Goal: Communication & Community: Answer question/provide support

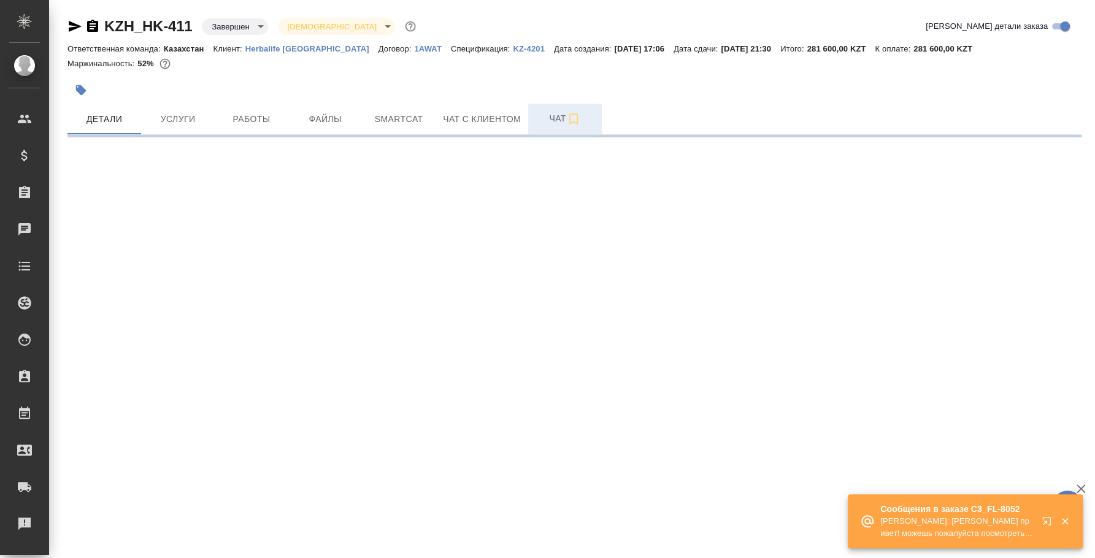
select select "RU"
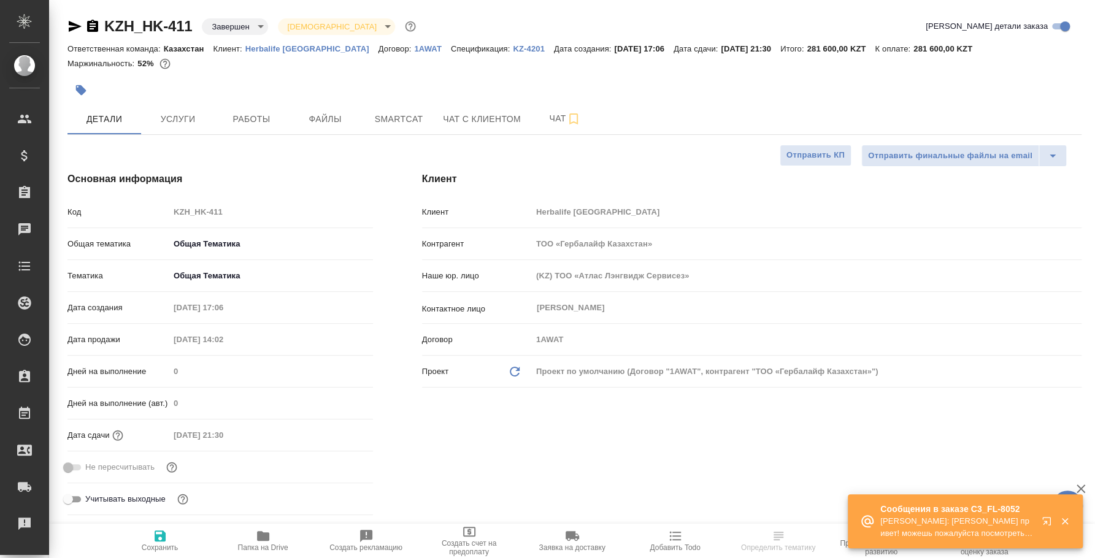
type textarea "x"
type input "Юридический"
type textarea "x"
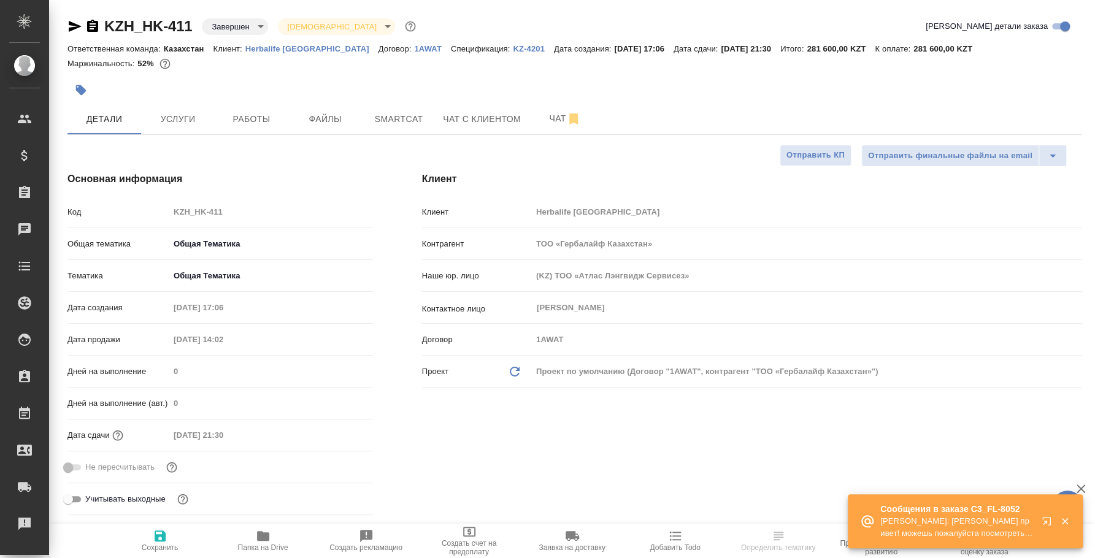
type textarea "x"
type input "[PERSON_NAME]"
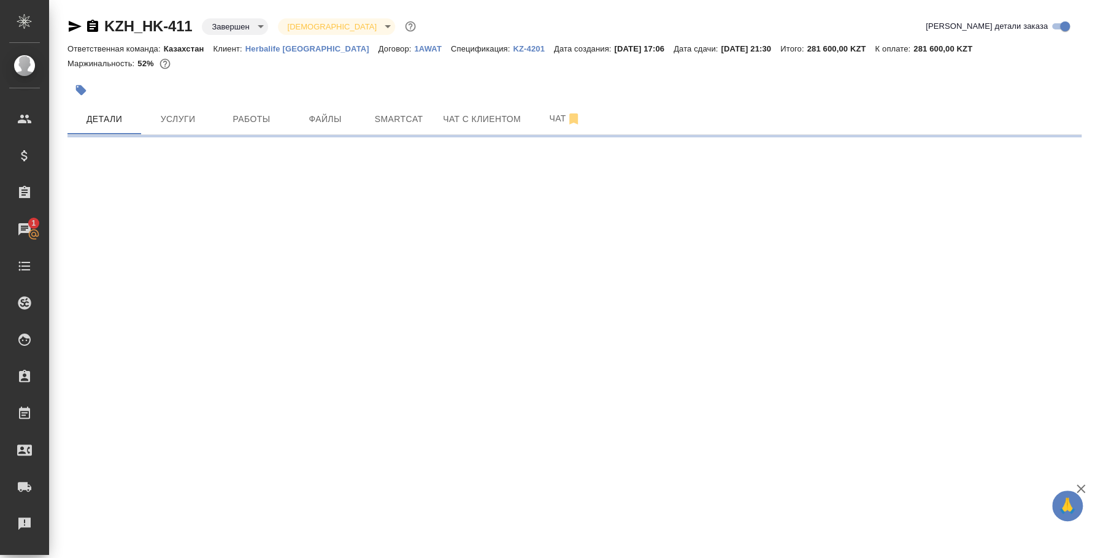
select select "RU"
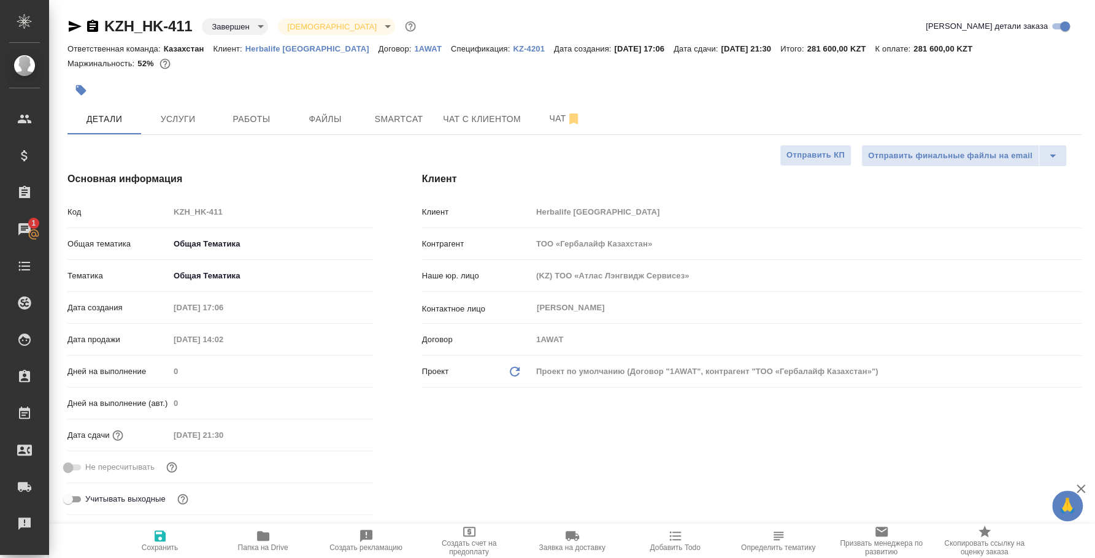
type textarea "x"
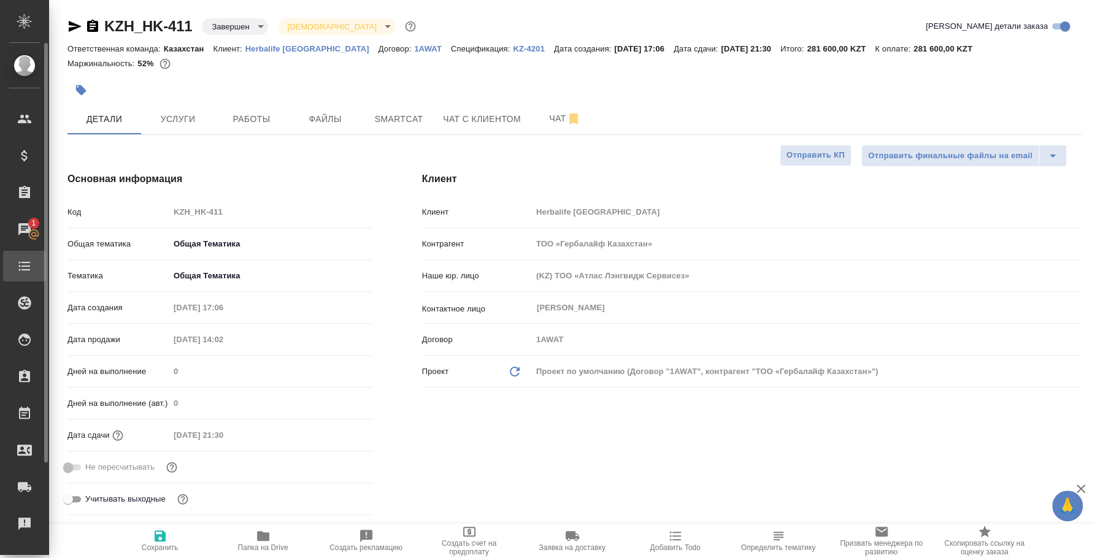
type textarea "x"
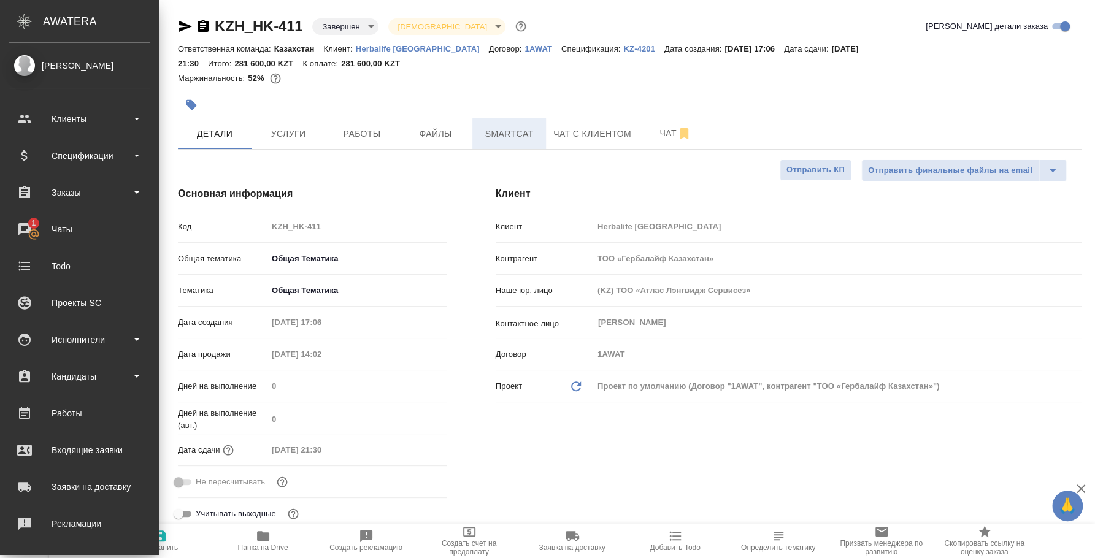
type textarea "x"
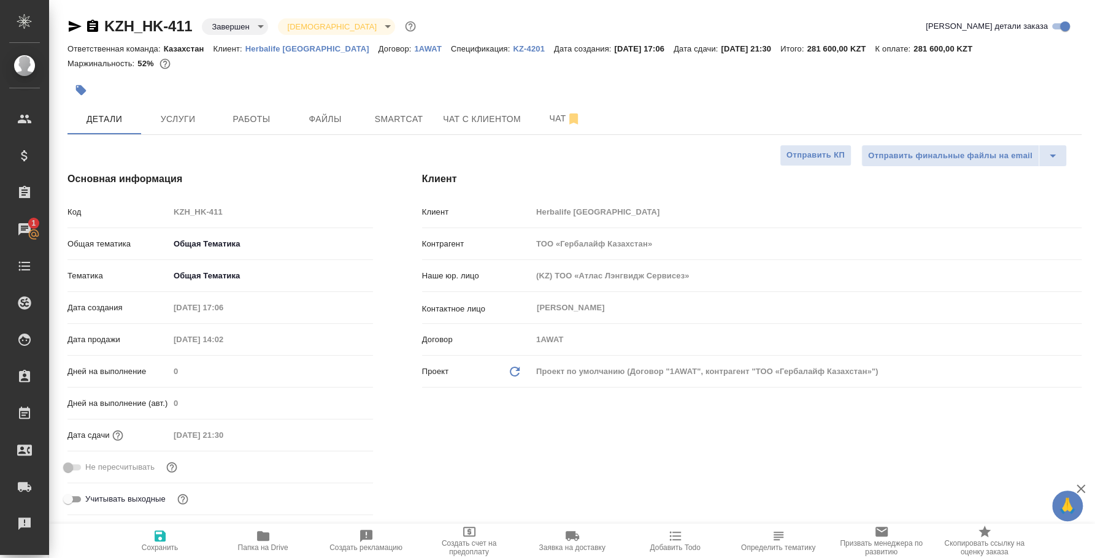
click at [309, 46] on p "Herbalife [GEOGRAPHIC_DATA]" at bounding box center [311, 48] width 133 height 9
type textarea "x"
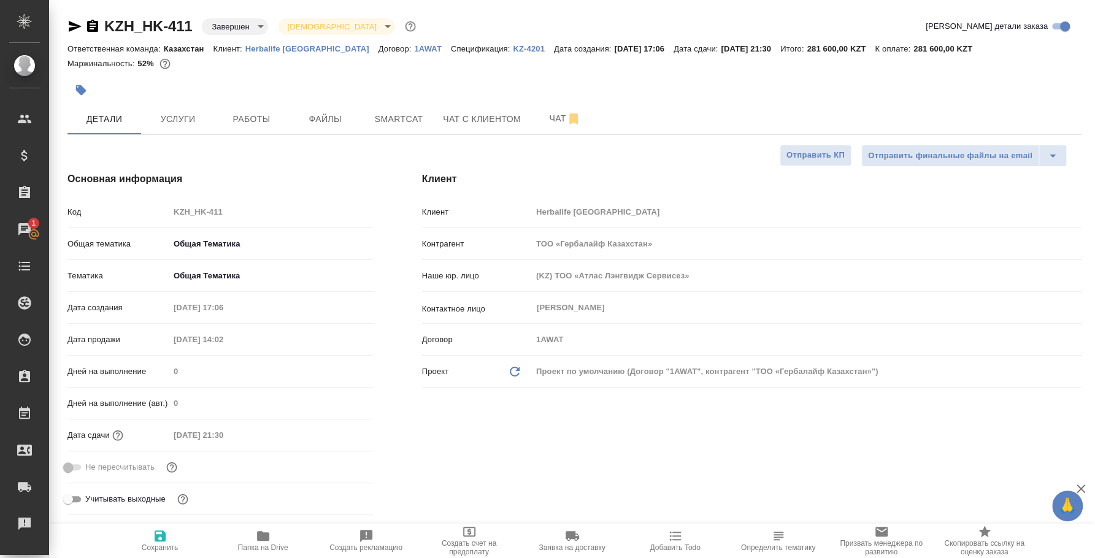
type textarea "x"
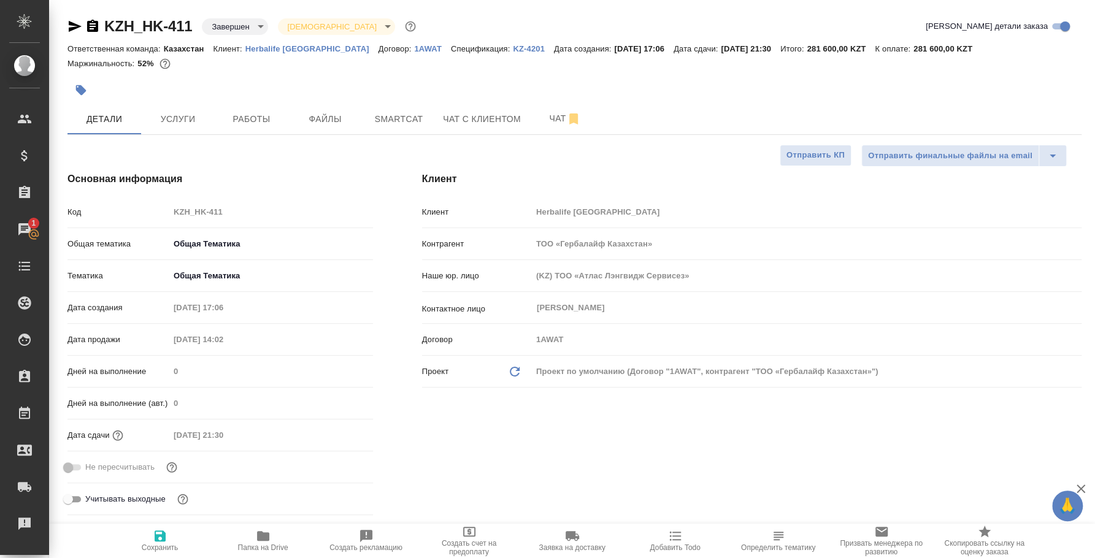
type textarea "x"
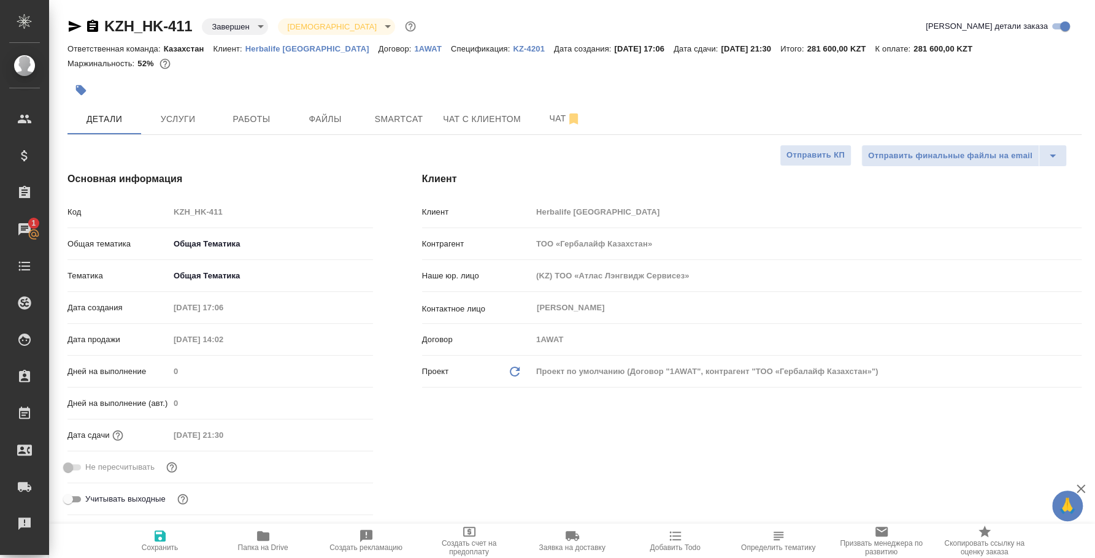
type textarea "x"
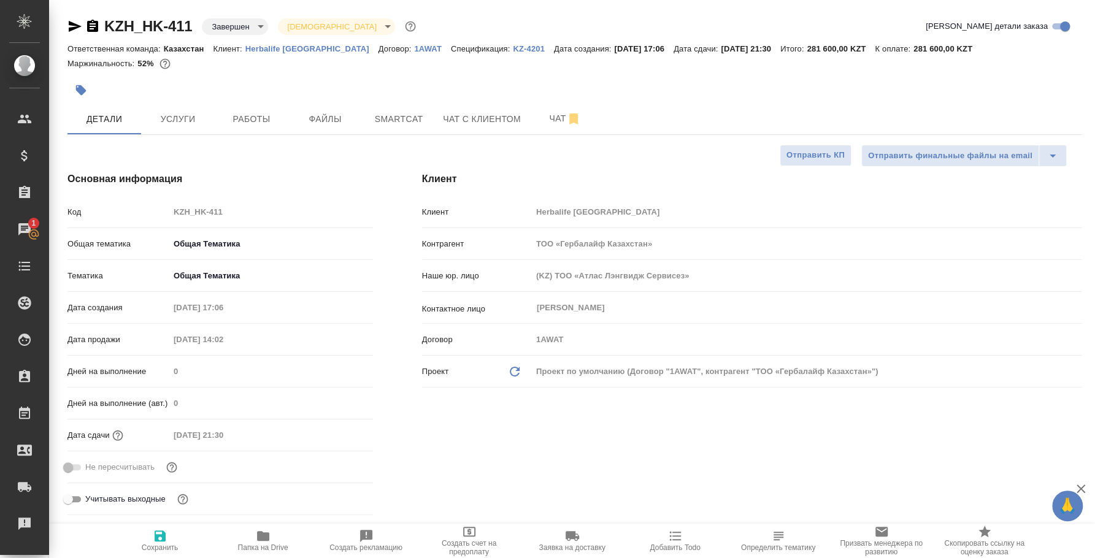
type textarea "x"
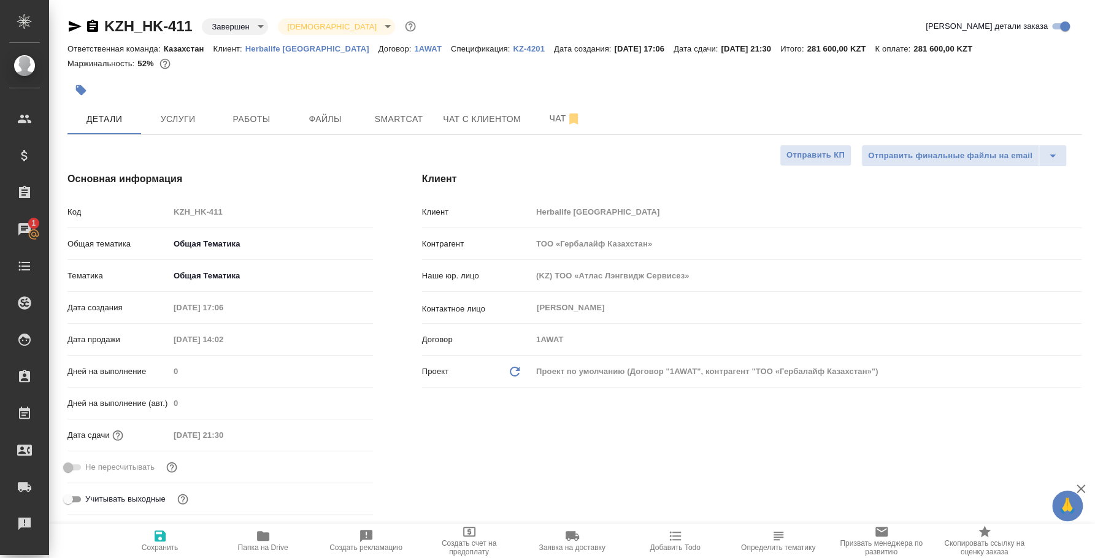
type textarea "x"
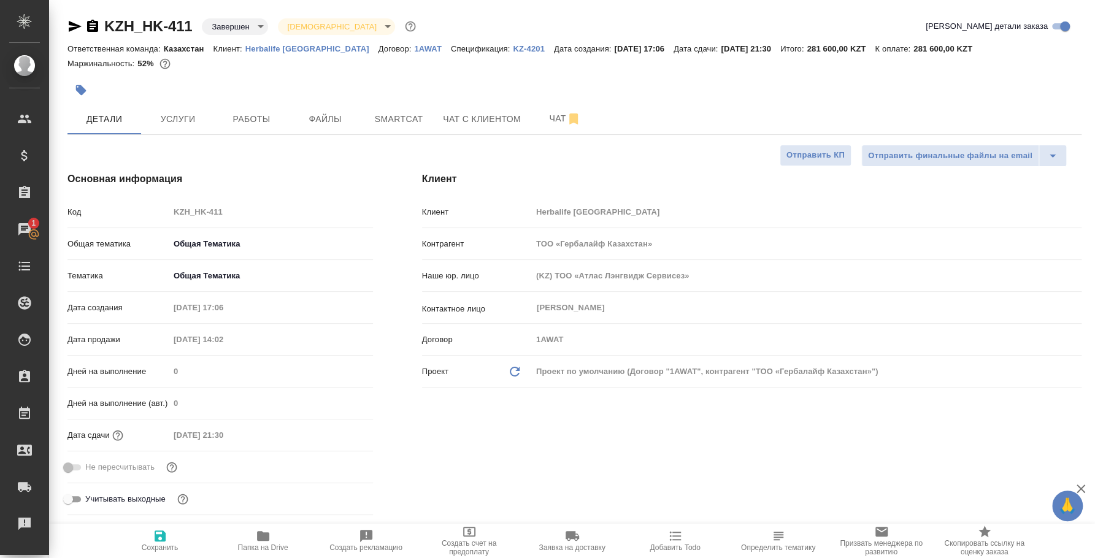
type textarea "x"
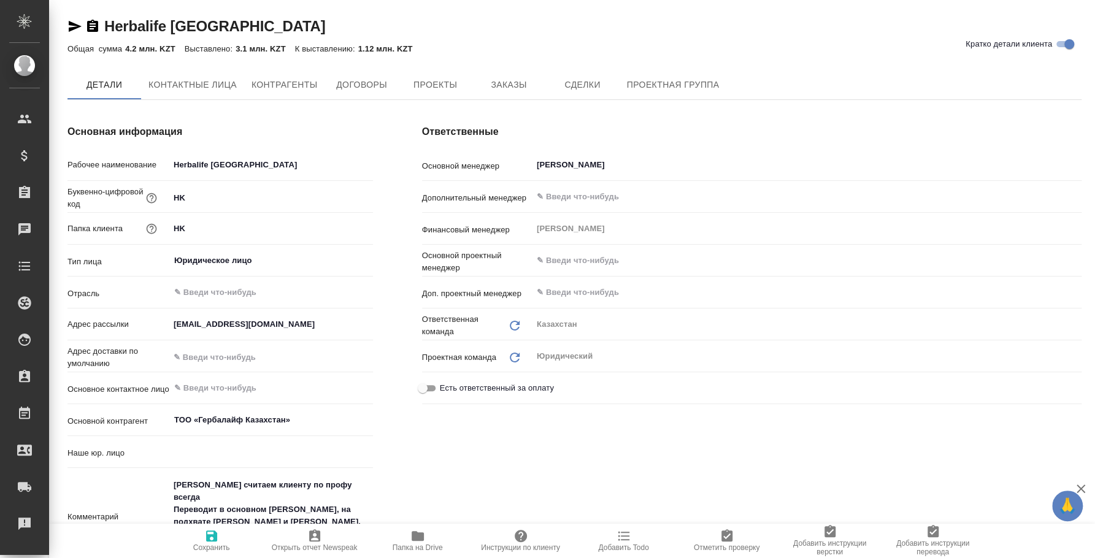
type input "(KZ) ТОО «Атлас Лэнгвидж Сервисез»"
type textarea "x"
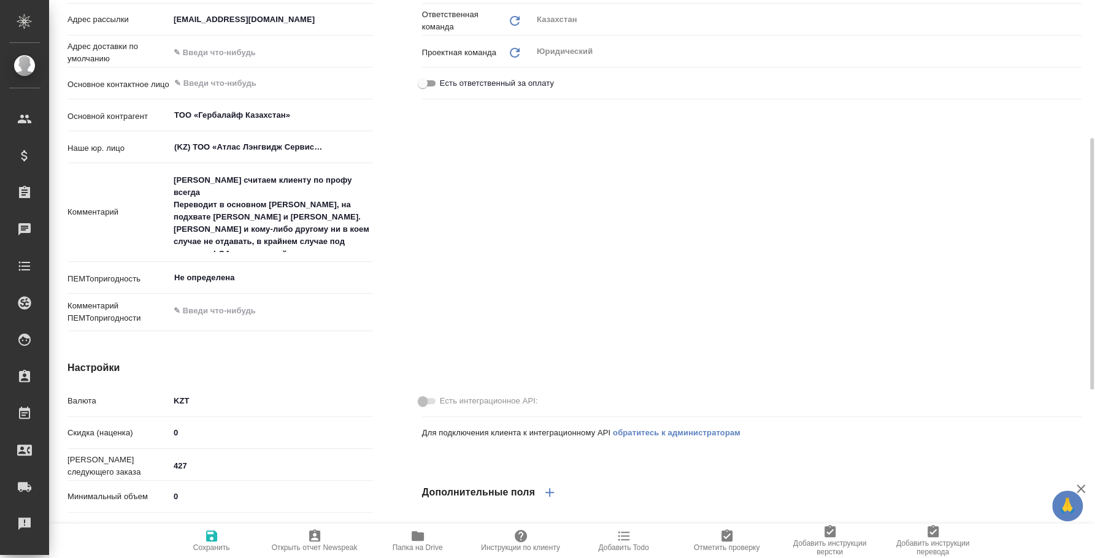
type textarea "x"
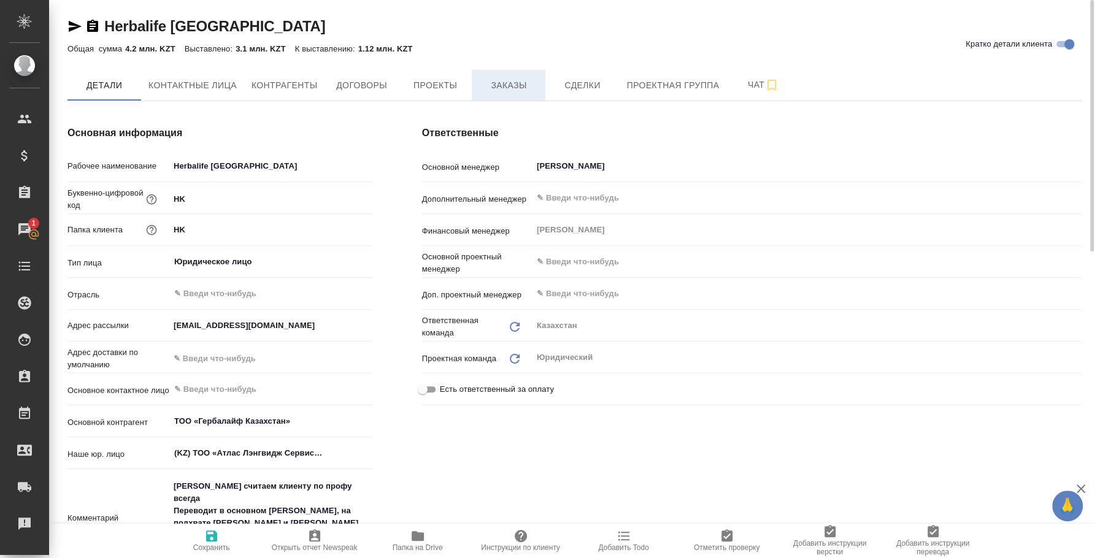
type textarea "x"
click at [503, 78] on span "Заказы" at bounding box center [508, 85] width 59 height 15
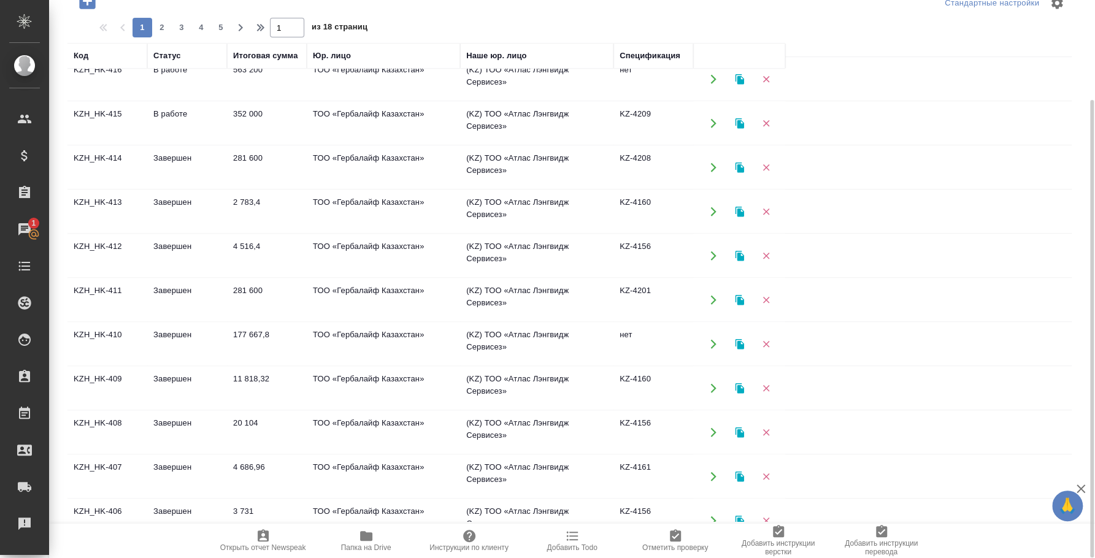
scroll to position [530, 0]
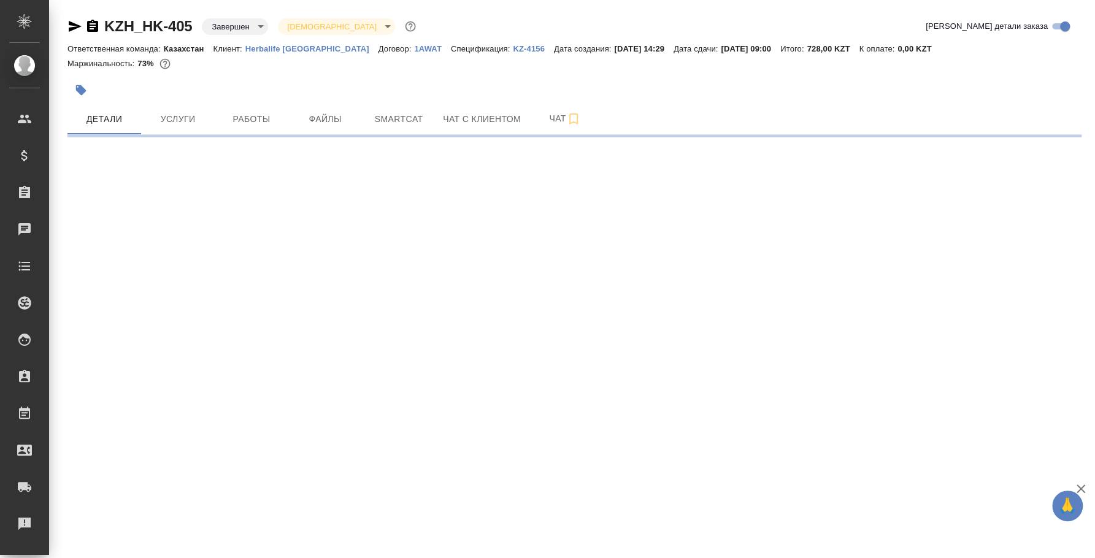
select select "RU"
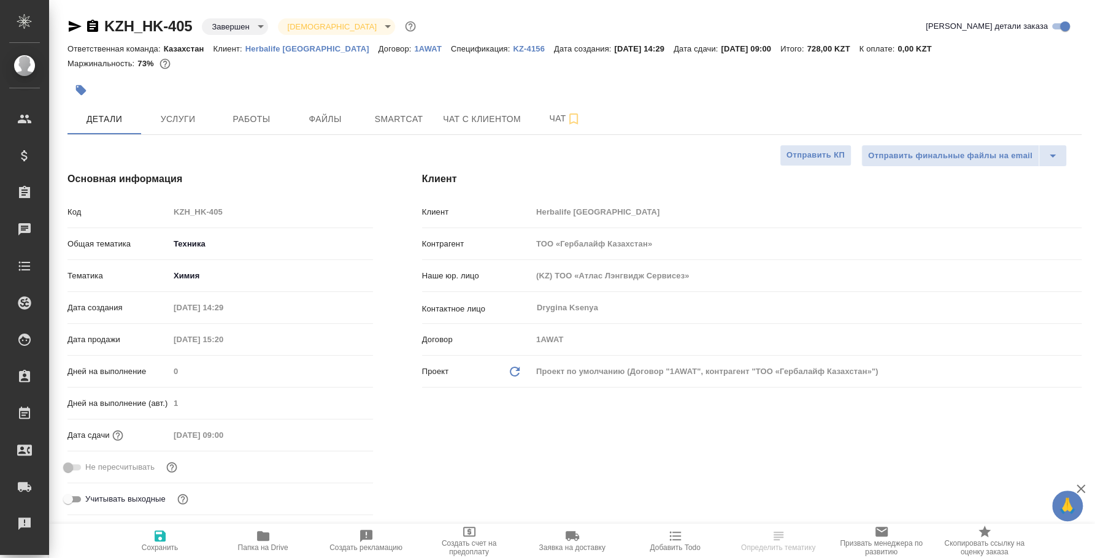
type textarea "x"
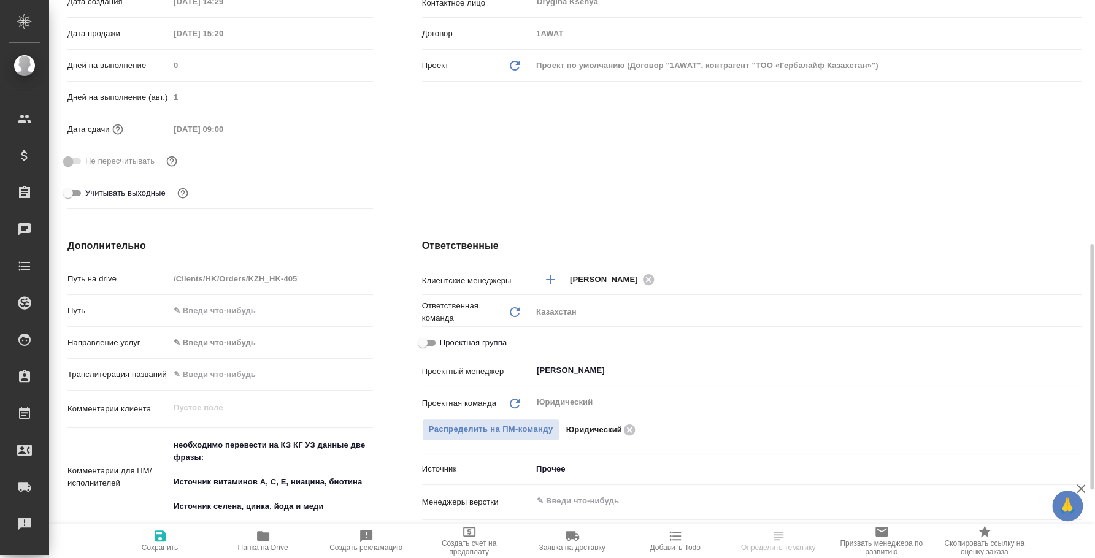
scroll to position [382, 0]
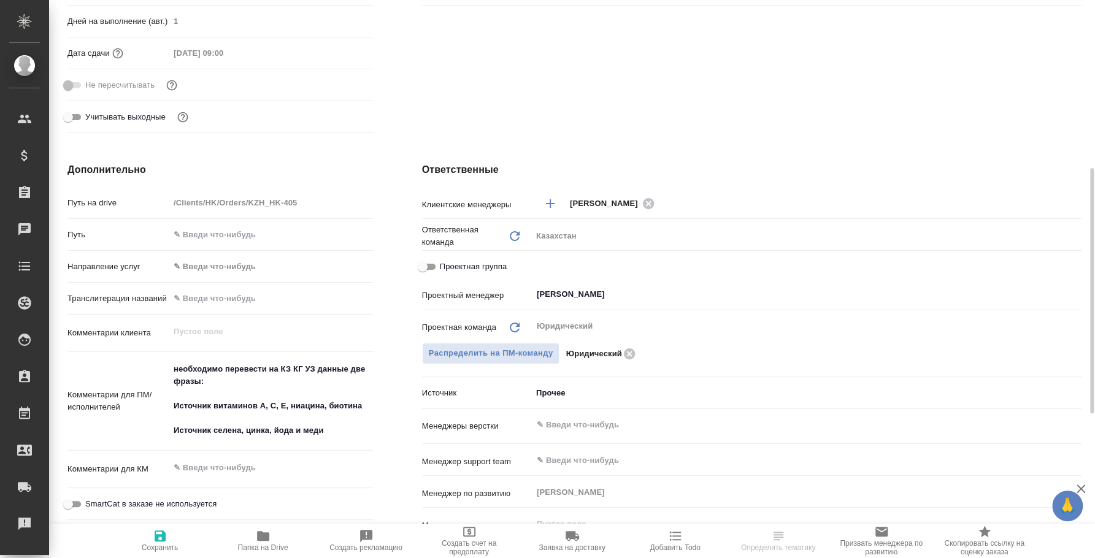
type textarea "x"
select select "RU"
type textarea "x"
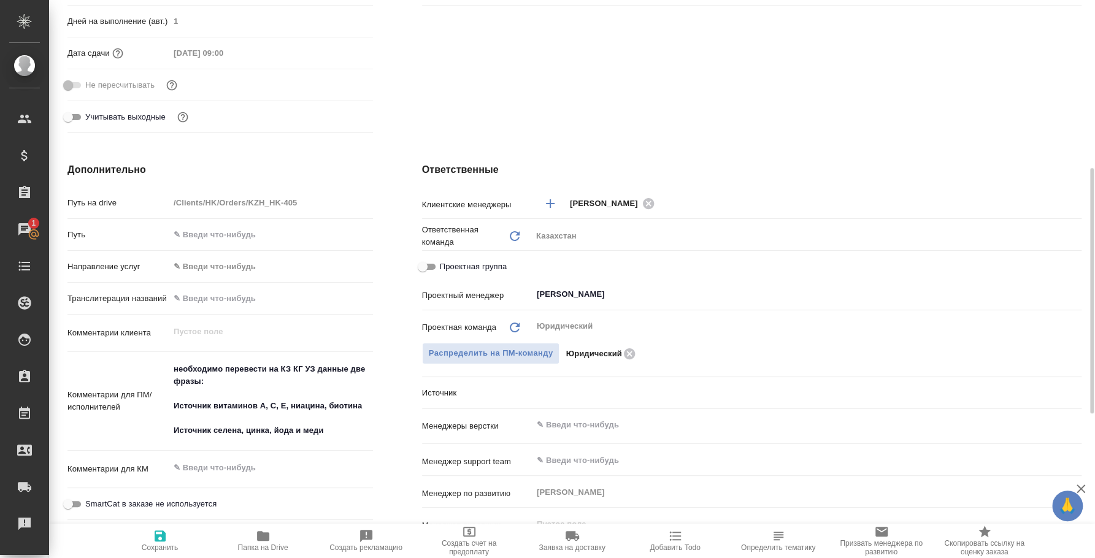
type textarea "x"
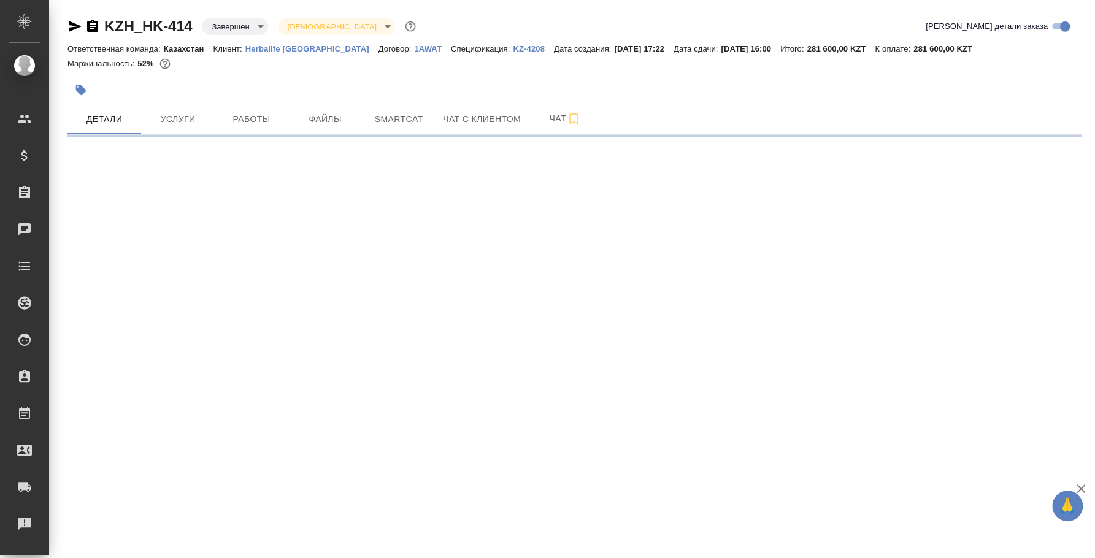
select select "RU"
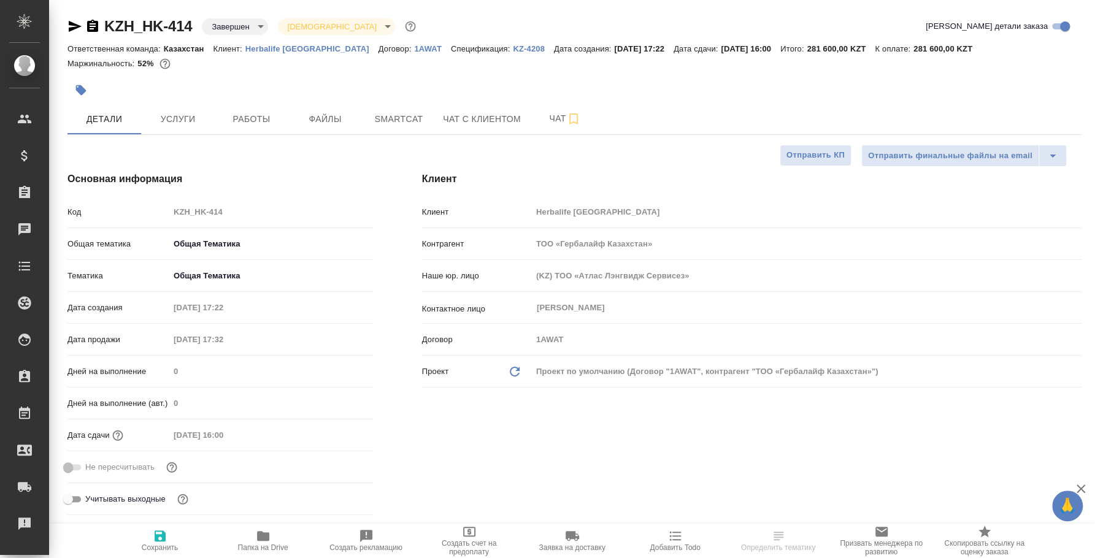
type textarea "x"
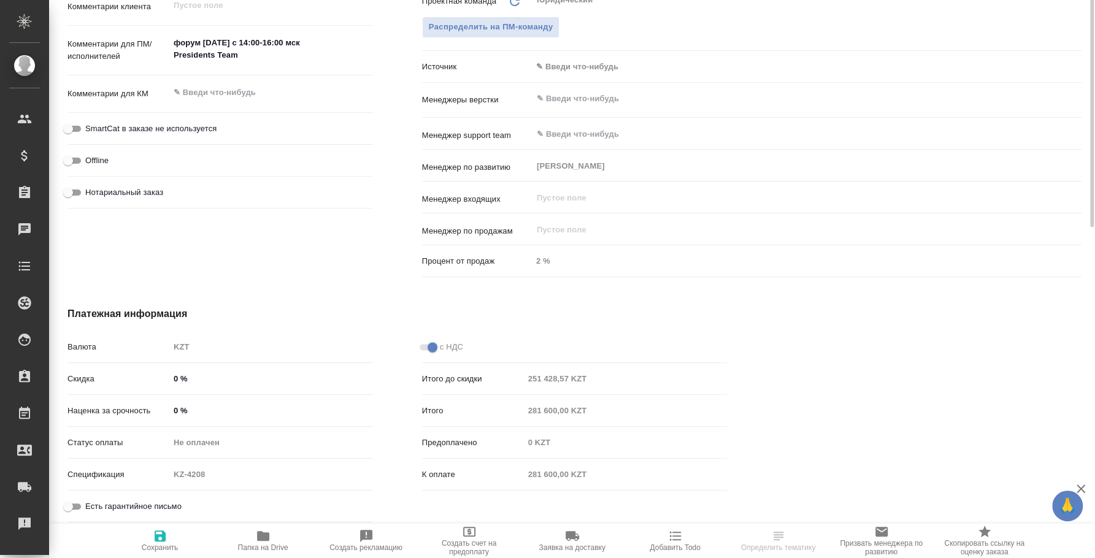
scroll to position [479, 0]
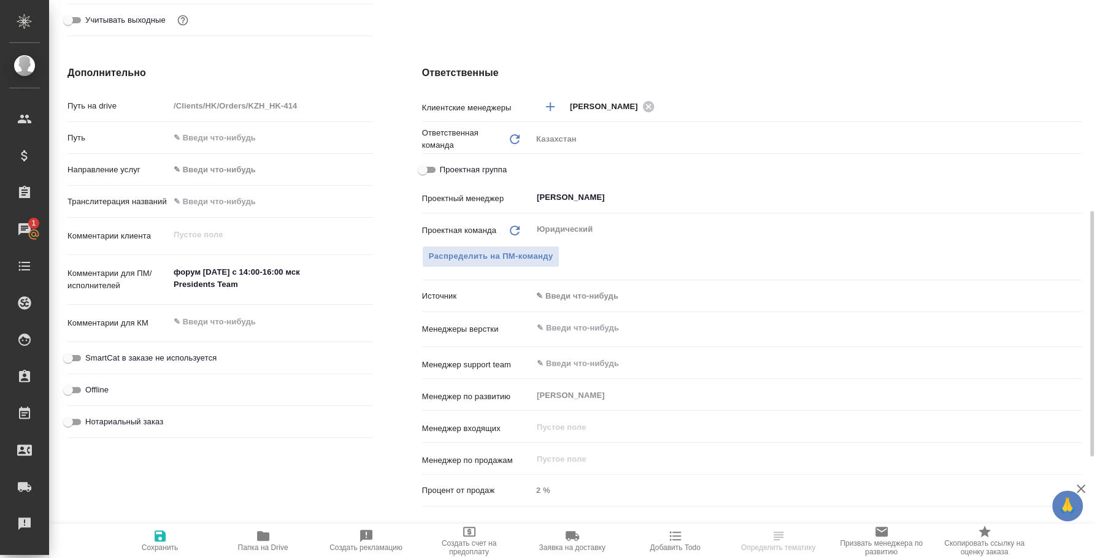
type textarea "x"
drag, startPoint x: 246, startPoint y: 279, endPoint x: 162, endPoint y: 259, distance: 86.3
click at [162, 260] on div "Комментарии для ПМ/исполнителей форум 11 августа с 14:00-16:00 мск Presidents T…" at bounding box center [220, 280] width 306 height 40
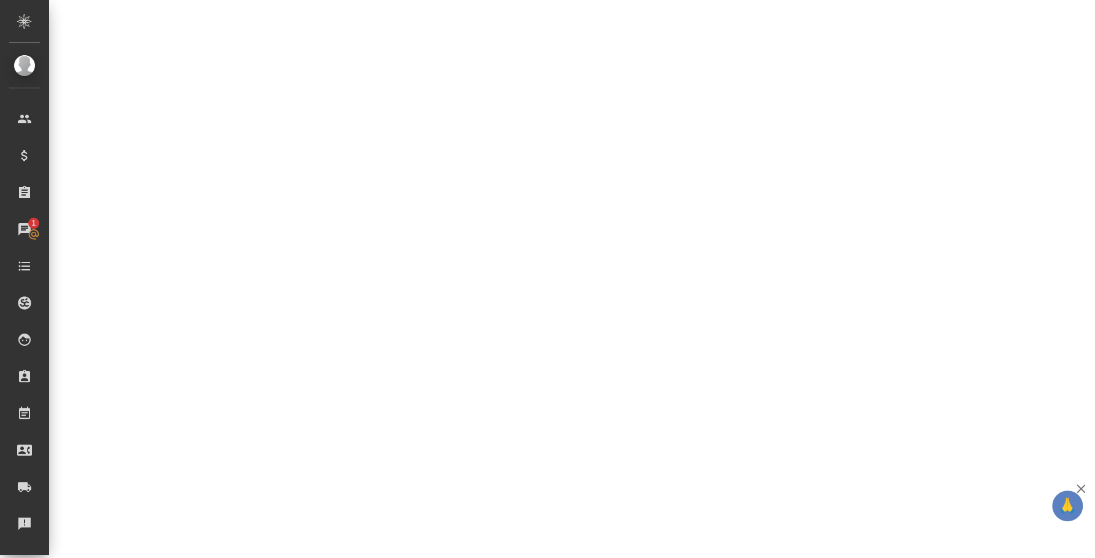
select select "RU"
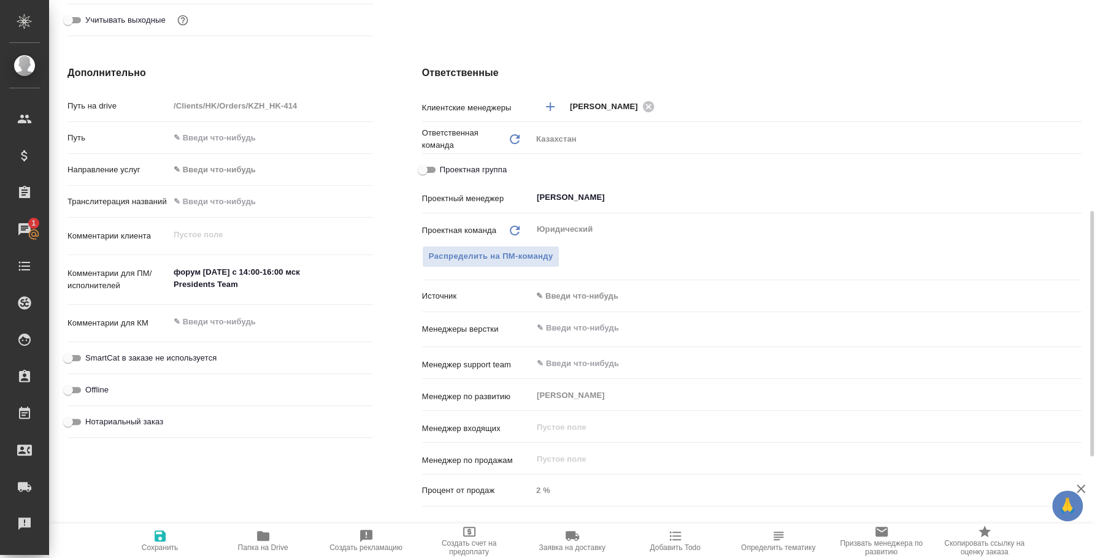
type textarea "x"
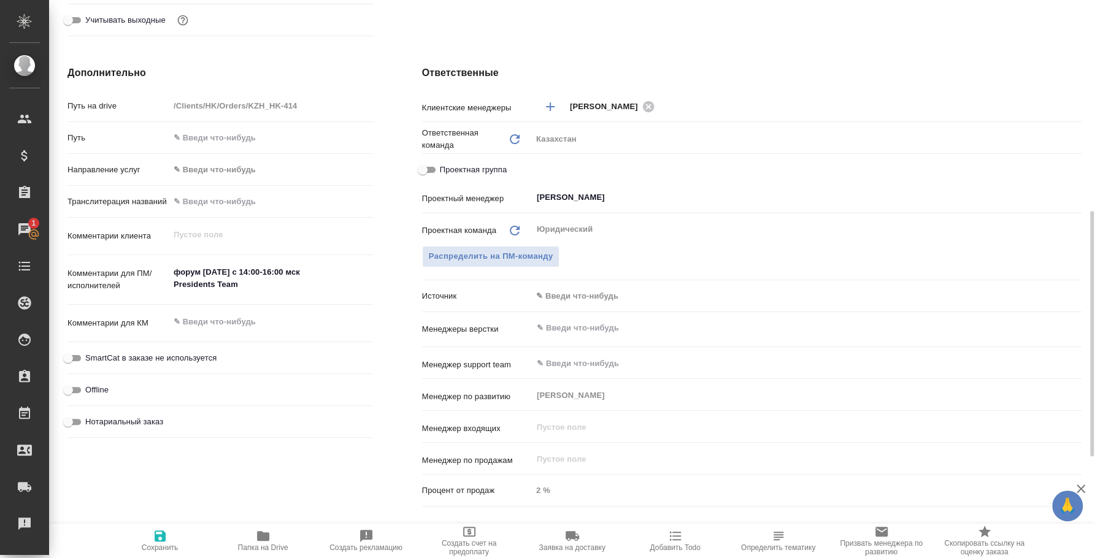
type textarea "x"
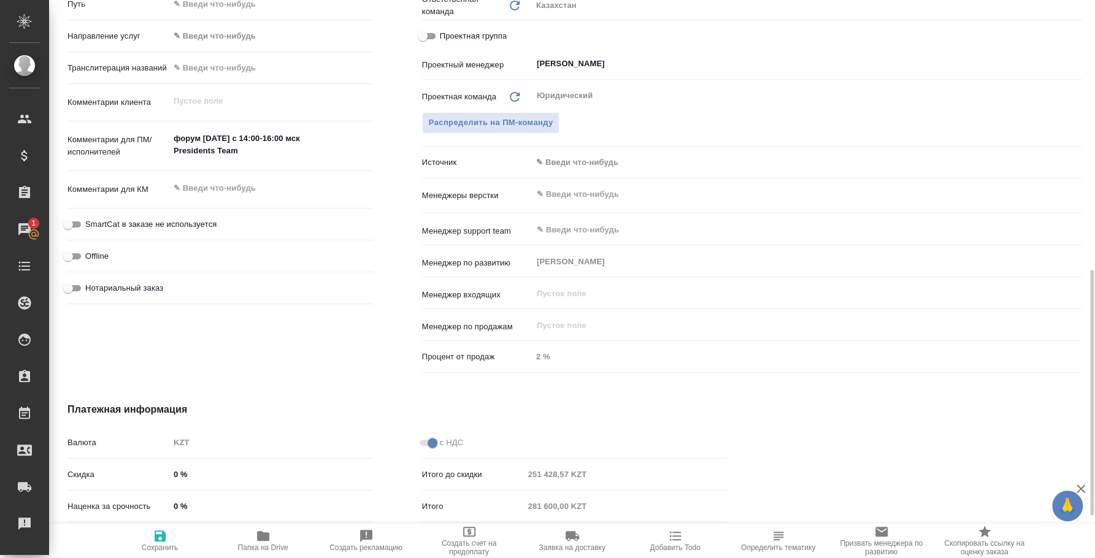
scroll to position [77, 0]
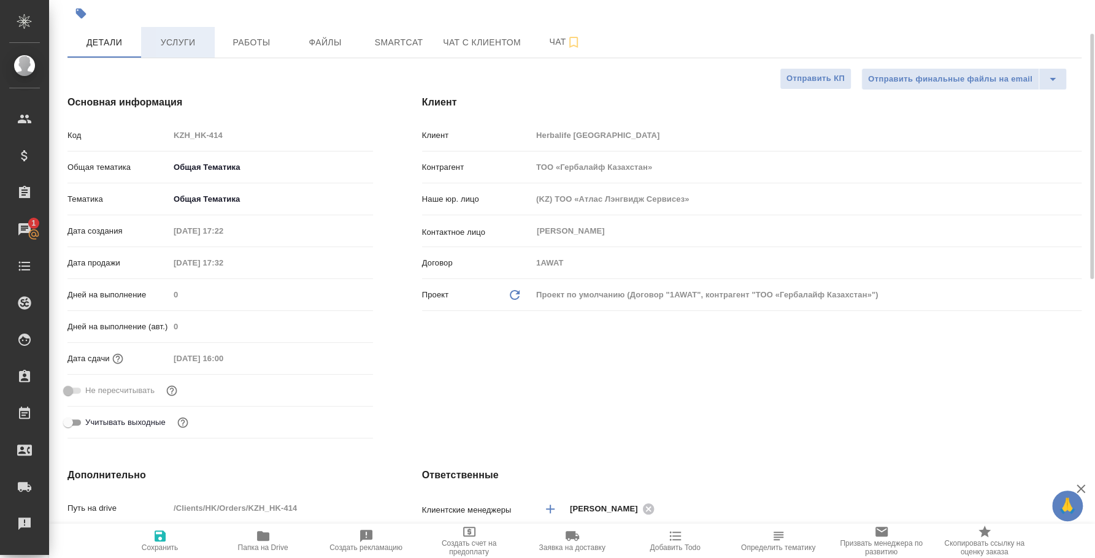
click at [203, 44] on span "Услуги" at bounding box center [177, 42] width 59 height 15
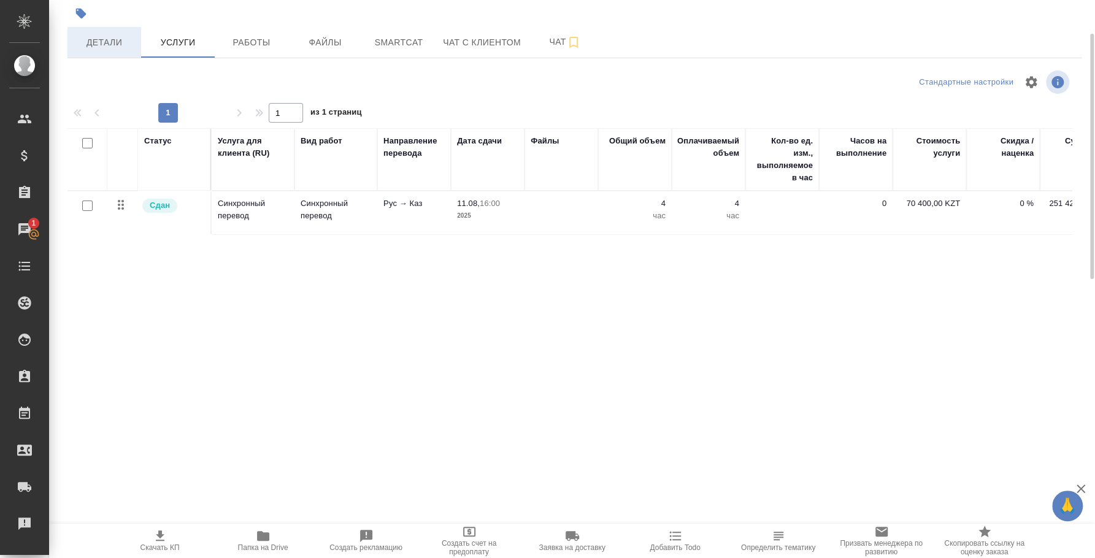
click at [114, 36] on span "Детали" at bounding box center [104, 42] width 59 height 15
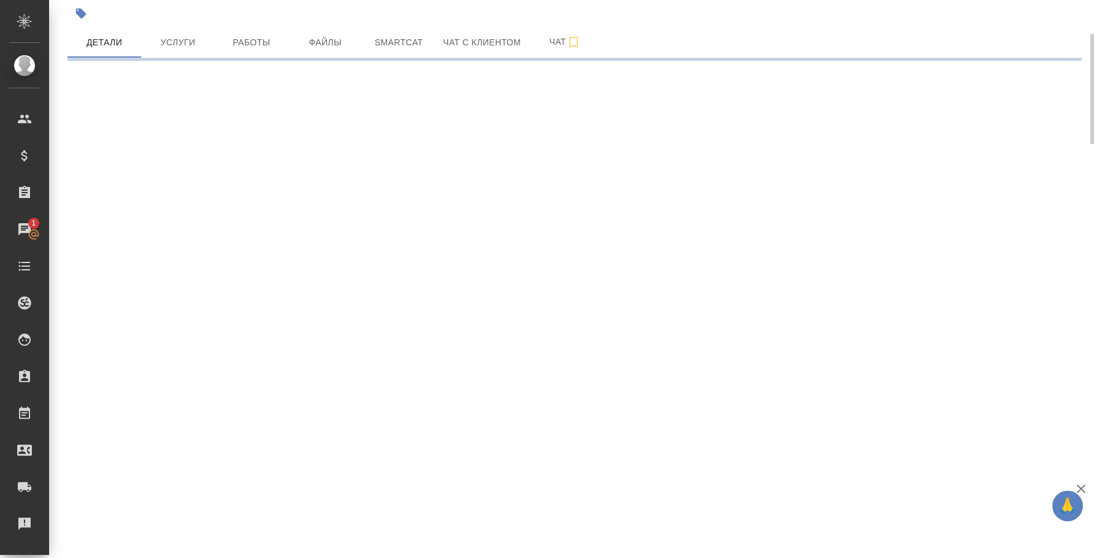
select select "RU"
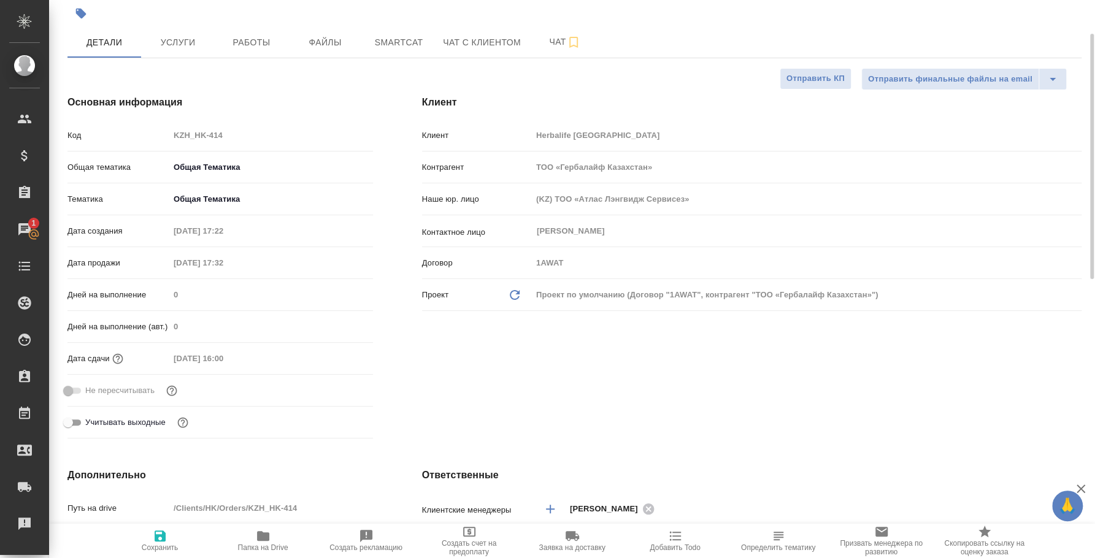
type textarea "x"
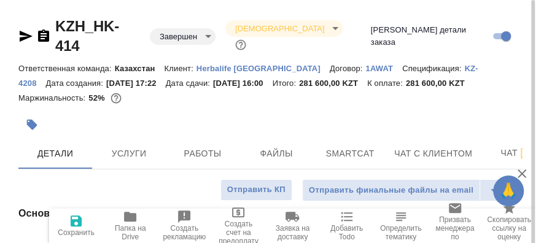
type textarea "x"
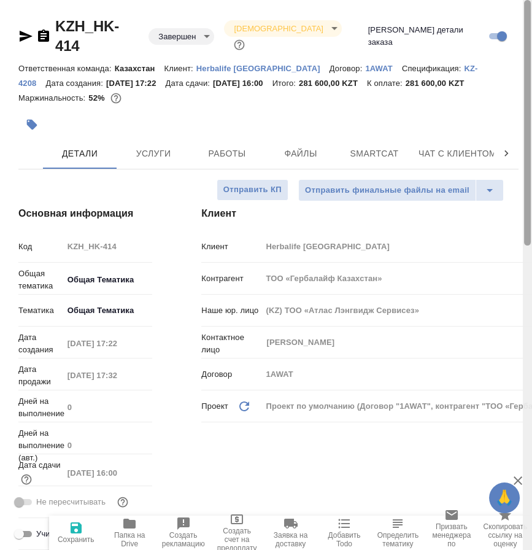
type textarea "x"
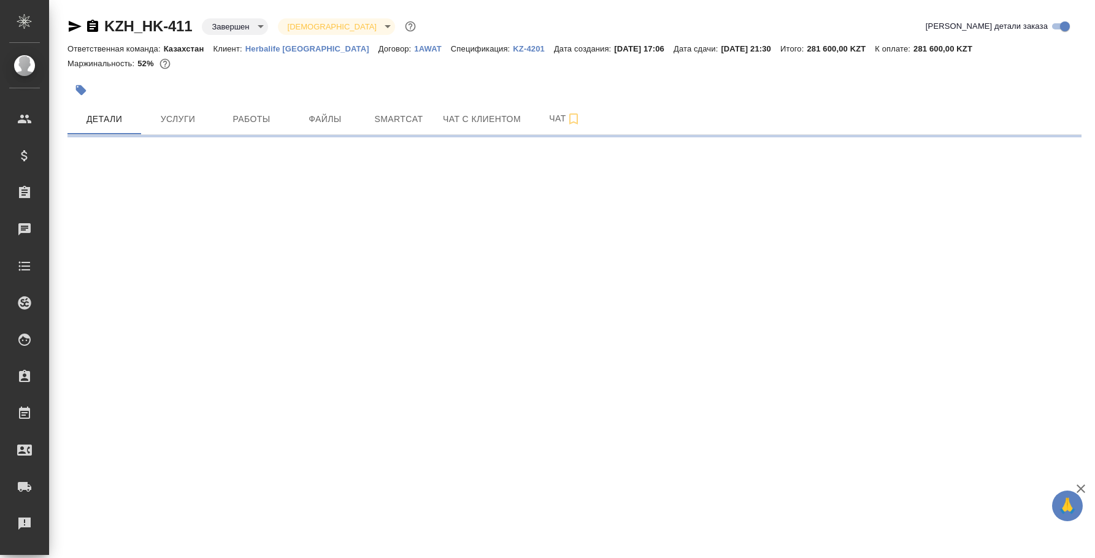
select select "RU"
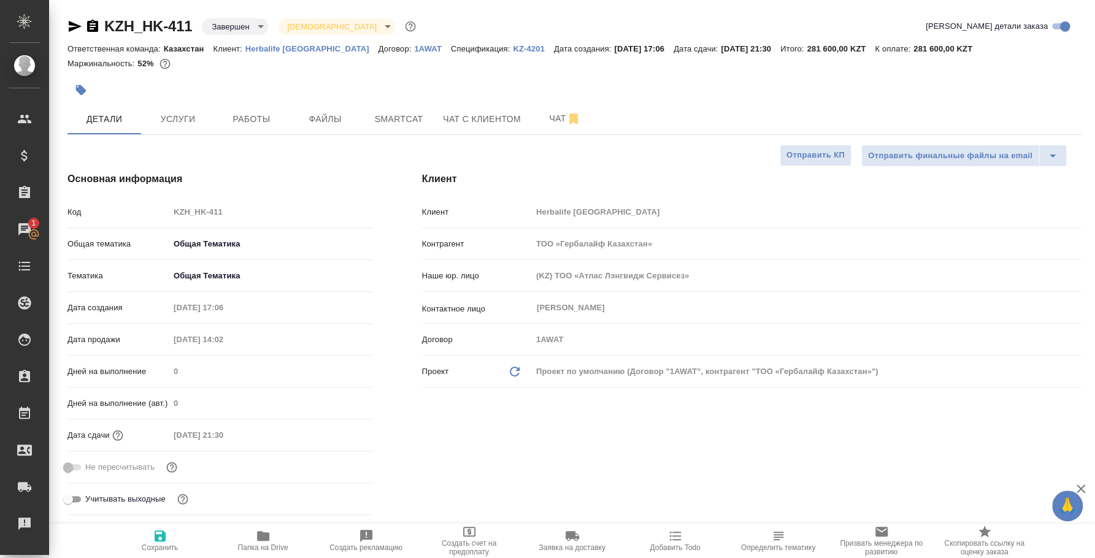
type textarea "x"
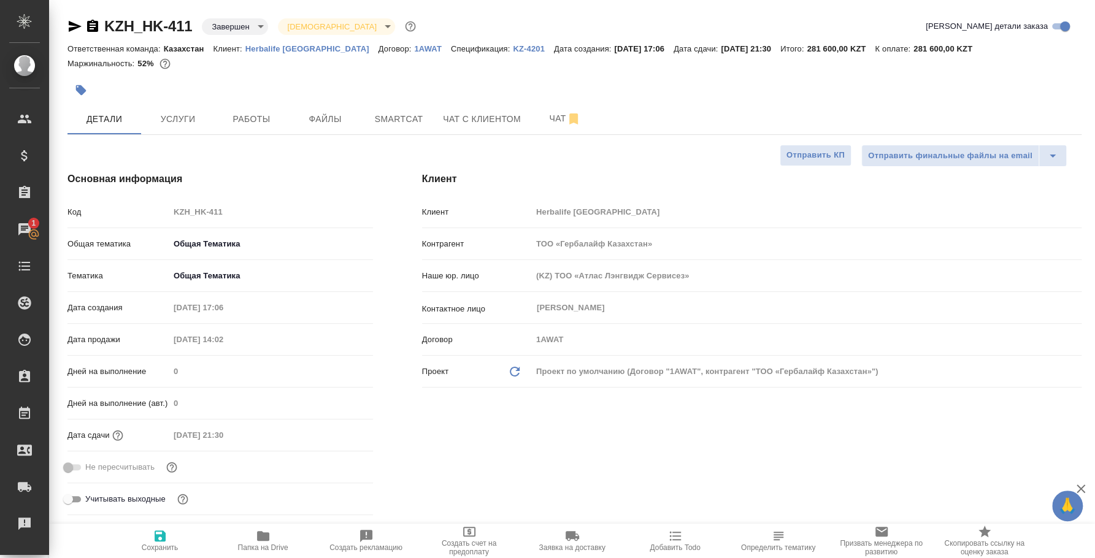
type textarea "x"
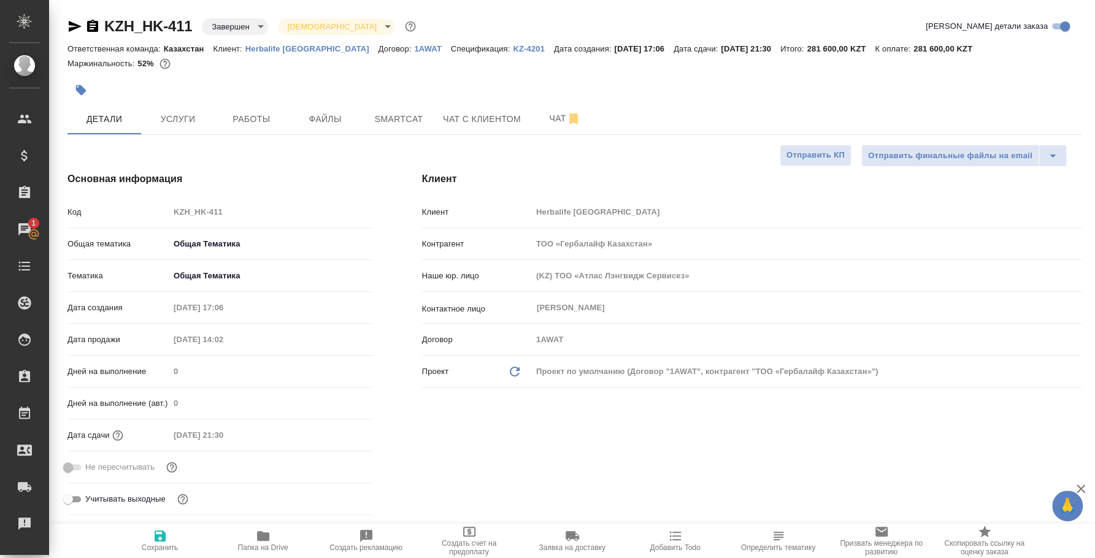
type textarea "x"
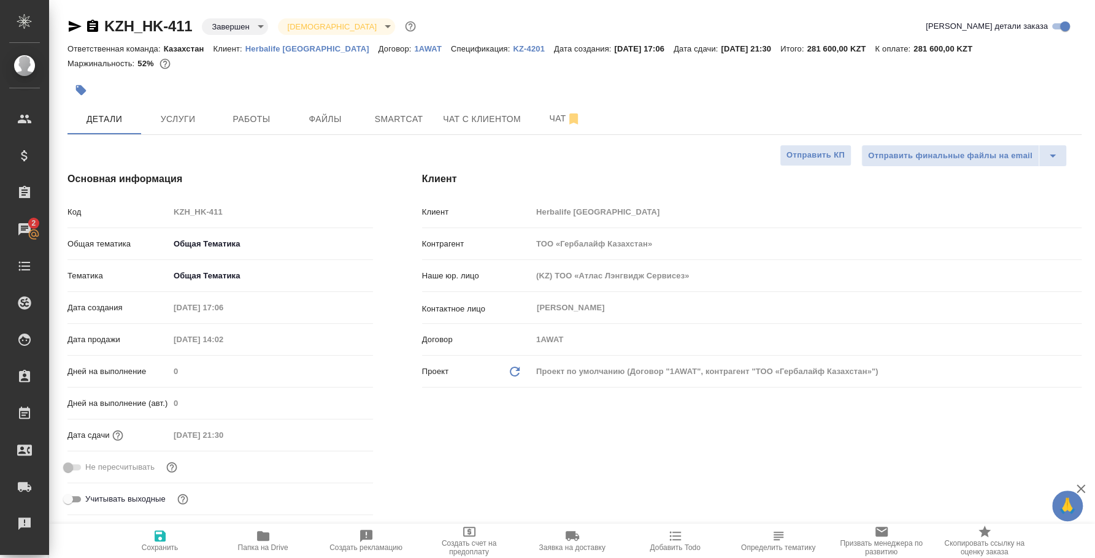
type textarea "x"
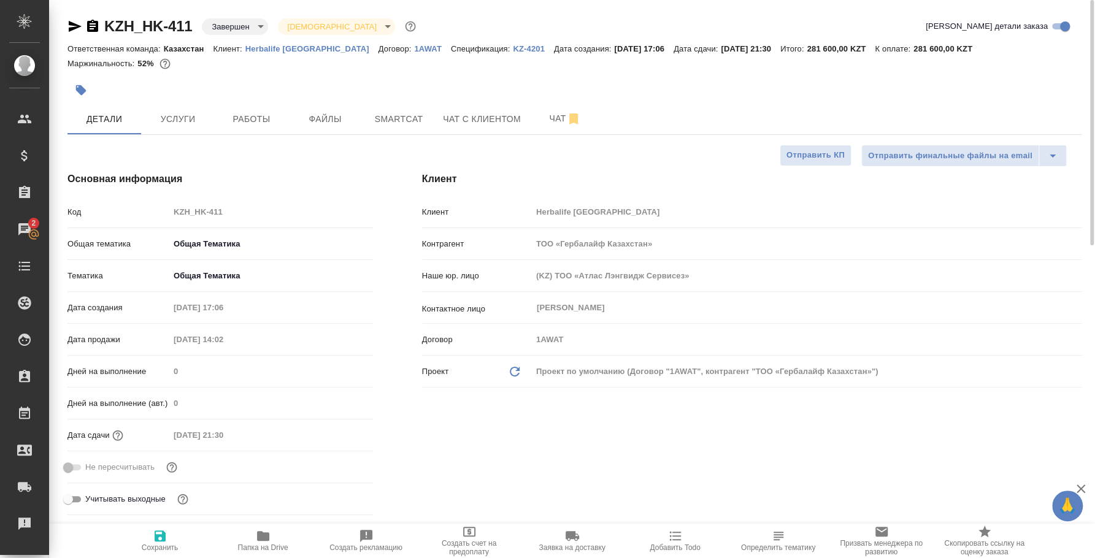
type textarea "x"
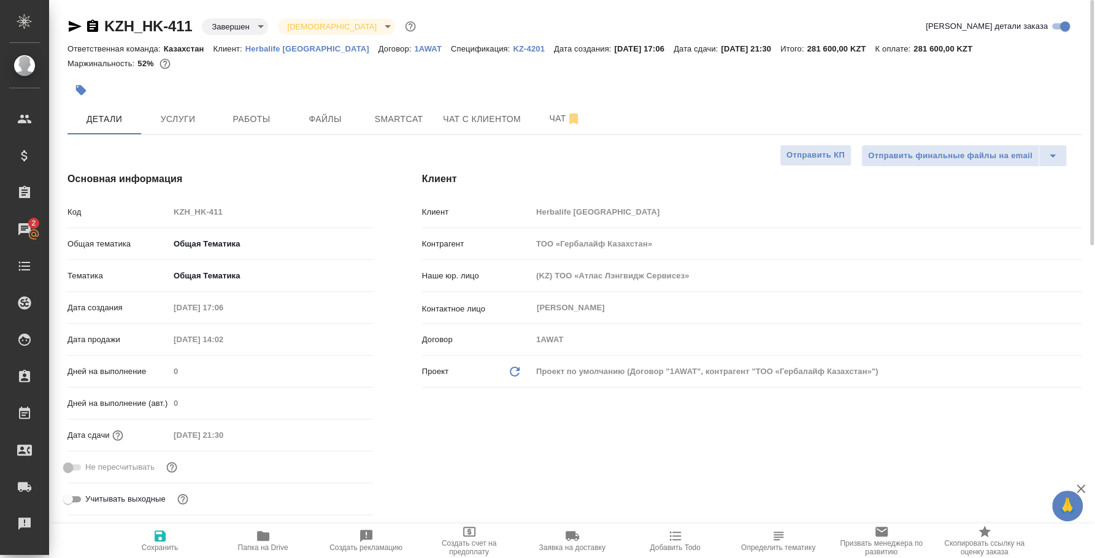
type textarea "x"
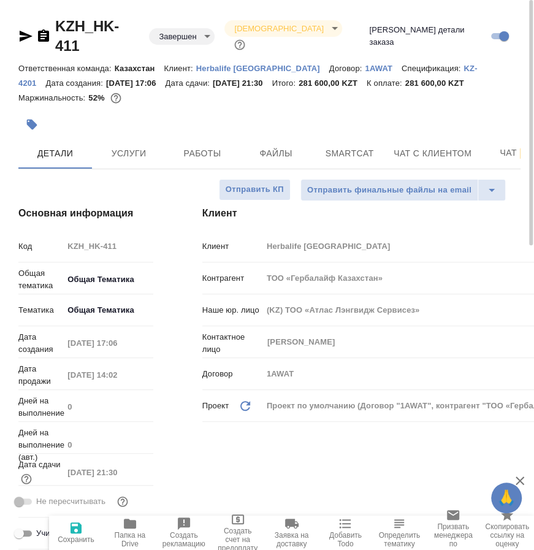
type textarea "x"
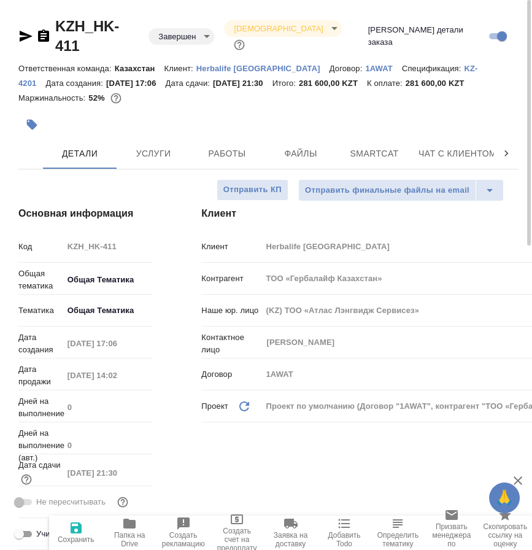
type textarea "x"
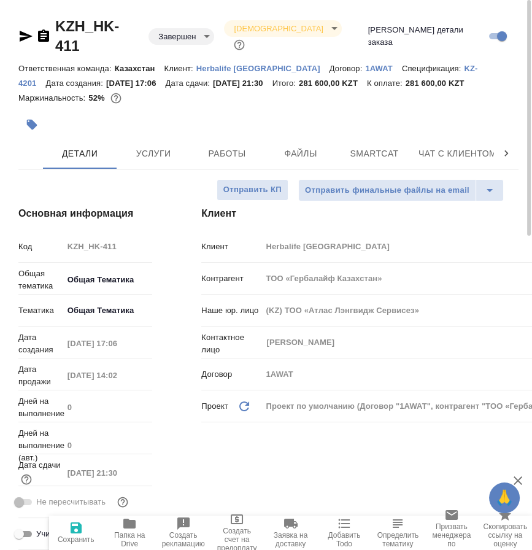
type textarea "x"
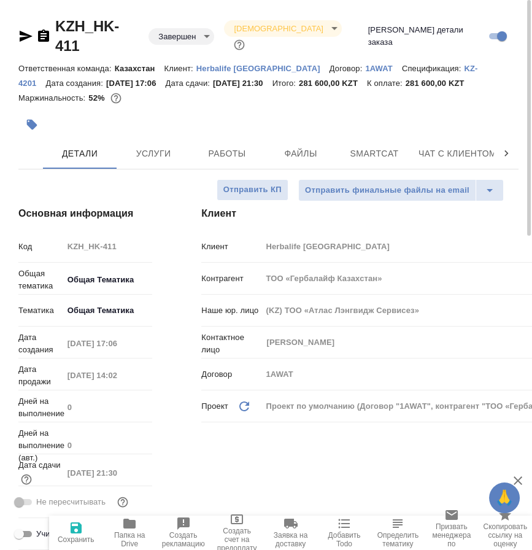
type textarea "x"
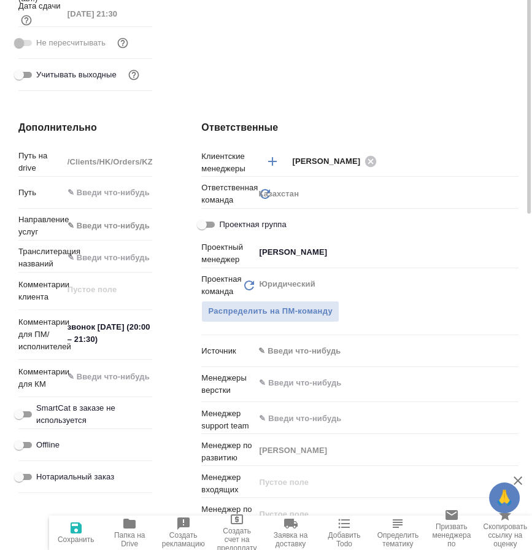
scroll to position [153, 0]
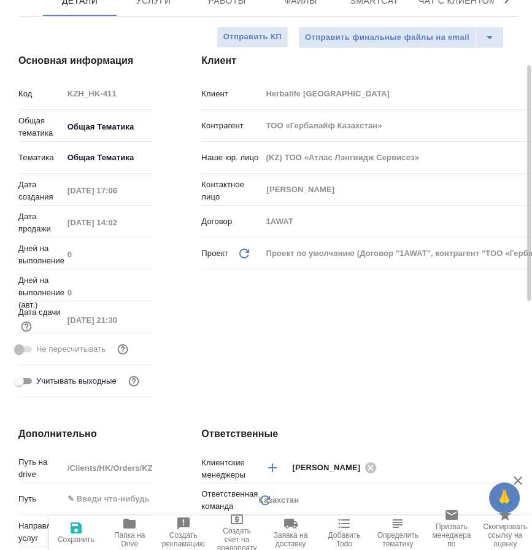
type textarea "x"
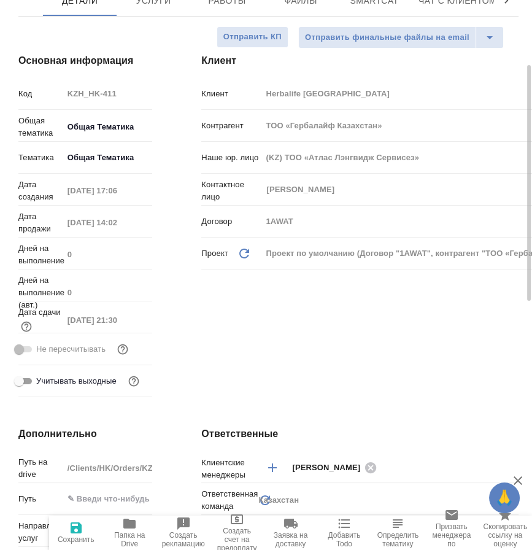
type textarea "x"
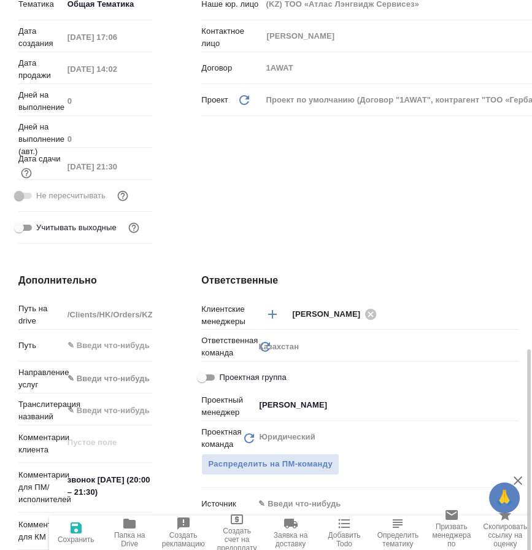
scroll to position [536, 0]
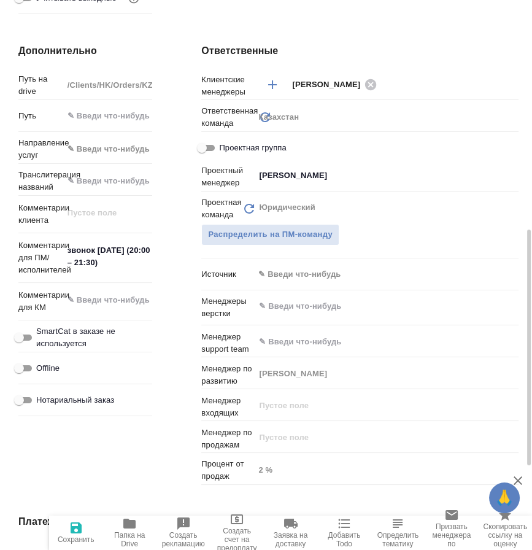
type textarea "x"
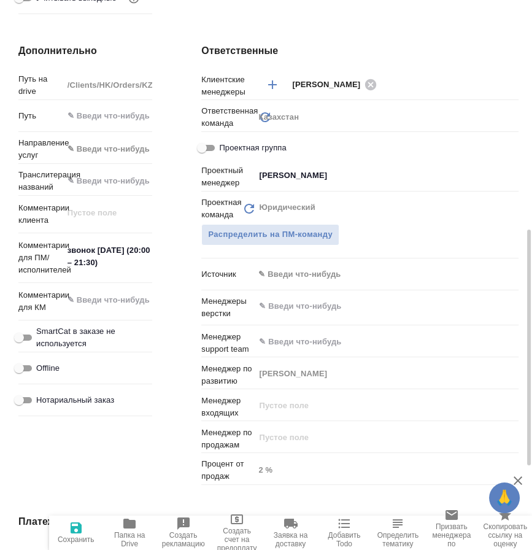
type textarea "x"
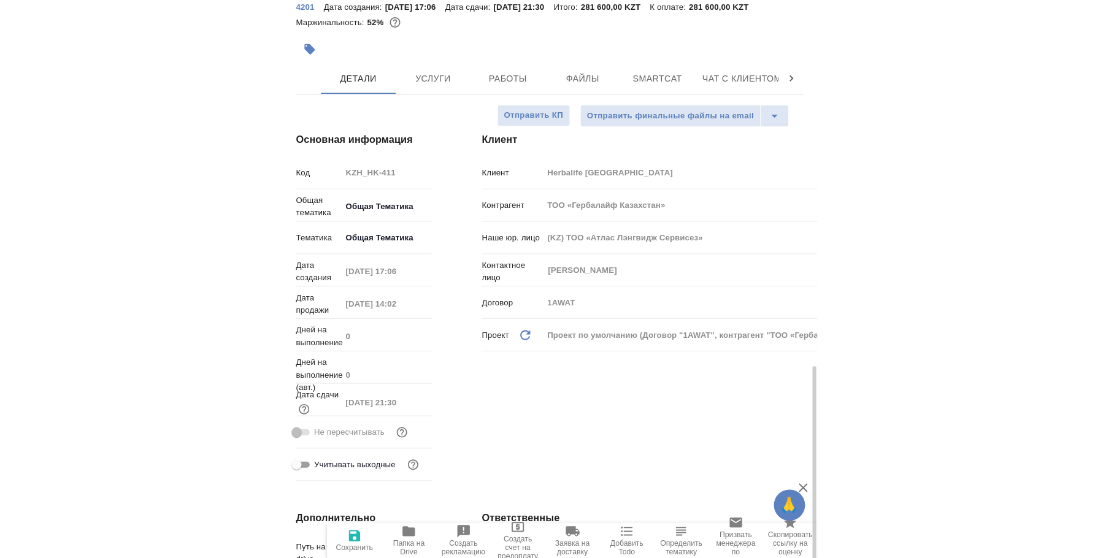
scroll to position [0, 0]
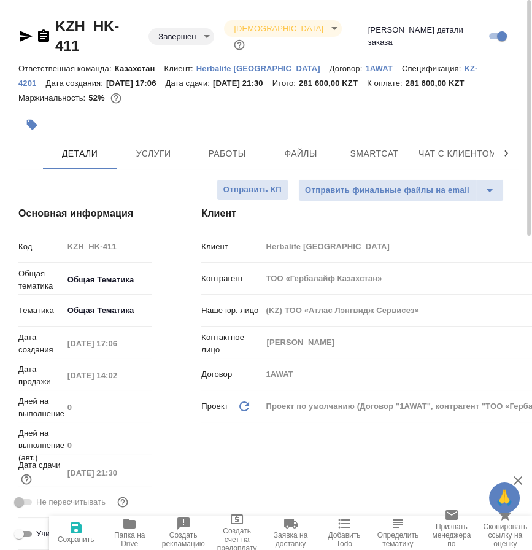
type textarea "x"
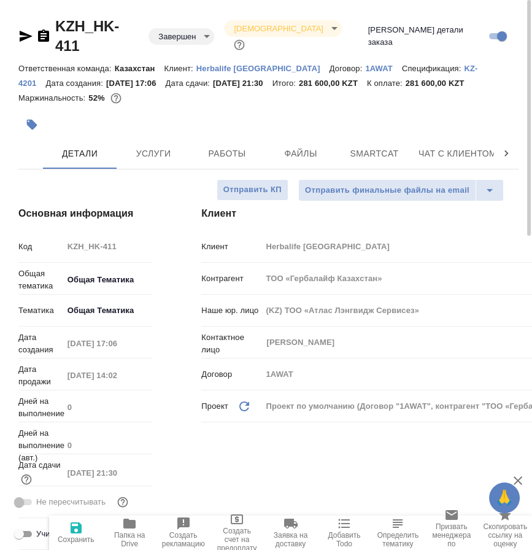
type textarea "x"
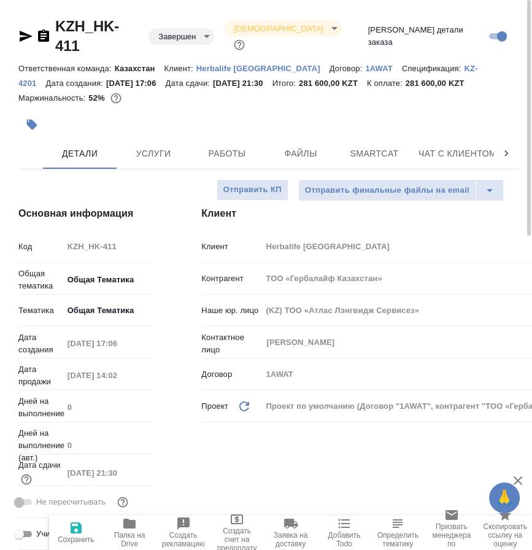
type textarea "x"
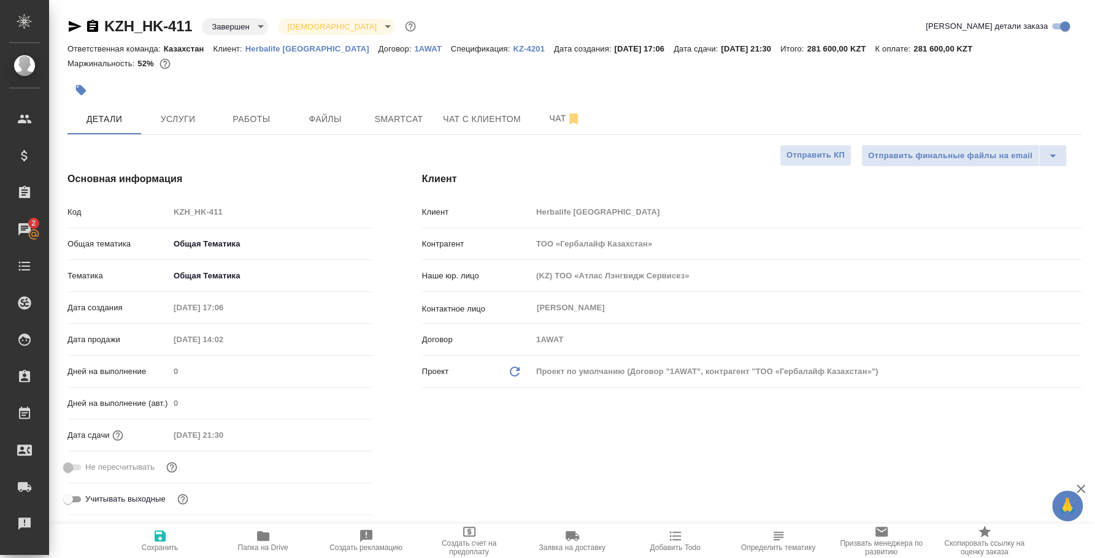
type textarea "x"
click at [272, 46] on p "Herbalife [GEOGRAPHIC_DATA]" at bounding box center [311, 48] width 133 height 9
type textarea "x"
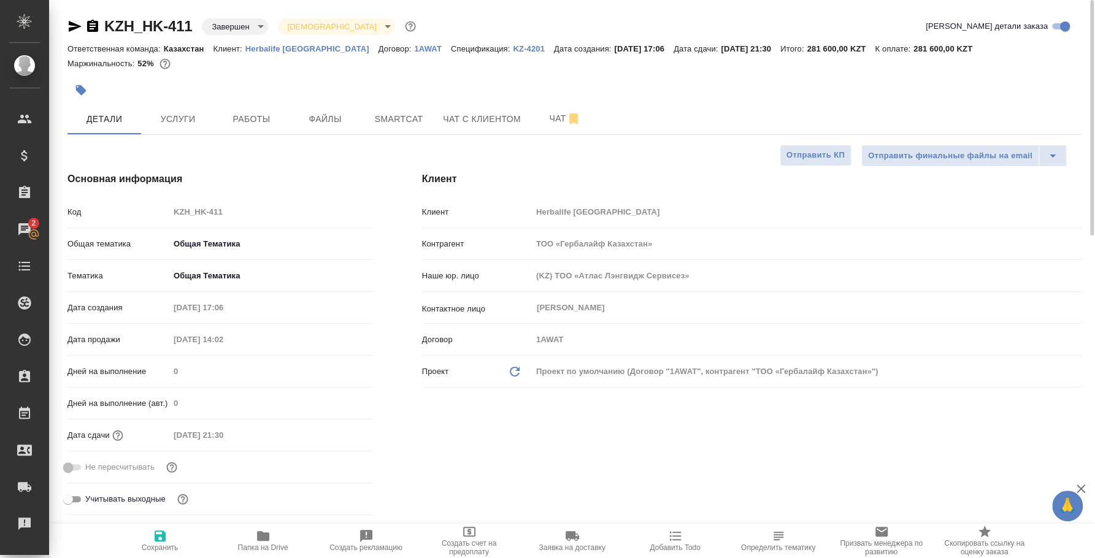
type textarea "x"
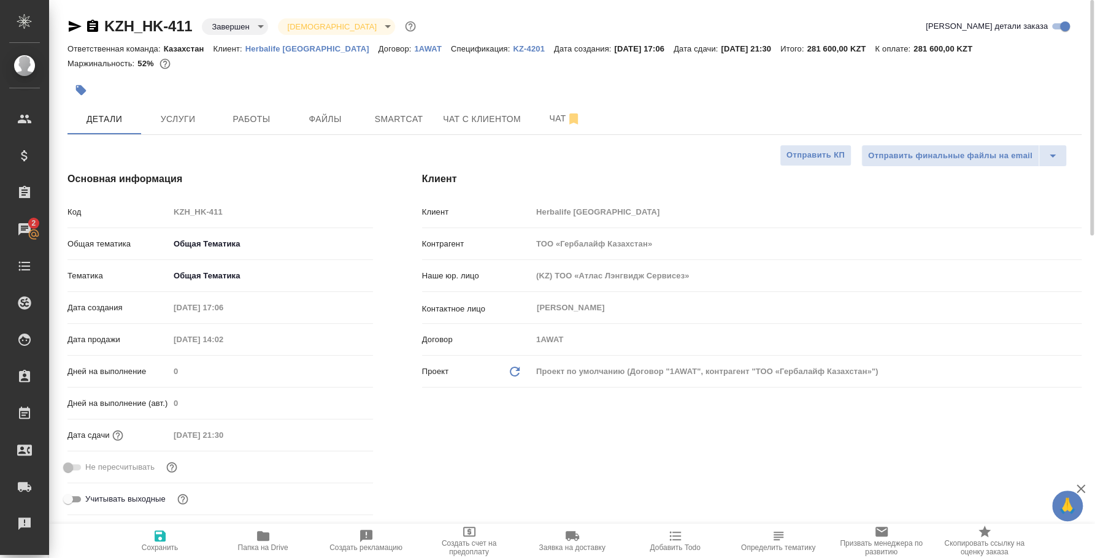
type textarea "x"
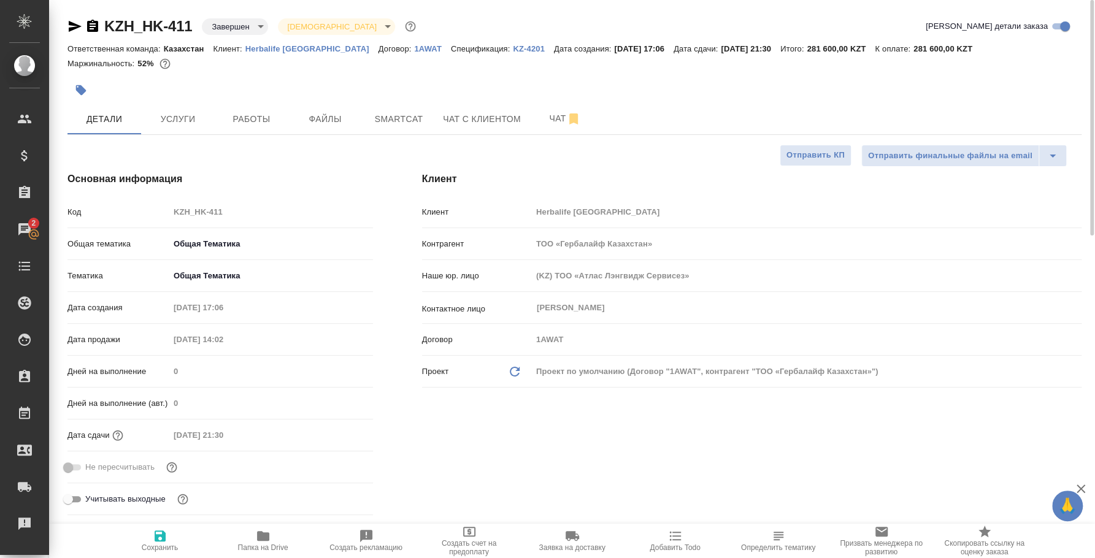
type textarea "x"
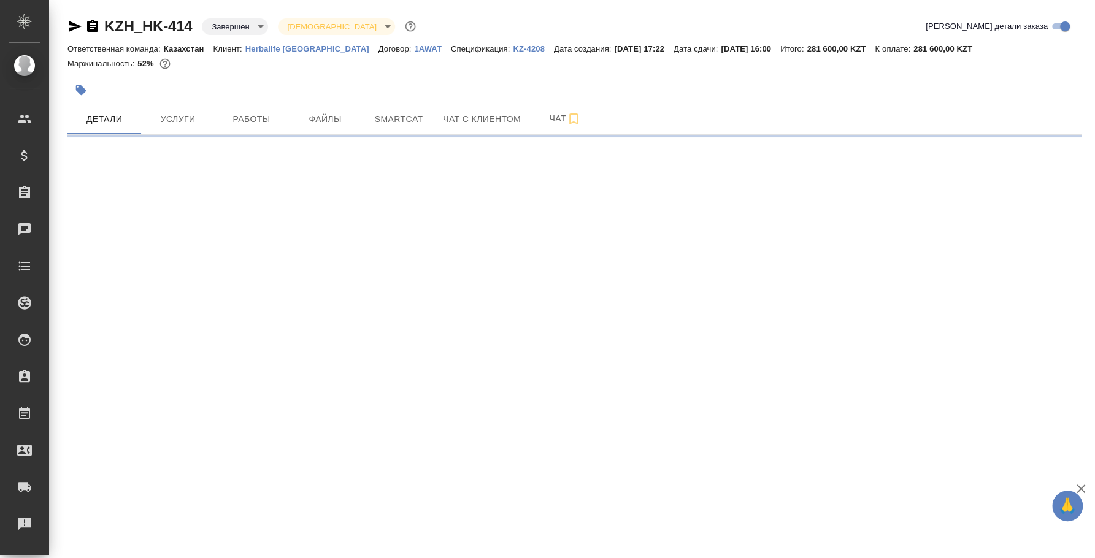
select select "RU"
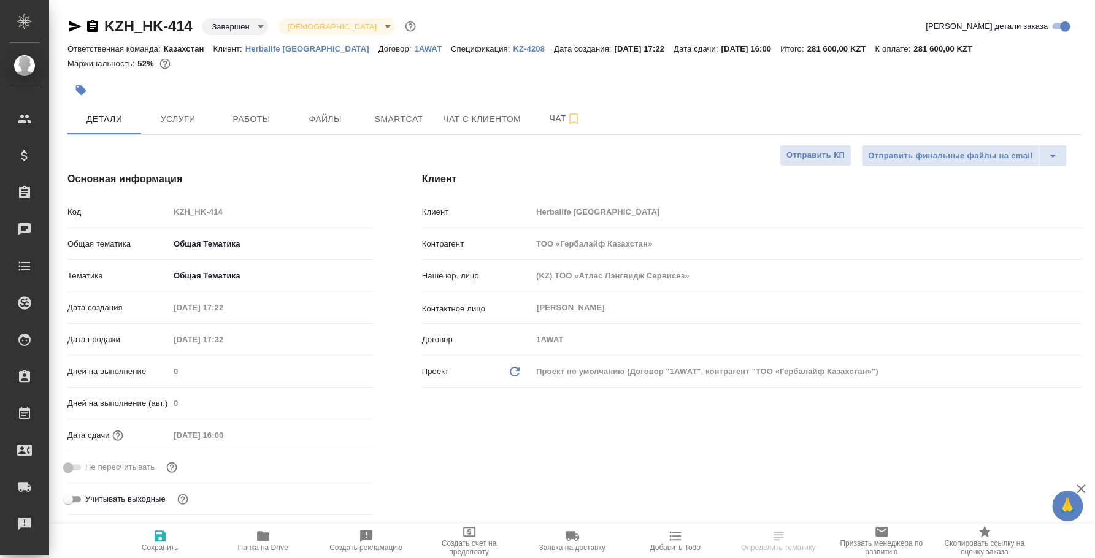
type textarea "x"
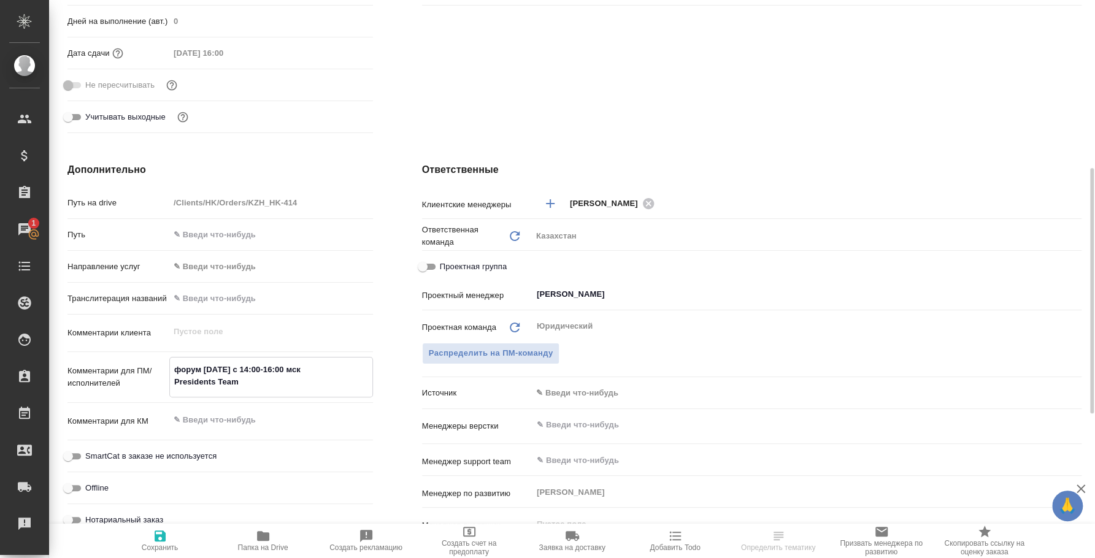
drag, startPoint x: 249, startPoint y: 381, endPoint x: 159, endPoint y: 361, distance: 91.7
click at [159, 361] on div "Комментарии для ПМ/исполнителей форум [DATE] с 14:00-16:00 мск Presidents Team x" at bounding box center [220, 377] width 306 height 40
type textarea "x"
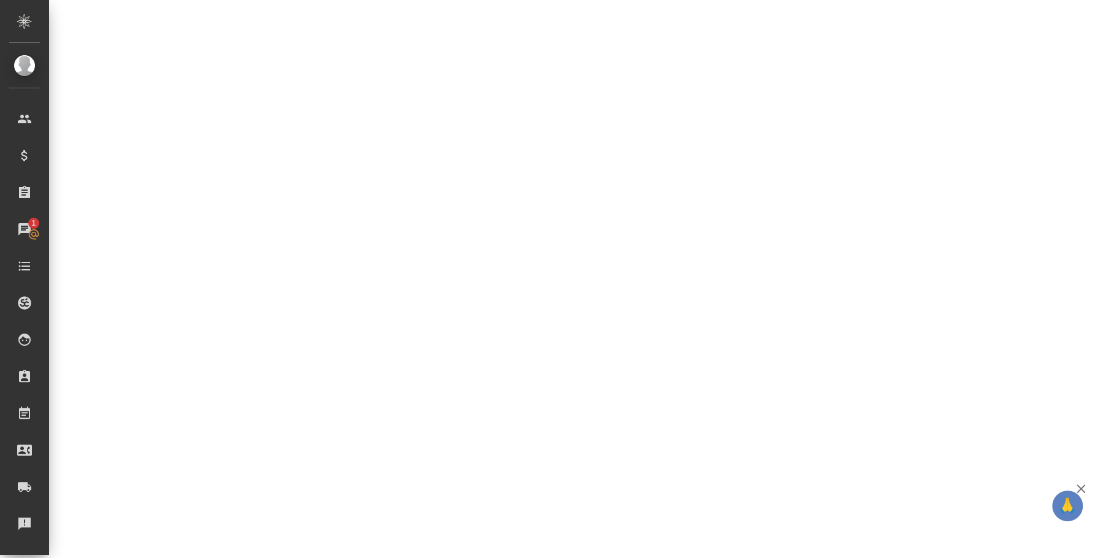
select select "RU"
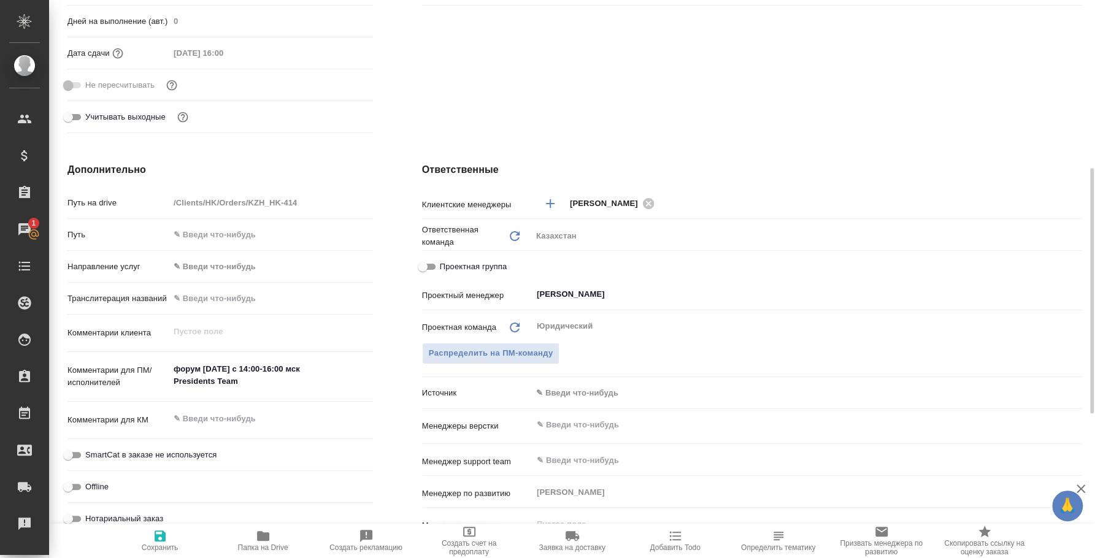
type textarea "x"
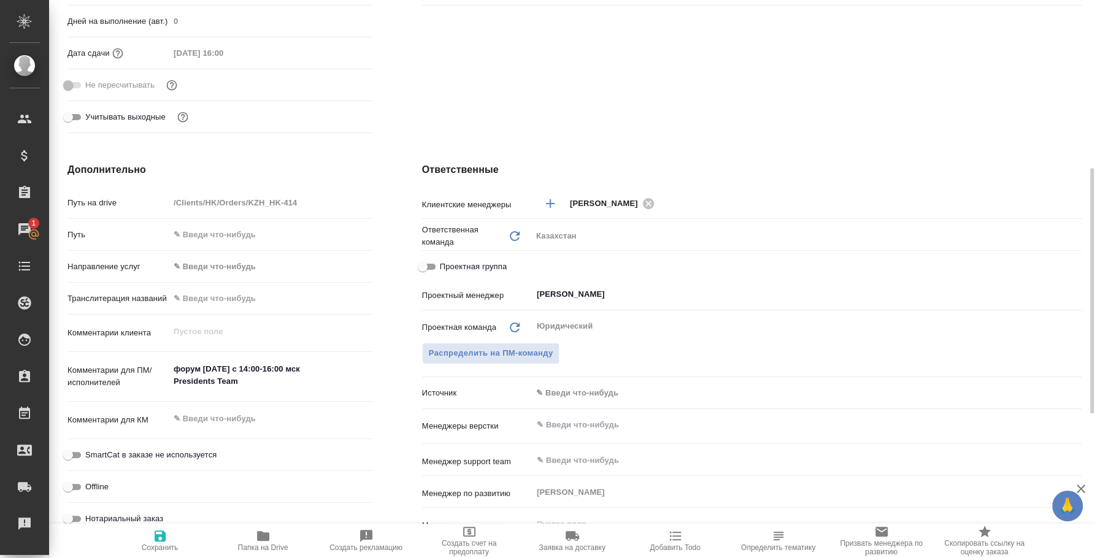
type textarea "x"
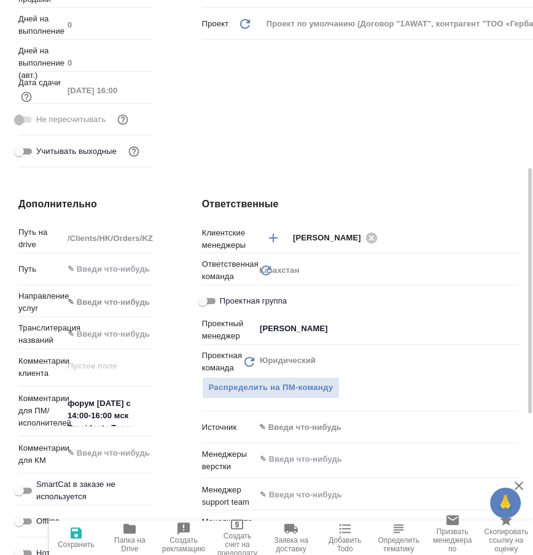
type textarea "x"
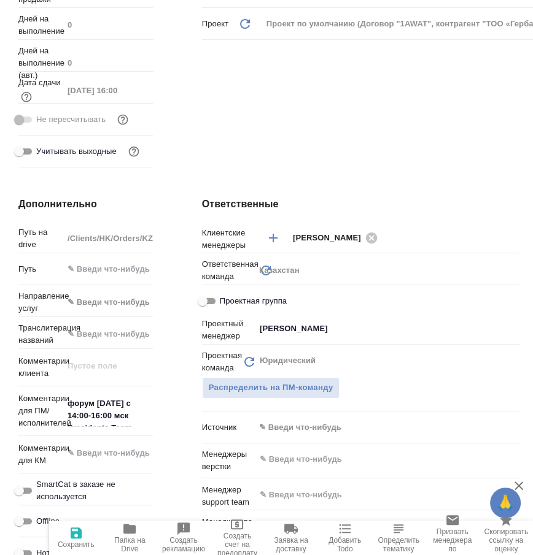
type textarea "x"
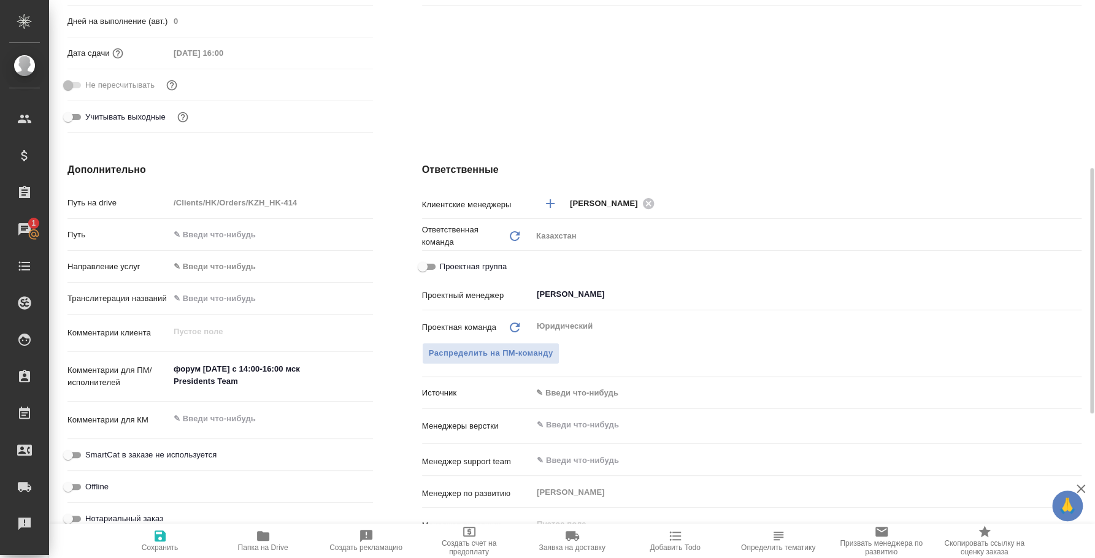
type textarea "x"
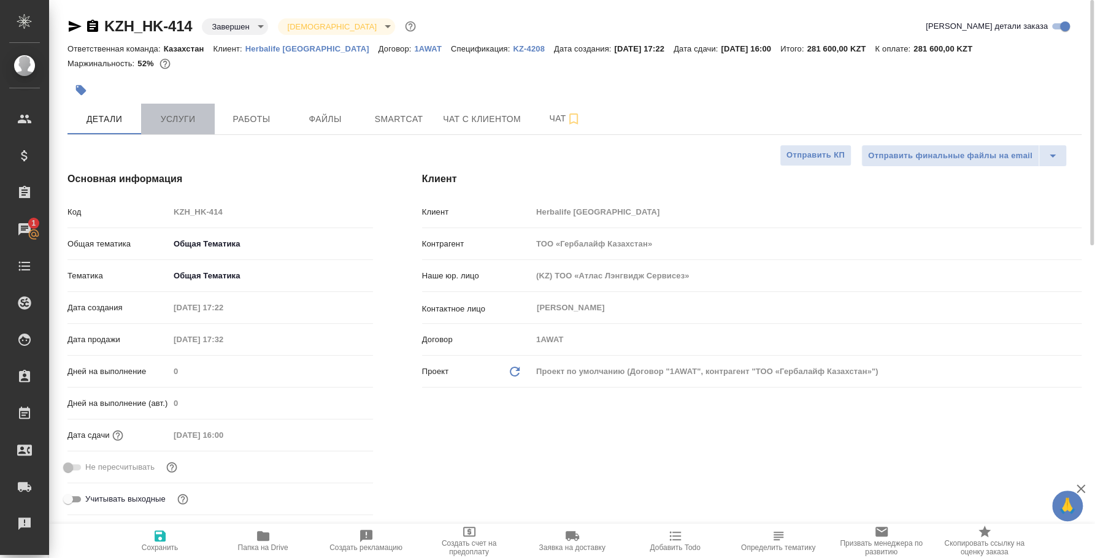
click at [197, 121] on span "Услуги" at bounding box center [177, 119] width 59 height 15
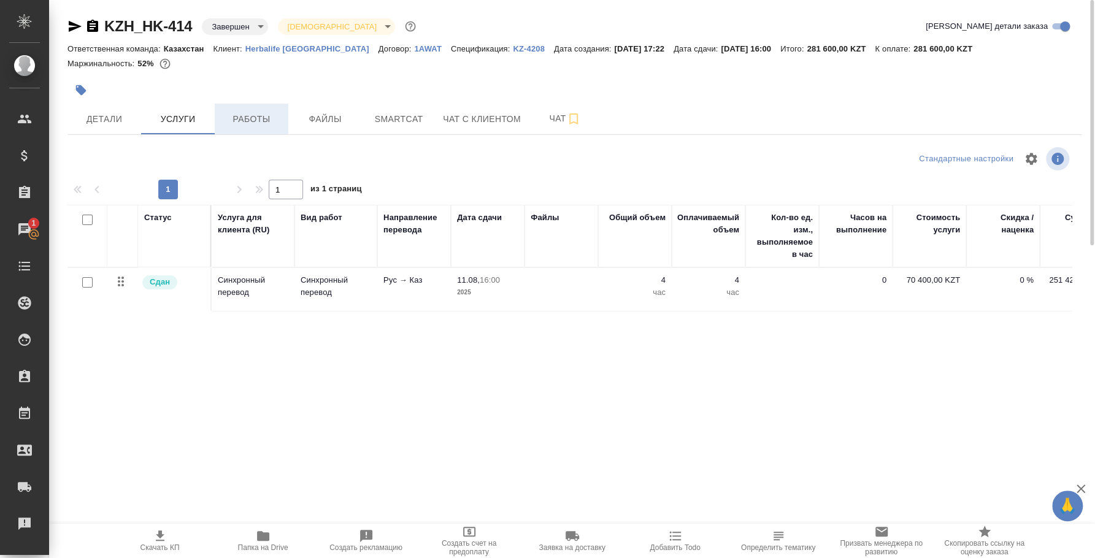
click at [239, 118] on span "Работы" at bounding box center [251, 119] width 59 height 15
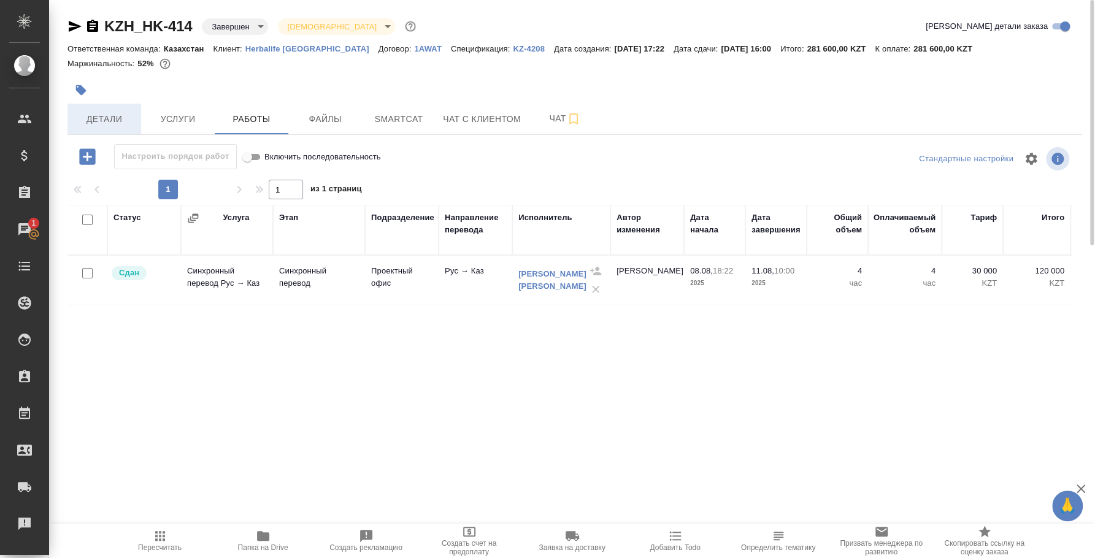
click at [114, 115] on span "Детали" at bounding box center [104, 119] width 59 height 15
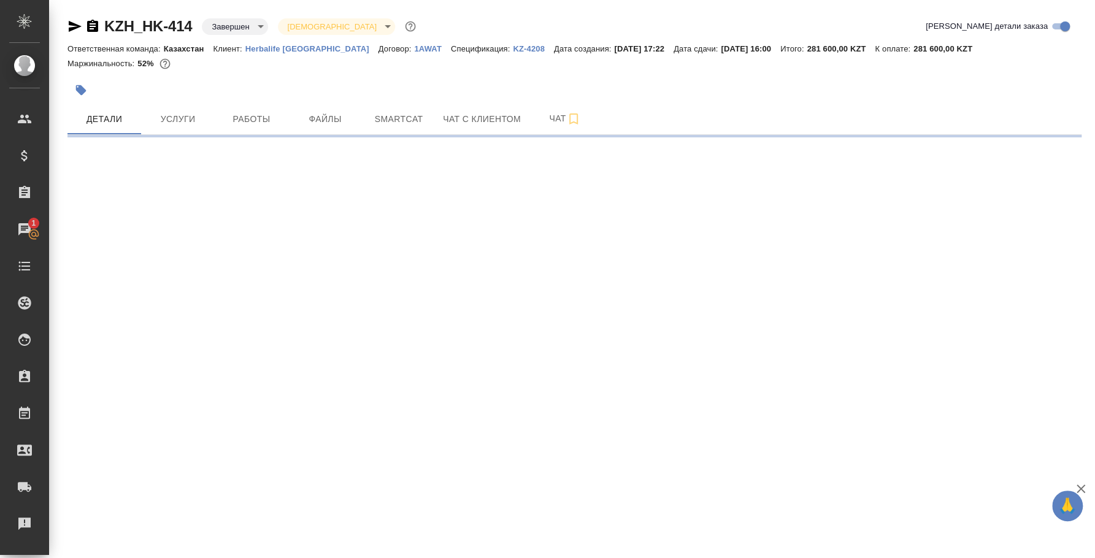
select select "RU"
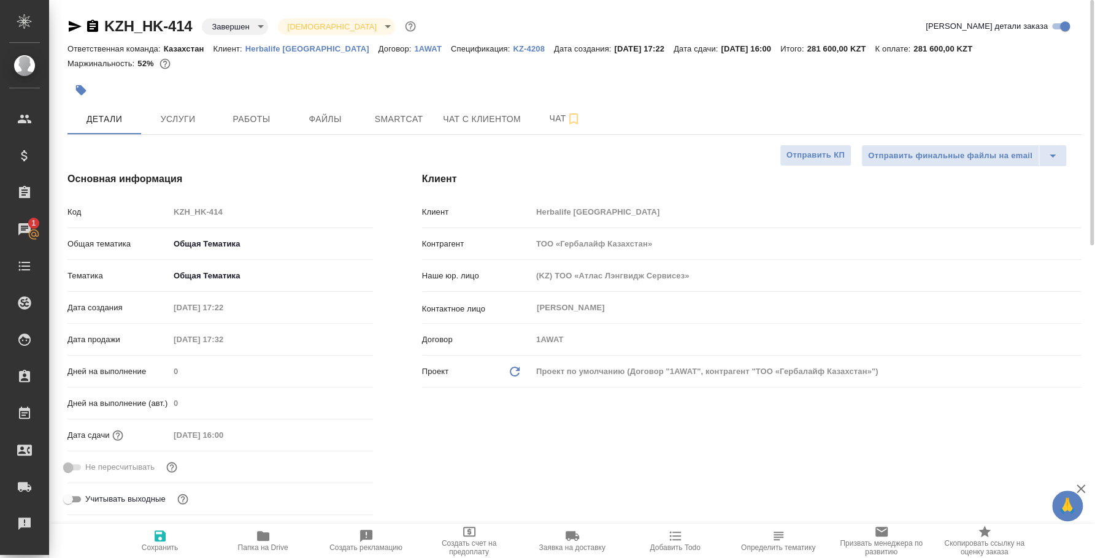
type textarea "x"
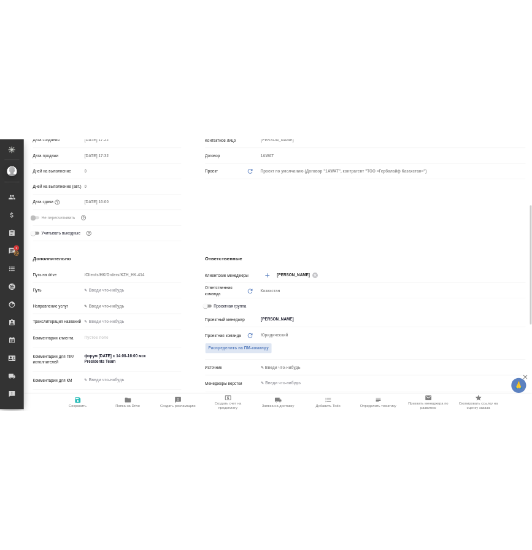
scroll to position [382, 0]
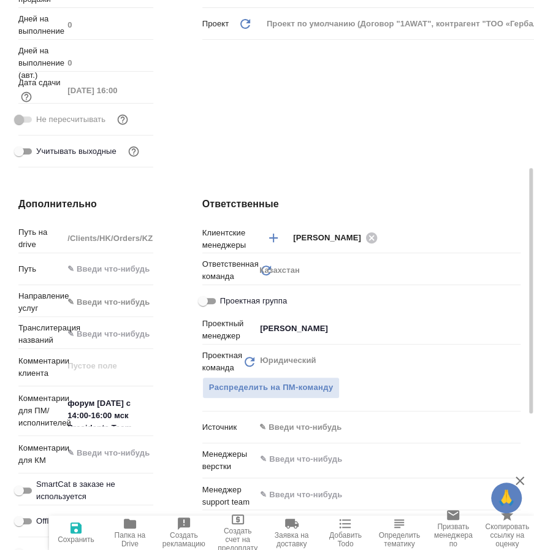
type textarea "x"
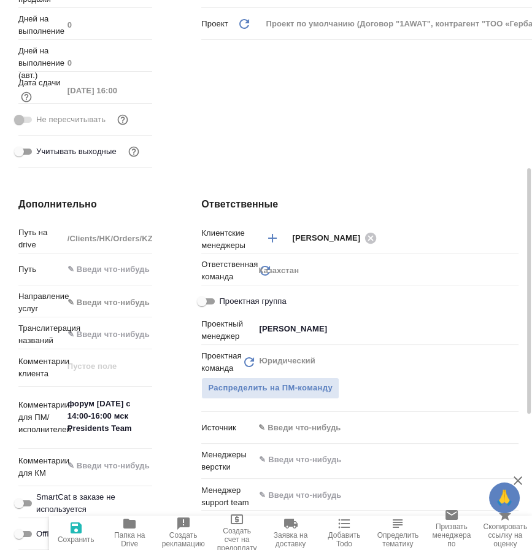
type textarea "x"
click at [112, 409] on textarea "форум [DATE] с 14:00-16:00 мск Presidents Team" at bounding box center [108, 415] width 90 height 45
drag, startPoint x: 129, startPoint y: 409, endPoint x: 66, endPoint y: 411, distance: 63.2
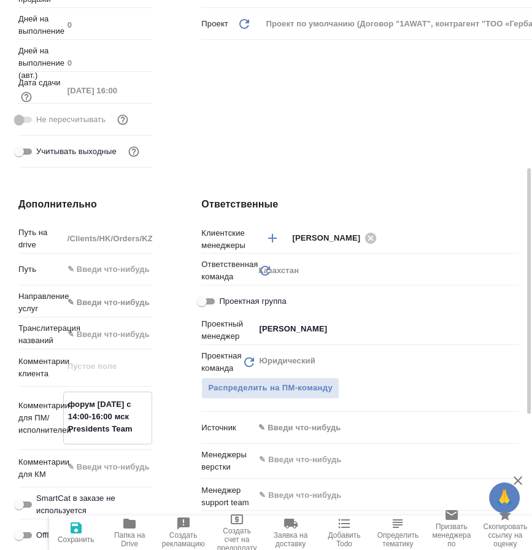
click at [66, 411] on textarea "форум [DATE] с 14:00-16:00 мск Presidents Team" at bounding box center [108, 416] width 88 height 45
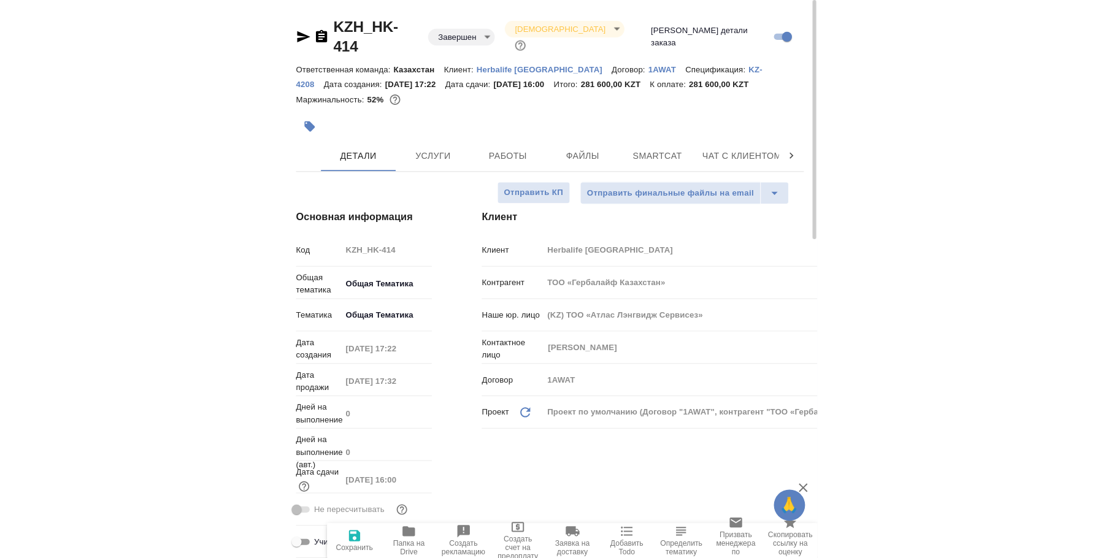
scroll to position [306, 0]
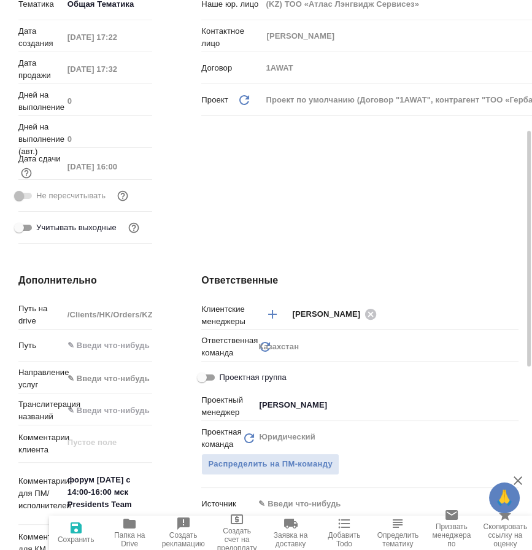
type textarea "x"
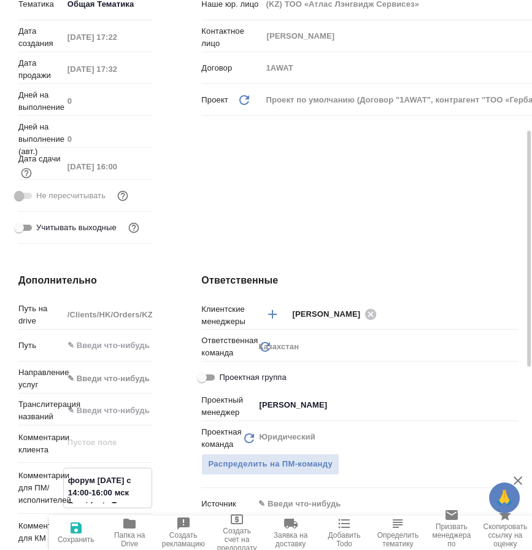
type textarea "x"
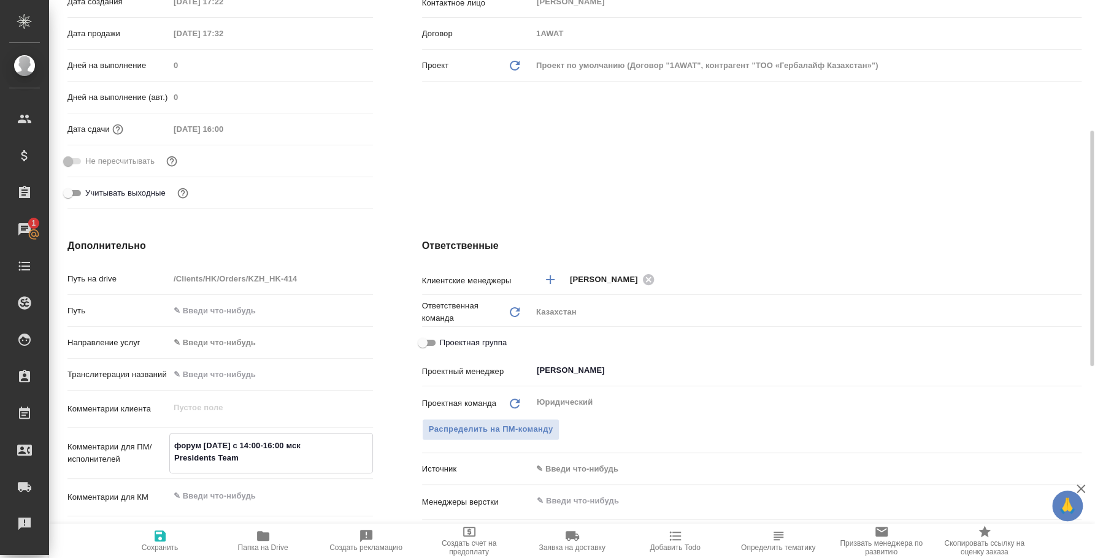
type textarea "x"
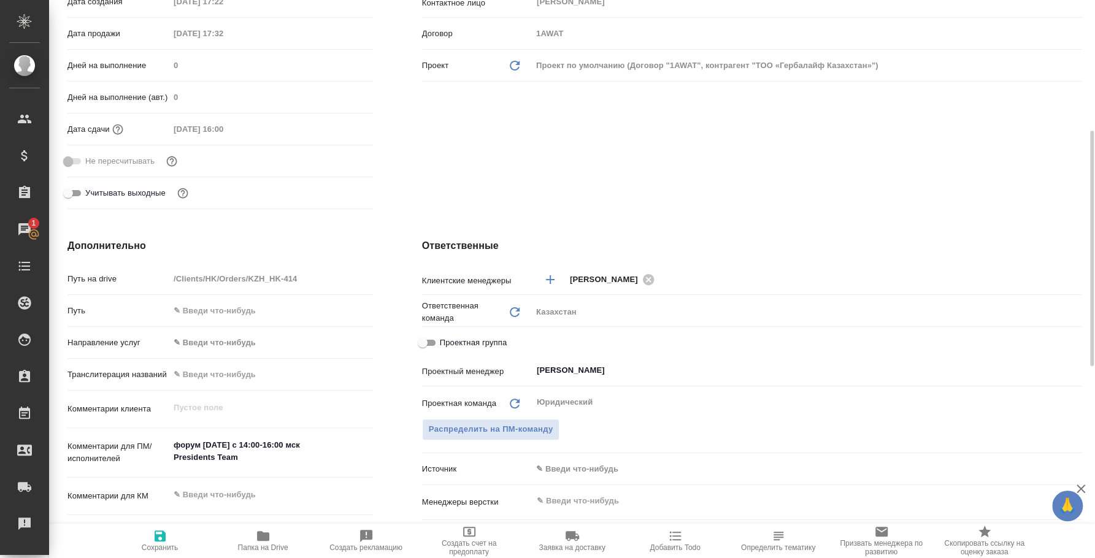
type textarea "x"
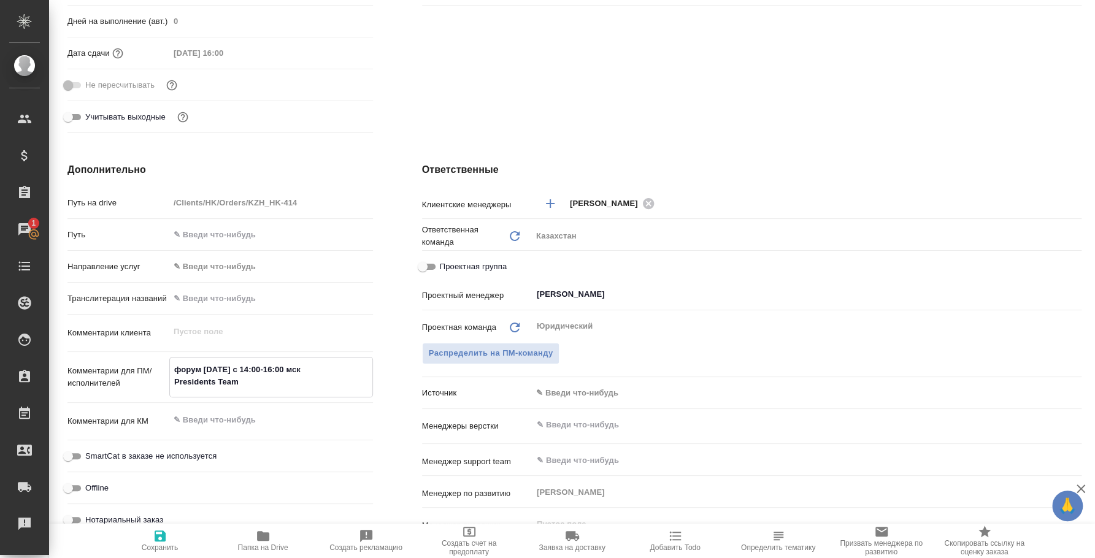
scroll to position [0, 0]
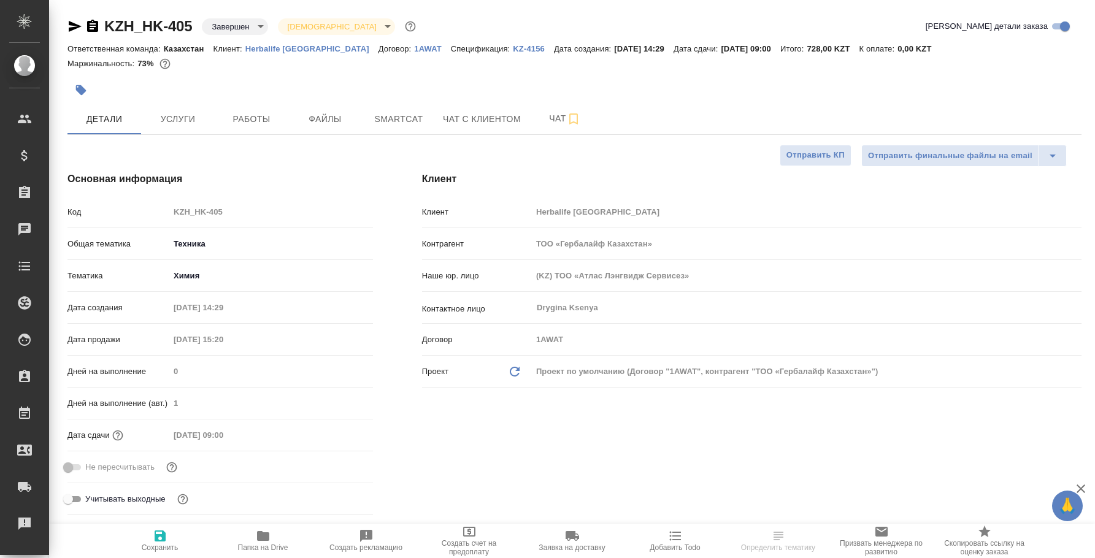
select select "RU"
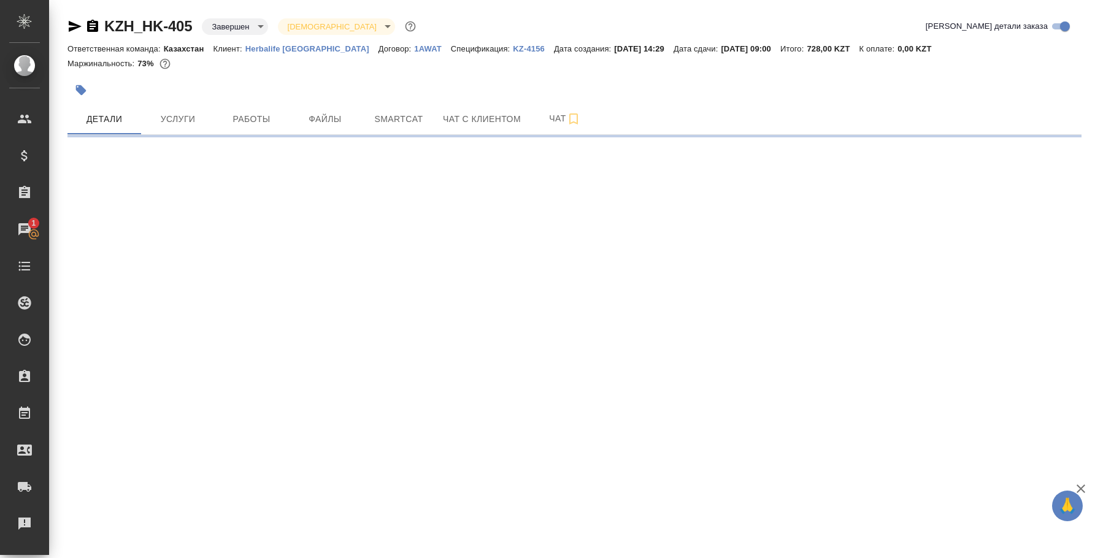
select select "RU"
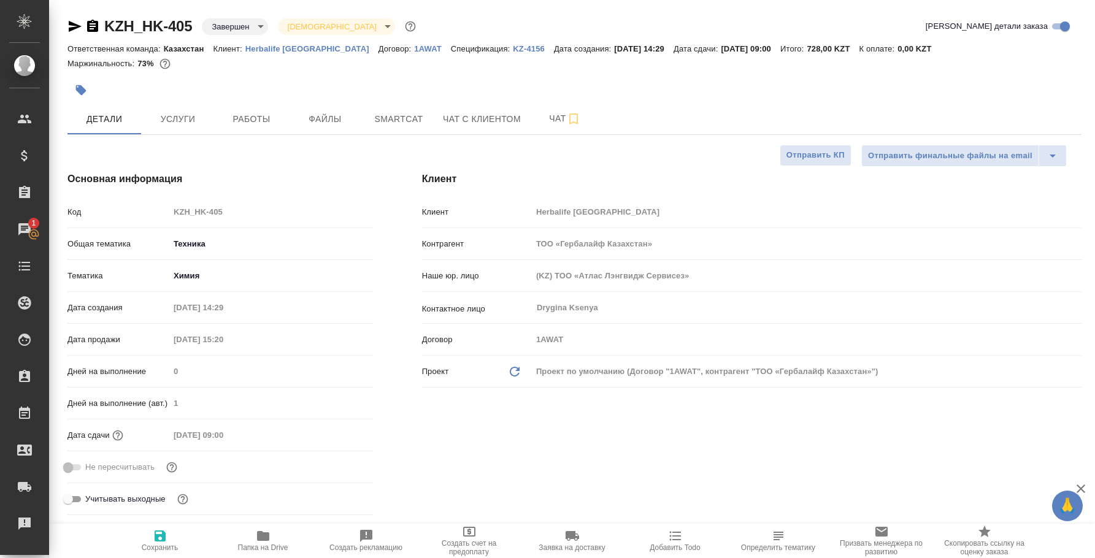
type textarea "x"
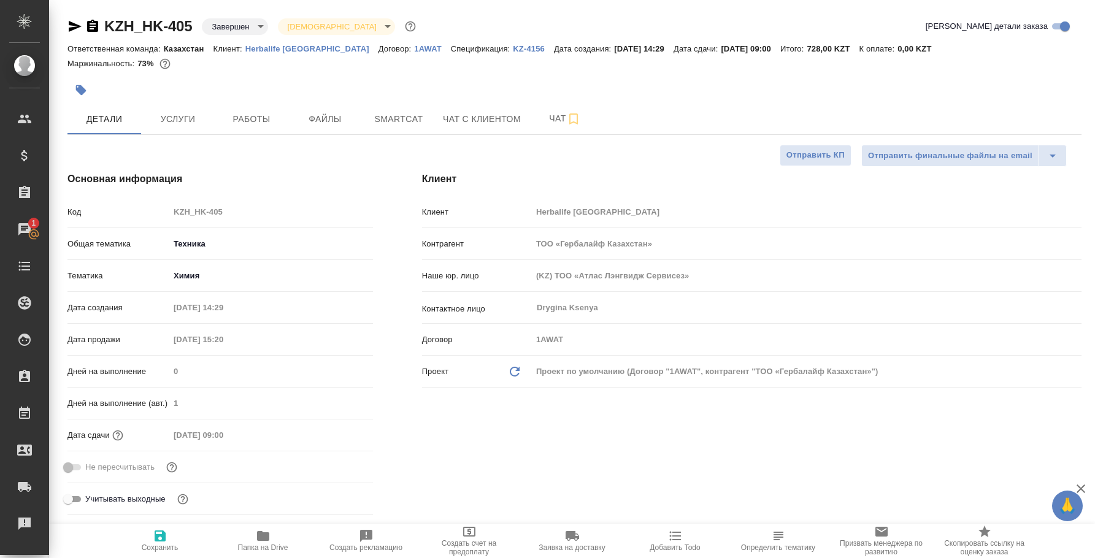
type textarea "x"
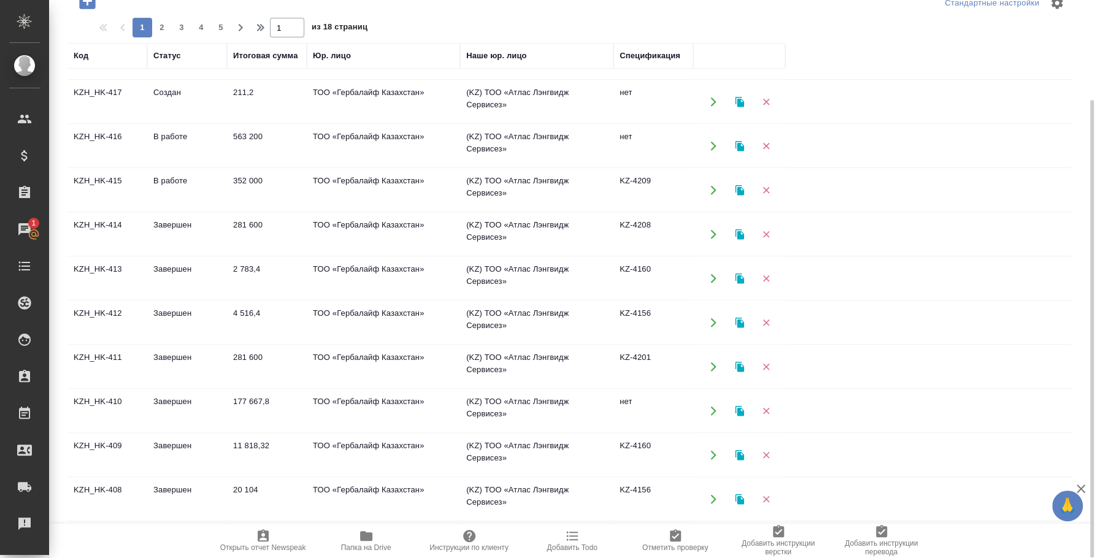
scroll to position [415, 0]
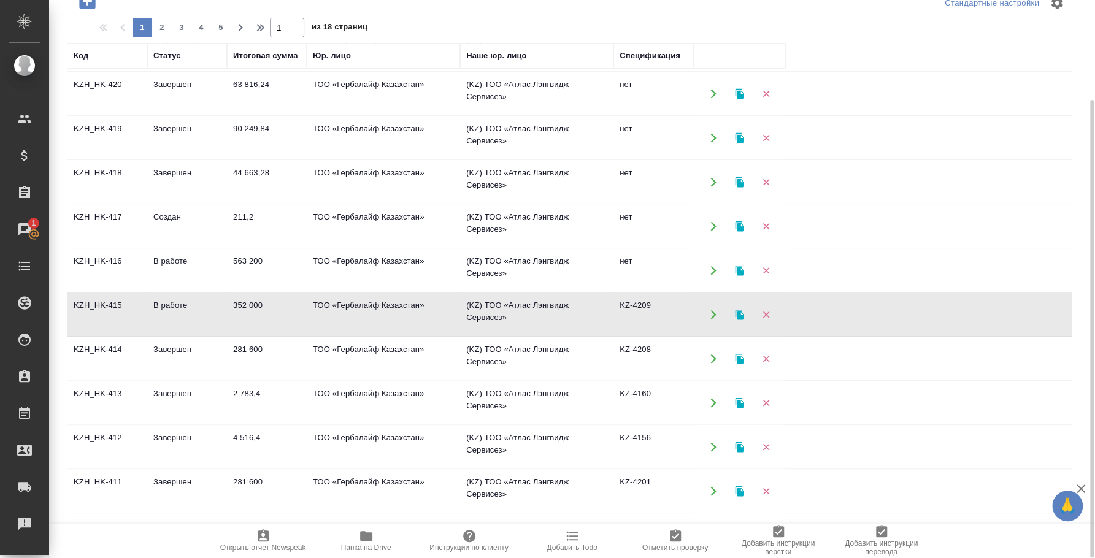
scroll to position [262, 0]
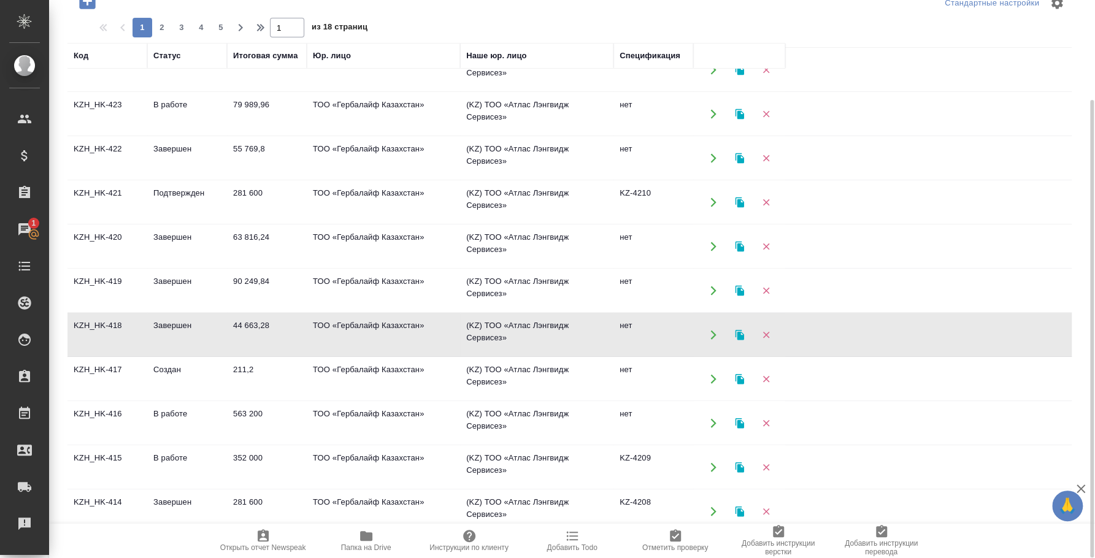
scroll to position [109, 0]
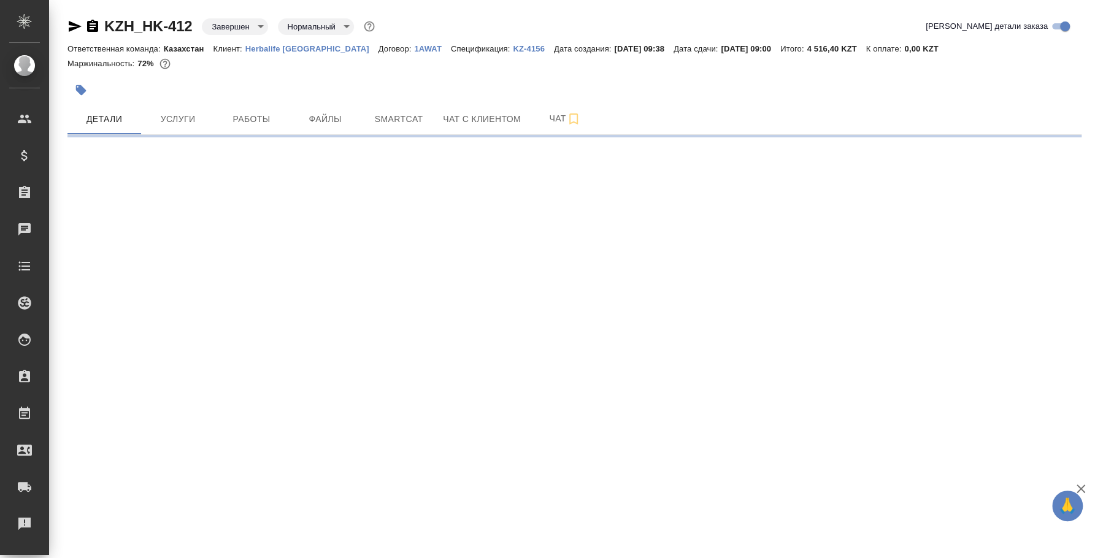
select select "RU"
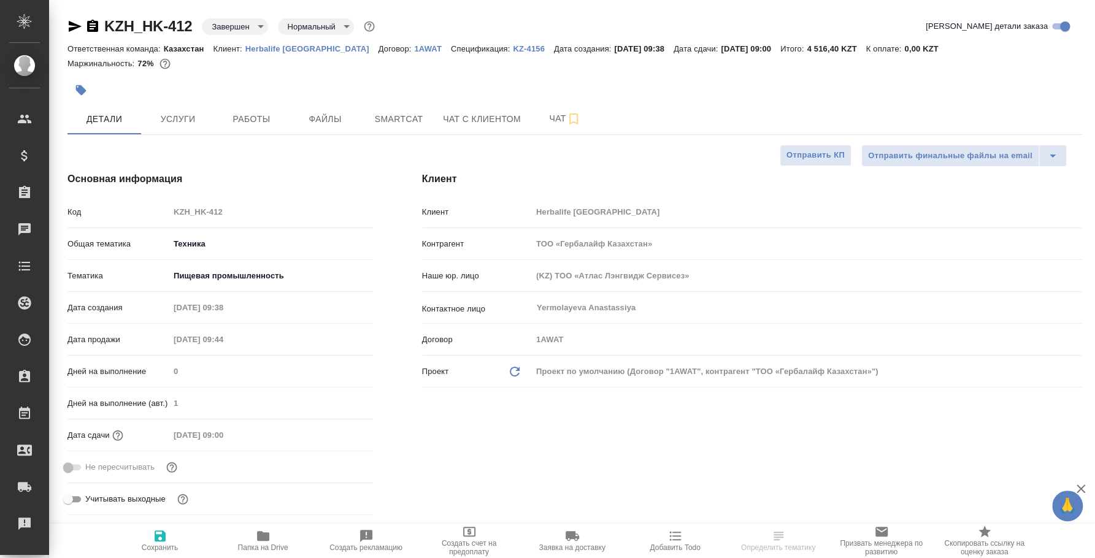
type textarea "x"
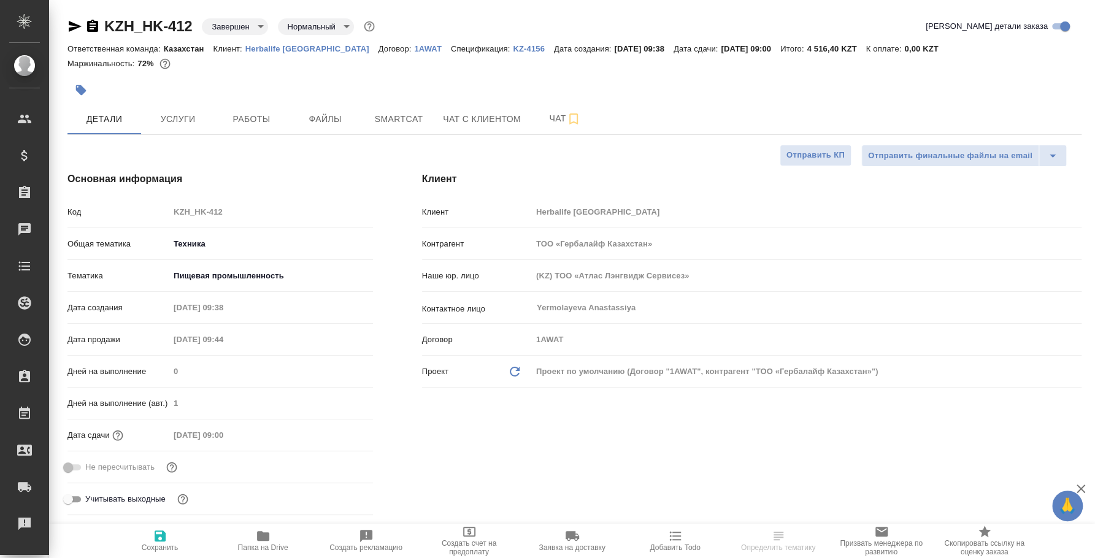
type textarea "x"
click at [236, 114] on span "Работы" at bounding box center [251, 119] width 59 height 15
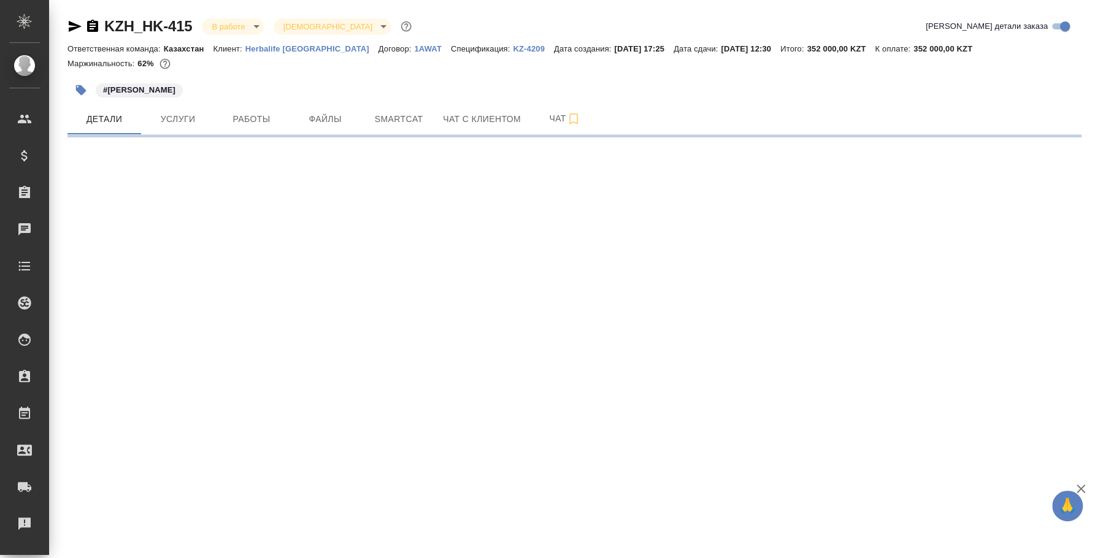
select select "RU"
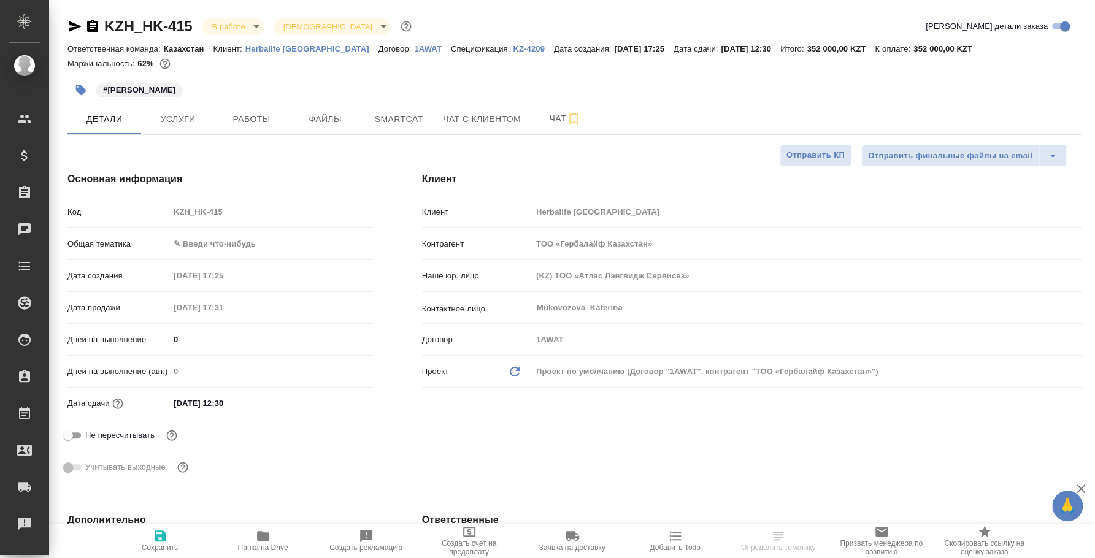
type textarea "x"
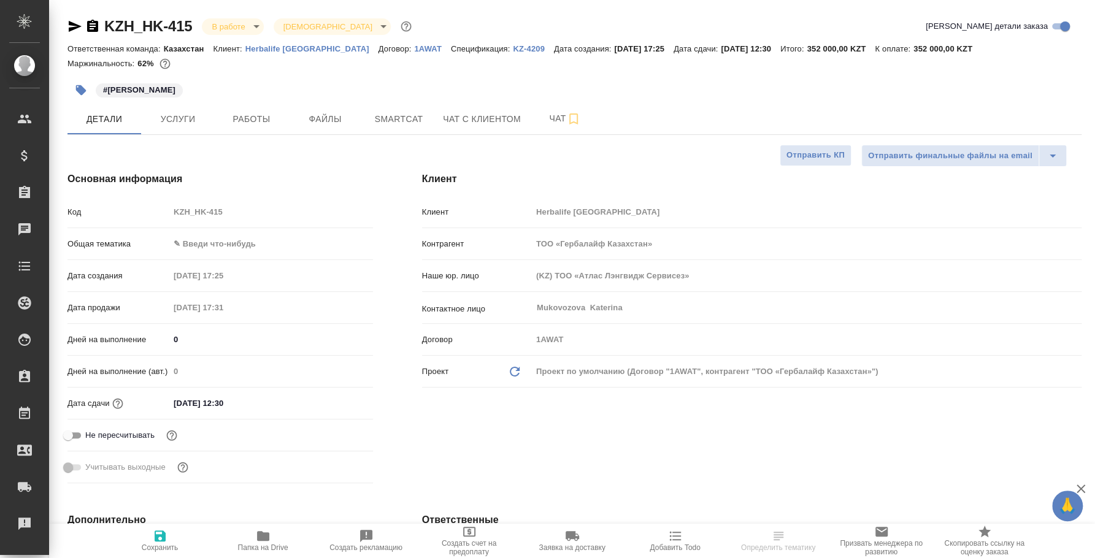
type textarea "x"
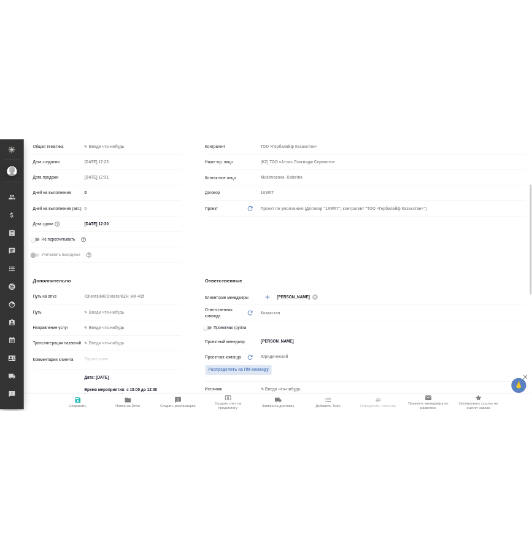
scroll to position [536, 0]
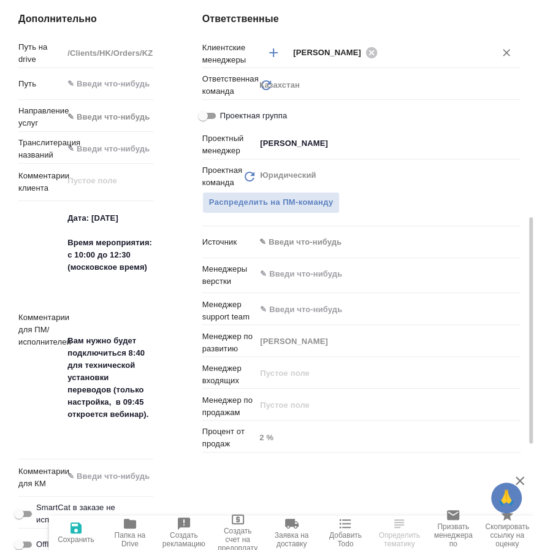
type textarea "x"
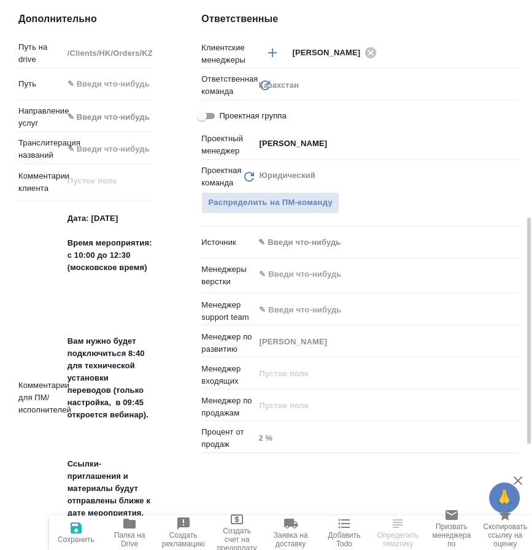
type textarea "x"
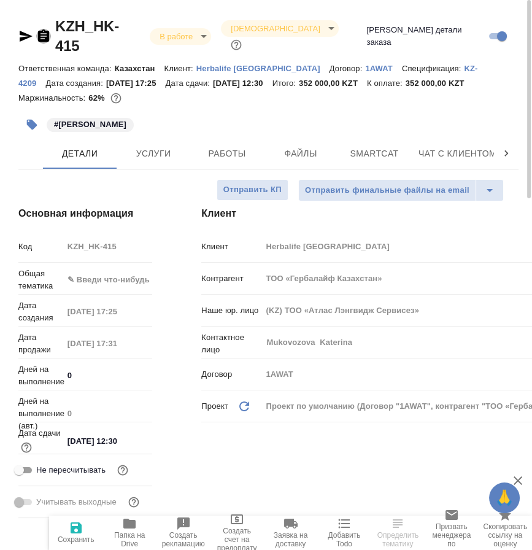
click at [45, 29] on icon "button" at bounding box center [43, 36] width 15 height 15
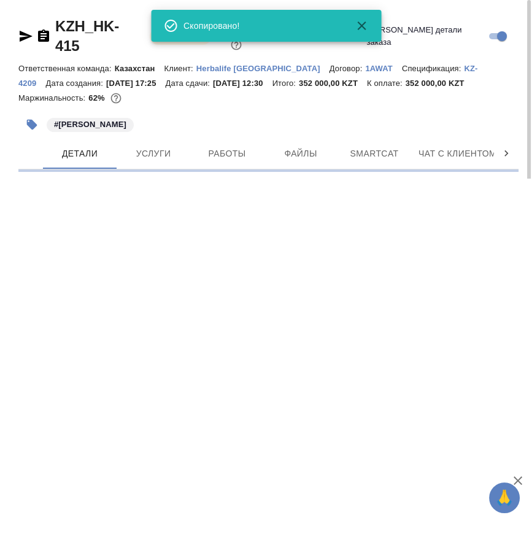
select select "RU"
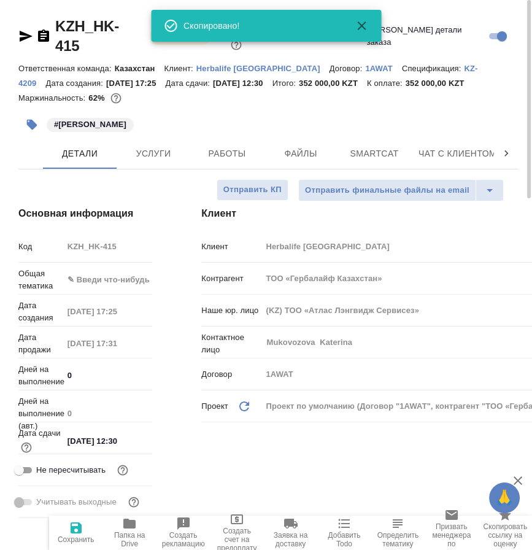
type textarea "x"
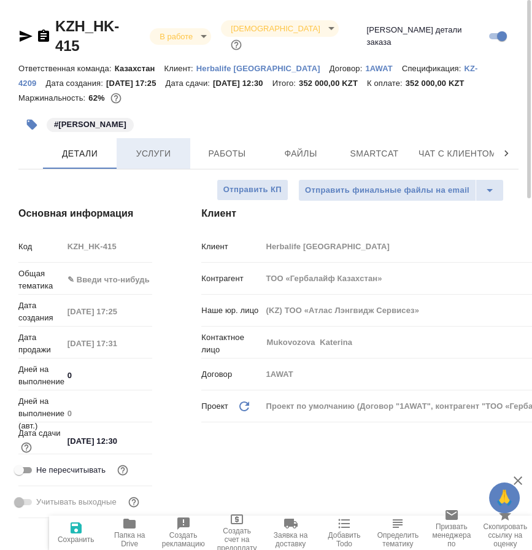
click at [148, 146] on span "Услуги" at bounding box center [153, 153] width 59 height 15
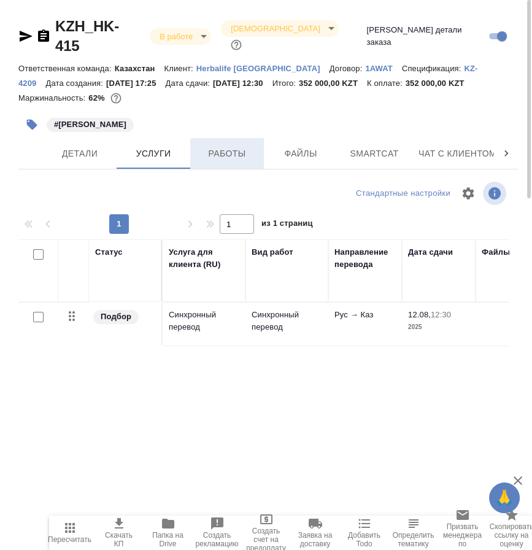
click at [221, 146] on span "Работы" at bounding box center [227, 153] width 59 height 15
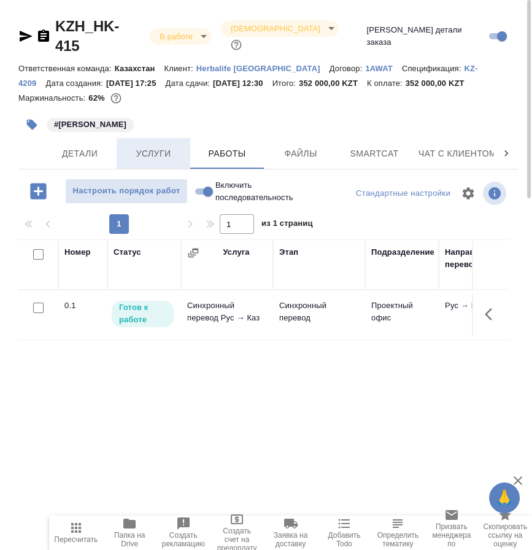
click at [153, 146] on span "Услуги" at bounding box center [153, 153] width 59 height 15
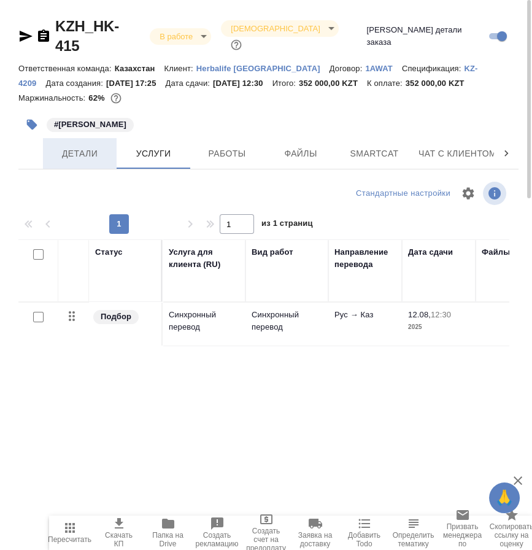
click at [80, 146] on span "Детали" at bounding box center [79, 153] width 59 height 15
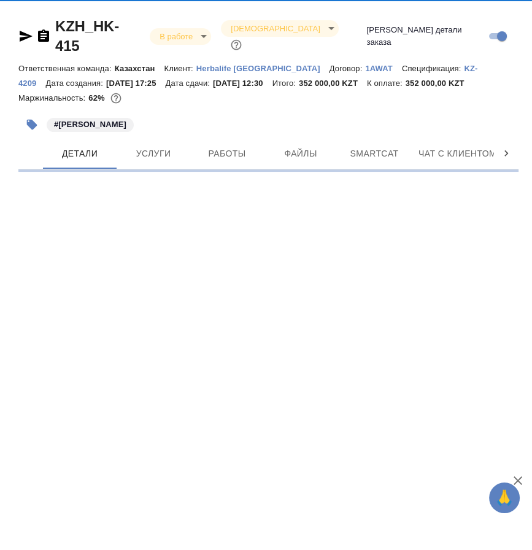
select select "RU"
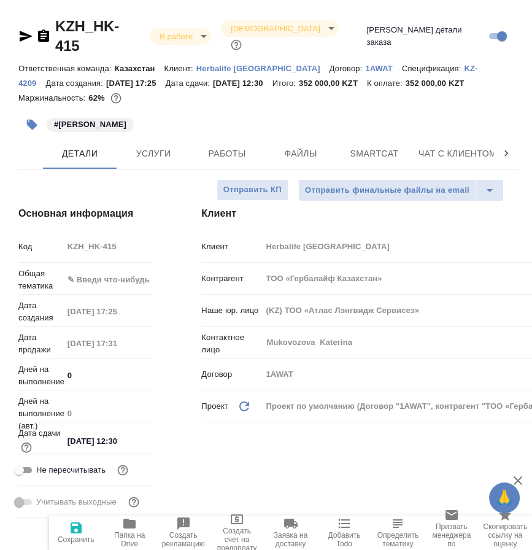
type textarea "x"
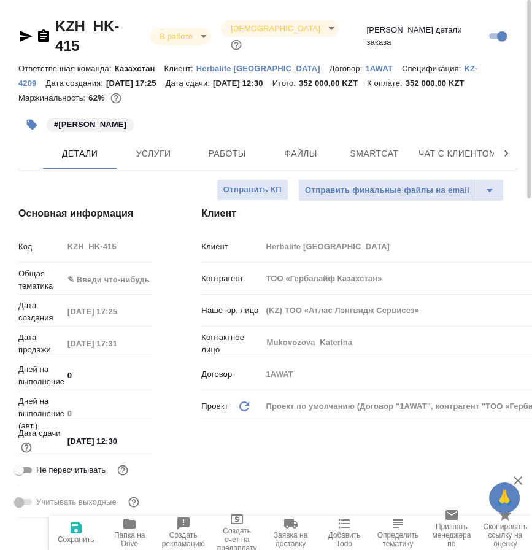
type textarea "x"
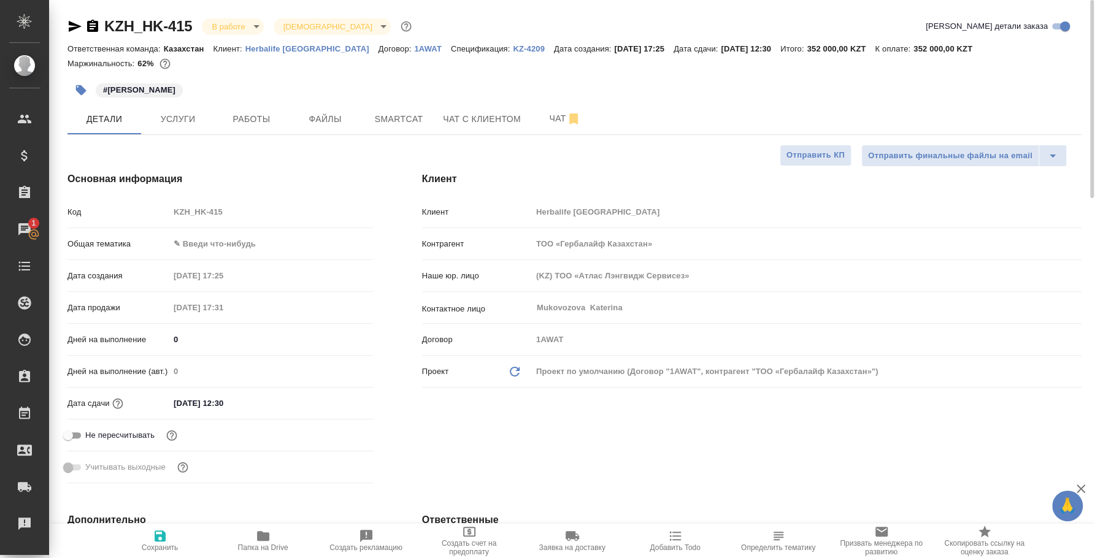
type textarea "x"
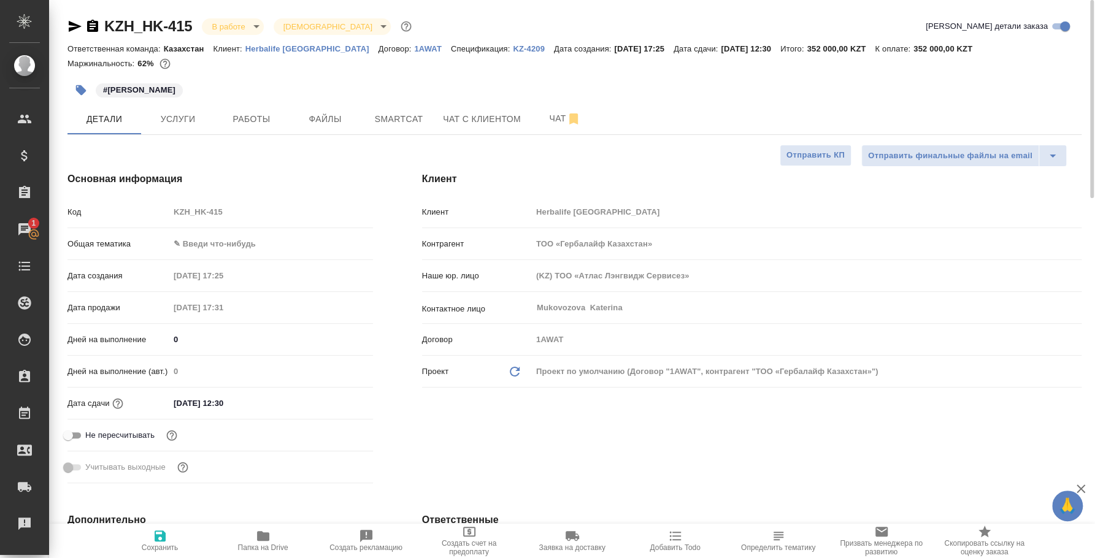
type textarea "x"
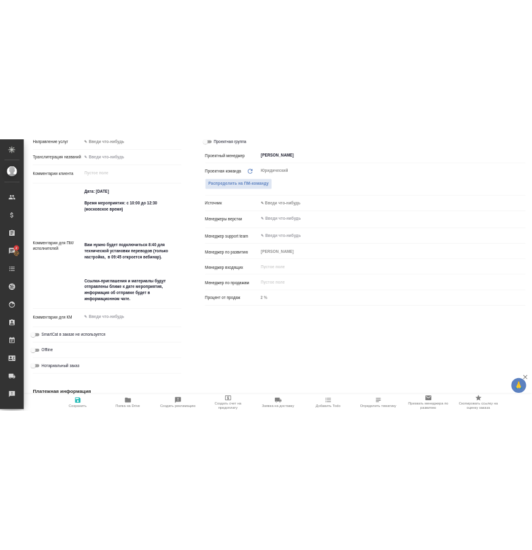
scroll to position [153, 0]
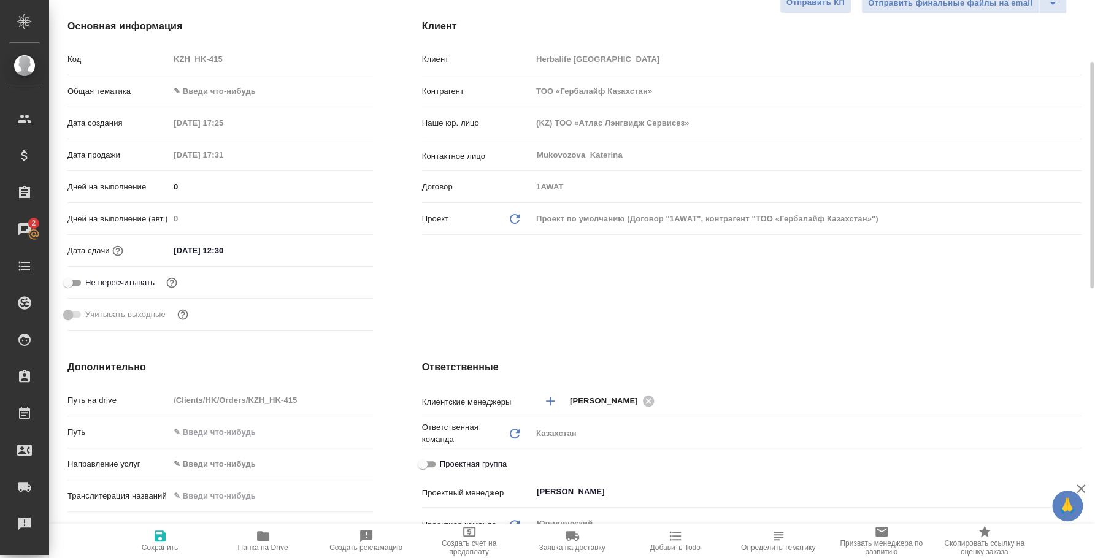
type textarea "x"
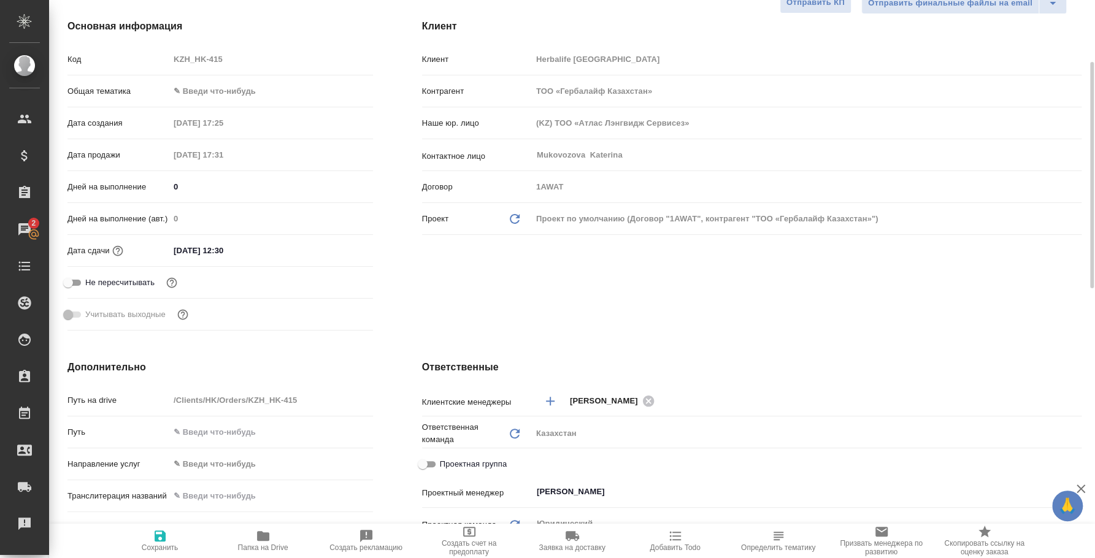
type textarea "x"
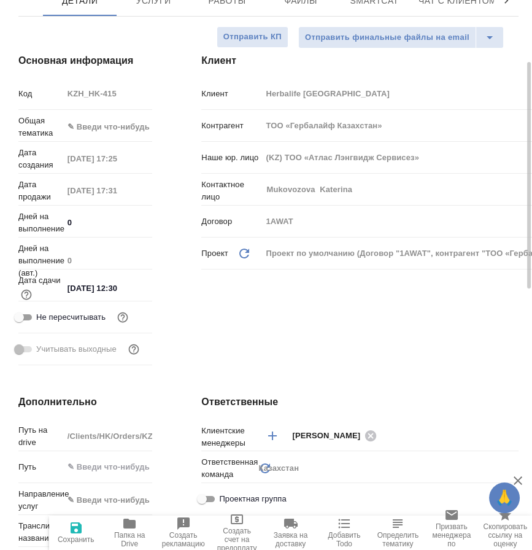
type textarea "x"
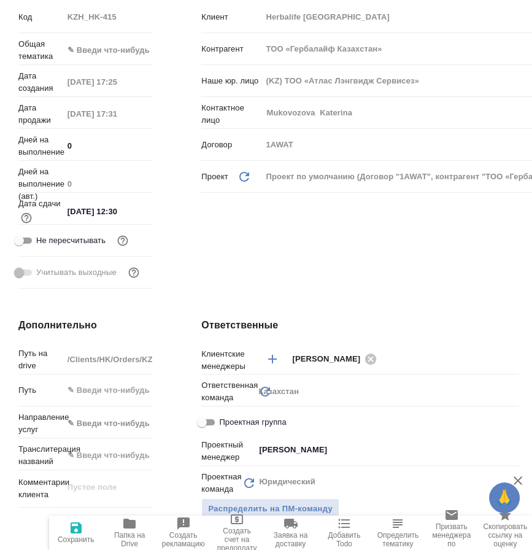
scroll to position [0, 0]
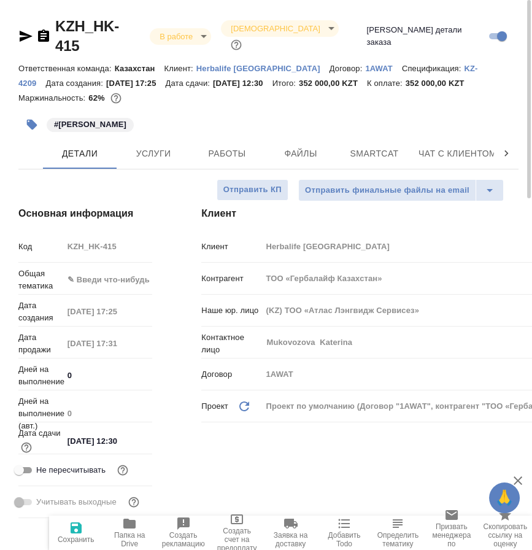
type textarea "x"
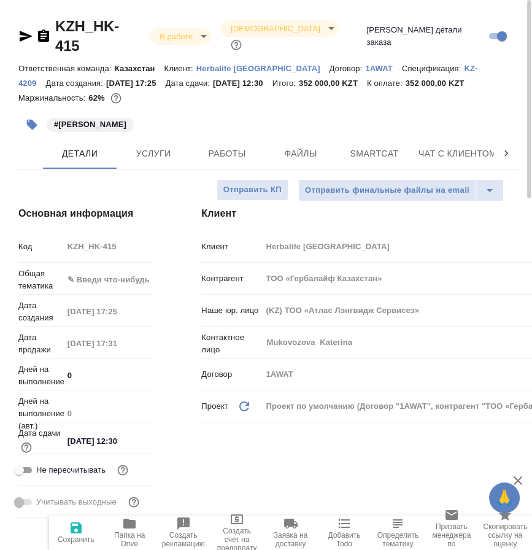
type textarea "x"
click at [257, 138] on button "Работы" at bounding box center [227, 153] width 74 height 31
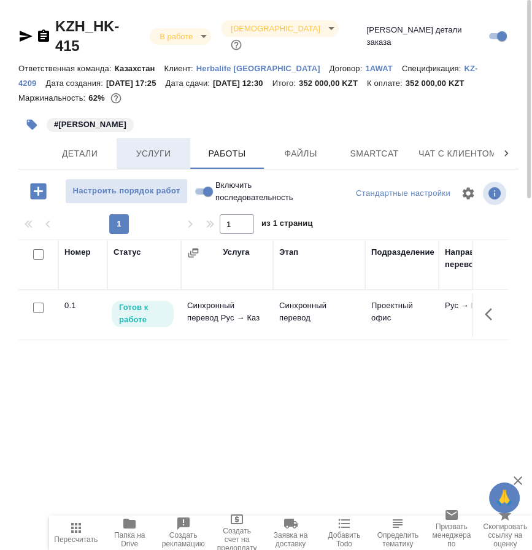
click at [164, 146] on span "Услуги" at bounding box center [153, 153] width 59 height 15
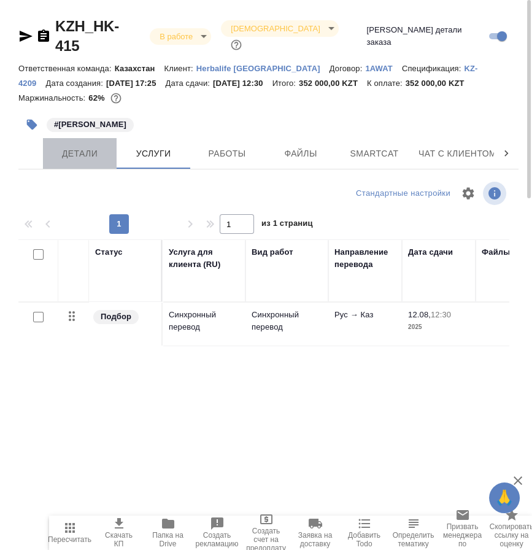
click at [86, 146] on span "Детали" at bounding box center [79, 153] width 59 height 15
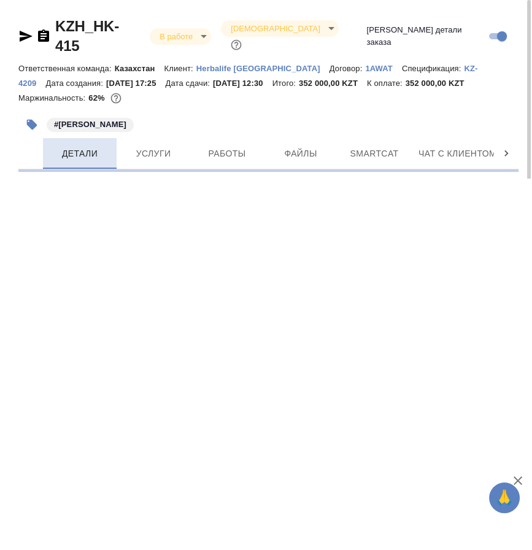
select select "RU"
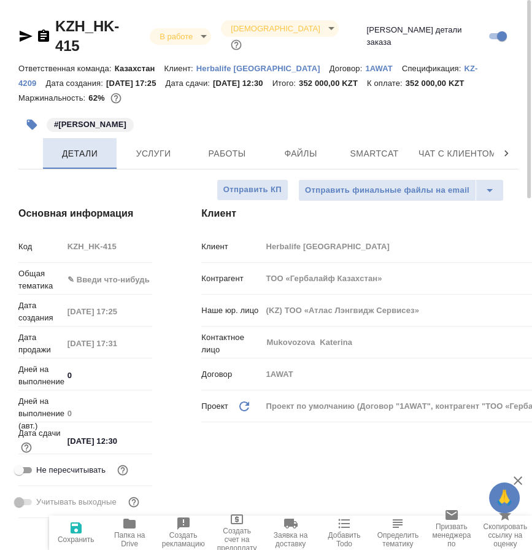
type textarea "x"
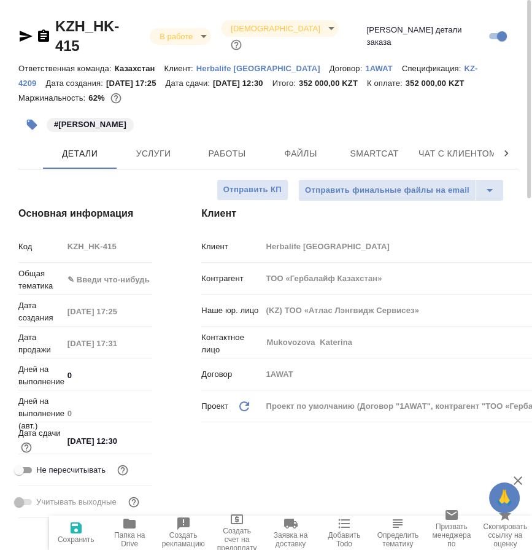
type textarea "x"
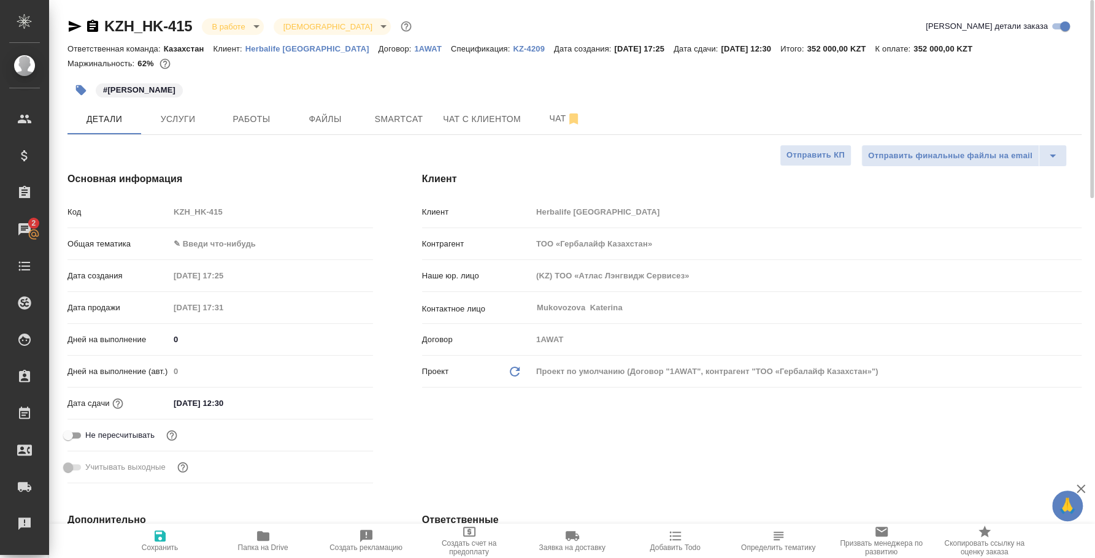
type textarea "x"
click at [272, 126] on span "Работы" at bounding box center [251, 119] width 59 height 15
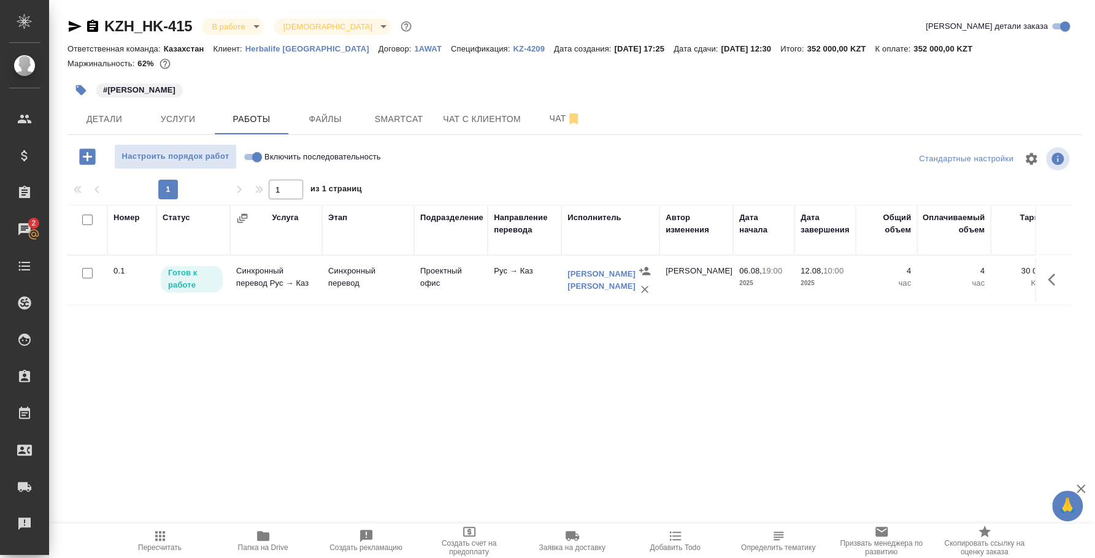
click at [240, 23] on body "🙏 .cls-1 fill:#fff; AWATERA [PERSON_NAME] Спецификации Заказы 2 Чаты Todo Проек…" at bounding box center [547, 279] width 1095 height 558
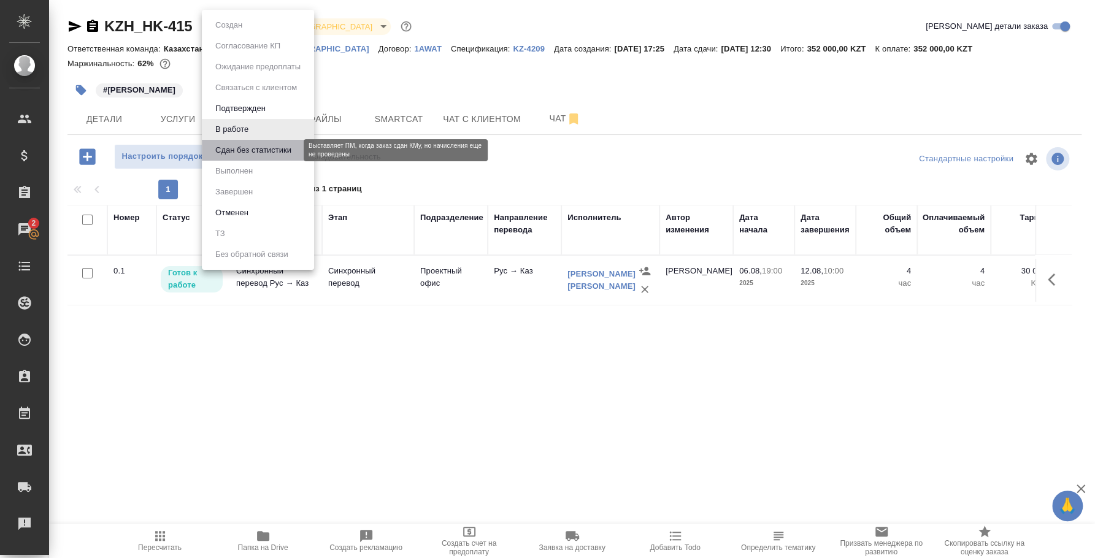
click at [249, 146] on button "Сдан без статистики" at bounding box center [253, 150] width 83 height 13
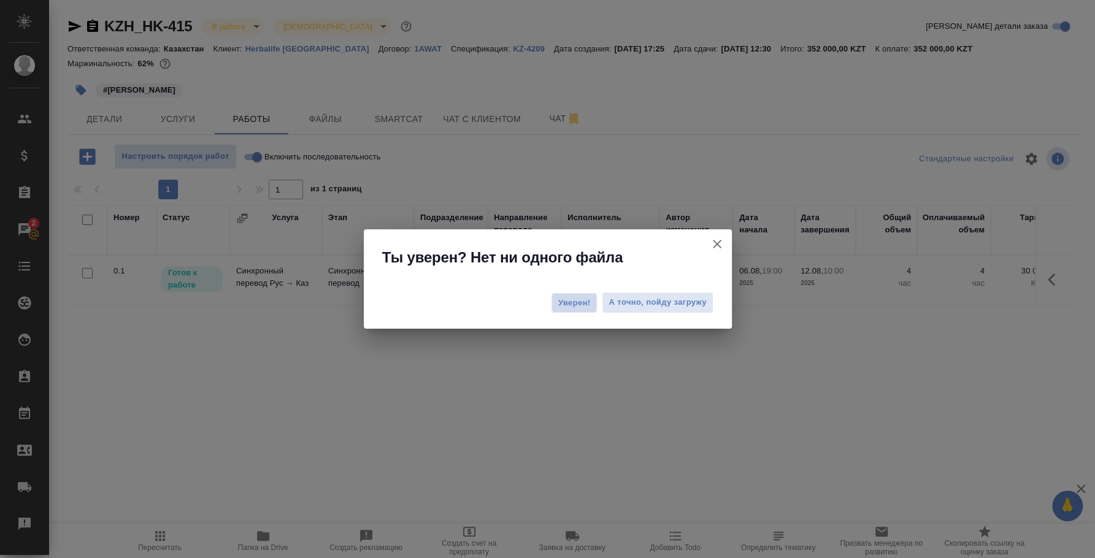
click at [577, 306] on span "Уверен!" at bounding box center [574, 303] width 33 height 12
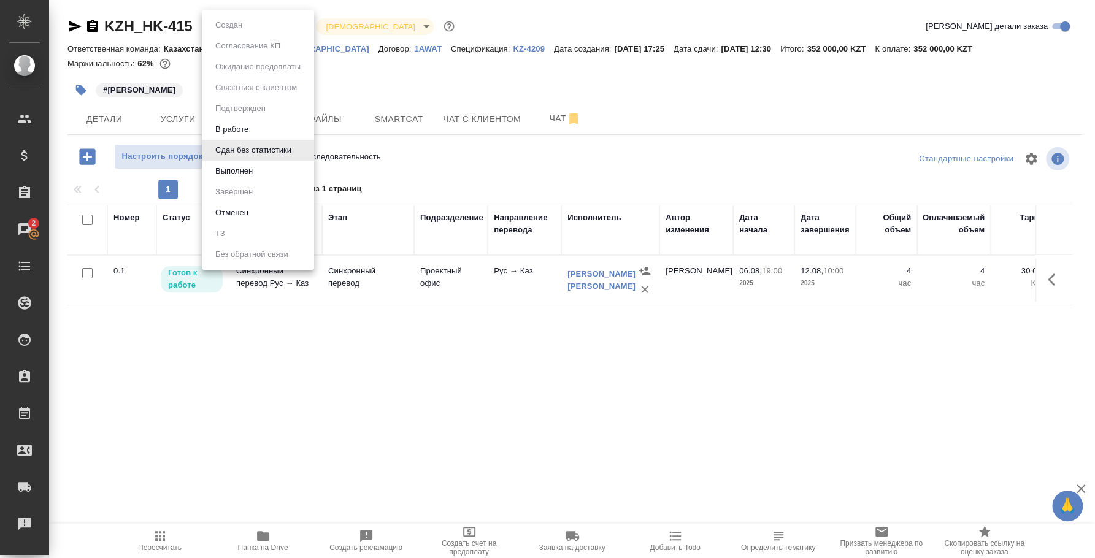
click at [264, 26] on body "🙏 .cls-1 fill:#fff; AWATERA [PERSON_NAME] Спецификации Заказы 2 Чаты Todo Проек…" at bounding box center [547, 279] width 1095 height 558
click at [257, 168] on li "Выполнен" at bounding box center [258, 171] width 112 height 21
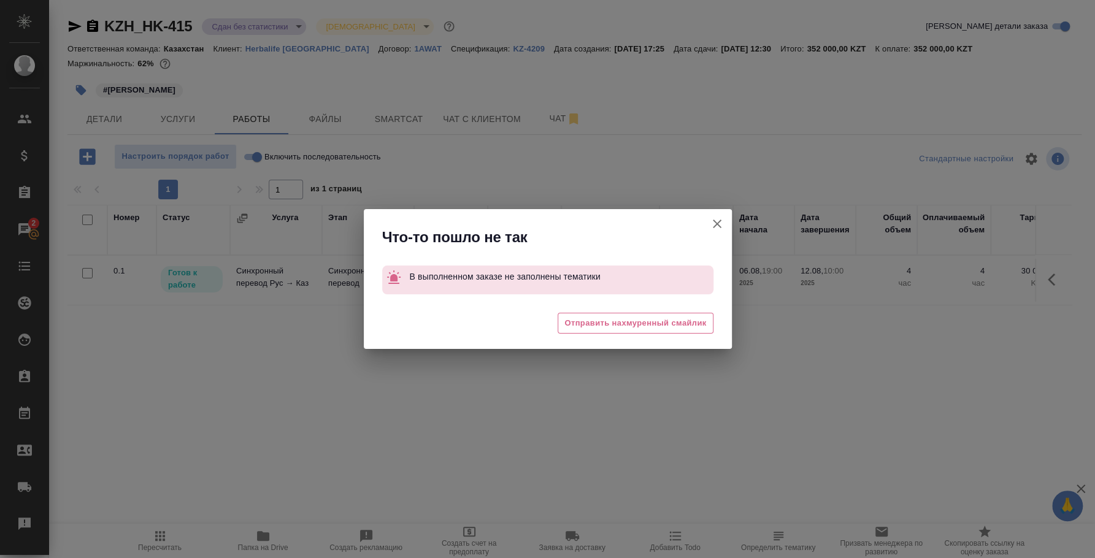
click at [719, 220] on icon "button" at bounding box center [717, 224] width 15 height 15
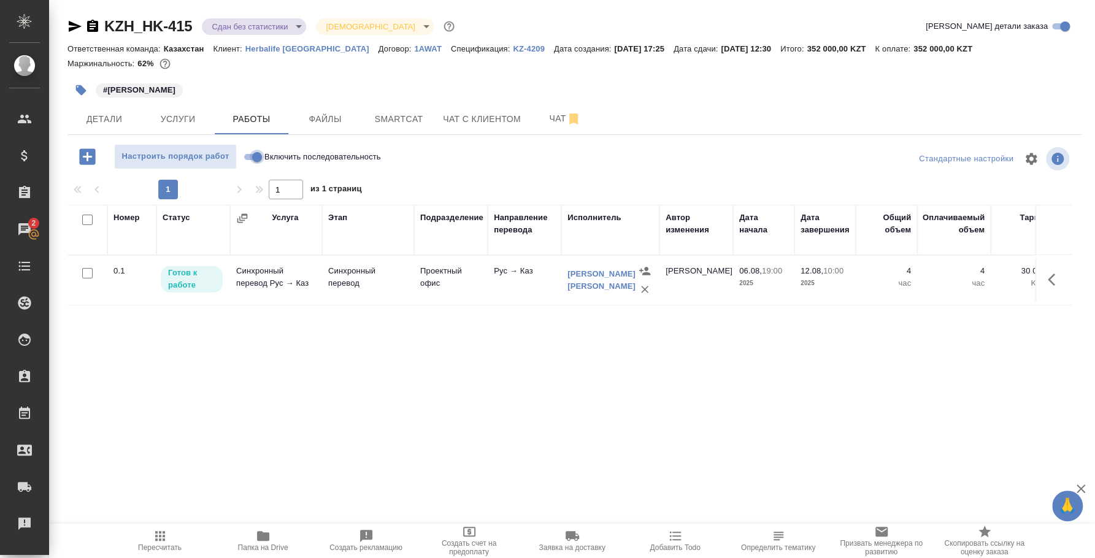
click at [244, 155] on input "Включить последовательность" at bounding box center [257, 157] width 44 height 15
checkbox input "true"
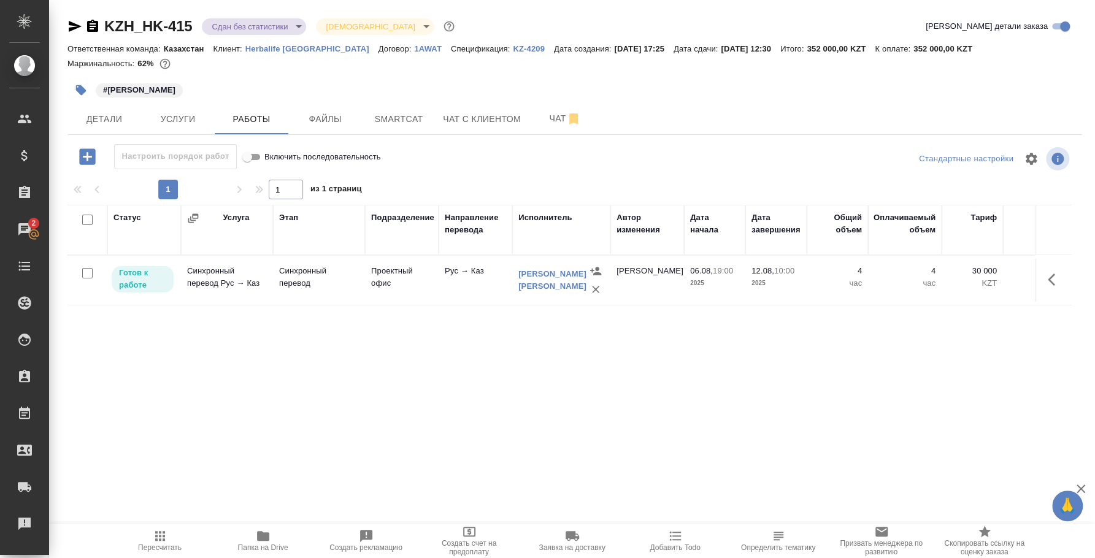
click at [282, 26] on body "🙏 .cls-1 fill:#fff; AWATERA [PERSON_NAME] Спецификации Заказы 2 Чаты Todo Проек…" at bounding box center [547, 279] width 1095 height 558
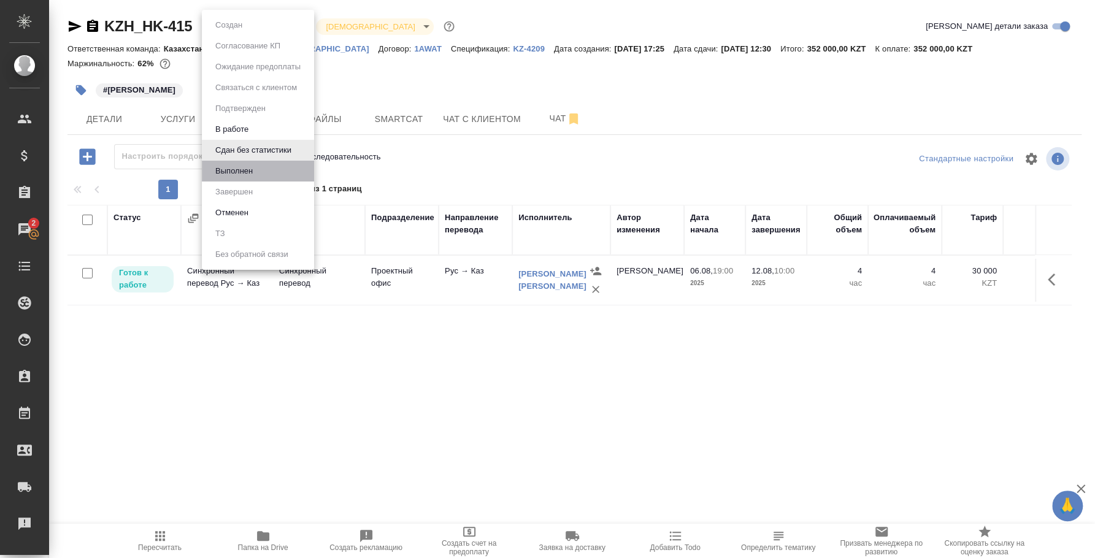
click at [290, 169] on li "Выполнен" at bounding box center [258, 171] width 112 height 21
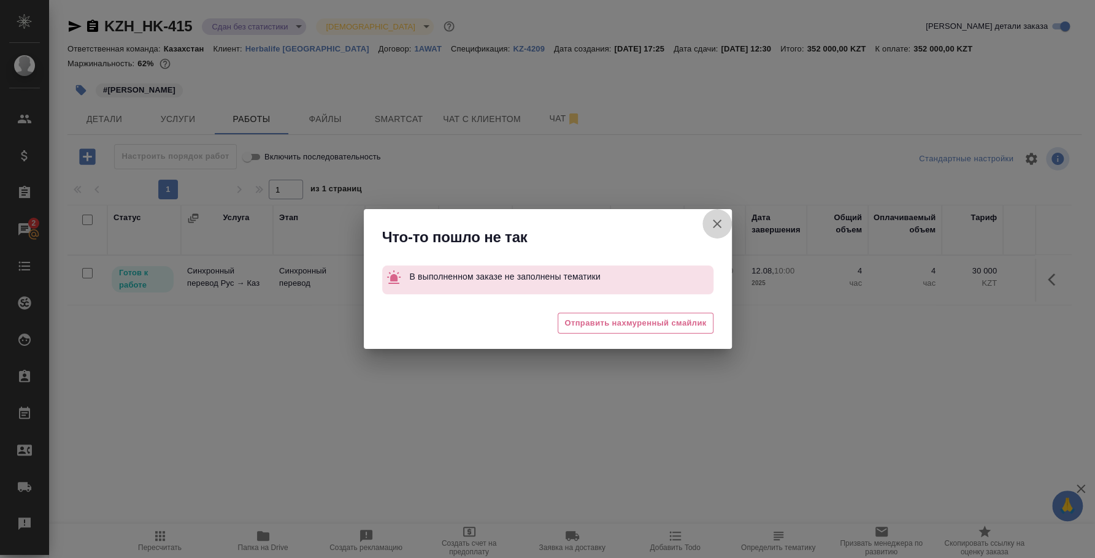
click at [720, 217] on icon "button" at bounding box center [717, 224] width 15 height 15
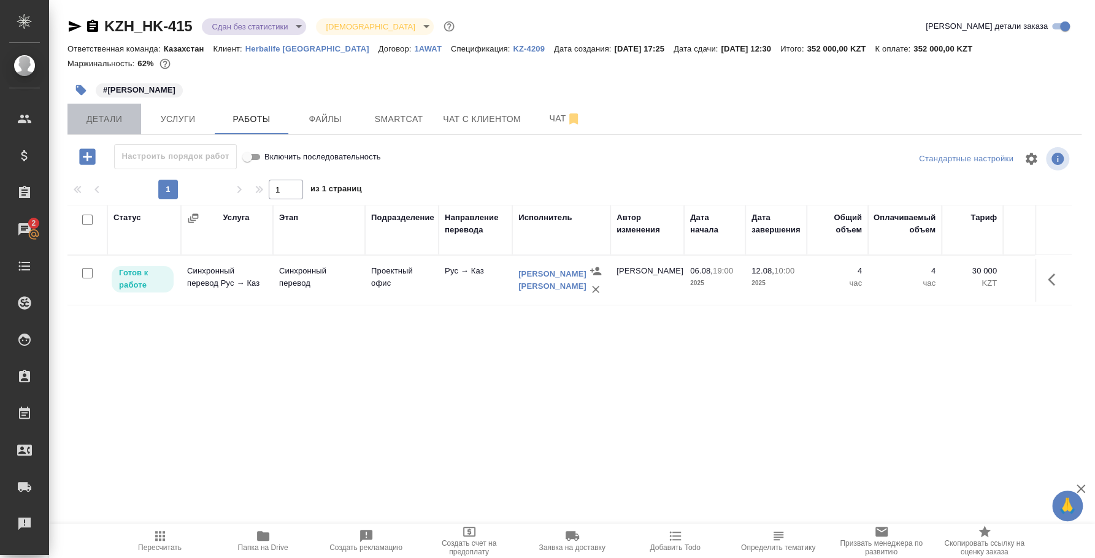
click at [89, 129] on button "Детали" at bounding box center [104, 119] width 74 height 31
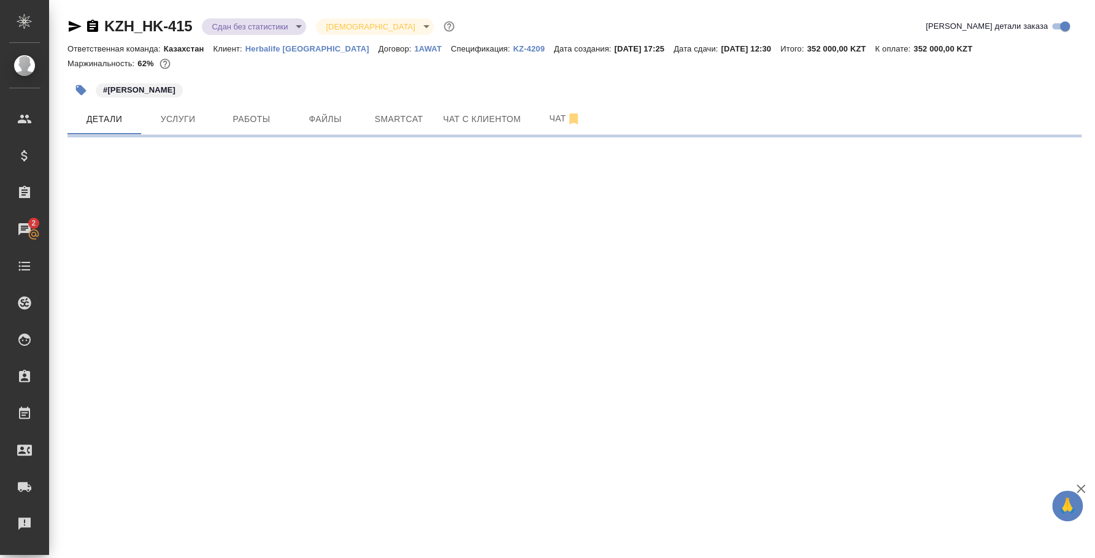
select select "RU"
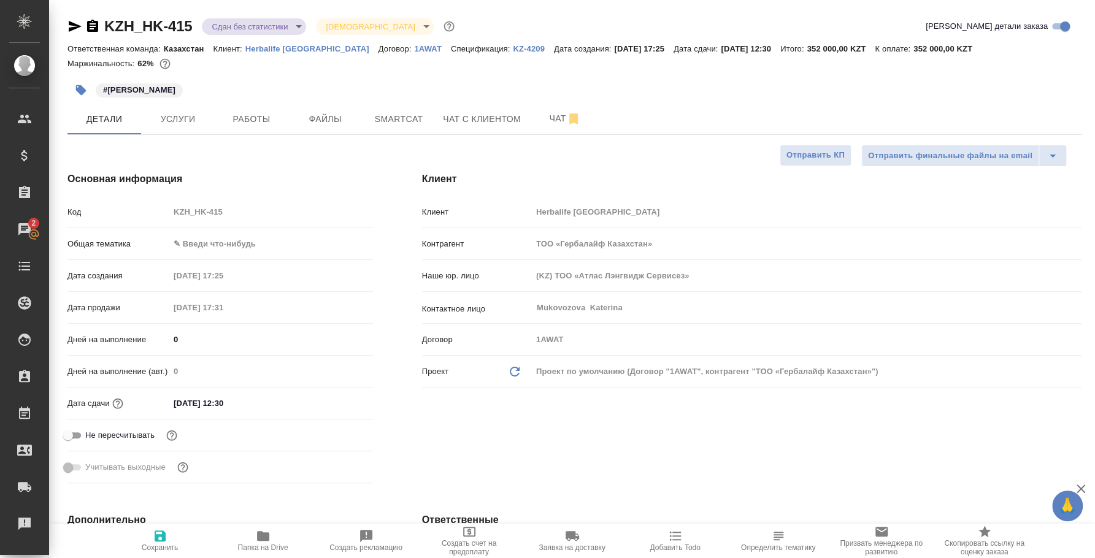
type textarea "x"
click at [195, 238] on body "🙏 .cls-1 fill:#fff; AWATERA Fedotova Irina Клиенты Спецификации Заказы 2 Чаты T…" at bounding box center [547, 279] width 1095 height 558
click at [214, 320] on li "Общая Тематика" at bounding box center [268, 322] width 201 height 20
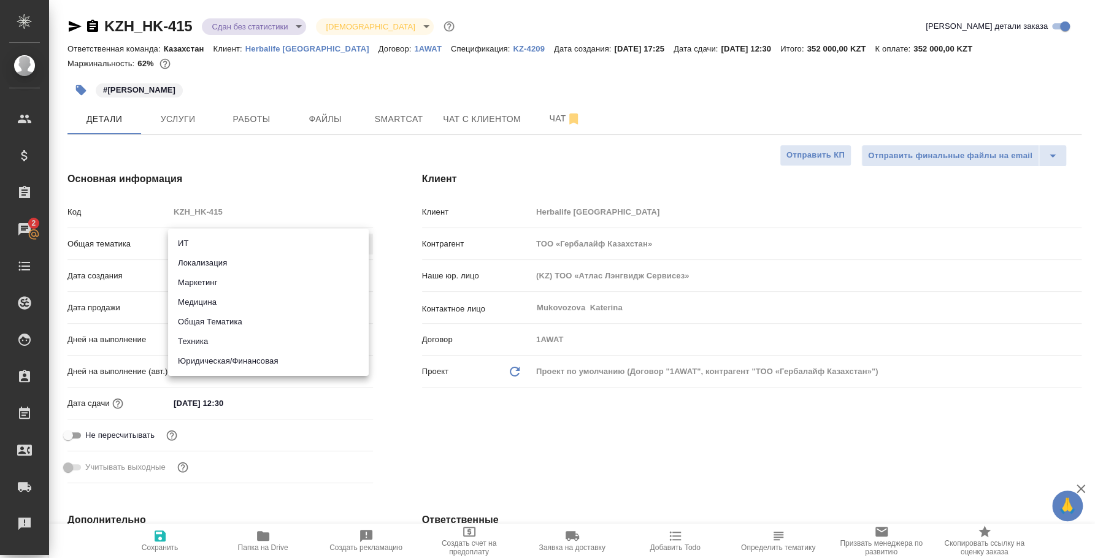
type input "obtem"
type textarea "x"
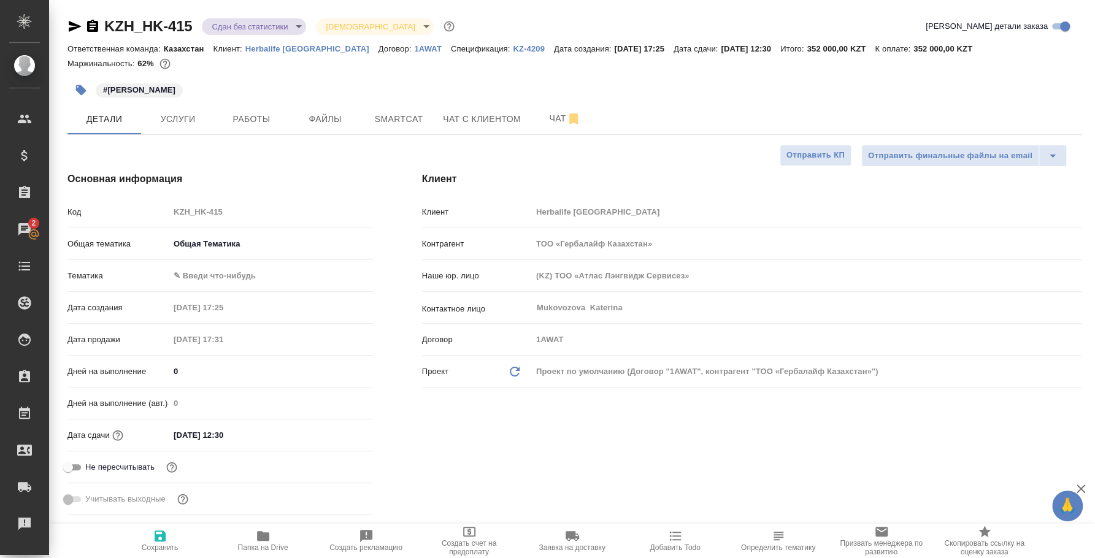
click at [214, 233] on body "🙏 .cls-1 fill:#fff; AWATERA Fedotova Irina Клиенты Спецификации Заказы 2 Чаты T…" at bounding box center [547, 279] width 1095 height 558
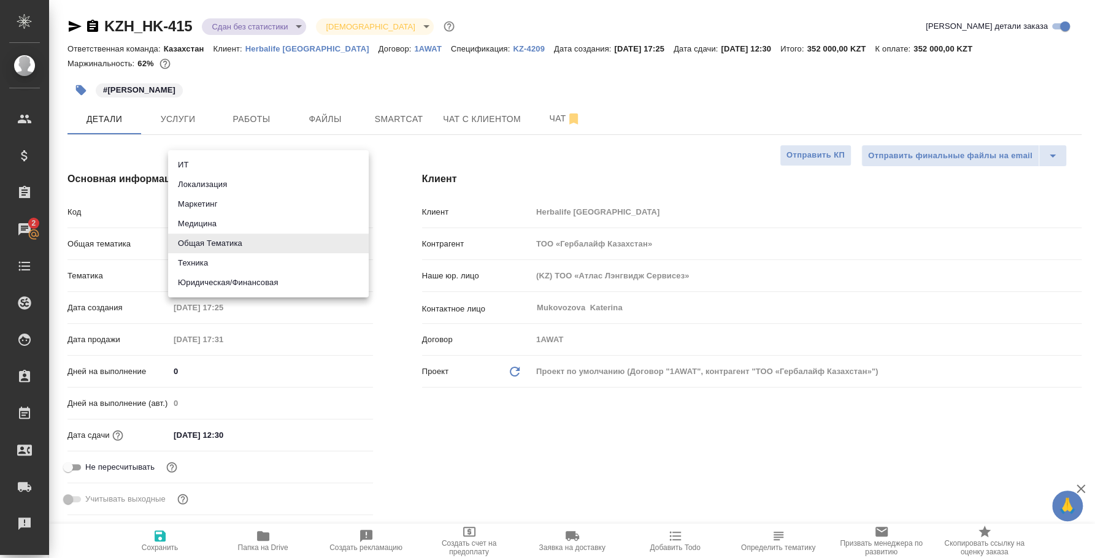
click at [388, 157] on div at bounding box center [547, 279] width 1095 height 558
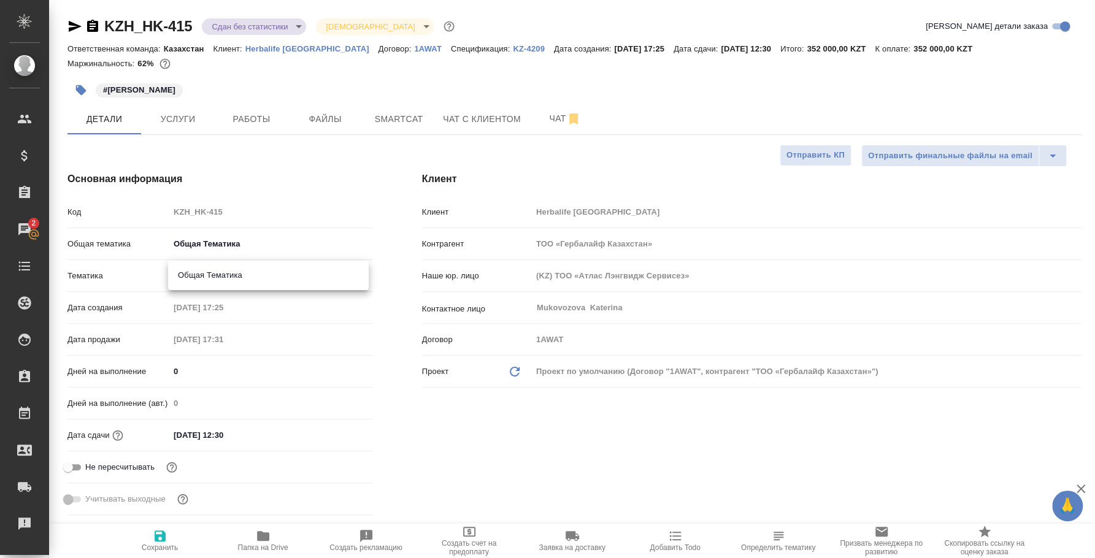
click at [298, 269] on body "🙏 .cls-1 fill:#fff; AWATERA Fedotova Irina Клиенты Спецификации Заказы 2 Чаты T…" at bounding box center [547, 279] width 1095 height 558
click at [257, 276] on li "Общая Тематика" at bounding box center [268, 276] width 201 height 20
type textarea "x"
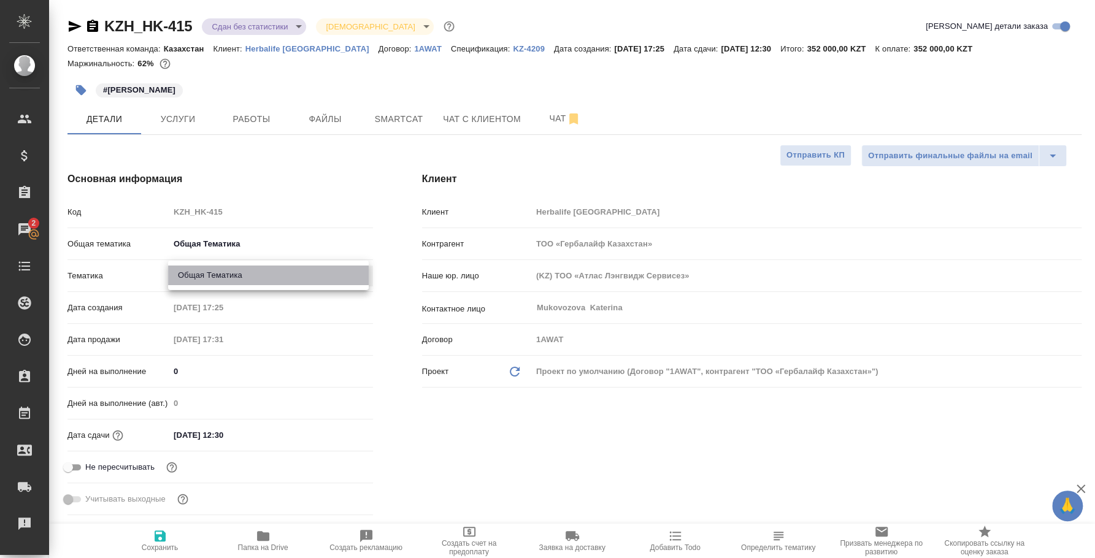
type input "6012b1ca196b0e5c9229a120"
click at [161, 544] on span "Сохранить" at bounding box center [160, 548] width 37 height 9
type textarea "x"
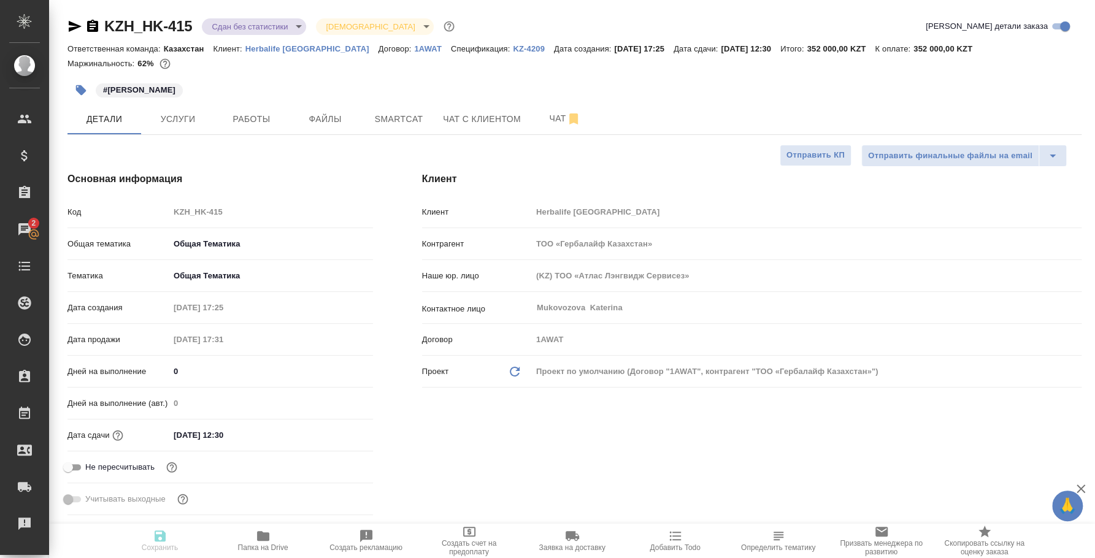
type textarea "x"
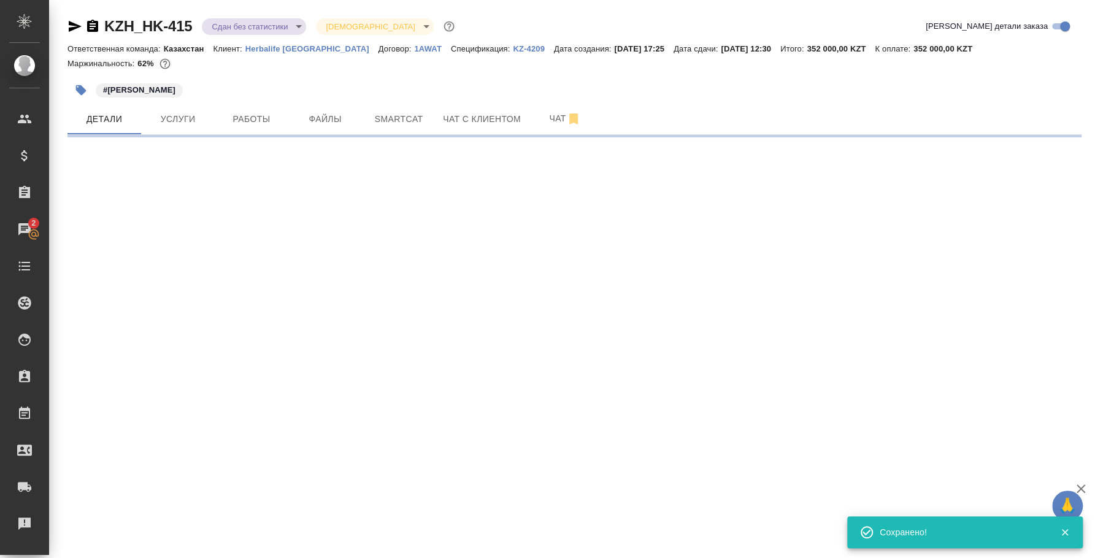
select select "RU"
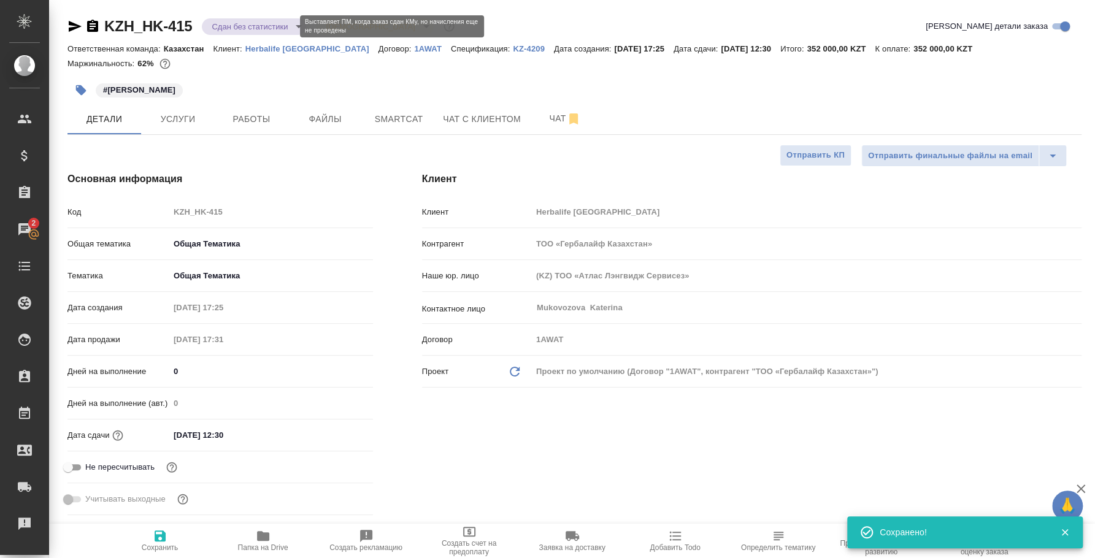
type textarea "x"
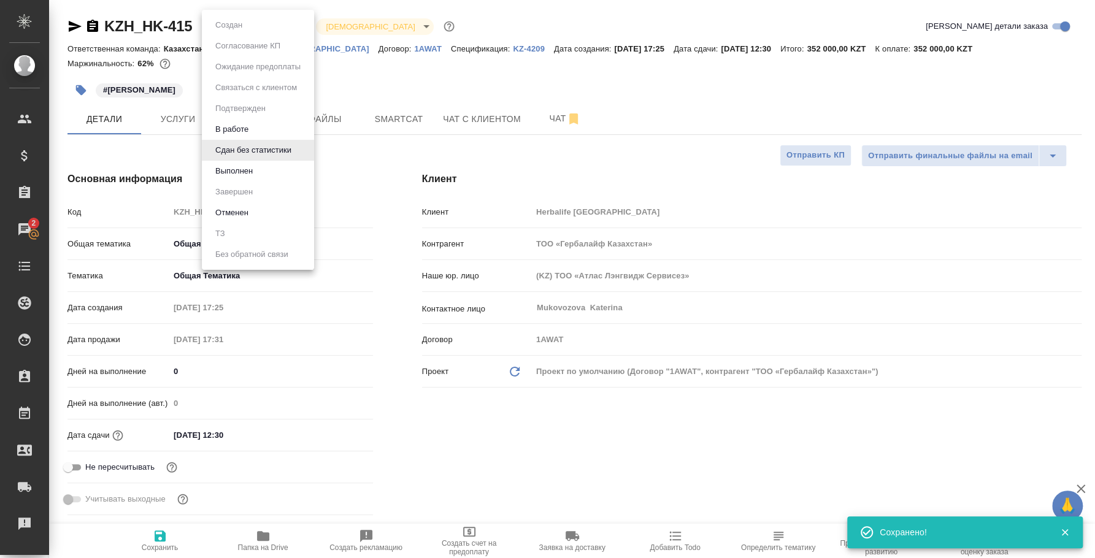
click at [276, 29] on body "🙏 .cls-1 fill:#fff; AWATERA Fedotova Irina Клиенты Спецификации Заказы 2 Чаты T…" at bounding box center [547, 279] width 1095 height 558
click at [252, 168] on button "Выполнен" at bounding box center [234, 170] width 45 height 13
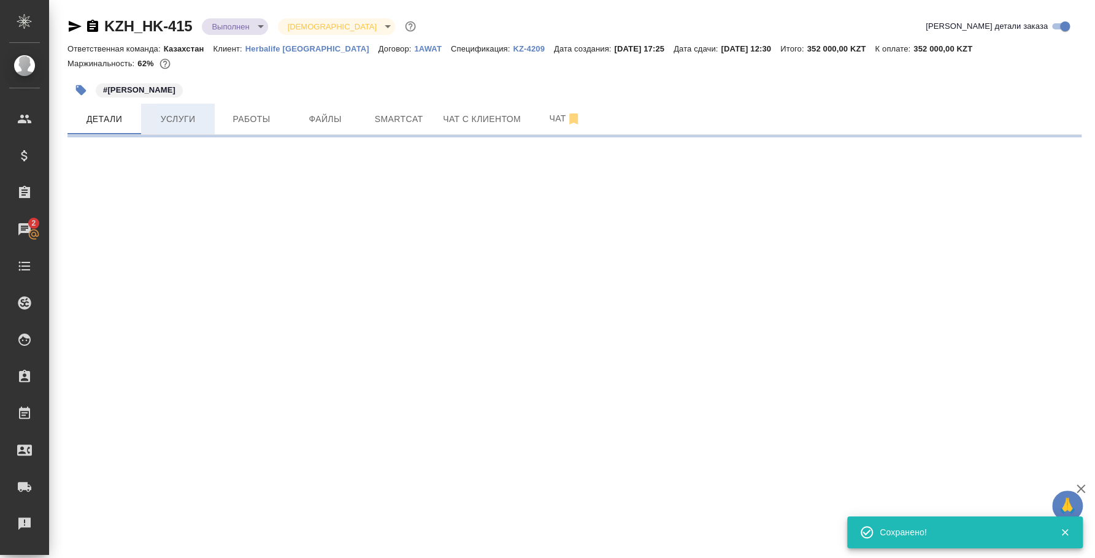
click at [195, 116] on span "Услуги" at bounding box center [177, 119] width 59 height 15
select select "RU"
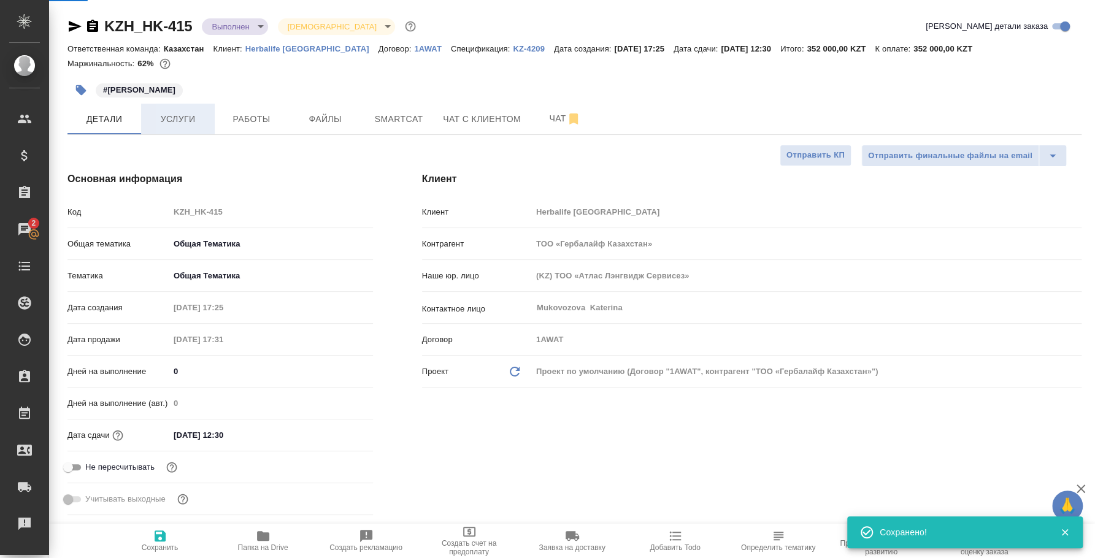
type textarea "x"
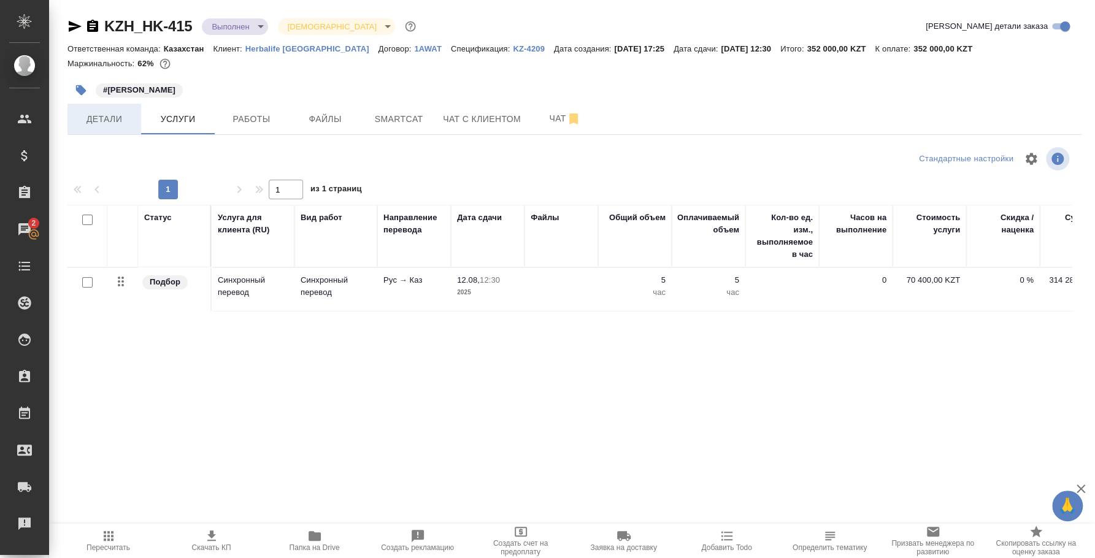
click at [104, 114] on span "Детали" at bounding box center [104, 119] width 59 height 15
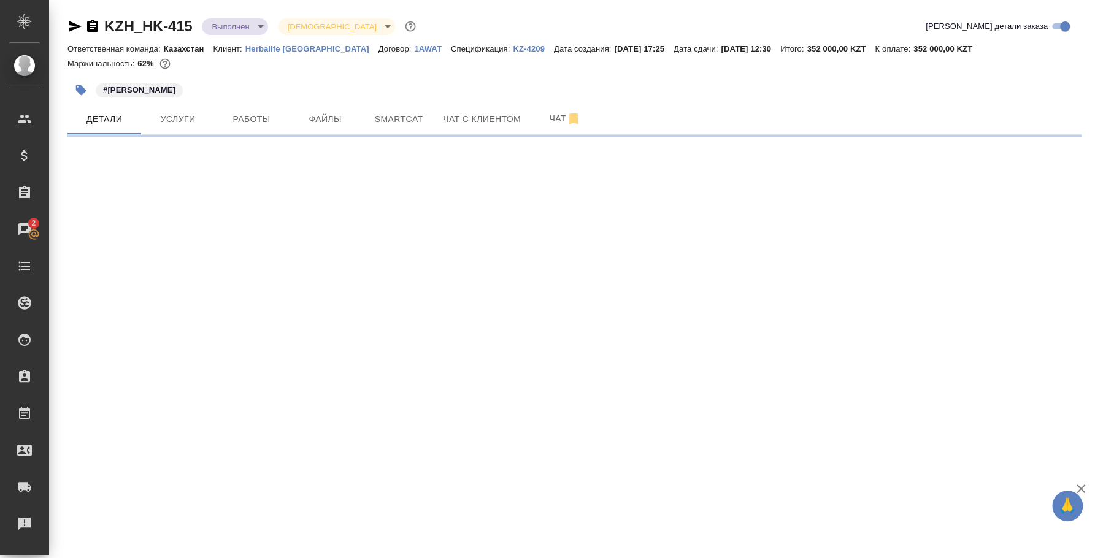
select select "RU"
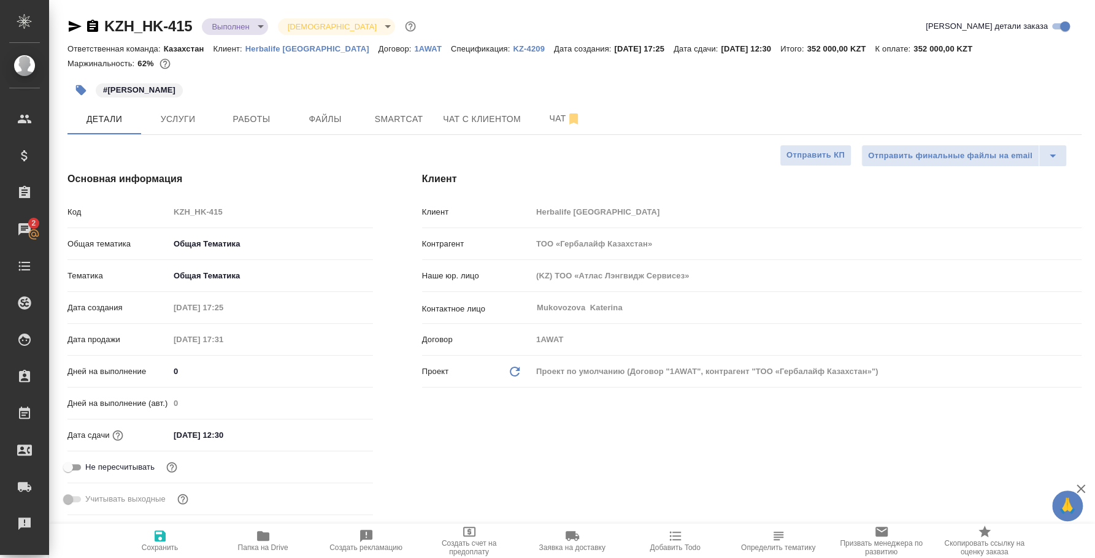
type textarea "x"
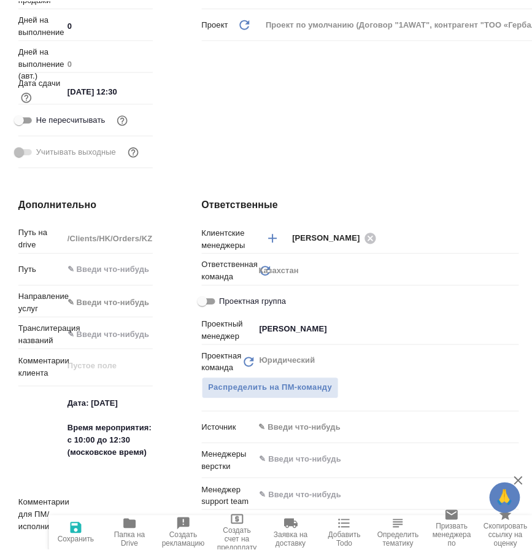
scroll to position [426, 0]
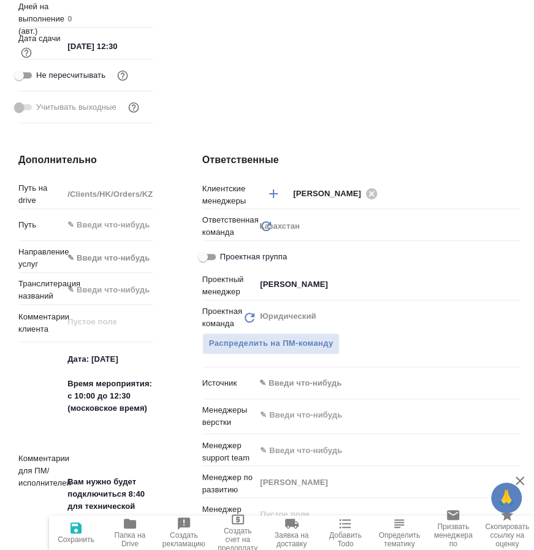
type textarea "x"
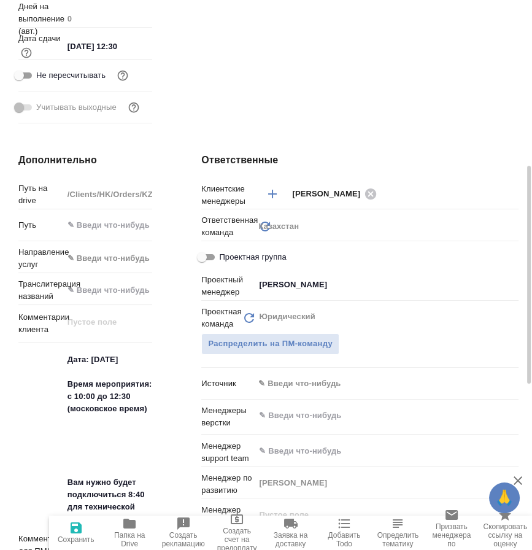
type textarea "x"
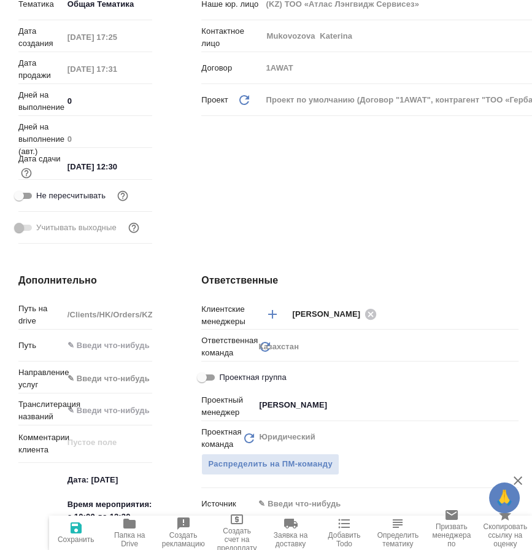
scroll to position [0, 0]
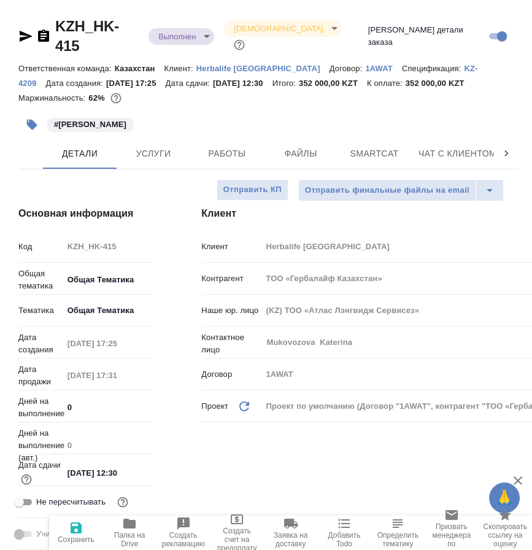
type textarea "x"
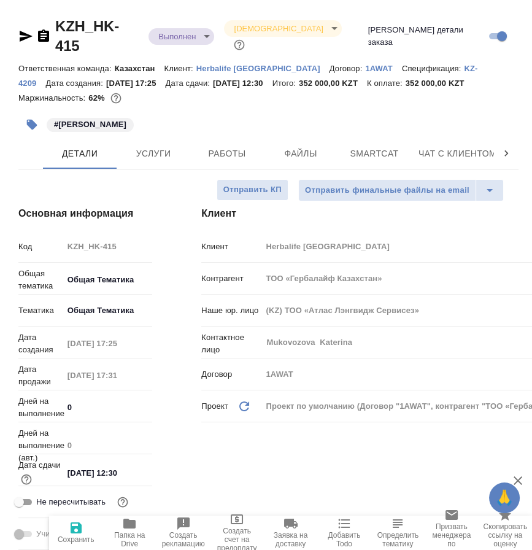
type textarea "x"
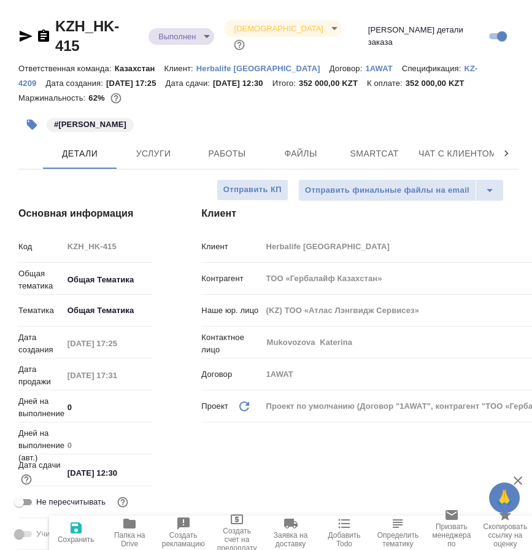
type textarea "x"
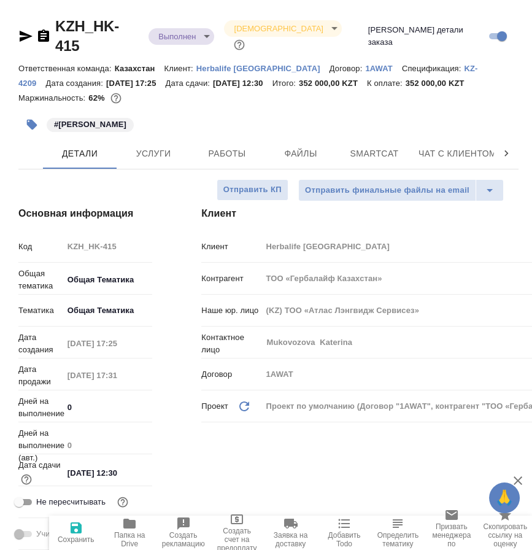
type textarea "x"
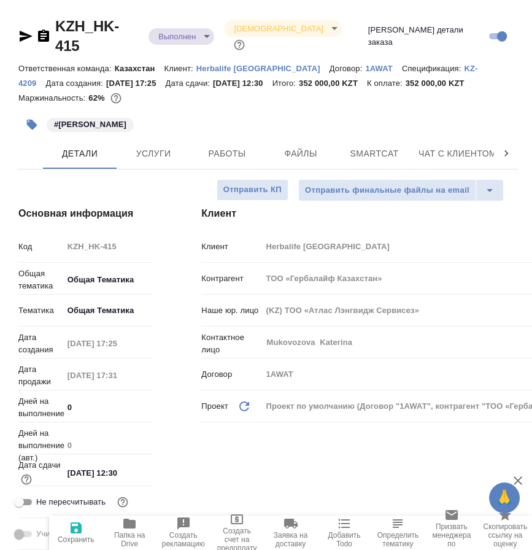
type textarea "x"
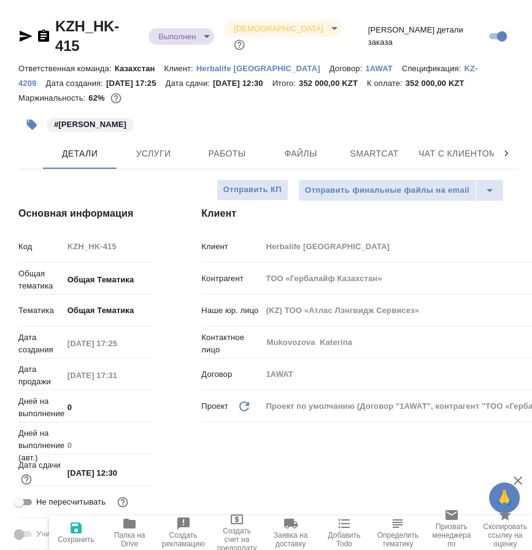
type textarea "x"
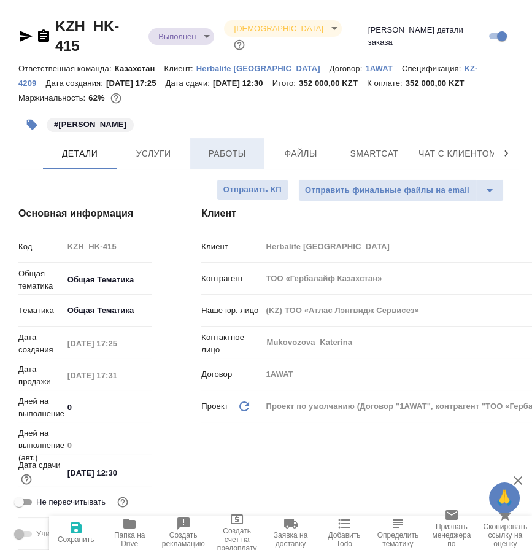
click at [213, 146] on span "Работы" at bounding box center [227, 153] width 59 height 15
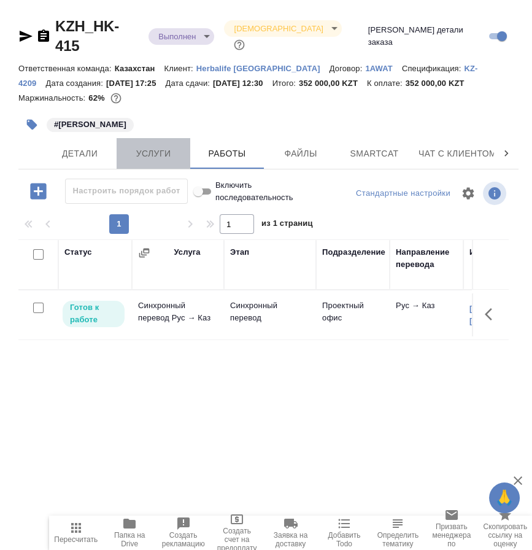
click at [163, 146] on span "Услуги" at bounding box center [153, 153] width 59 height 15
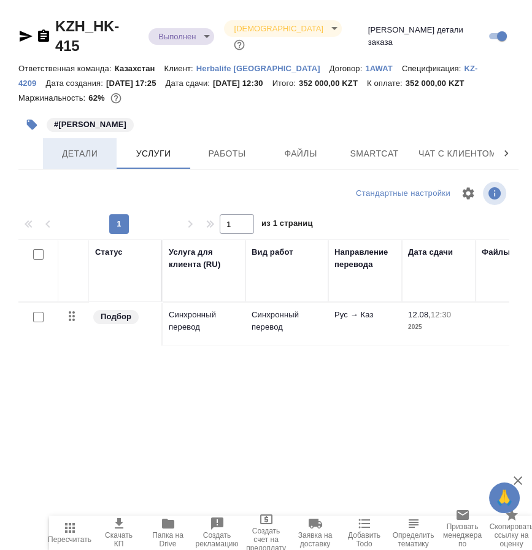
click at [87, 146] on span "Детали" at bounding box center [79, 153] width 59 height 15
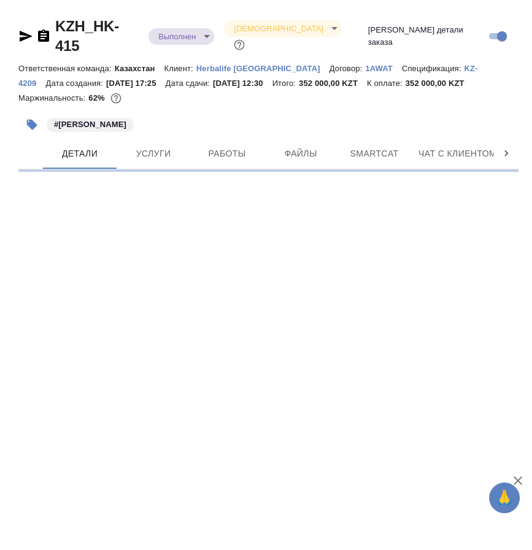
select select "RU"
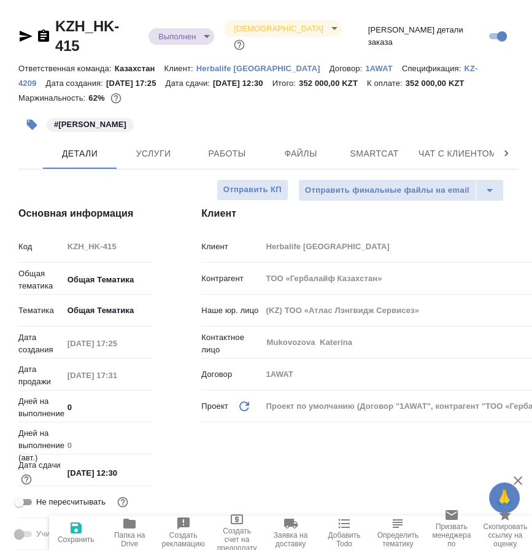
type textarea "x"
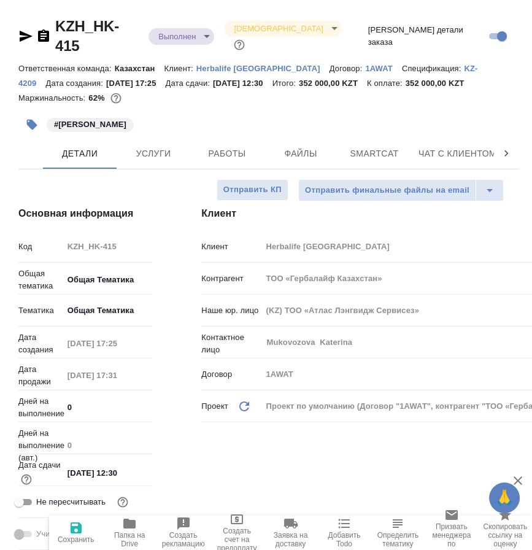
type textarea "x"
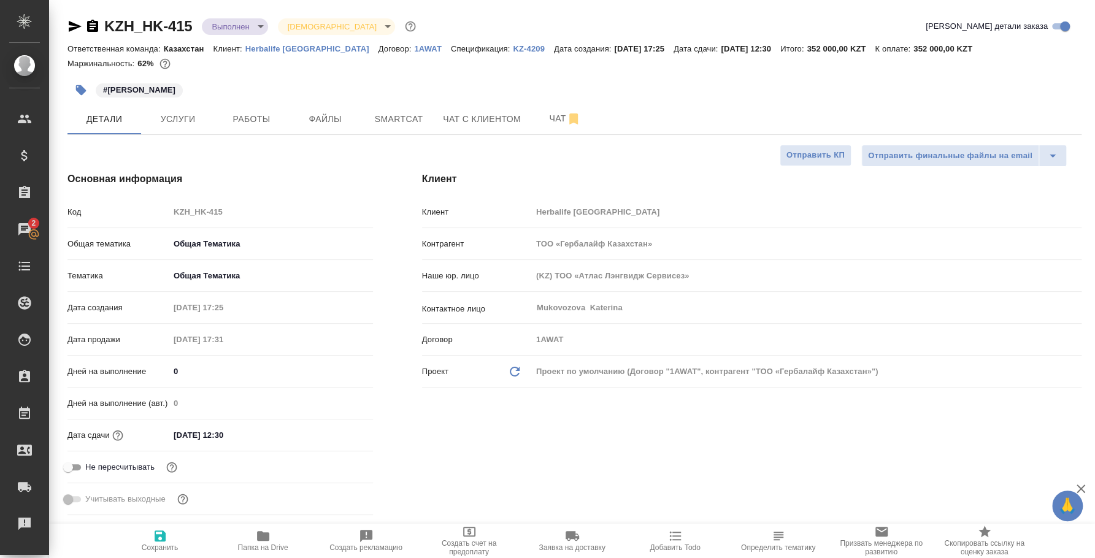
type textarea "x"
click at [248, 122] on span "Работы" at bounding box center [251, 119] width 59 height 15
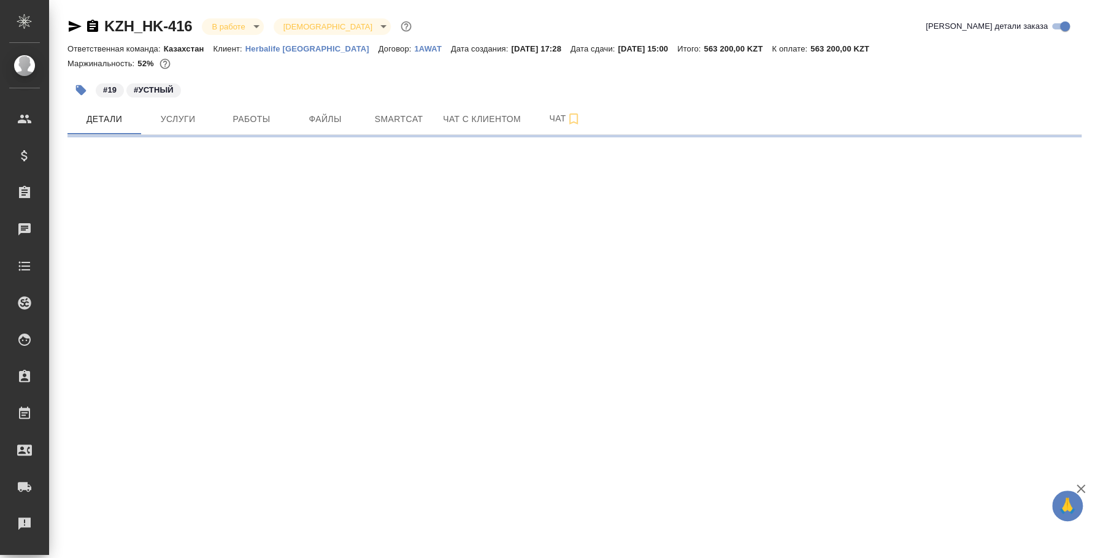
select select "RU"
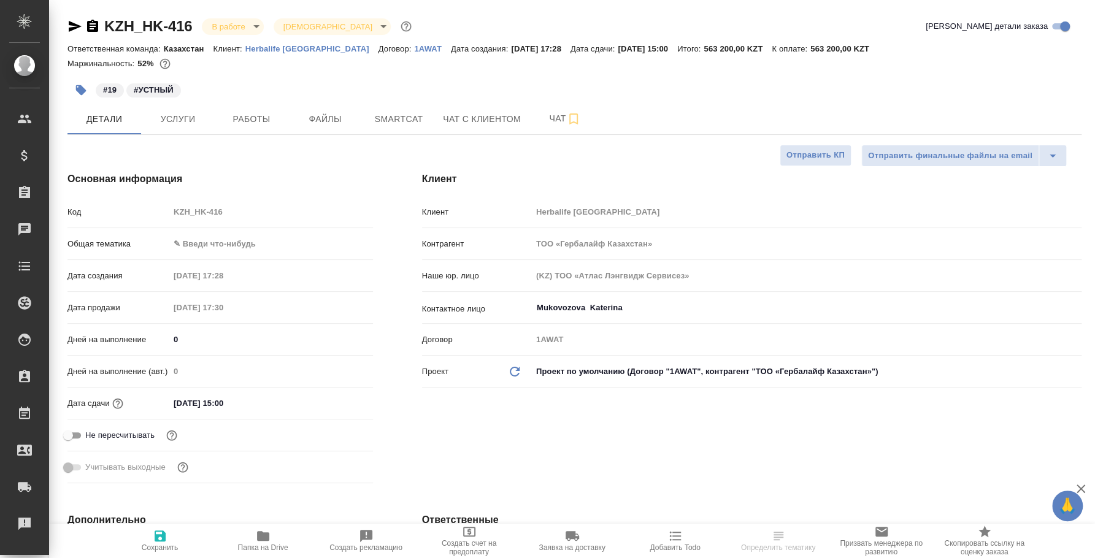
type textarea "x"
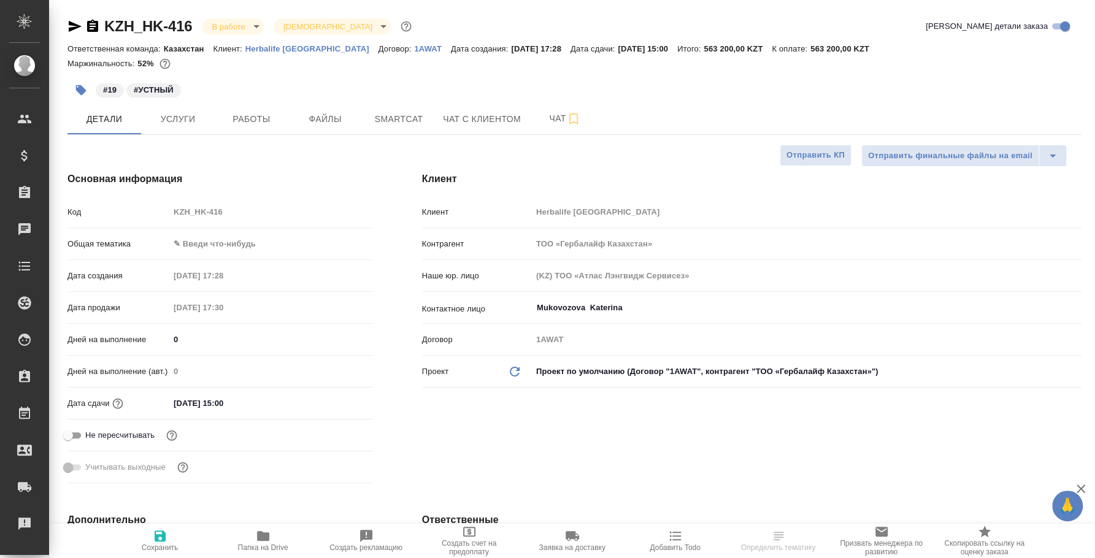
type textarea "x"
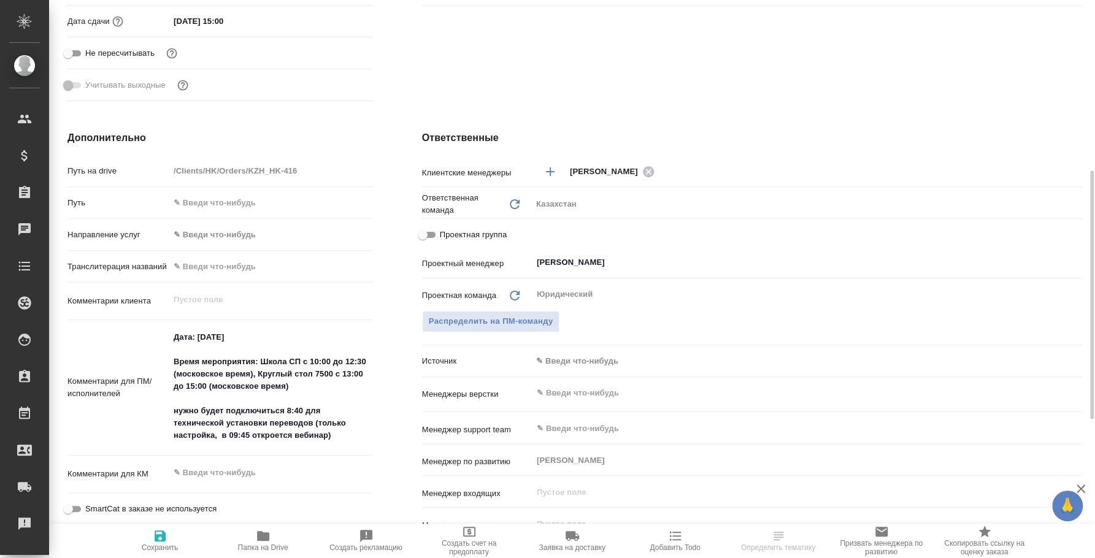
type textarea "x"
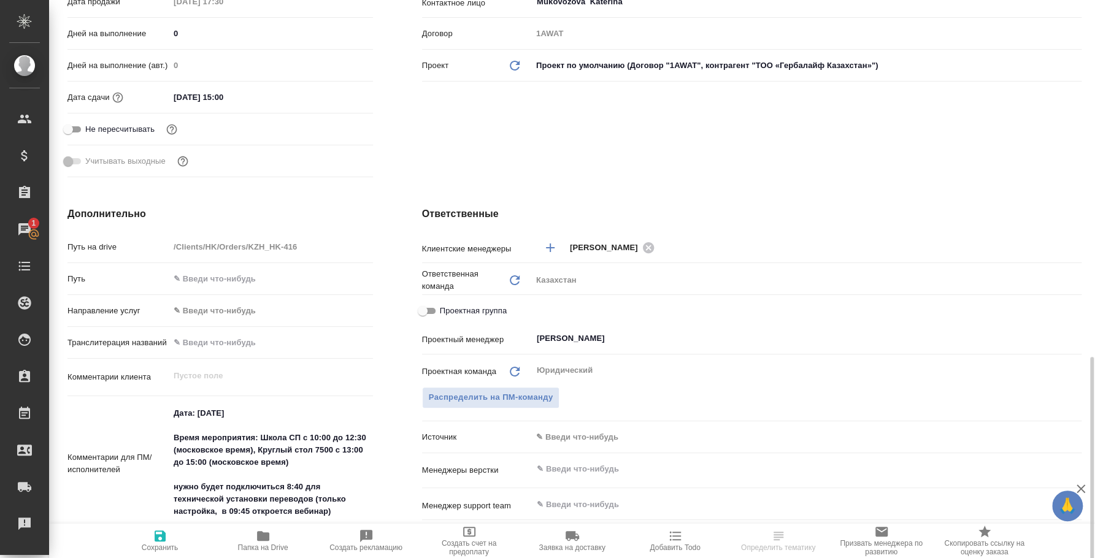
scroll to position [459, 0]
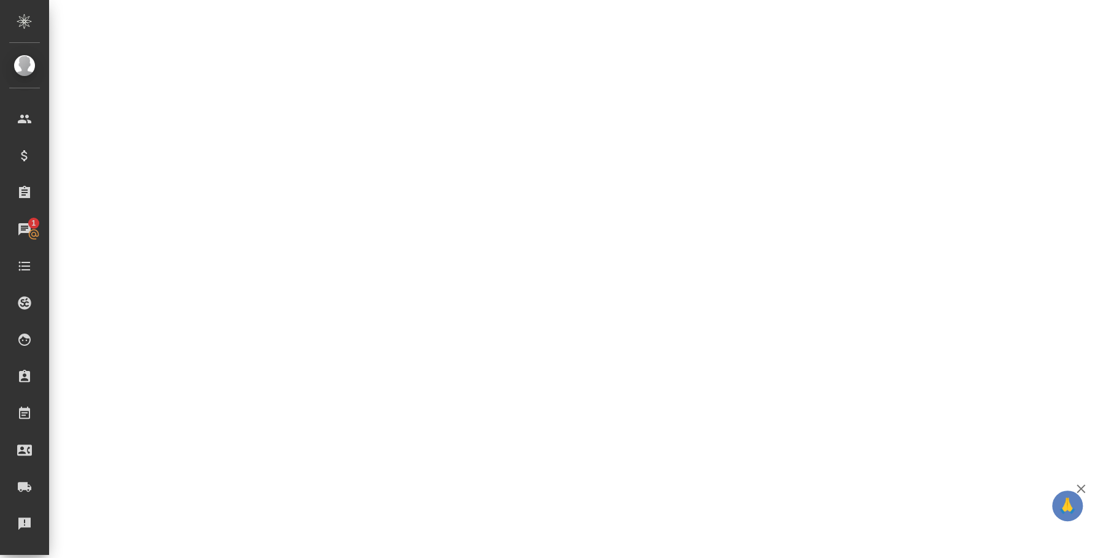
select select "RU"
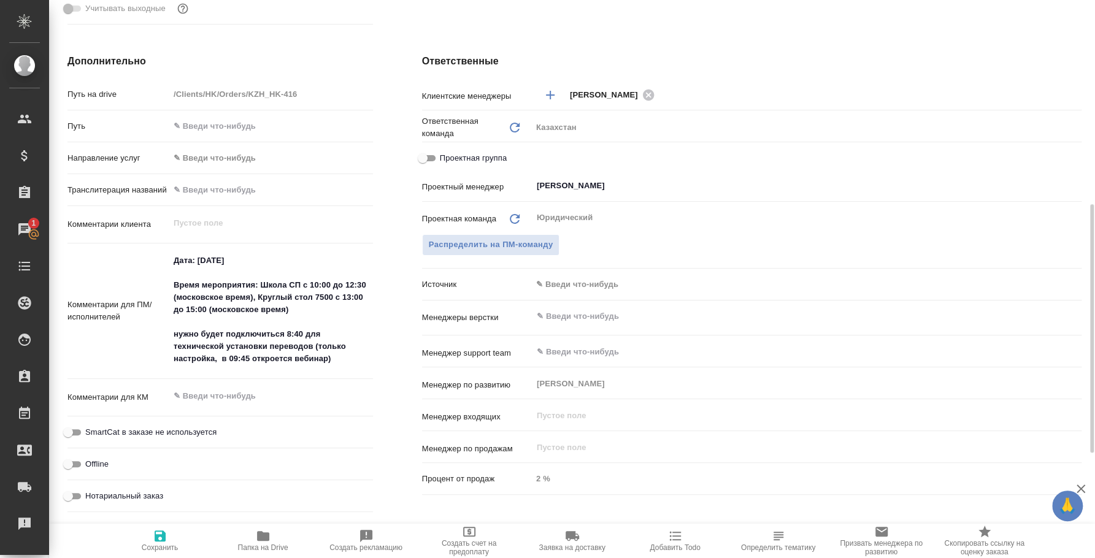
type textarea "x"
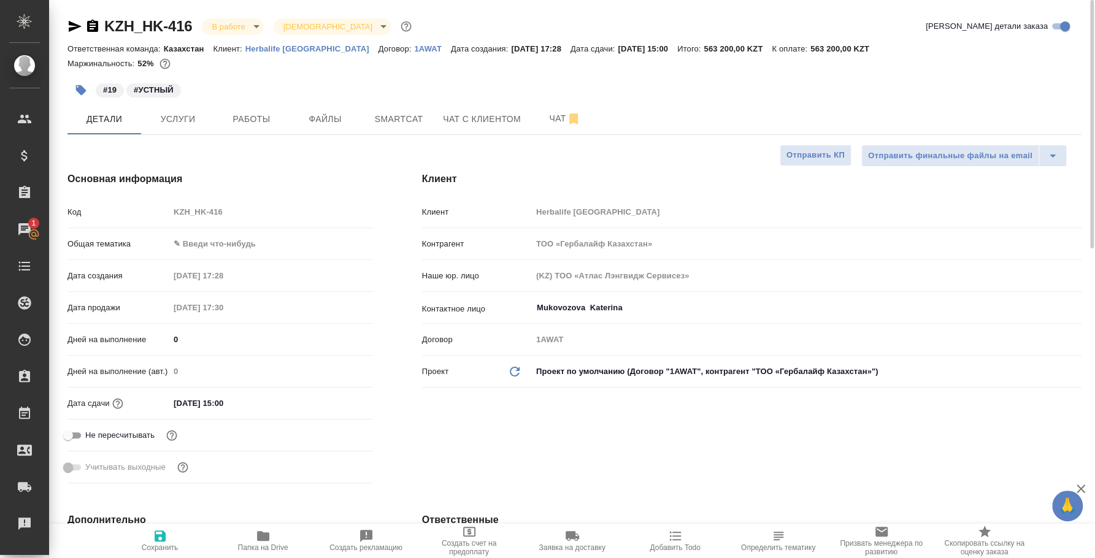
type textarea "x"
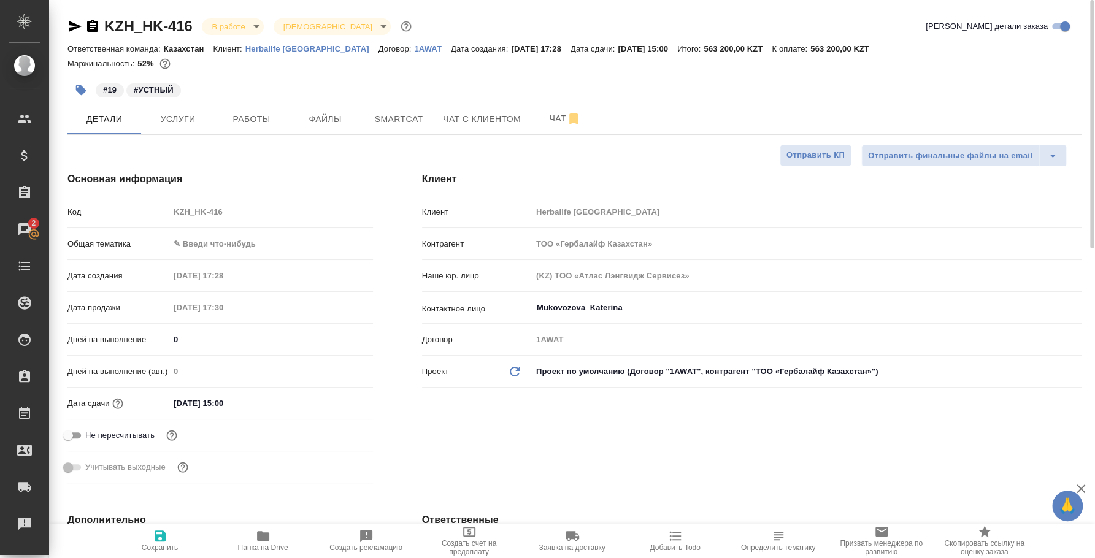
type textarea "x"
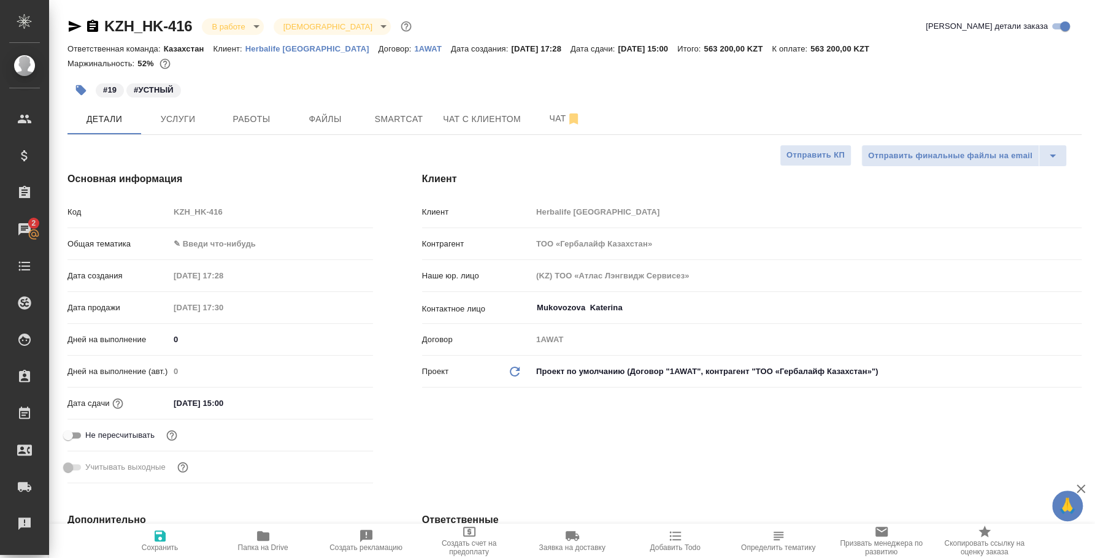
type textarea "x"
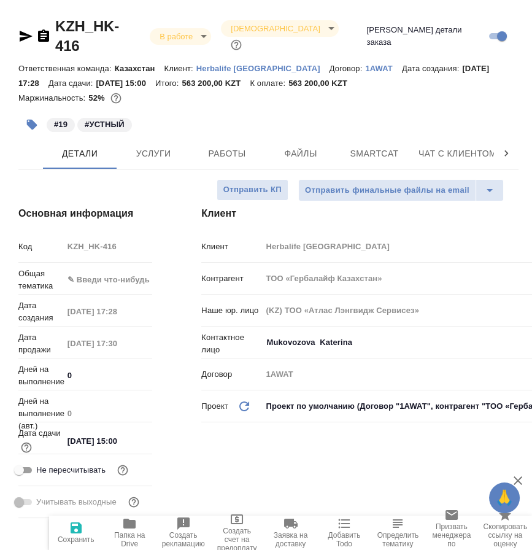
type textarea "x"
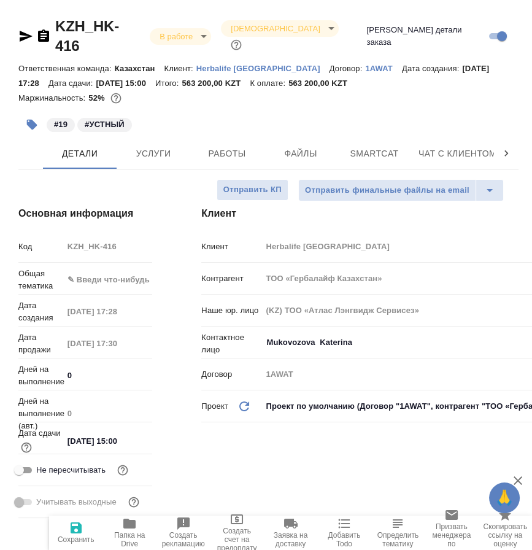
type textarea "x"
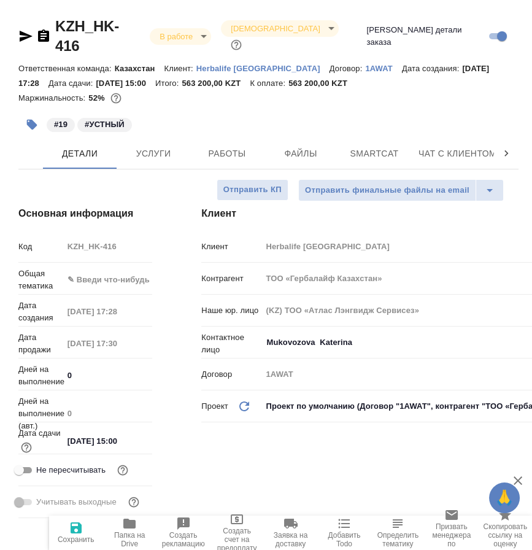
type textarea "x"
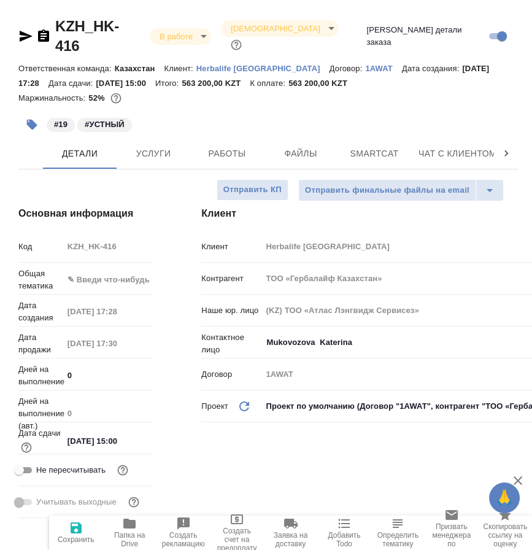
type textarea "x"
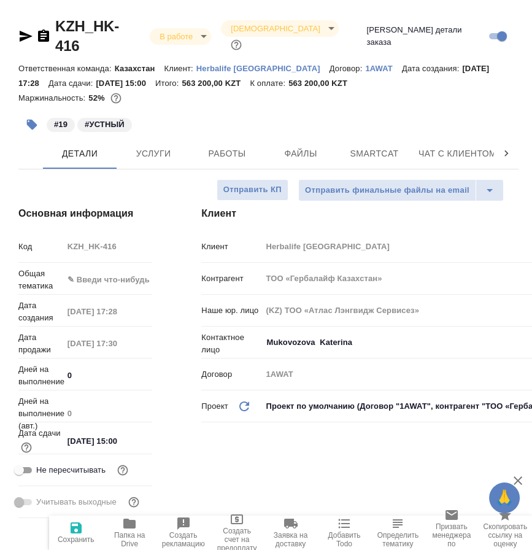
type textarea "x"
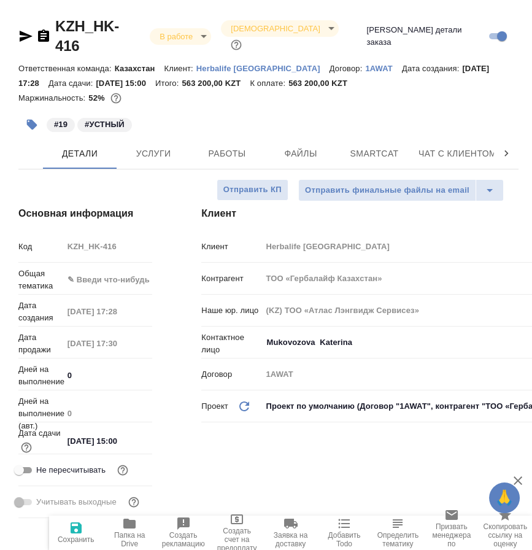
type textarea "x"
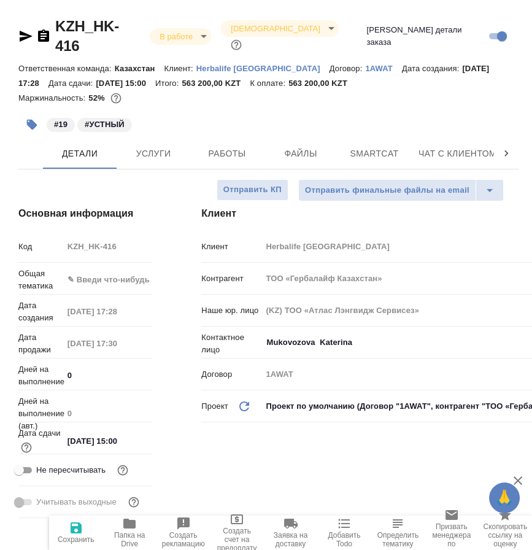
type textarea "x"
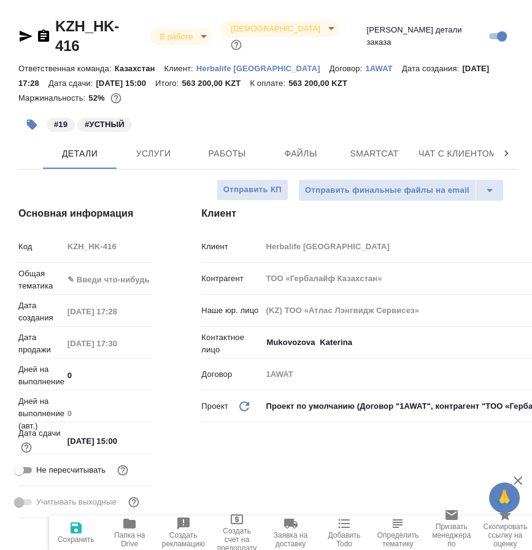
type textarea "x"
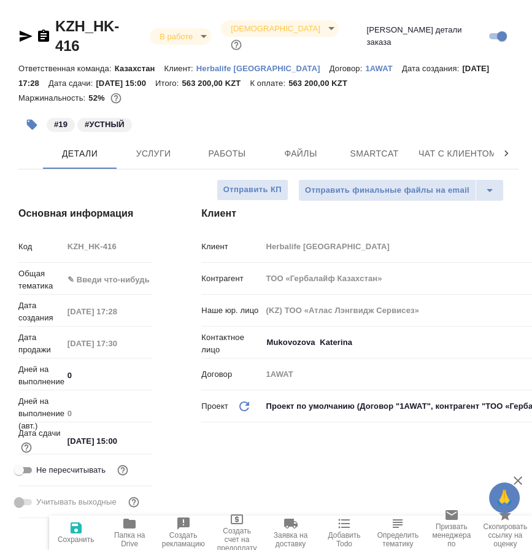
type textarea "x"
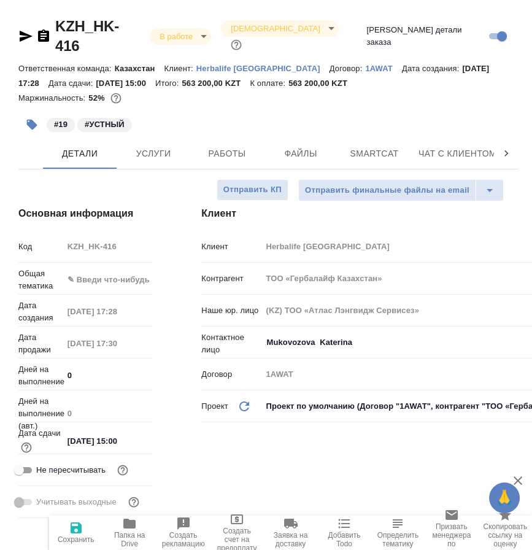
type textarea "x"
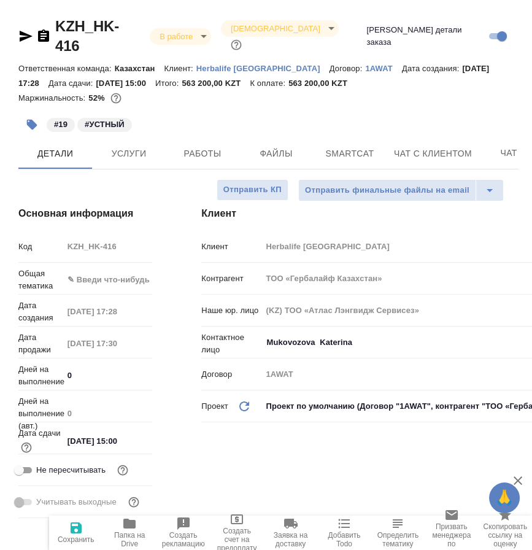
type textarea "x"
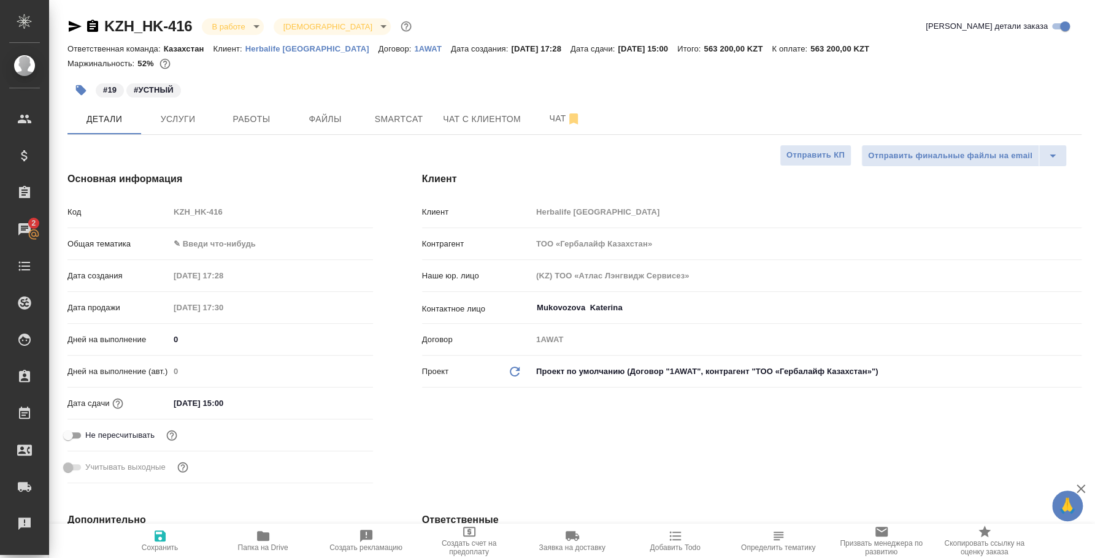
type textarea "x"
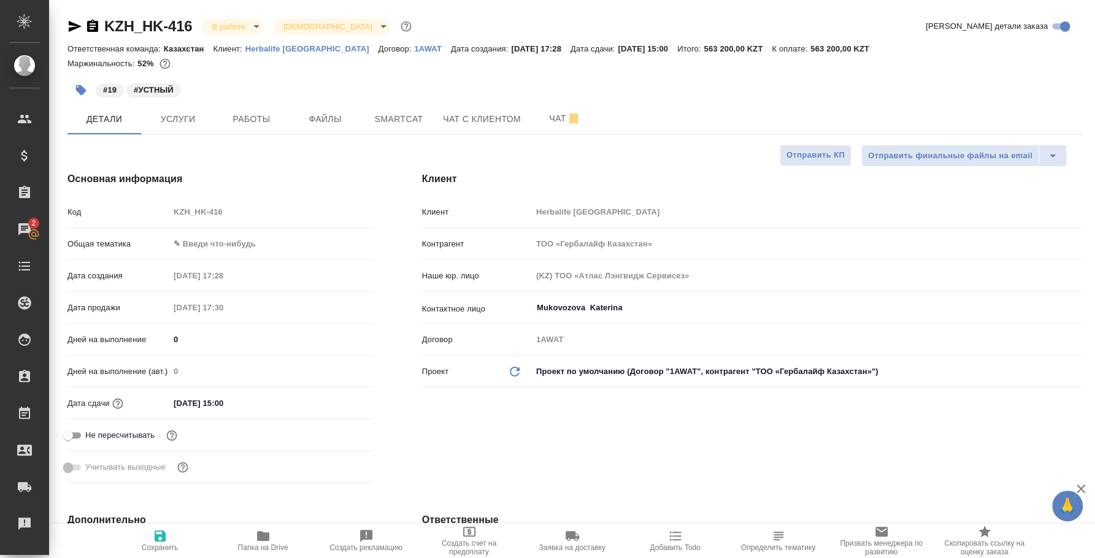
type textarea "x"
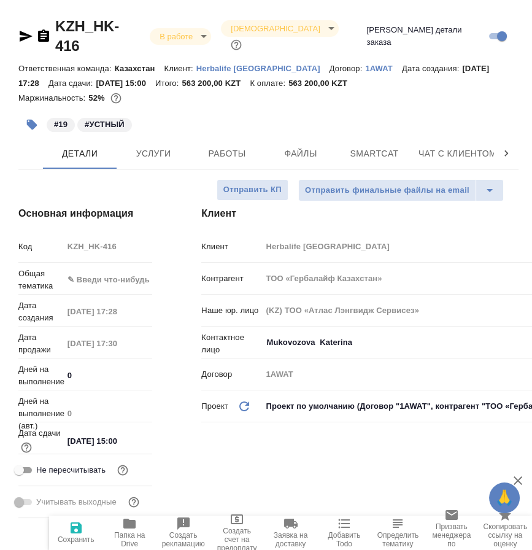
type textarea "x"
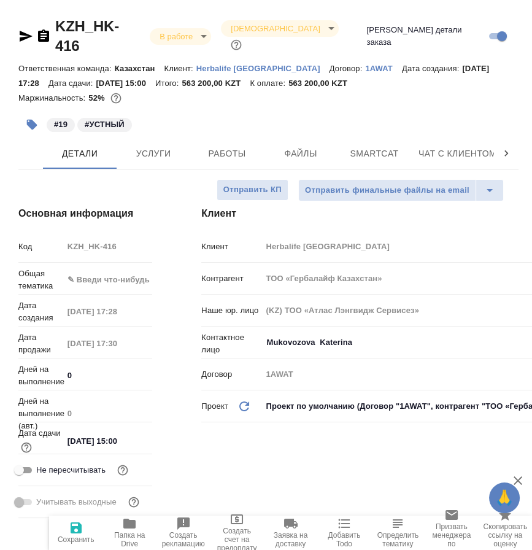
type textarea "x"
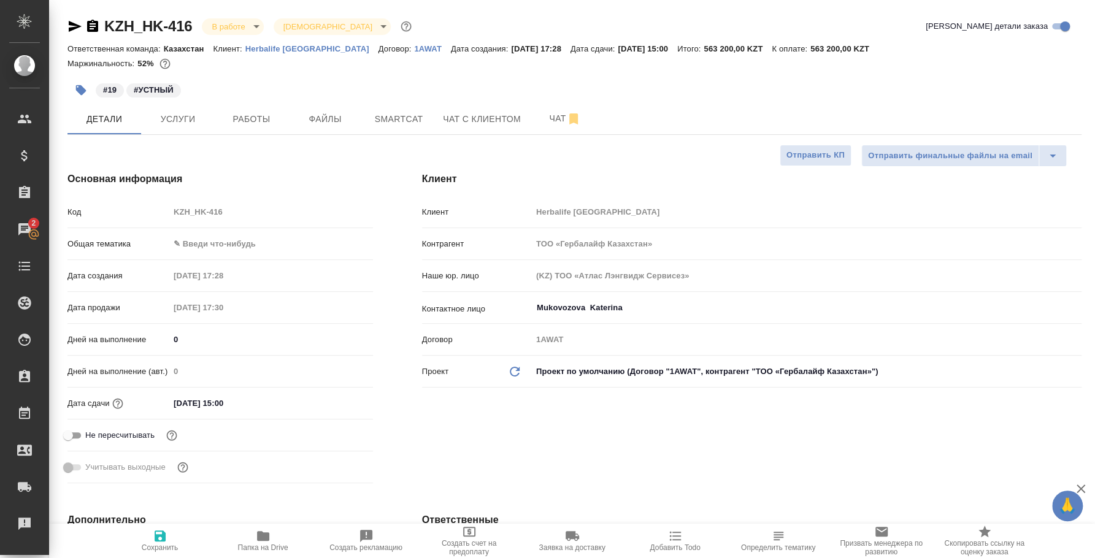
type textarea "x"
click at [207, 129] on button "Услуги" at bounding box center [178, 119] width 74 height 31
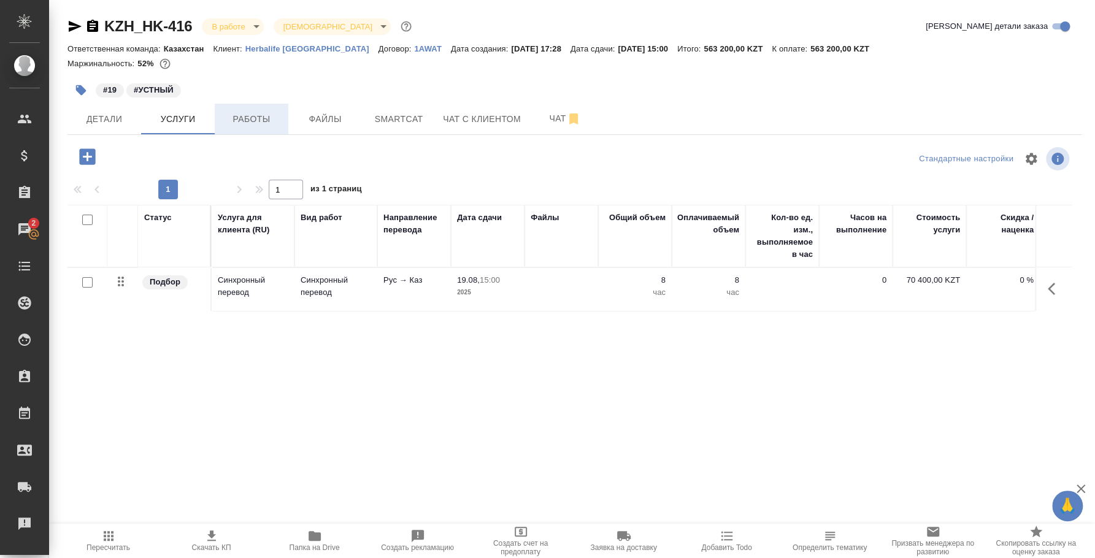
click at [229, 131] on button "Работы" at bounding box center [252, 119] width 74 height 31
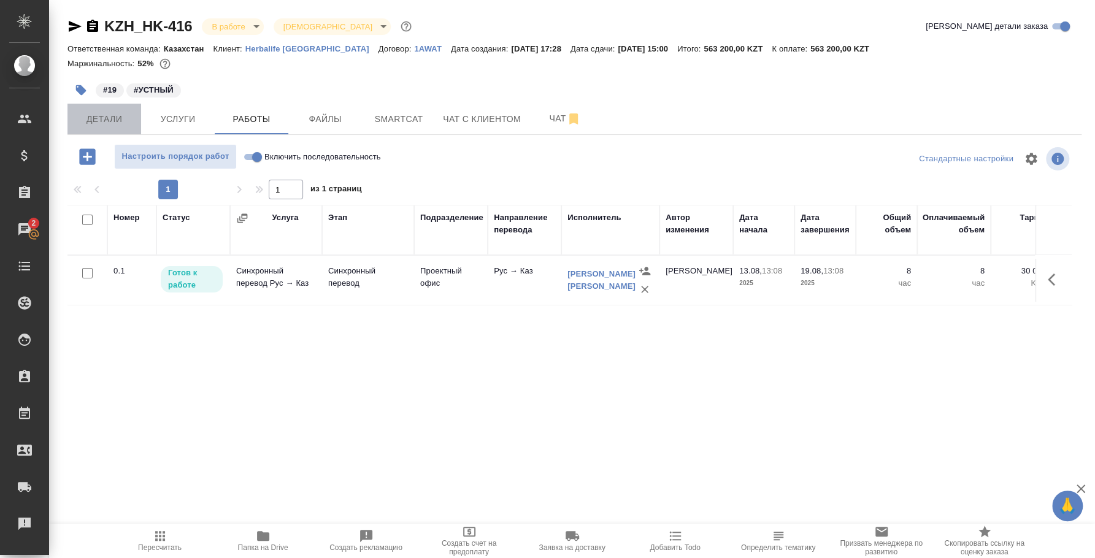
click at [102, 128] on button "Детали" at bounding box center [104, 119] width 74 height 31
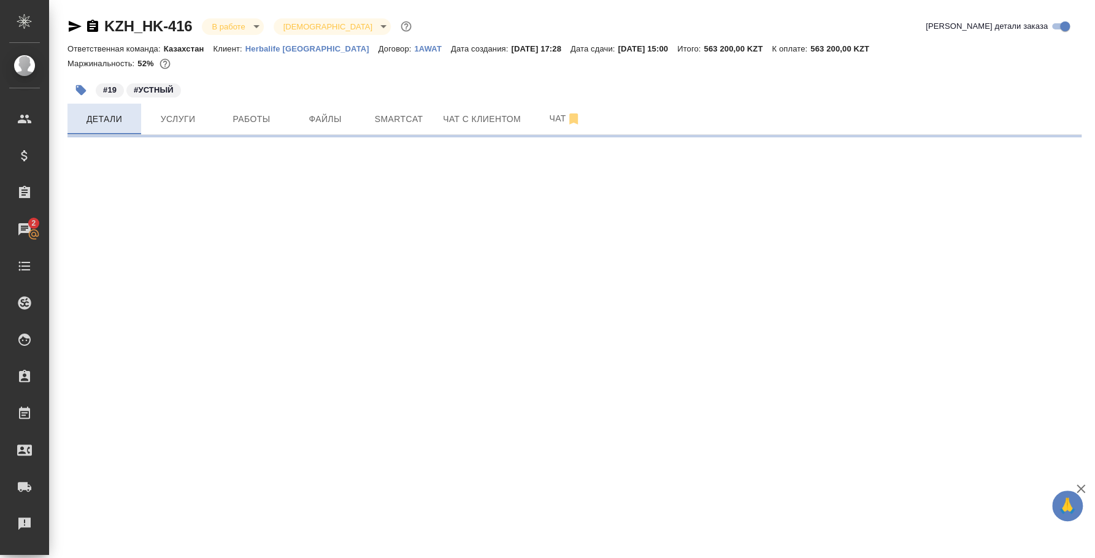
select select "RU"
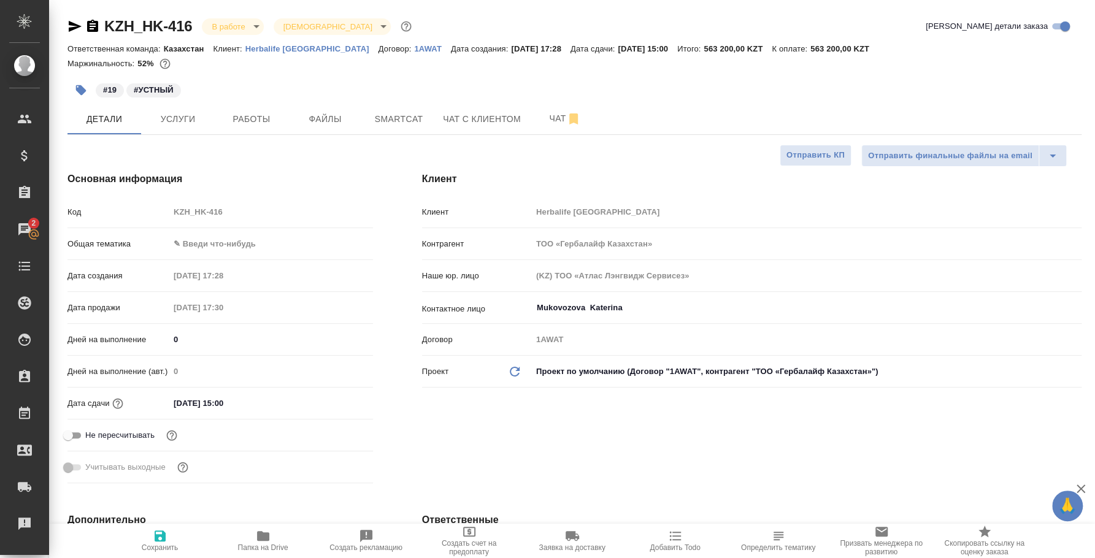
type textarea "x"
type input "Федотова Ирина"
type input "[PERSON_NAME]"
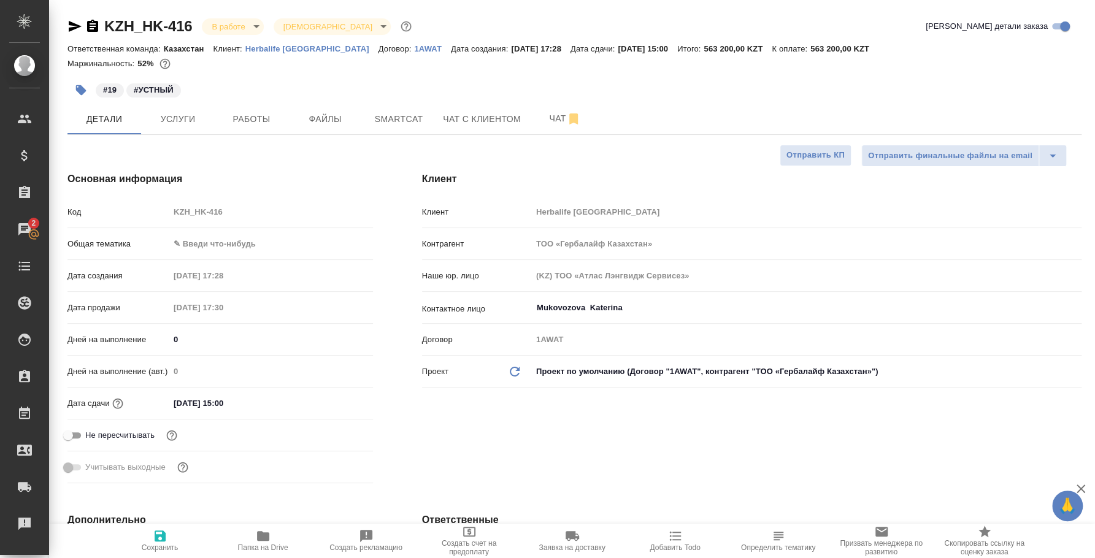
type textarea "x"
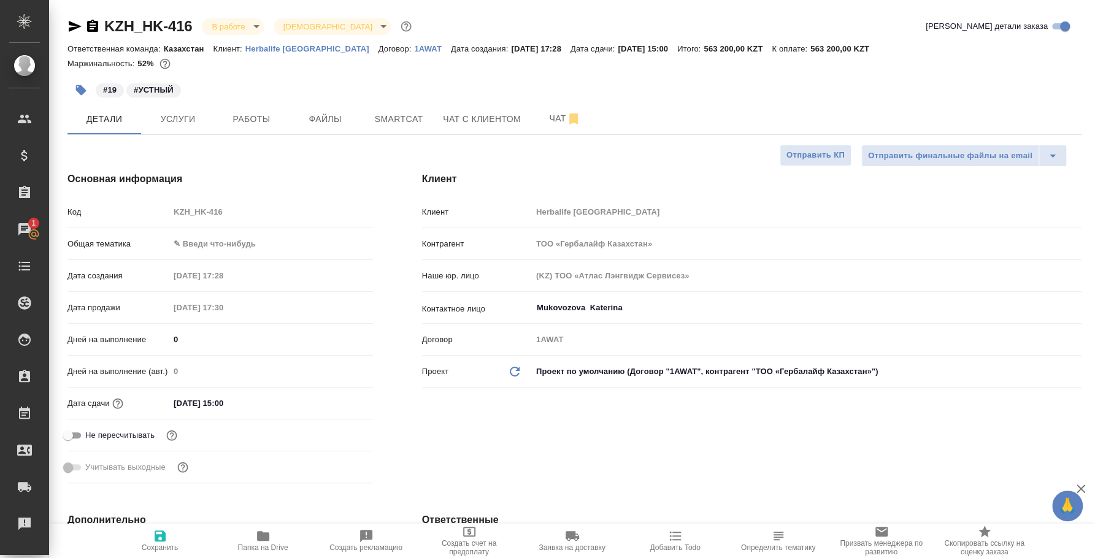
type textarea "x"
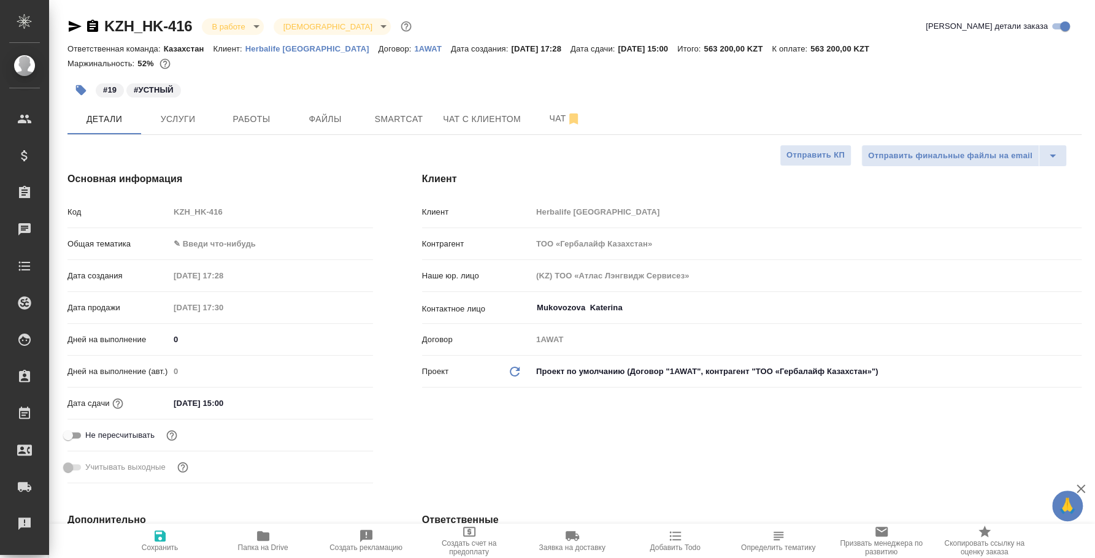
type textarea "x"
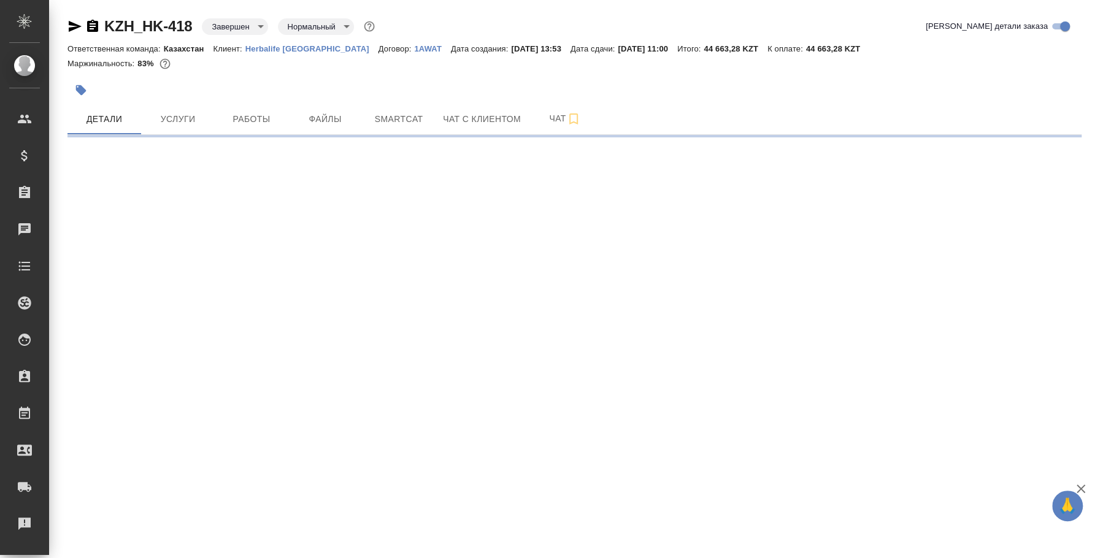
select select "RU"
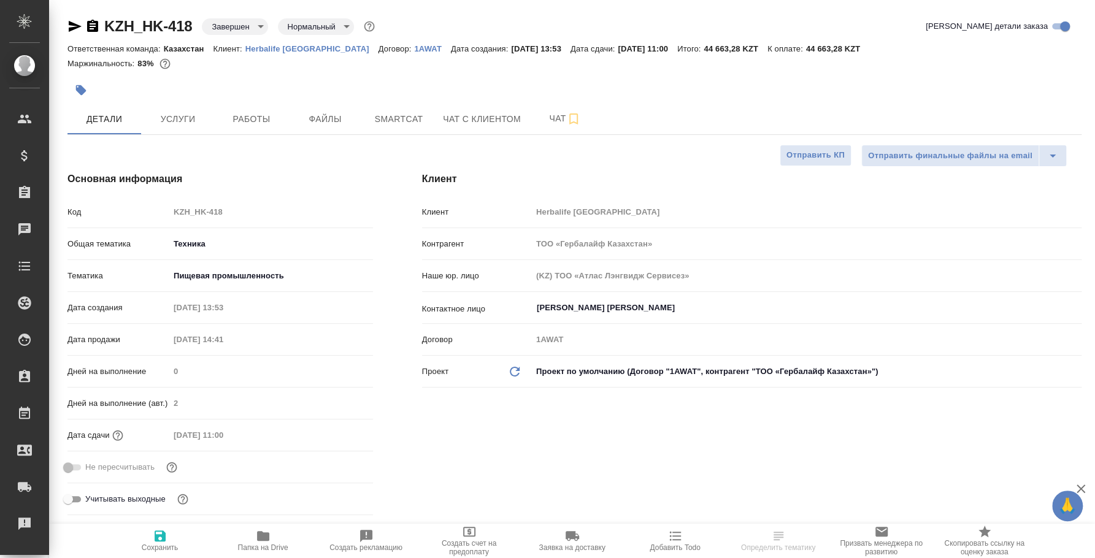
type textarea "x"
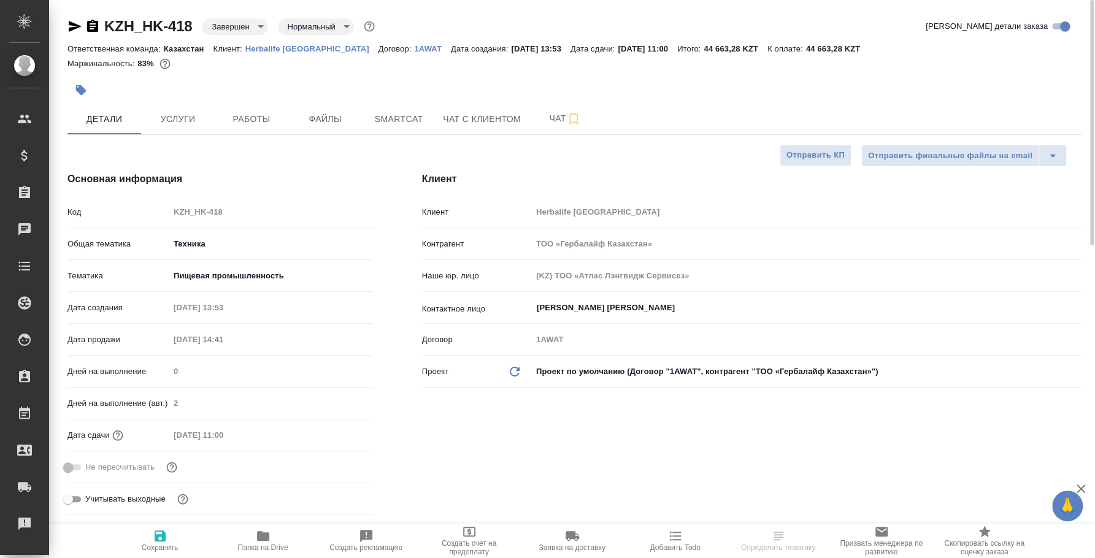
type textarea "x"
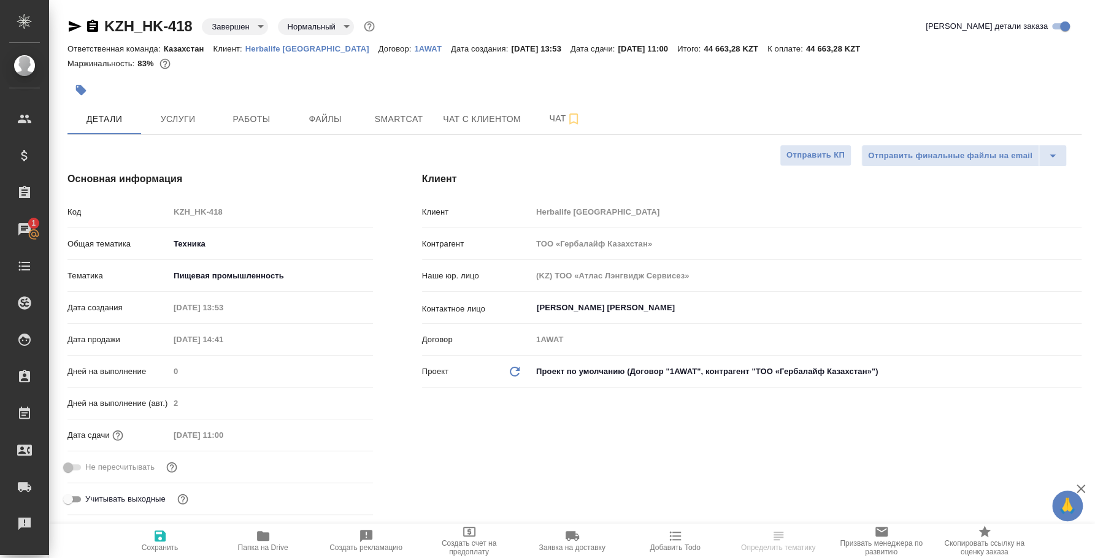
type textarea "x"
select select "RU"
type textarea "x"
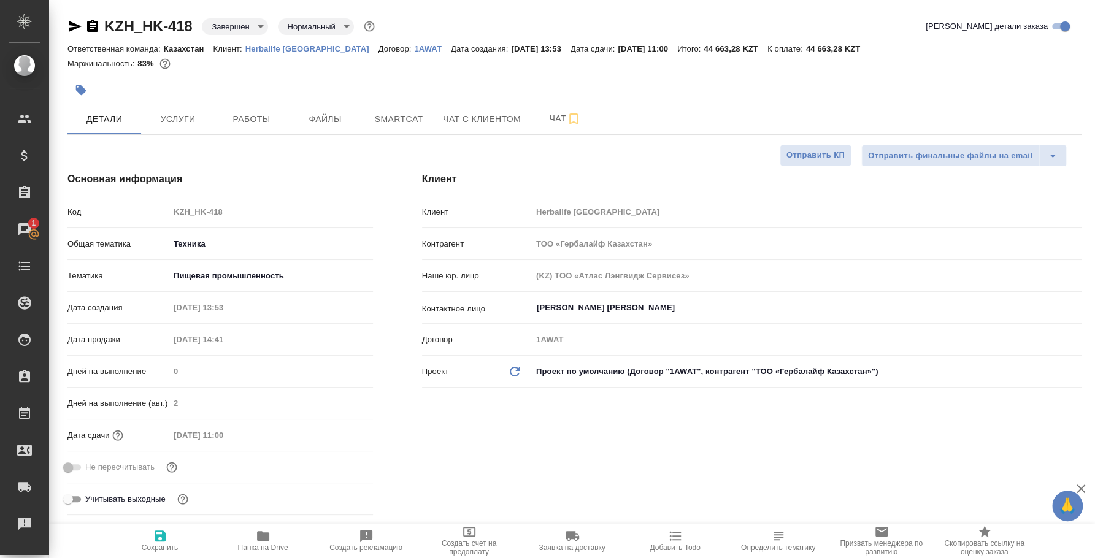
type textarea "x"
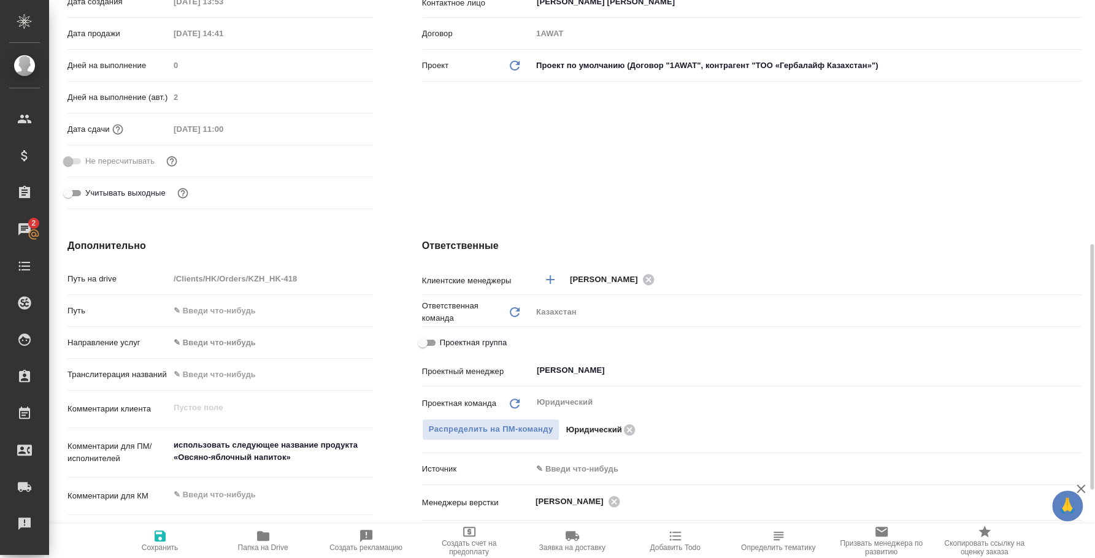
scroll to position [382, 0]
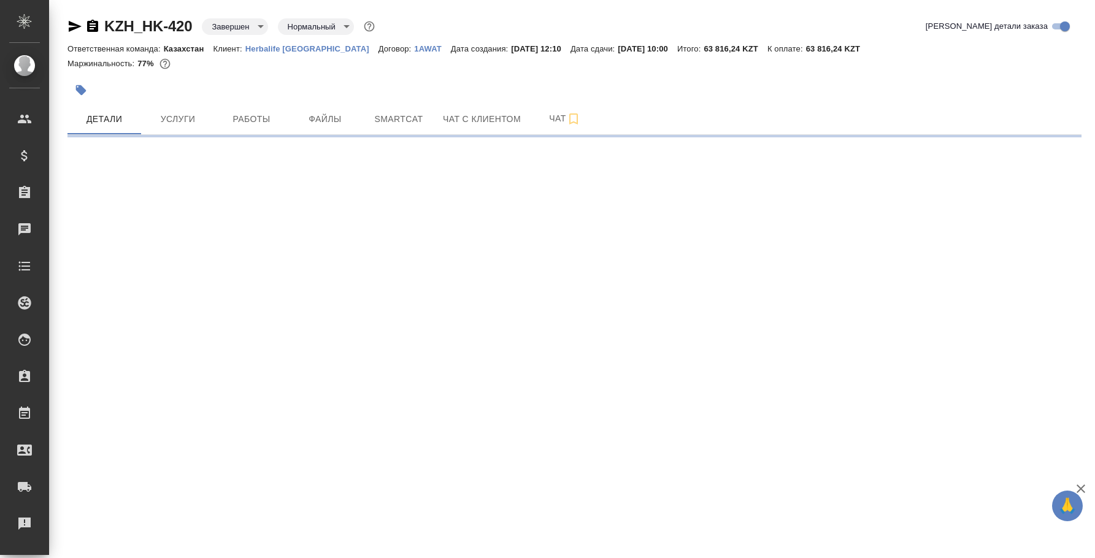
select select "RU"
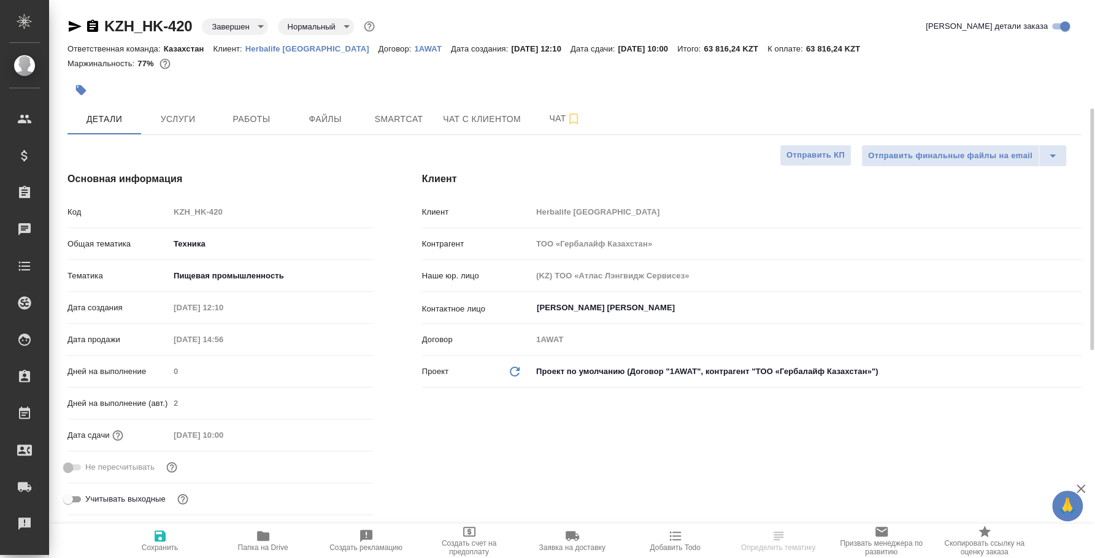
type textarea "x"
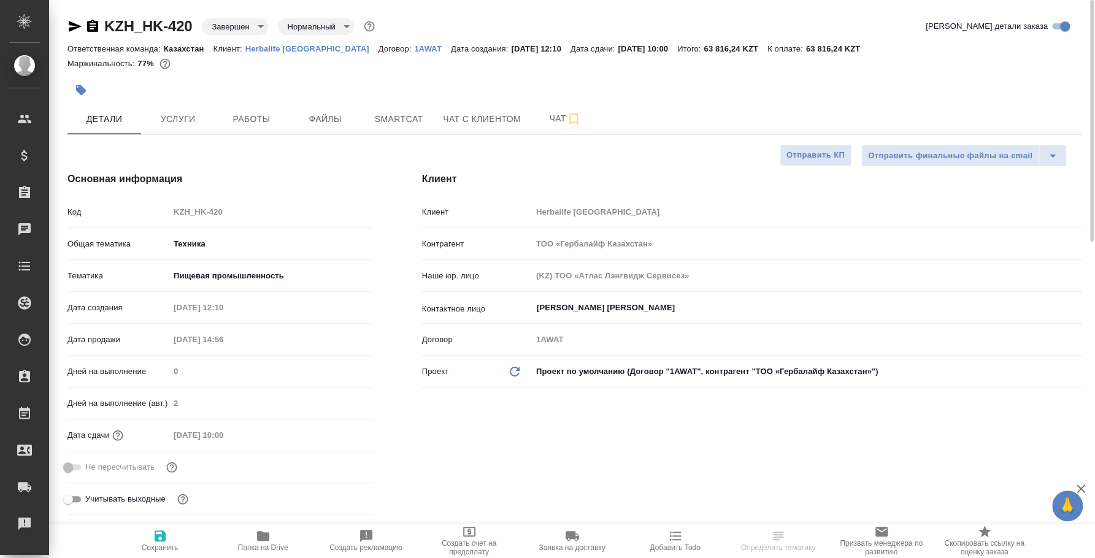
type textarea "x"
select select "RU"
type textarea "x"
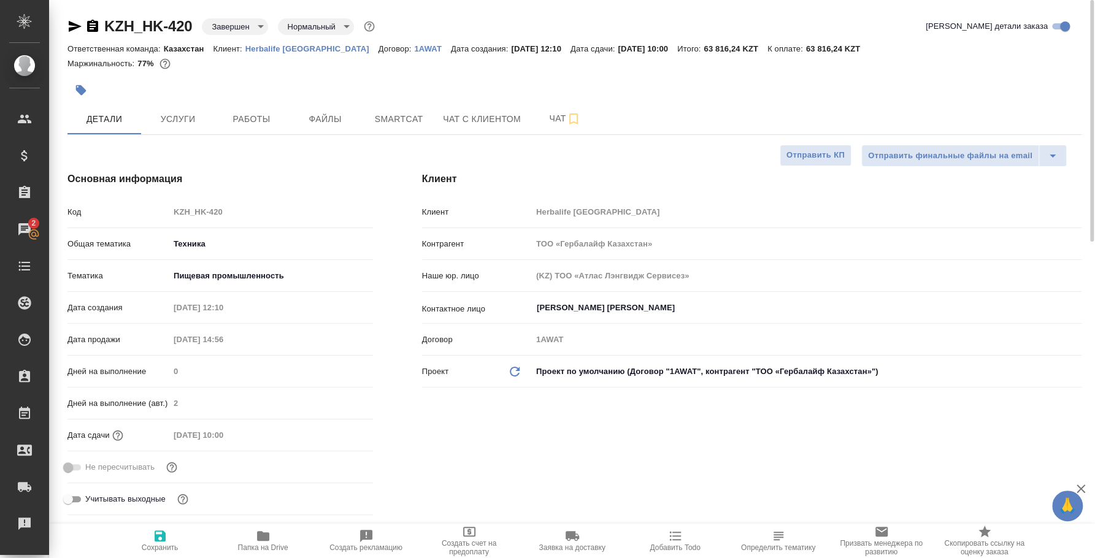
type textarea "x"
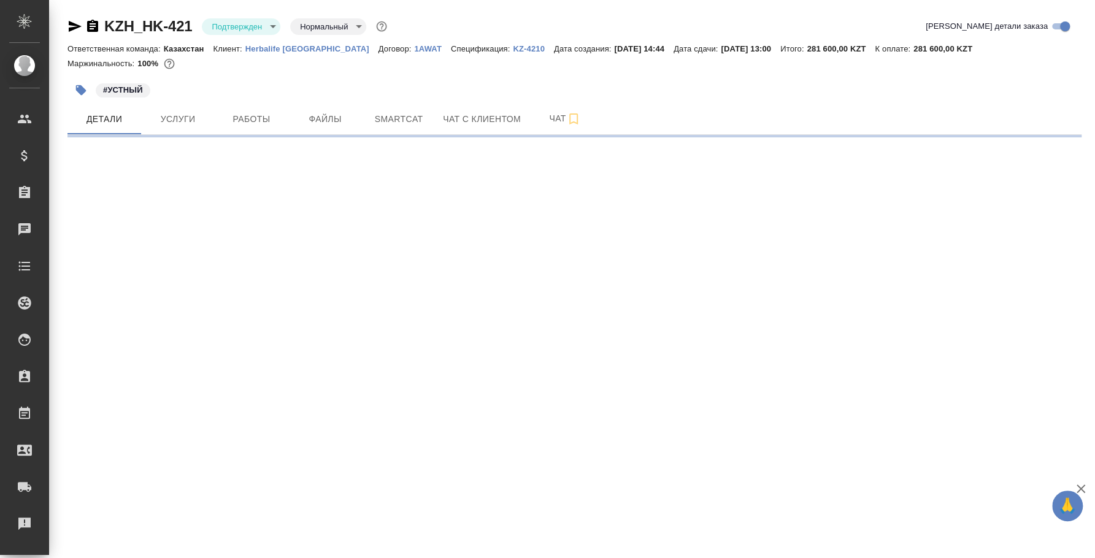
select select "RU"
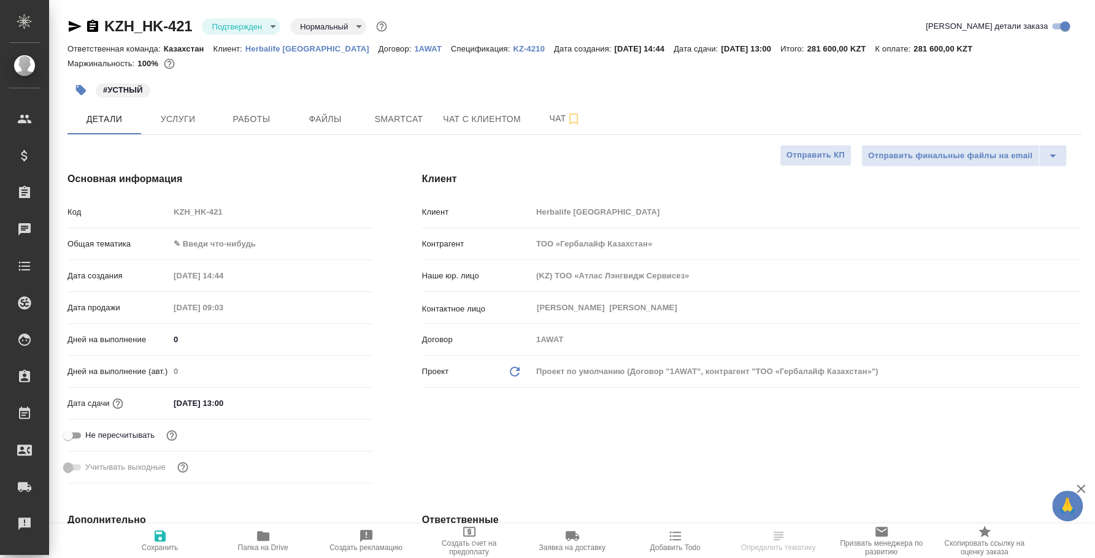
type textarea "x"
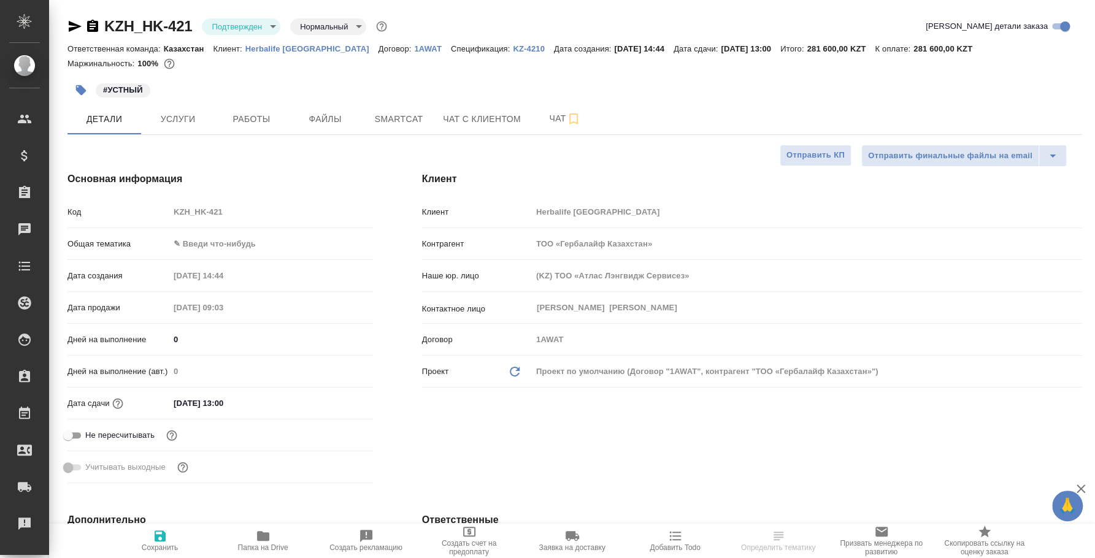
type textarea "x"
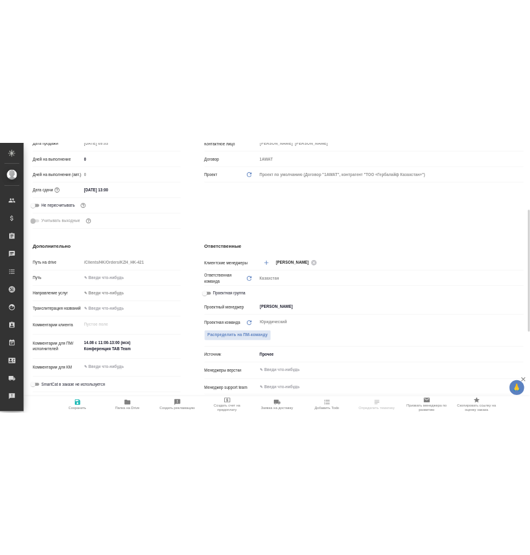
scroll to position [459, 0]
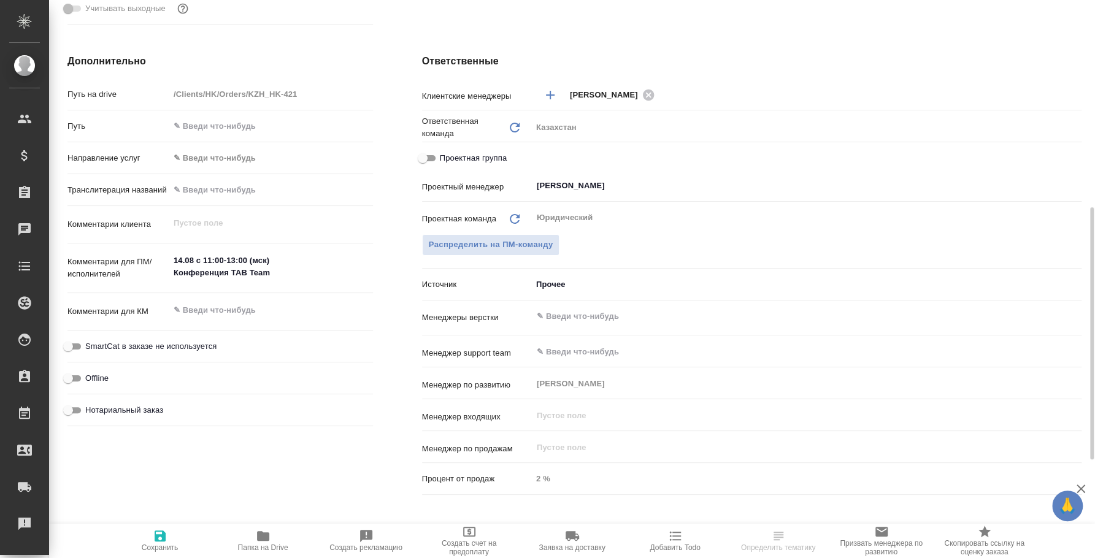
type textarea "x"
drag, startPoint x: 272, startPoint y: 269, endPoint x: 168, endPoint y: 283, distance: 104.7
click at [168, 283] on div "Комментарии для ПМ/исполнителей 14.08 с 11:00-13:00 (мск) Конференция TAB Team x" at bounding box center [220, 269] width 306 height 40
type textarea "x"
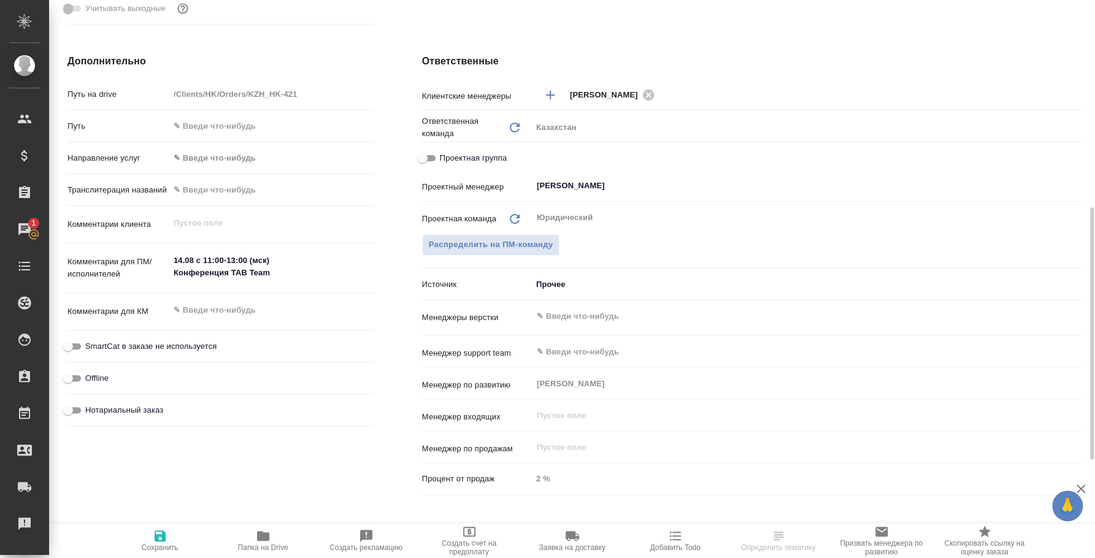
type textarea "x"
select select "RU"
type textarea "x"
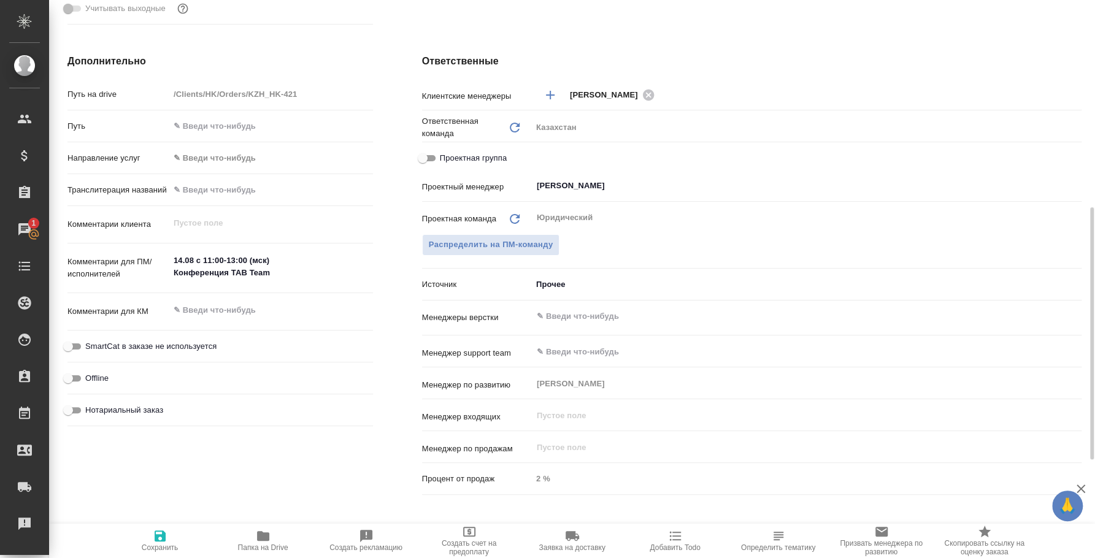
type textarea "x"
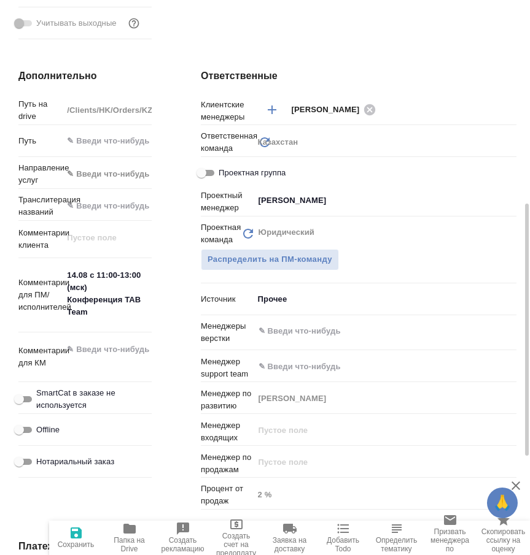
scroll to position [458, 0]
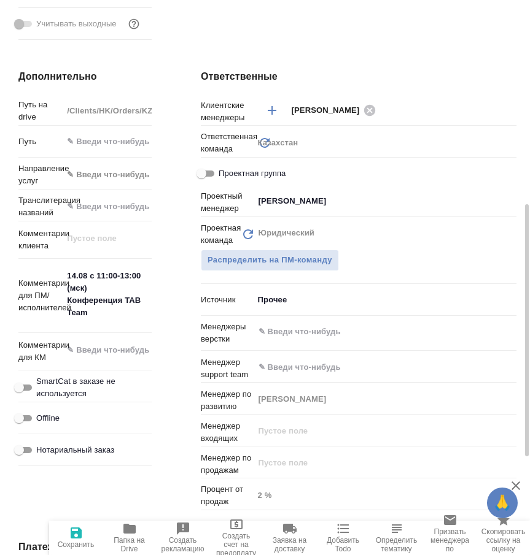
type textarea "x"
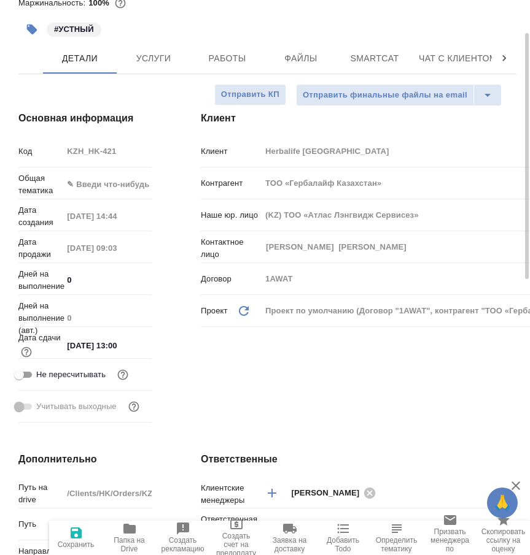
scroll to position [0, 0]
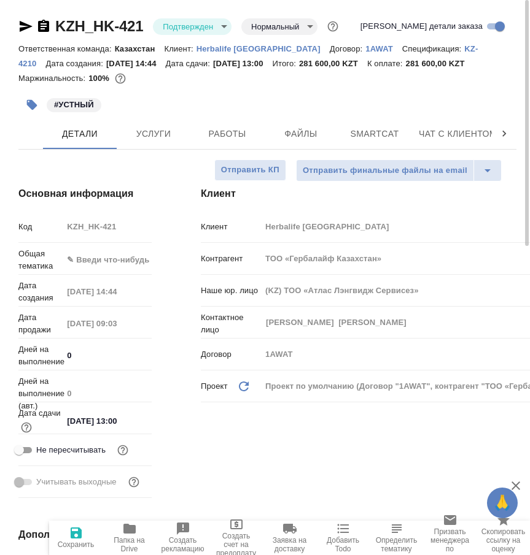
click at [39, 25] on icon "button" at bounding box center [43, 26] width 11 height 12
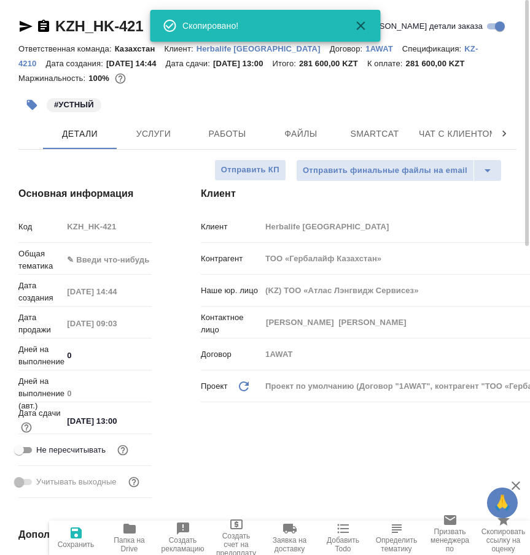
click at [262, 484] on div "Клиент Клиент Herbalife Kazakhstan Контрагент ТОО «Гербалайф Казахстан» Наше юр…" at bounding box center [358, 345] width 364 height 366
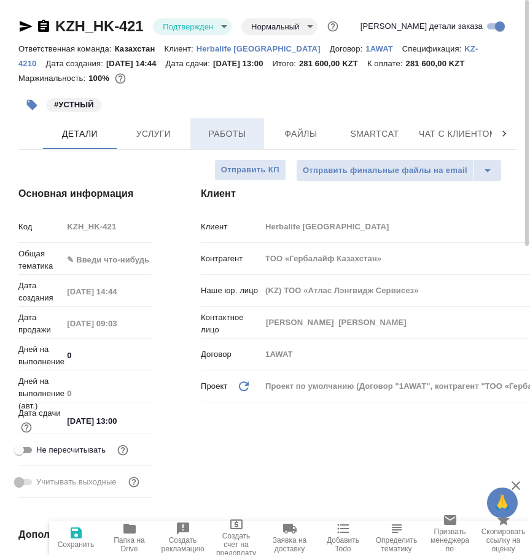
click at [247, 121] on button "Работы" at bounding box center [227, 133] width 74 height 31
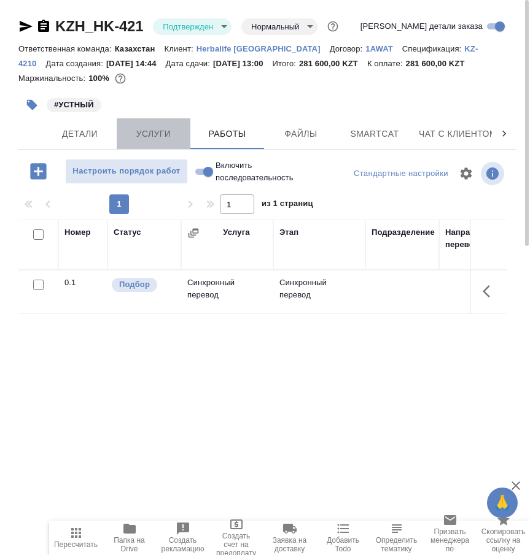
click at [153, 134] on span "Услуги" at bounding box center [153, 133] width 59 height 15
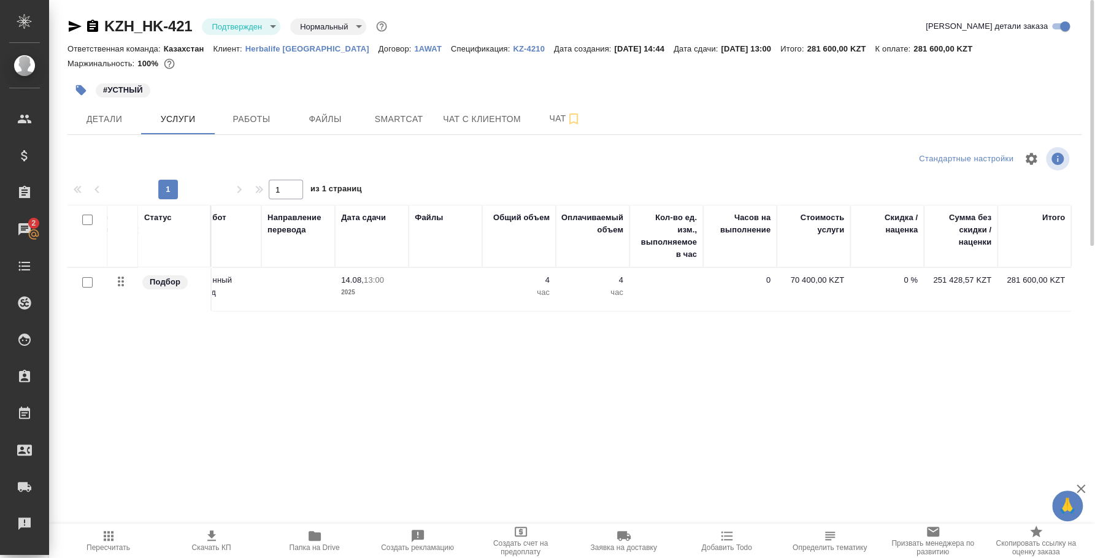
scroll to position [0, 67]
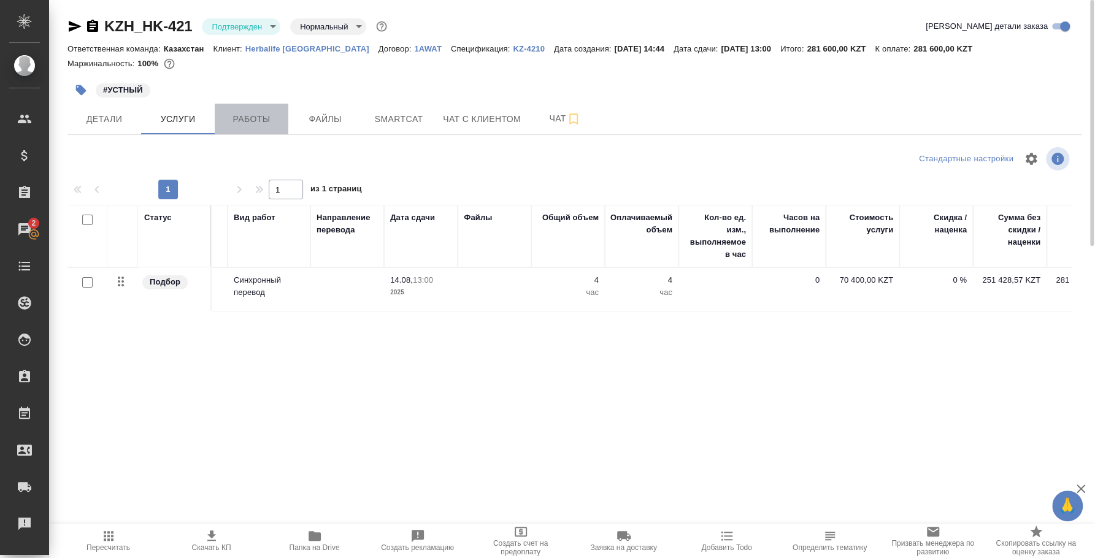
click at [231, 120] on span "Работы" at bounding box center [251, 119] width 59 height 15
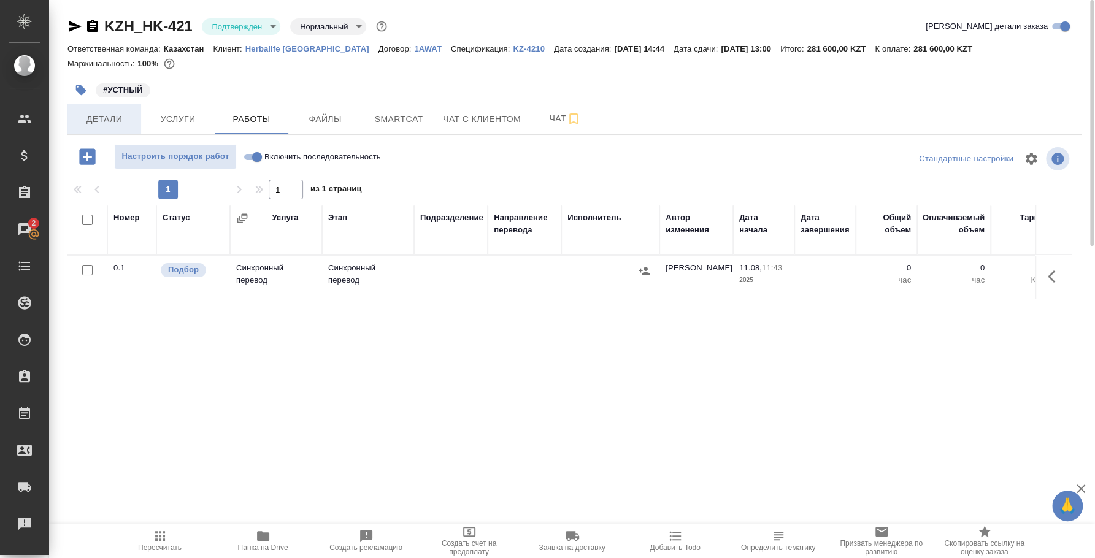
click at [120, 125] on span "Детали" at bounding box center [104, 119] width 59 height 15
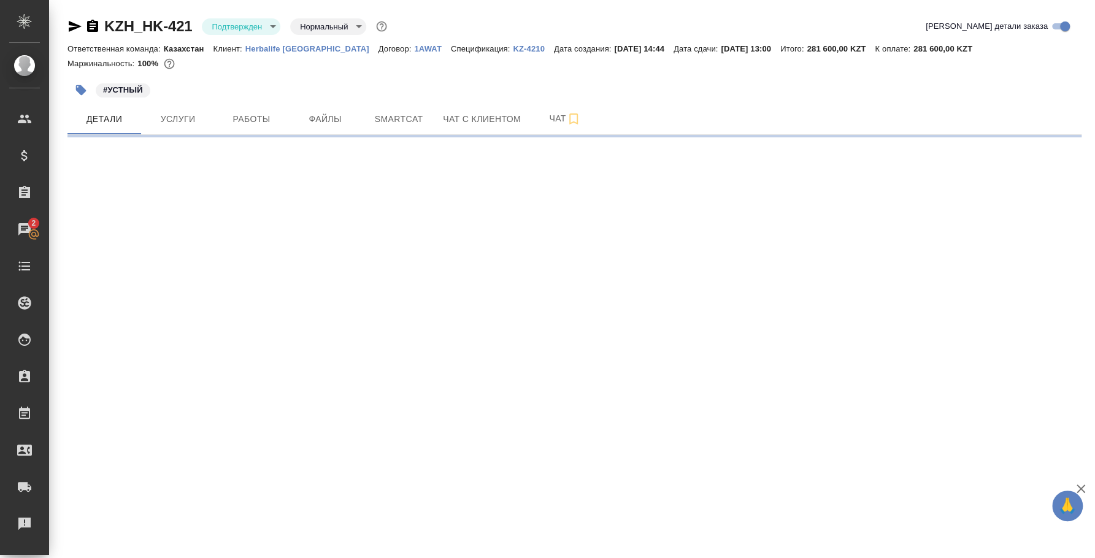
select select "RU"
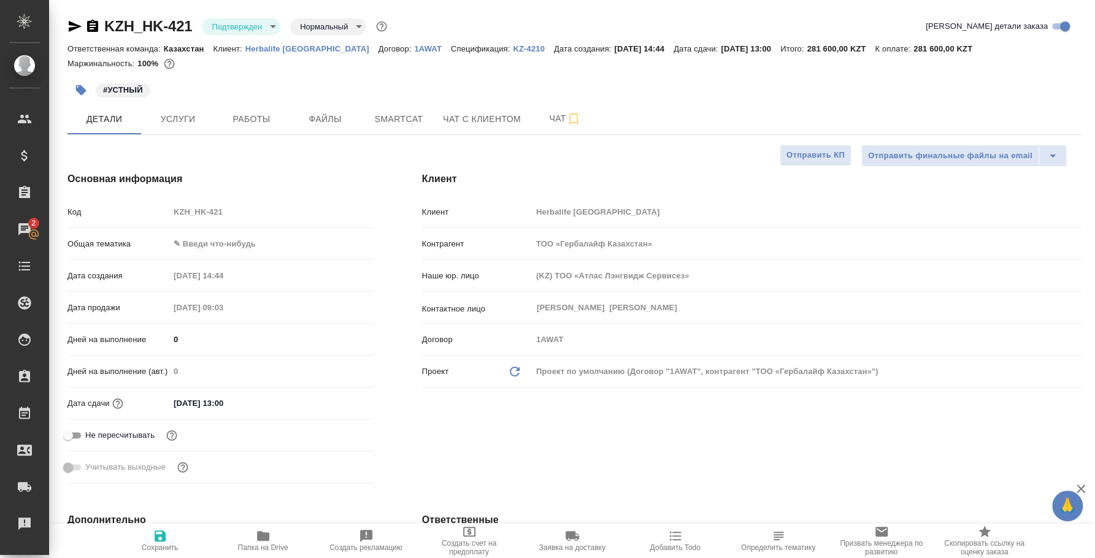
type textarea "x"
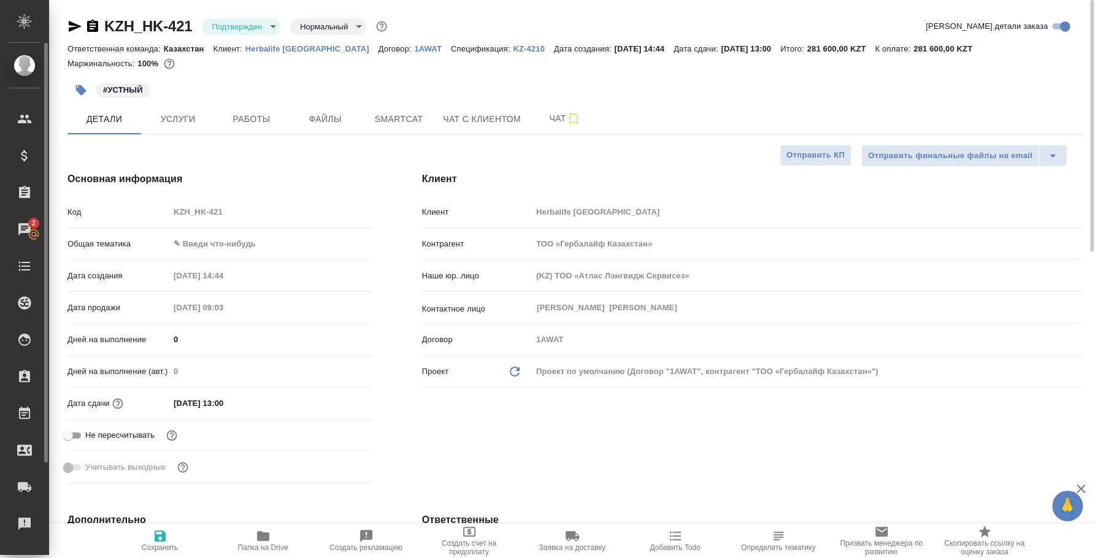
type textarea "x"
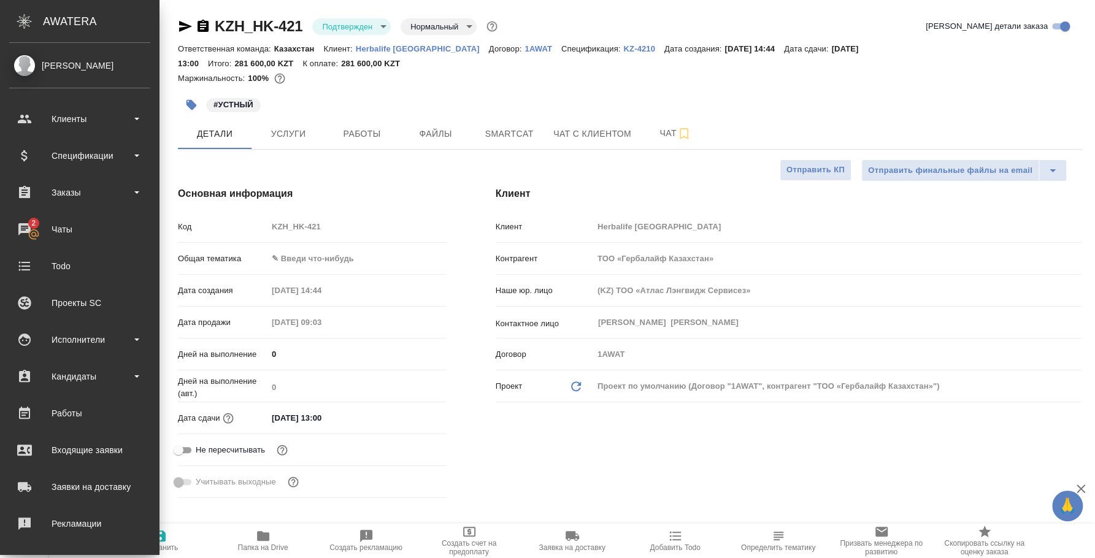
type textarea "x"
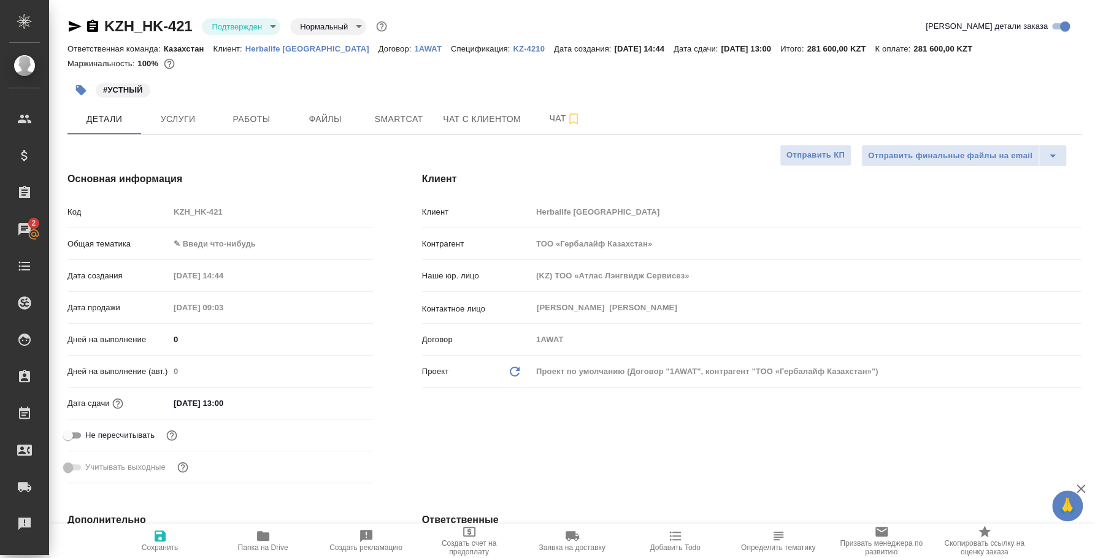
click at [67, 24] on icon "button" at bounding box center [74, 26] width 15 height 15
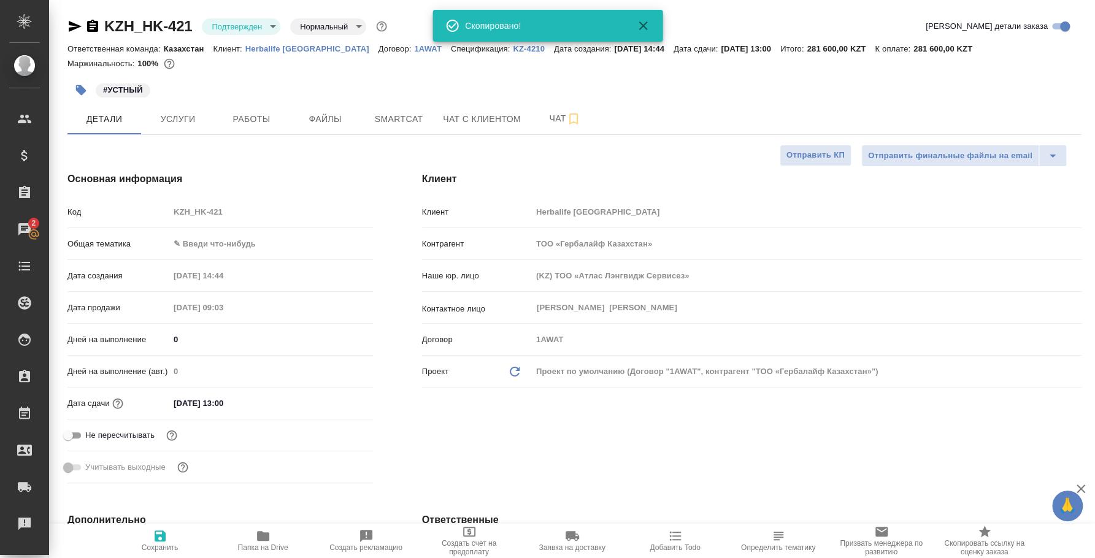
type textarea "x"
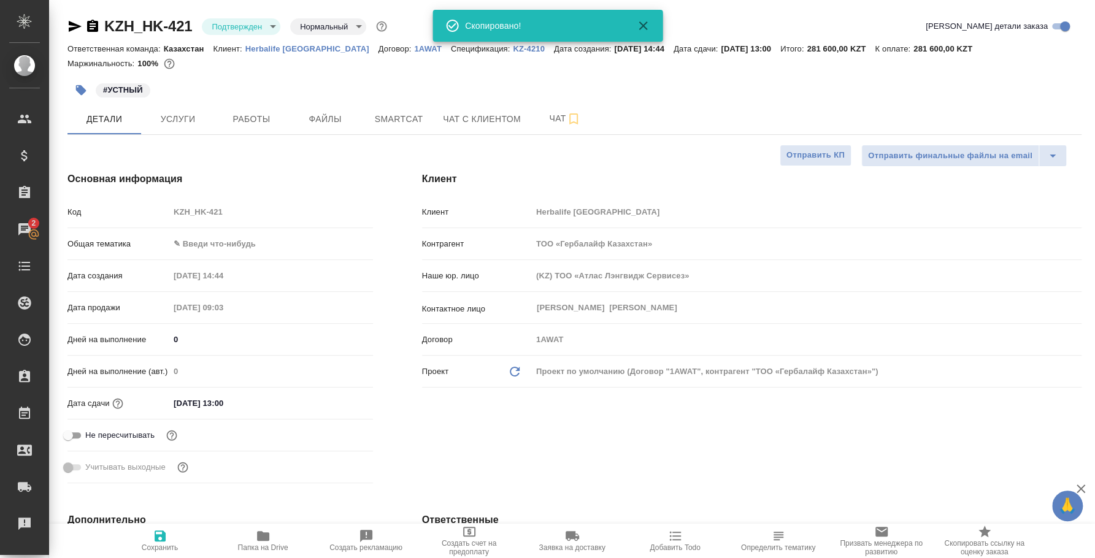
type textarea "x"
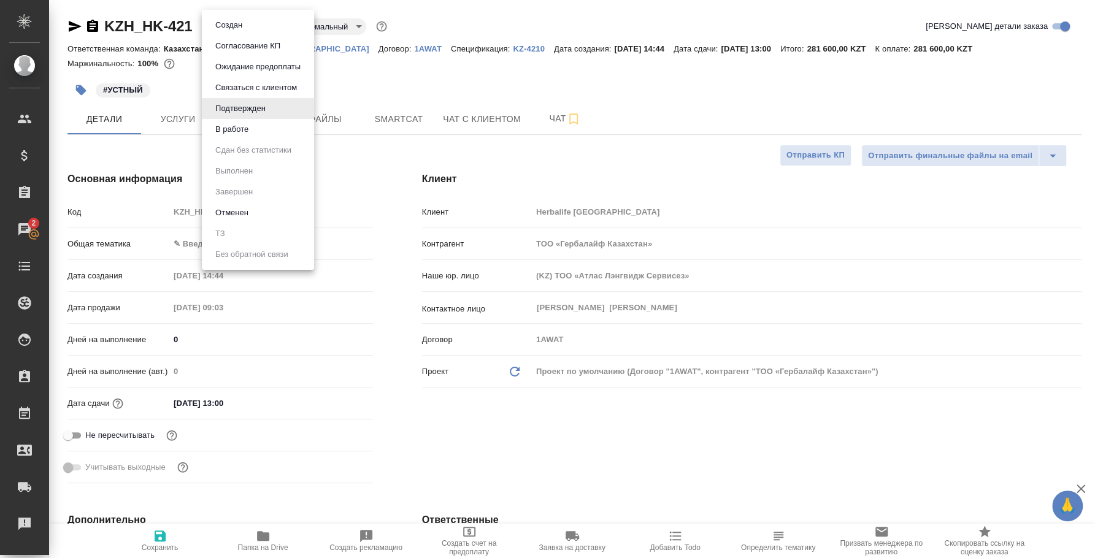
click at [266, 26] on body "🙏 .cls-1 fill:#fff; AWATERA Fedotova Irina Клиенты Спецификации Заказы 2 Чаты T…" at bounding box center [547, 279] width 1095 height 558
click at [266, 131] on li "В работе" at bounding box center [258, 129] width 112 height 21
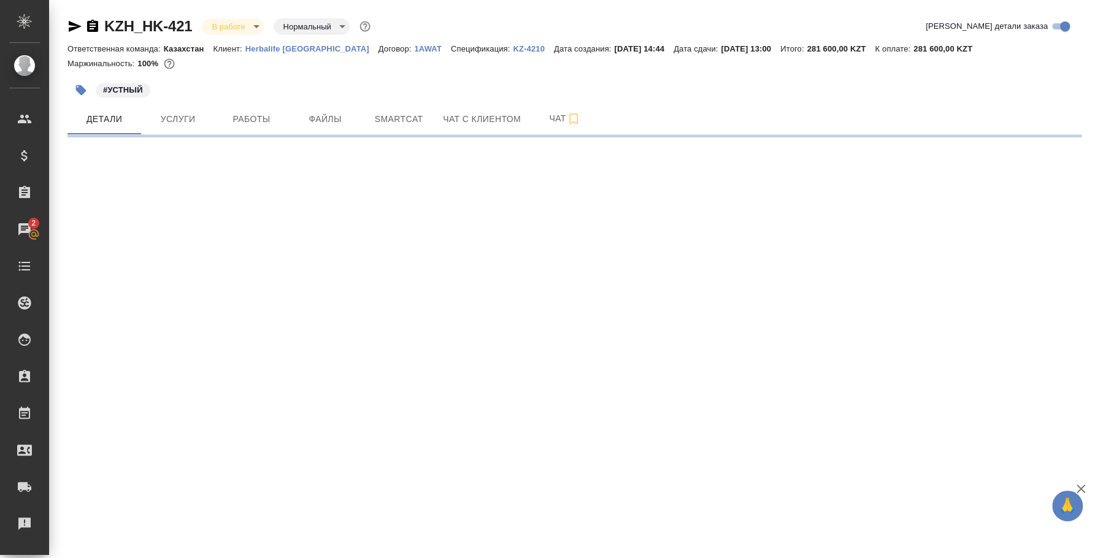
select select "RU"
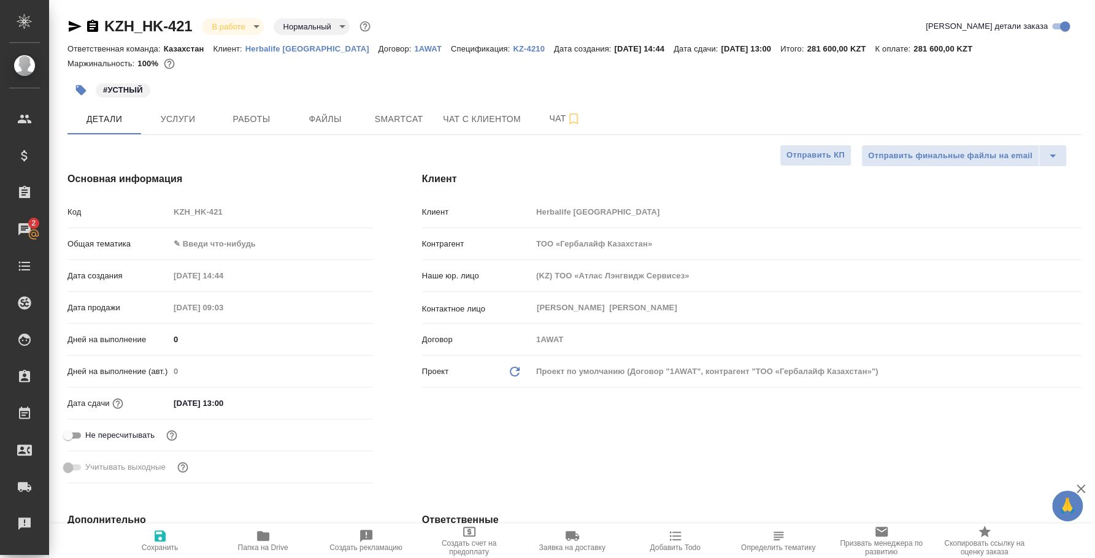
type textarea "x"
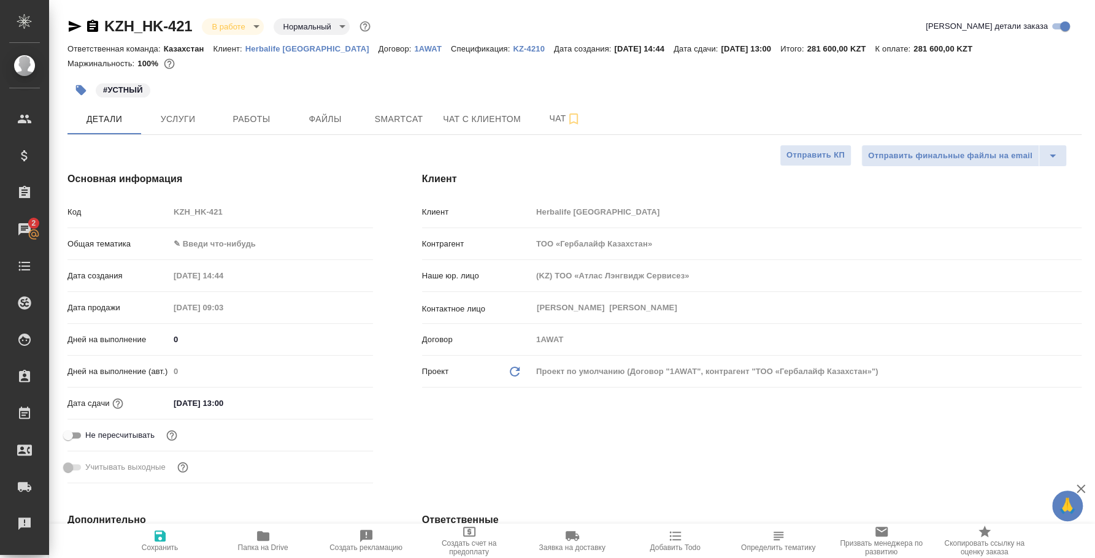
type textarea "x"
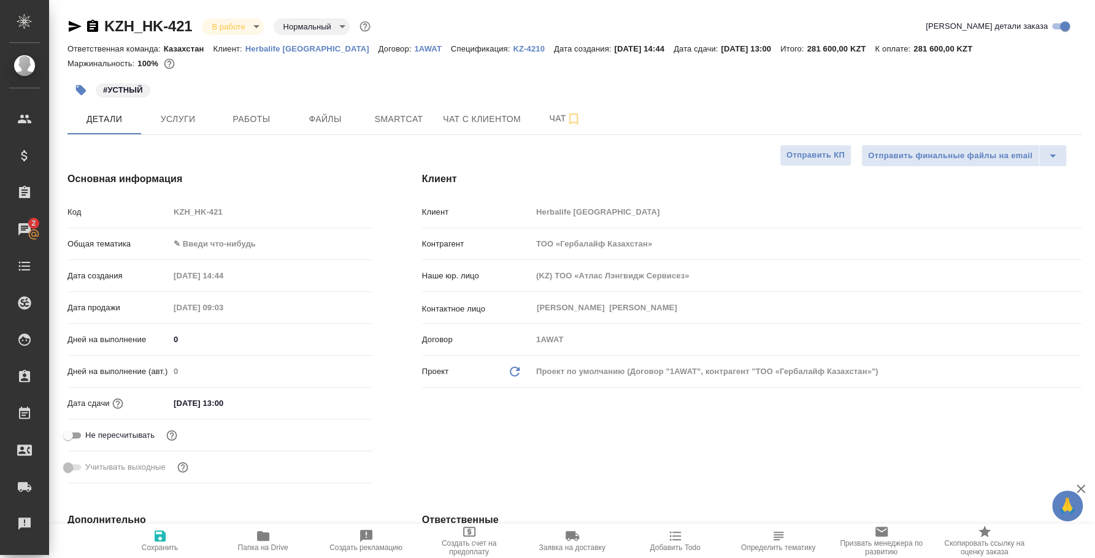
type textarea "x"
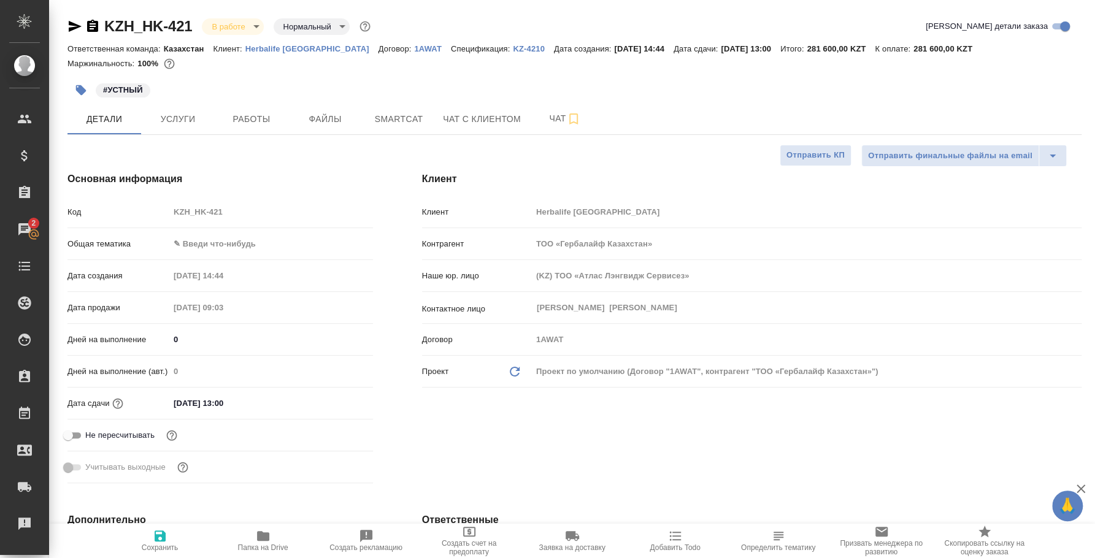
type textarea "x"
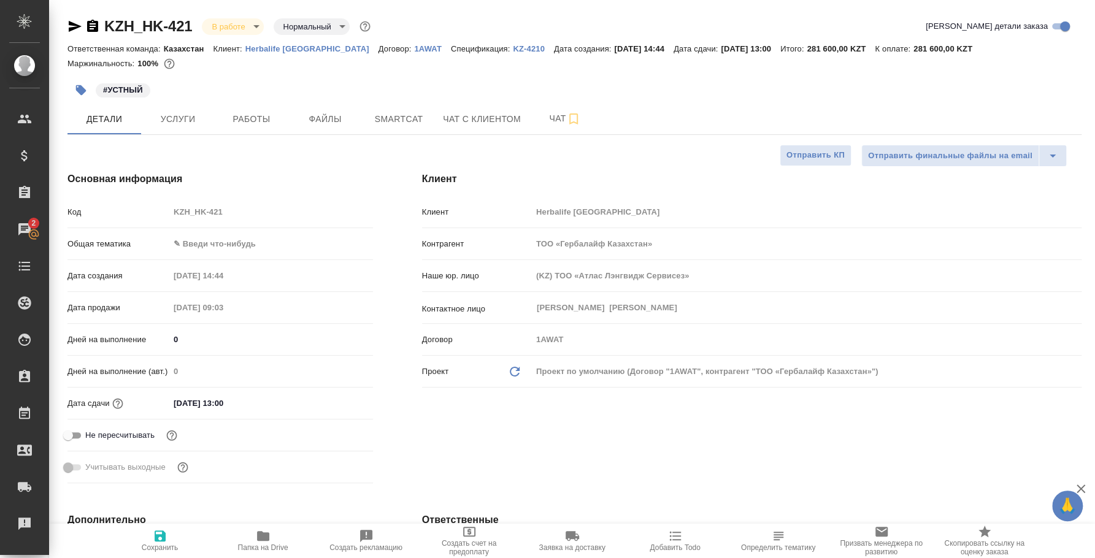
type textarea "x"
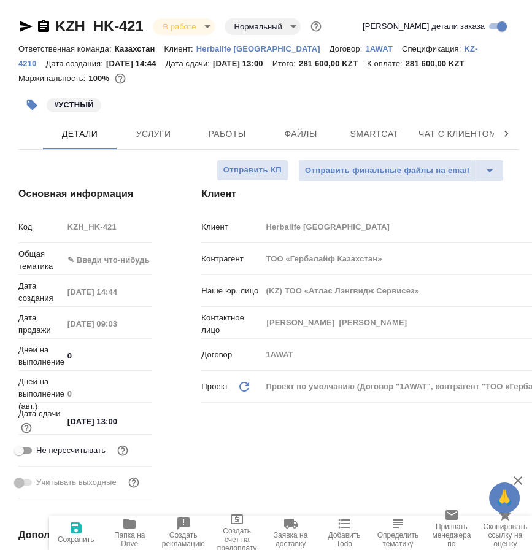
type textarea "x"
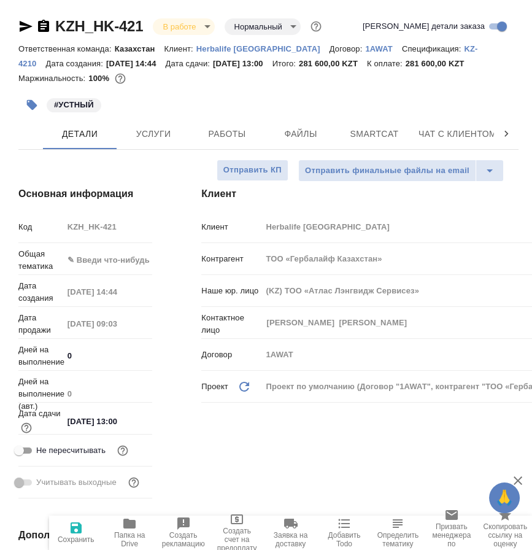
type textarea "x"
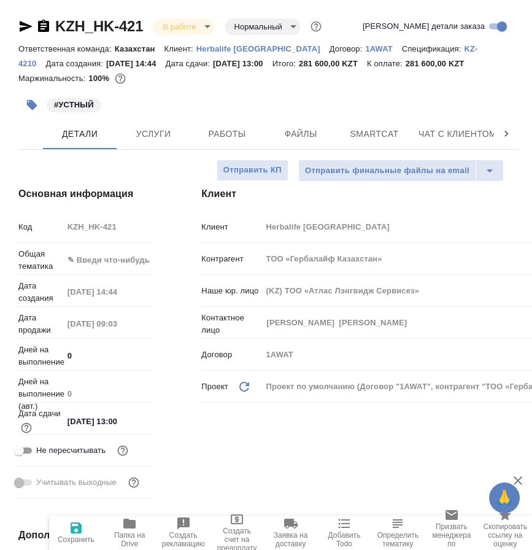
type textarea "x"
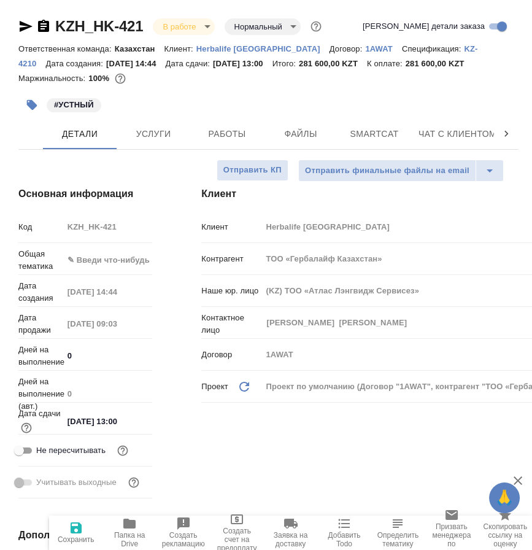
type textarea "x"
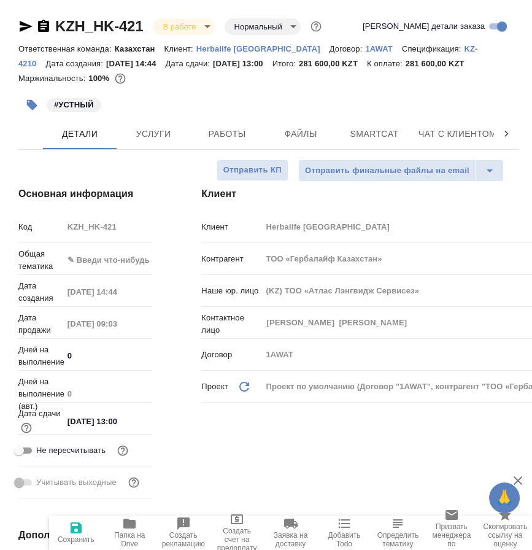
type textarea "x"
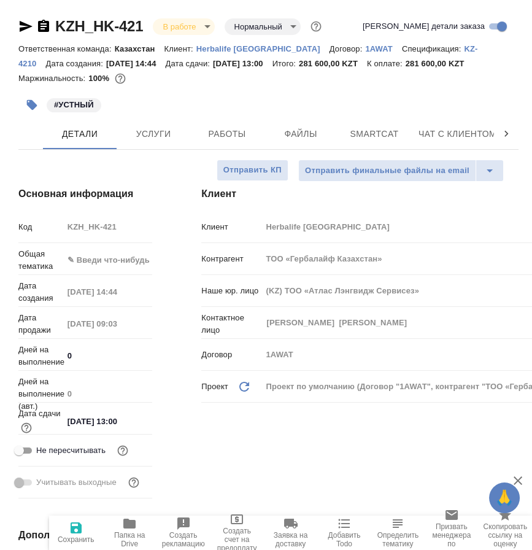
type textarea "x"
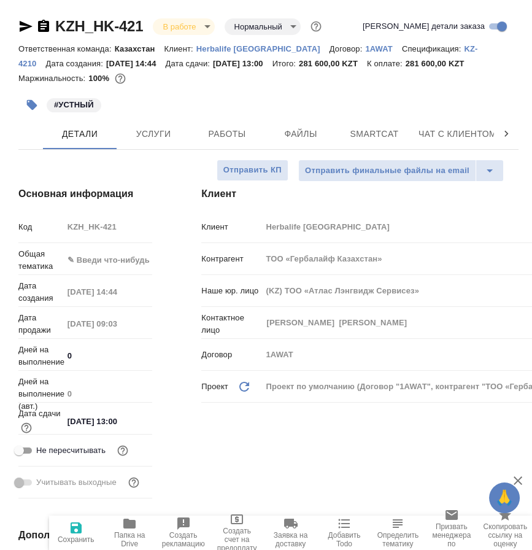
type textarea "x"
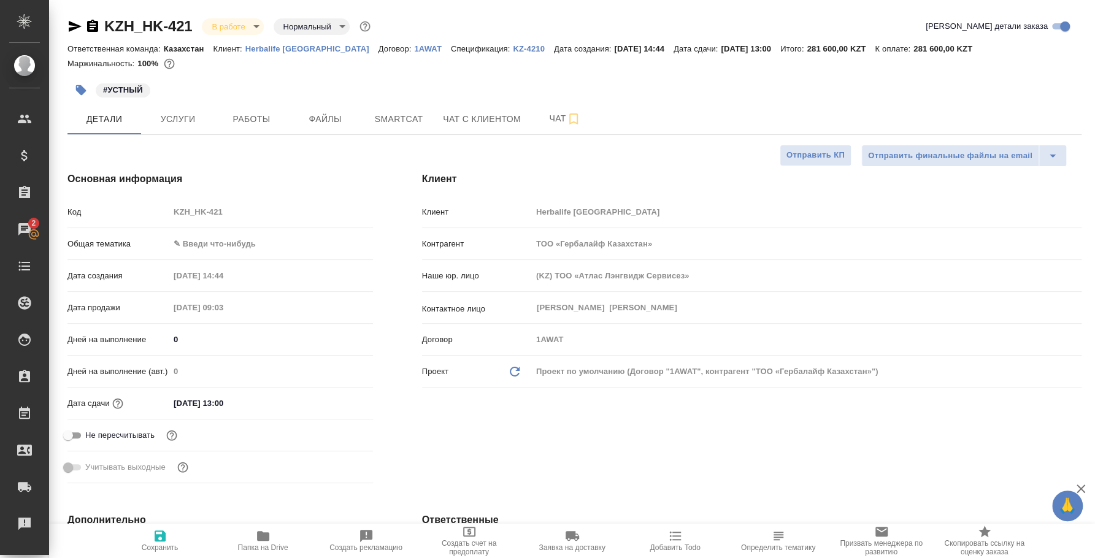
type textarea "x"
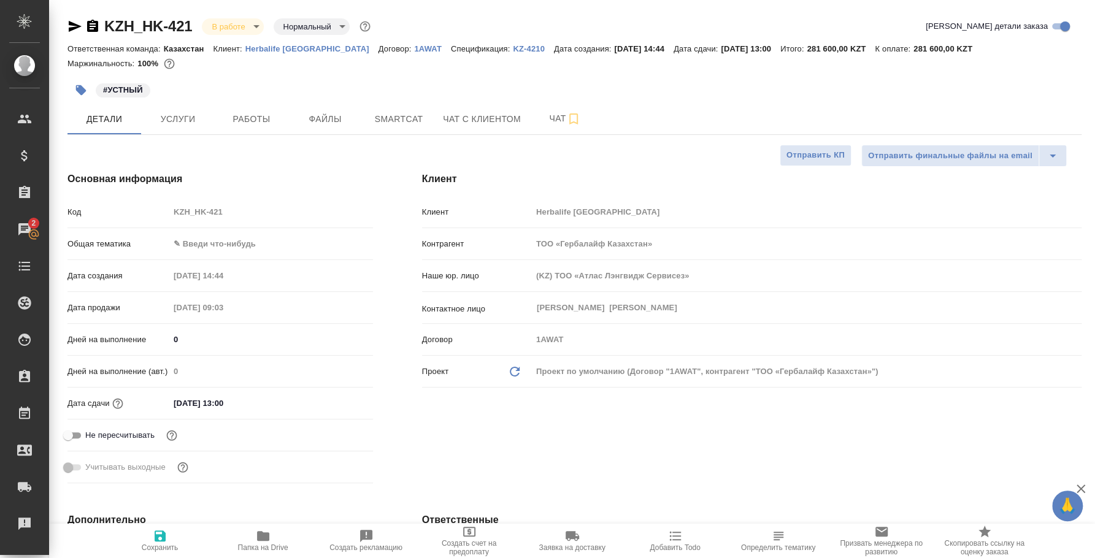
type textarea "x"
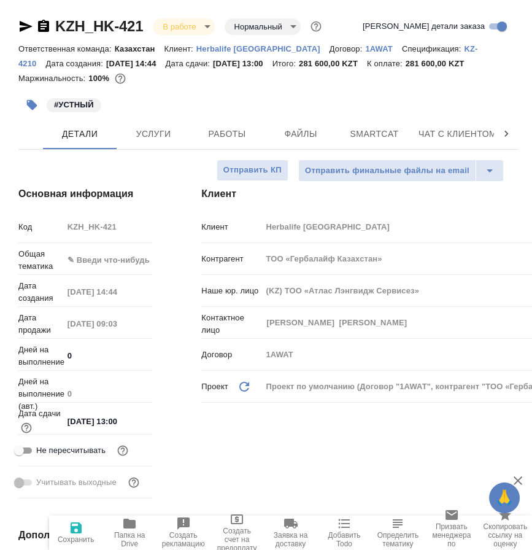
type textarea "x"
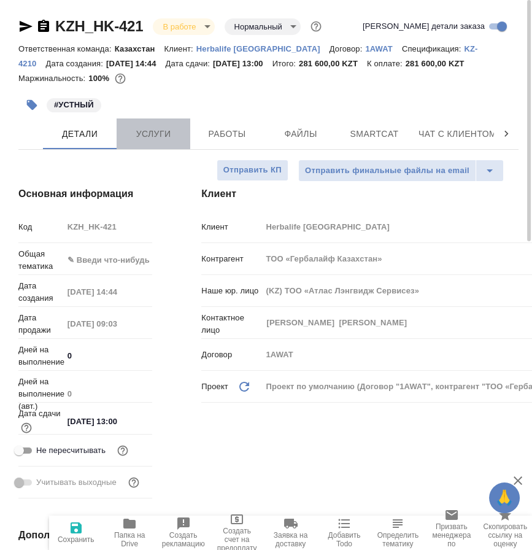
click at [143, 129] on span "Услуги" at bounding box center [153, 133] width 59 height 15
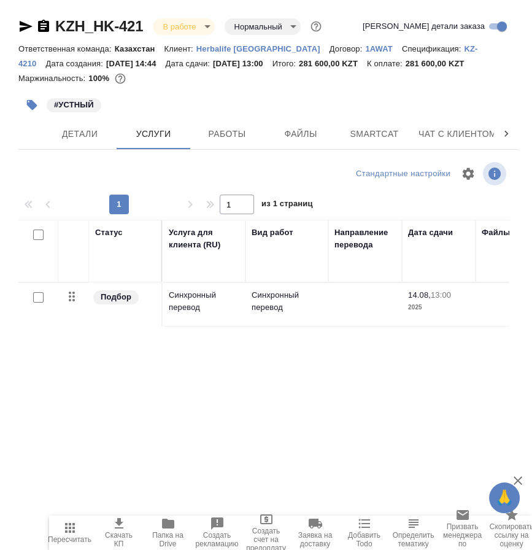
scroll to position [0, 642]
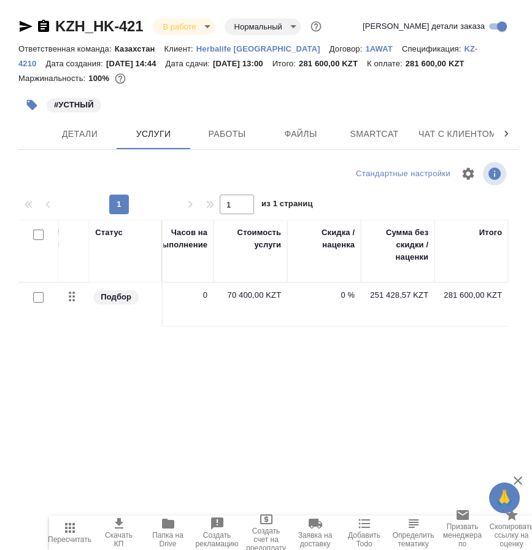
click at [261, 154] on div "KZH_HK-421 В работе inProgress Нормальный normal Кратко детали заказа Ответстве…" at bounding box center [269, 257] width 514 height 515
click at [210, 119] on button "Работы" at bounding box center [227, 133] width 74 height 31
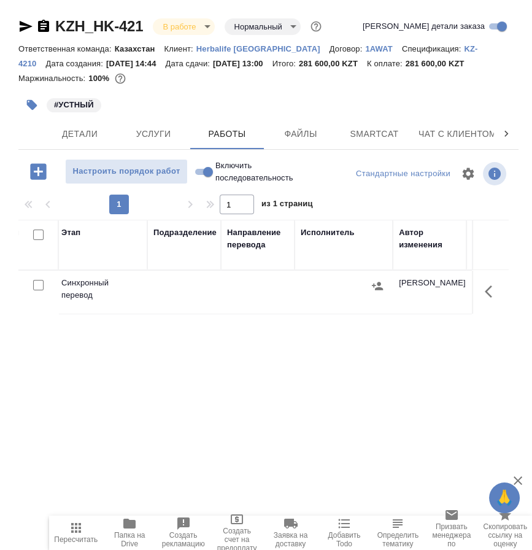
scroll to position [0, 212]
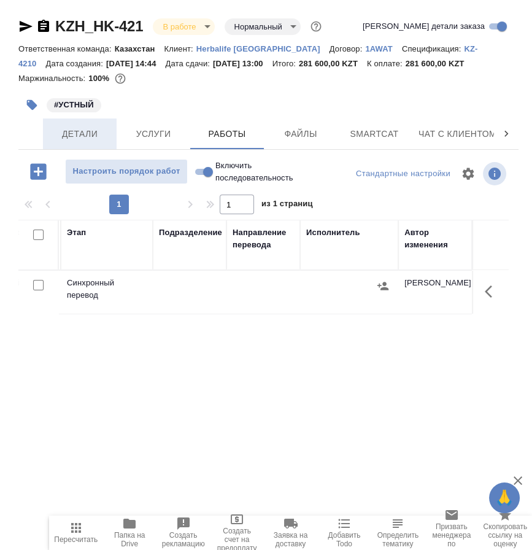
click at [58, 130] on span "Детали" at bounding box center [79, 133] width 59 height 15
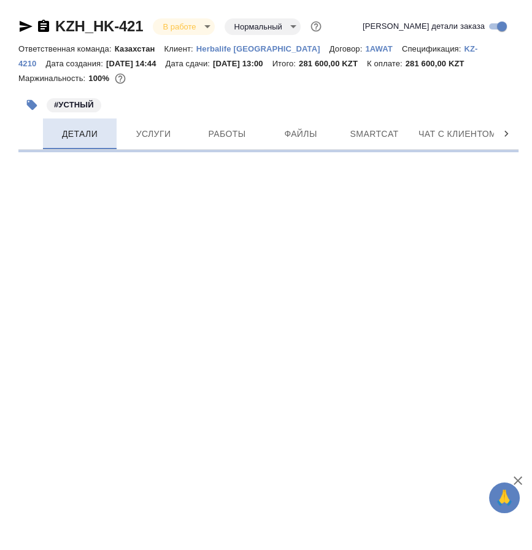
select select "RU"
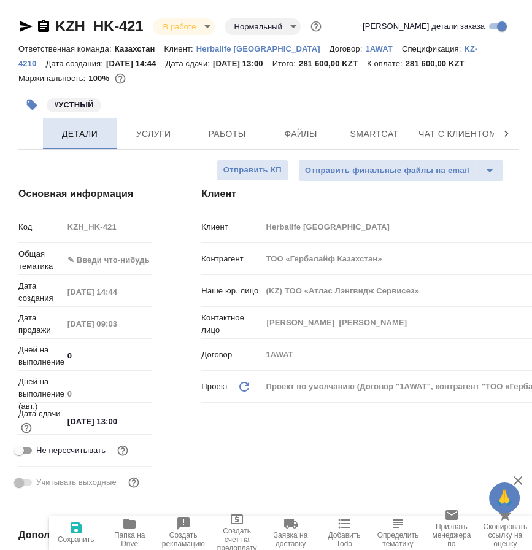
type textarea "x"
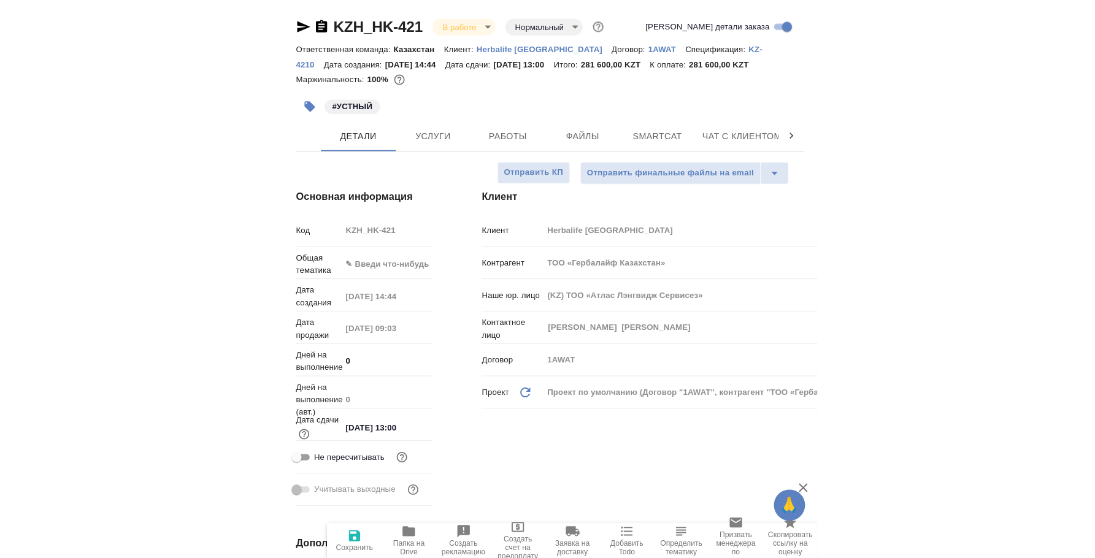
scroll to position [306, 0]
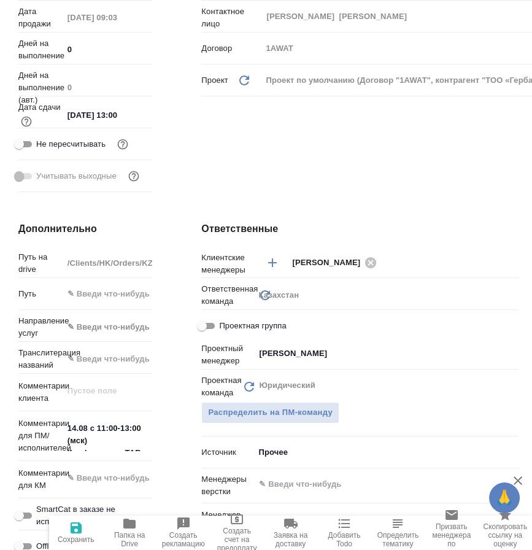
type textarea "x"
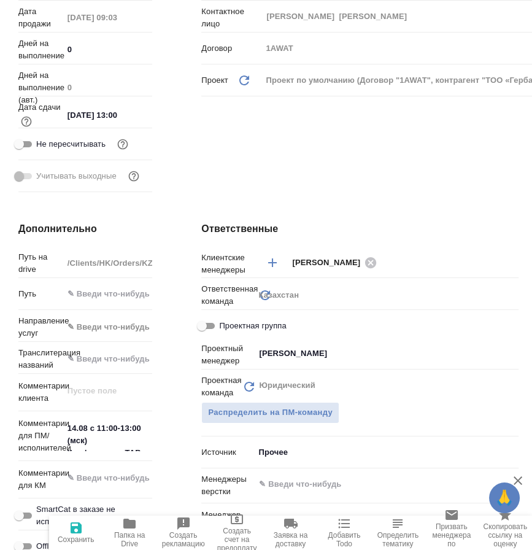
type textarea "x"
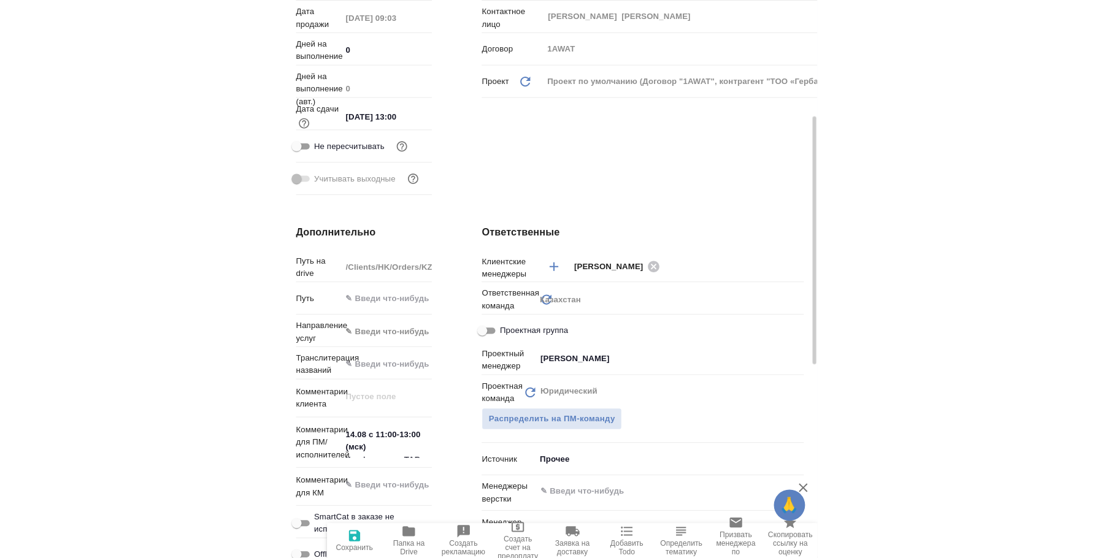
scroll to position [291, 0]
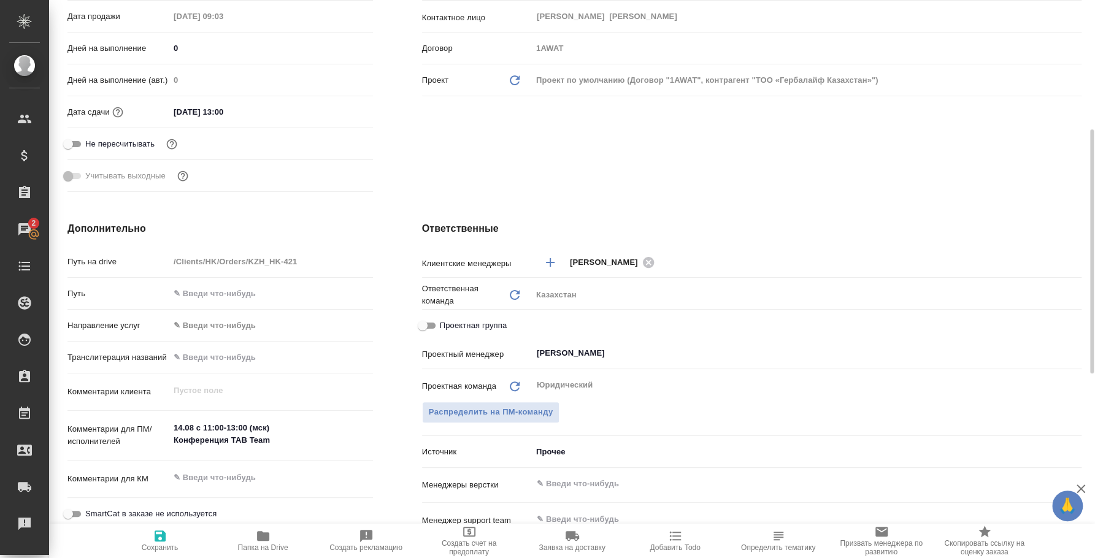
type textarea "x"
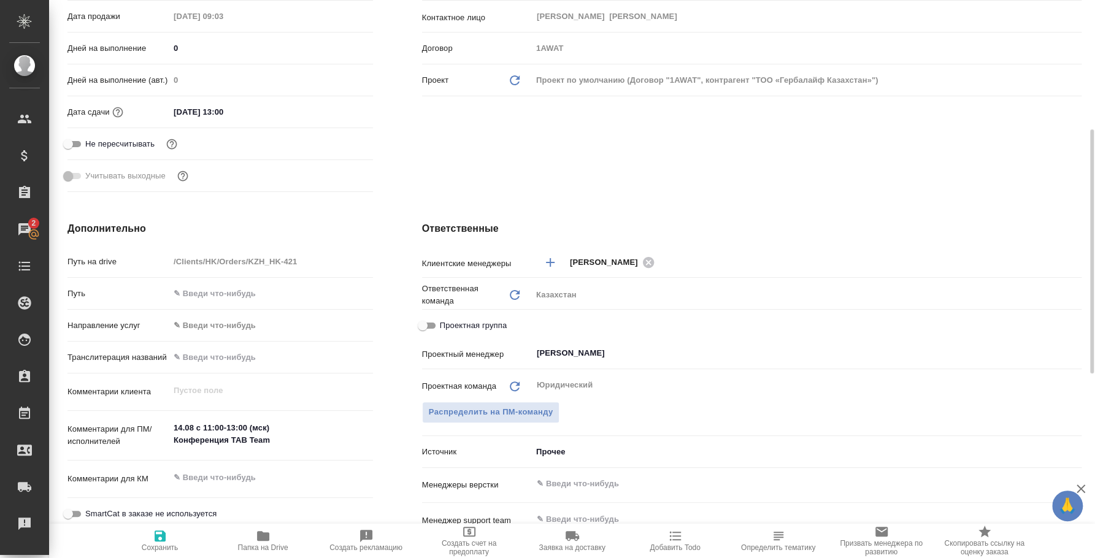
type textarea "x"
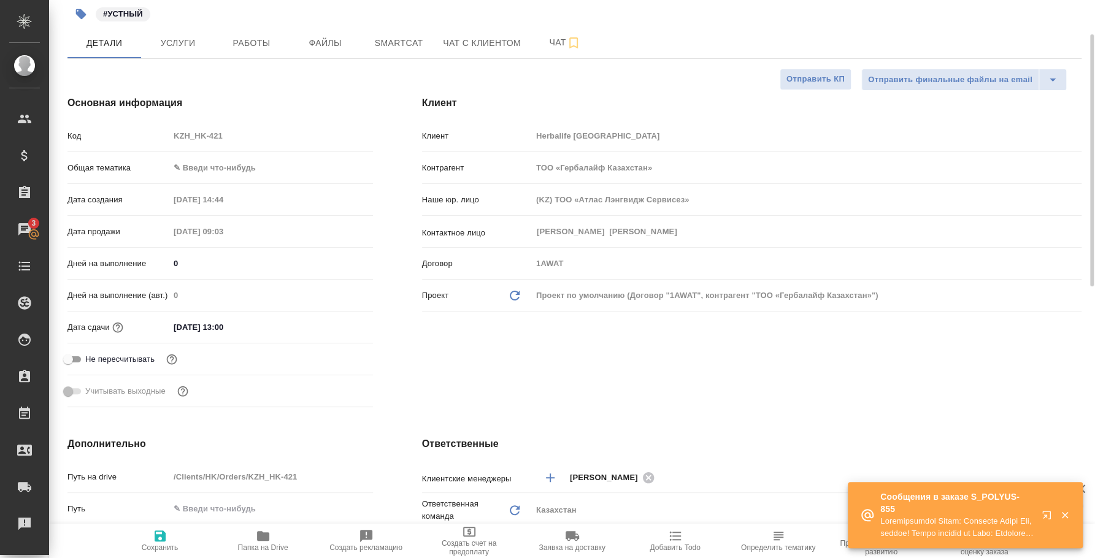
scroll to position [0, 0]
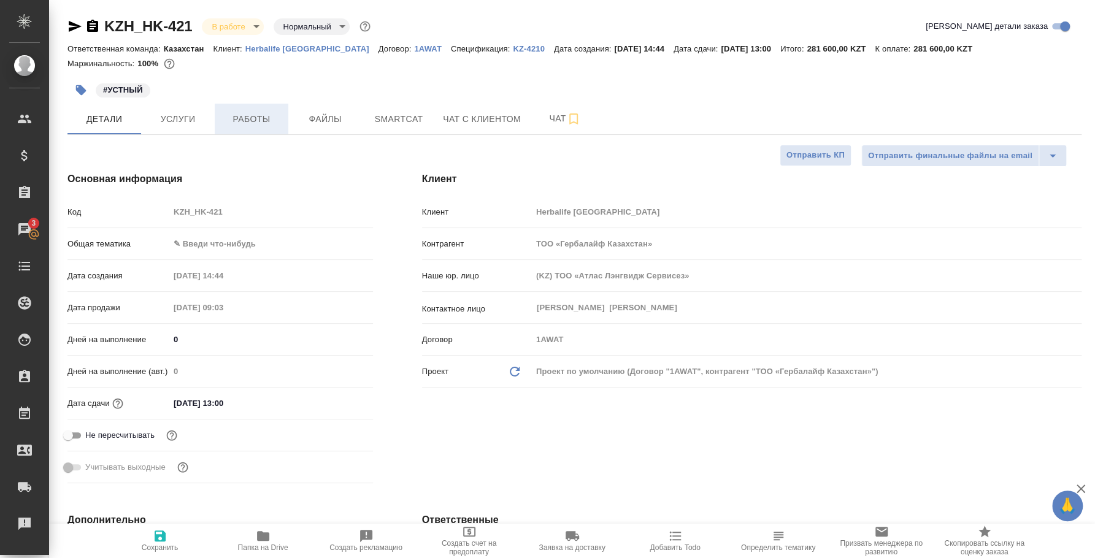
click at [264, 123] on span "Работы" at bounding box center [251, 119] width 59 height 15
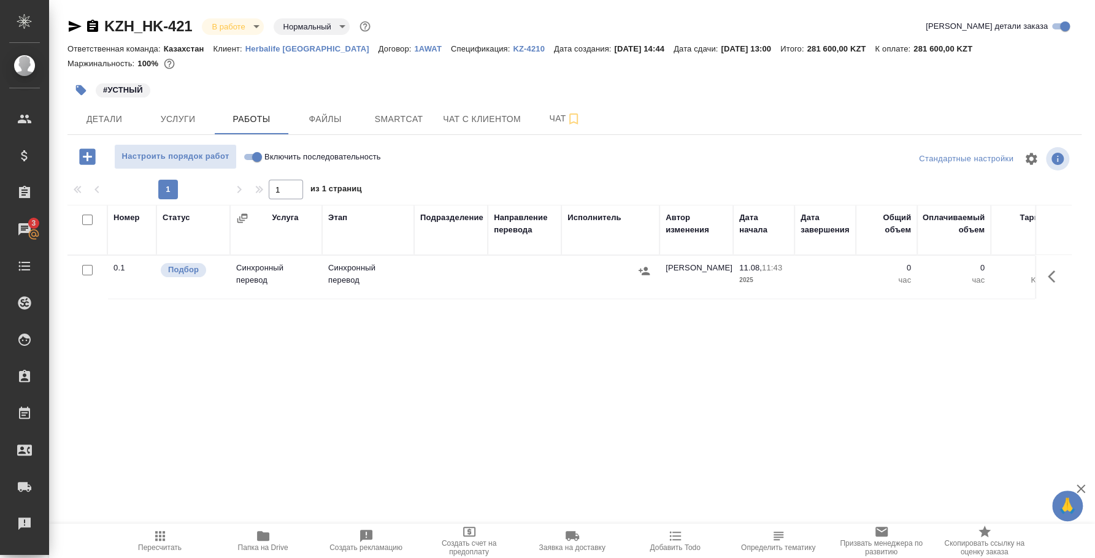
scroll to position [0, 372]
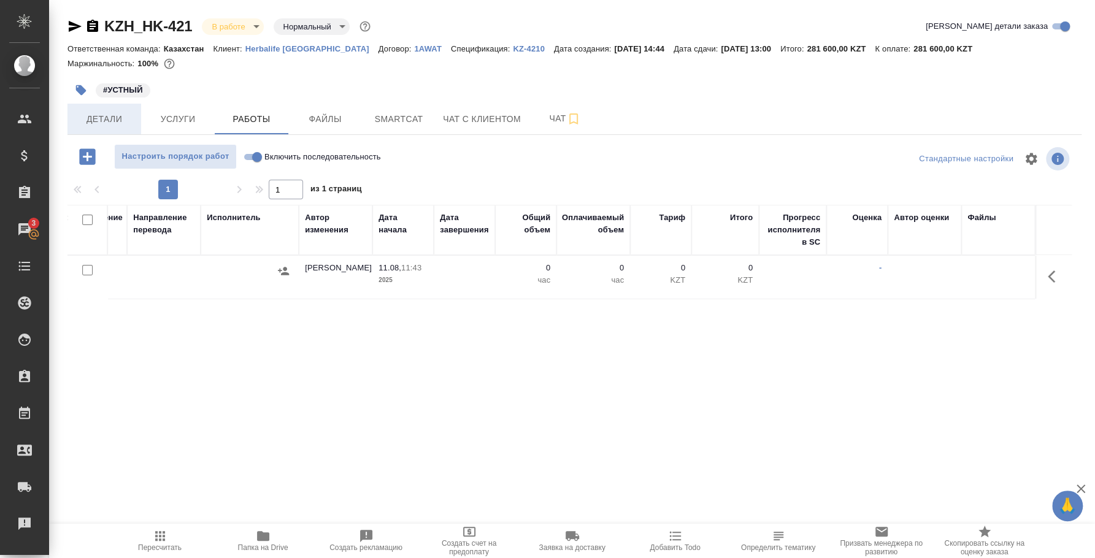
click at [118, 122] on span "Детали" at bounding box center [104, 119] width 59 height 15
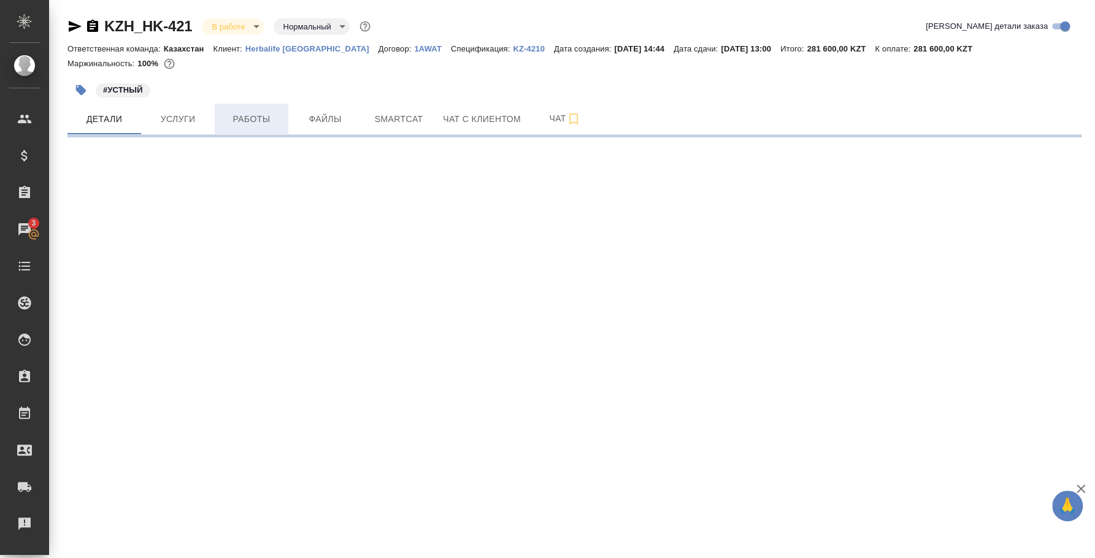
select select "RU"
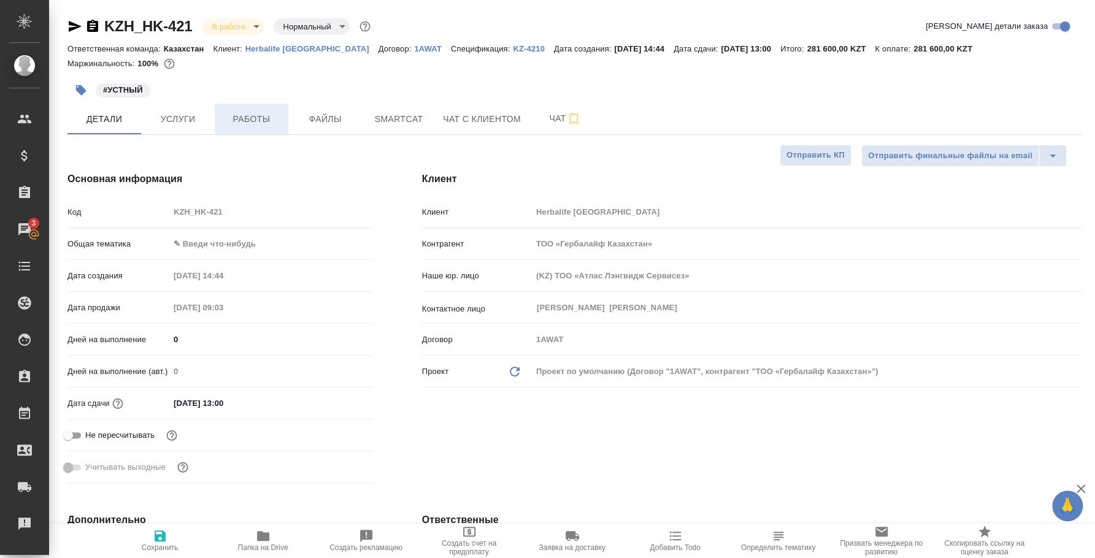
type textarea "x"
click at [264, 112] on span "Работы" at bounding box center [251, 119] width 59 height 15
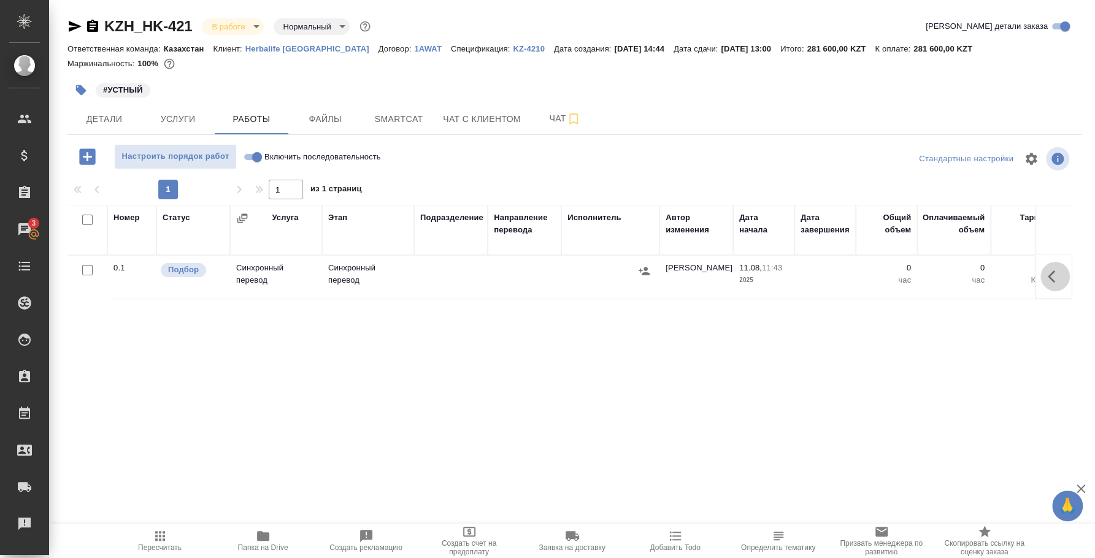
click at [1048, 282] on icon "button" at bounding box center [1055, 276] width 15 height 15
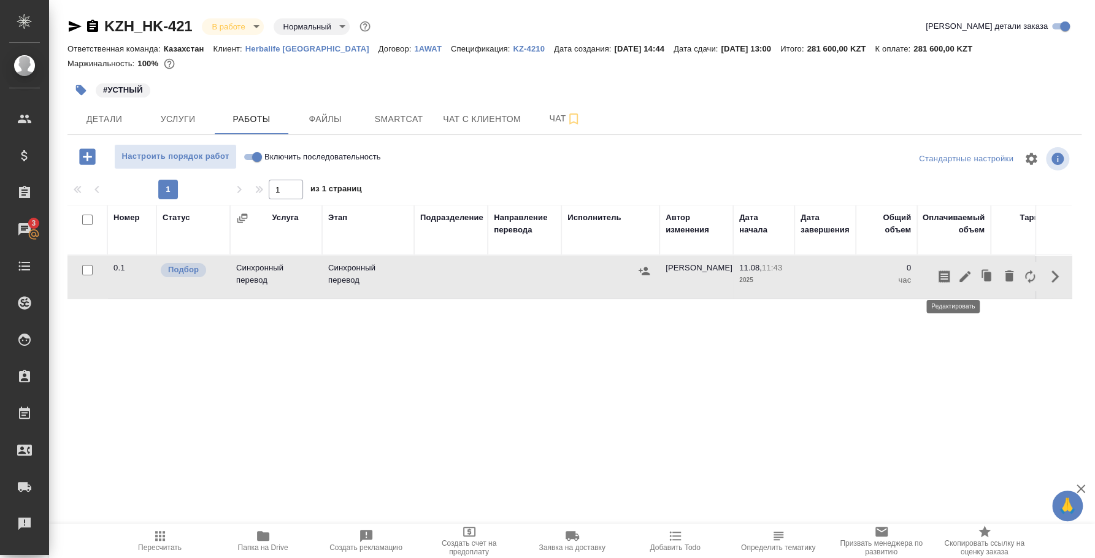
click at [958, 280] on icon "button" at bounding box center [965, 276] width 15 height 15
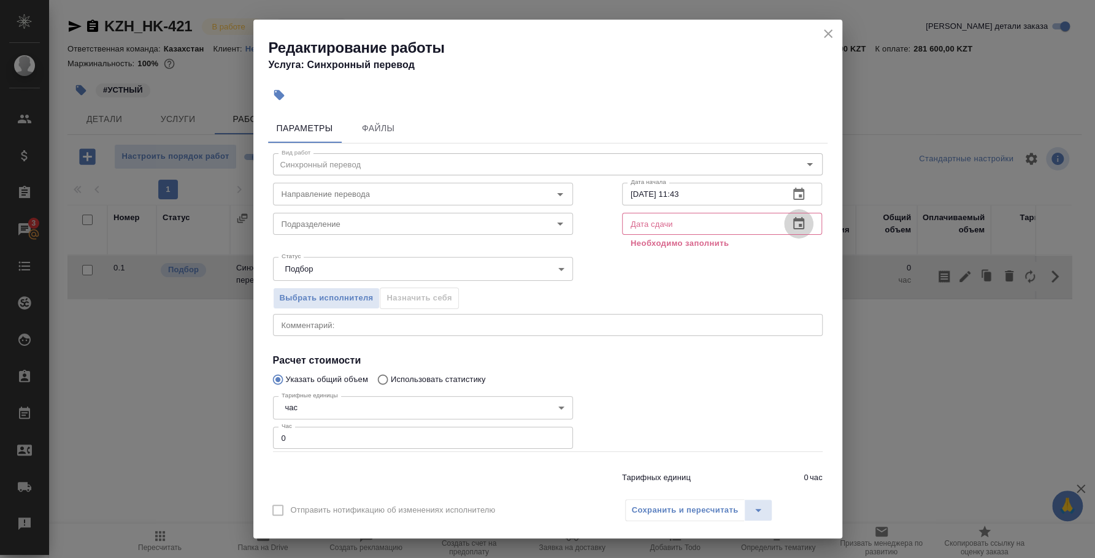
click at [792, 223] on icon "button" at bounding box center [799, 224] width 15 height 15
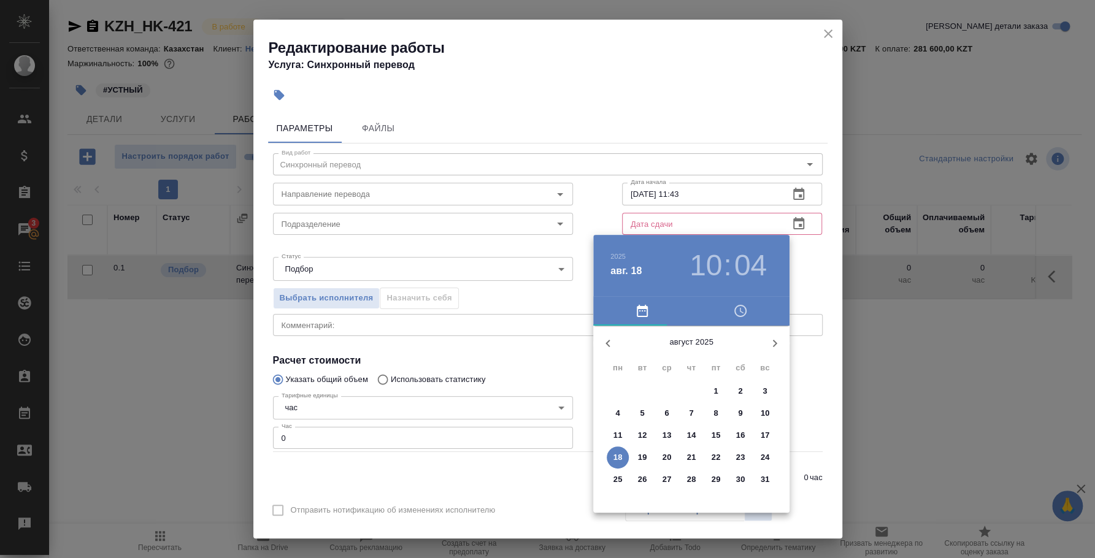
click at [712, 436] on p "15" at bounding box center [716, 436] width 9 height 12
type input "15.08.2025 10:04"
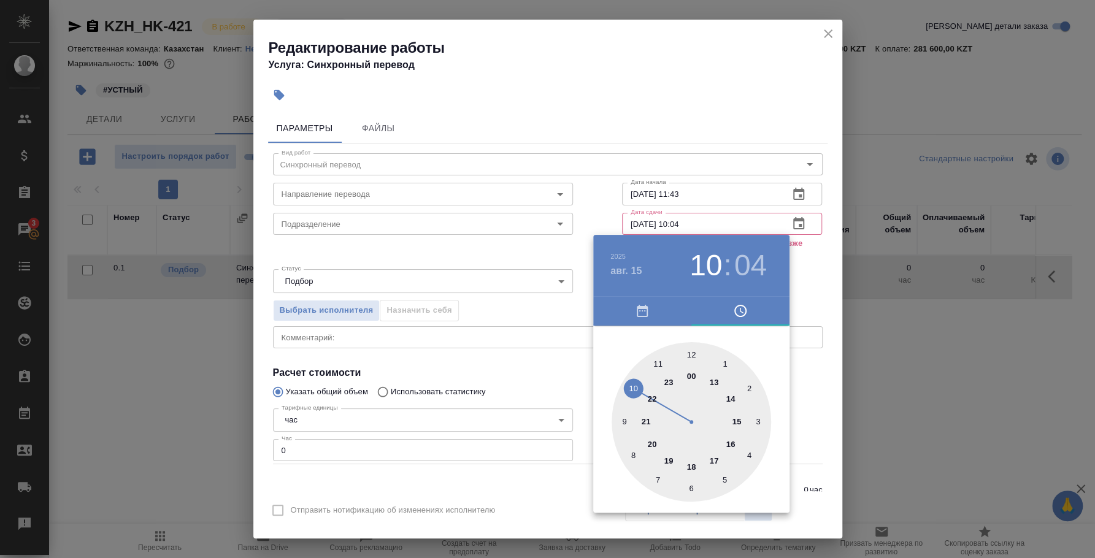
click at [793, 395] on div at bounding box center [547, 279] width 1095 height 558
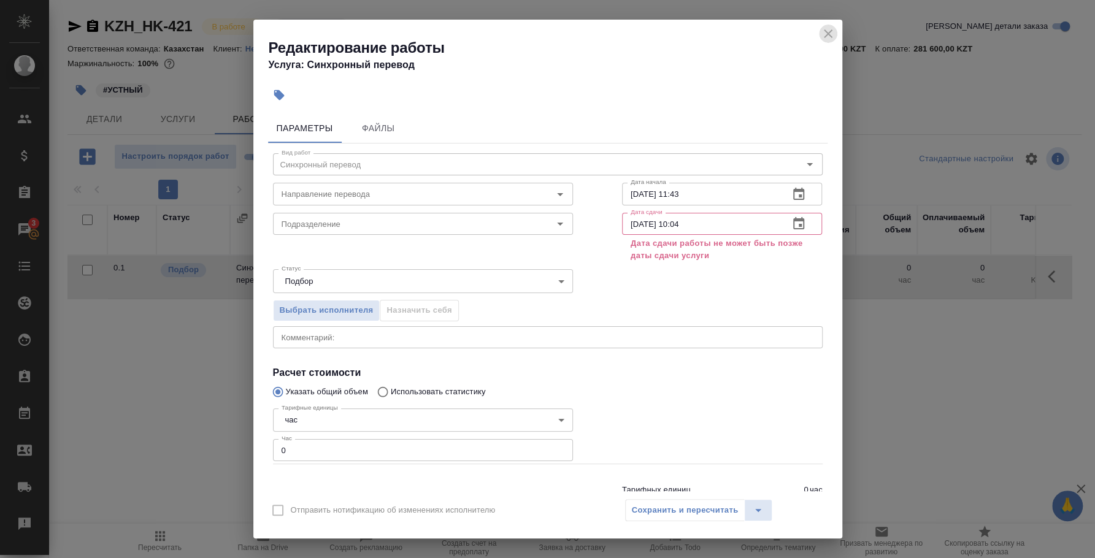
click at [825, 27] on icon "close" at bounding box center [828, 33] width 15 height 15
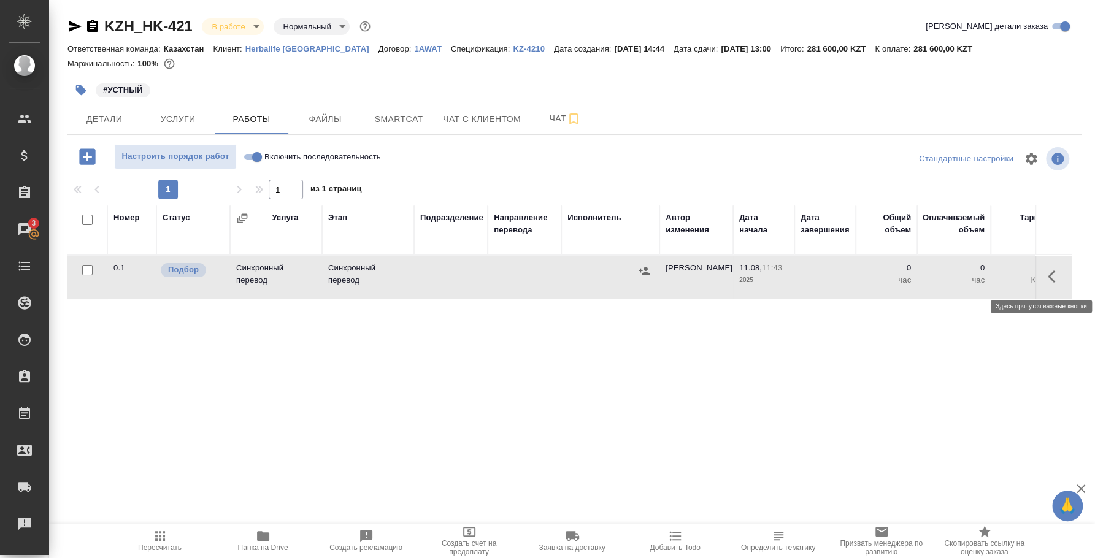
click at [1041, 279] on button "button" at bounding box center [1055, 276] width 29 height 29
click at [960, 276] on icon "button" at bounding box center [965, 276] width 11 height 11
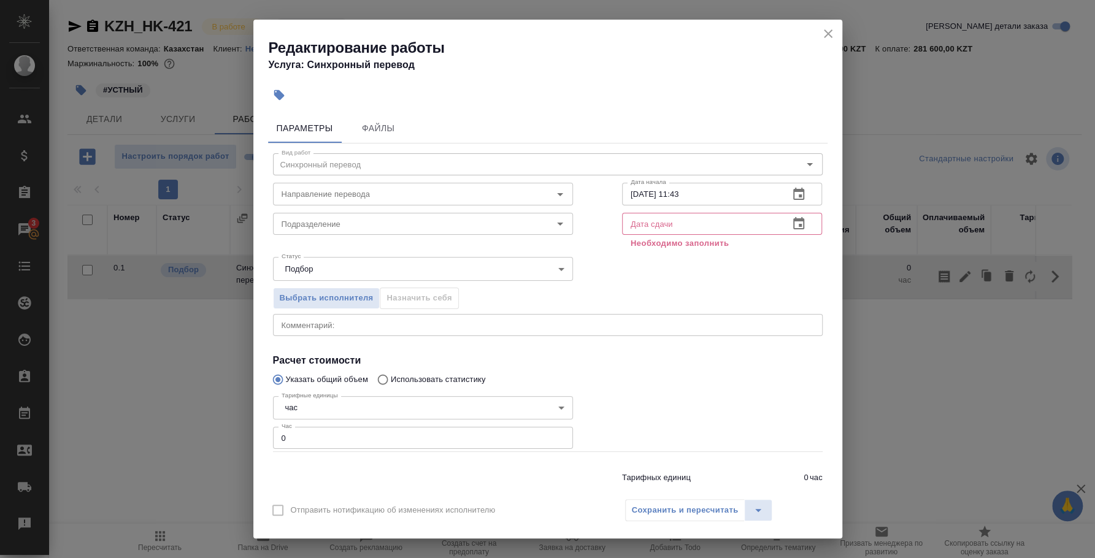
click at [795, 218] on button "button" at bounding box center [798, 223] width 29 height 29
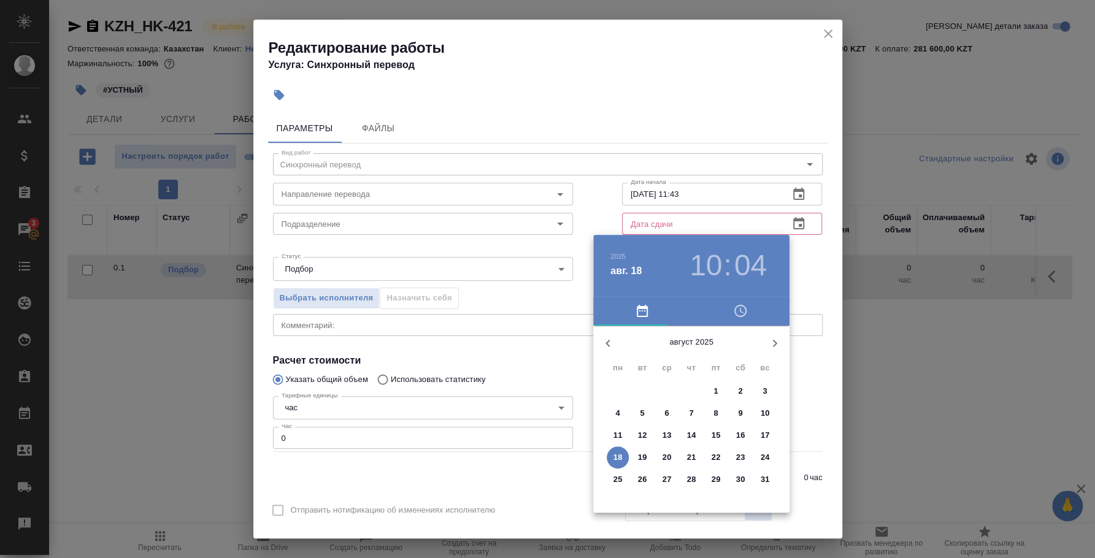
click at [693, 434] on p "14" at bounding box center [691, 436] width 9 height 12
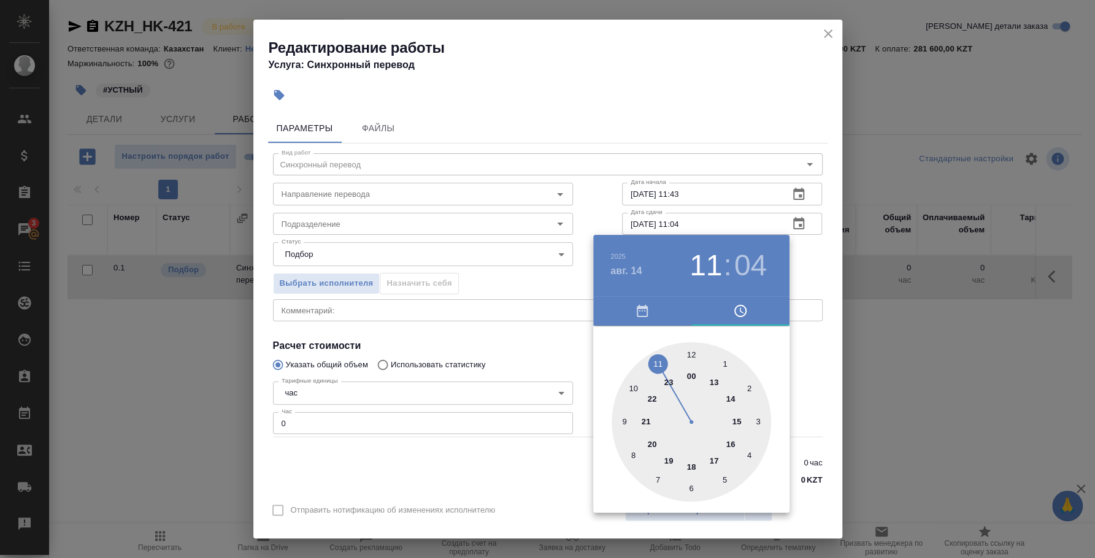
type input "14.08.2025 12:04"
drag, startPoint x: 631, startPoint y: 387, endPoint x: 698, endPoint y: 353, distance: 74.6
click at [698, 353] on div at bounding box center [692, 422] width 160 height 160
click at [811, 341] on div at bounding box center [547, 279] width 1095 height 558
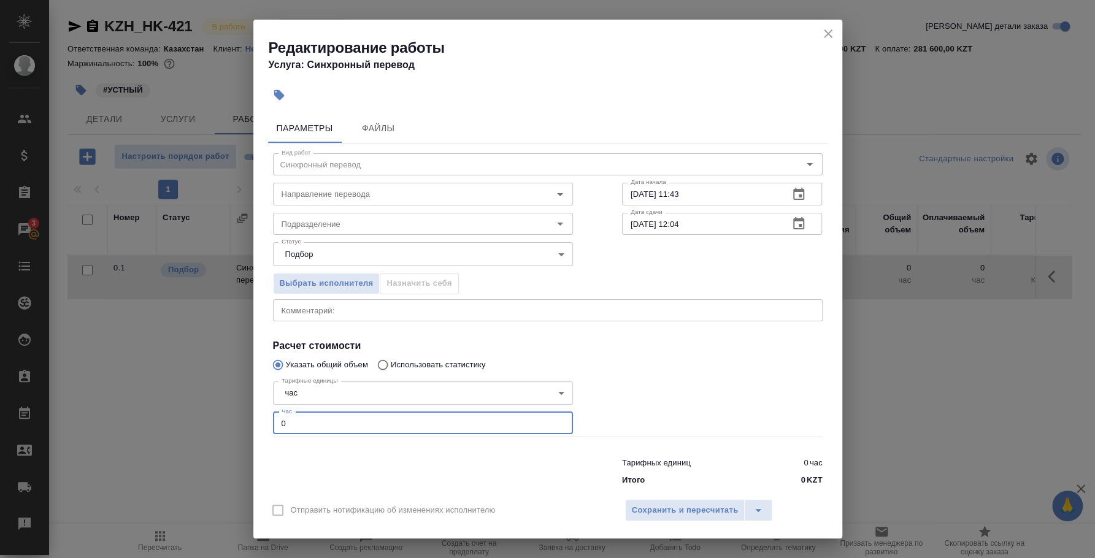
drag, startPoint x: 357, startPoint y: 419, endPoint x: 199, endPoint y: 414, distance: 158.4
click at [199, 414] on div "Редактирование работы Услуга: Синхронный перевод Параметры Файлы Вид работ Синх…" at bounding box center [547, 279] width 1095 height 558
type input "4"
click at [641, 502] on button "Сохранить и пересчитать" at bounding box center [685, 510] width 120 height 22
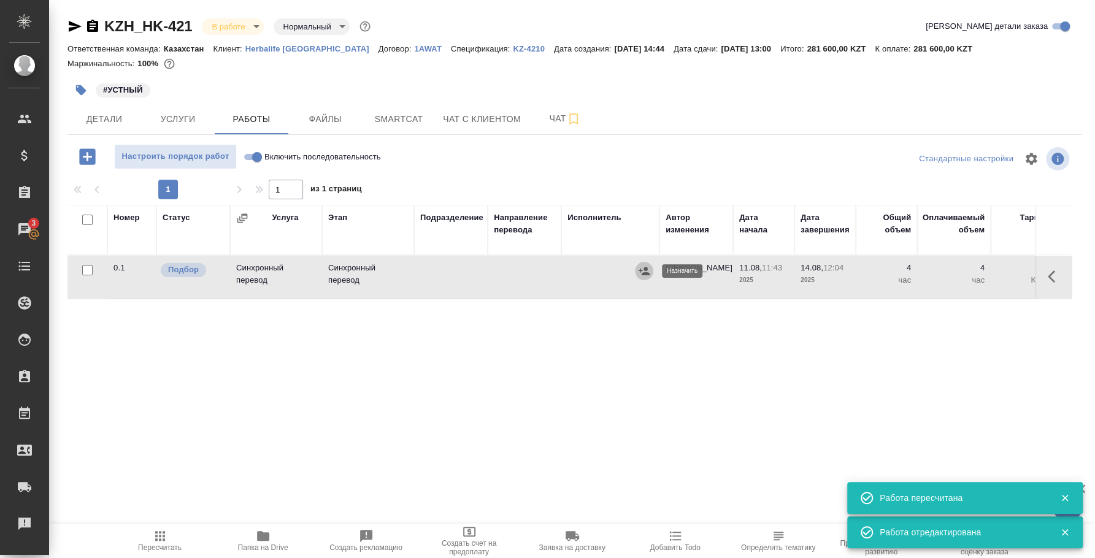
click at [645, 272] on icon "button" at bounding box center [644, 271] width 12 height 12
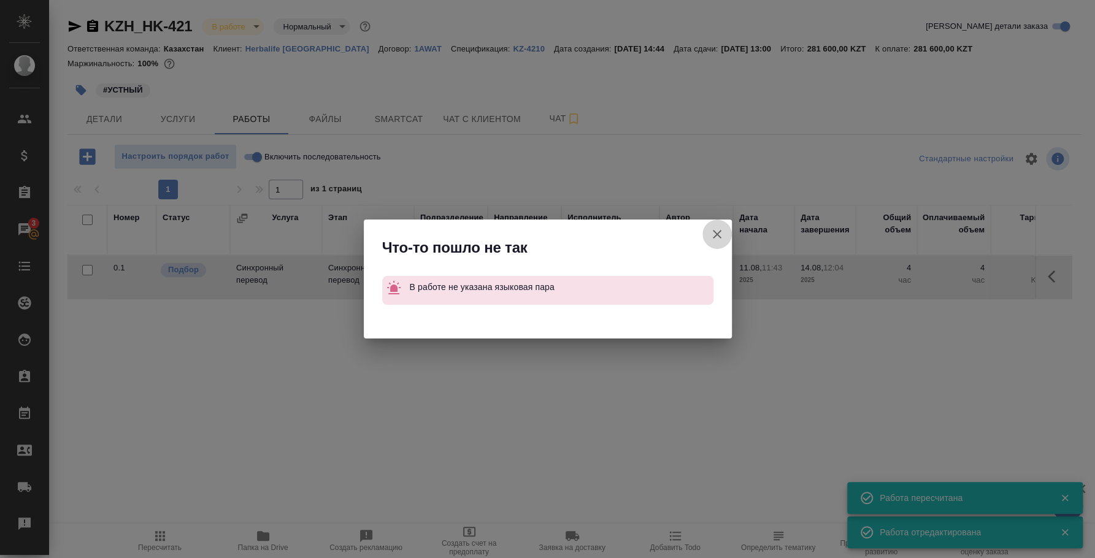
click at [715, 234] on icon "button" at bounding box center [717, 234] width 9 height 9
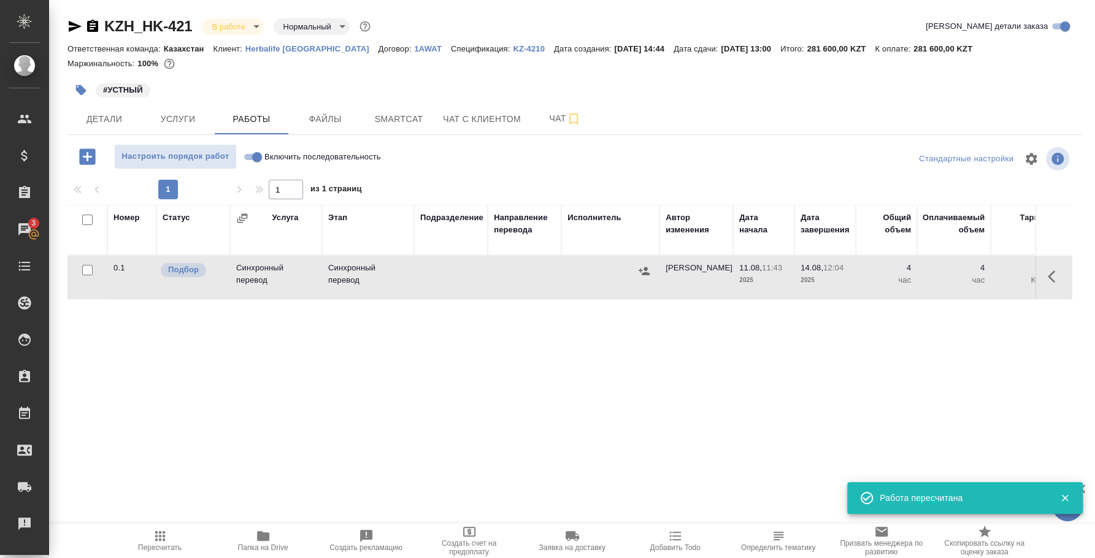
click at [1041, 279] on button "button" at bounding box center [1055, 276] width 29 height 29
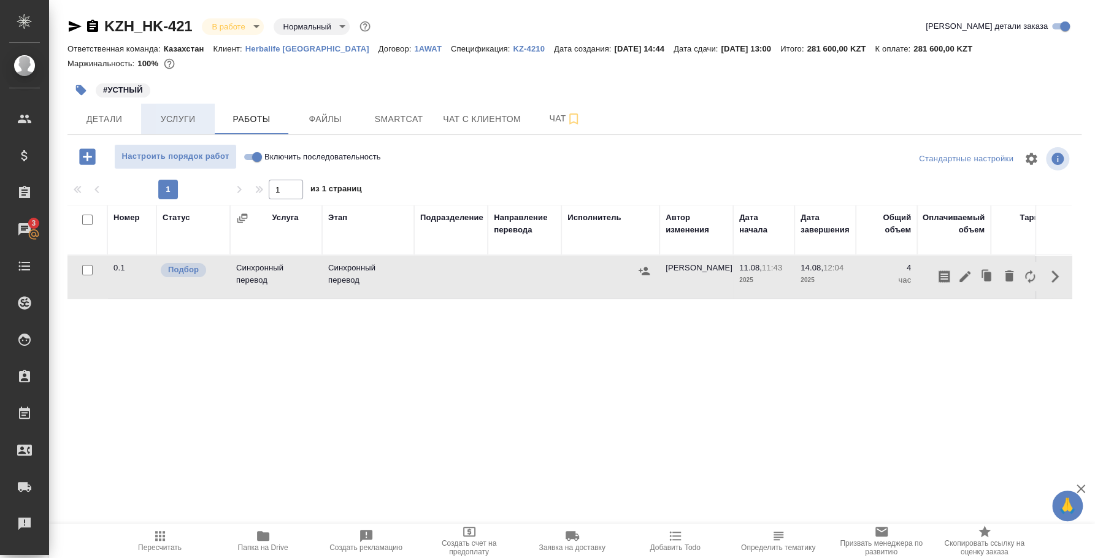
click at [196, 114] on span "Услуги" at bounding box center [177, 119] width 59 height 15
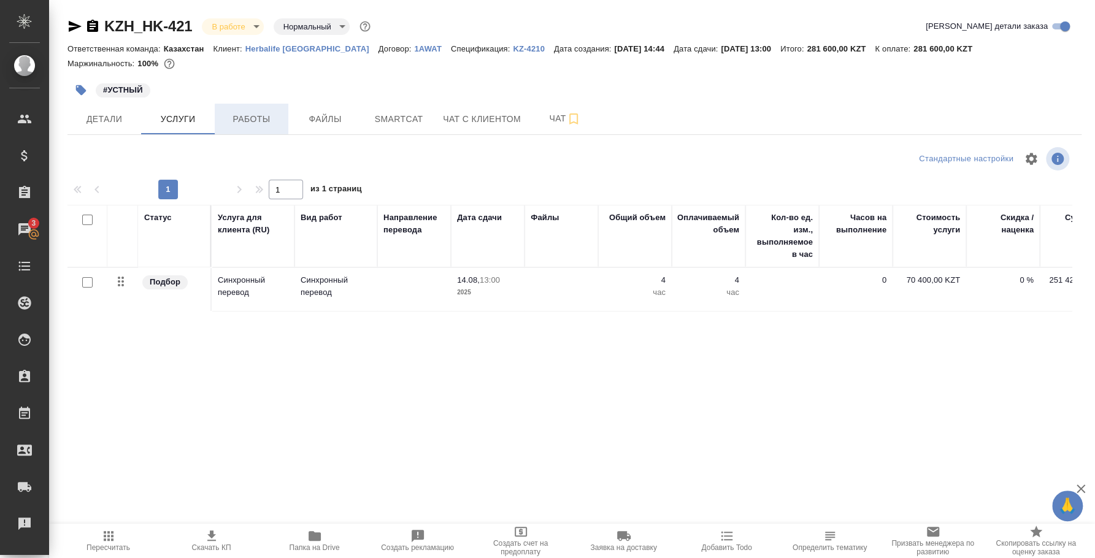
click at [242, 123] on span "Работы" at bounding box center [251, 119] width 59 height 15
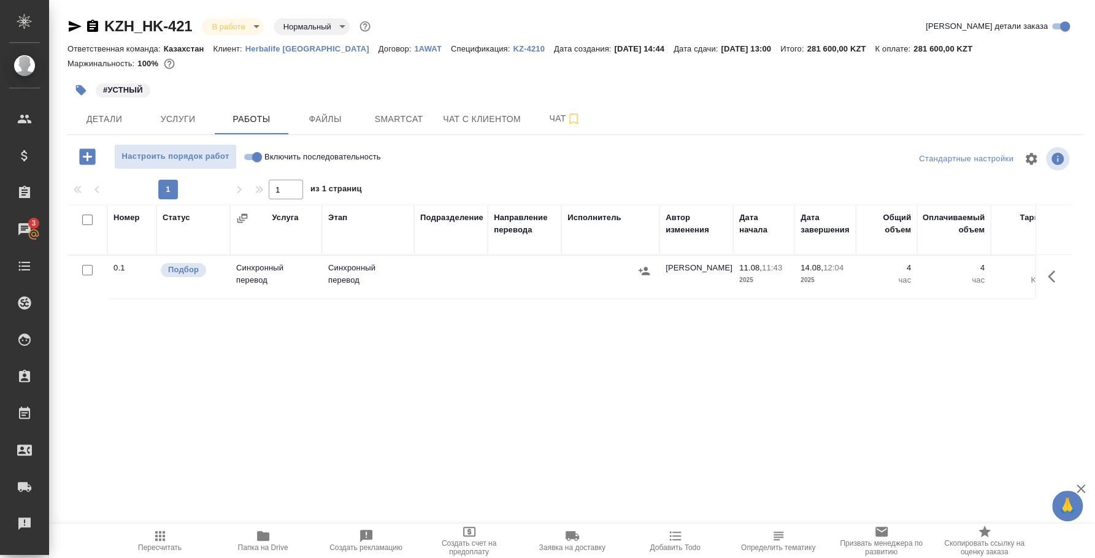
scroll to position [0, 361]
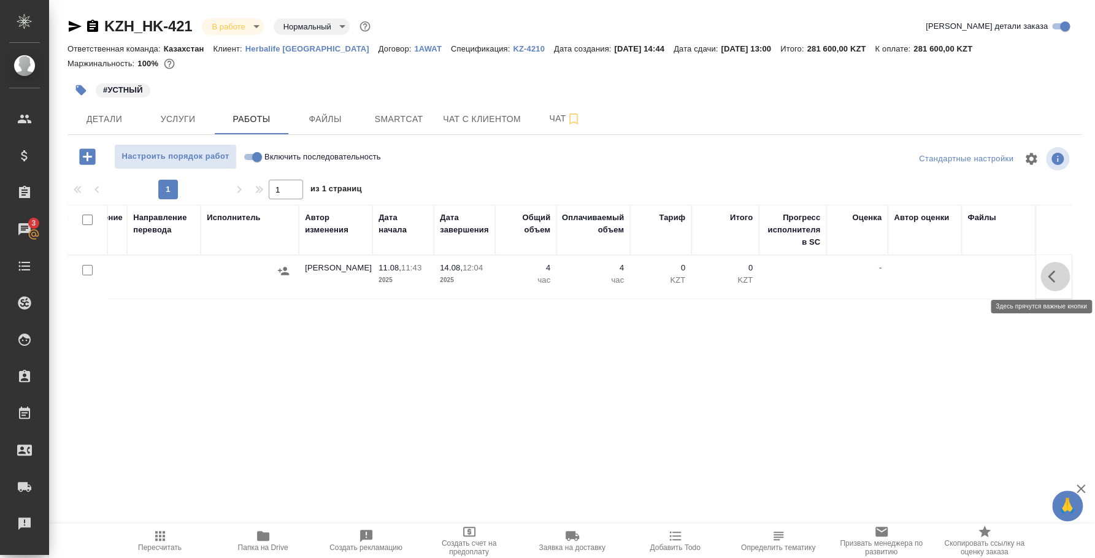
click at [1044, 268] on button "button" at bounding box center [1055, 276] width 29 height 29
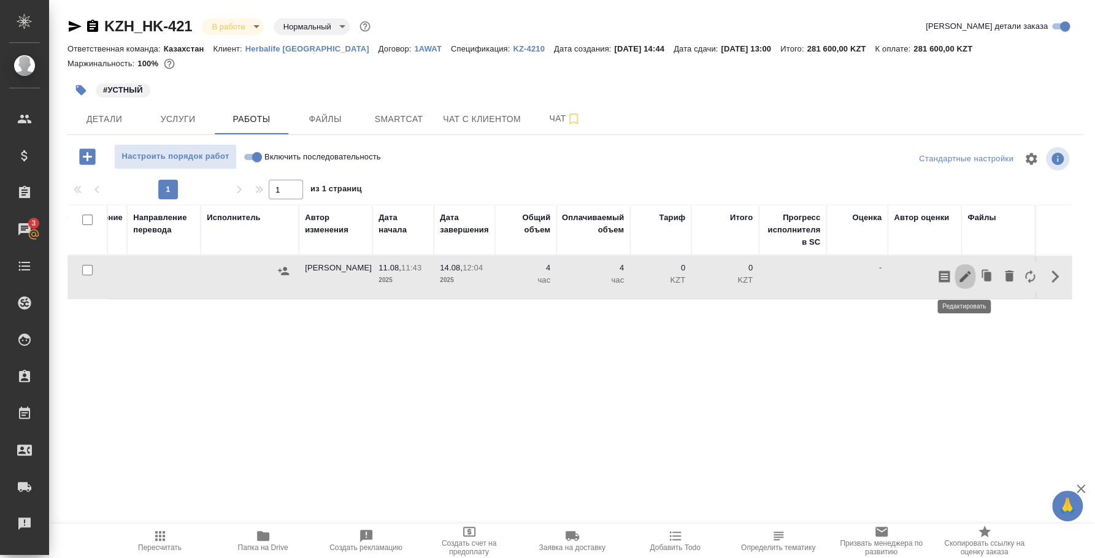
click at [967, 281] on icon "button" at bounding box center [965, 276] width 15 height 15
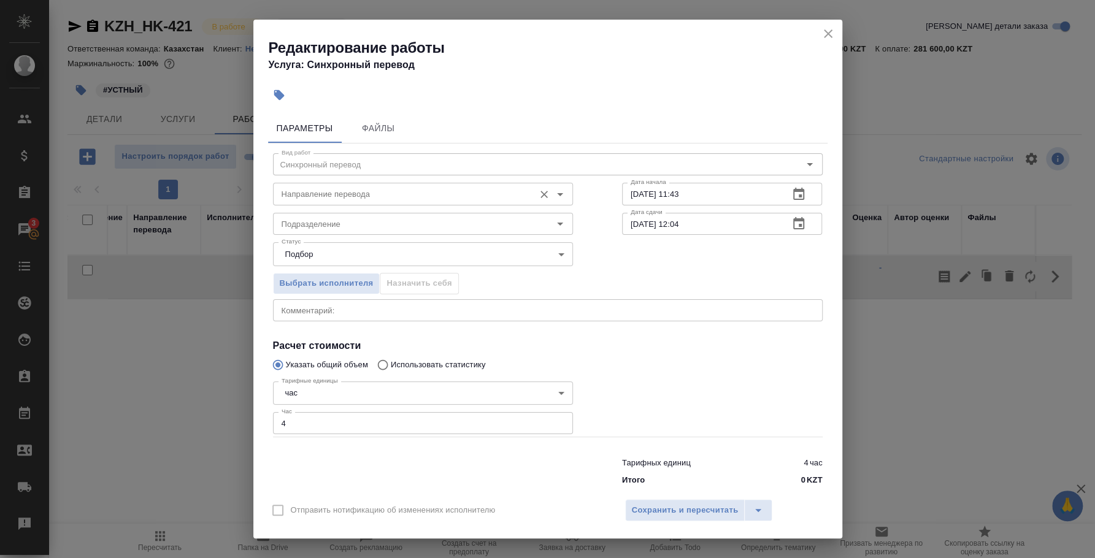
click at [339, 188] on input "Направление перевода" at bounding box center [403, 194] width 252 height 15
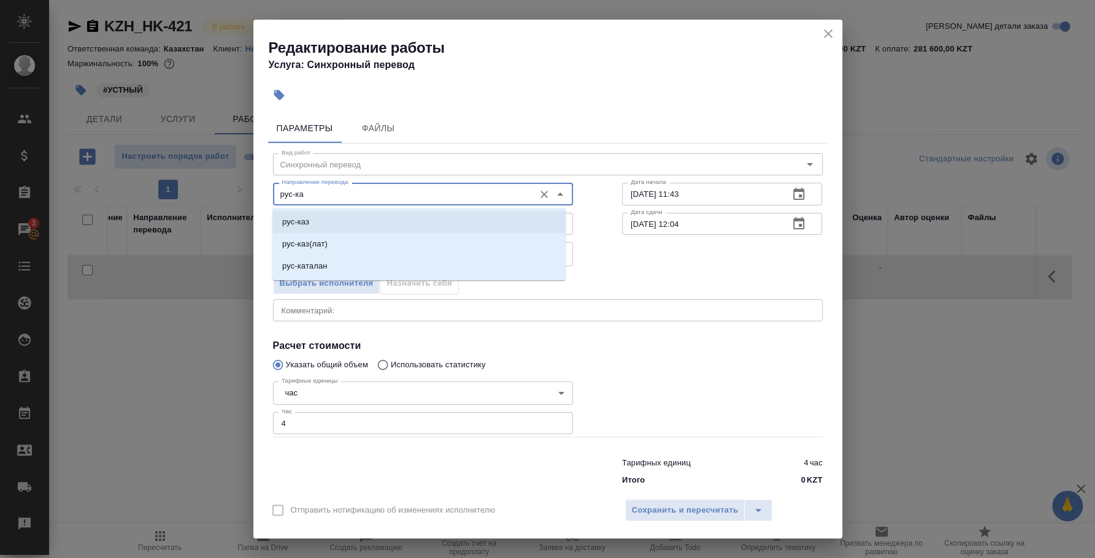
click at [466, 222] on li "рус-каз" at bounding box center [418, 222] width 293 height 22
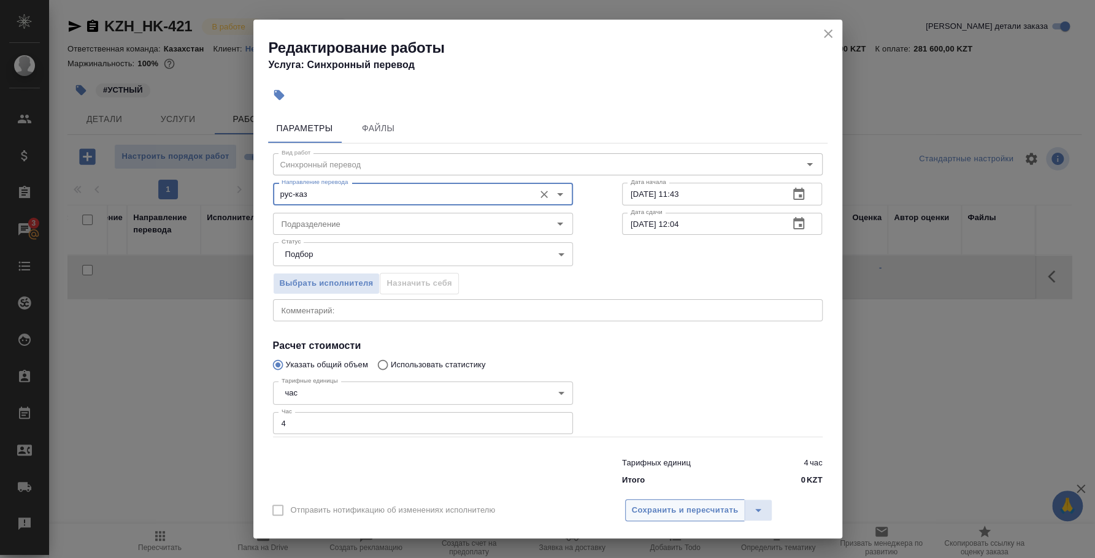
type input "рус-каз"
click at [706, 514] on span "Сохранить и пересчитать" at bounding box center [685, 511] width 107 height 14
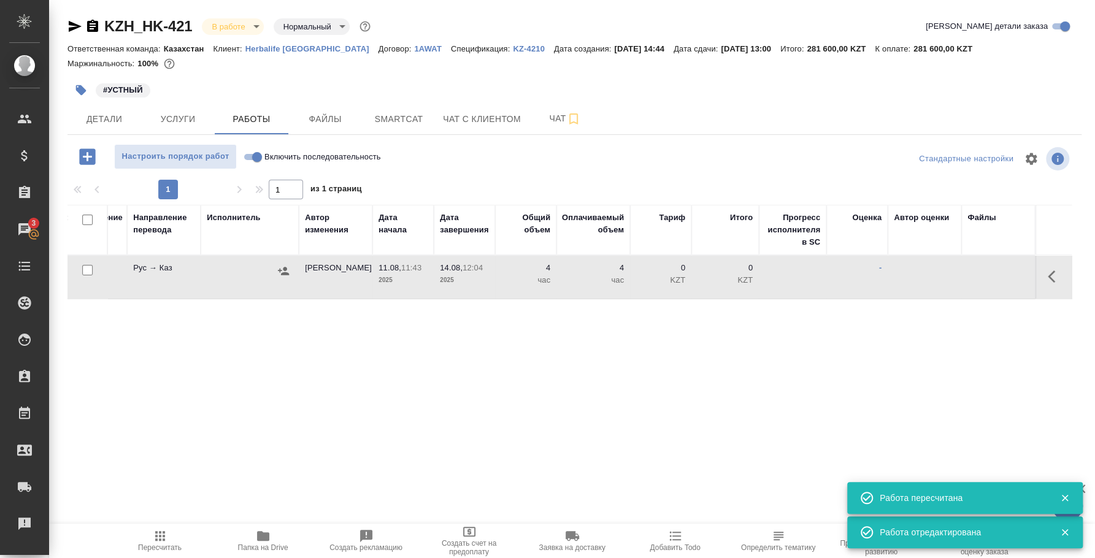
scroll to position [0, 0]
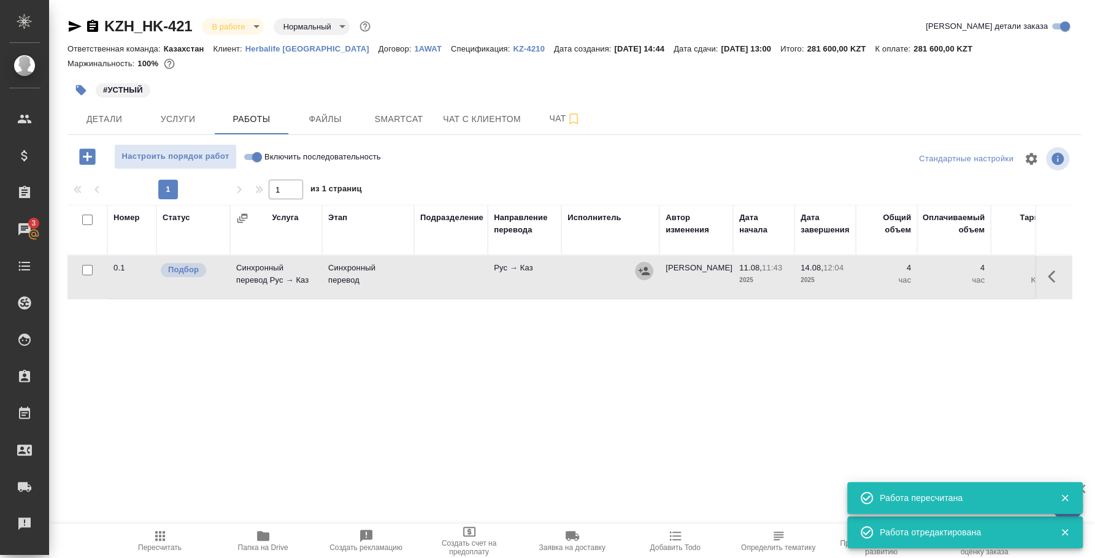
click at [639, 272] on icon "button" at bounding box center [644, 271] width 12 height 12
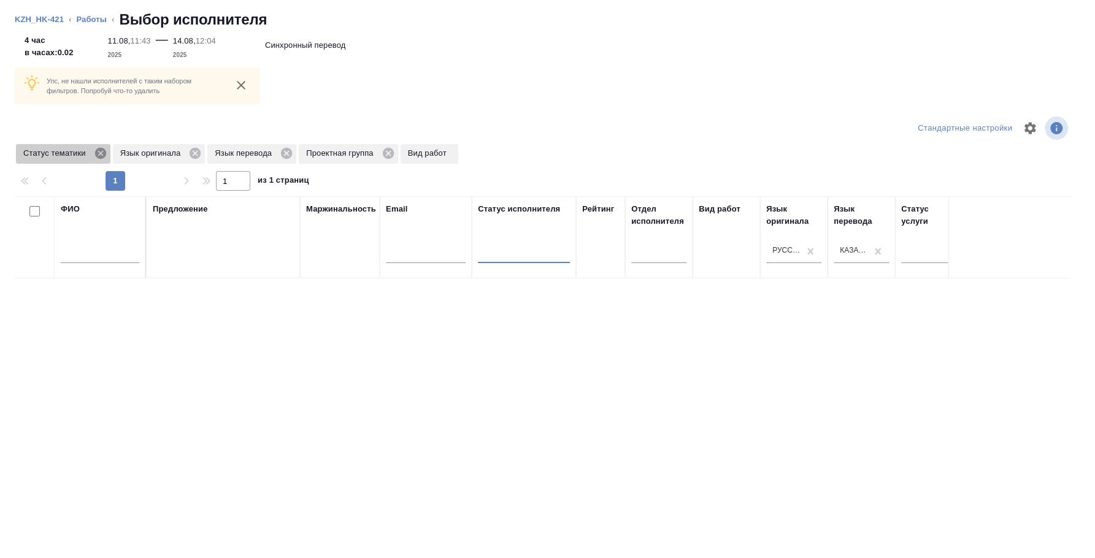
click at [102, 154] on icon at bounding box center [99, 153] width 11 height 11
click at [102, 154] on icon at bounding box center [98, 153] width 11 height 11
click at [97, 153] on icon at bounding box center [95, 153] width 11 height 11
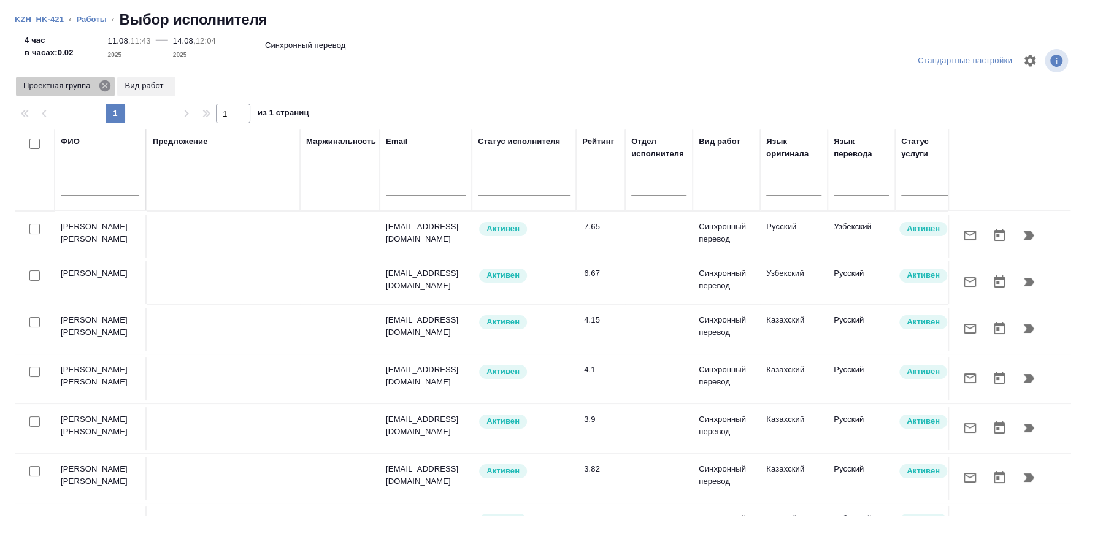
click at [102, 87] on icon at bounding box center [104, 85] width 11 height 11
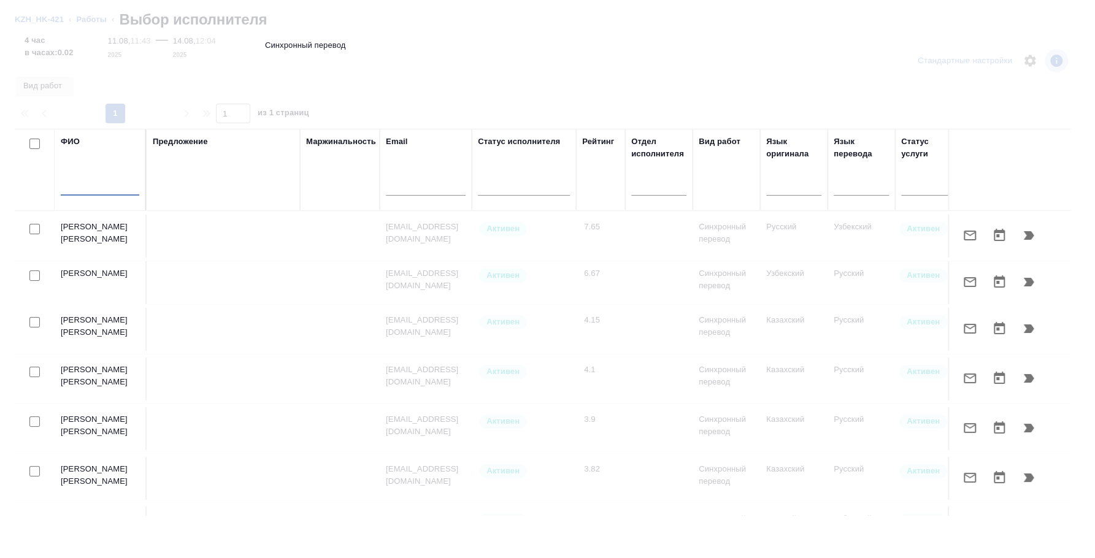
click at [95, 188] on input "text" at bounding box center [100, 187] width 79 height 15
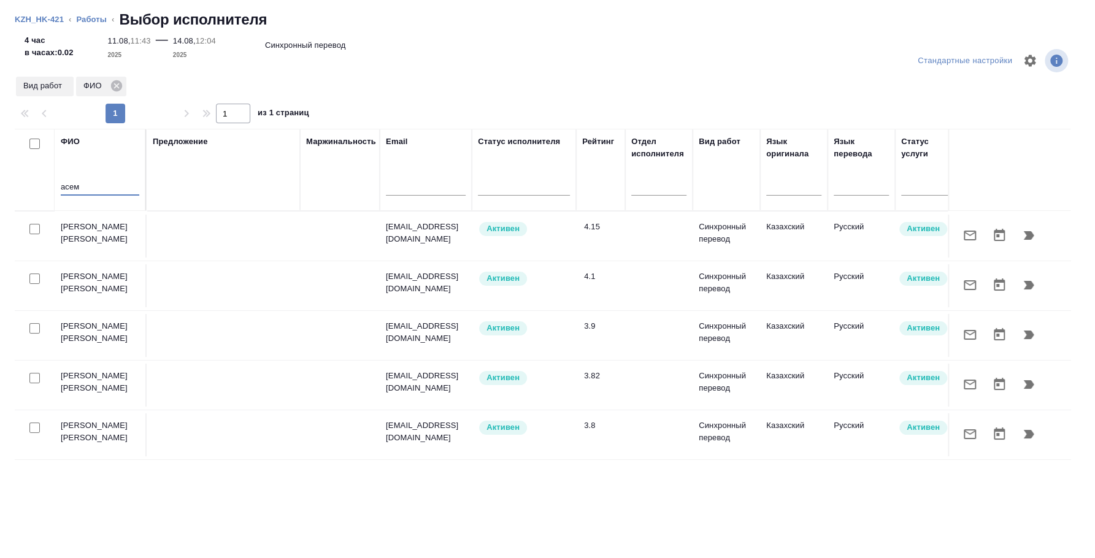
type input "асем"
click at [35, 225] on input "checkbox" at bounding box center [34, 229] width 10 height 10
checkbox input "true"
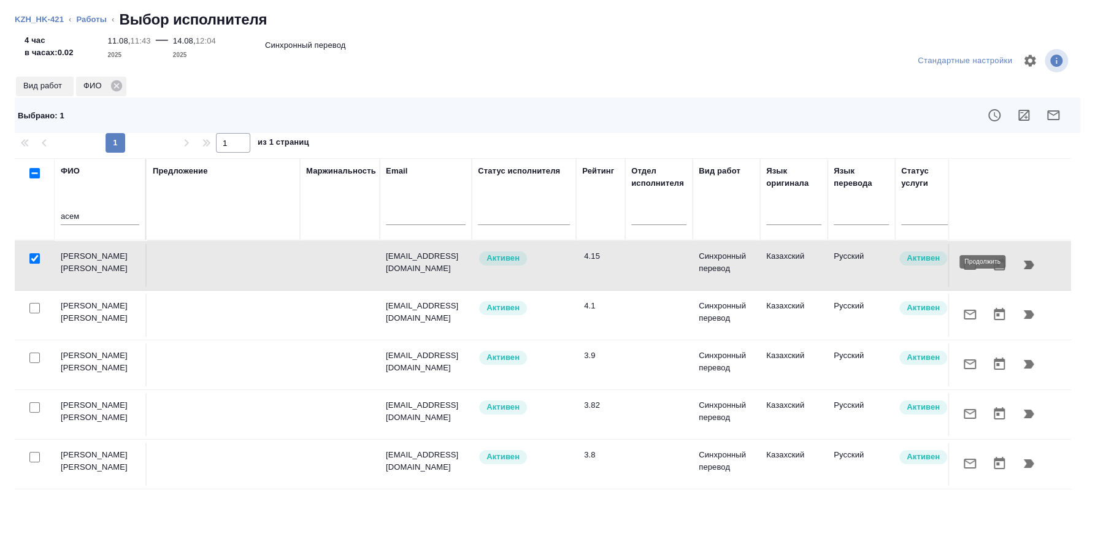
click at [1025, 255] on button "button" at bounding box center [1028, 264] width 29 height 29
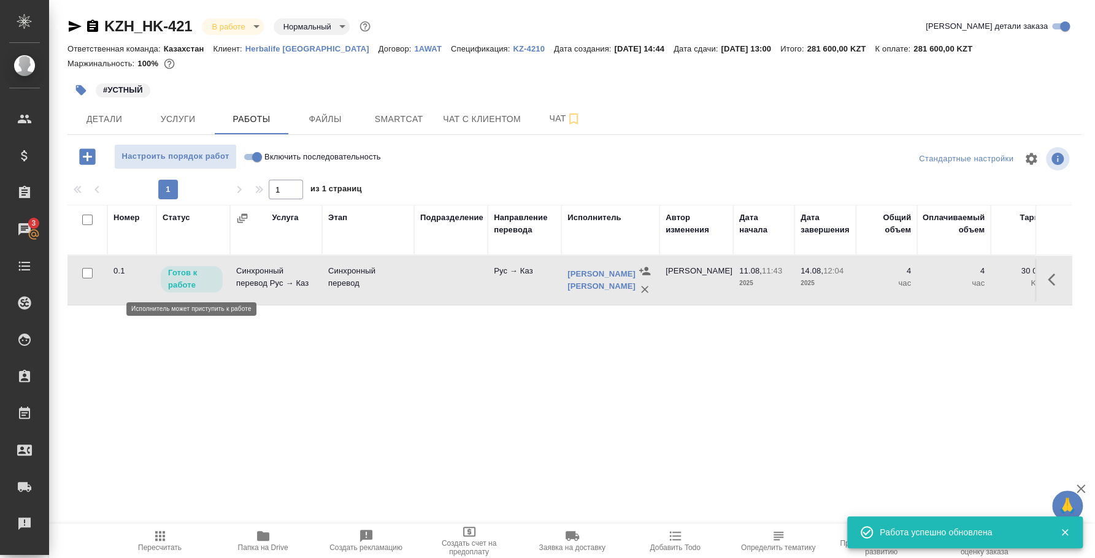
click at [212, 277] on p "Готов к работе" at bounding box center [191, 279] width 47 height 25
click at [206, 278] on p "Готов к работе" at bounding box center [191, 279] width 47 height 25
click at [254, 157] on input "Включить последовательность" at bounding box center [257, 157] width 44 height 15
checkbox input "true"
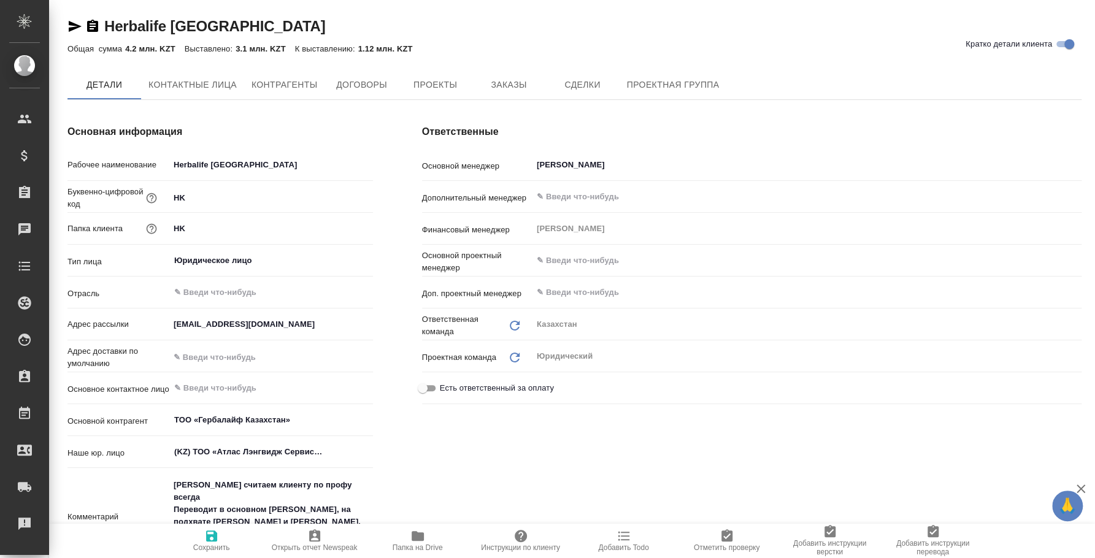
type textarea "x"
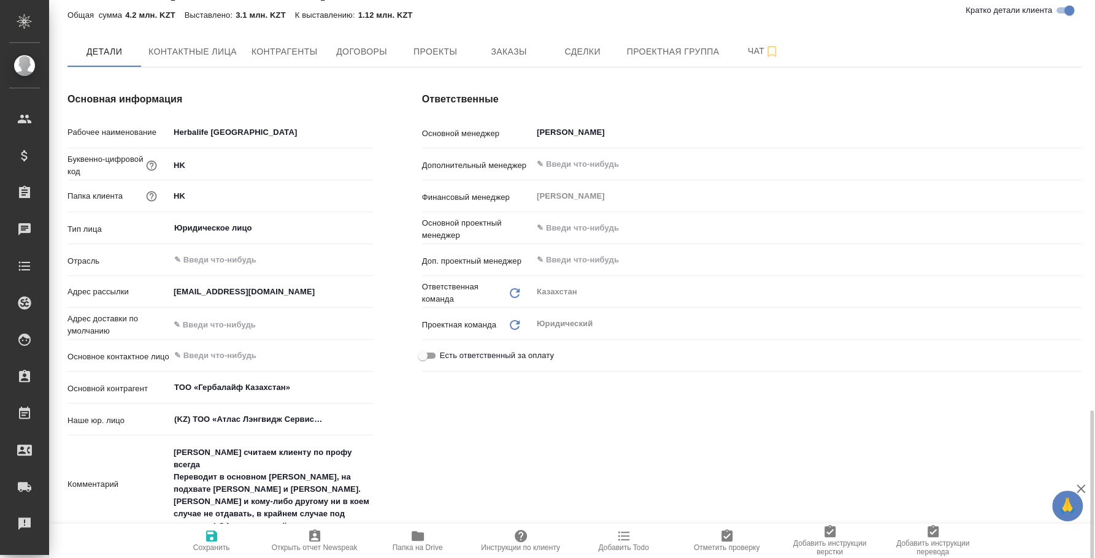
type textarea "x"
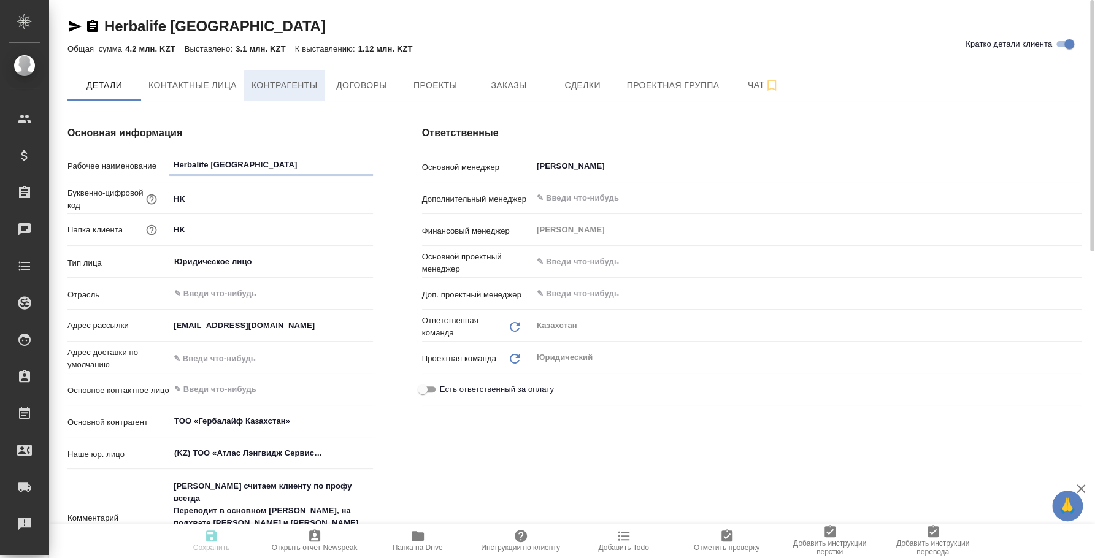
type textarea "x"
click at [513, 75] on button "Заказы" at bounding box center [509, 85] width 74 height 31
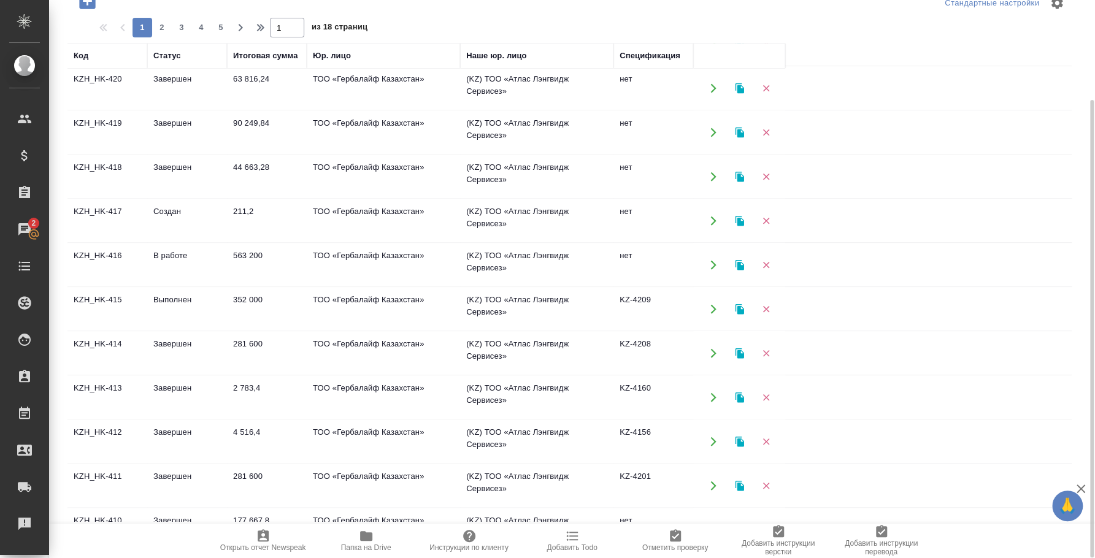
scroll to position [510, 0]
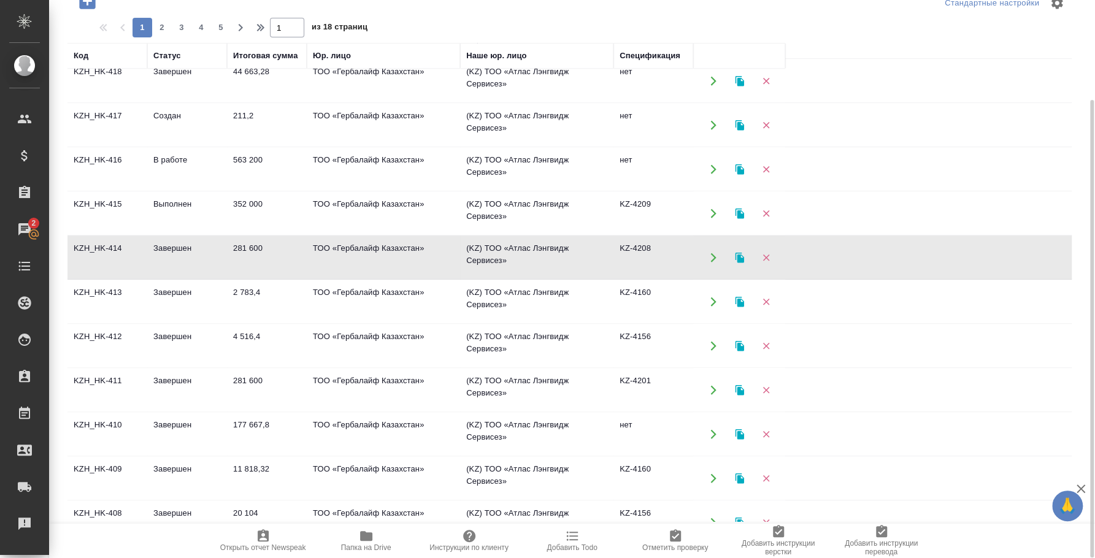
scroll to position [49, 0]
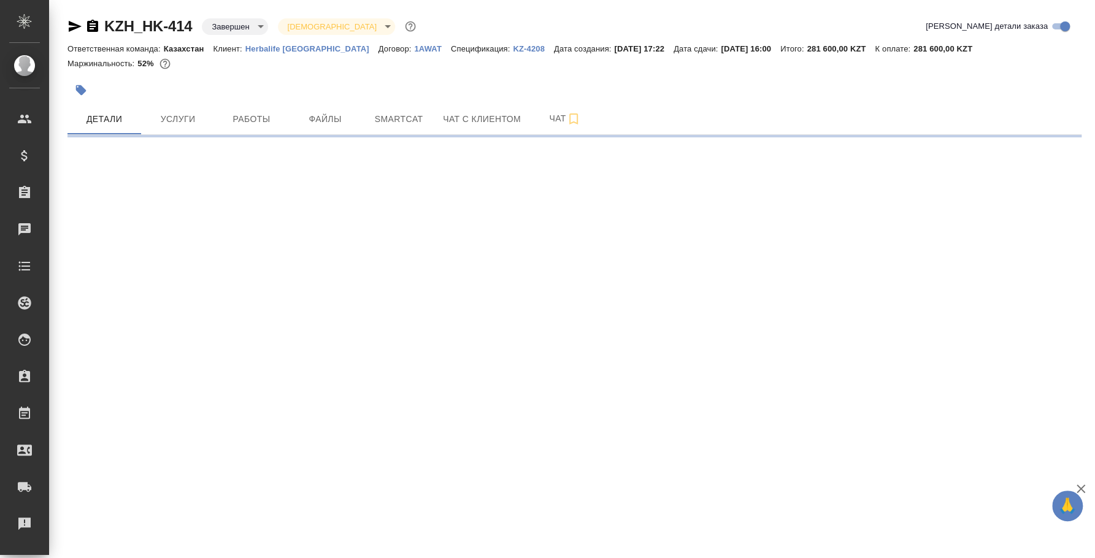
select select "RU"
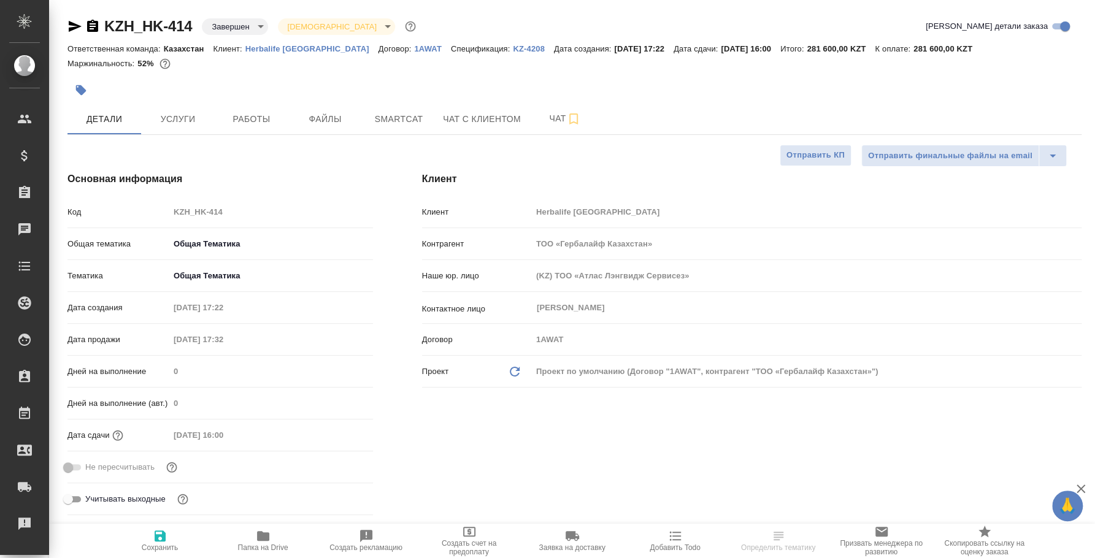
type textarea "x"
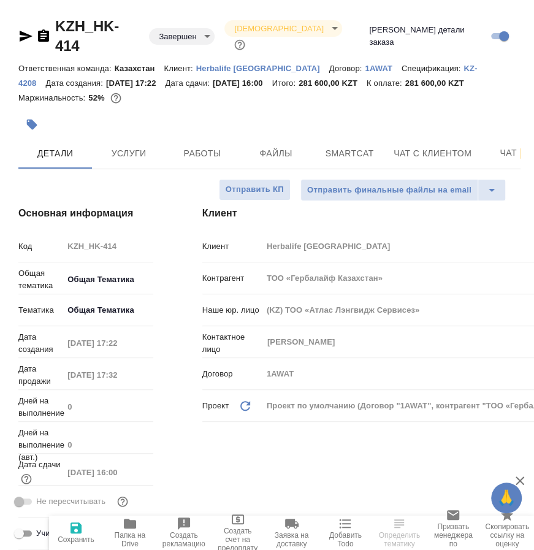
type textarea "x"
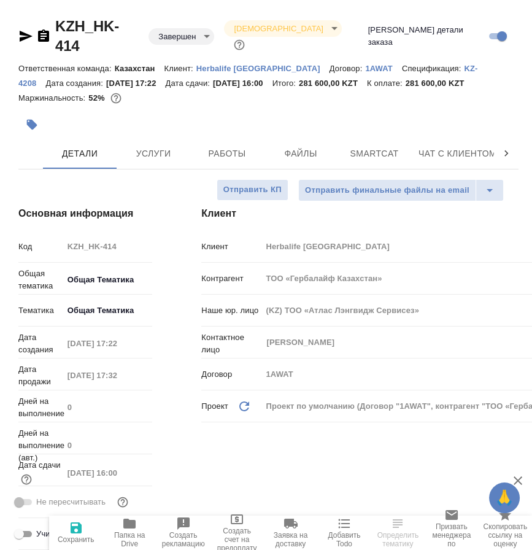
type textarea "x"
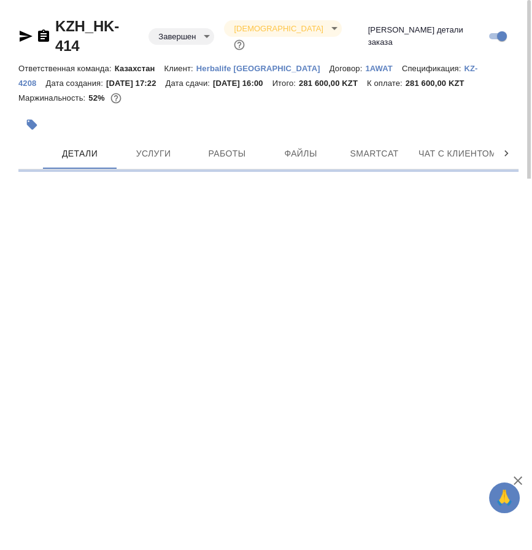
select select "RU"
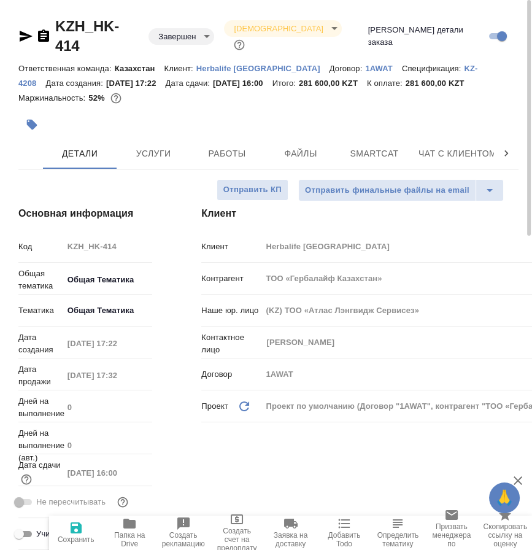
type textarea "x"
click at [172, 206] on div "Основная информация Код KZH_HK-414 Общая тематика Общая Тематика obtem Тематика…" at bounding box center [85, 381] width 183 height 398
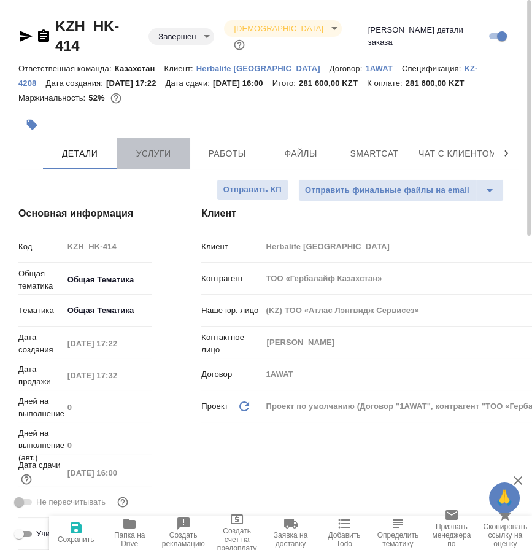
click at [166, 146] on span "Услуги" at bounding box center [153, 153] width 59 height 15
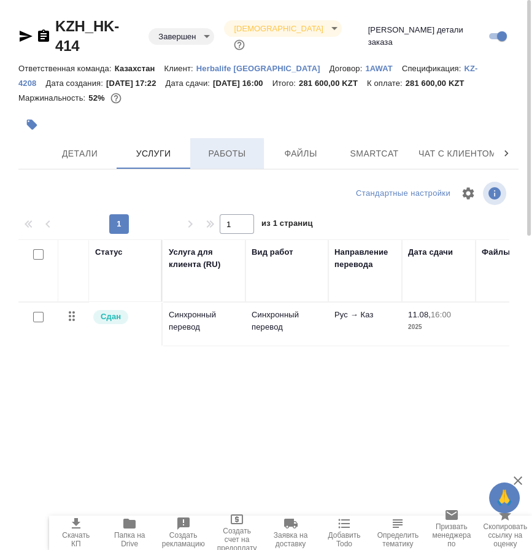
click at [215, 146] on span "Работы" at bounding box center [227, 153] width 59 height 15
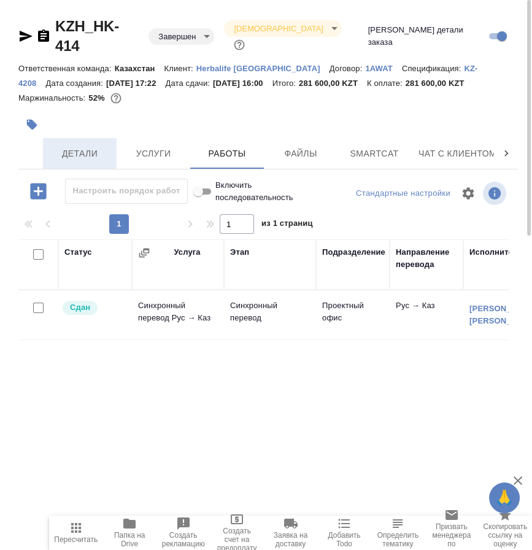
click at [83, 138] on button "Детали" at bounding box center [80, 153] width 74 height 31
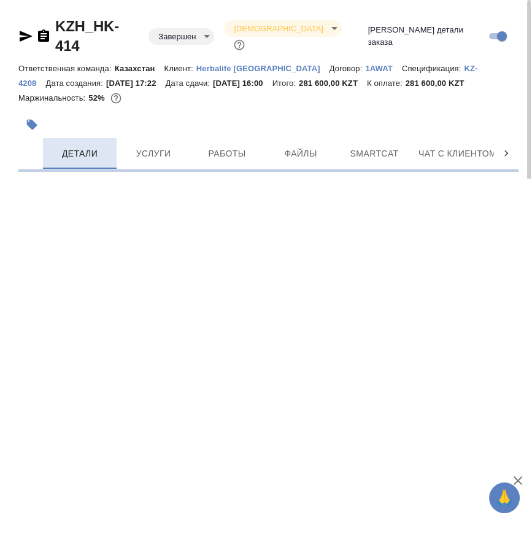
select select "RU"
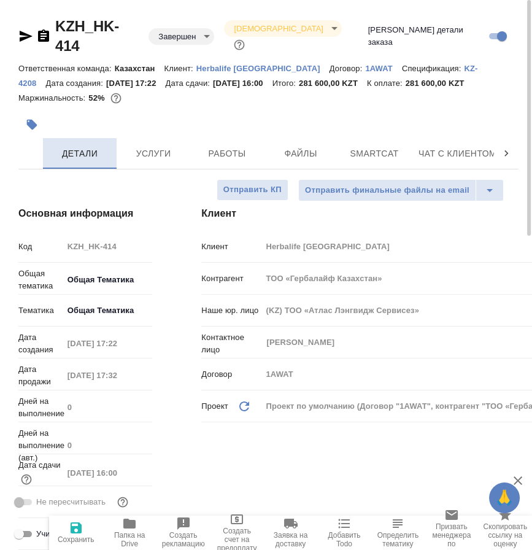
type textarea "x"
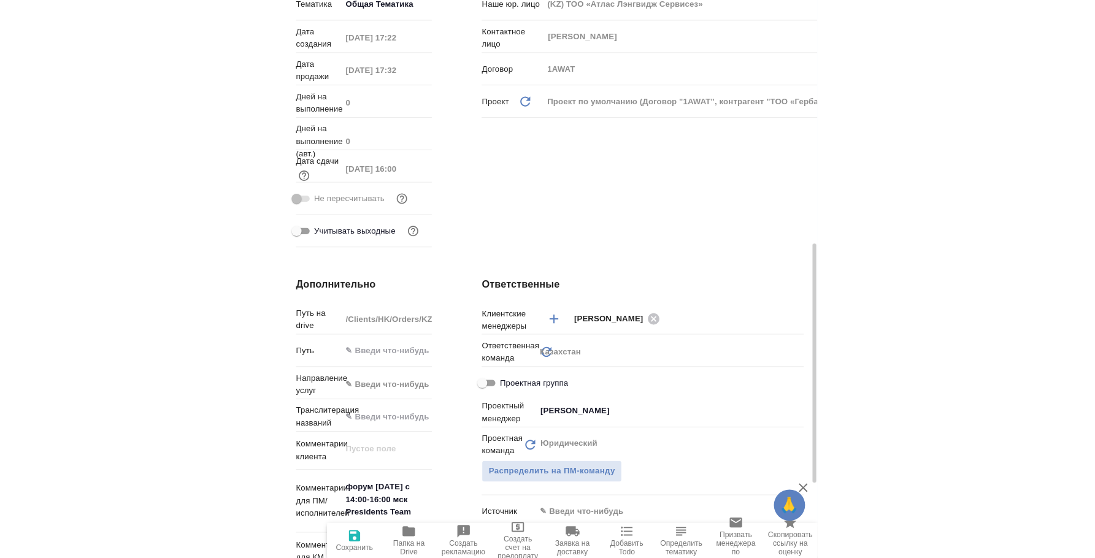
scroll to position [382, 0]
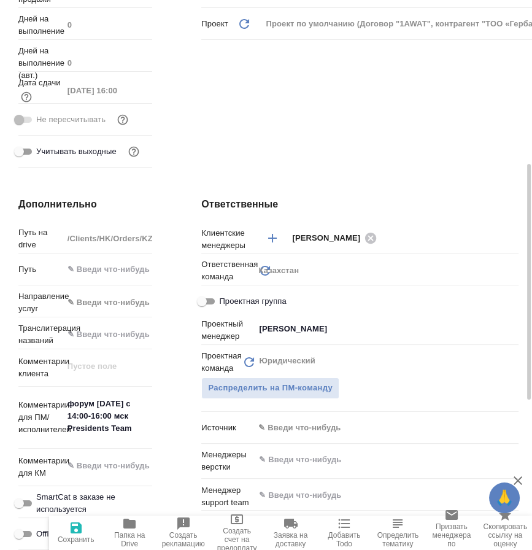
type textarea "x"
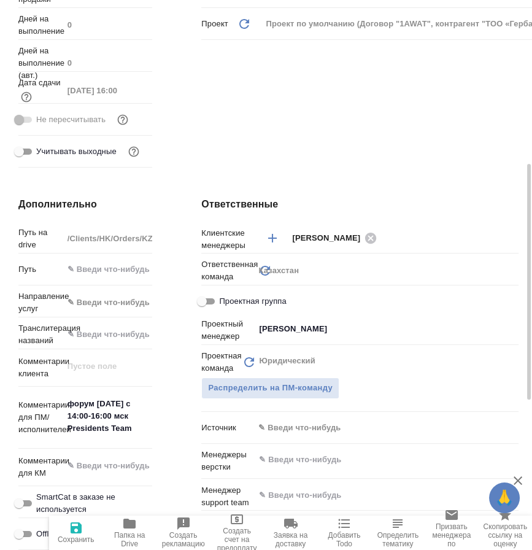
type textarea "x"
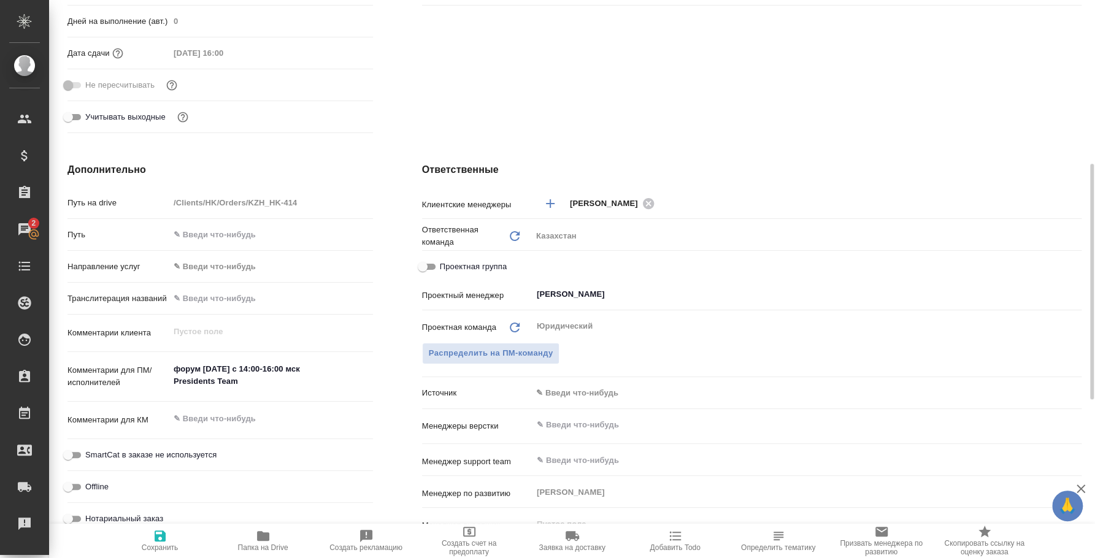
type textarea "x"
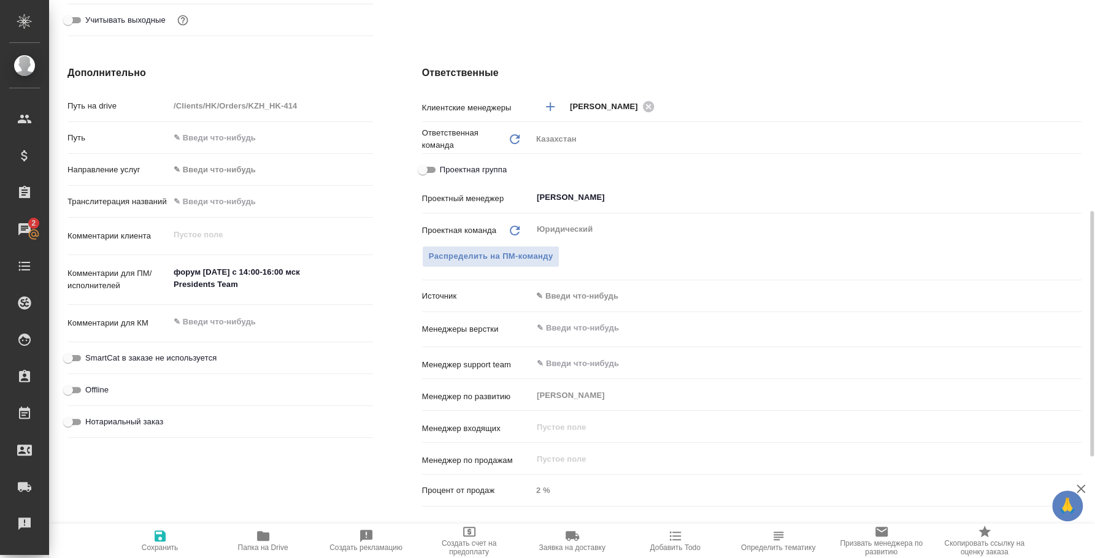
scroll to position [0, 0]
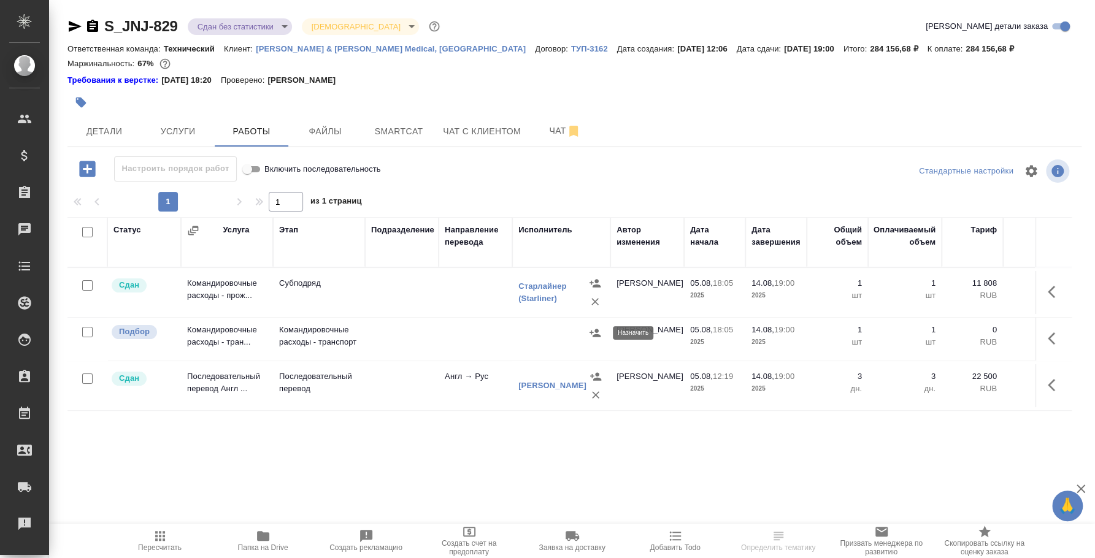
click at [593, 335] on icon "button" at bounding box center [595, 333] width 12 height 12
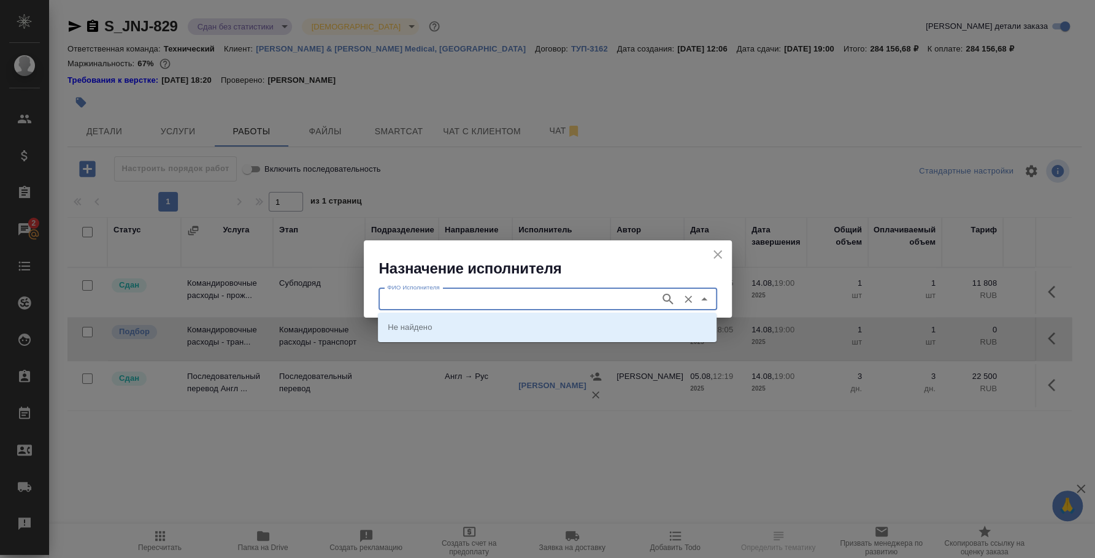
click at [572, 298] on input "ФИО Исполнителя" at bounding box center [518, 299] width 272 height 15
type input "[PERSON_NAME]"
click at [515, 330] on li "[PERSON_NAME]" at bounding box center [547, 327] width 339 height 22
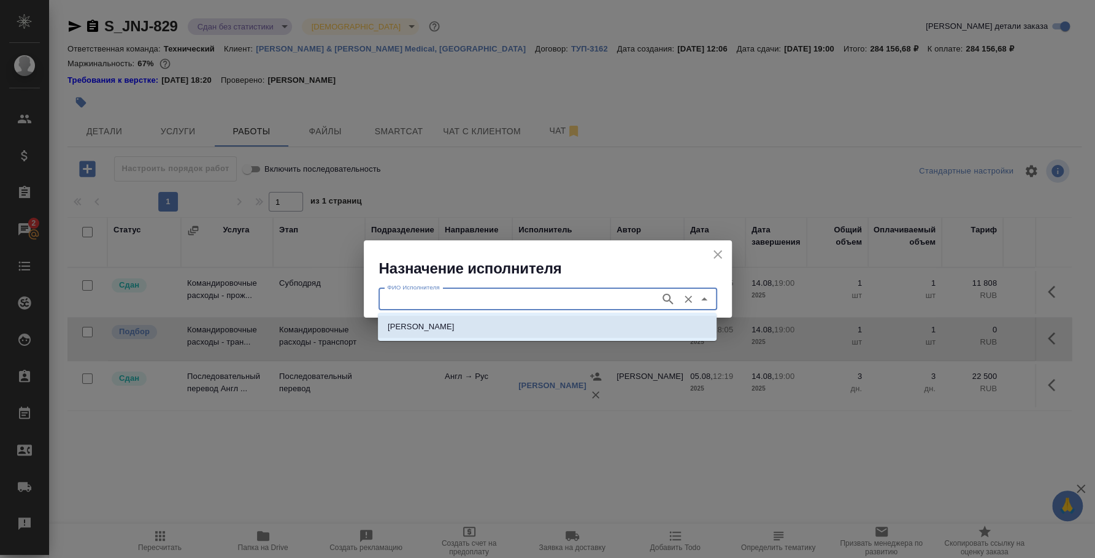
type input "[PERSON_NAME]"
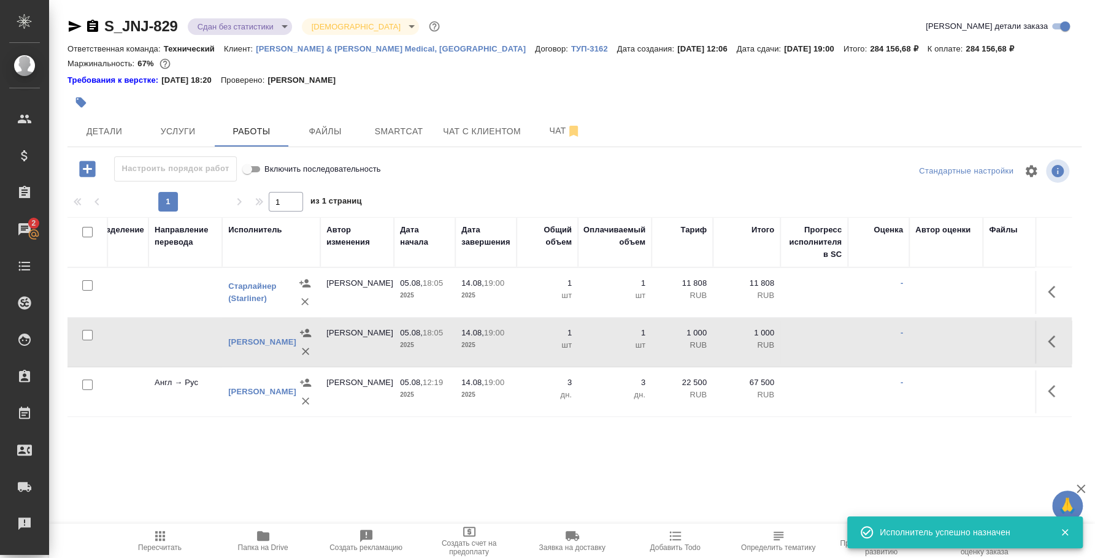
scroll to position [0, 311]
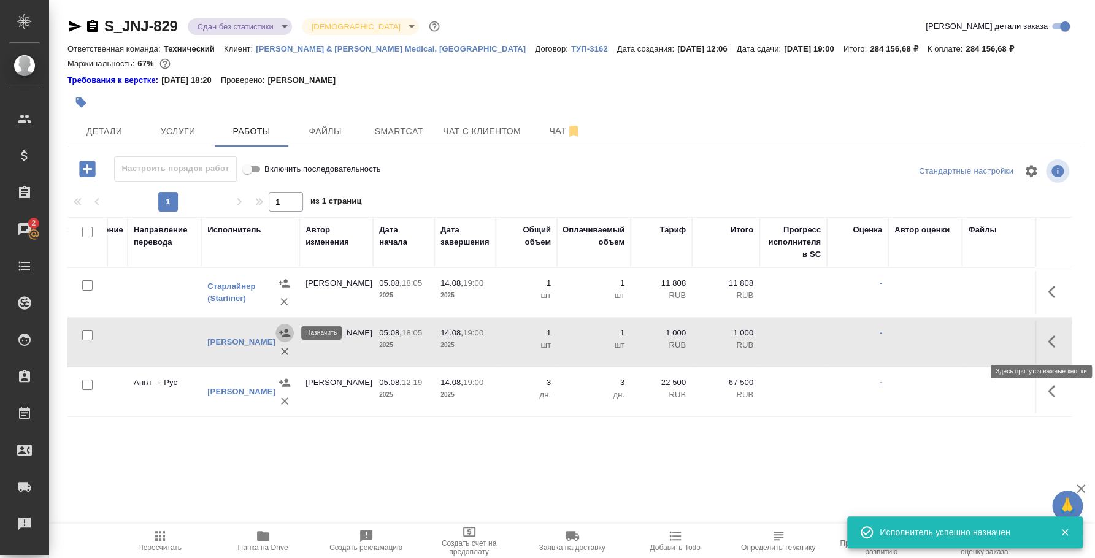
click at [1054, 336] on icon "button" at bounding box center [1051, 342] width 7 height 12
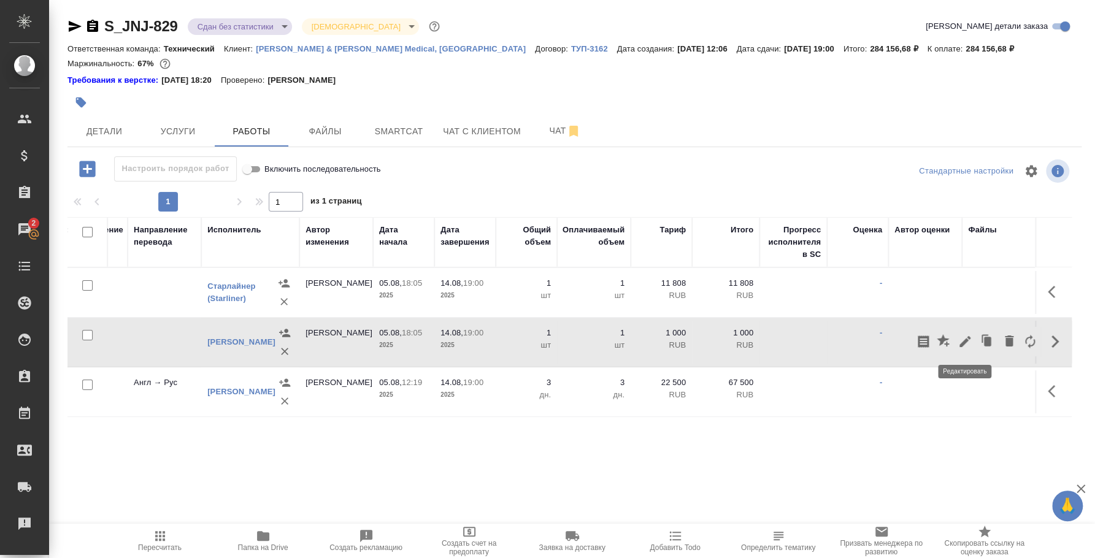
click at [965, 347] on icon "button" at bounding box center [965, 341] width 15 height 15
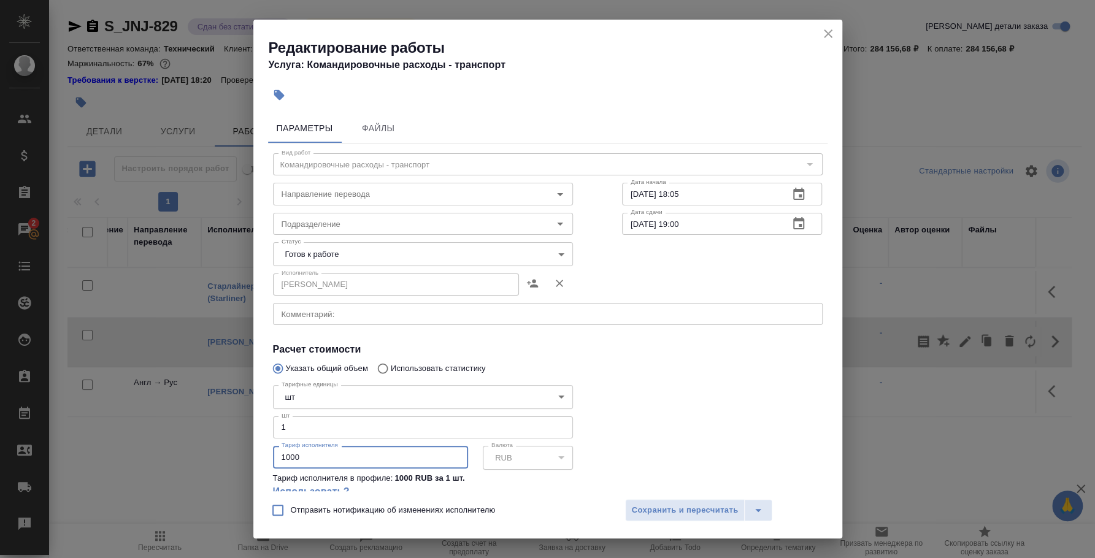
drag, startPoint x: 342, startPoint y: 457, endPoint x: 214, endPoint y: 449, distance: 127.9
click at [214, 449] on div "Редактирование работы Услуга: Командировочные расходы - транспорт Параметры Фай…" at bounding box center [547, 279] width 1095 height 558
type input "6300"
click at [658, 507] on span "Сохранить и пересчитать" at bounding box center [685, 511] width 107 height 14
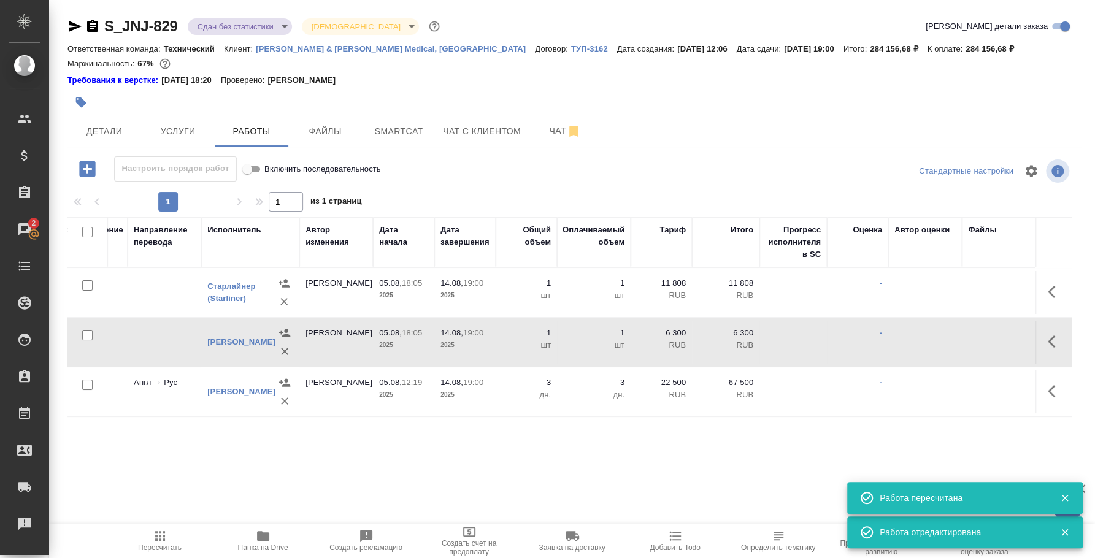
scroll to position [0, 0]
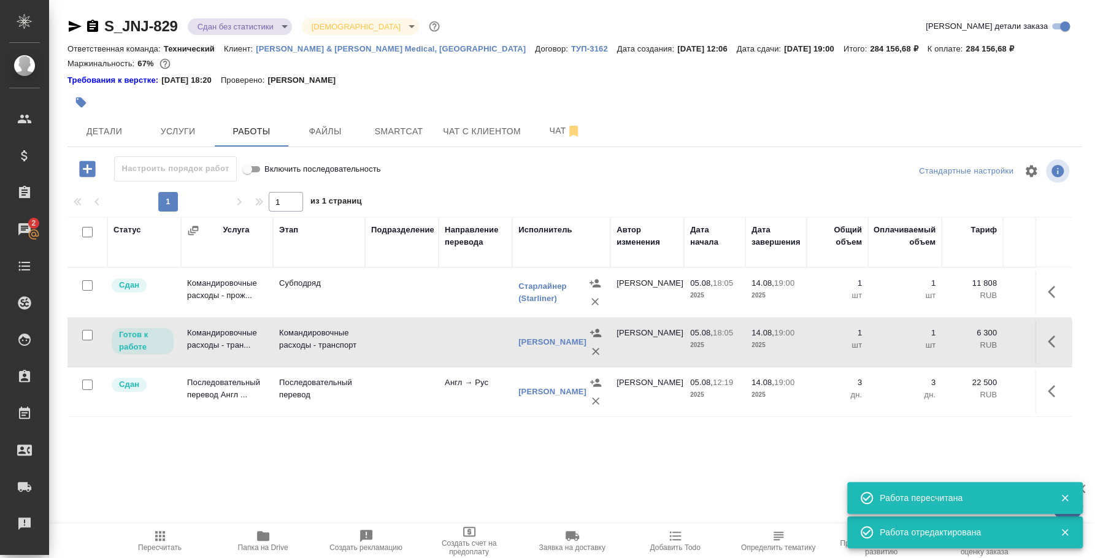
click at [163, 349] on p "Готов к работе" at bounding box center [142, 341] width 47 height 25
click at [152, 335] on p "Готов к работе" at bounding box center [142, 341] width 47 height 25
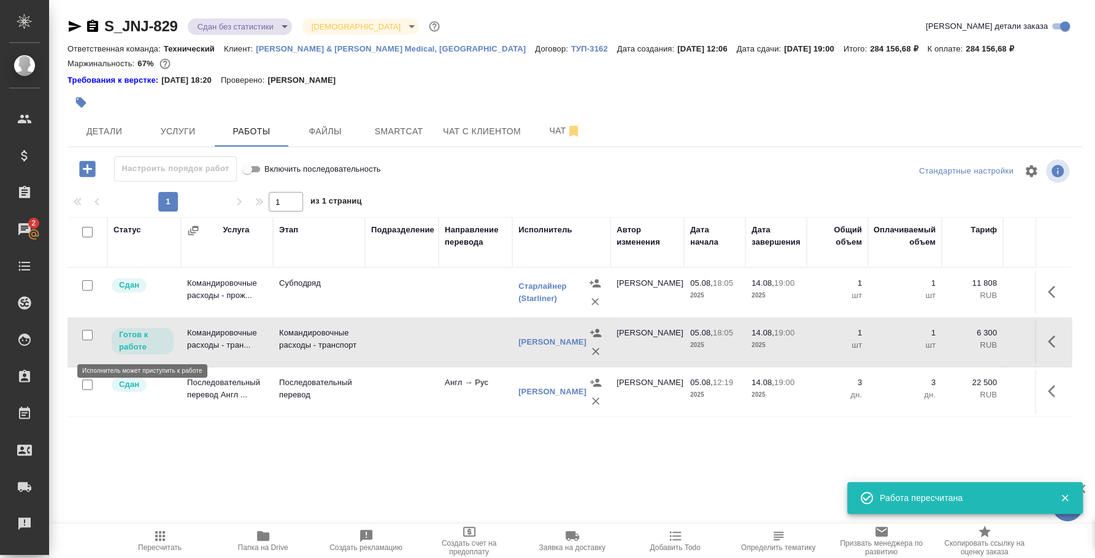
click at [149, 335] on p "Готов к работе" at bounding box center [142, 341] width 47 height 25
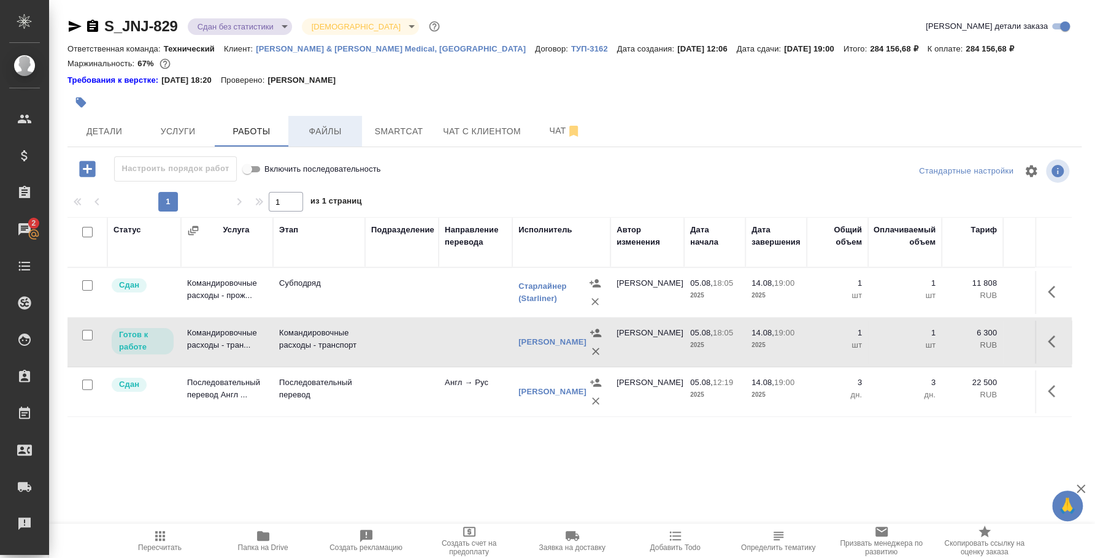
click at [304, 139] on button "Файлы" at bounding box center [325, 131] width 74 height 31
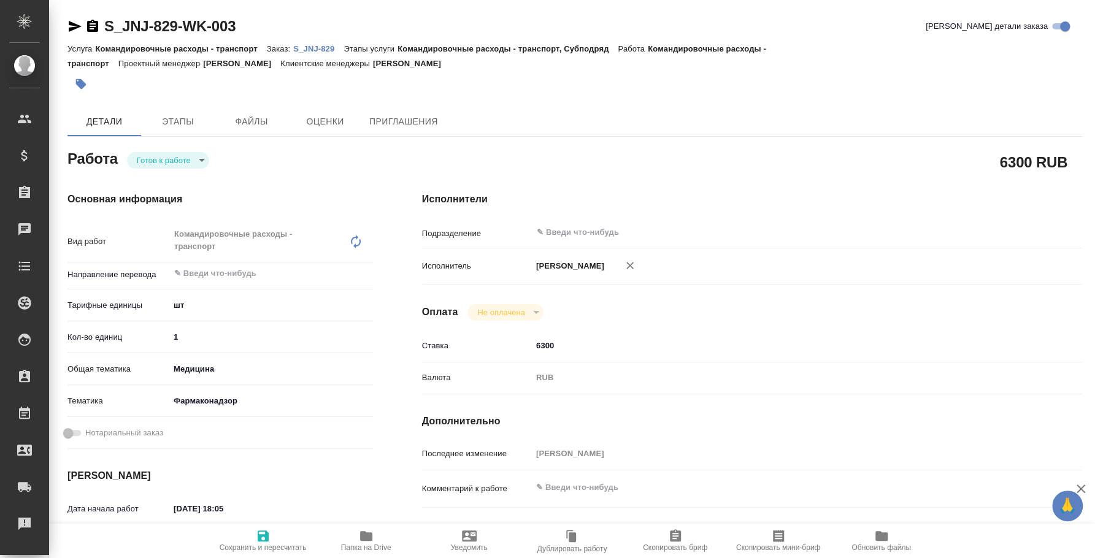
type textarea "x"
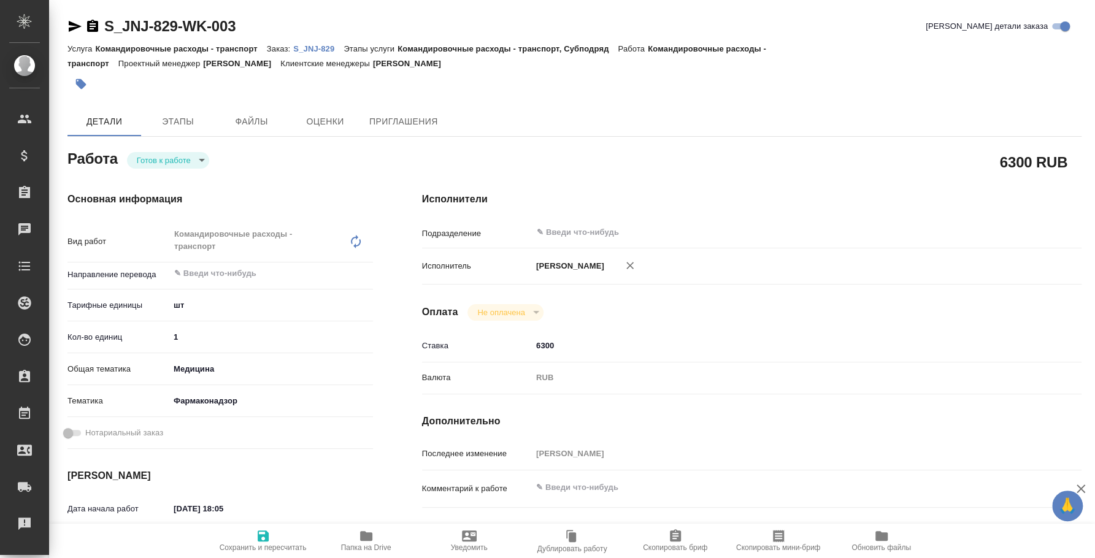
type textarea "x"
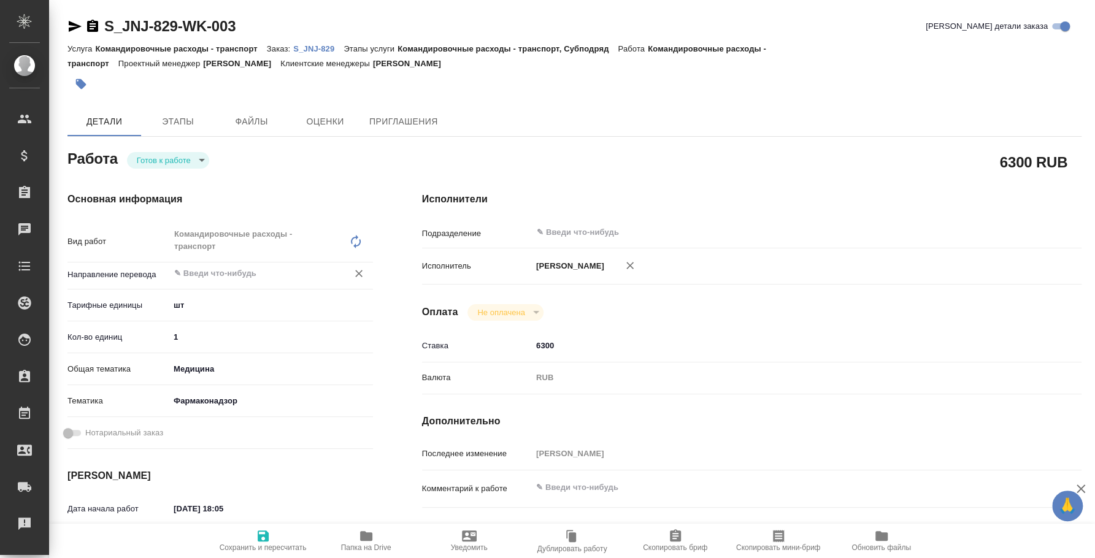
type textarea "x"
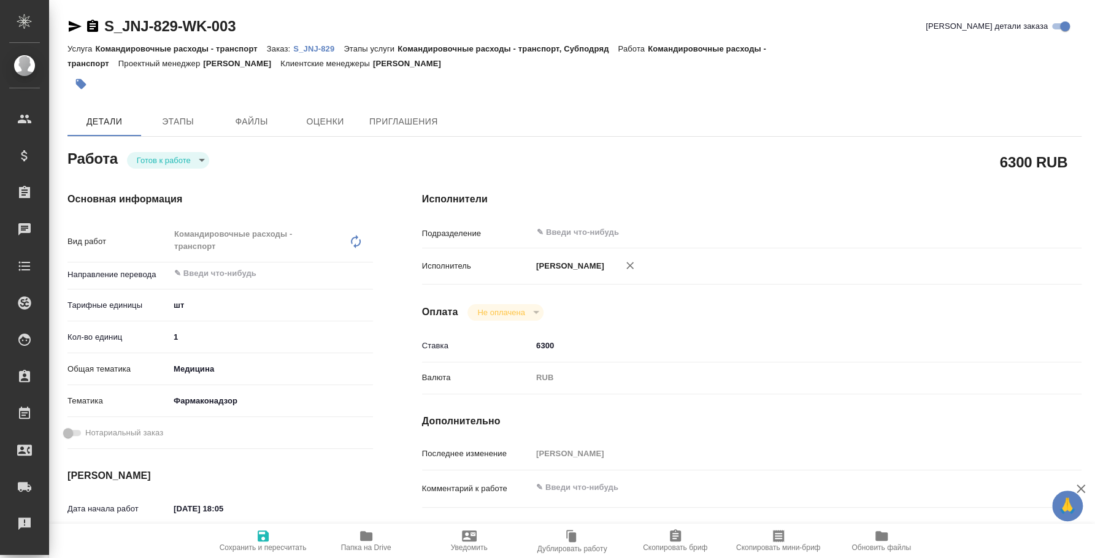
type textarea "x"
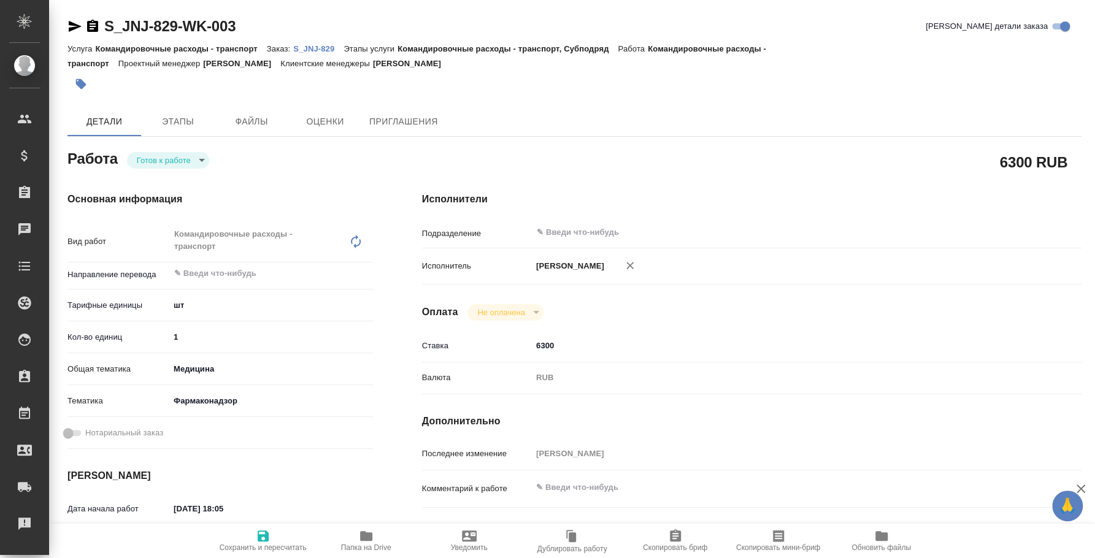
type textarea "x"
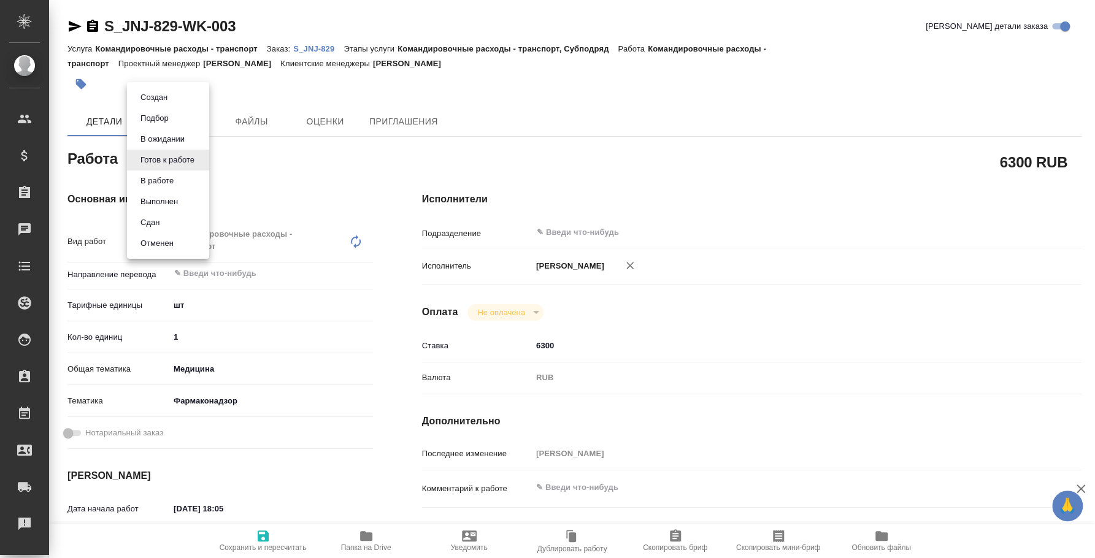
click at [198, 162] on body "🙏 .cls-1 fill:#fff; AWATERA [PERSON_NAME] Спецификации Заказы Чаты Todo Проекты…" at bounding box center [547, 279] width 1095 height 558
type textarea "x"
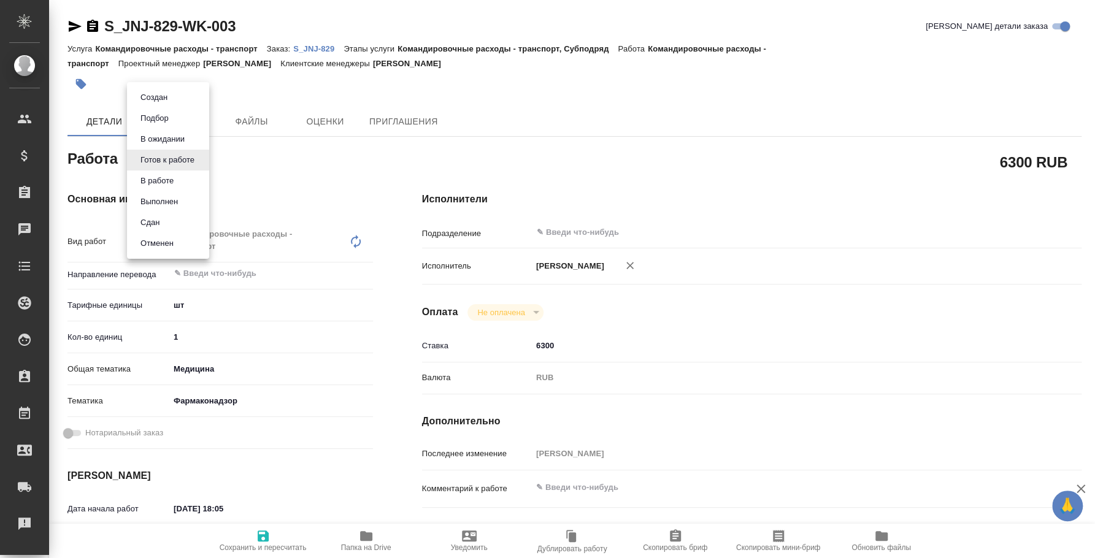
type textarea "x"
click at [170, 221] on li "Сдан" at bounding box center [168, 222] width 82 height 21
type textarea "x"
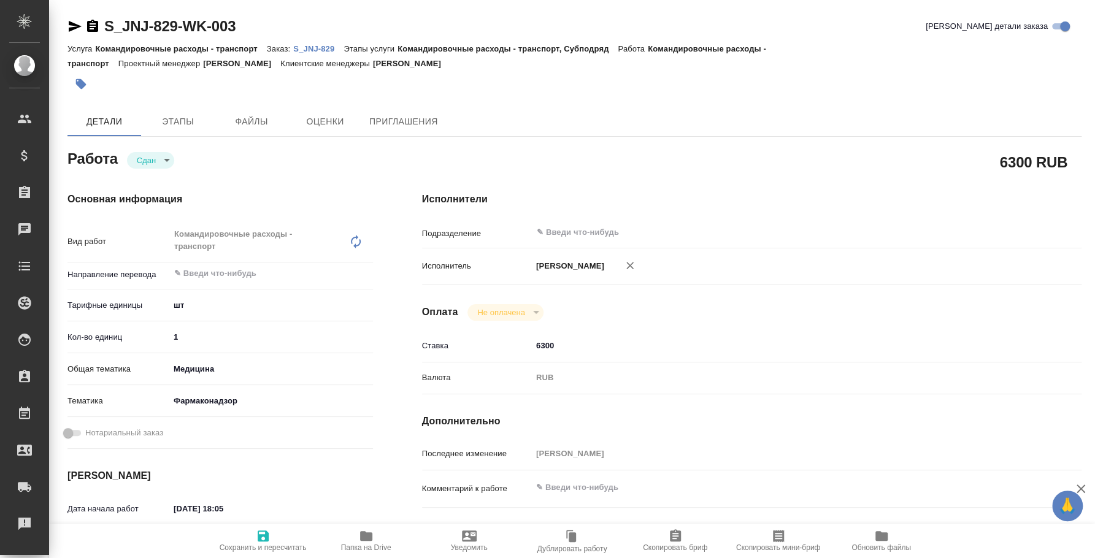
type textarea "x"
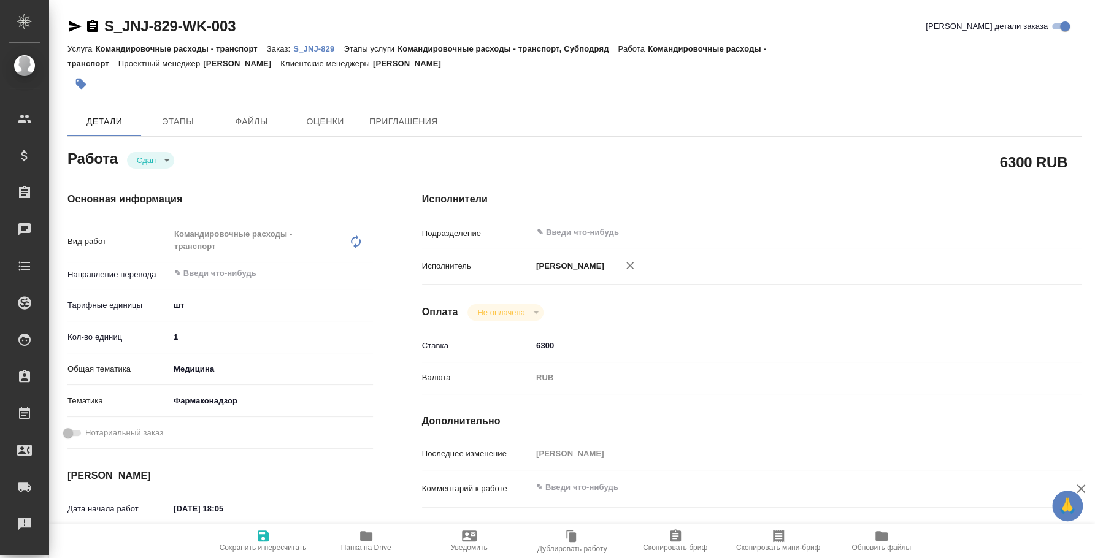
type textarea "x"
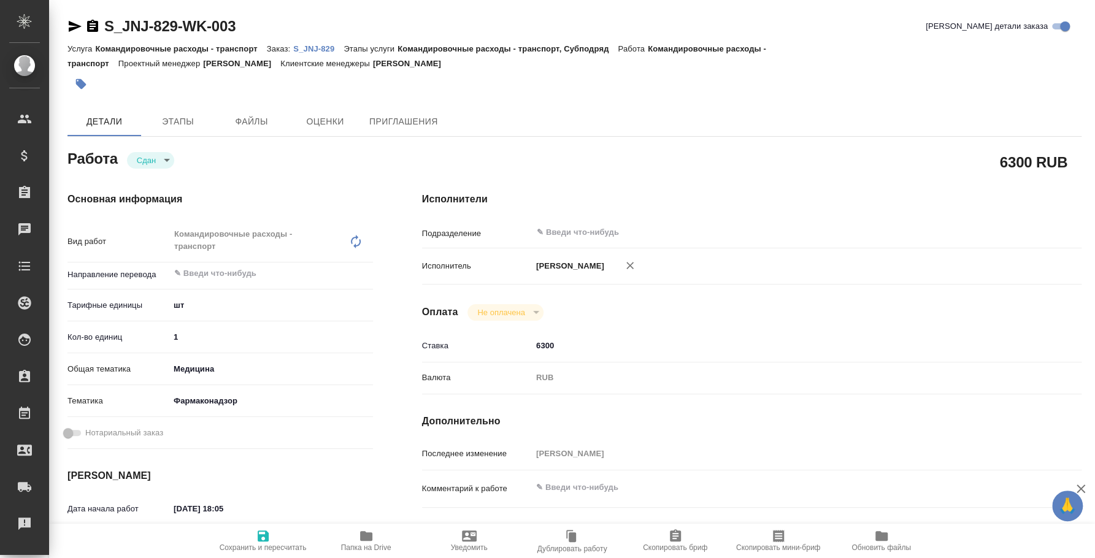
type textarea "x"
click at [177, 129] on span "Этапы" at bounding box center [177, 121] width 59 height 15
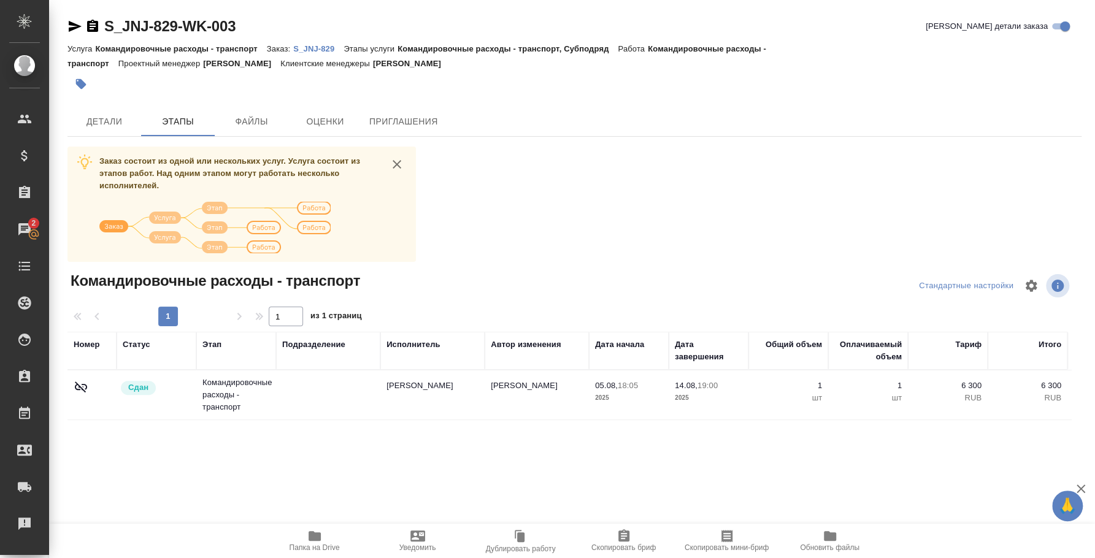
click at [315, 47] on p "S_JNJ-829" at bounding box center [318, 48] width 50 height 9
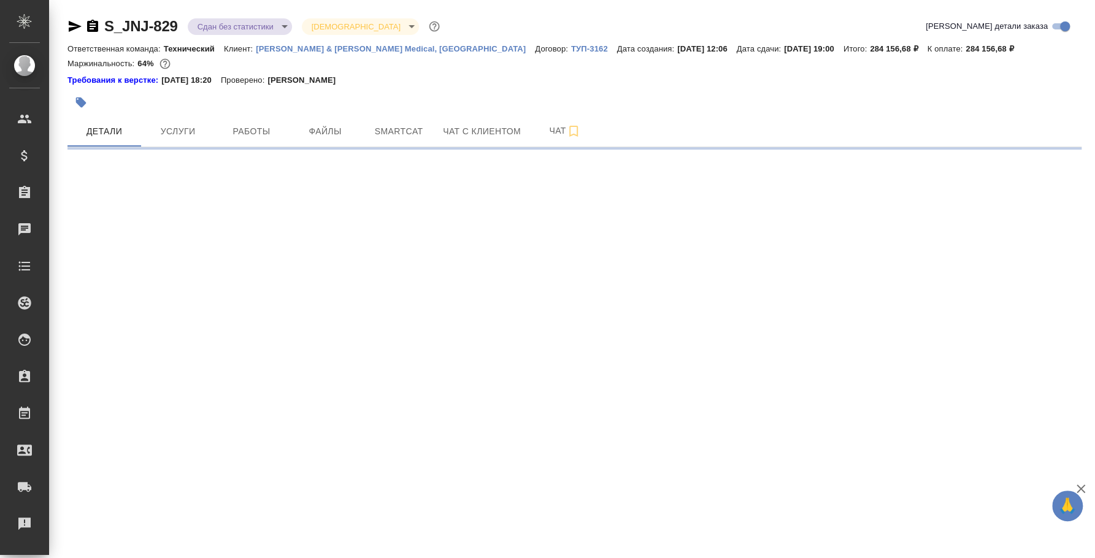
select select "RU"
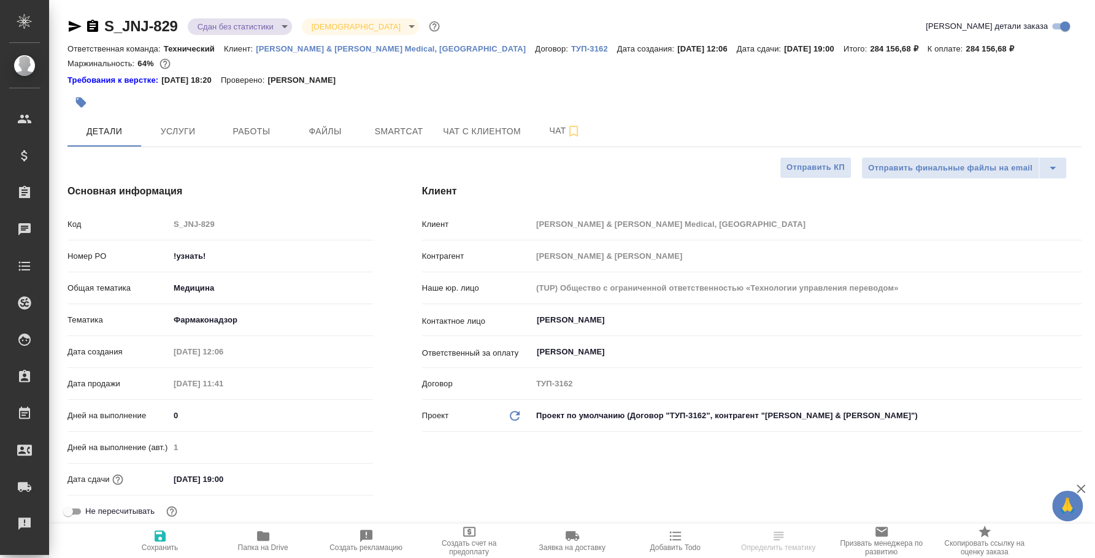
type textarea "x"
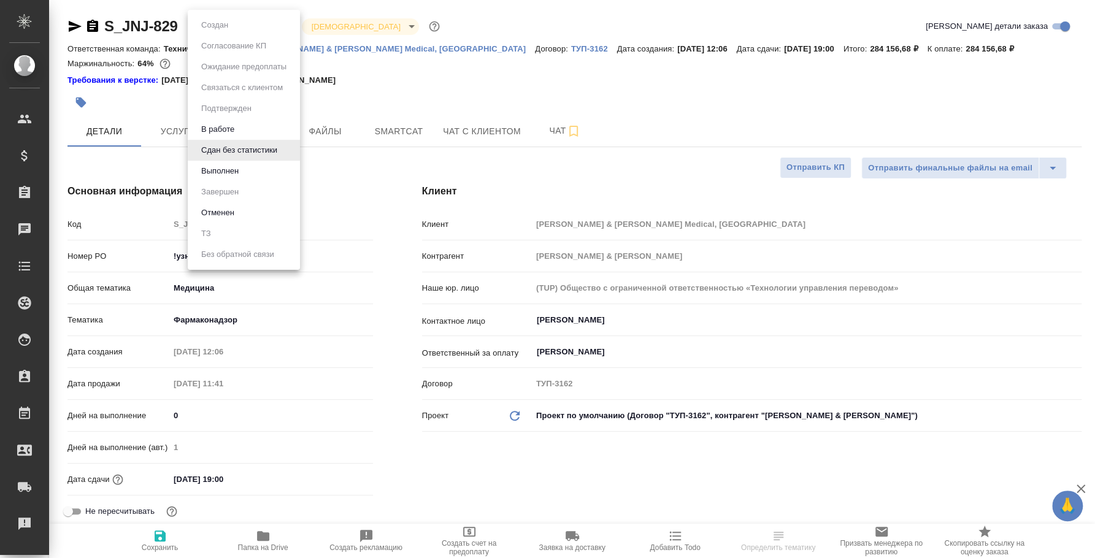
click at [276, 29] on body "🙏 .cls-1 fill:#fff; AWATERA [PERSON_NAME] Спецификации Заказы Чаты Todo Проекты…" at bounding box center [547, 279] width 1095 height 558
click at [250, 174] on li "Выполнен" at bounding box center [244, 171] width 112 height 21
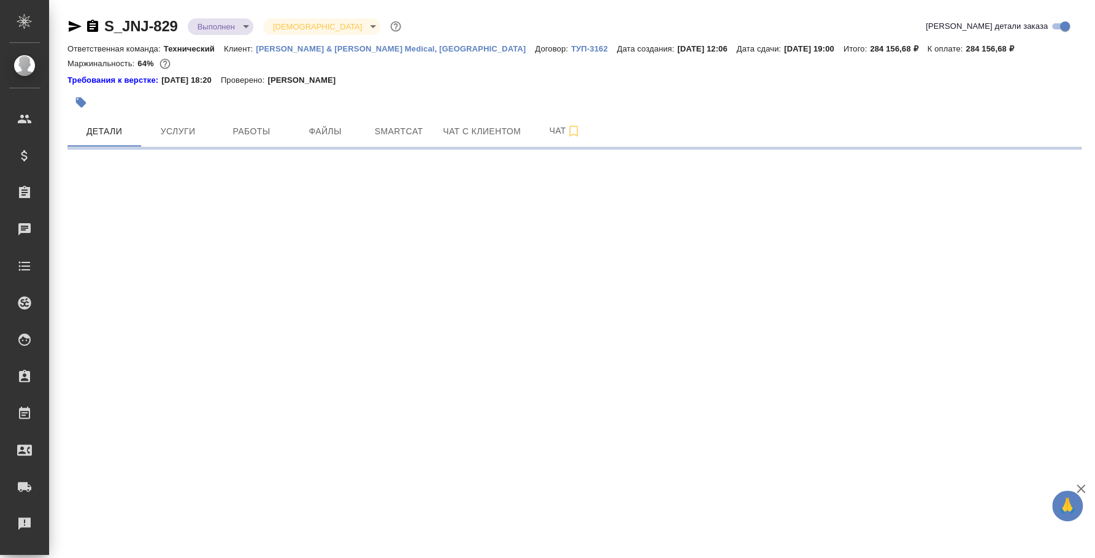
select select "RU"
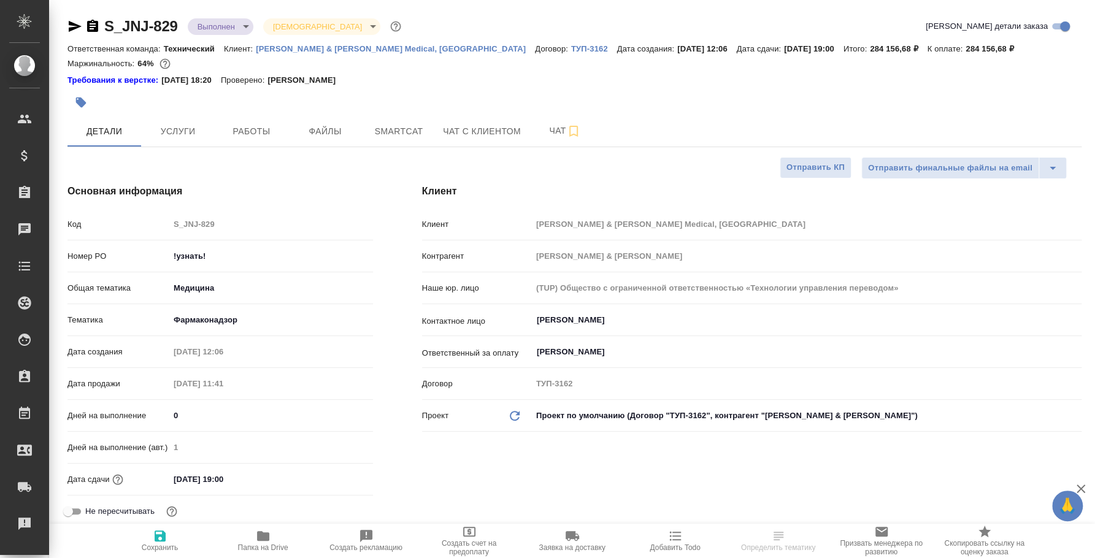
type textarea "x"
click at [187, 128] on span "Услуги" at bounding box center [177, 131] width 59 height 15
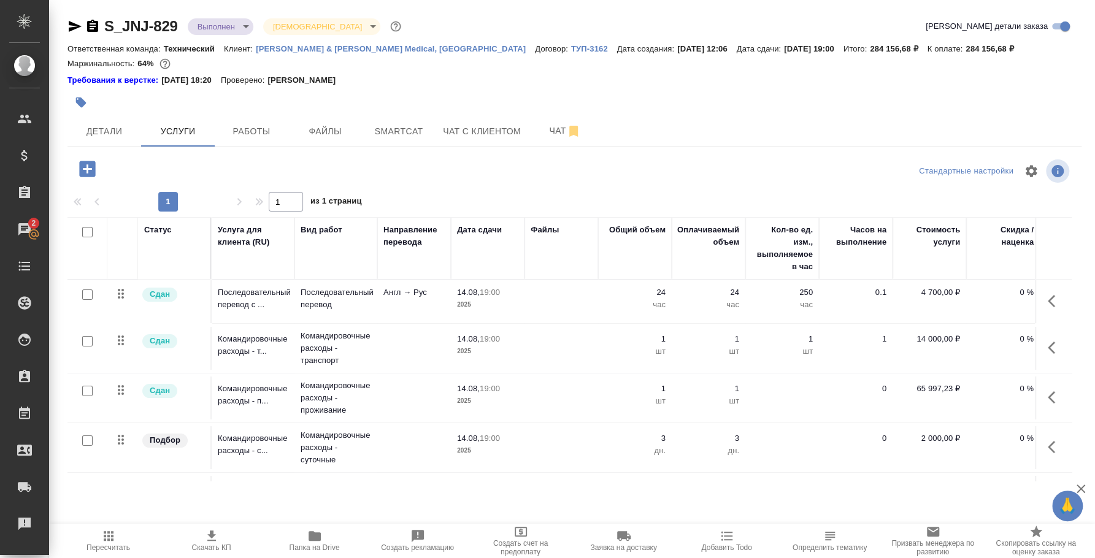
scroll to position [0, 164]
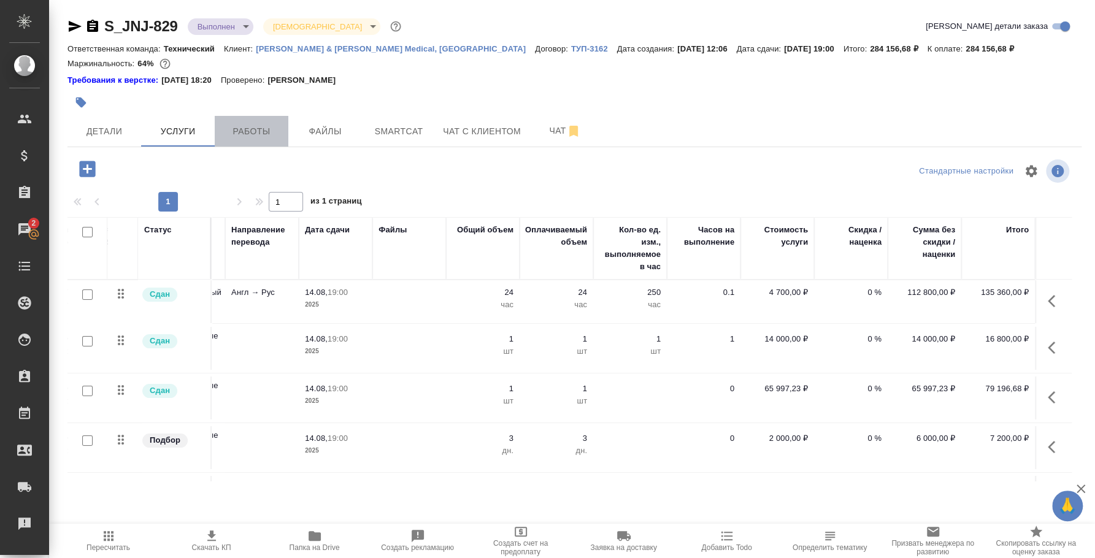
click at [265, 123] on button "Работы" at bounding box center [252, 131] width 74 height 31
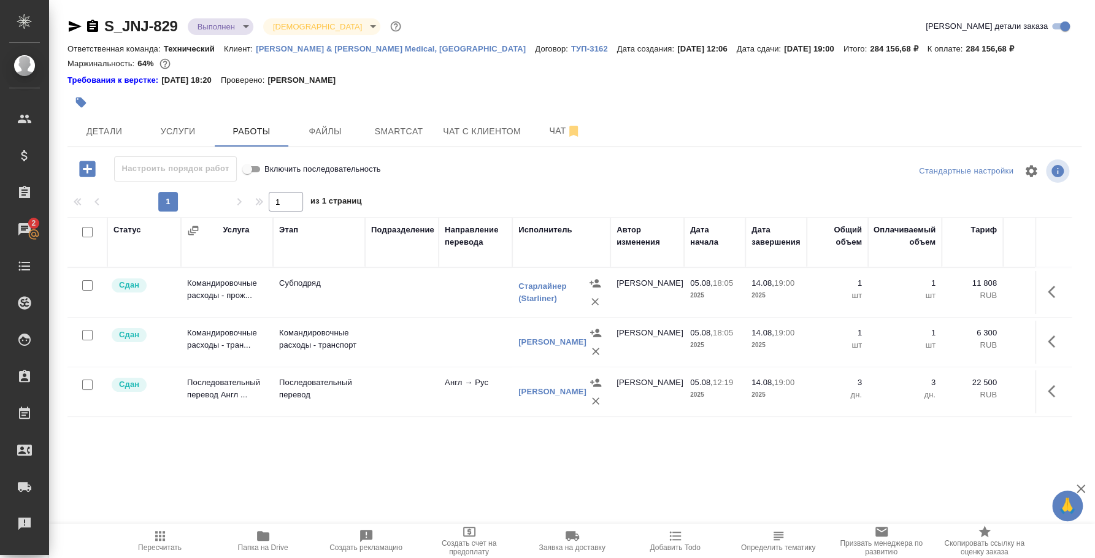
drag, startPoint x: 73, startPoint y: 29, endPoint x: 110, endPoint y: 3, distance: 45.8
click at [73, 29] on icon "button" at bounding box center [74, 26] width 15 height 15
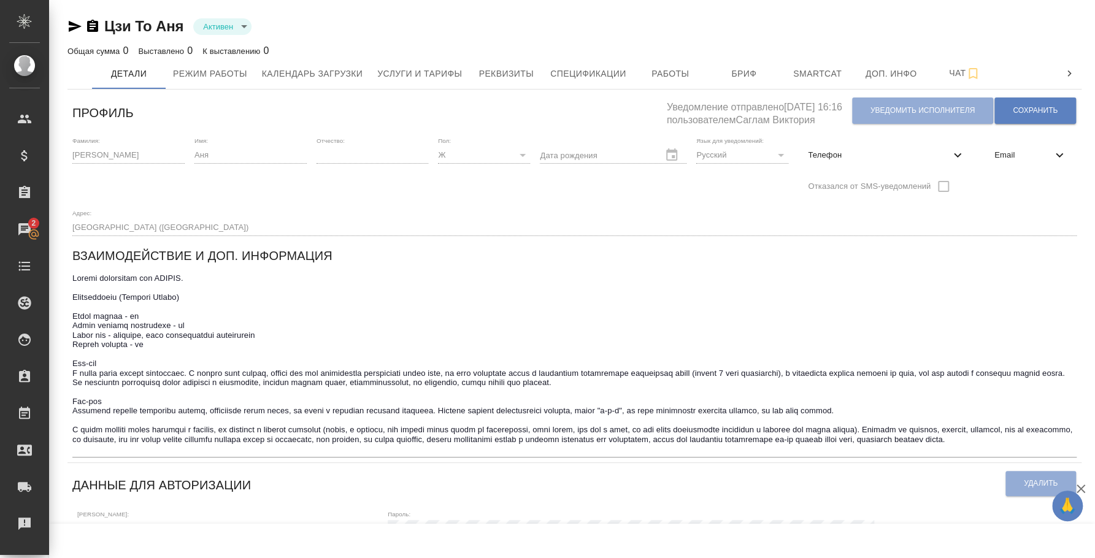
click at [75, 27] on icon "button" at bounding box center [75, 26] width 13 height 11
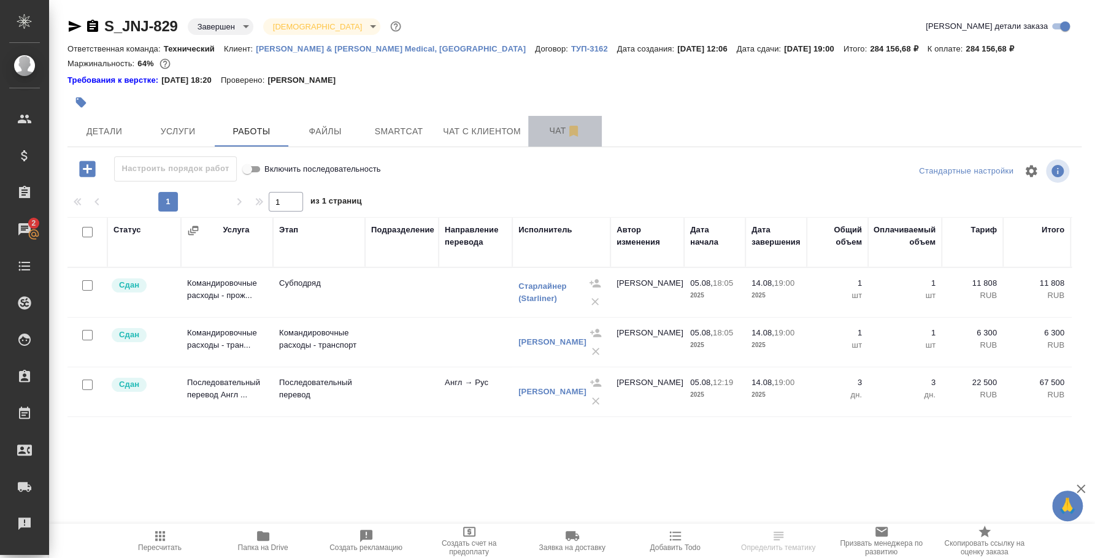
click at [552, 129] on span "Чат" at bounding box center [565, 130] width 59 height 15
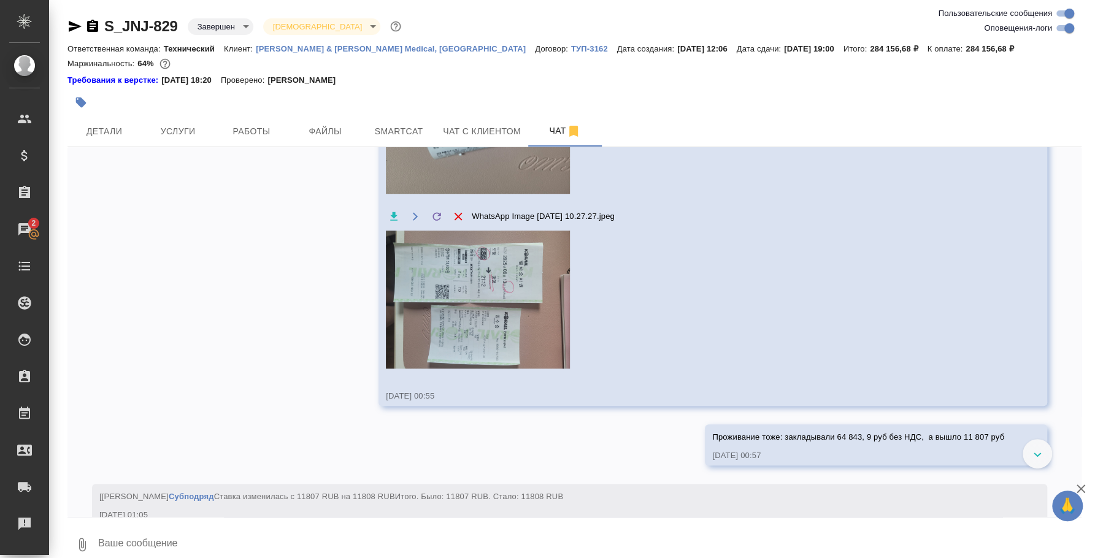
scroll to position [12543, 0]
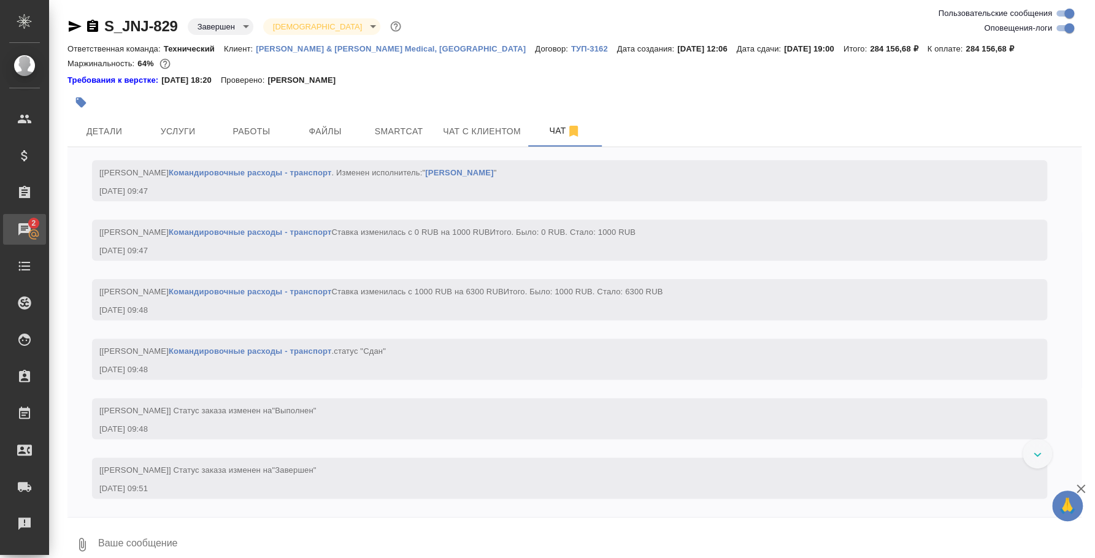
click at [33, 240] on link "2 Чаты" at bounding box center [24, 229] width 43 height 31
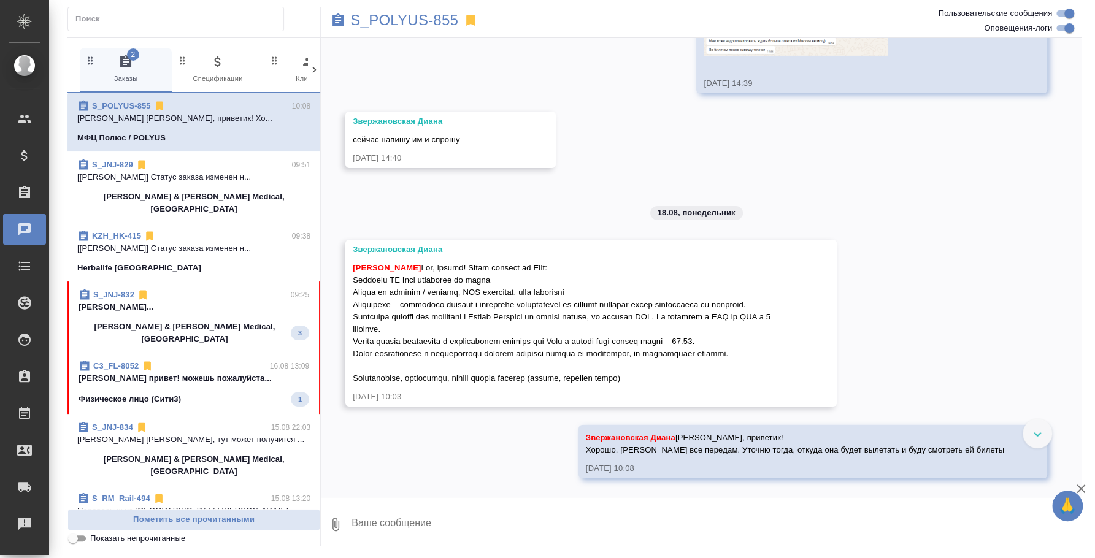
scroll to position [5840, 0]
click at [111, 393] on p "Физическое лицо (Сити3)" at bounding box center [130, 399] width 102 height 12
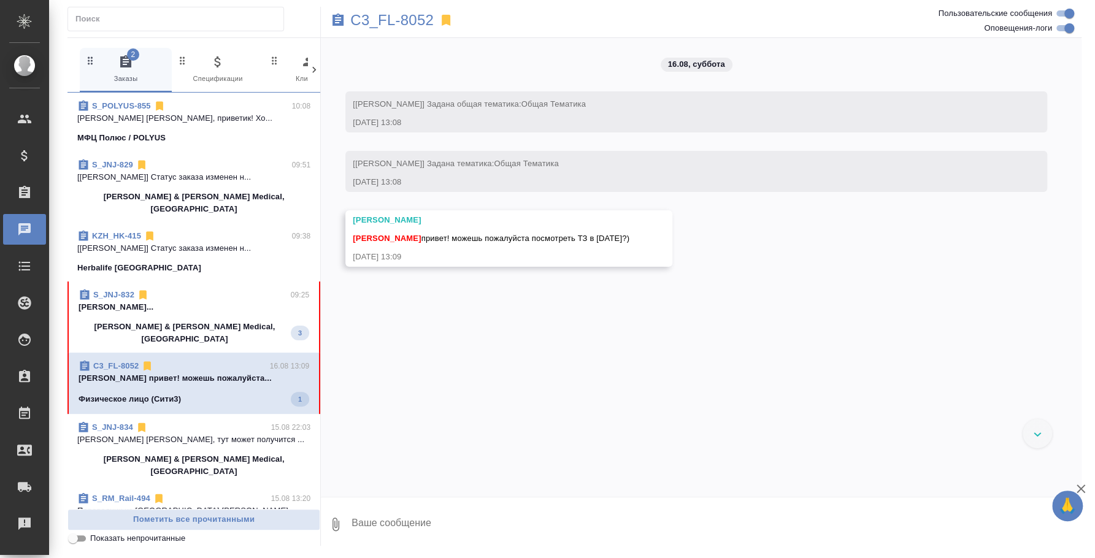
scroll to position [0, 0]
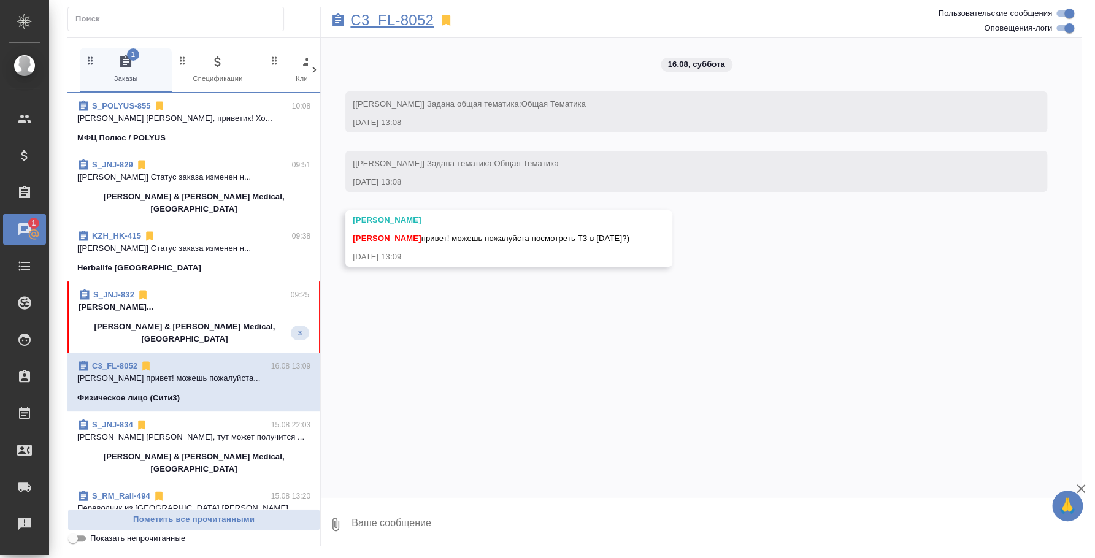
click at [415, 25] on p "C3_FL-8052" at bounding box center [391, 20] width 83 height 12
click at [485, 505] on textarea at bounding box center [715, 525] width 731 height 42
type textarea "Катя, привет!"
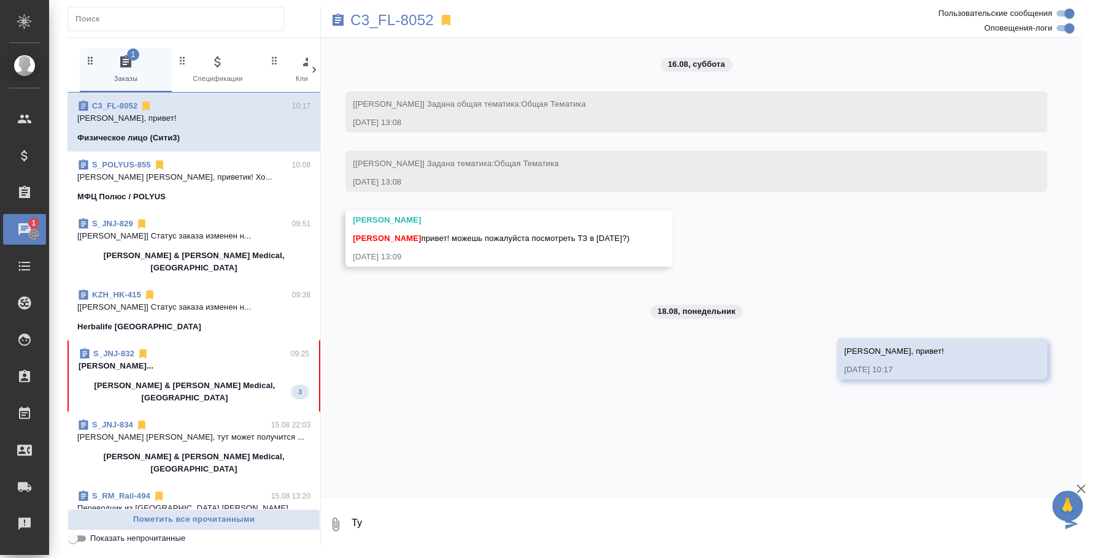
type textarea "Т"
click at [701, 519] on textarea "Тут считаем с 13 до 18:00 значит, если пока обозначили этот промежуток)" at bounding box center [705, 525] width 711 height 42
type textarea "Тут считаем с 13 до 18:00 значит, если пока обозначили этот промежуток)"
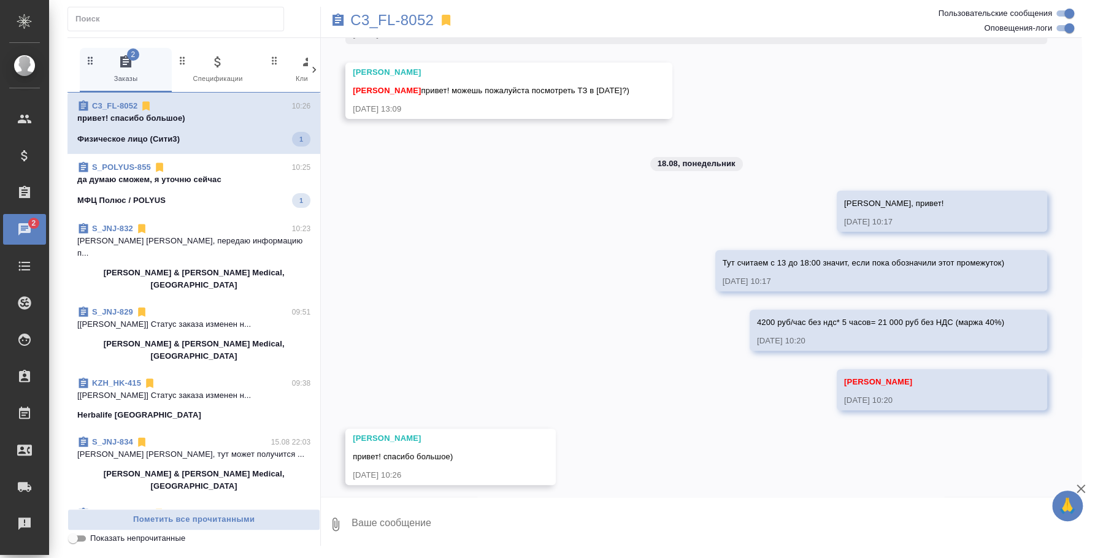
scroll to position [154, 0]
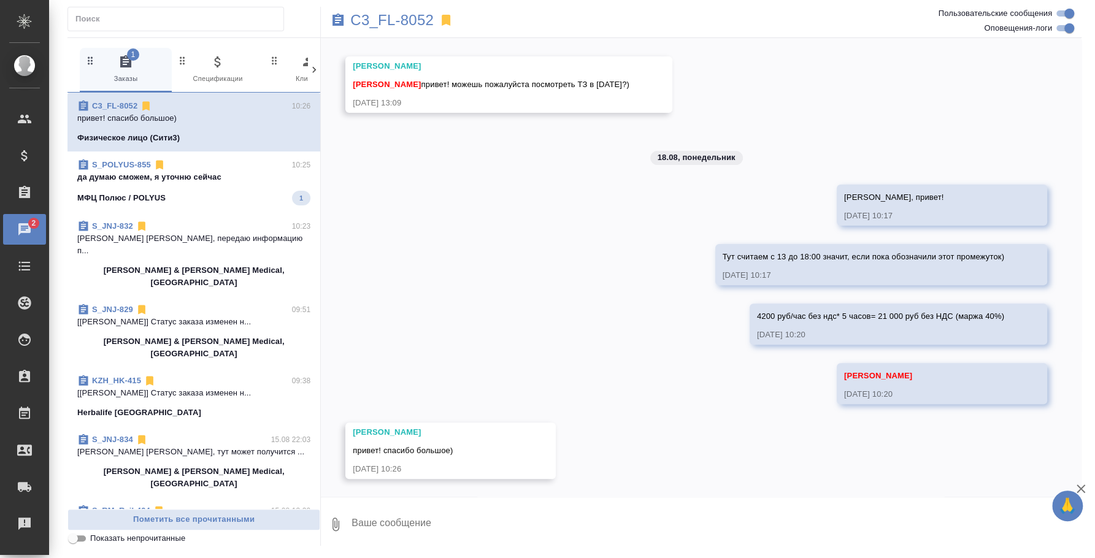
click at [234, 179] on p "да думаю сможем, я уточню сейчас" at bounding box center [193, 177] width 233 height 12
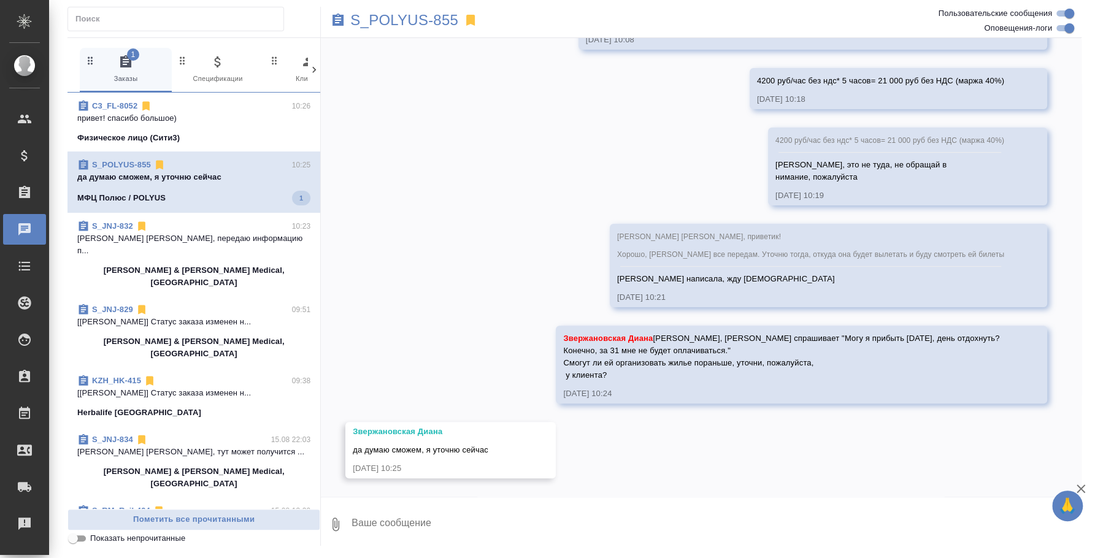
scroll to position [6309, 0]
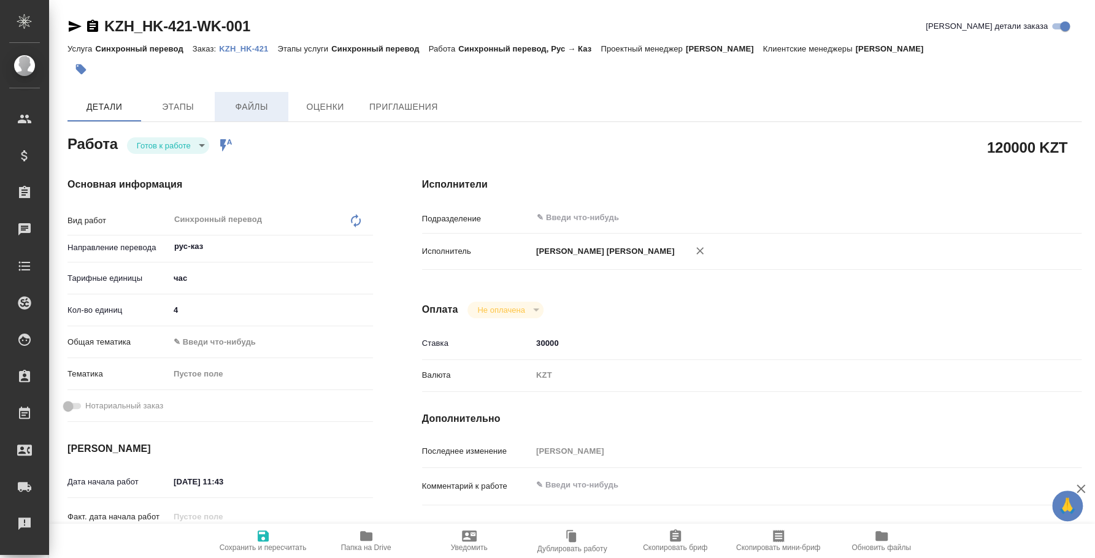
type textarea "x"
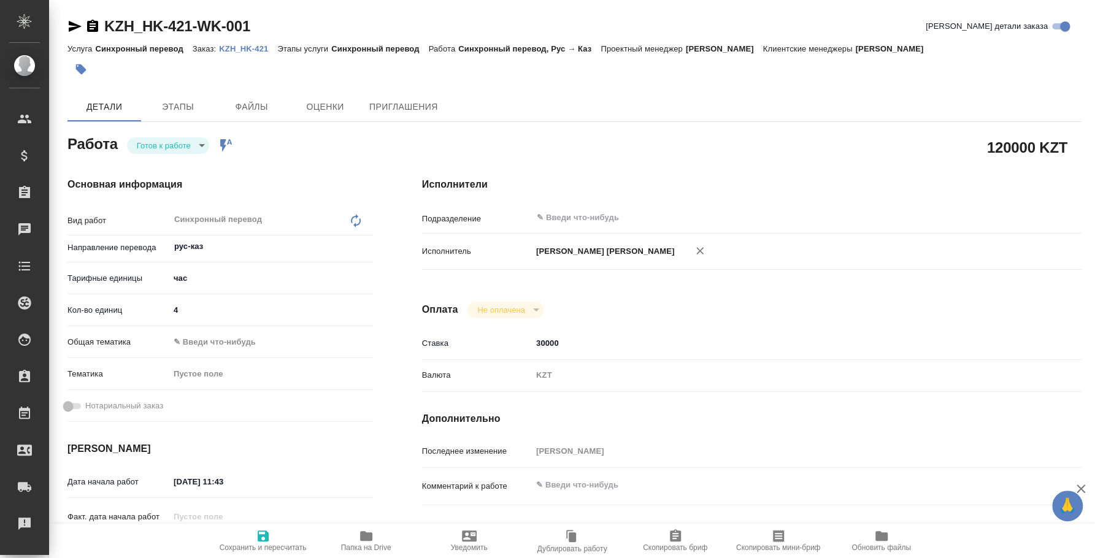
type textarea "x"
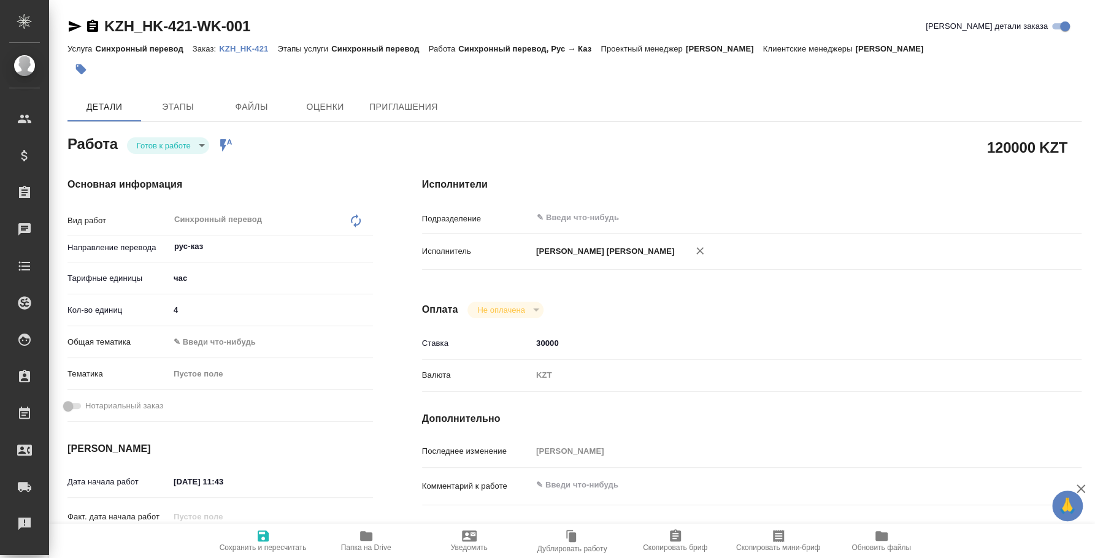
type textarea "x"
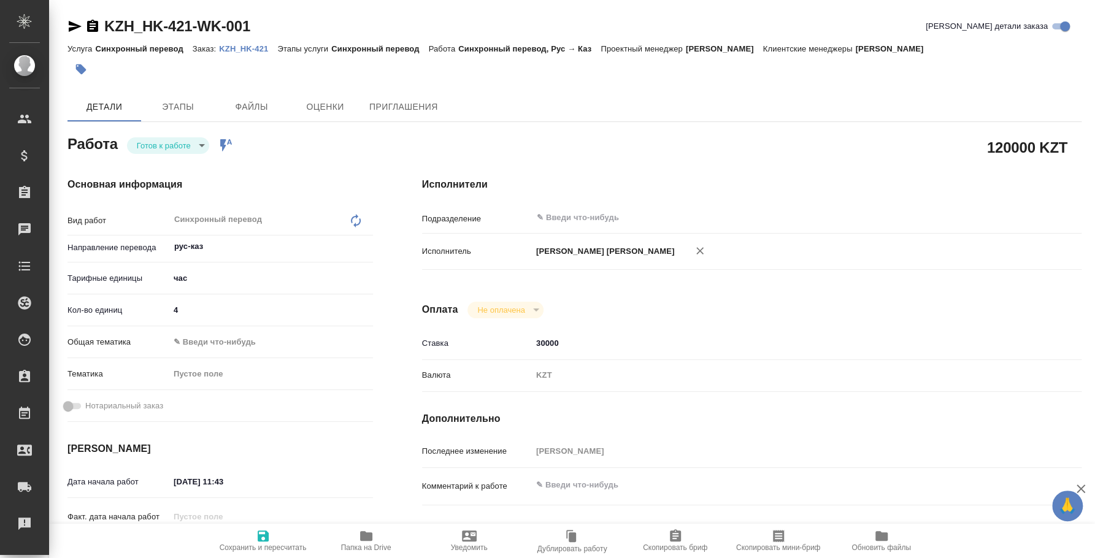
click at [189, 153] on body "🙏 .cls-1 fill:#fff; AWATERA [PERSON_NAME] Спецификации Заказы Чаты Todo Проекты…" at bounding box center [547, 279] width 1095 height 558
type textarea "x"
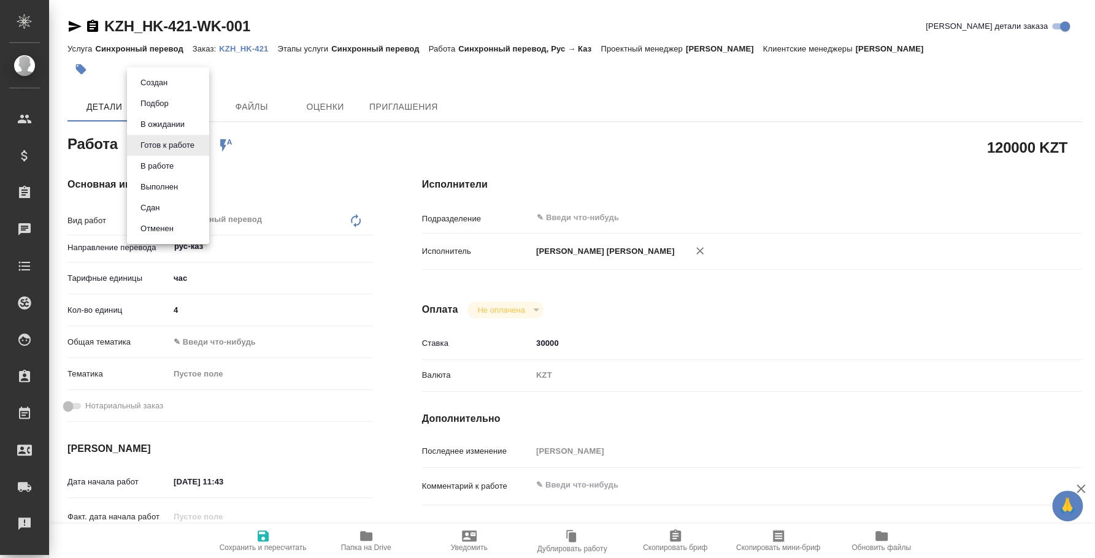
type textarea "x"
click at [174, 202] on li "Сдан" at bounding box center [168, 208] width 82 height 21
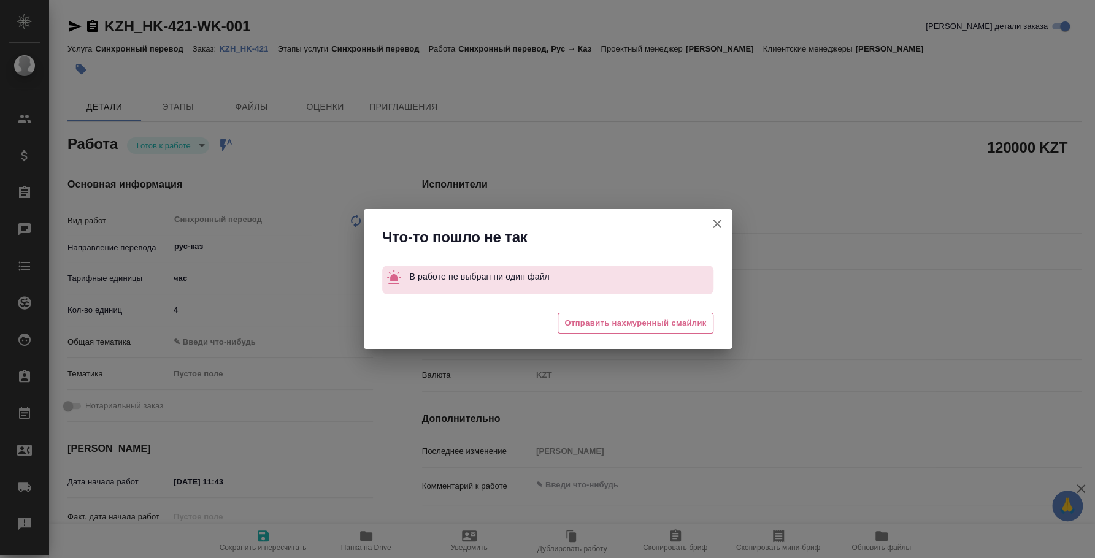
type textarea "x"
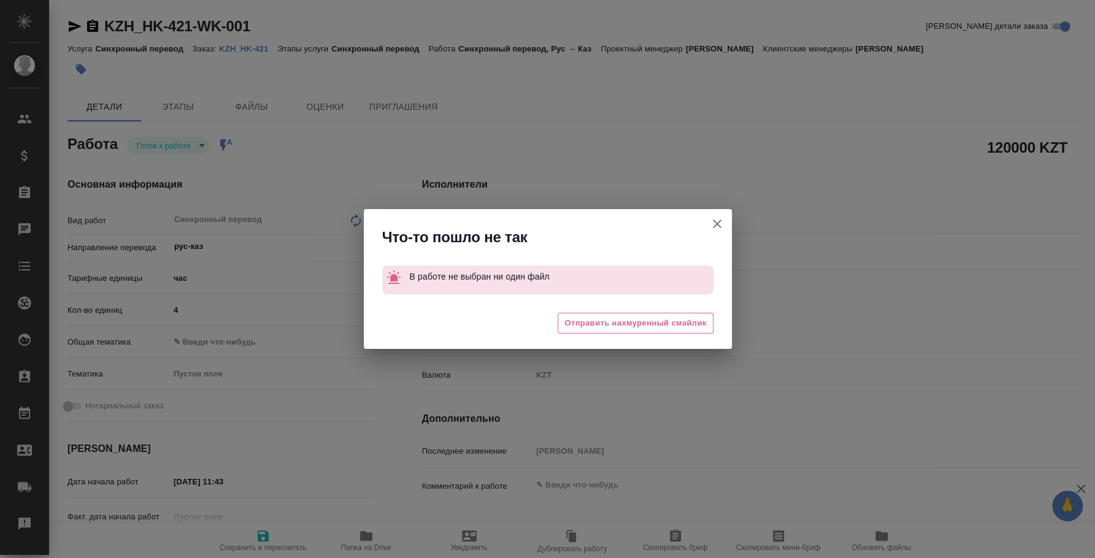
type textarea "x"
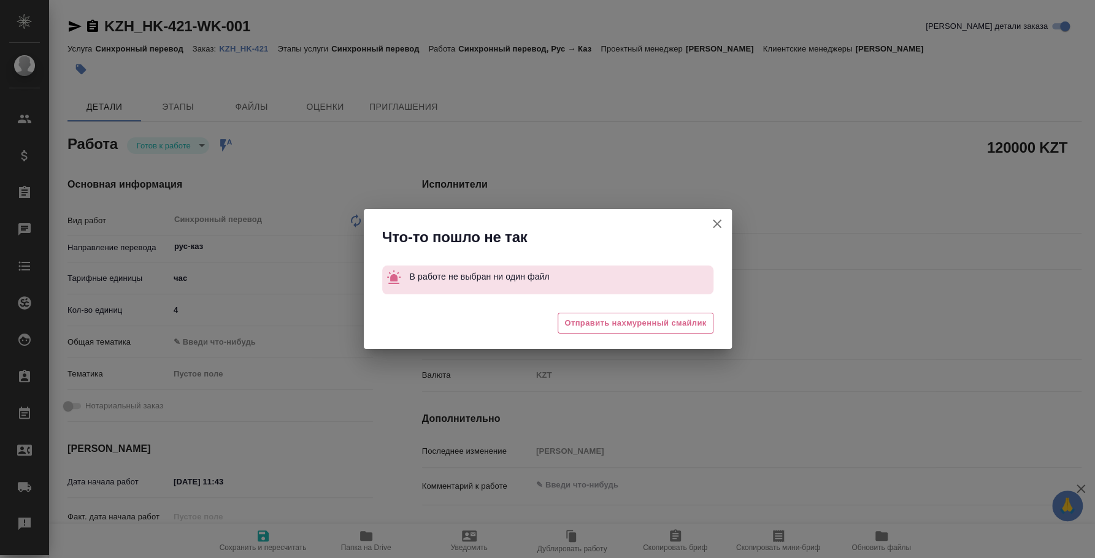
type textarea "x"
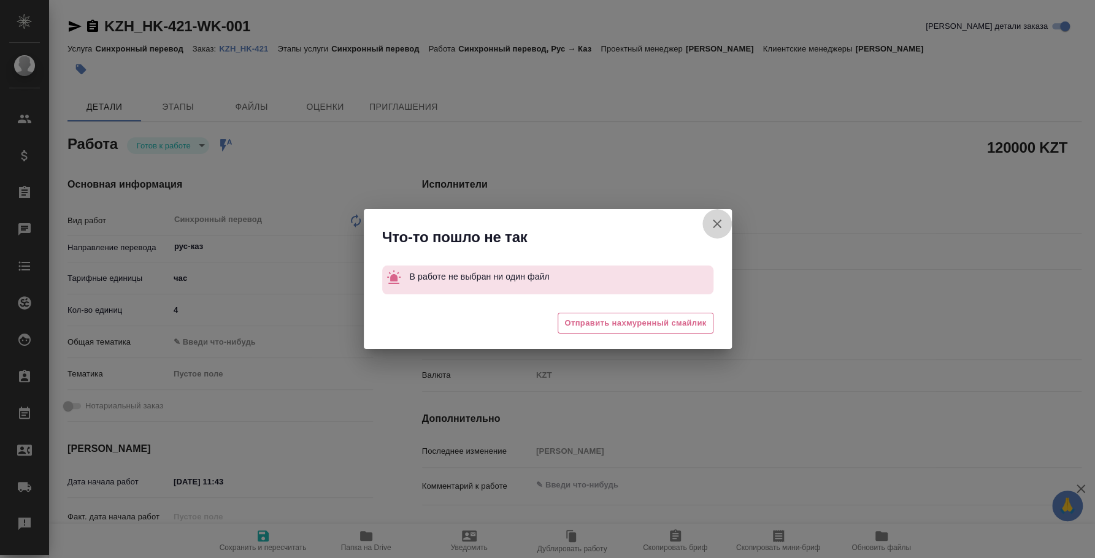
click at [718, 222] on icon "button" at bounding box center [717, 224] width 9 height 9
type textarea "x"
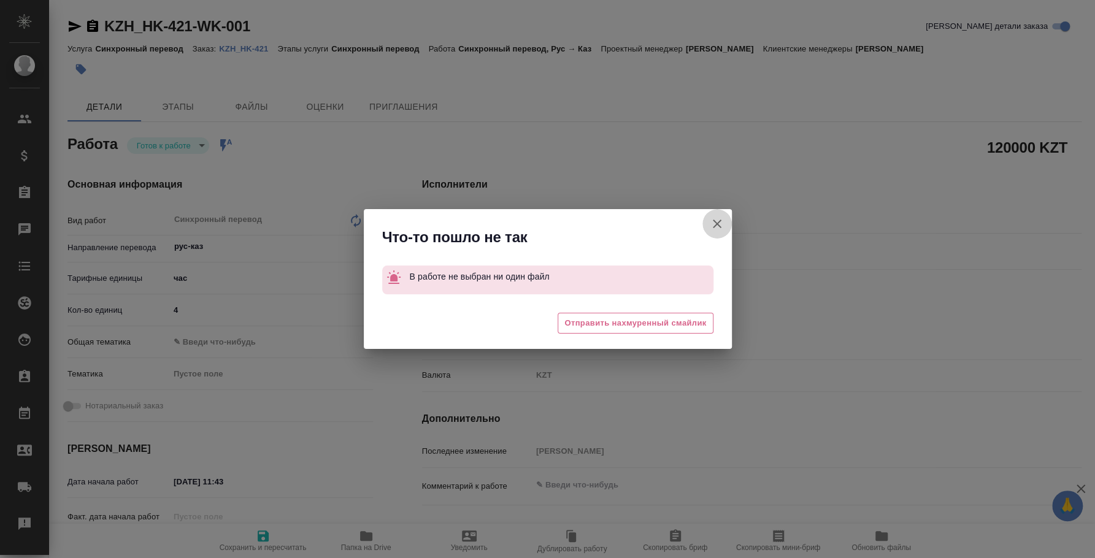
type textarea "x"
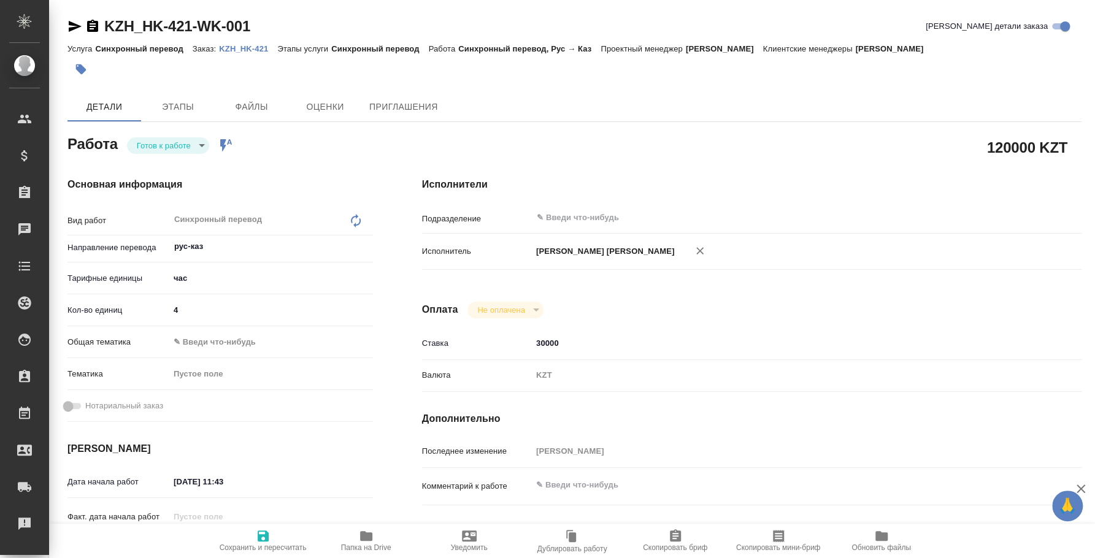
type textarea "x"
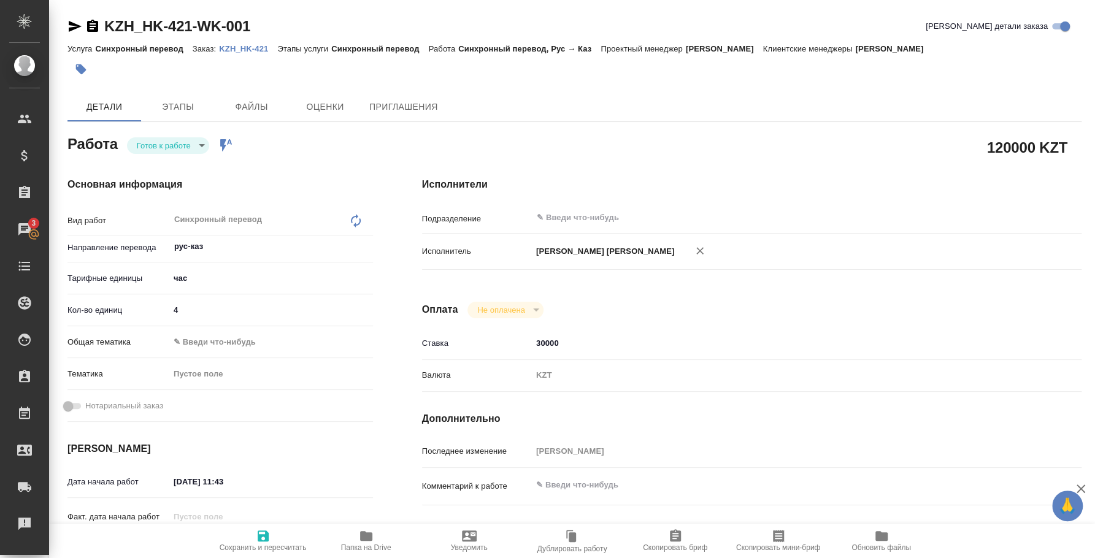
click at [252, 63] on div at bounding box center [405, 69] width 676 height 27
click at [183, 147] on body "🙏 .cls-1 fill:#fff; AWATERA [PERSON_NAME] Спецификации Заказы 3 Чаты Todo Проек…" at bounding box center [547, 279] width 1095 height 558
click at [169, 212] on li "Сдан" at bounding box center [168, 208] width 82 height 21
type textarea "x"
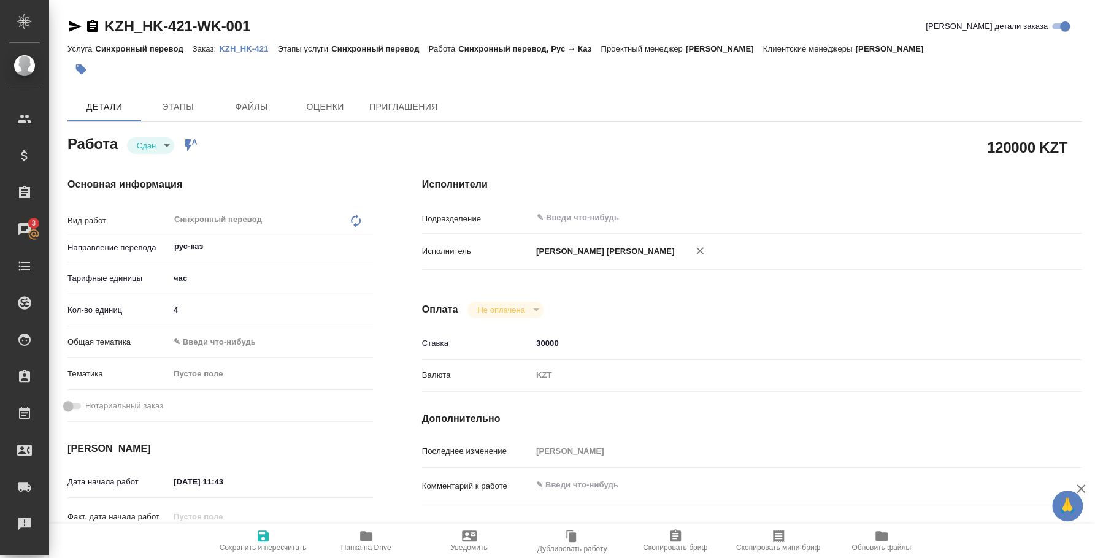
type textarea "x"
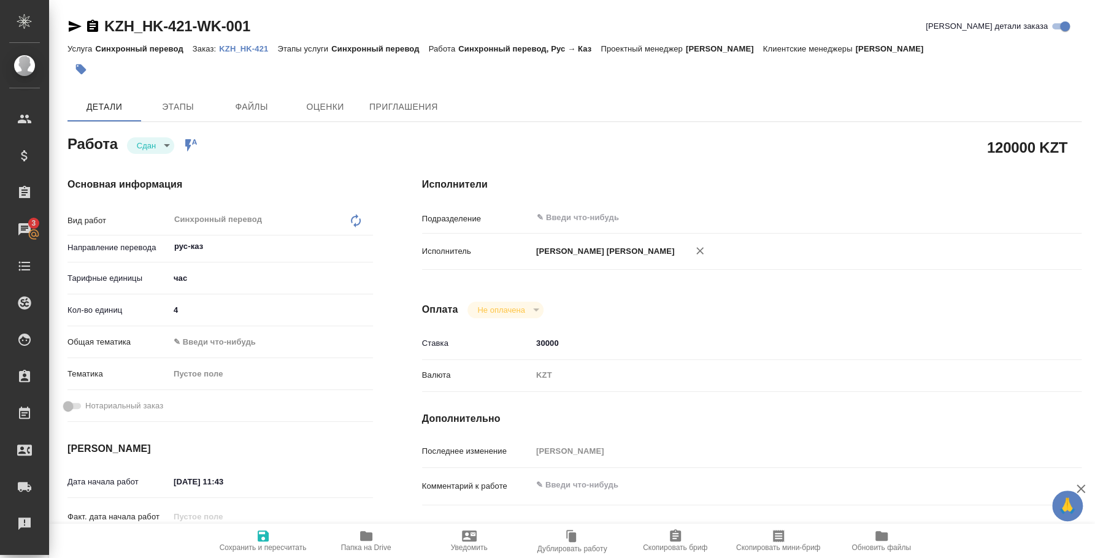
type textarea "x"
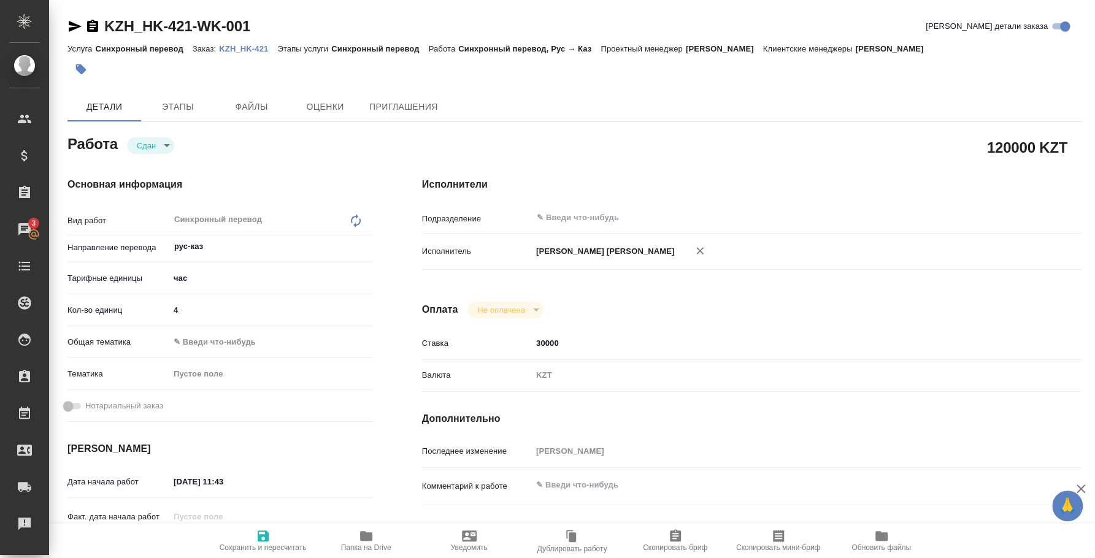
type textarea "x"
click at [236, 48] on p "KZH_HK-421" at bounding box center [248, 48] width 58 height 9
click at [227, 48] on p "KZH_HK-421" at bounding box center [248, 48] width 58 height 9
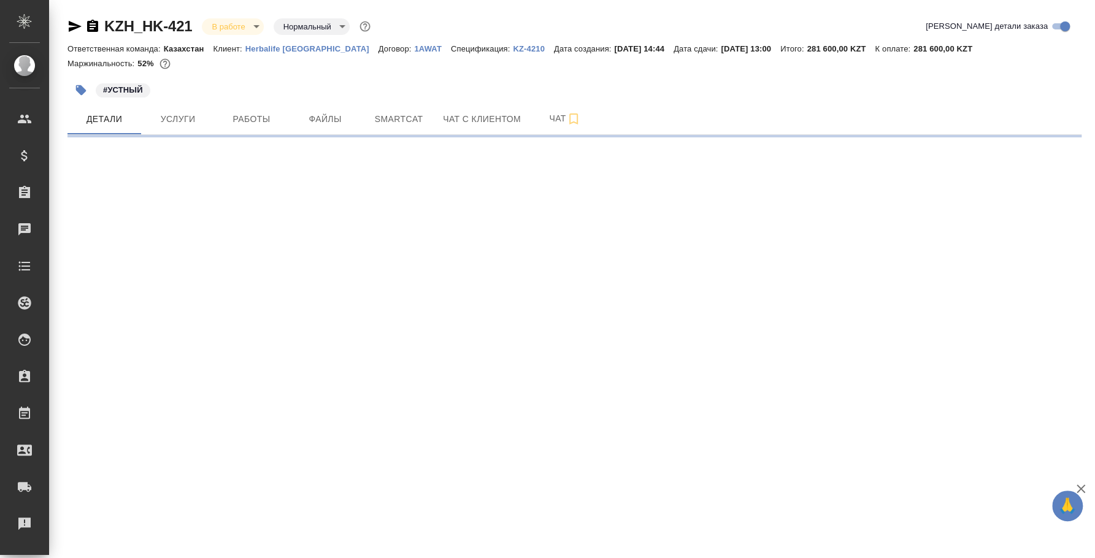
select select "RU"
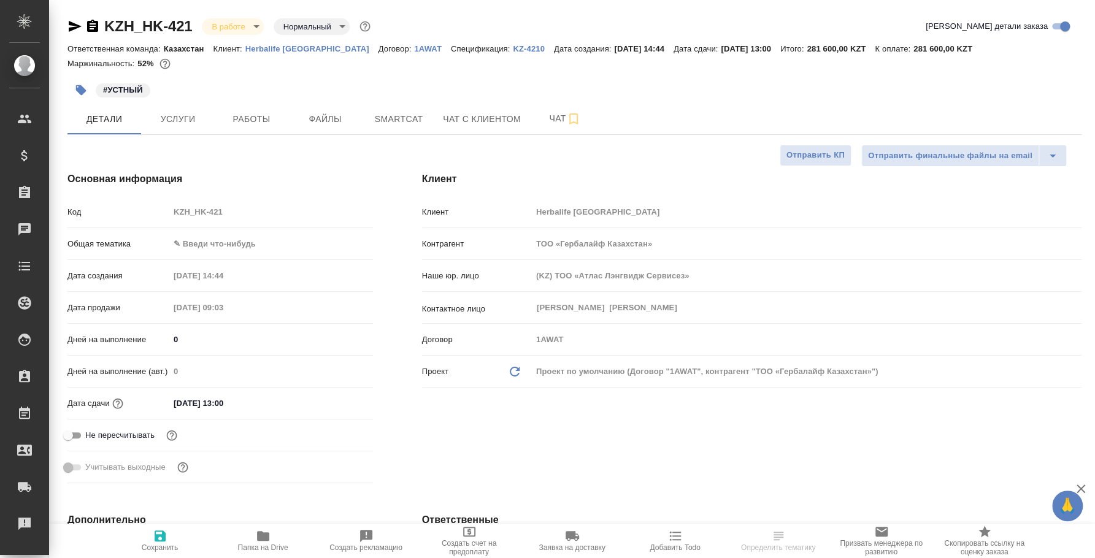
type textarea "x"
click at [210, 244] on body "🙏 .cls-1 fill:#fff; AWATERA Fedotova Irina Клиенты Спецификации Заказы Чаты Tod…" at bounding box center [547, 279] width 1095 height 558
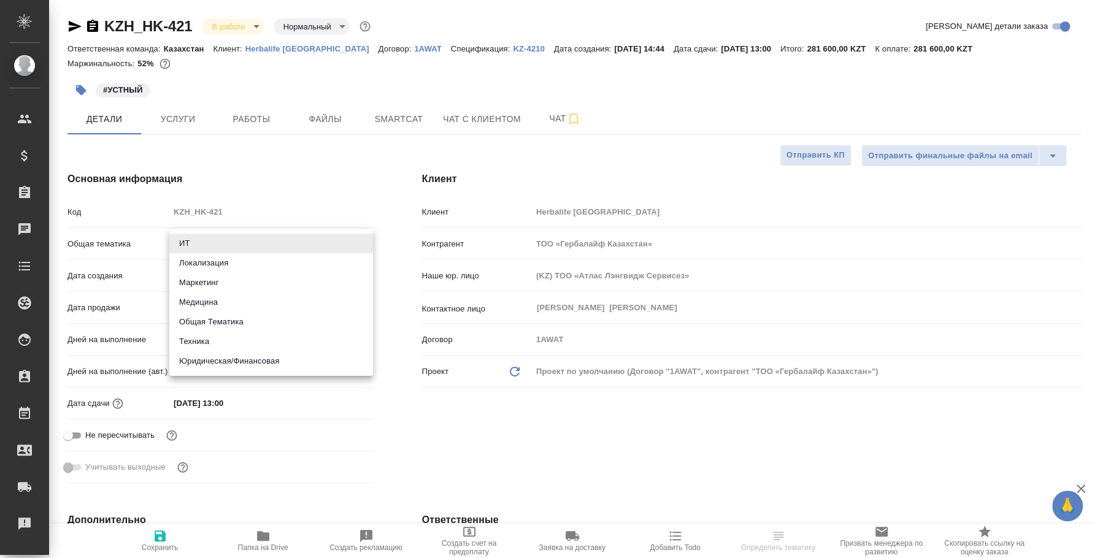
click at [217, 320] on li "Общая Тематика" at bounding box center [271, 322] width 204 height 20
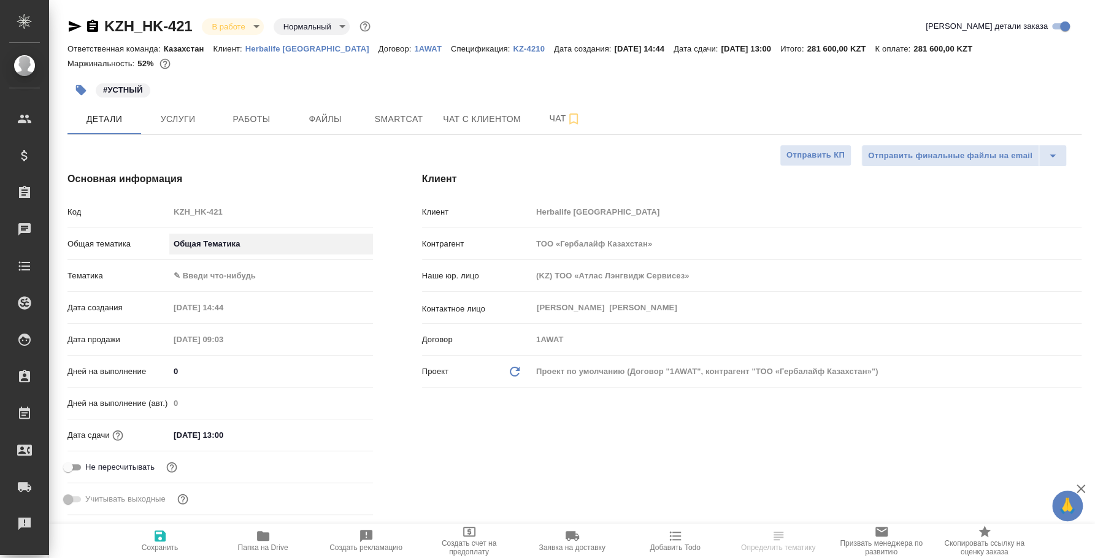
type input "obtem"
type textarea "x"
click at [203, 267] on body "🙏 .cls-1 fill:#fff; AWATERA Fedotova Irina Клиенты Спецификации Заказы Чаты Tod…" at bounding box center [547, 279] width 1095 height 558
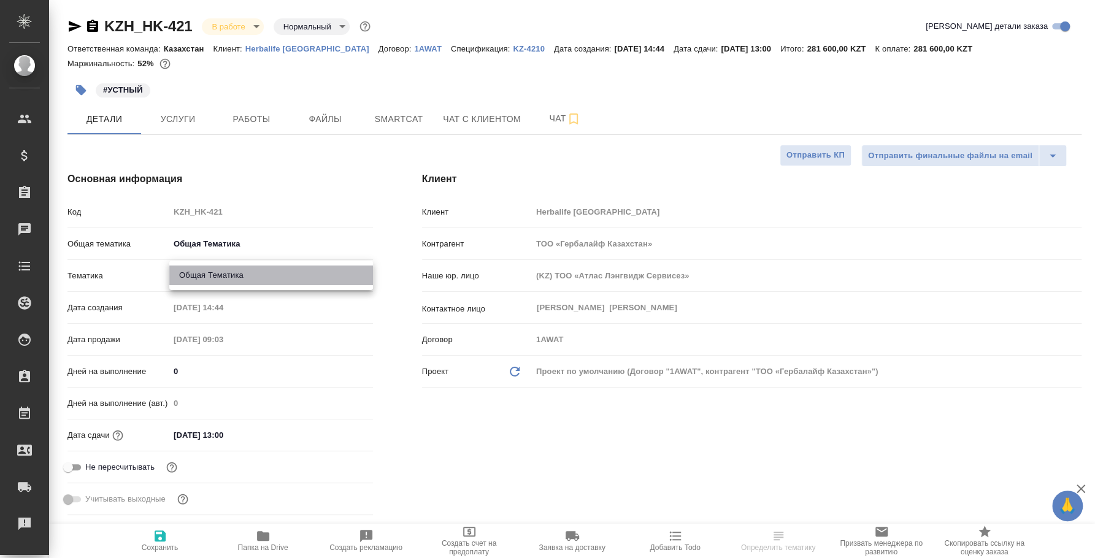
click at [206, 272] on li "Общая Тематика" at bounding box center [271, 276] width 204 height 20
type textarea "x"
type input "6012b1ca196b0e5c9229a120"
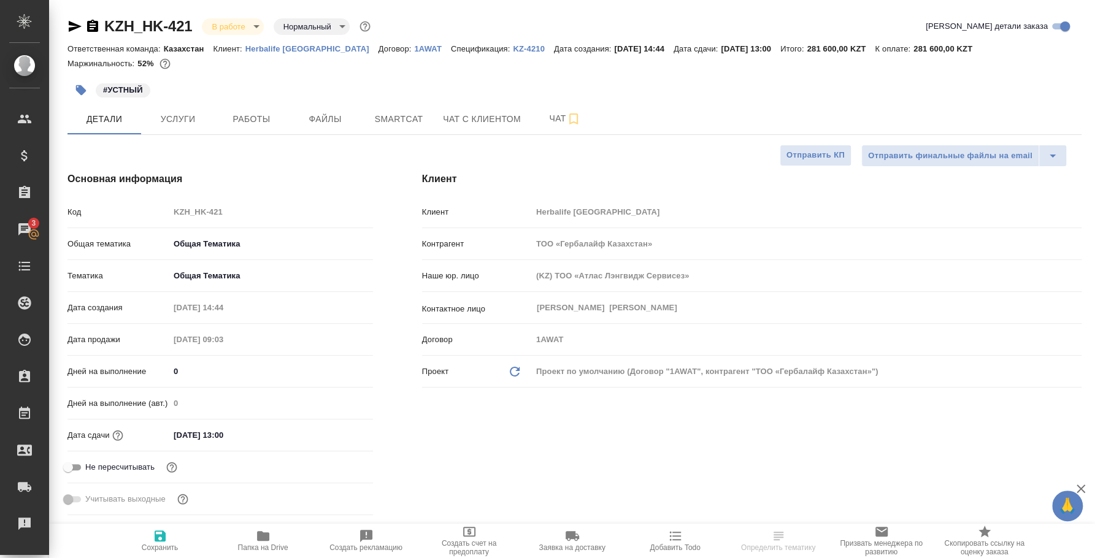
click at [169, 539] on span "Сохранить" at bounding box center [160, 540] width 88 height 23
type textarea "x"
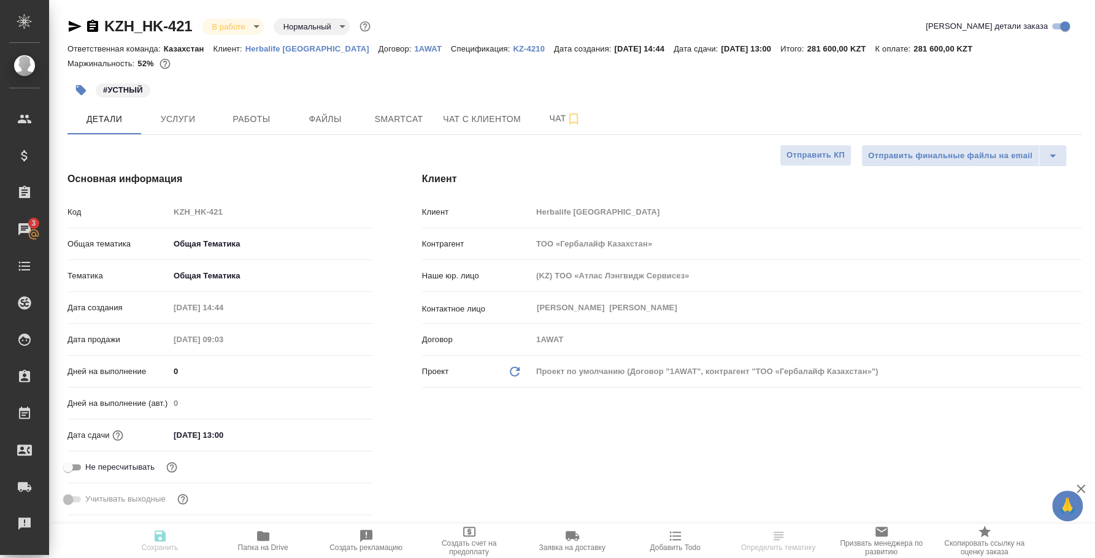
type textarea "x"
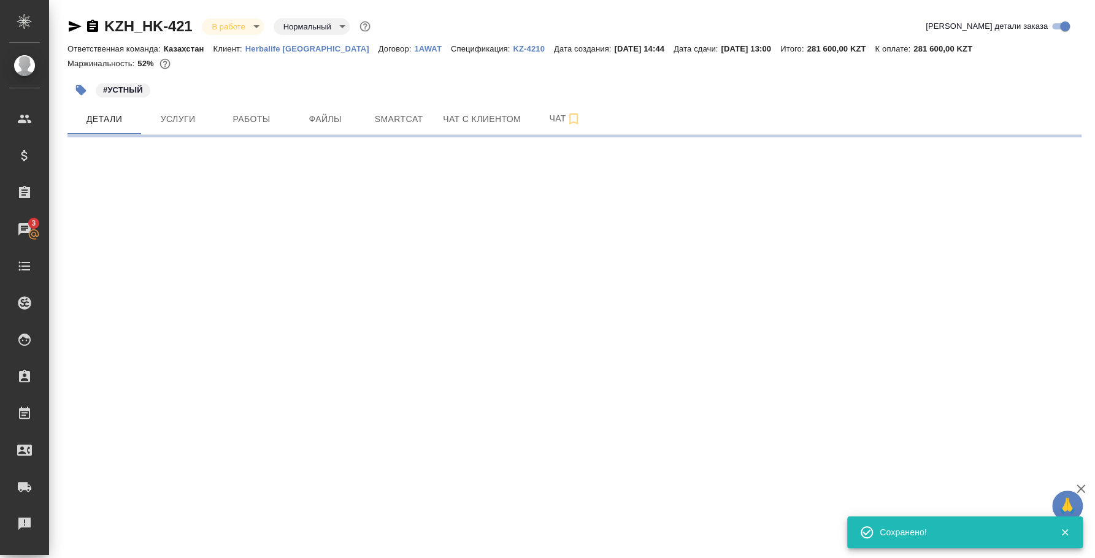
select select "RU"
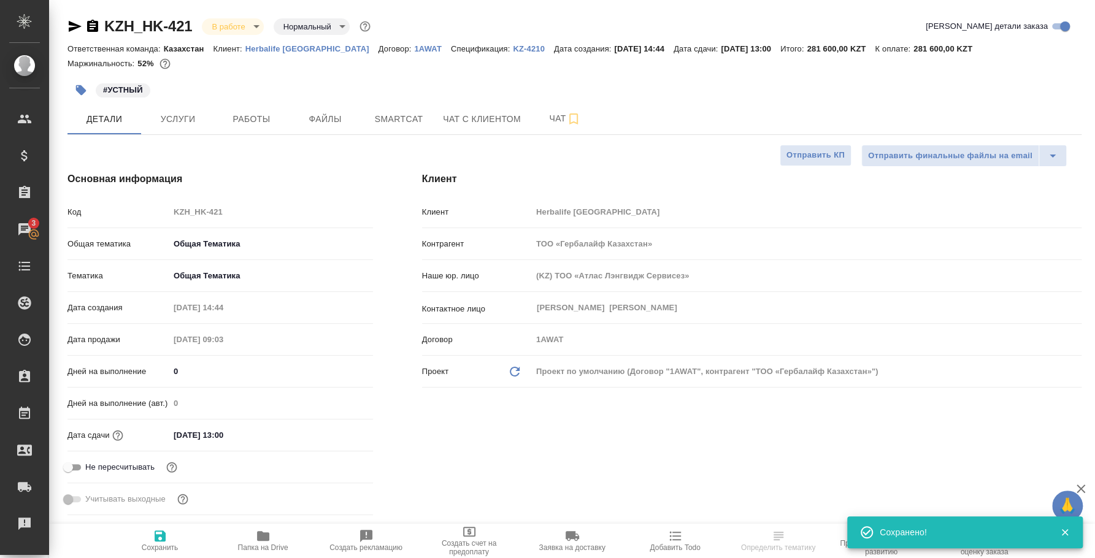
type textarea "x"
click at [233, 25] on body "🙏 .cls-1 fill:#fff; AWATERA Fedotova Irina Клиенты Спецификации Заказы 3 Чаты T…" at bounding box center [547, 279] width 1095 height 558
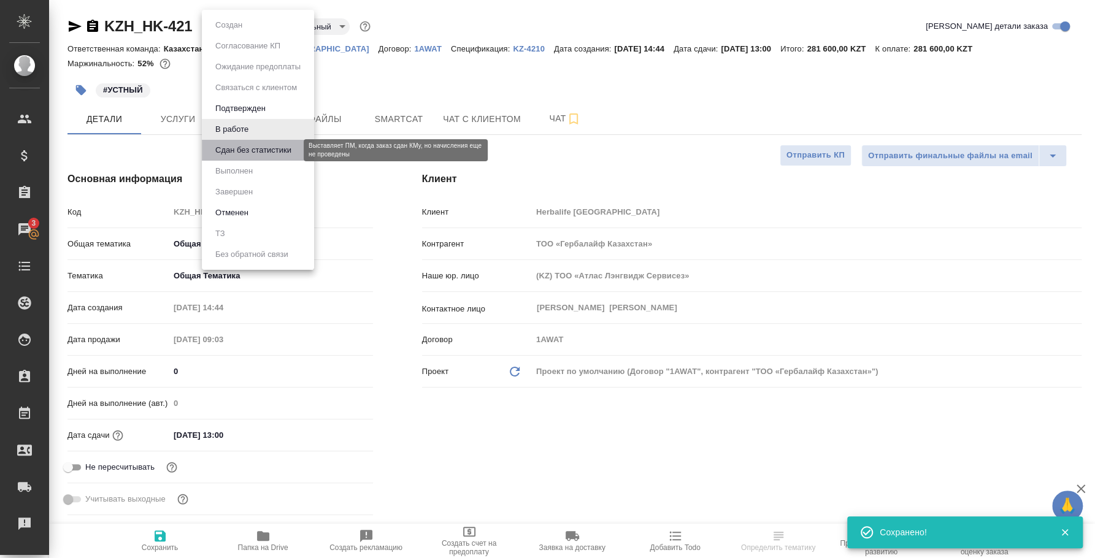
click at [233, 155] on button "Сдан без статистики" at bounding box center [253, 150] width 83 height 13
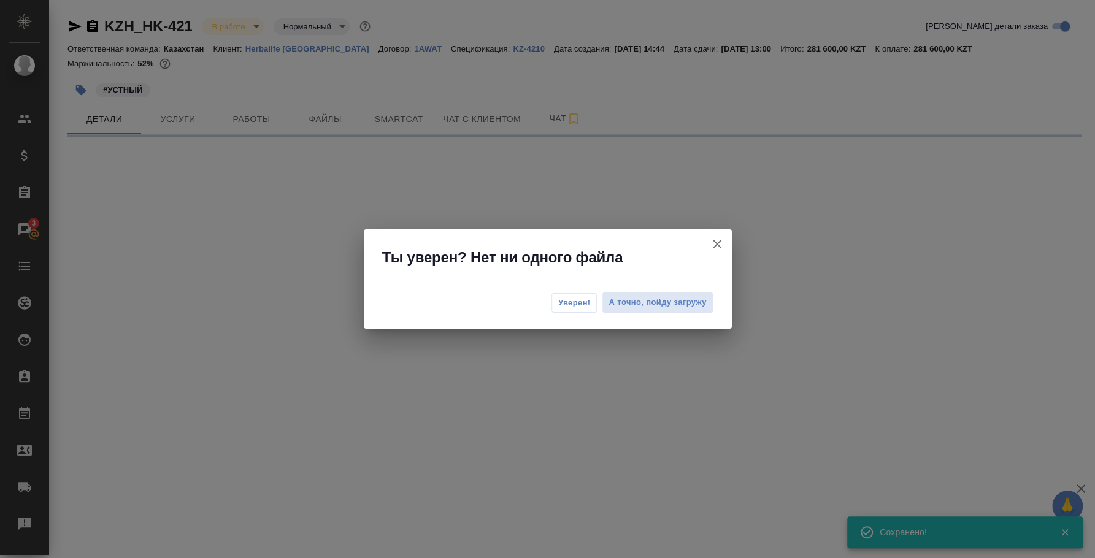
click at [586, 304] on span "Уверен!" at bounding box center [574, 303] width 33 height 12
select select "RU"
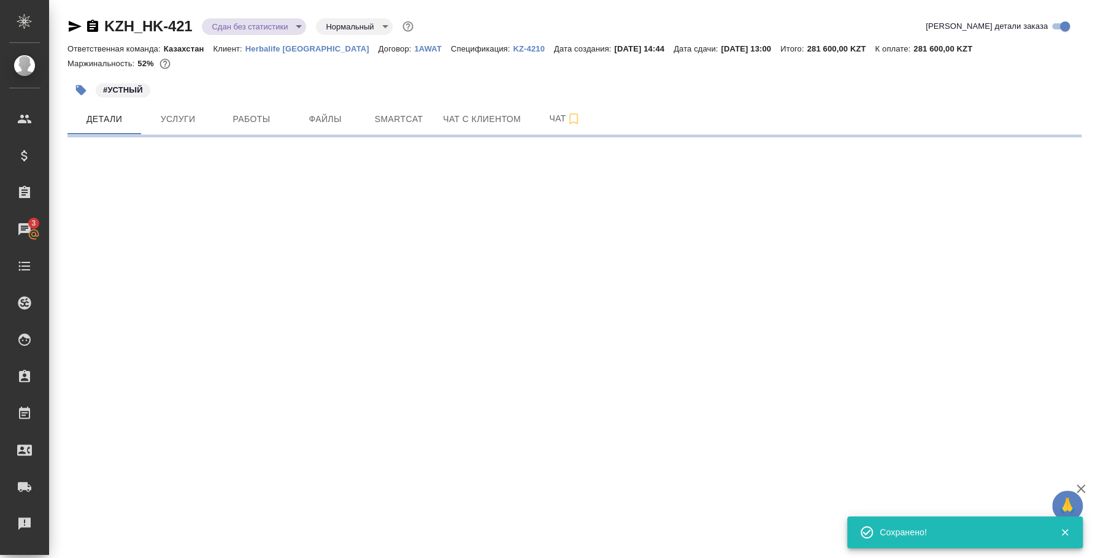
select select "RU"
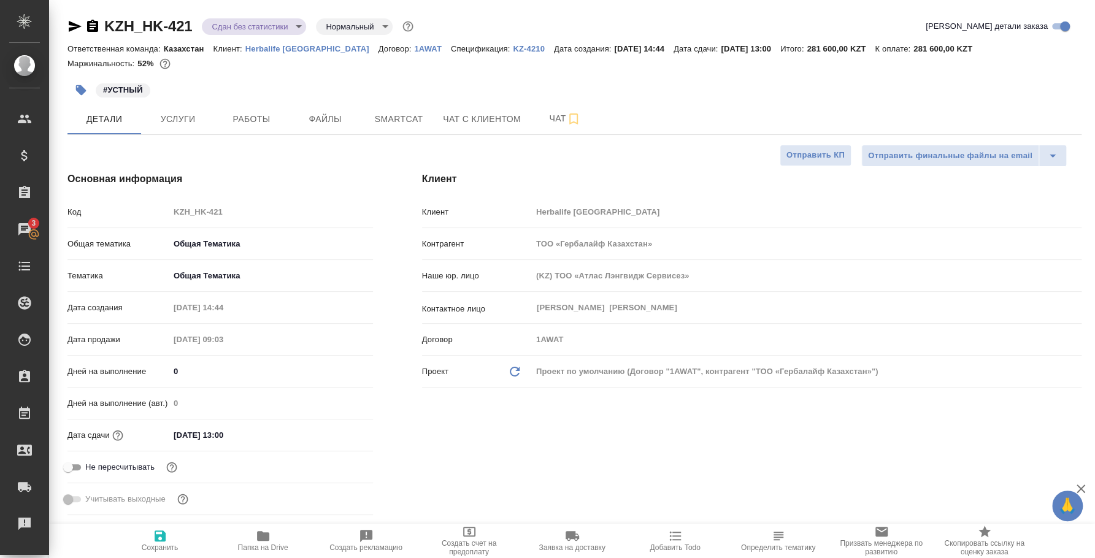
type textarea "x"
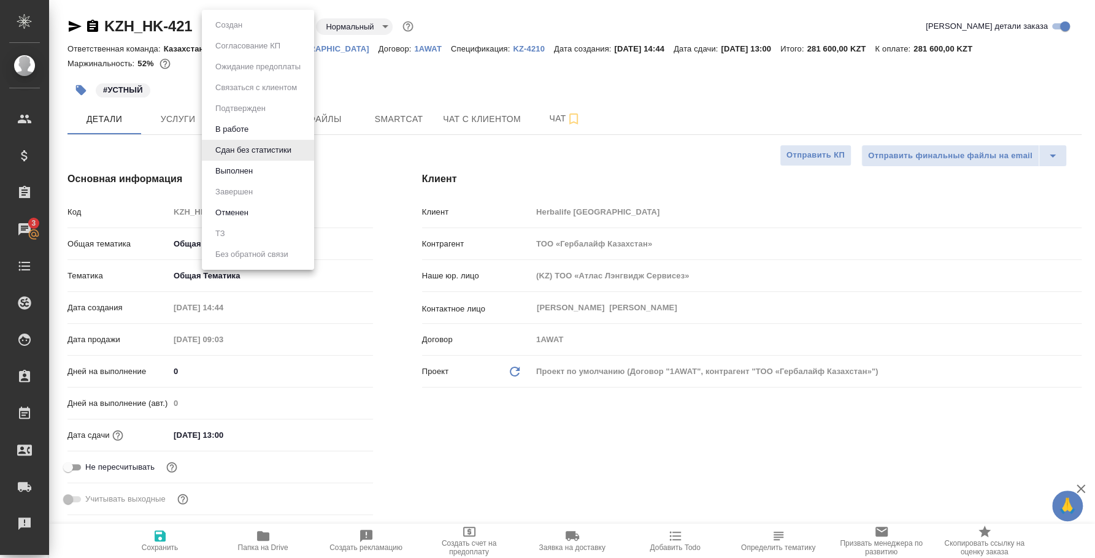
click at [248, 23] on body "🙏 .cls-1 fill:#fff; AWATERA Fedotova Irina Клиенты Спецификации Заказы 3 Чаты T…" at bounding box center [547, 279] width 1095 height 558
click at [236, 167] on button "Выполнен" at bounding box center [234, 170] width 45 height 13
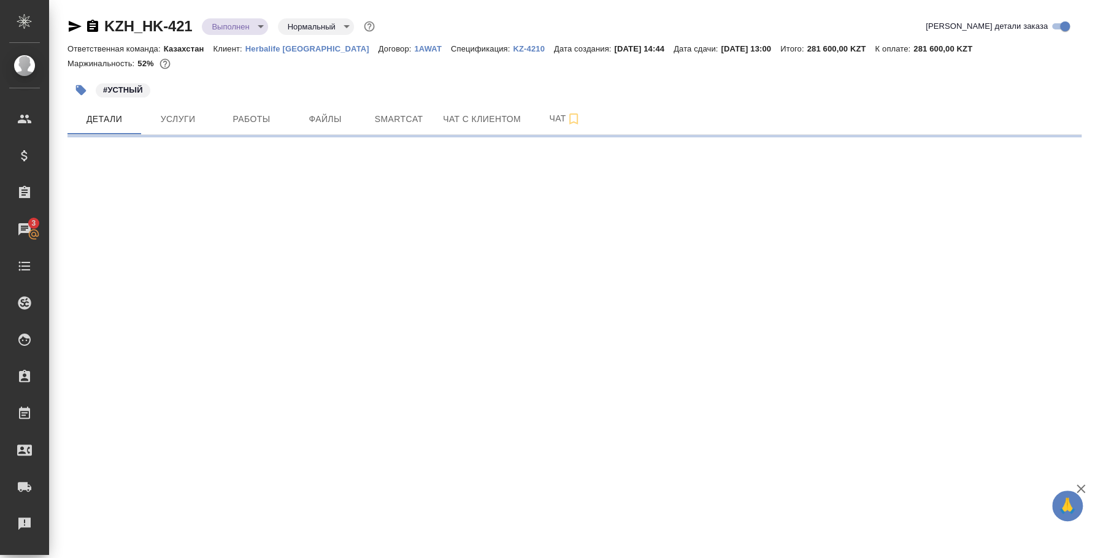
select select "RU"
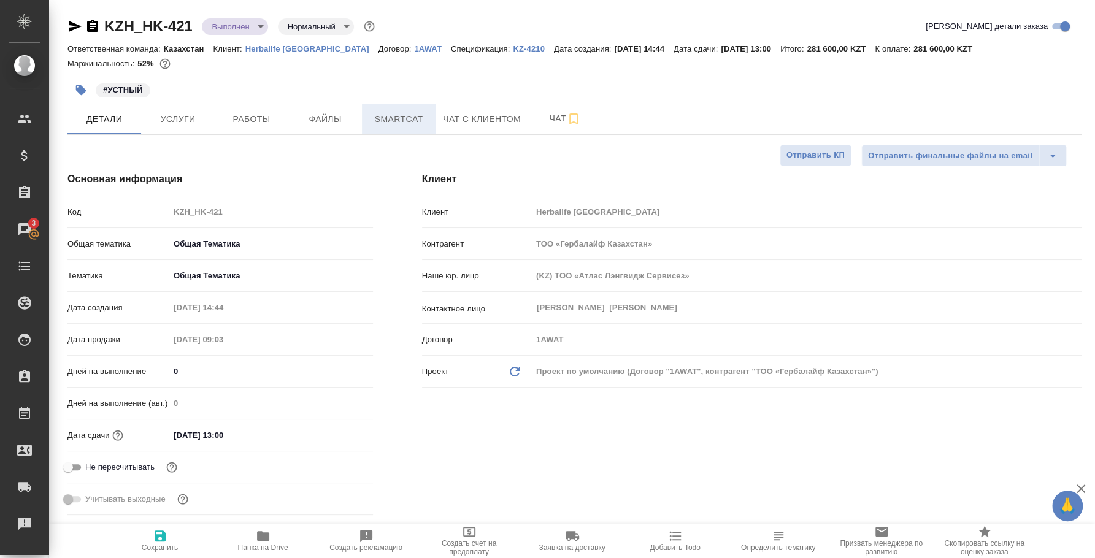
type textarea "x"
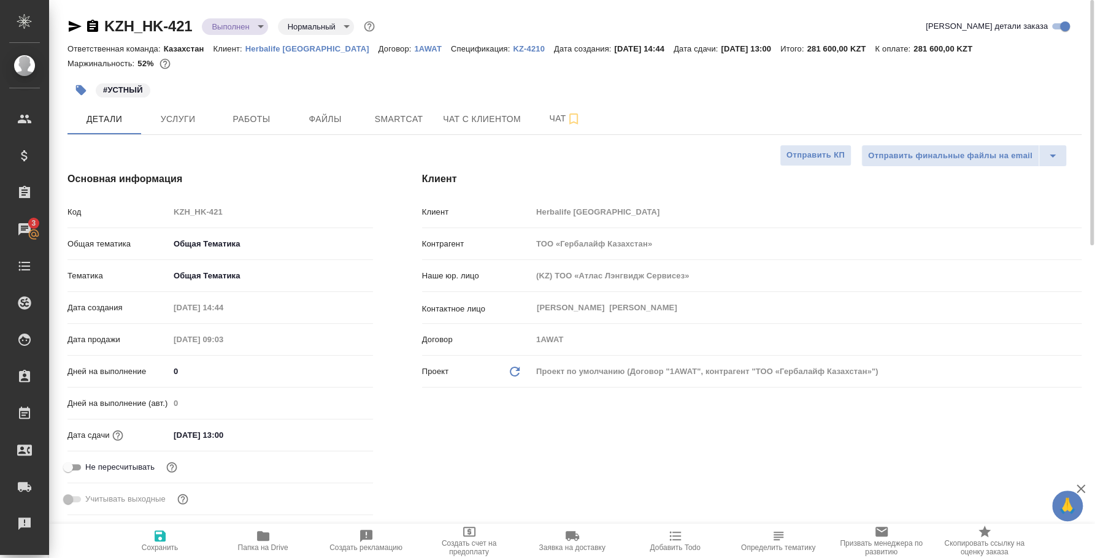
type textarea "x"
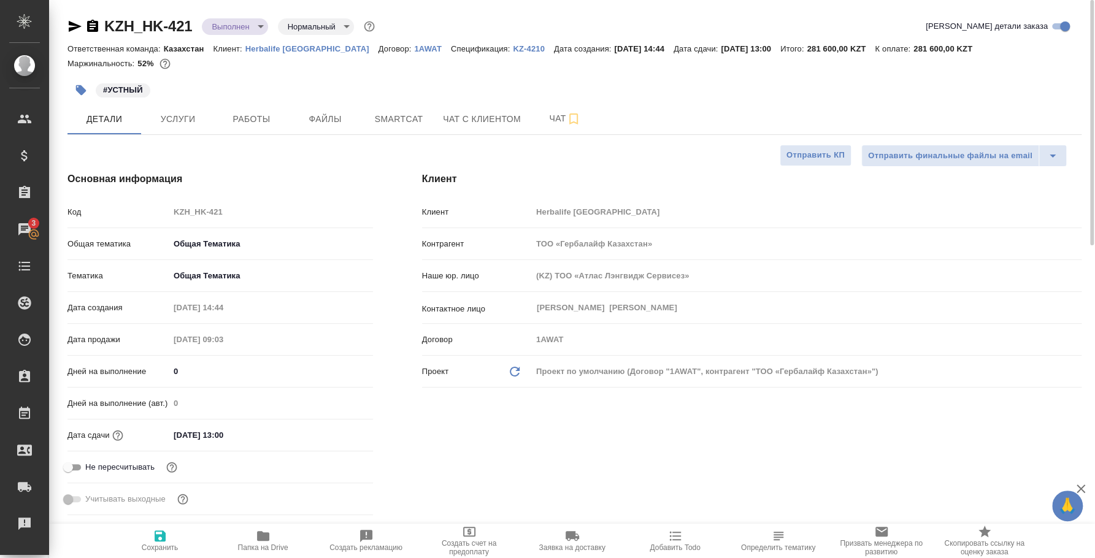
type textarea "x"
click at [75, 29] on icon "button" at bounding box center [74, 26] width 15 height 15
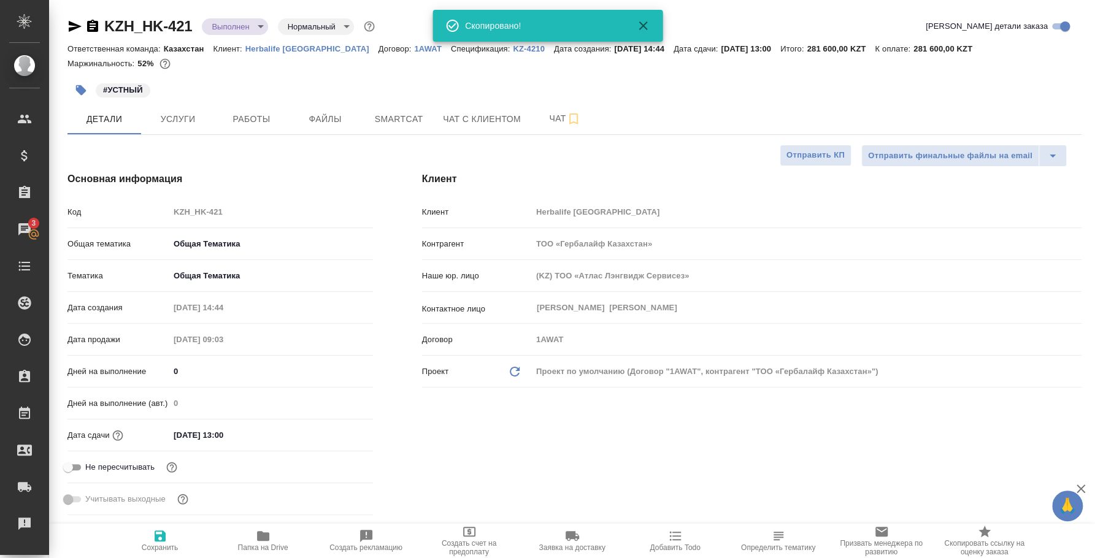
type textarea "x"
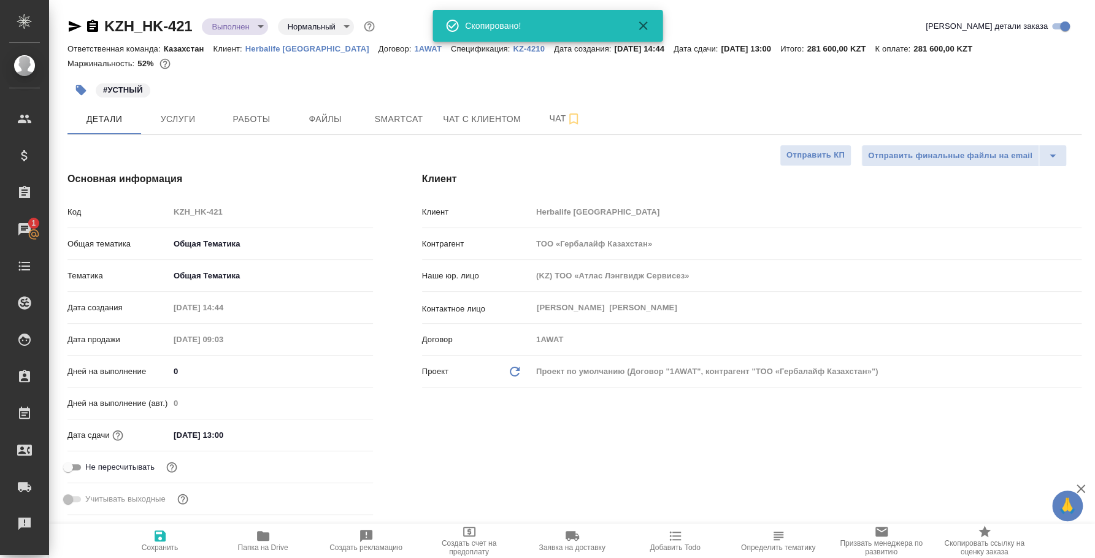
type textarea "x"
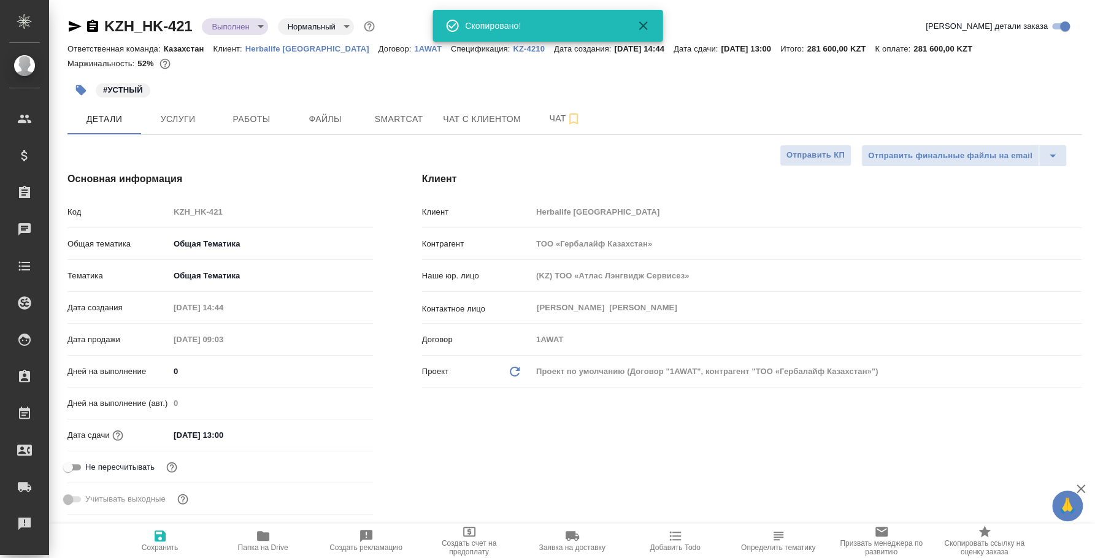
type textarea "x"
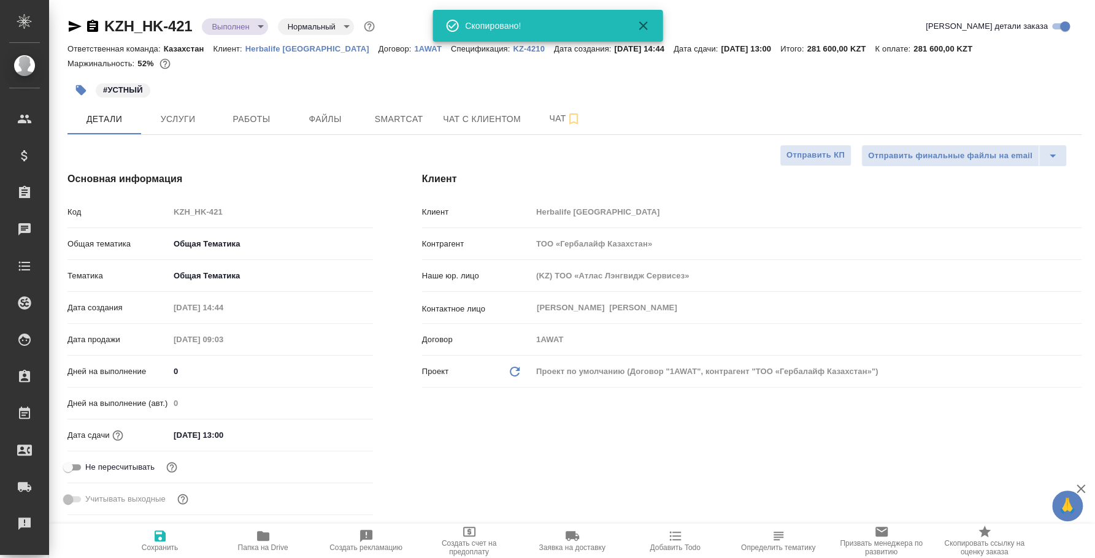
type textarea "x"
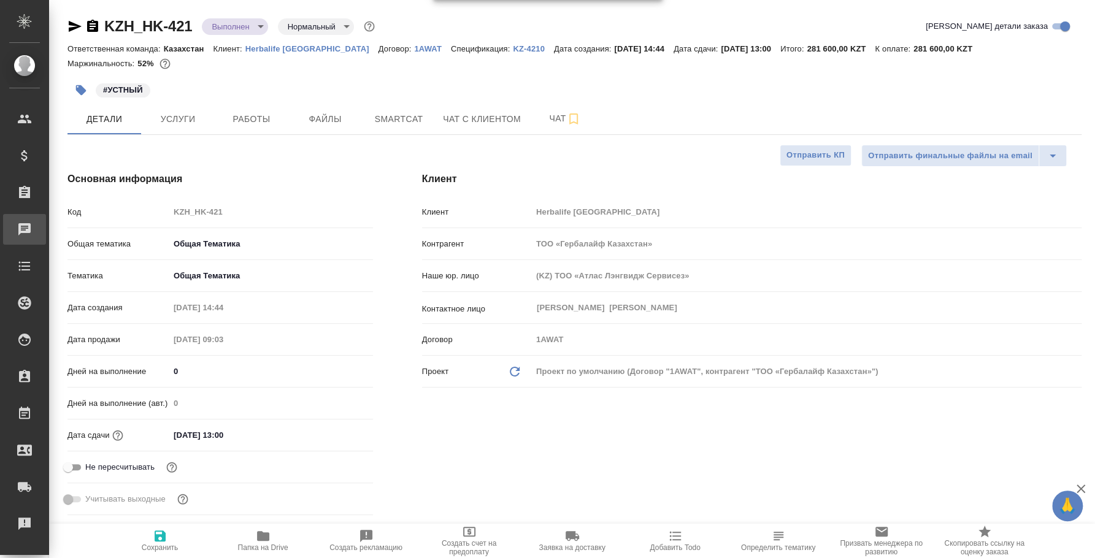
type textarea "x"
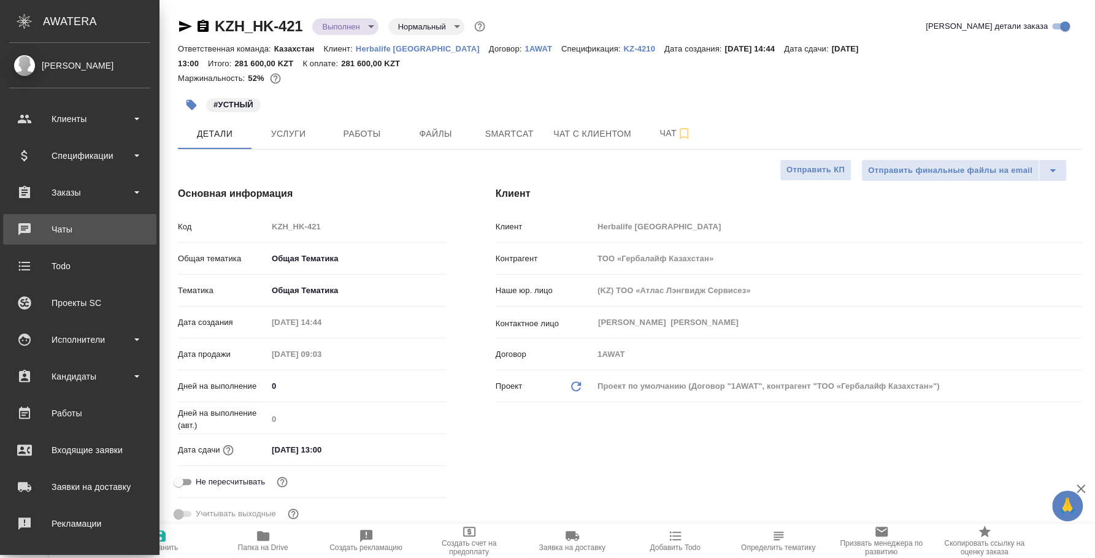
click at [42, 226] on div "Чаты" at bounding box center [79, 229] width 141 height 18
type textarea "x"
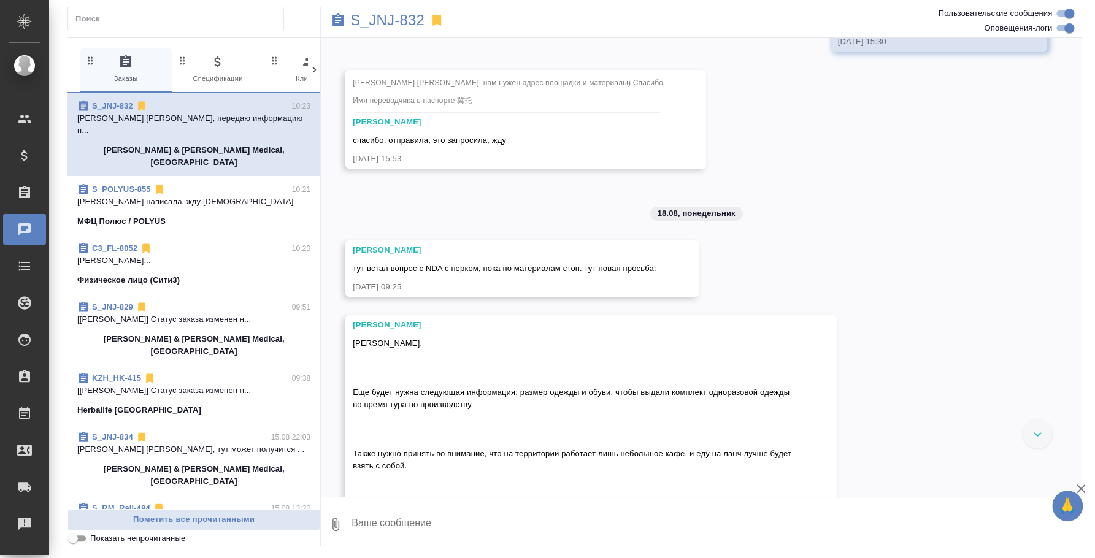
click at [121, 189] on span "S_POLYUS-855 10:21 Ане написала, жду отевта МФЦ Полюс / POLYUS" at bounding box center [193, 205] width 233 height 44
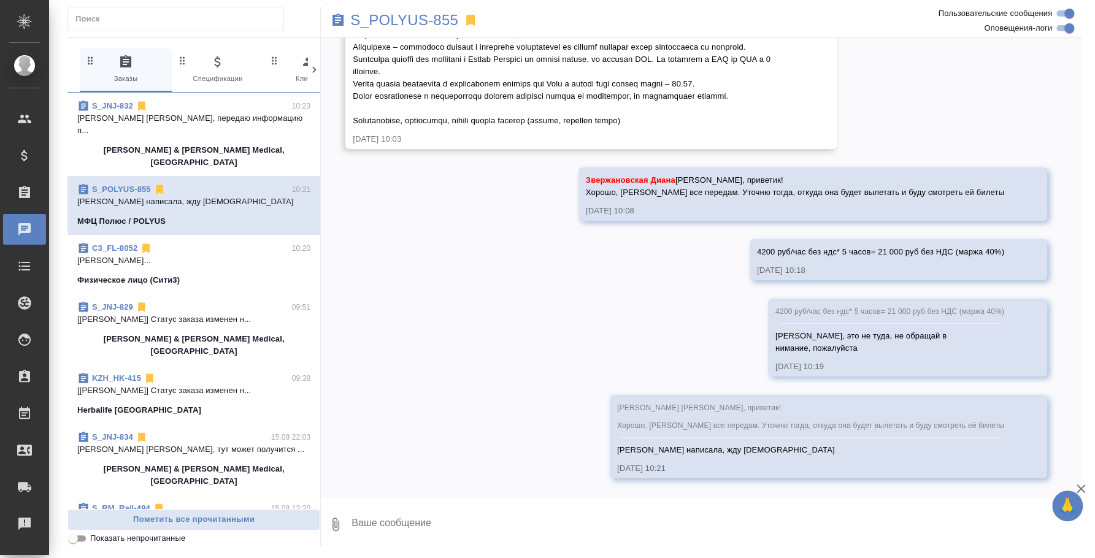
click at [430, 541] on textarea at bounding box center [715, 525] width 731 height 42
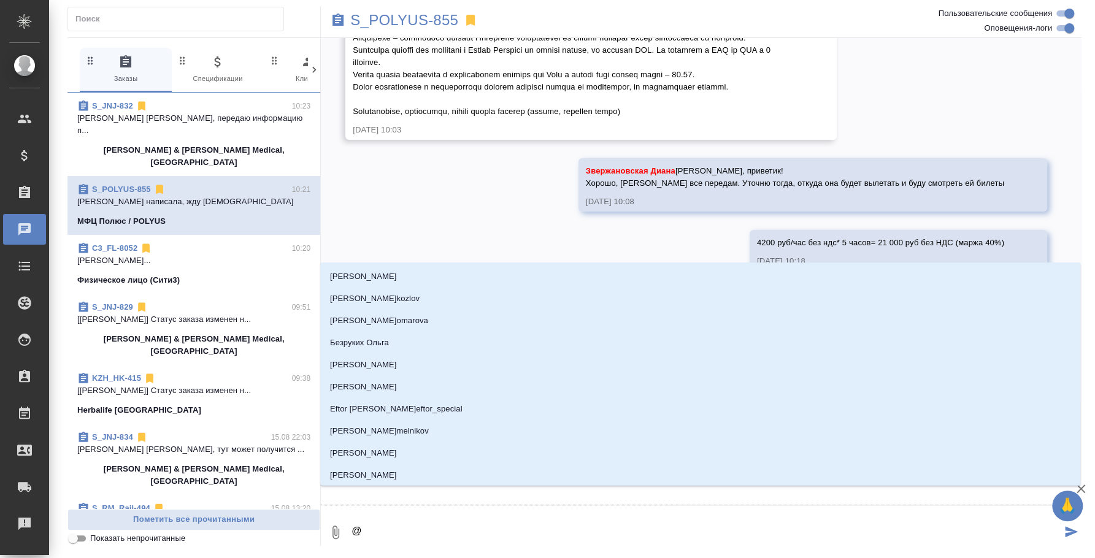
type textarea "@p"
type input "p"
type textarea "@pd"
type input "pd"
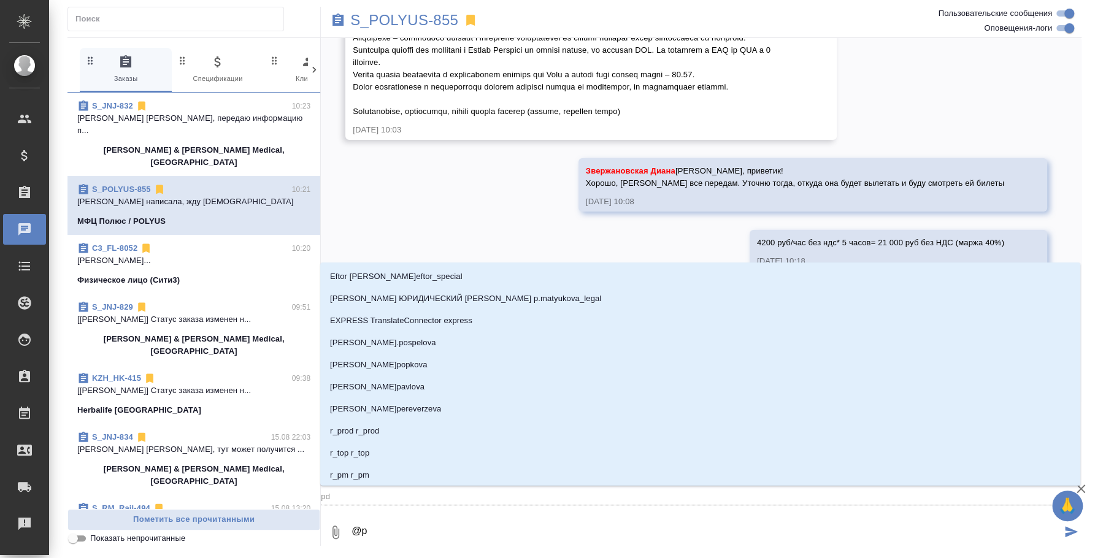
type textarea "@"
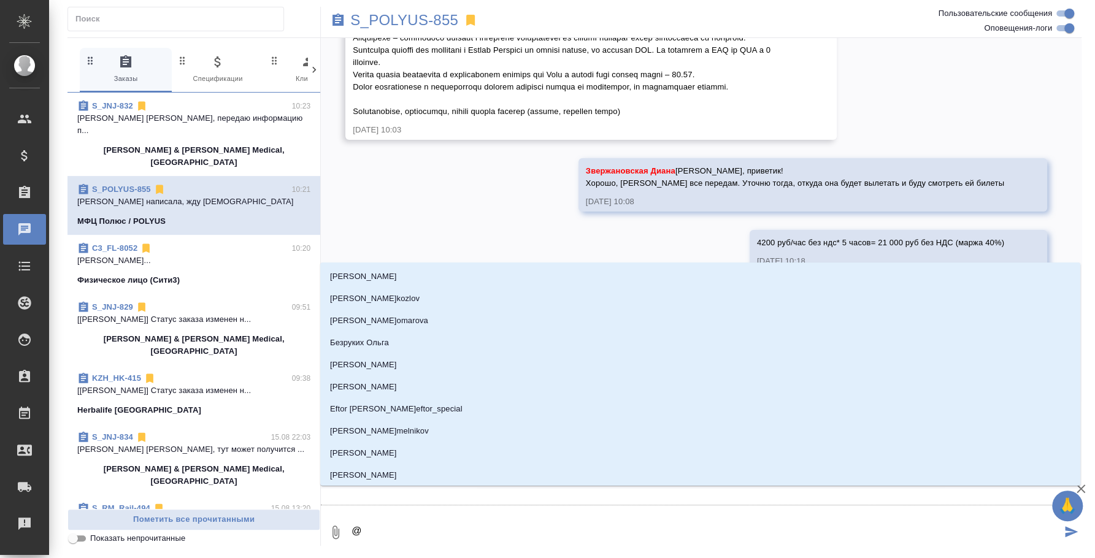
type textarea "@з"
type input "з"
type textarea "@зв"
type input "зв"
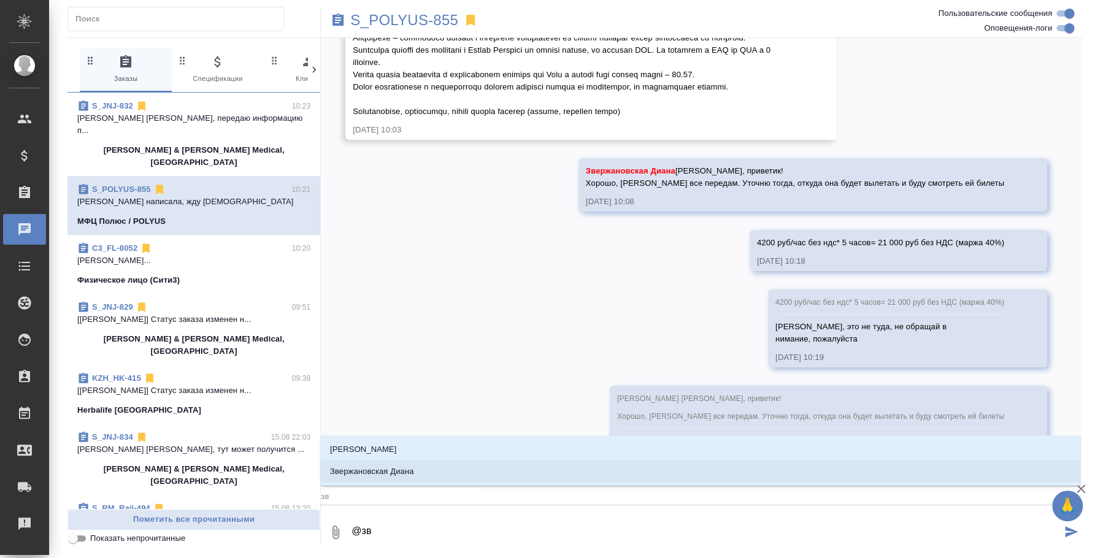
click at [484, 472] on li "Звержановская Диана" at bounding box center [700, 472] width 760 height 22
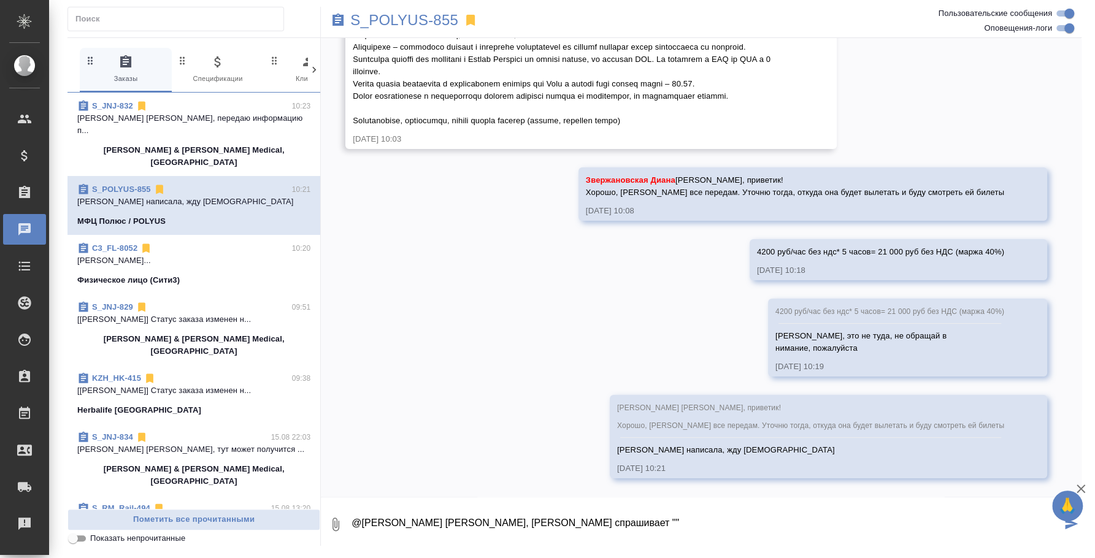
paste textarea "Могу я прибыть 30 августа, день отдохнуть? Конечно, за 31 мне не будет оплачива…"
type textarea "@Звержановская Диана Диана, Анна спрашивает "Могу я прибыть 30 августа, день от…"
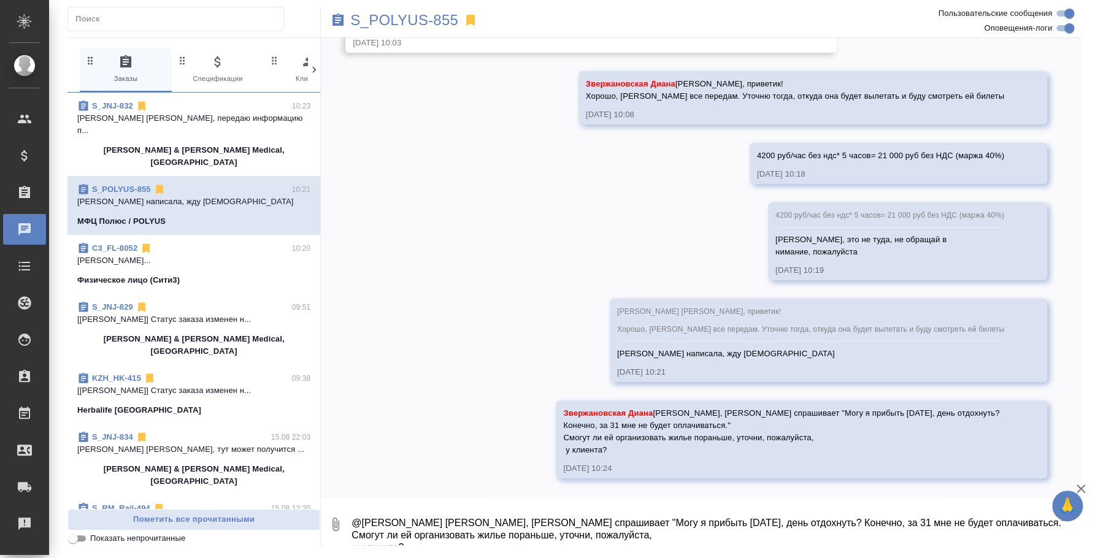
scroll to position [6235, 0]
click at [199, 144] on p "Johnson & Johnson Medical, Russia" at bounding box center [193, 156] width 233 height 25
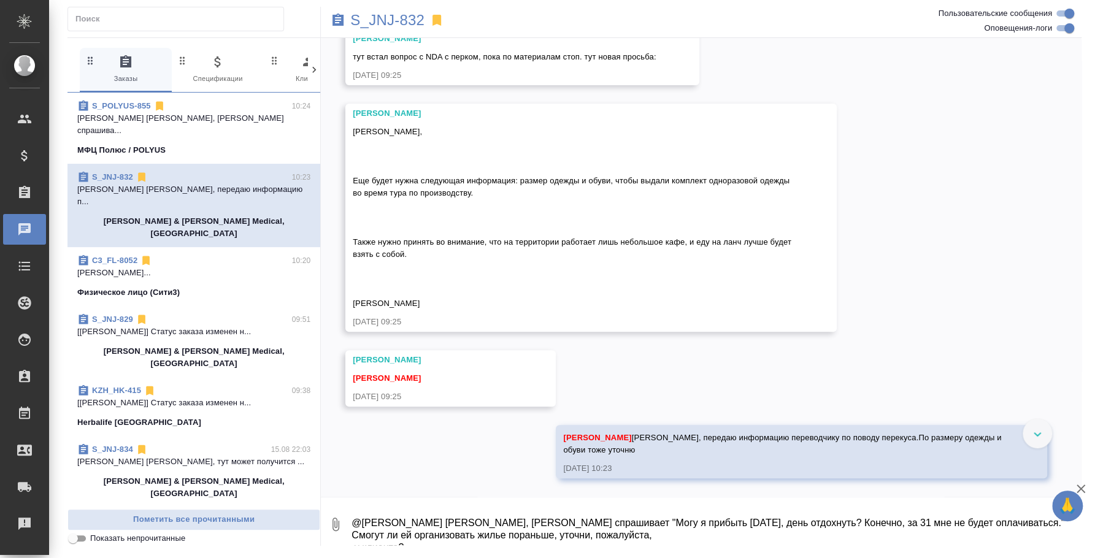
scroll to position [6521, 0]
click at [444, 512] on textarea "@Звержановская Диана Диана, Анна спрашивает "Могу я прибыть 30 августа, день от…" at bounding box center [715, 525] width 731 height 42
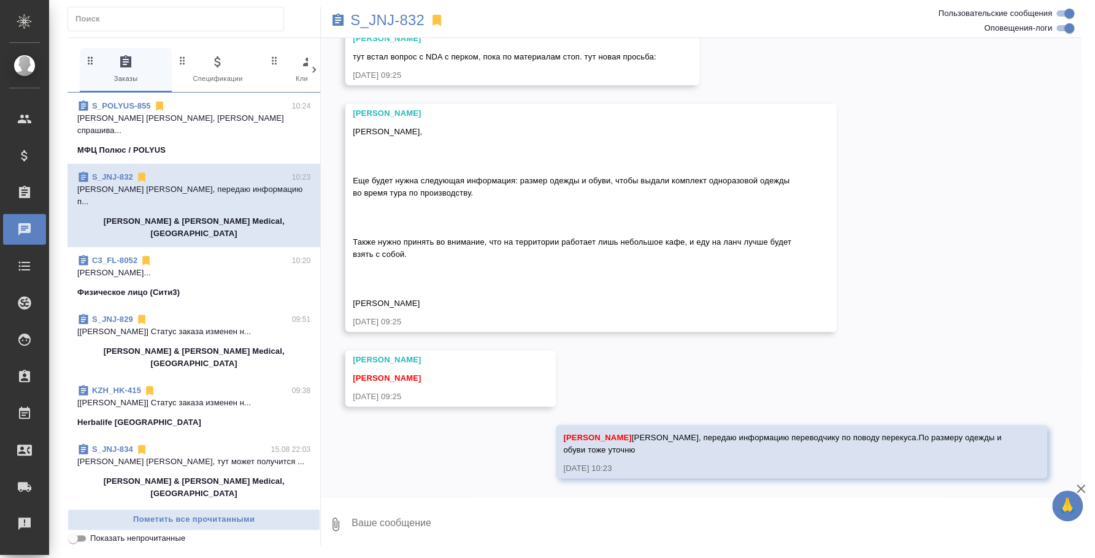
paste textarea "Могу я прибыть 30 августа, день отдохнуть? Конечно, за 31 мне не будет оплачива…"
type textarea "Могу я прибыть 30 августа, день отдохнуть? Конечно, за 31 мне не будет оплачива…"
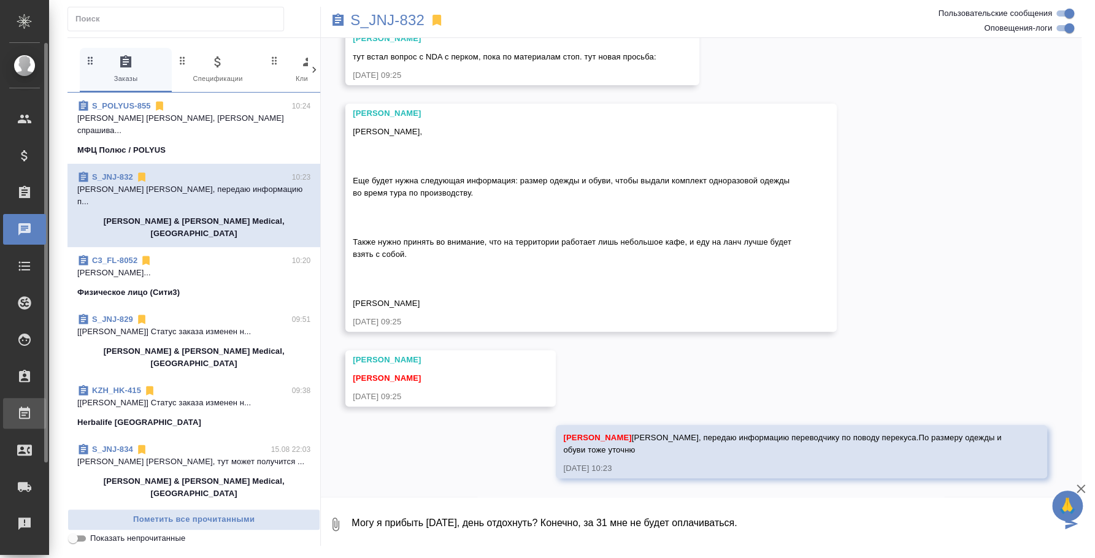
drag, startPoint x: 488, startPoint y: 487, endPoint x: 23, endPoint y: 420, distance: 469.9
click at [28, 453] on div ".cls-1 fill:#fff; AWATERA Fedotova Irina Клиенты Спецификации Заказы 0 Чаты Tod…" at bounding box center [547, 279] width 1095 height 558
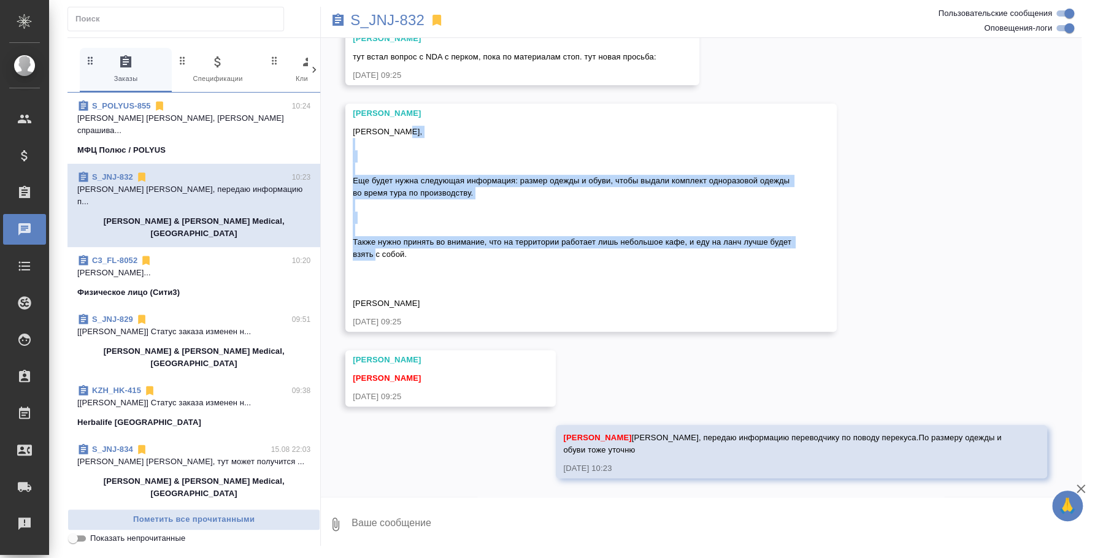
drag, startPoint x: 433, startPoint y: 231, endPoint x: 347, endPoint y: 152, distance: 117.3
click at [347, 152] on div "Усманова Ольга Ольга, Еще будет нужна следующая информация: размер одежды и обу…" at bounding box center [590, 218] width 491 height 228
copy span "Еще будет нужна следующая информация: размер одежды и обуви, чтобы выдали компл…"
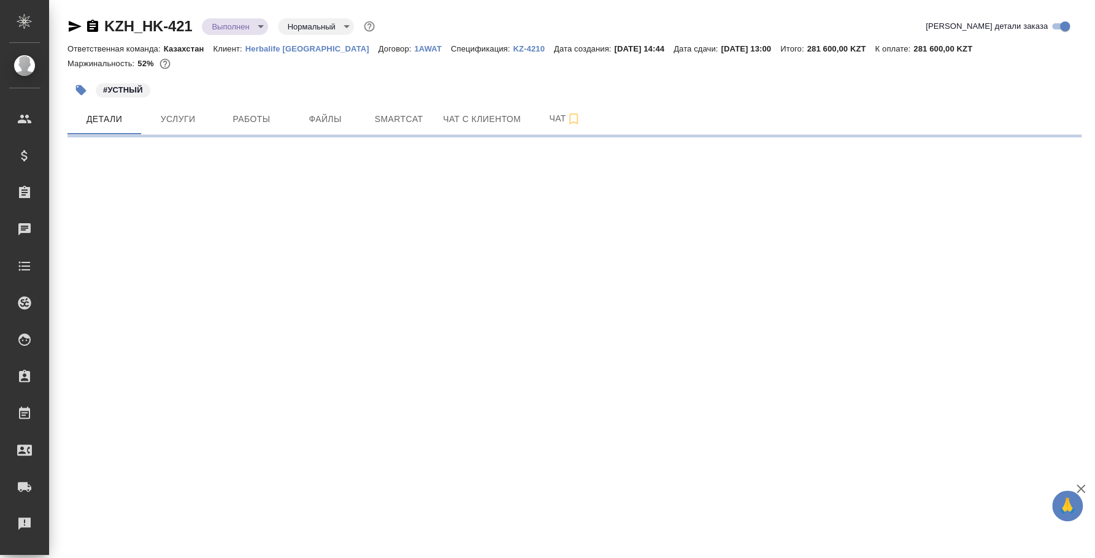
select select "RU"
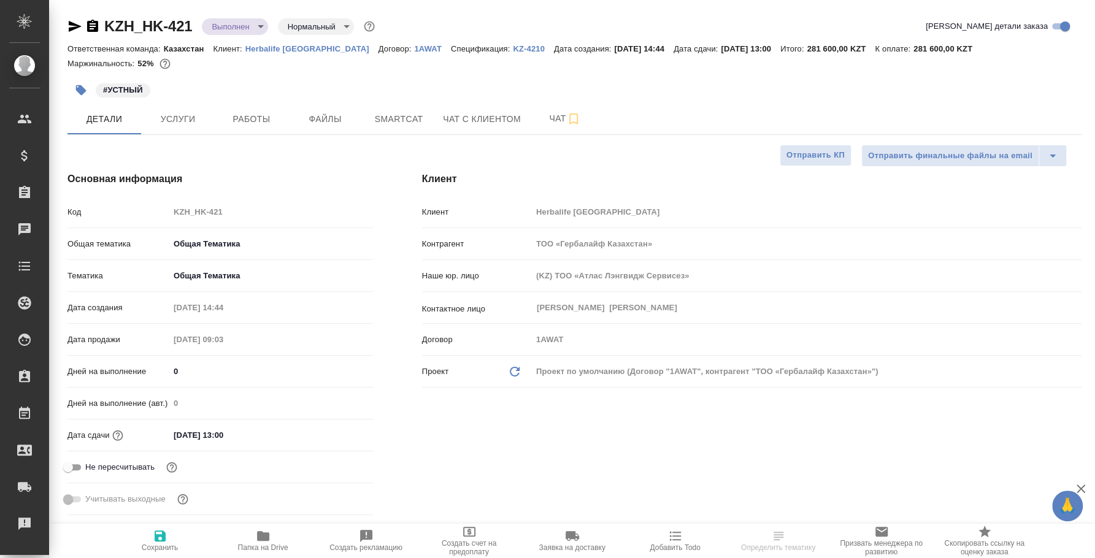
type textarea "x"
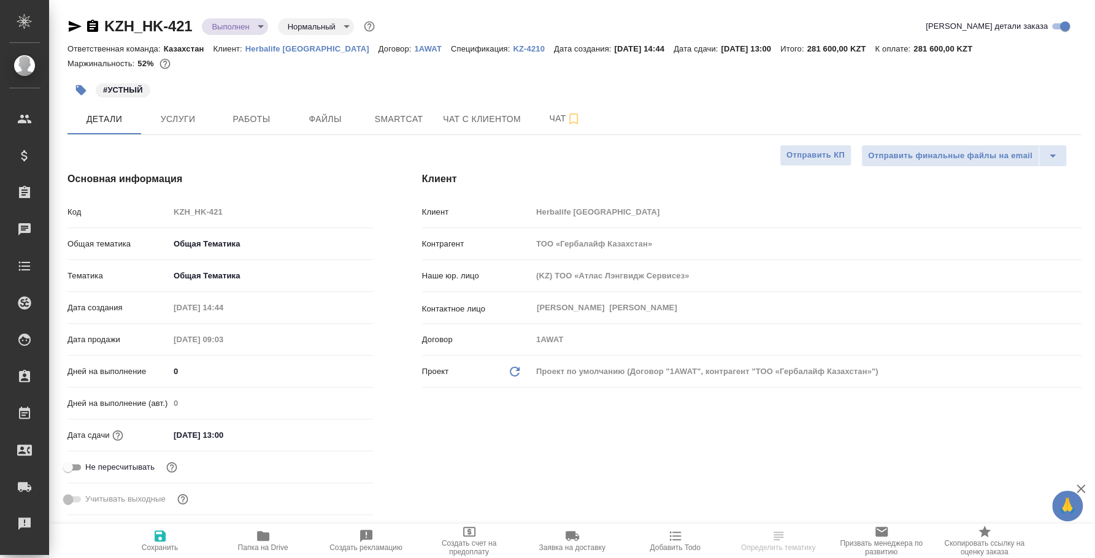
type textarea "x"
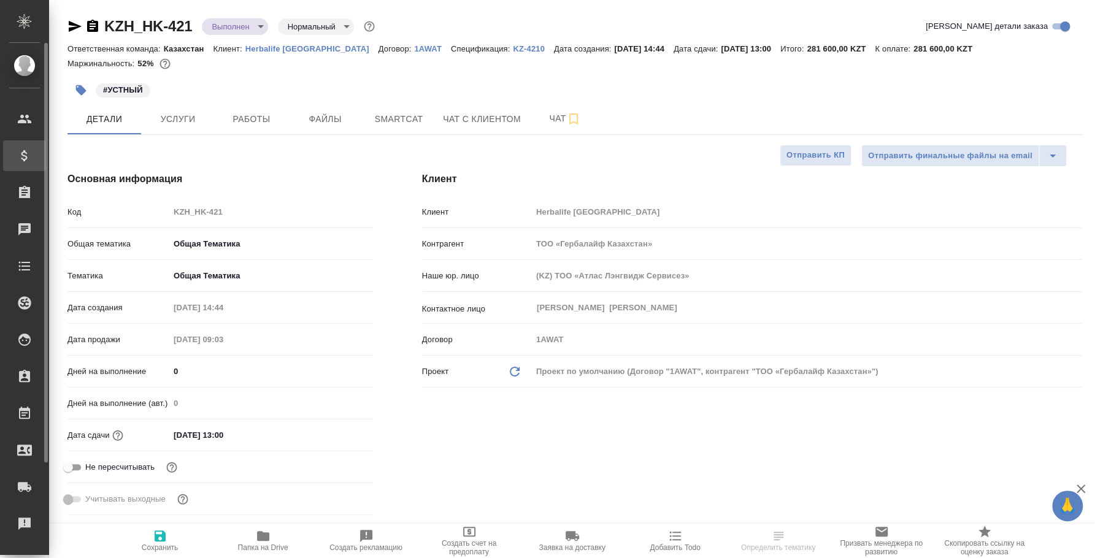
type textarea "x"
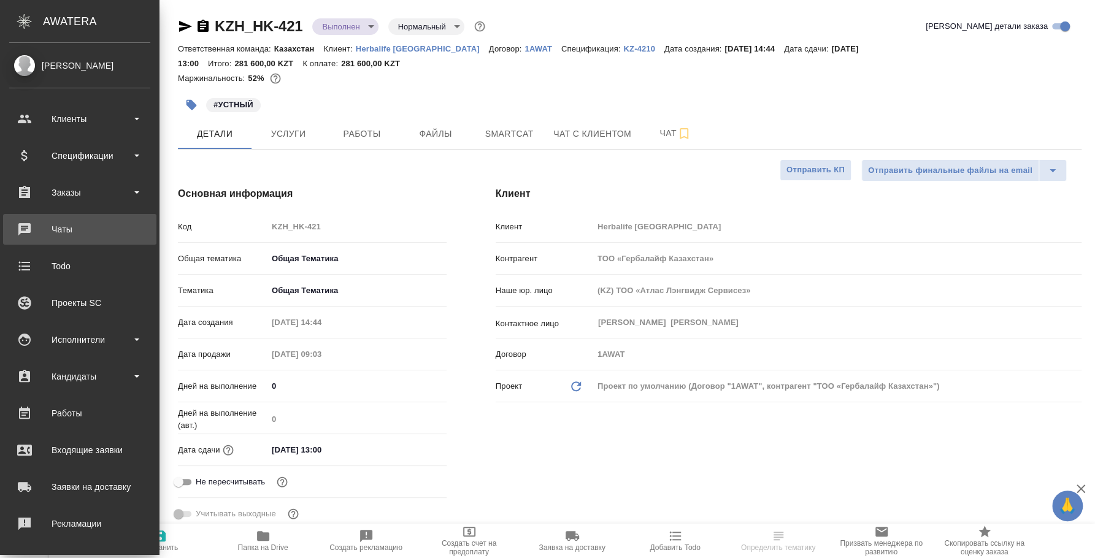
type textarea "x"
click at [80, 229] on div "Чаты" at bounding box center [79, 229] width 141 height 18
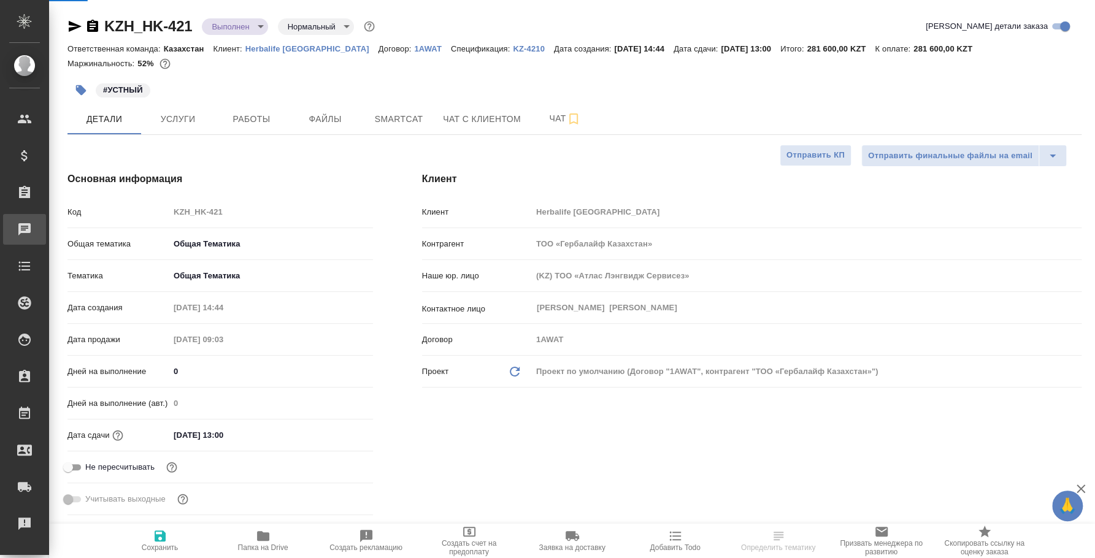
type textarea "x"
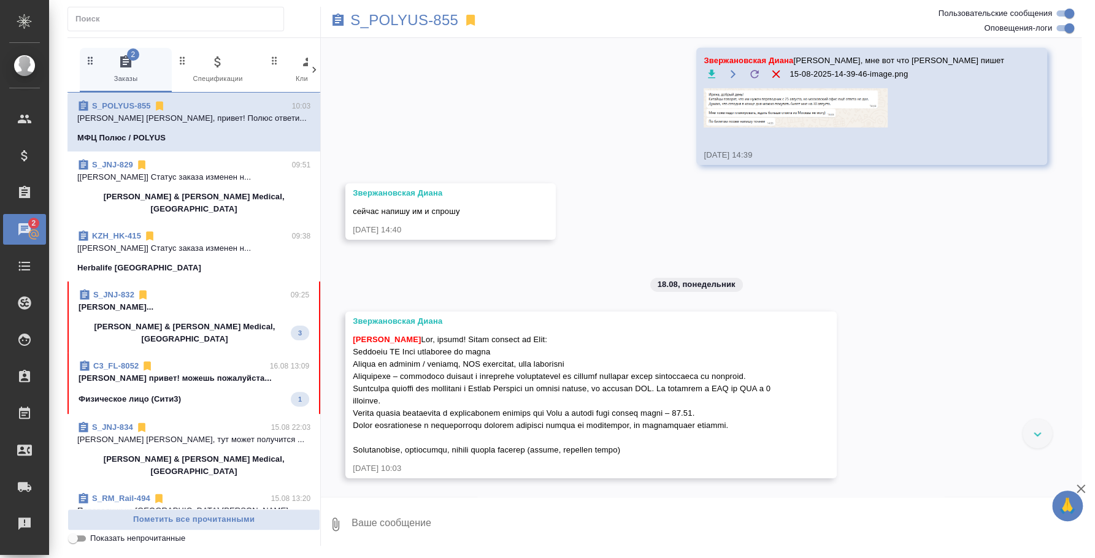
scroll to position [5807, 0]
click at [554, 515] on textarea at bounding box center [715, 525] width 731 height 42
type textarea "l"
type textarea "L"
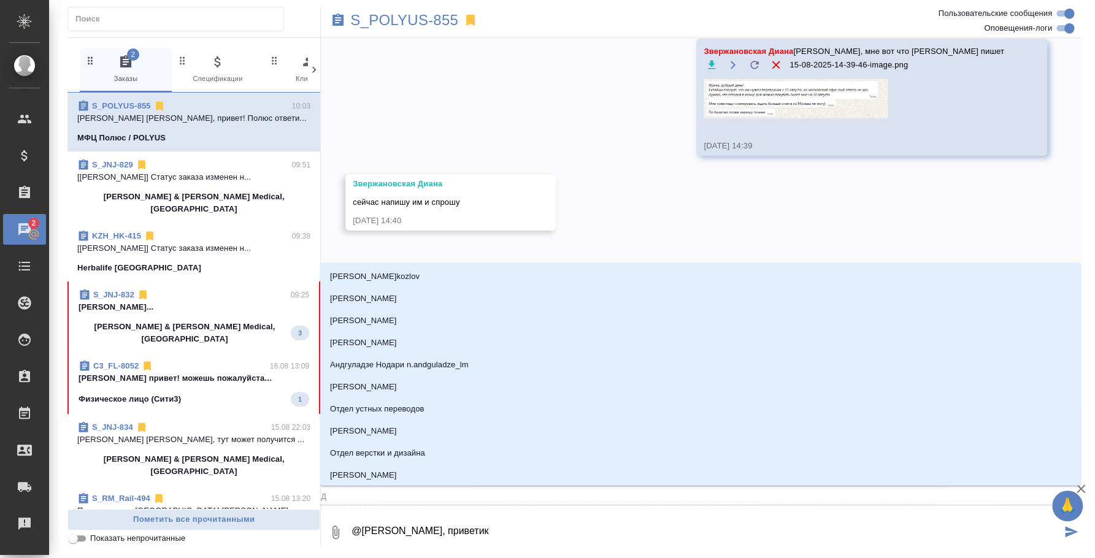
type textarea "@ [PERSON_NAME], приветик"
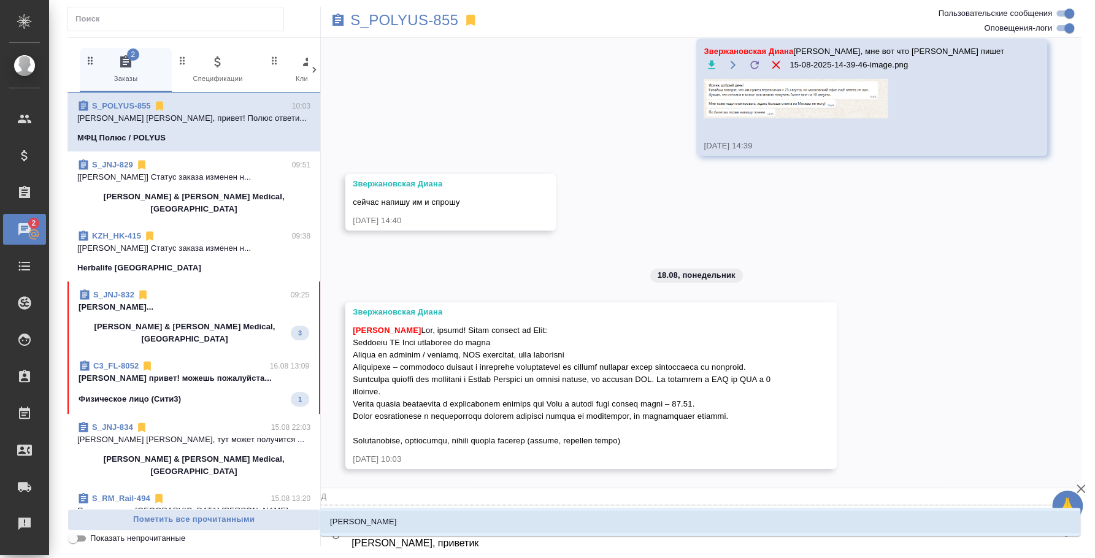
type input "Д"
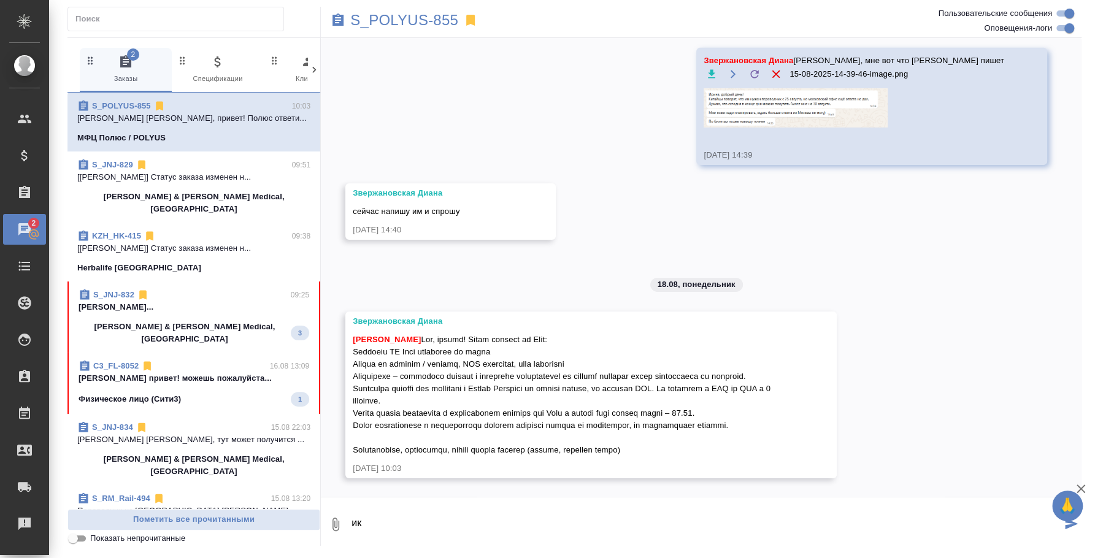
type textarea "к"
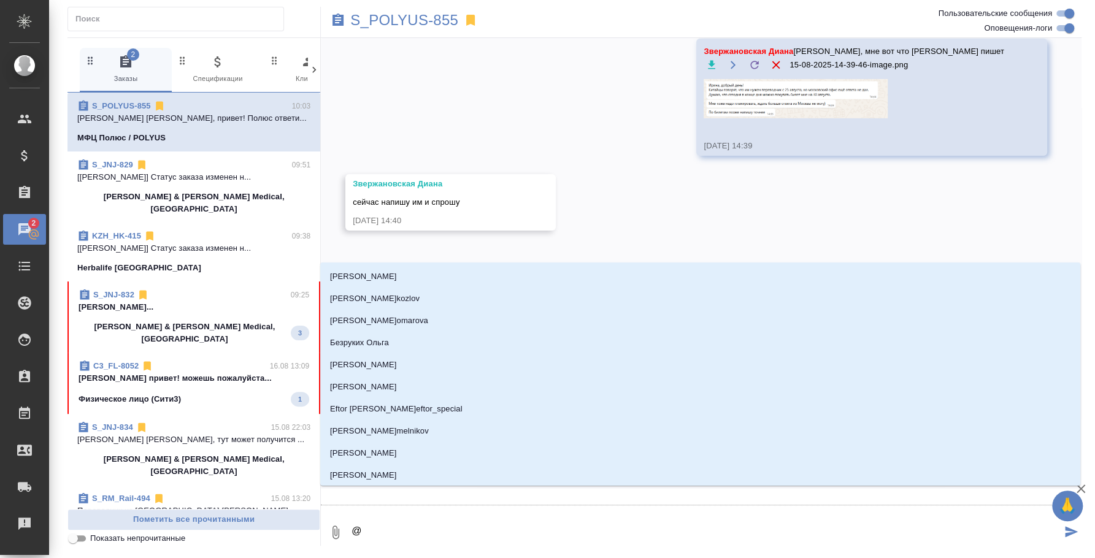
type textarea "@z"
type input "z"
type textarea "@zv"
type input "zv"
type textarea "@zve"
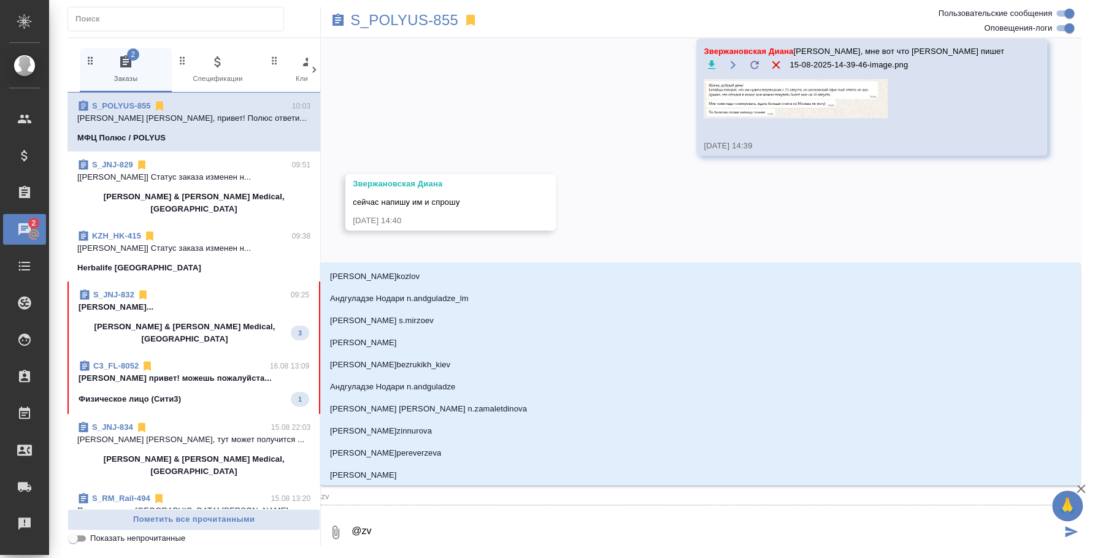
type input "zve"
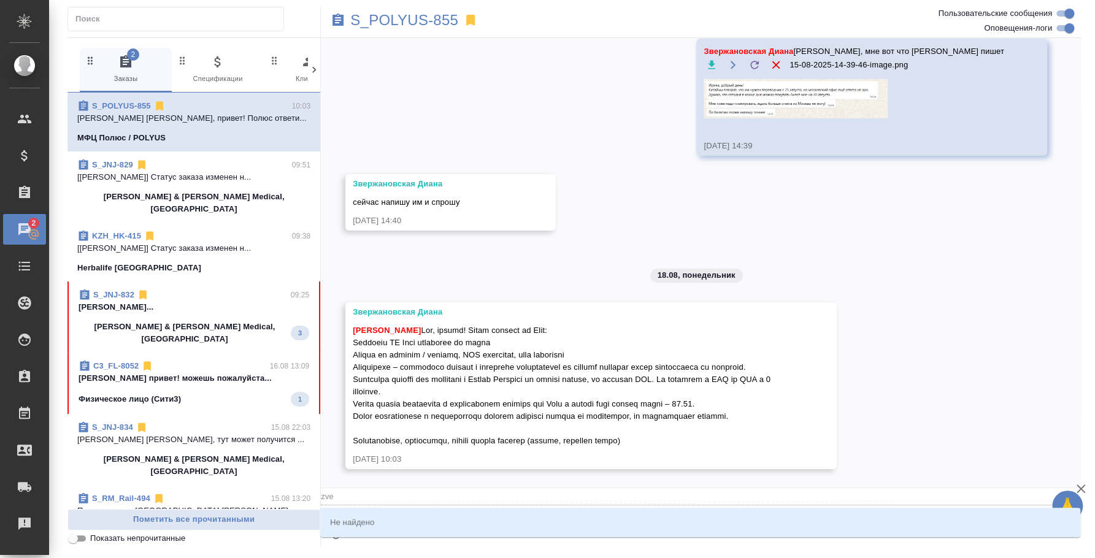
type textarea "@zv"
type input "zv"
type textarea "@z"
type input "z"
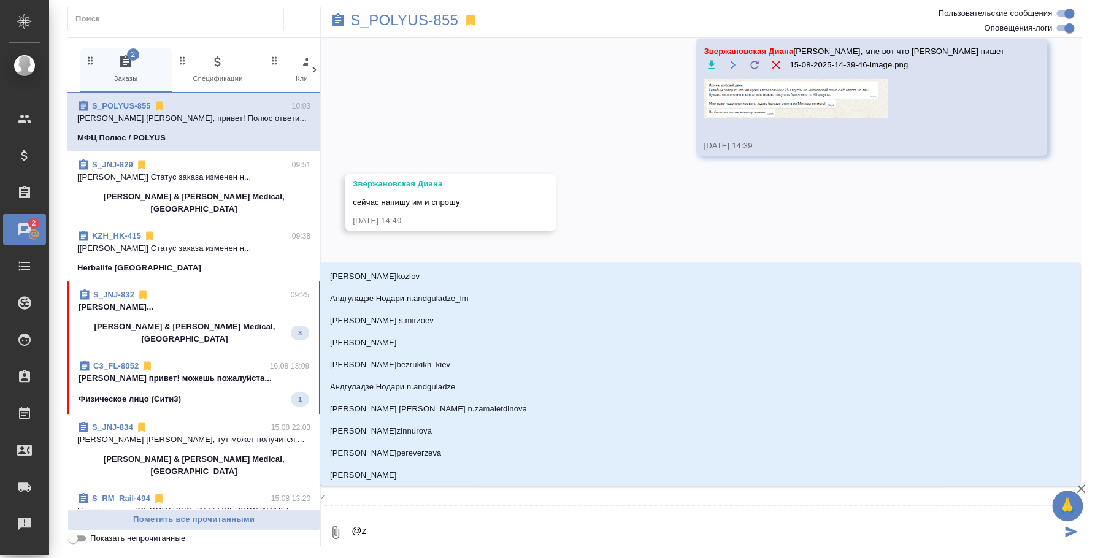
type textarea "@"
type textarea "@p"
type input "p"
type textarea "@p'd"
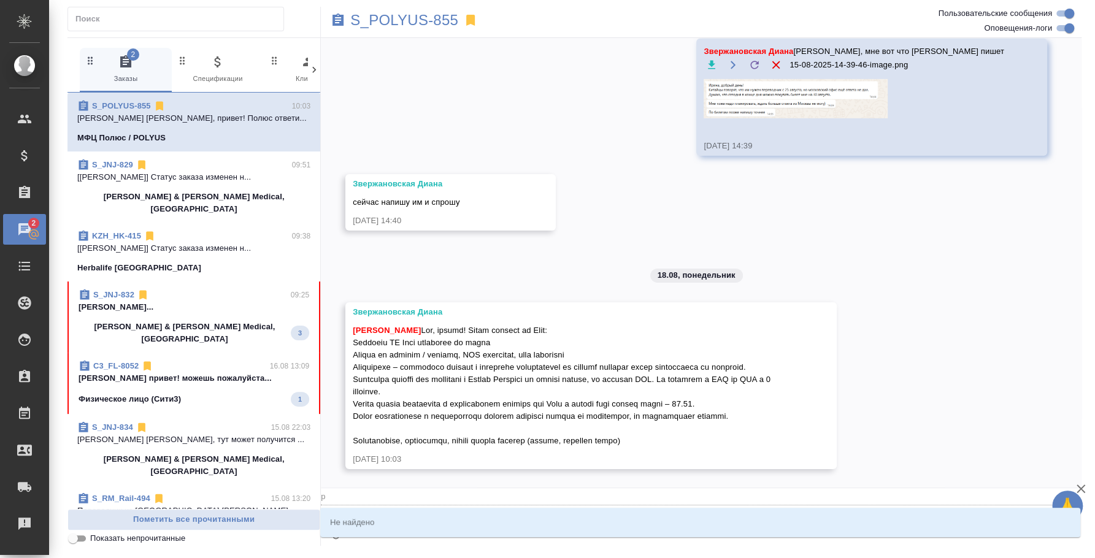
type input "p'd"
type textarea "@p"
type input "p"
type textarea "@"
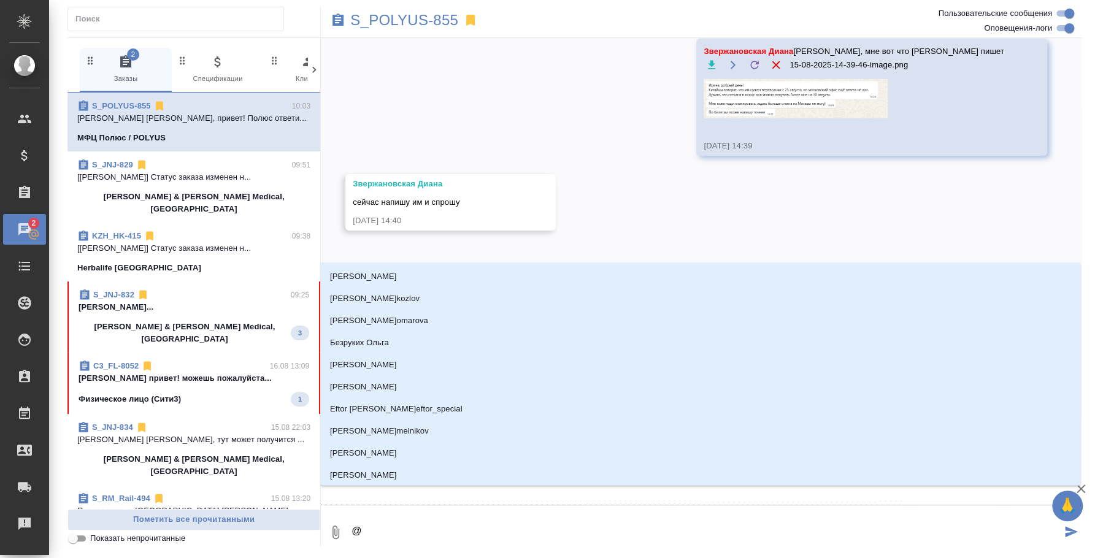
type textarea "@з"
type input "з"
type textarea "@зв"
type input "зв"
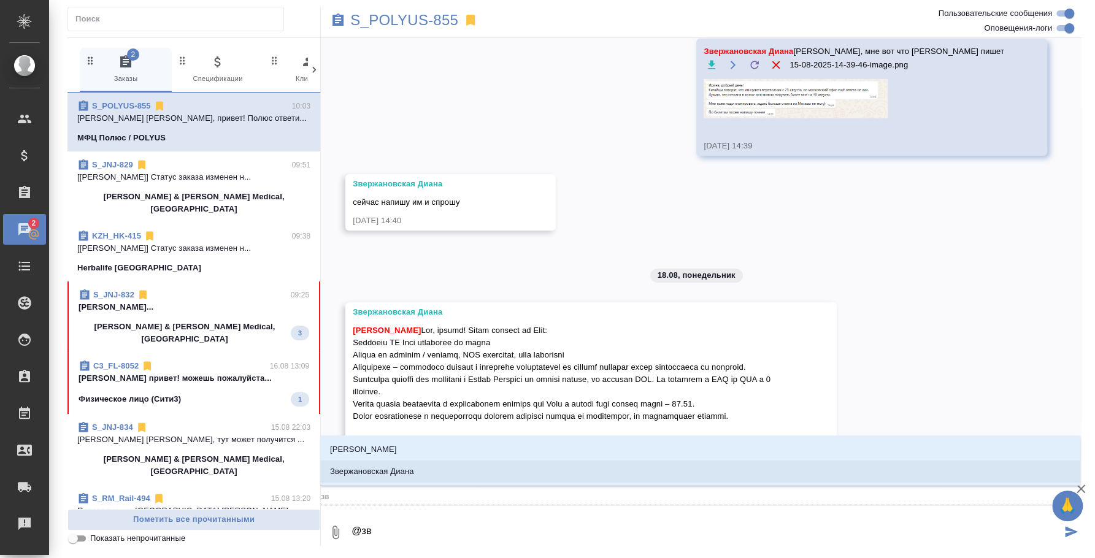
click at [643, 468] on li "Звержановская Диана" at bounding box center [700, 472] width 760 height 22
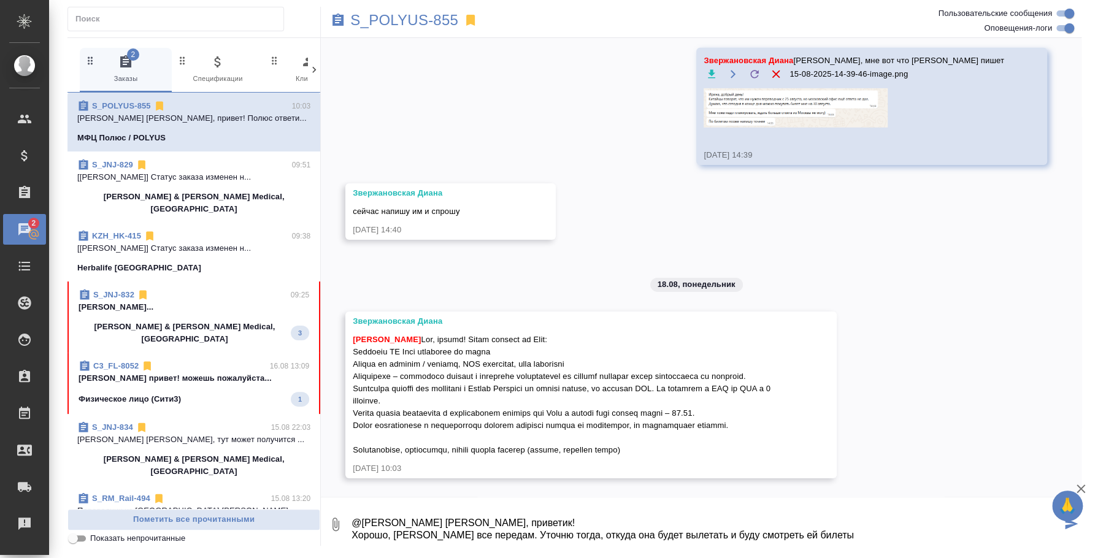
type textarea "@[PERSON_NAME] [PERSON_NAME], приветик! Хорошо, [PERSON_NAME] все передам. Уточ…"
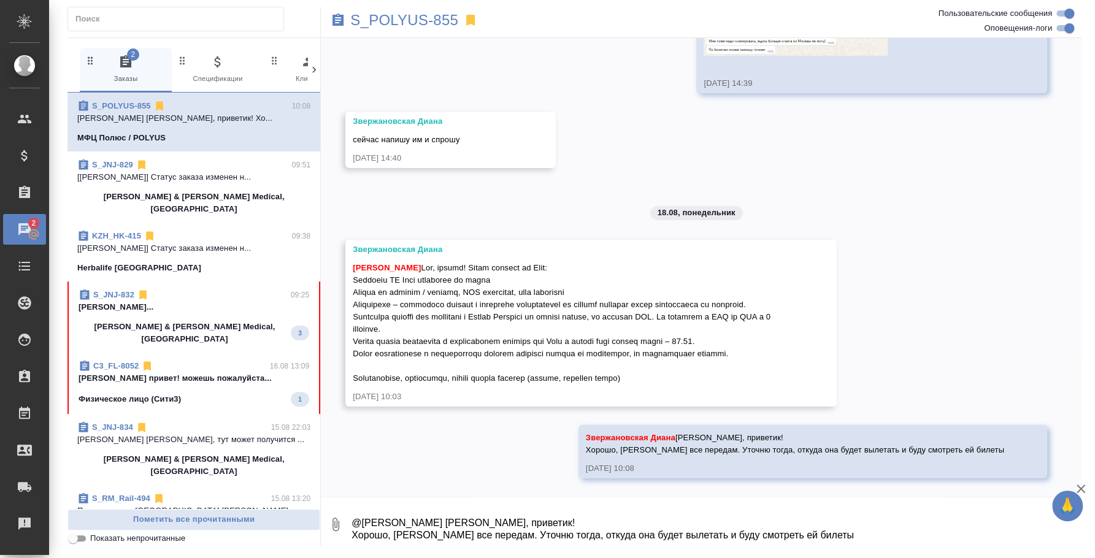
scroll to position [5879, 0]
drag, startPoint x: 657, startPoint y: 385, endPoint x: 426, endPoint y: 264, distance: 260.5
click at [426, 264] on div "[PERSON_NAME] [PERSON_NAME] [DATE] 10:03" at bounding box center [573, 324] width 441 height 160
drag, startPoint x: 352, startPoint y: 266, endPoint x: 671, endPoint y: 387, distance: 342.0
click at [671, 387] on div "[PERSON_NAME] [PERSON_NAME] [DATE] 10:03" at bounding box center [590, 323] width 491 height 167
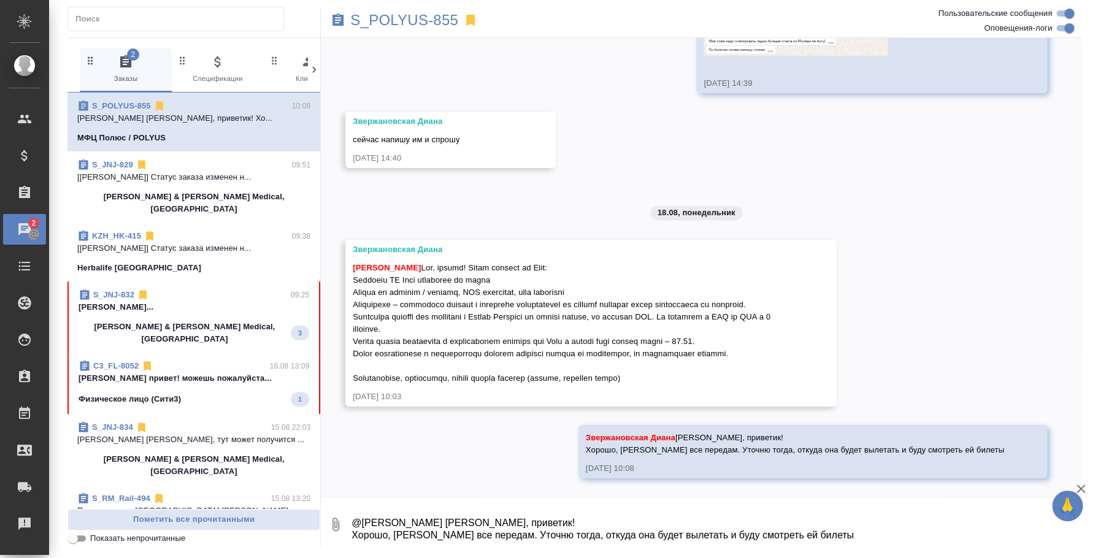
copy div "Loremips DO Sita consectet ad elits Doeius te incidid / utlabor, ETD magnaaliq,…"
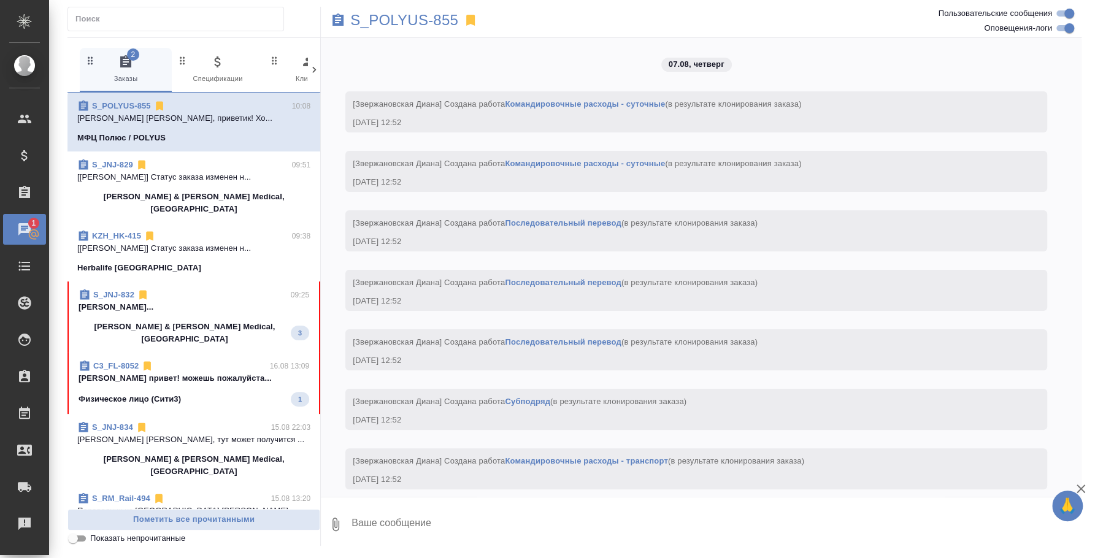
scroll to position [5879, 0]
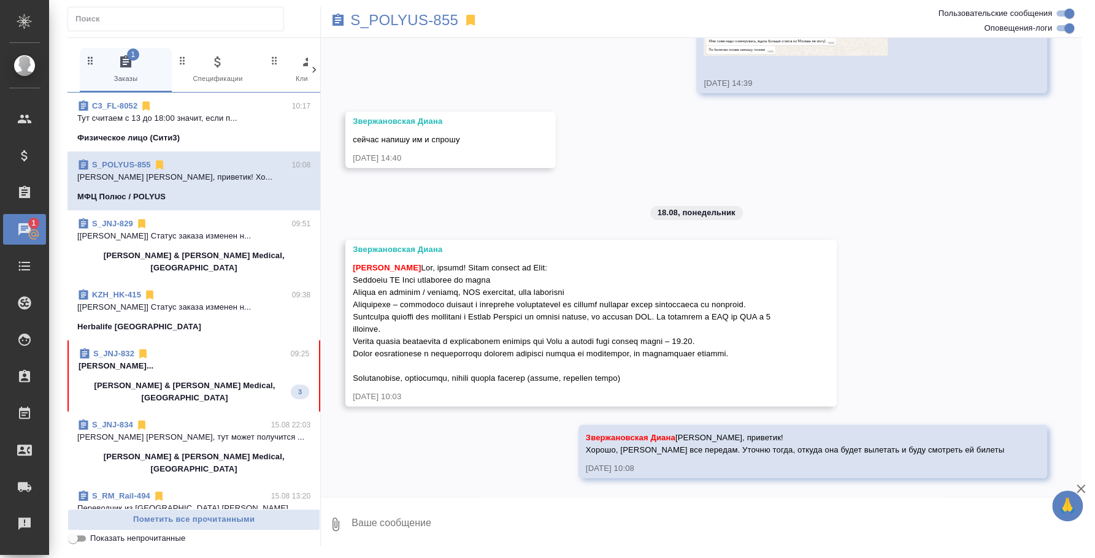
click at [479, 518] on textarea at bounding box center [715, 525] width 731 height 42
type textarea "4200 руб/час без ндс* 5 часов= 21 000 руб без НДС (маржа 40%)"
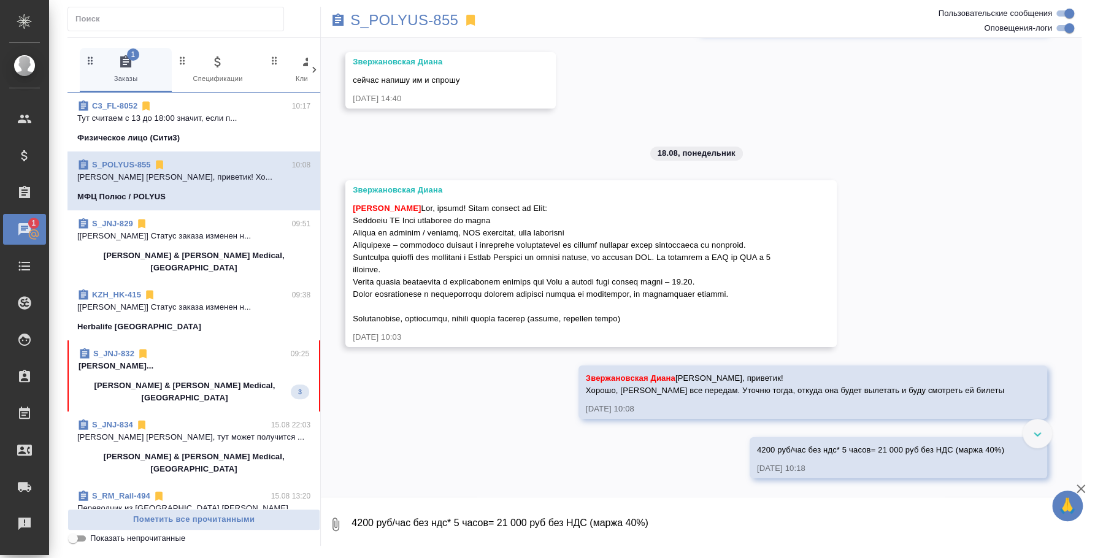
scroll to position [5938, 0]
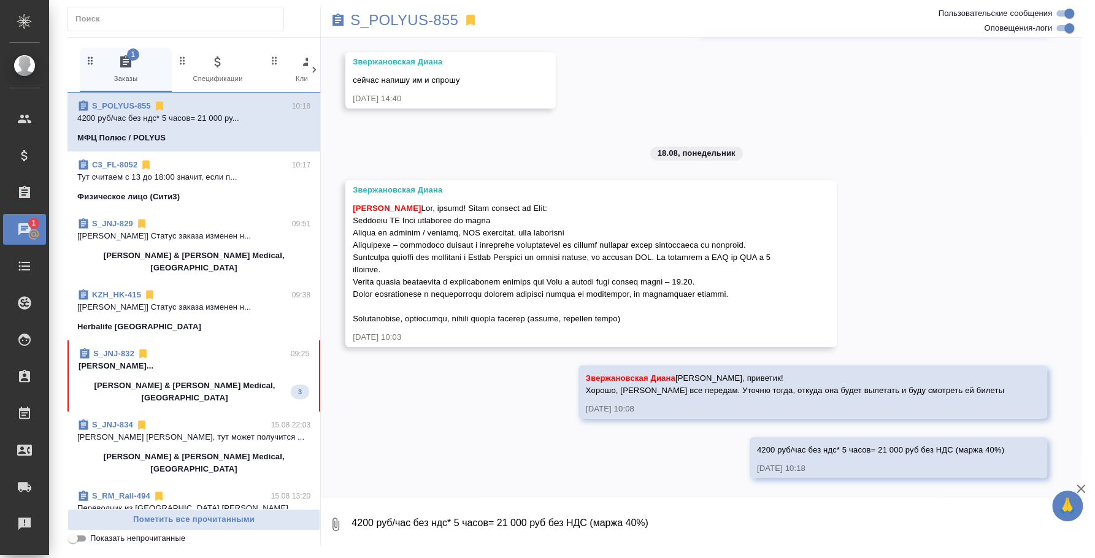
click at [911, 445] on span "4200 руб/час без ндс* 5 часов= 21 000 руб без НДС (маржа 40%)" at bounding box center [880, 449] width 247 height 9
copy span "4200 руб/час без ндс* 5 часов= 21 000 руб без НДС (маржа 40%)"
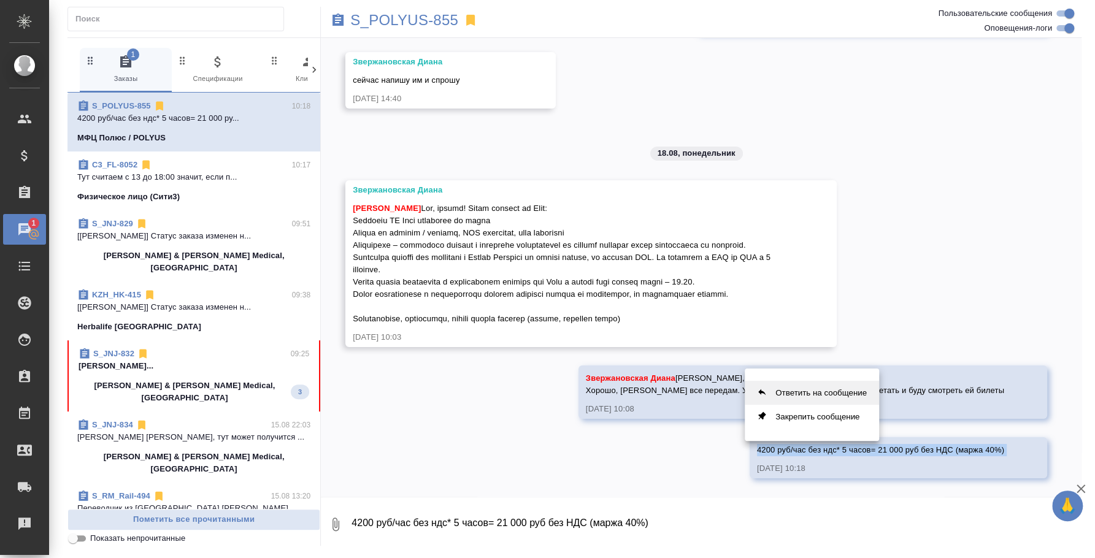
click at [800, 391] on button "Ответить на сообщение" at bounding box center [812, 393] width 134 height 24
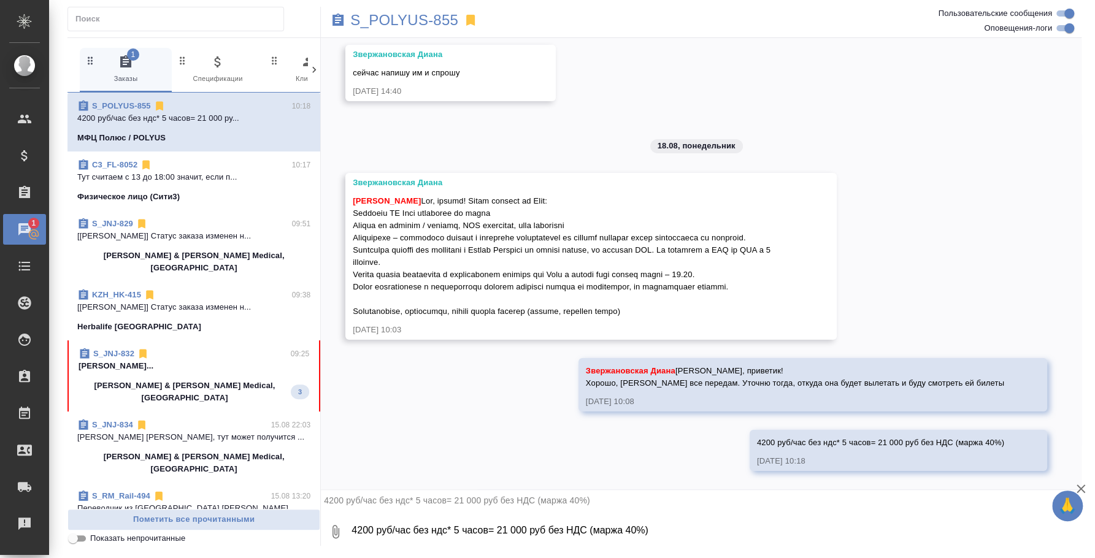
click at [612, 533] on textarea "4200 руб/час без ндс* 5 часов= 21 000 руб без НДС (маржа 40%)" at bounding box center [715, 532] width 731 height 42
type textarea "[PERSON_NAME]"
type textarea "[PERSON_NAME], это не туда, не обращай в нимание, пожалуйста"
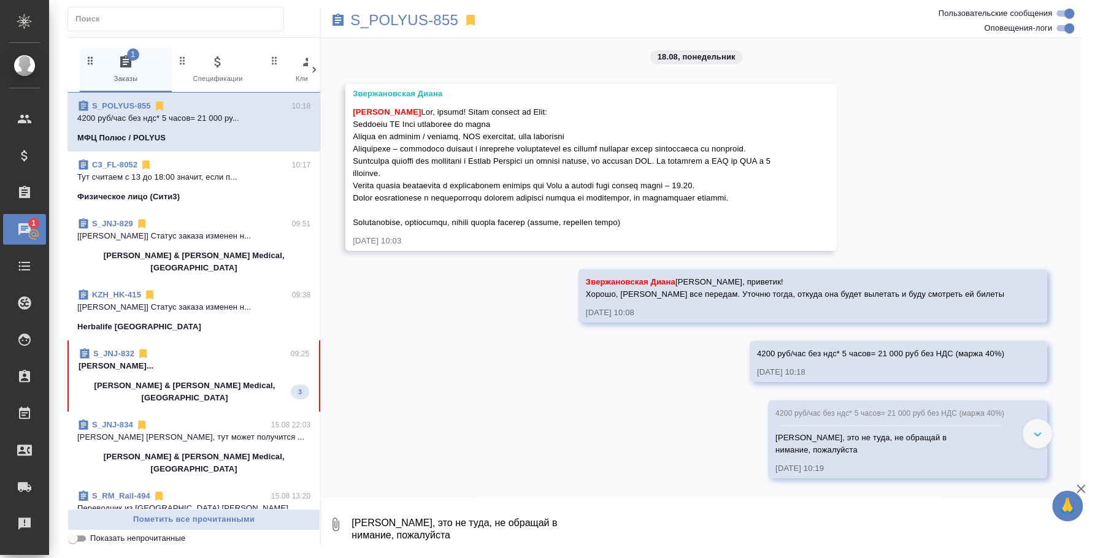
scroll to position [6036, 0]
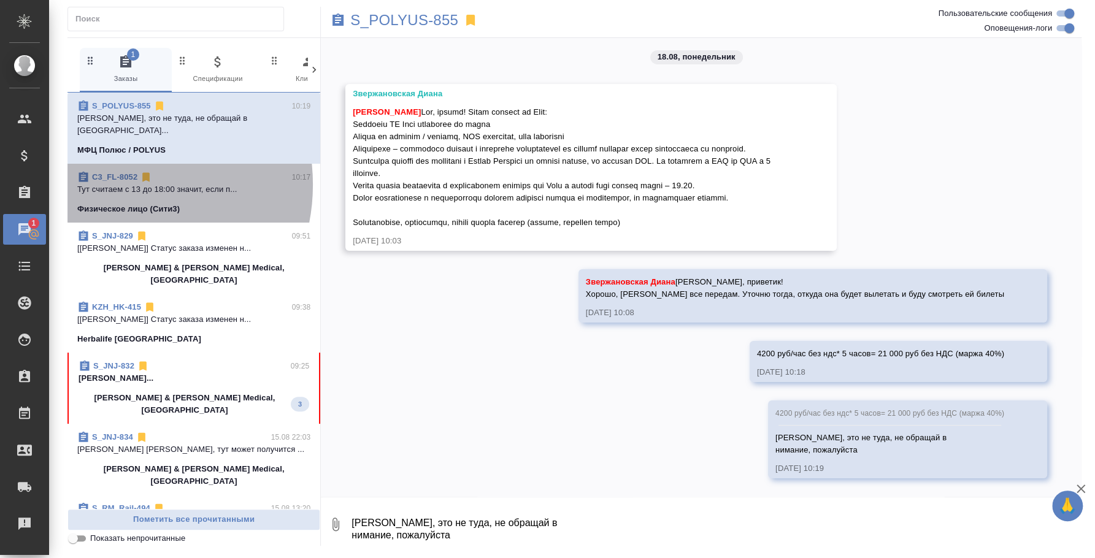
click at [114, 183] on p "Тут считаем с 13 до 18:00 значит, если п..." at bounding box center [193, 189] width 233 height 12
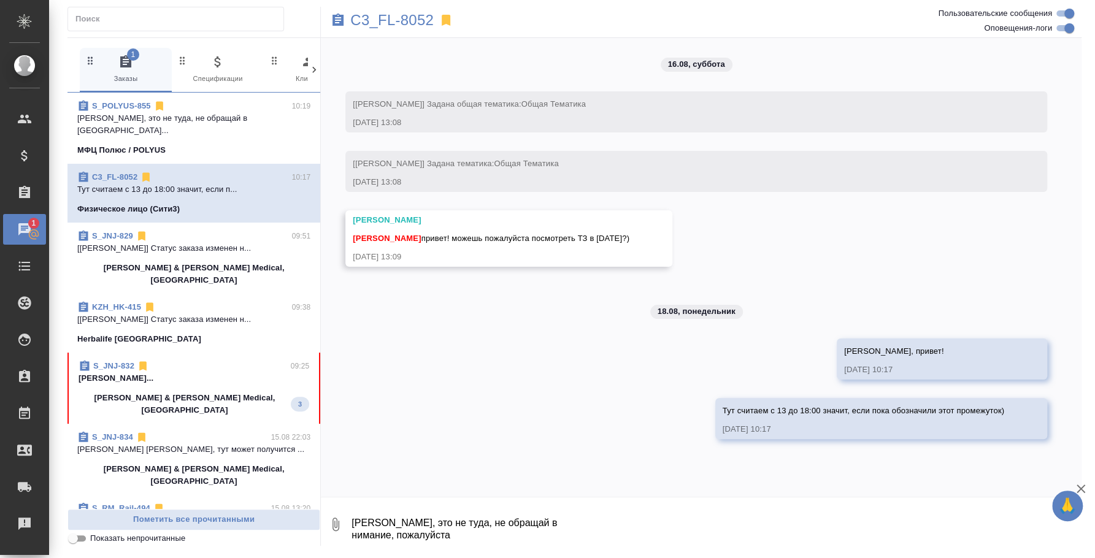
scroll to position [0, 0]
click at [728, 498] on div at bounding box center [701, 501] width 761 height 6
click at [625, 512] on textarea "[PERSON_NAME], это не туда, не обращай в нимание, пожалуйста" at bounding box center [715, 525] width 731 height 42
paste textarea "4200 руб/час без ндс* 5 часов= 21 000 руб без НДС (маржа 40%)"
click at [658, 522] on textarea "4200 руб/час без ндс* 5 часов= 21 000 руб без НДС (маржа 40%)" at bounding box center [705, 525] width 711 height 42
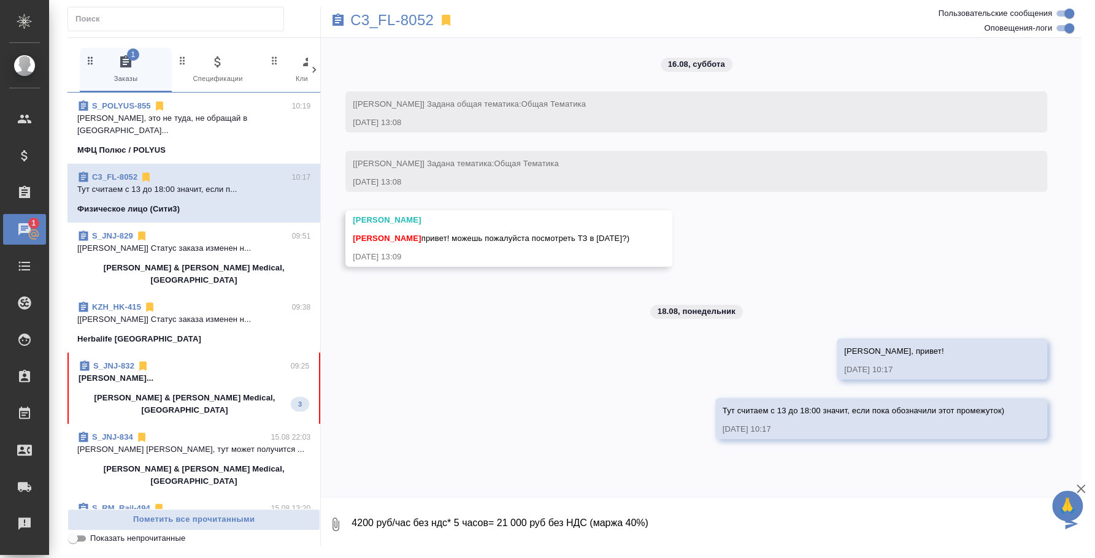
type textarea "4200 руб/час без ндс* 5 часов= 21 000 руб без НДС (маржа 40%) @"
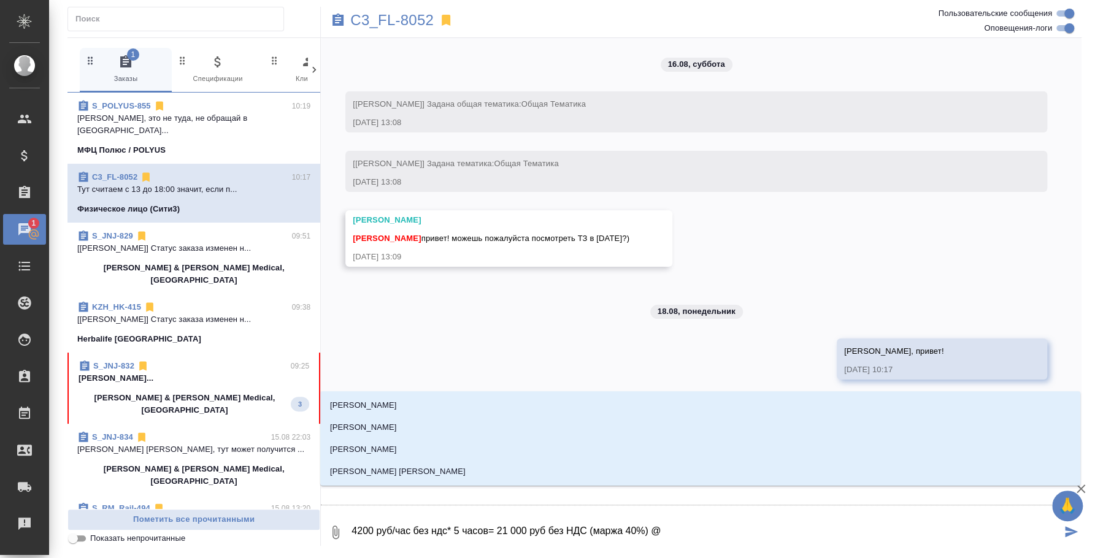
type textarea "4200 руб/час без ндс* 5 часов= 21 000 руб без НДС (маржа 40%) @b"
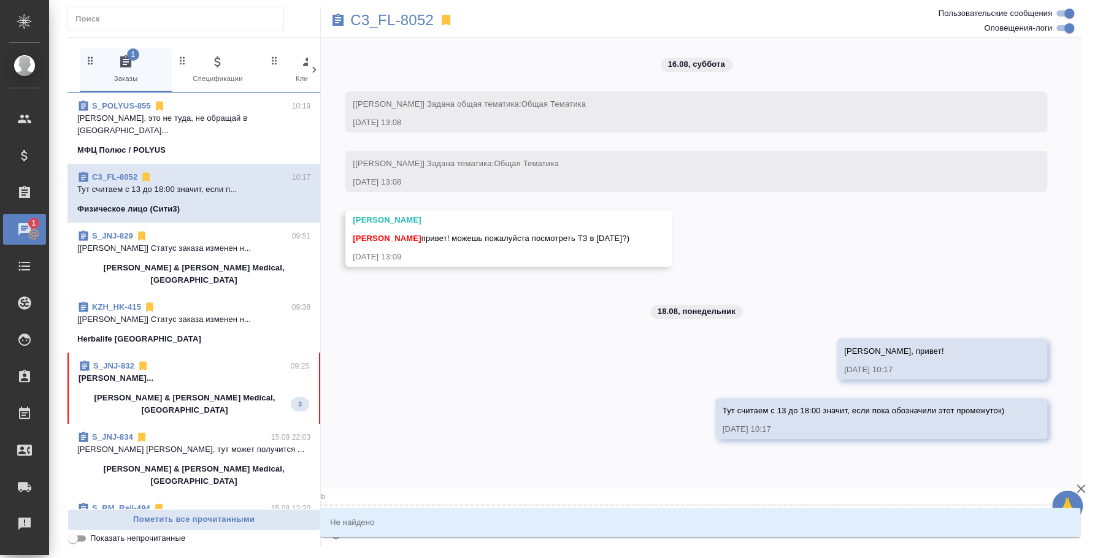
type input "b"
type textarea "4200 руб/час без ндс* 5 часов= 21 000 руб без НДС (маржа 40%) @bk"
type input "bk"
type textarea "4200 руб/час без ндс* 5 часов= 21 000 руб без НДС (маржа 40%) @b"
type input "b"
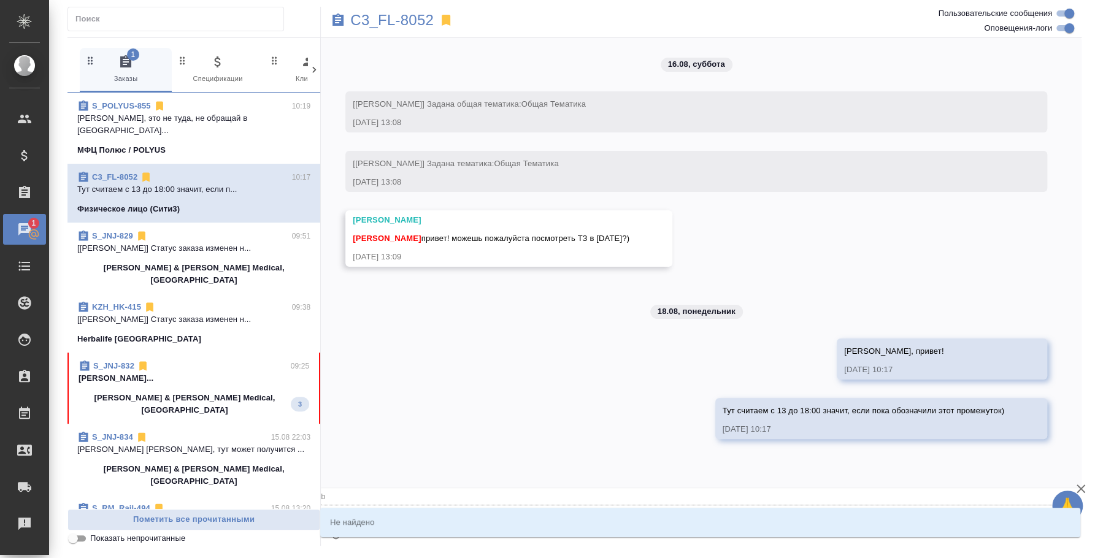
type textarea "4200 руб/час без ндс* 5 часов= 21 000 руб без НДС (маржа 40%) @"
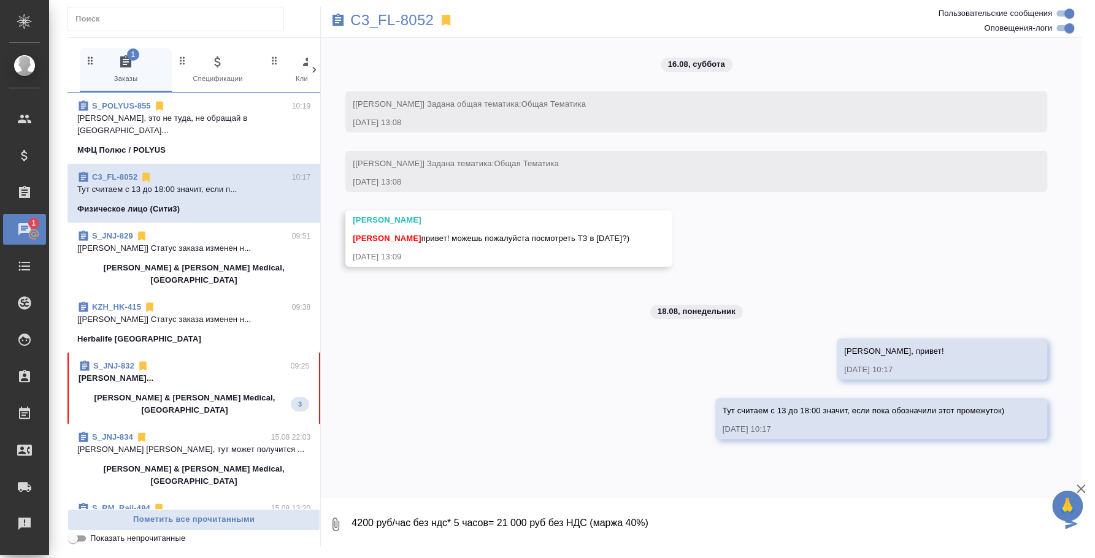
type textarea "4200 руб/час без ндс* 5 часов= 21 000 руб без НДС (маржа 40%) @"
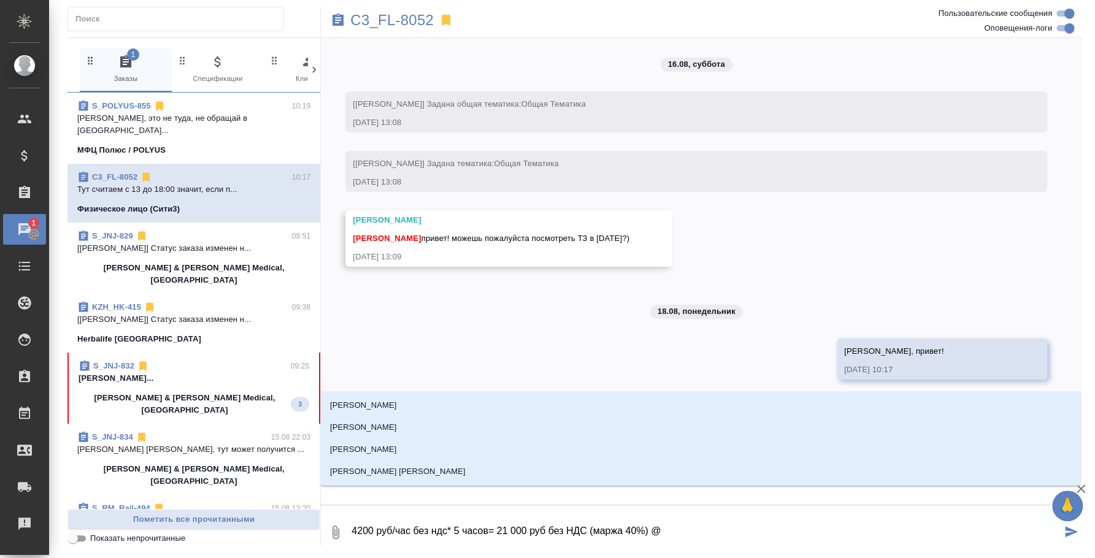
type textarea "4200 руб/час без ндс* 5 часов= 21 000 руб без НДС (маржа 40%) @v"
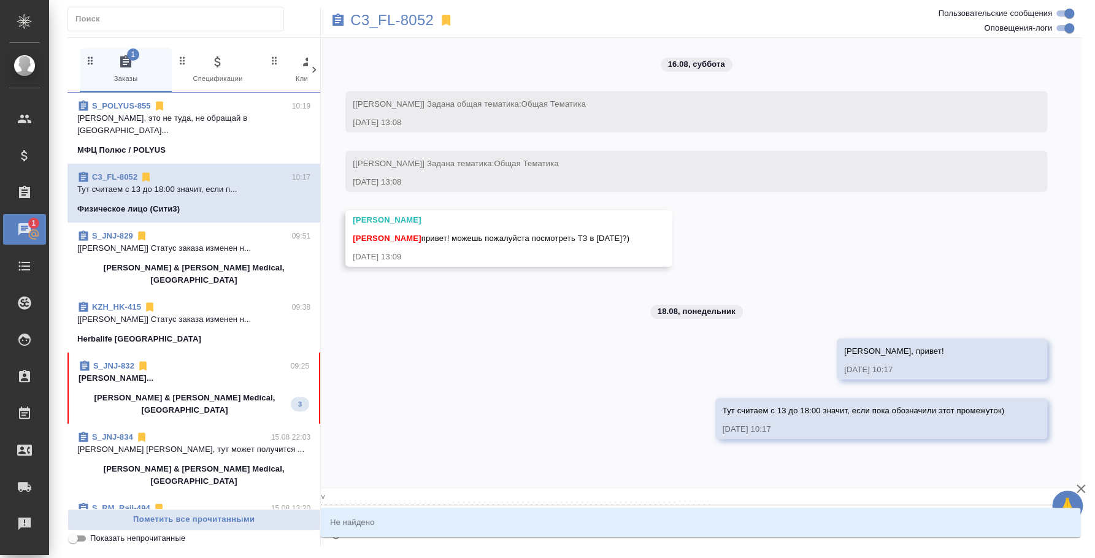
type input "v"
type textarea "4200 руб/час без ндс* 5 часов= 21 000 руб без НДС (маржа 40%) @"
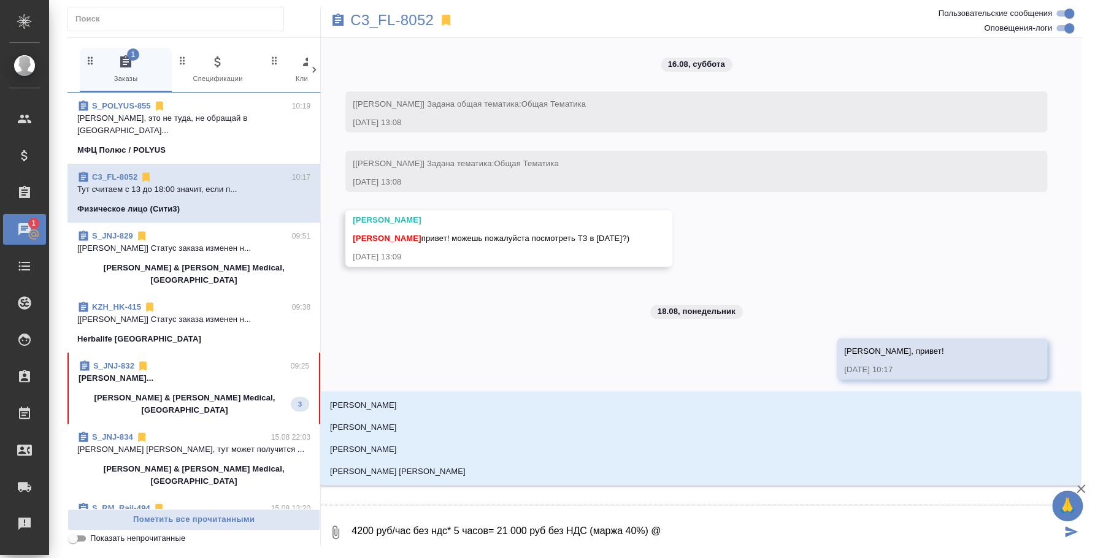
type textarea "4200 руб/час без ндс* 5 часов= 21 000 руб без НДС (маржа 40%) @м"
type input "м"
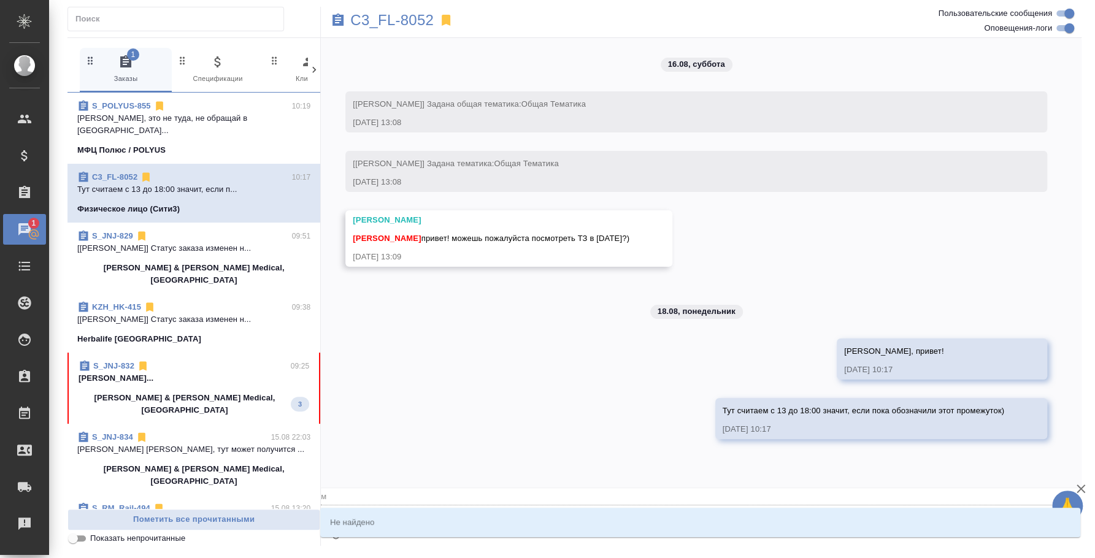
type textarea "4200 руб/час без ндс* 5 часов= 21 000 руб без НДС (маржа 40%) @"
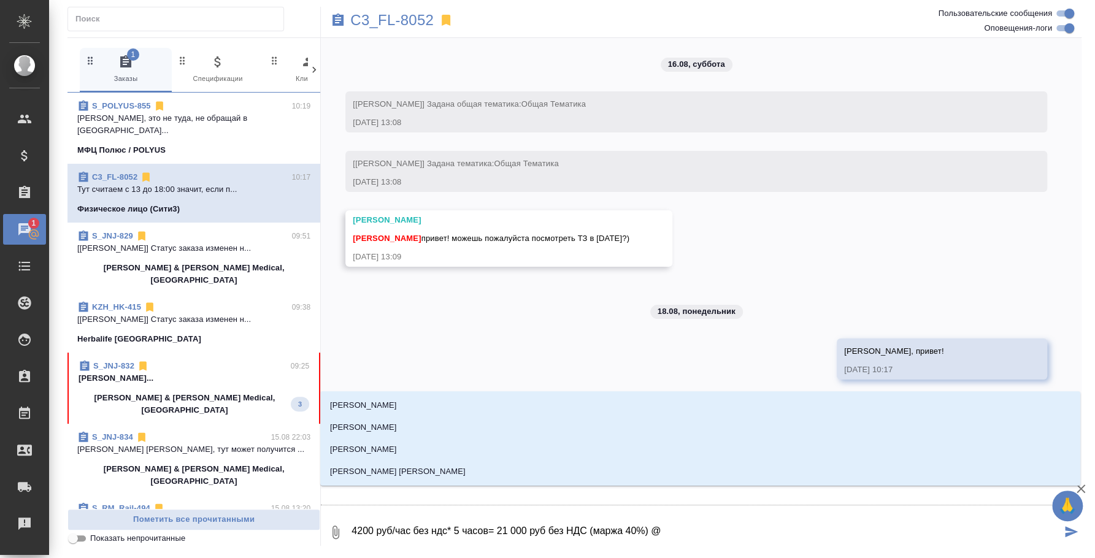
type textarea "4200 руб/час без ндс* 5 часов= 21 000 руб без НДС (маржа 40%) @v"
type input "v"
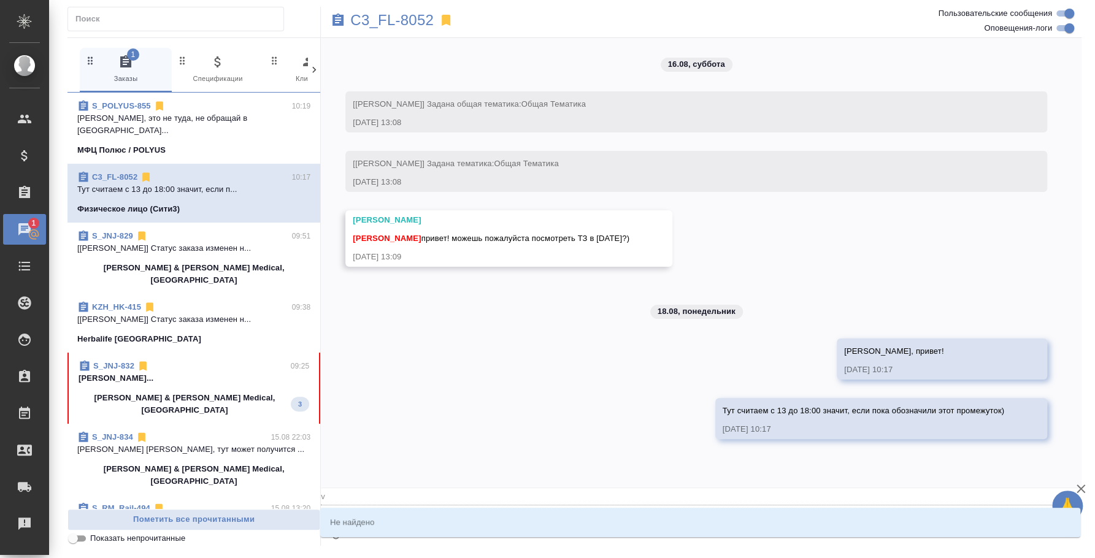
type textarea "4200 руб/час без ндс* 5 часов= 21 000 руб без НДС (маржа 40%) @"
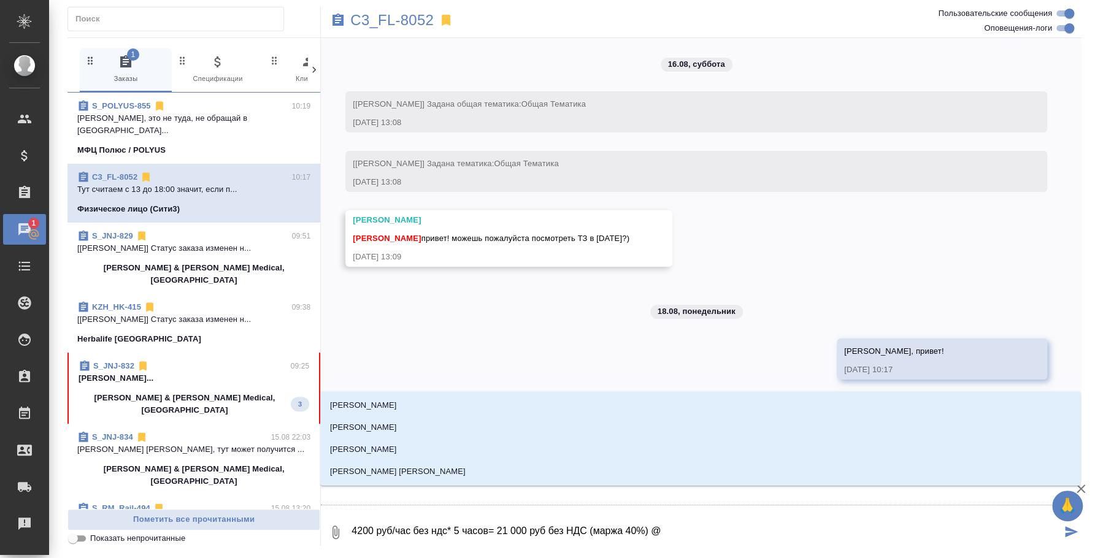
type textarea "4200 руб/час без ндс* 5 часов= 21 000 руб без НДС (маржа 40%) @b"
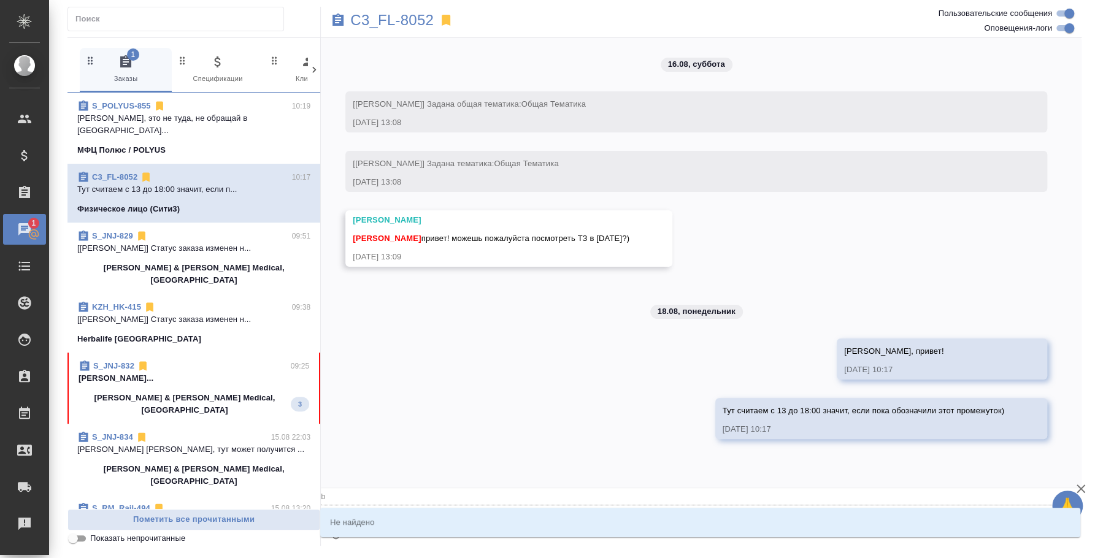
type input "b"
type textarea "4200 руб/час без ндс* 5 часов= 21 000 руб без НДС (маржа 40%) @"
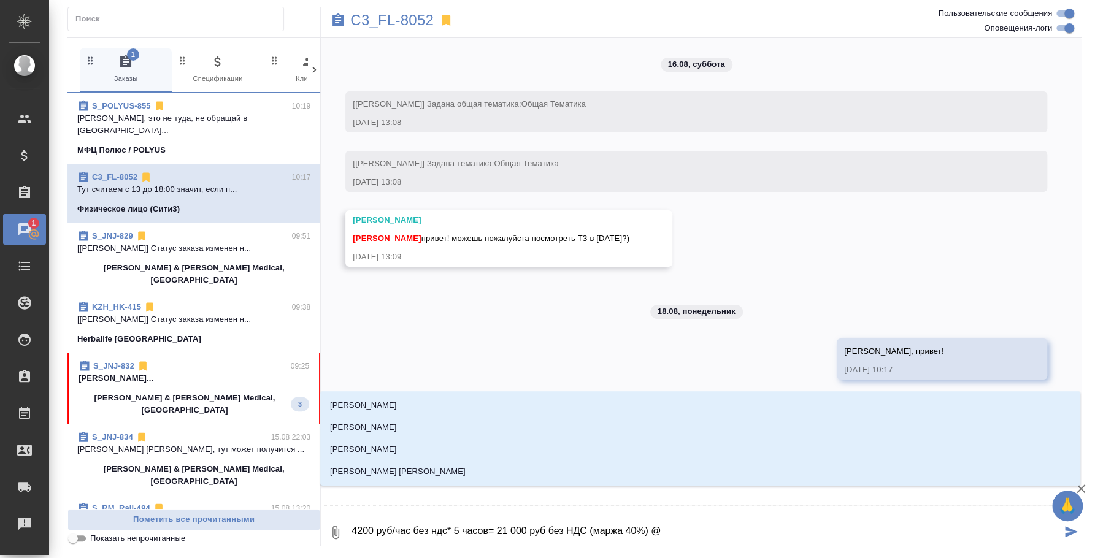
type textarea "4200 руб/час без ндс* 5 часов= 21 000 руб без НДС (маржа 40%) @и"
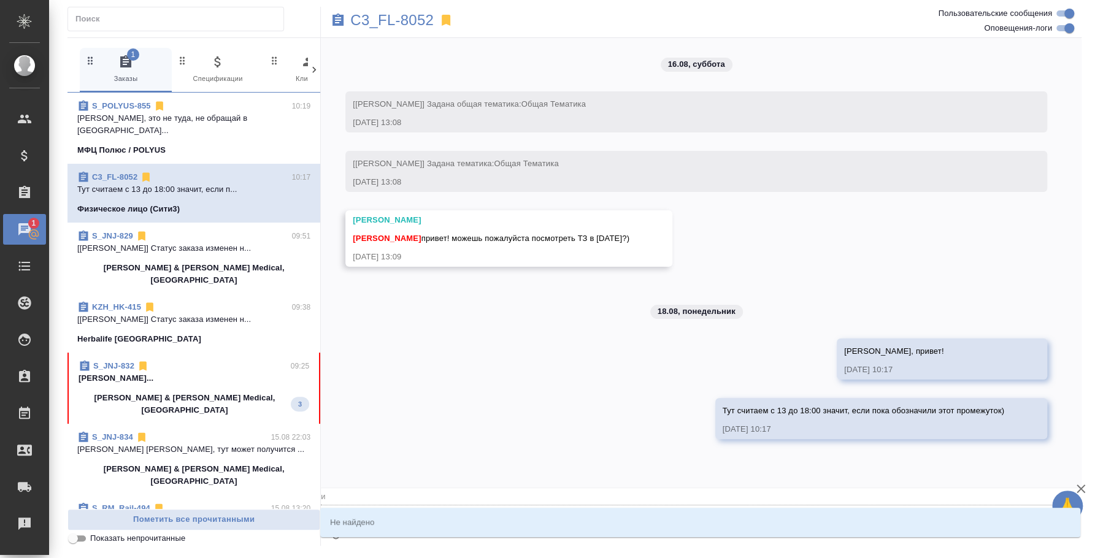
type input "и"
type textarea "4200 руб/час без ндс* 5 часов= 21 000 руб без НДС (маржа 40%) @ил"
type input "ил"
type textarea "4200 руб/час без ндс* 5 часов= 21 000 руб без НДС (маржа 40%) @иль"
type input "иль"
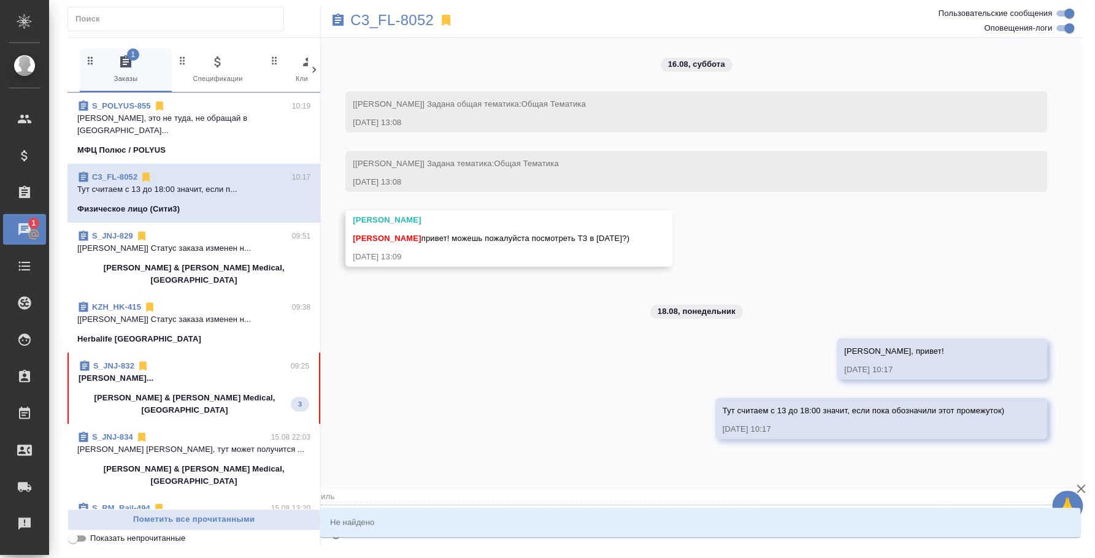
type textarea "4200 руб/час без ндс* 5 часов= 21 000 руб без НДС (маржа 40%) @ил"
type input "ил"
type textarea "4200 руб/час без ндс* 5 часов= 21 000 руб без НДС (маржа 40%) @и"
type input "и"
type textarea "4200 руб/час без ндс* 5 часов= 21 000 руб без НДС (маржа 40%) @"
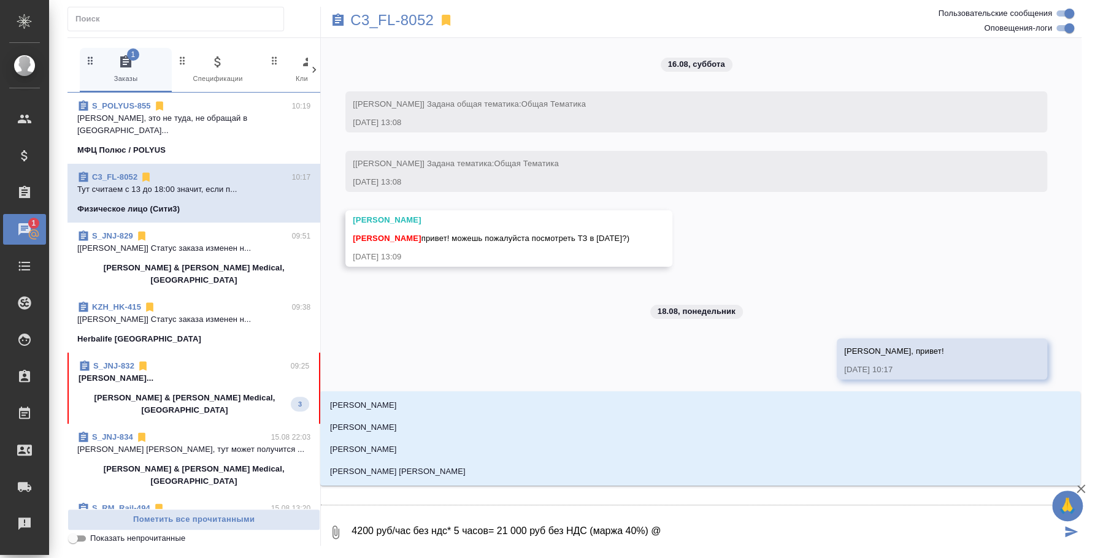
type textarea "4200 руб/час без ндс* 5 часов= 21 000 руб без НДС (маржа 40%) @е"
type input "е"
type textarea "4200 руб/час без ндс* 5 часов= 21 000 руб без НДС (маржа 40%) @ек"
type input "ек"
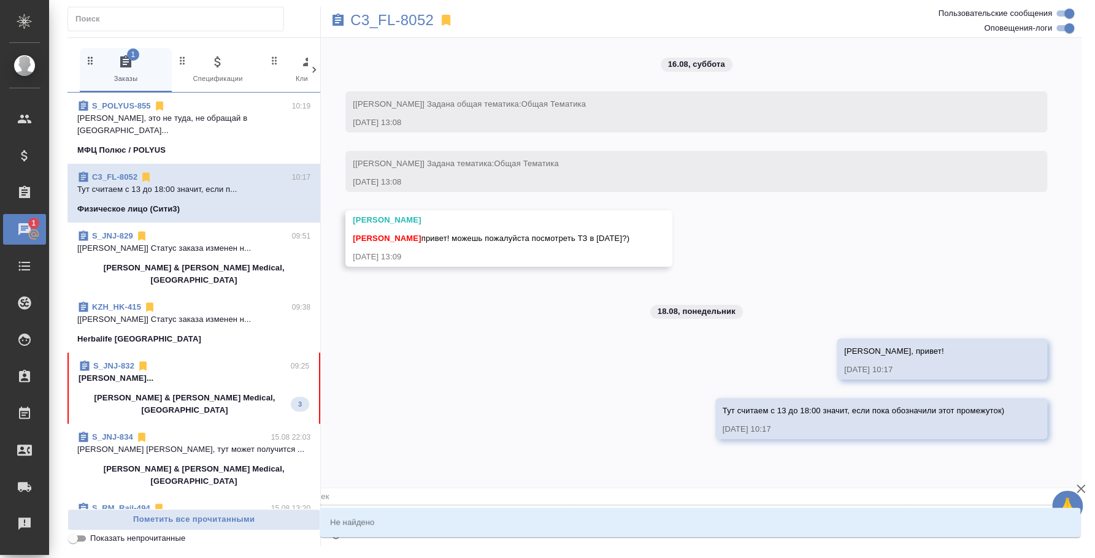
type textarea "4200 руб/час без ндс* 5 часов= 21 000 руб без НДС (маржа 40%) @ека"
type input "ека"
type textarea "4200 руб/час без ндс* 5 часов= 21 000 руб без НДС (маржа 40%) @екат"
type input "екат"
type textarea "4200 руб/час без ндс* 5 часов= 21 000 руб без НДС (маржа 40%) @екате"
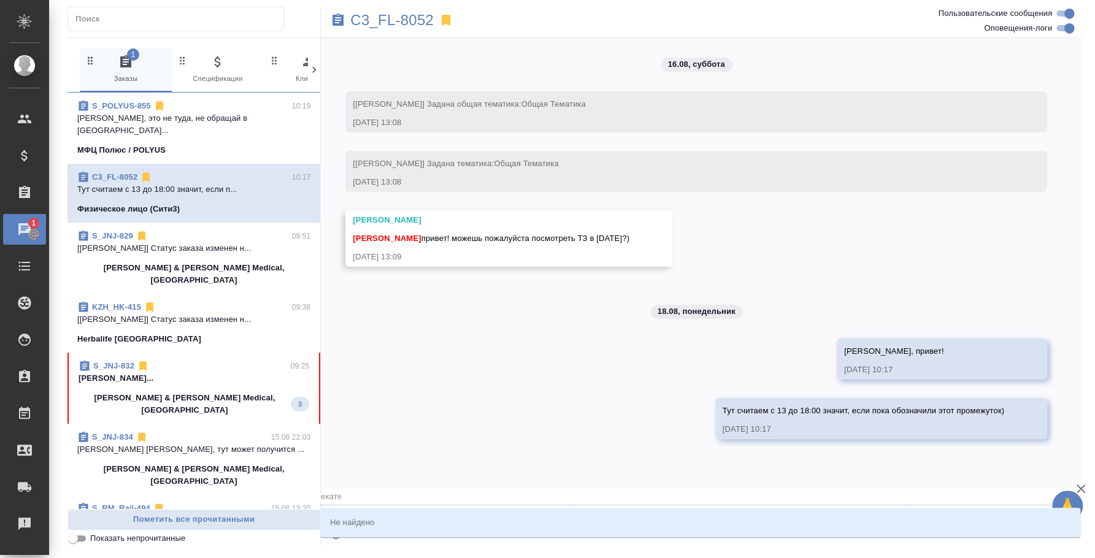
type input "екате"
type textarea "4200 руб/час без ндс* 5 часов= 21 000 руб без НДС (маржа 40%) @екатер"
type input "екатер"
type textarea "4200 руб/час без ндс* 5 часов= 21 000 руб без НДС (маржа 40%) @екатери"
type input "екатери"
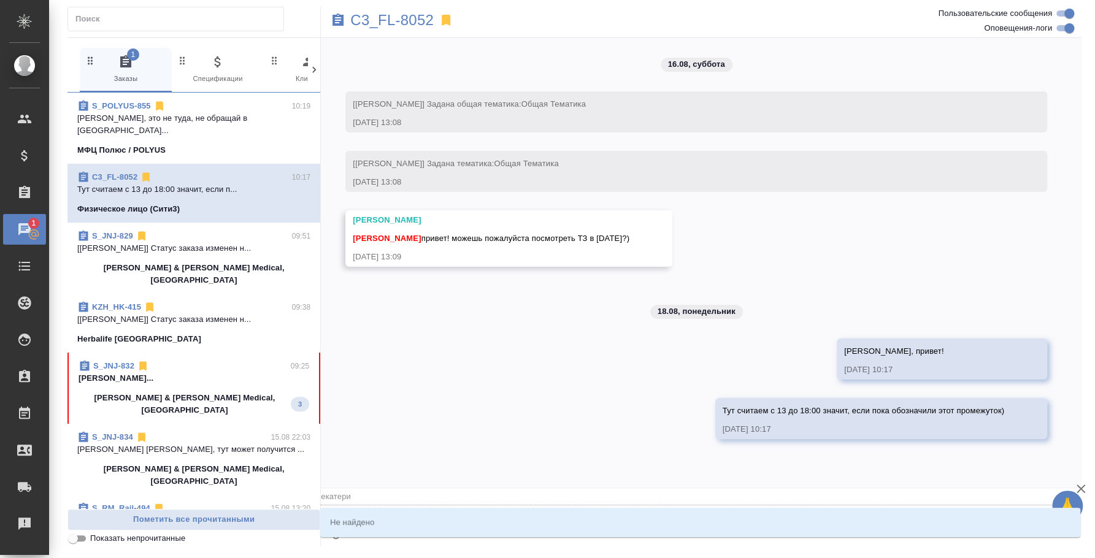
type textarea "4200 руб/час без ндс* 5 часов= 21 000 руб без НДС (маржа 40%) @екатер"
type input "екатер"
type textarea "4200 руб/час без ндс* 5 часов= 21 000 руб без НДС (маржа 40%) @екате"
type input "екате"
type textarea "4200 руб/час без ндс* 5 часов= 21 000 руб без НДС (маржа 40%) @екат"
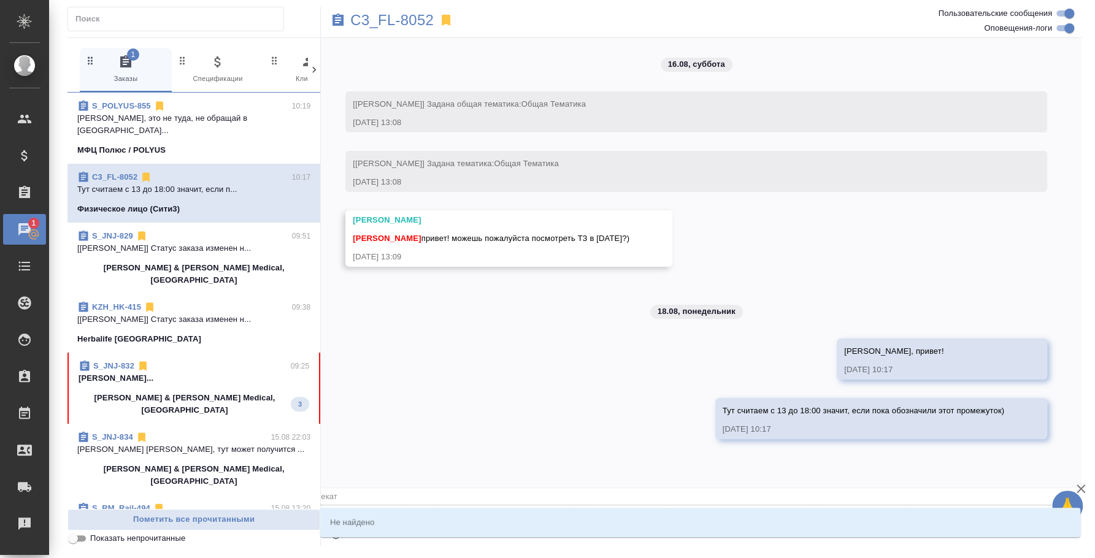
type input "екат"
type textarea "4200 руб/час без ндс* 5 часов= 21 000 руб без НДС (маржа 40%) @ека"
type input "ека"
type textarea "4200 руб/час без ндс* 5 часов= 21 000 руб без НДС (маржа 40%) @ек"
type input "ек"
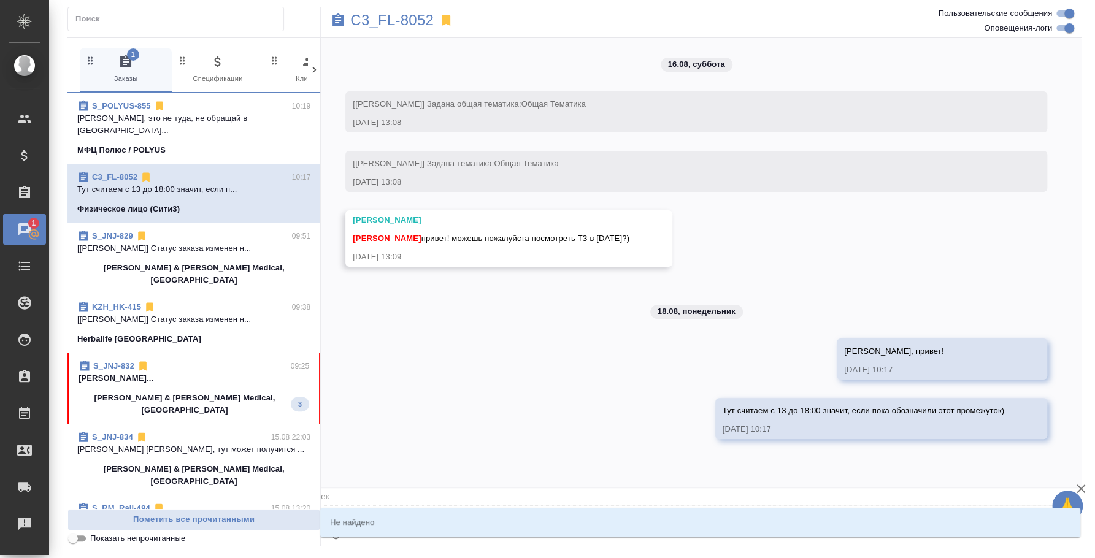
type textarea "4200 руб/час без ндс* 5 часов= 21 000 руб без НДС (маржа 40%) @е"
type input "е"
type textarea "4200 руб/час без ндс* 5 часов= 21 000 руб без НДС (маржа 40%) @"
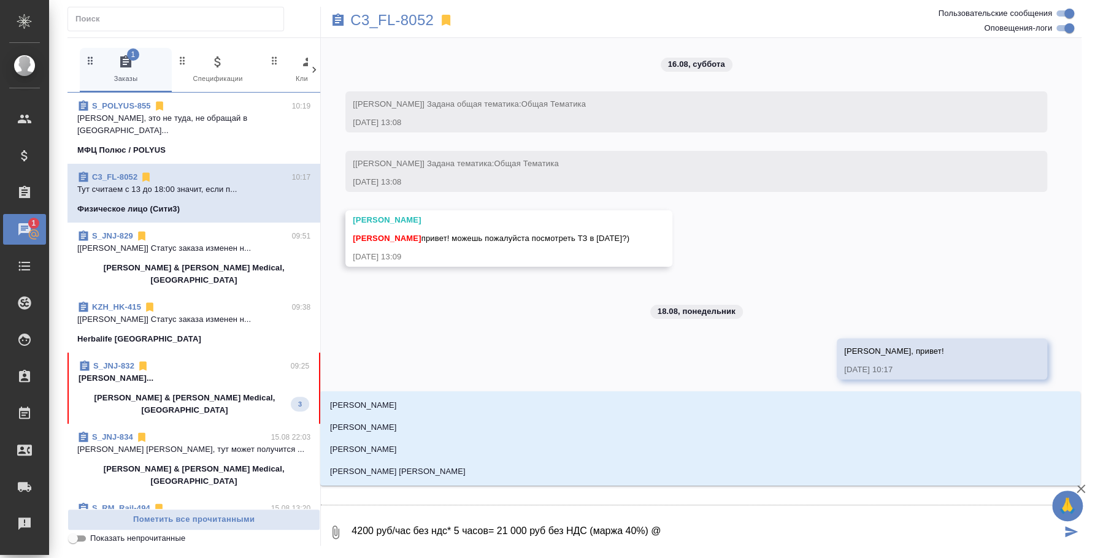
type textarea "4200 руб/час без ндс* 5 часов= 21 000 руб без НДС (маржа 40%)"
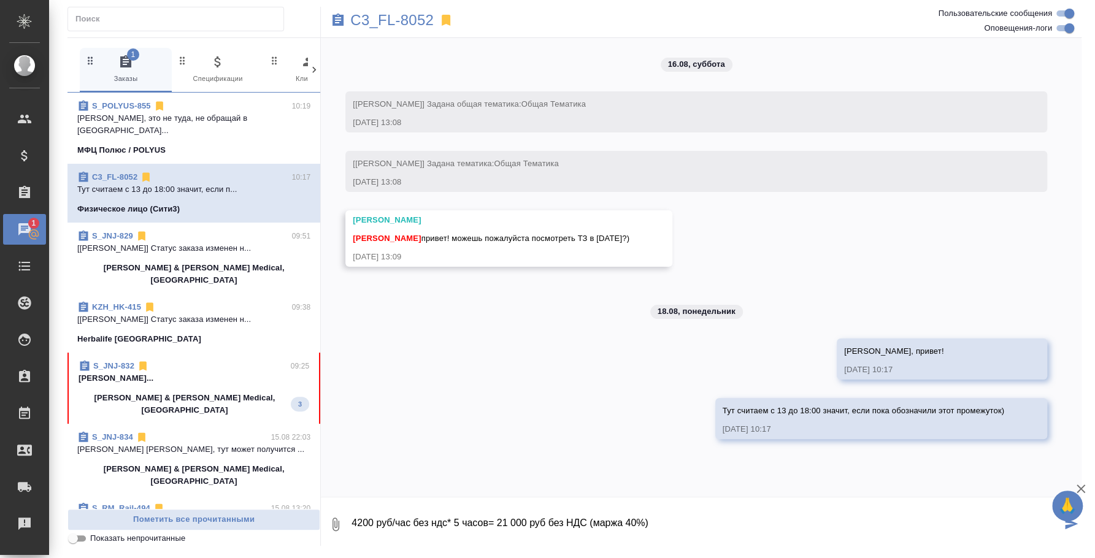
drag, startPoint x: 658, startPoint y: 522, endPoint x: -7, endPoint y: 452, distance: 668.9
click at [0, 452] on html "🙏 .cls-1 fill:#fff; AWATERA [PERSON_NAME] Спецификации Заказы 1 Чаты Todo Проек…" at bounding box center [547, 279] width 1095 height 558
type textarea "@"
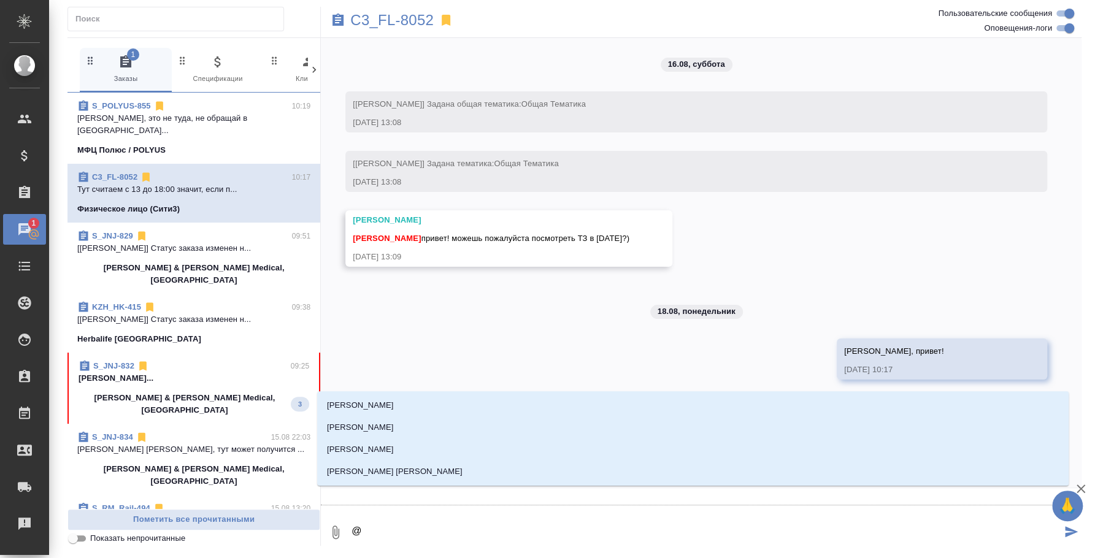
type textarea "@b"
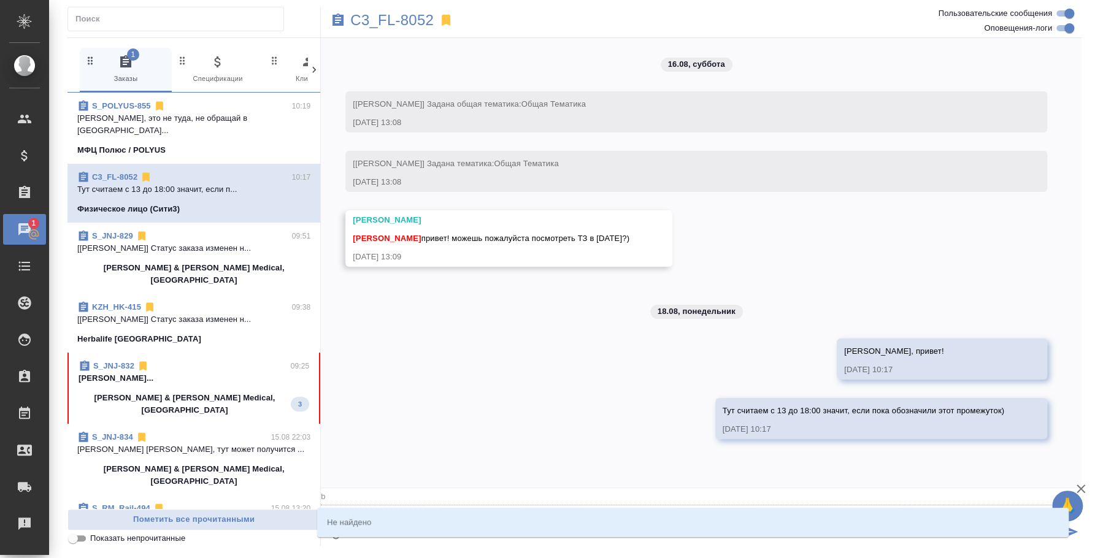
type input "b"
type textarea "@"
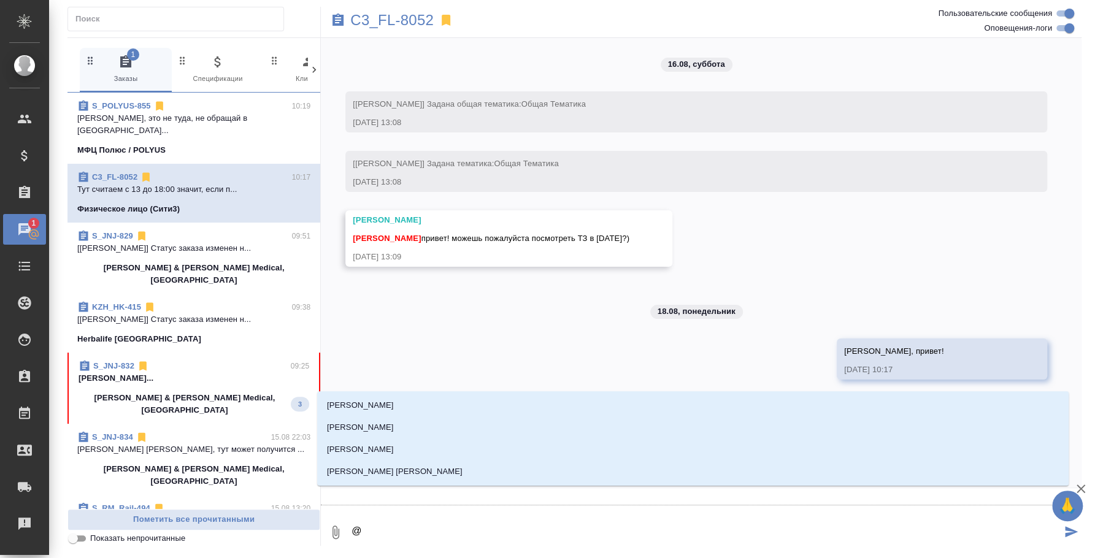
type textarea "@и"
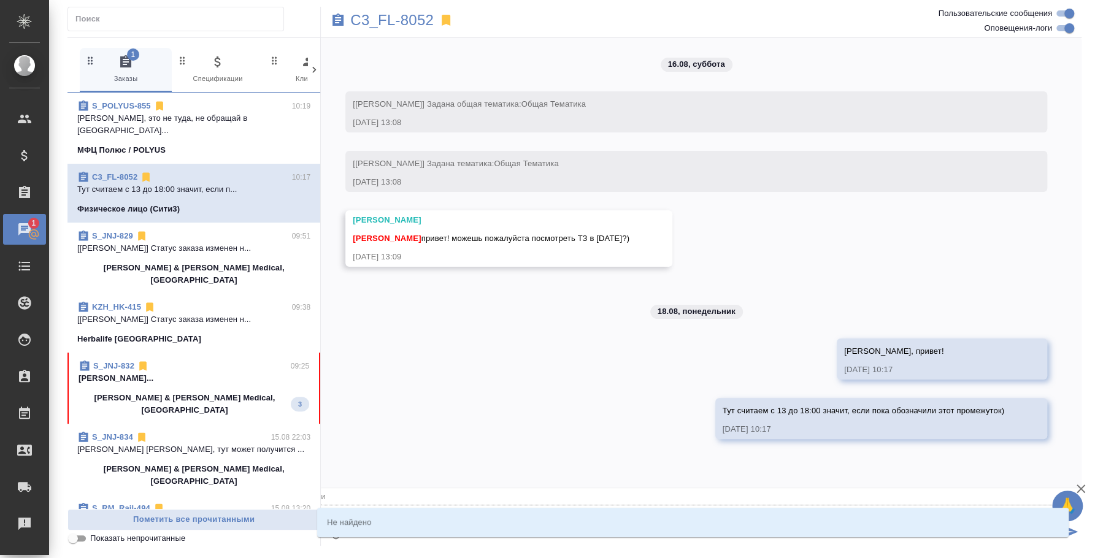
type input "и"
type textarea "@ил"
type input "ил"
type textarea "@иль"
type input "иль"
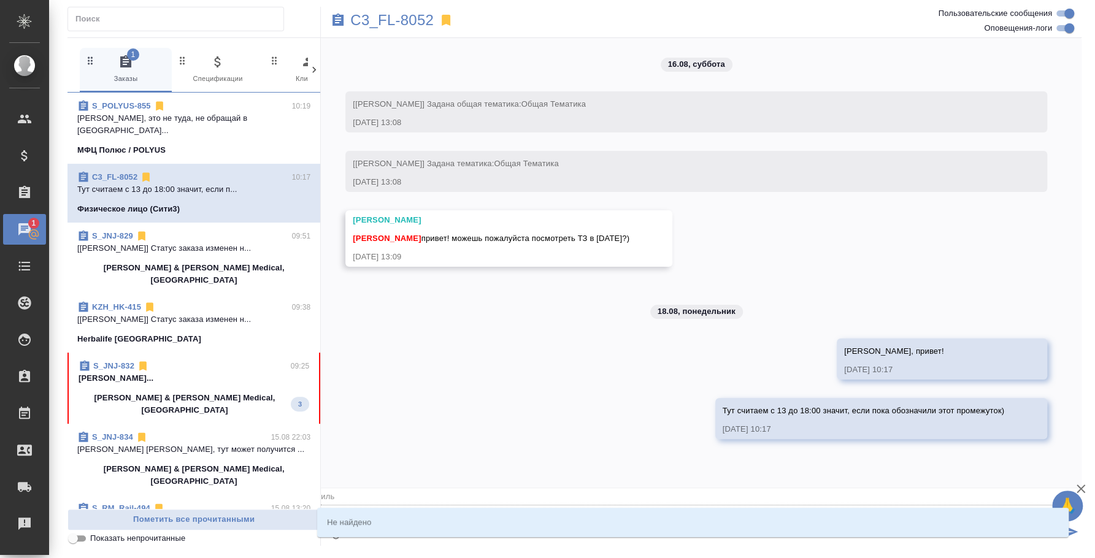
type textarea "@ил"
type input "ил"
type textarea "@и"
type input "и"
type textarea "@"
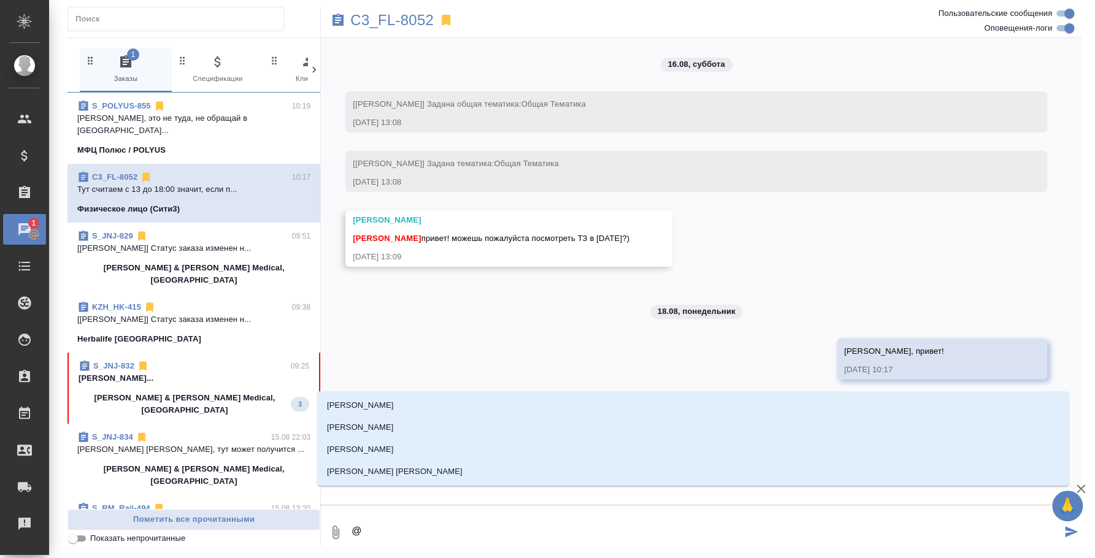
type textarea "@t"
type input "t"
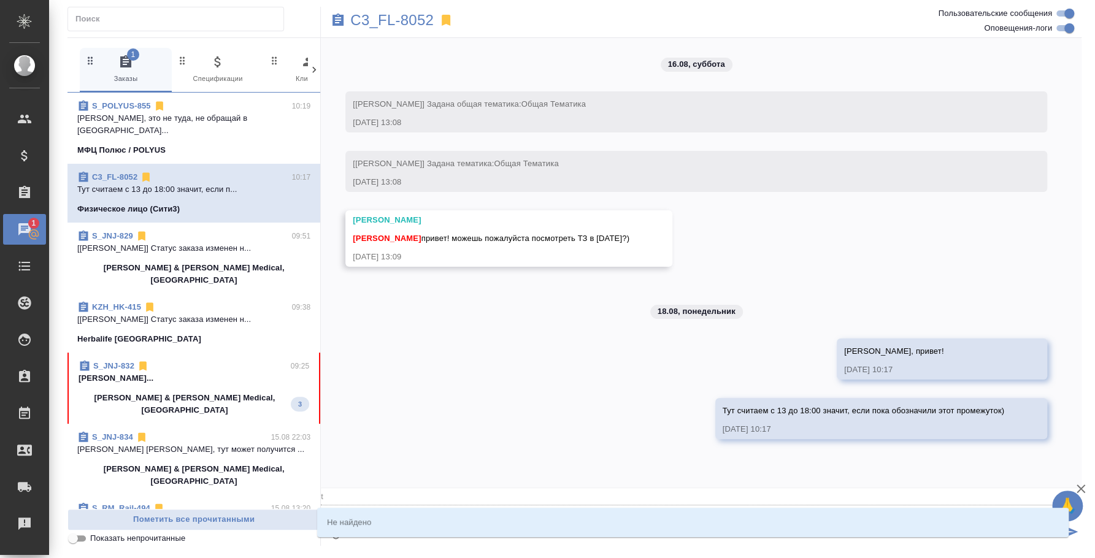
type textarea "@tr"
type input "tr"
type textarea "@trf"
type input "trf"
type textarea "@tr"
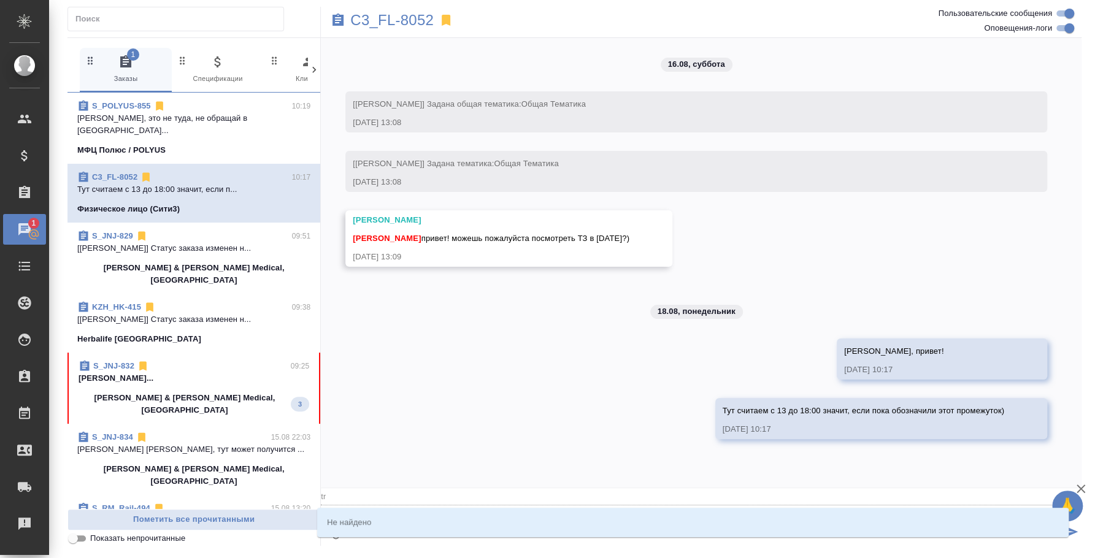
type input "tr"
type textarea "@t"
type input "t"
type textarea "@"
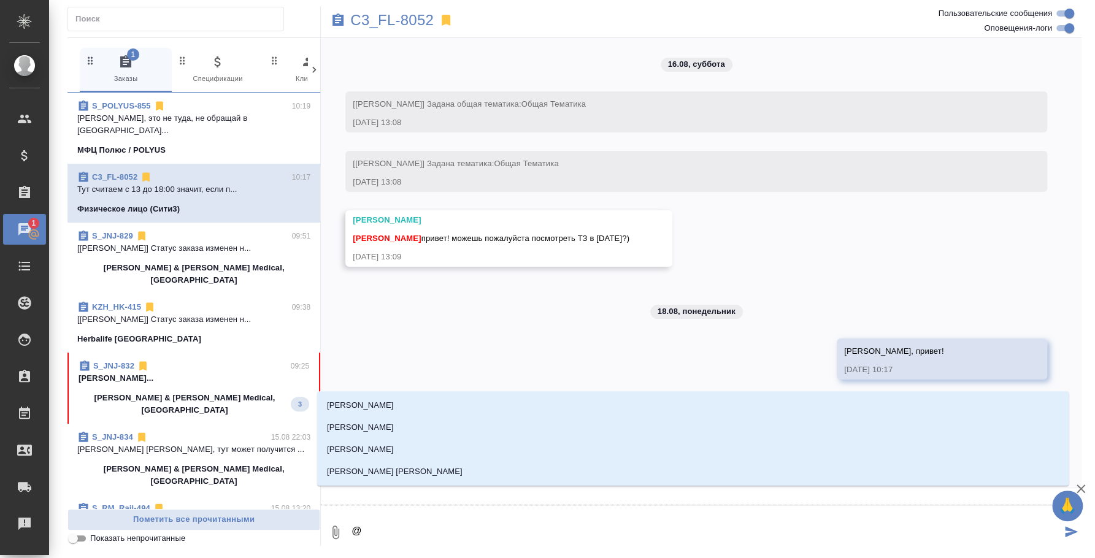
type textarea "@t"
type input "t"
type textarea "@tr"
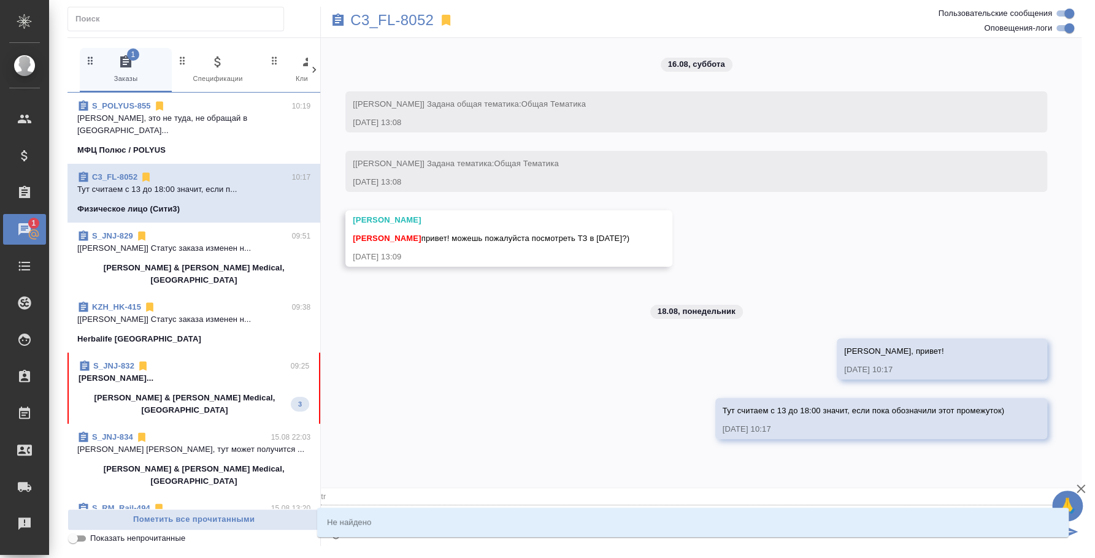
type input "tr"
type textarea "@t"
type input "t"
type textarea "@"
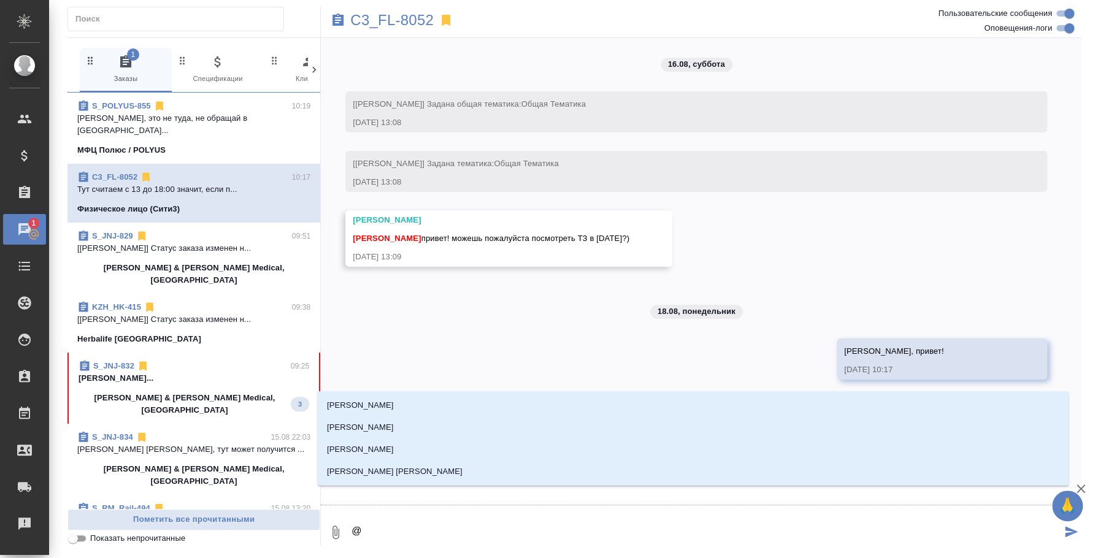
type textarea "@е"
type input "е"
type textarea "@ек"
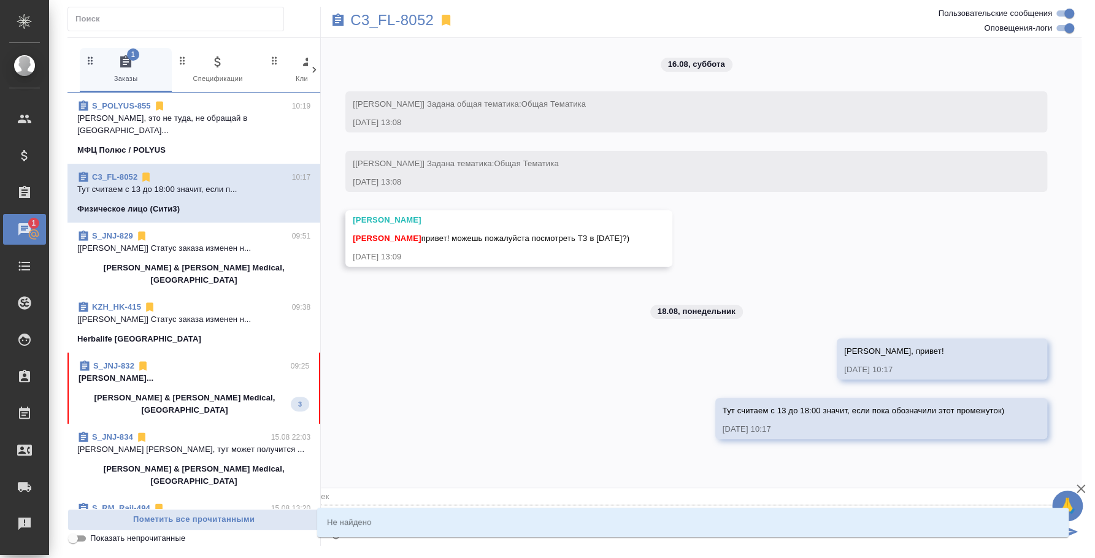
type input "ек"
type textarea "@ека"
type input "ека"
type textarea "@екат"
type input "екат"
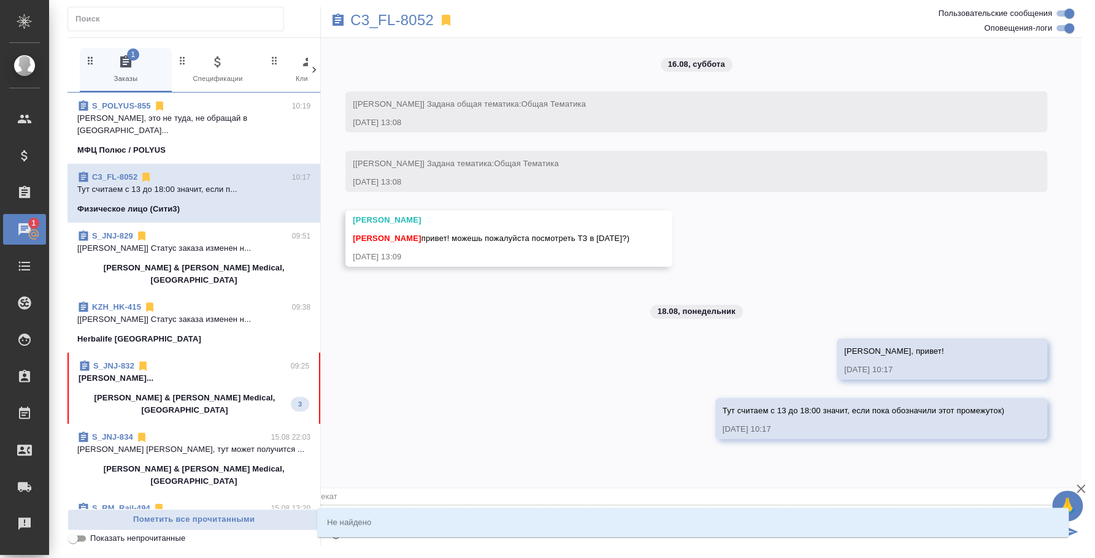
type textarea "@екате"
type input "екате"
type textarea "@екатер"
type input "екатер"
type textarea "@екатери"
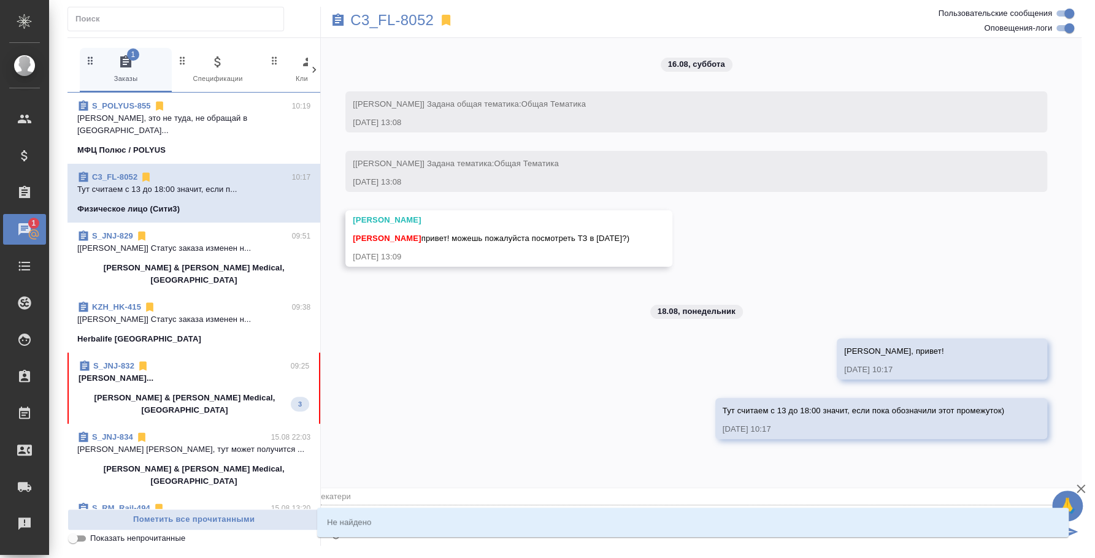
type input "екатери"
type textarea "@екатер"
type input "екатер"
type textarea "@екате"
type input "екате"
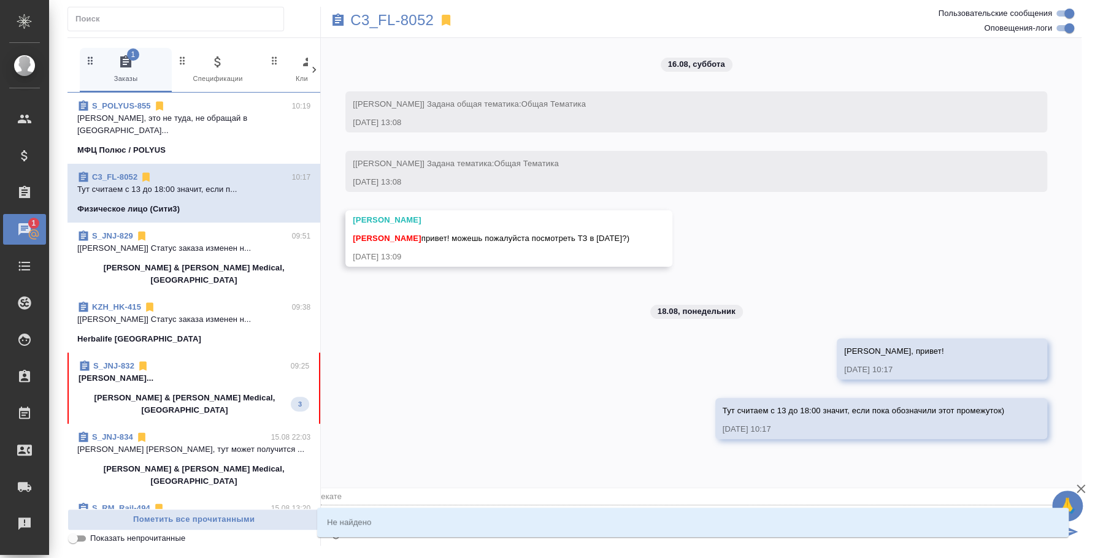
type textarea "@екат"
type input "екат"
type textarea "@ека"
type input "ека"
type textarea "@ек"
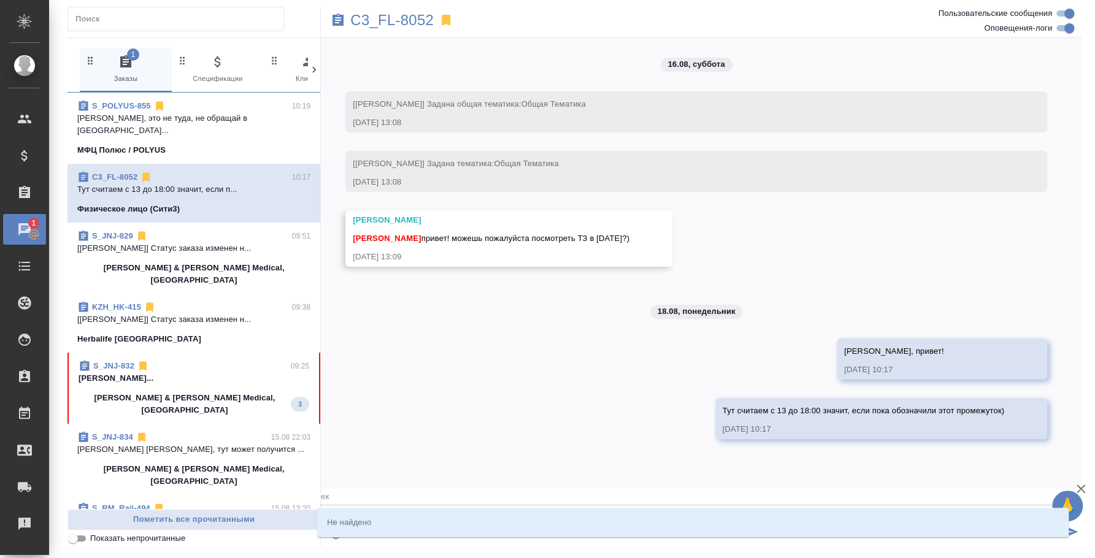
type input "ек"
type textarea "@е"
type input "е"
type textarea "@"
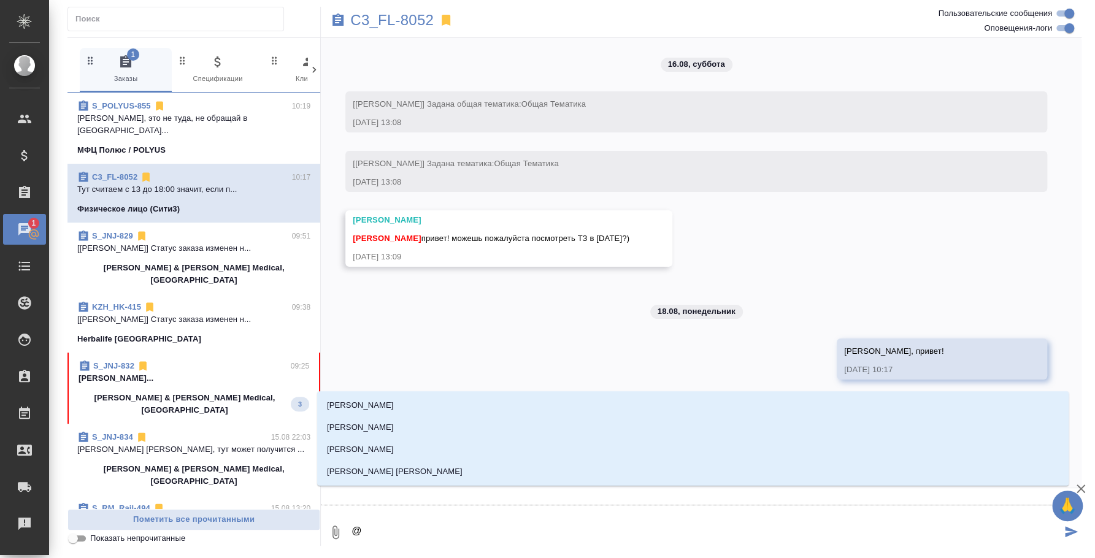
type textarea "@b"
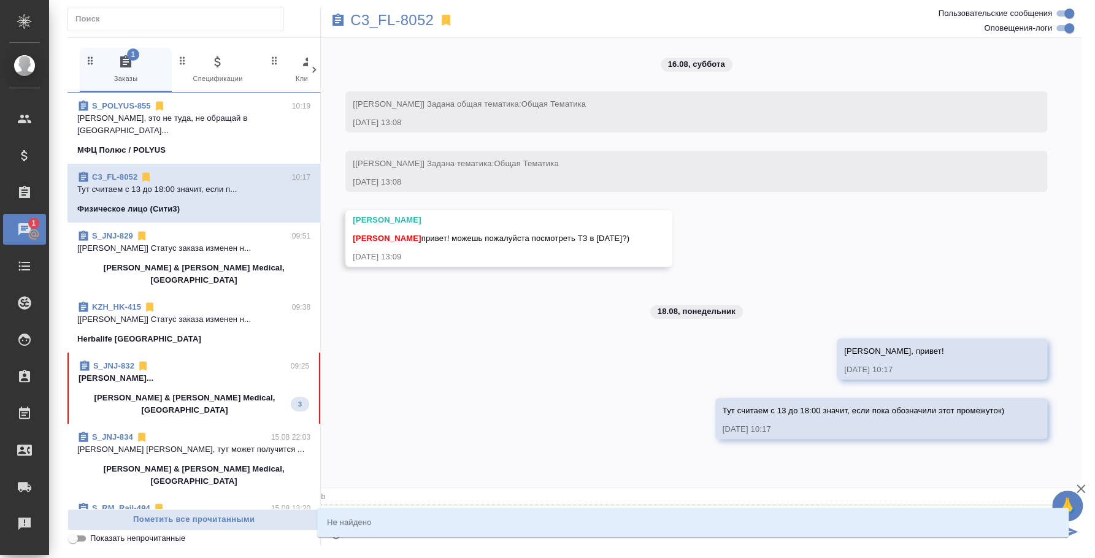
type input "b"
type textarea "@"
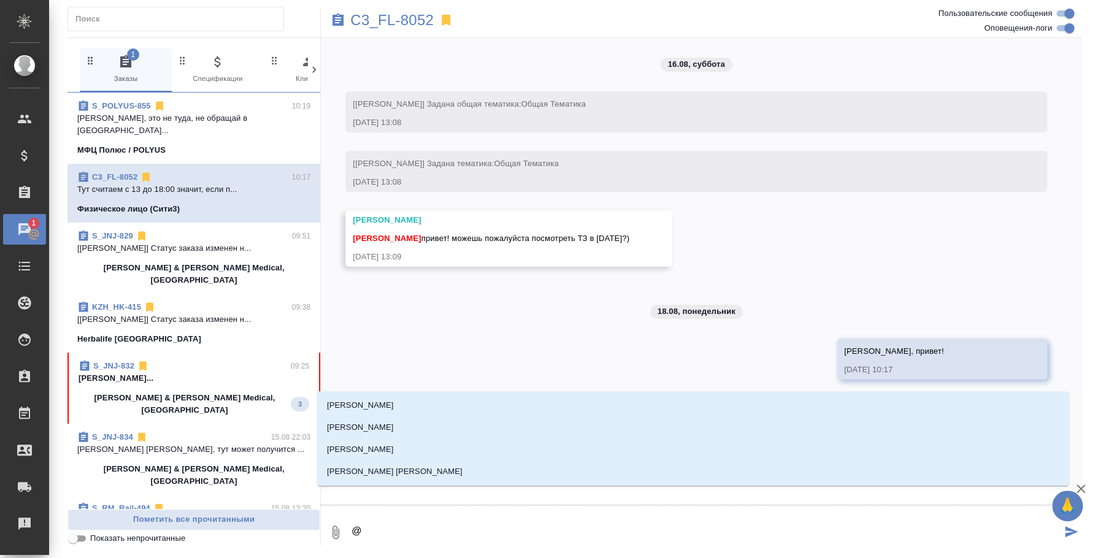
type textarea "@b"
type input "b"
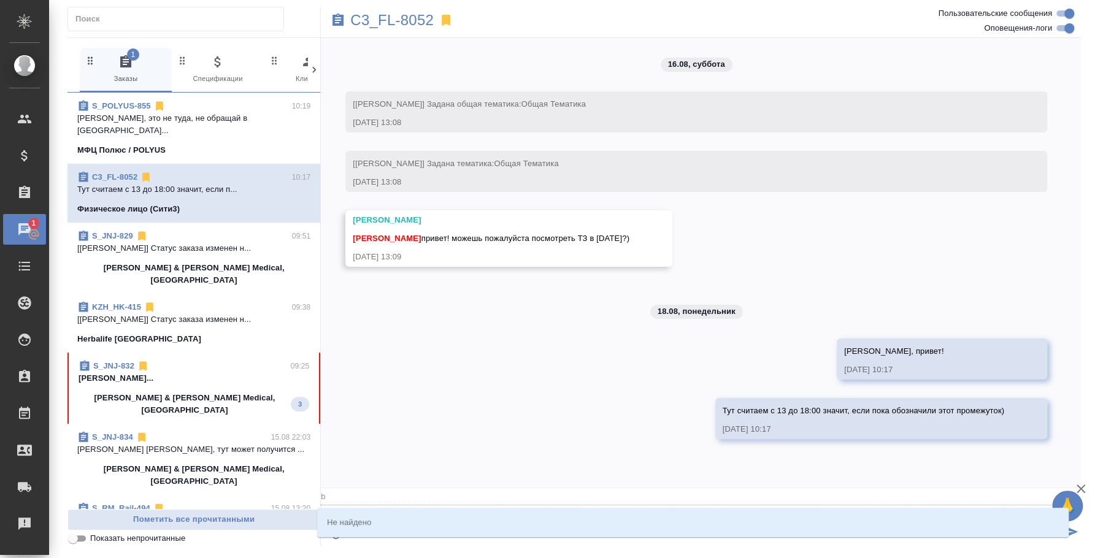
type textarea "@"
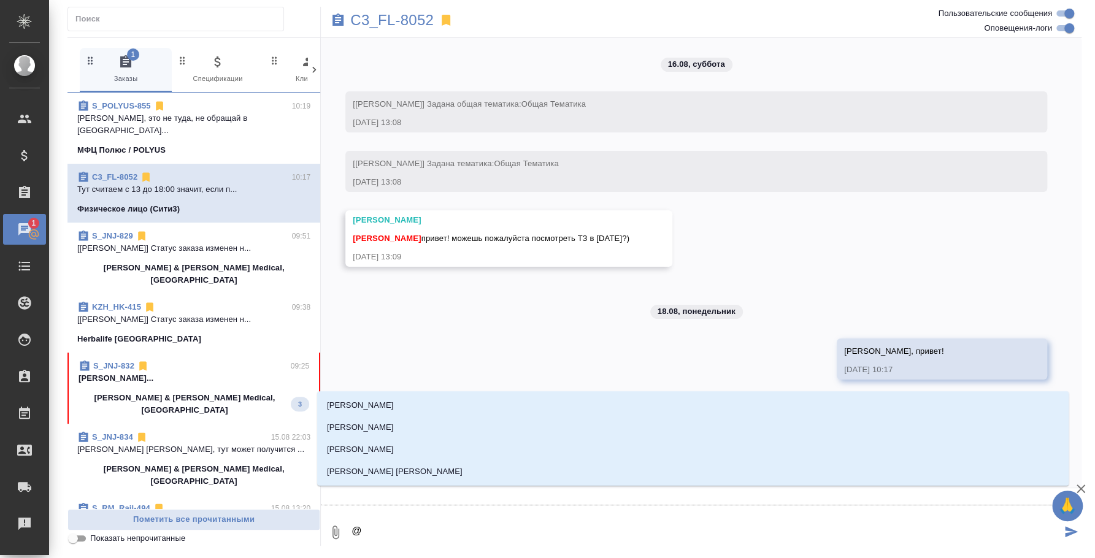
type textarea "@и"
type input "и"
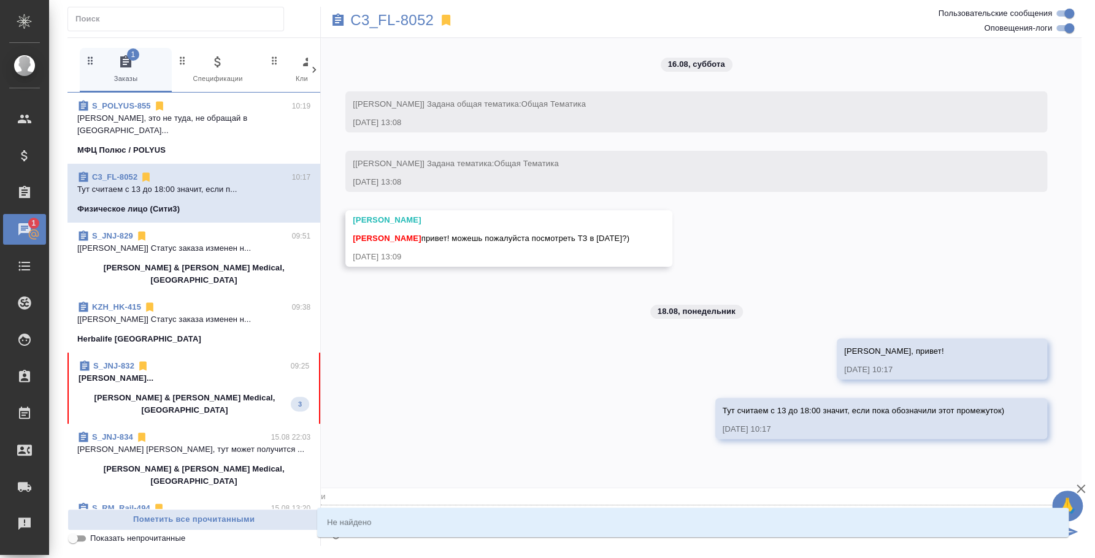
type textarea "@ил"
type input "ил"
type textarea "@иль"
type input "иль"
type textarea "@ильи"
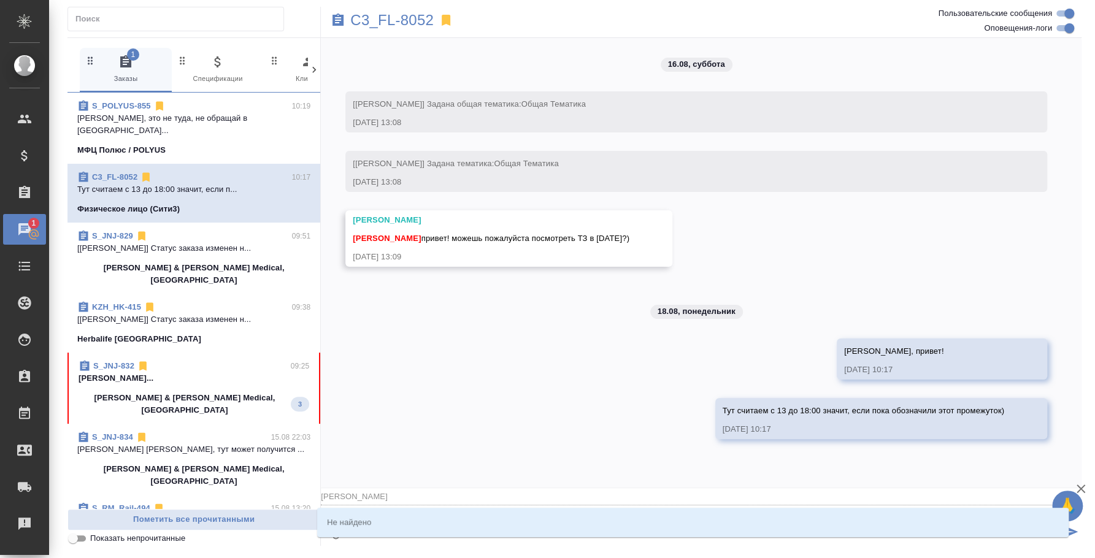
type input "ильи"
type textarea "@ил"
type input "ил"
type textarea "@и"
type input "и"
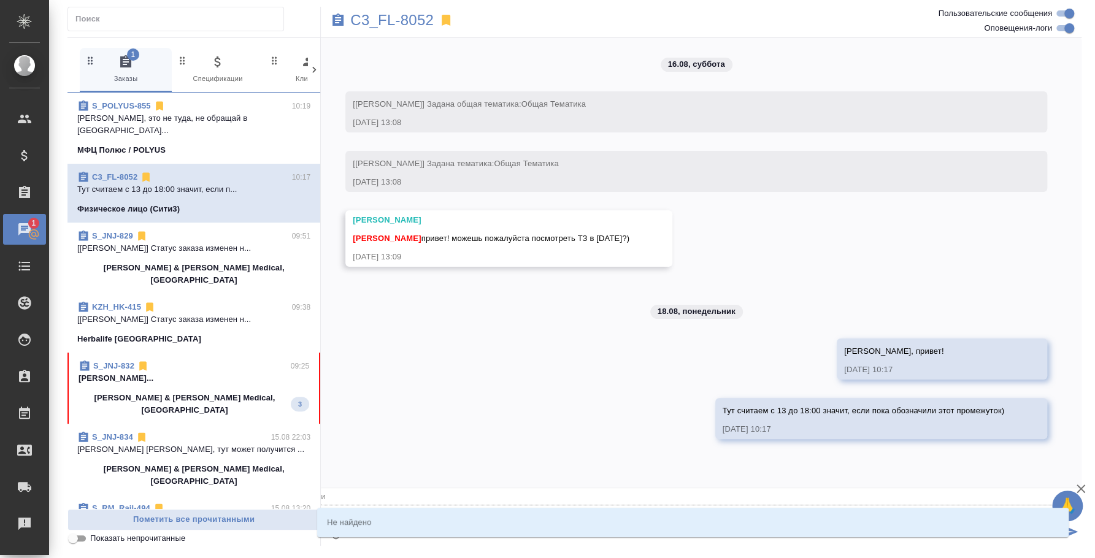
type textarea "@"
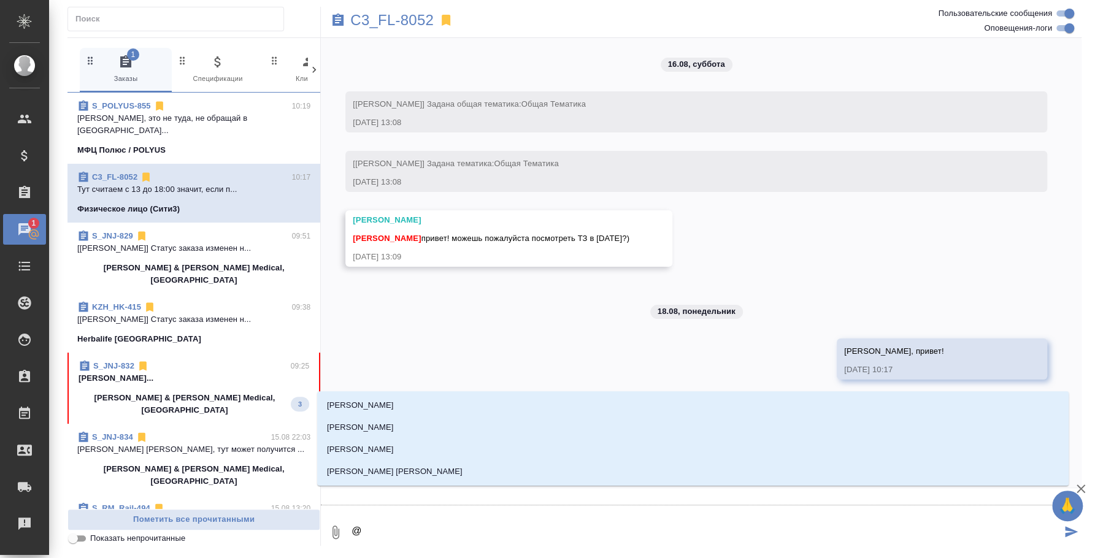
type textarea "@t"
type input "t"
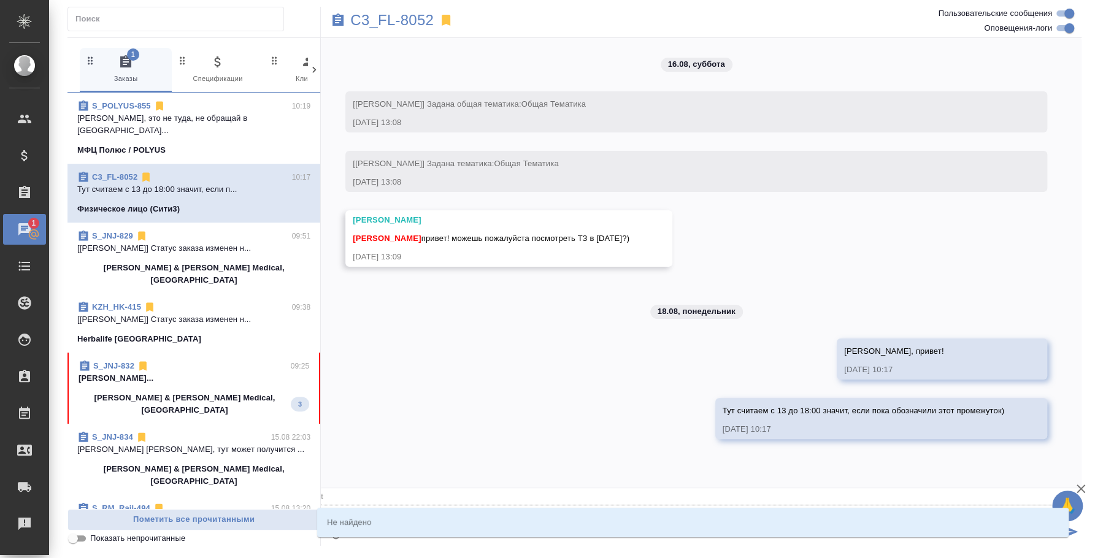
type textarea "@tr"
type input "tr"
type textarea "@t"
type input "t"
type textarea "@"
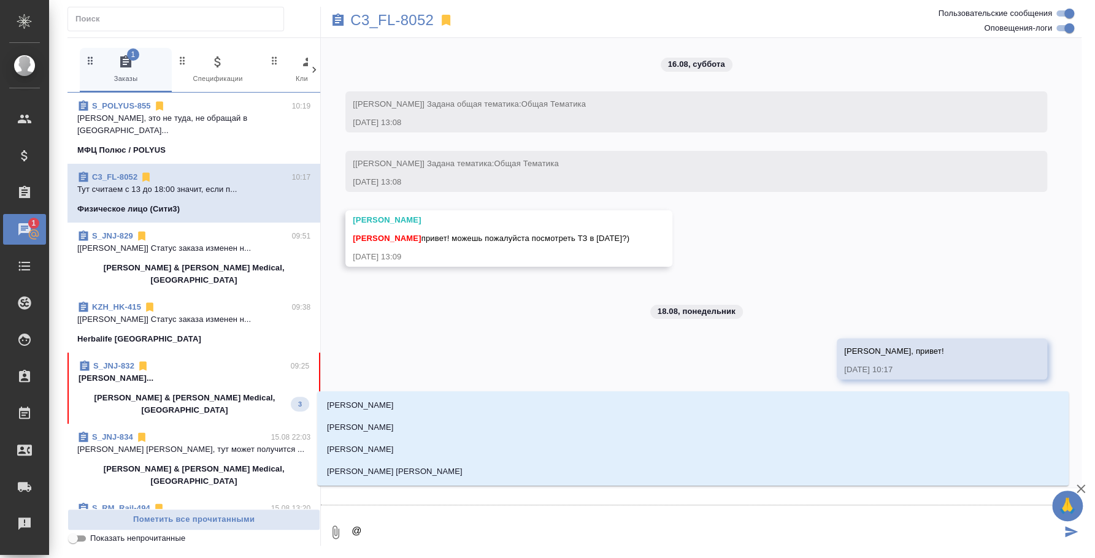
type textarea "@e"
type input "e"
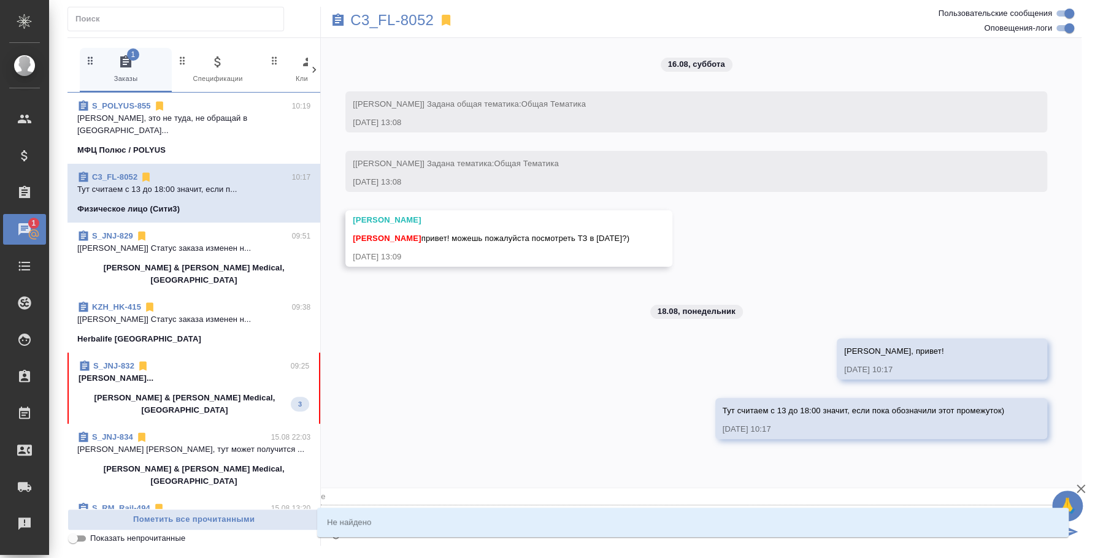
type textarea "@ek"
type input "ek"
type textarea "@eka"
type input "eka"
type textarea "@ek"
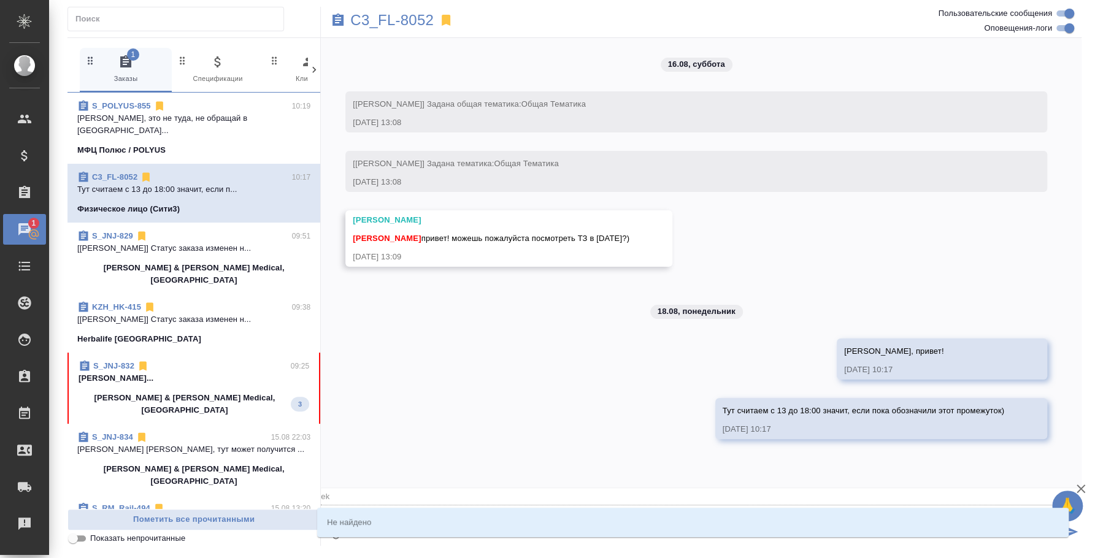
type input "ek"
type textarea "@e"
type input "e"
type textarea "@"
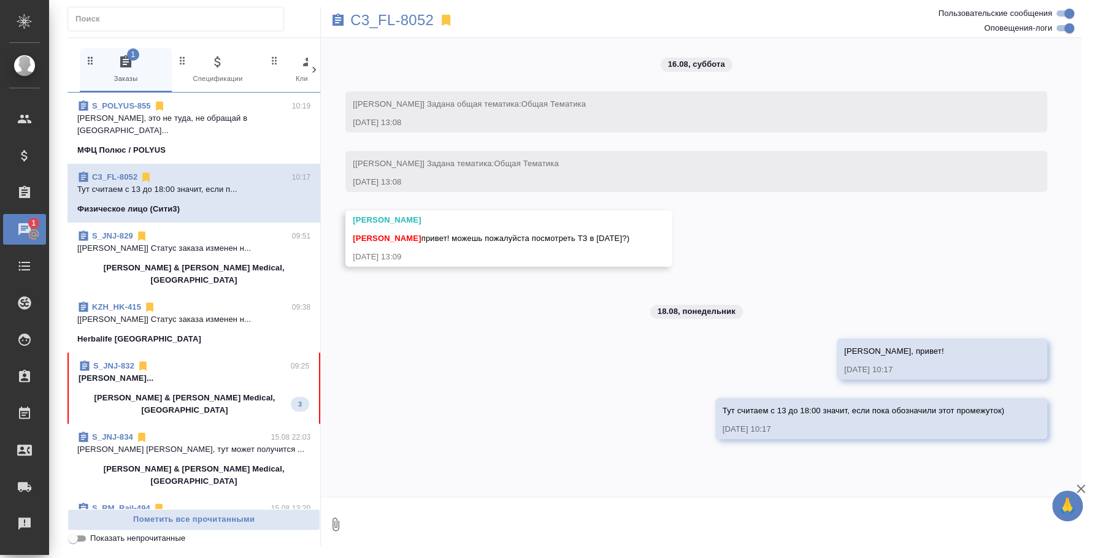
paste textarea "4200 руб/час без ндс* 5 часов= 21 000 руб без НДС (маржа 40%)"
type textarea "4200 руб/час без ндс* 5 часов= 21 000 руб без НДС (маржа 40%)"
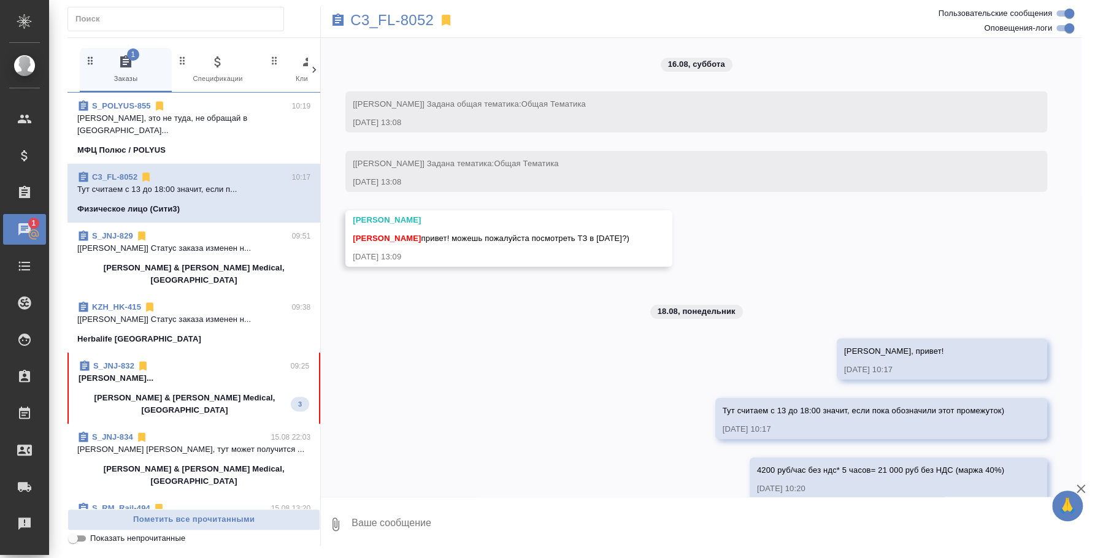
scroll to position [20, 0]
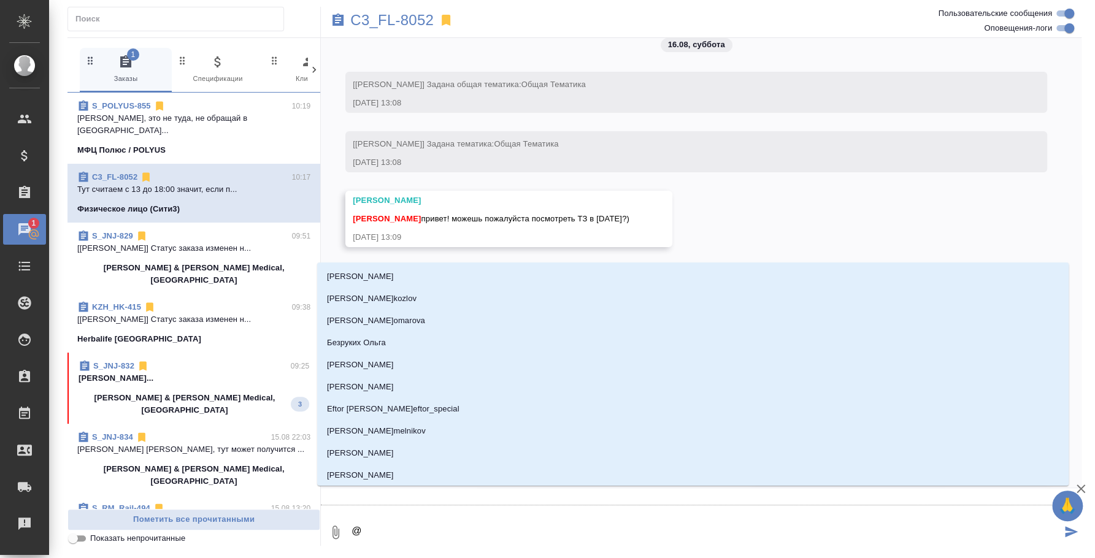
type textarea "@b"
type input "b"
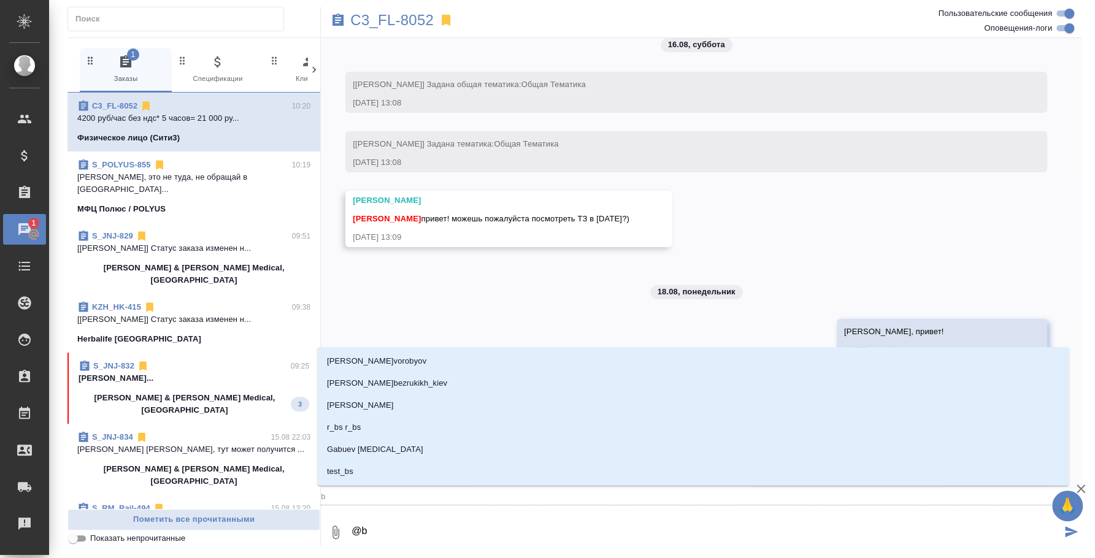
type textarea "@"
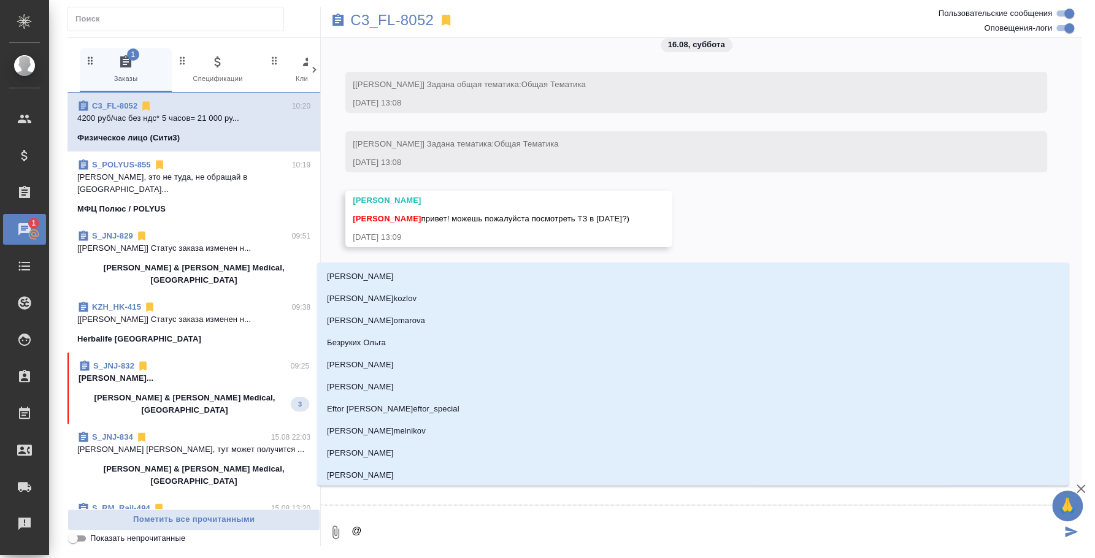
type textarea "@и"
type input "и"
type textarea "@ил"
type input "ил"
type textarea "@иль"
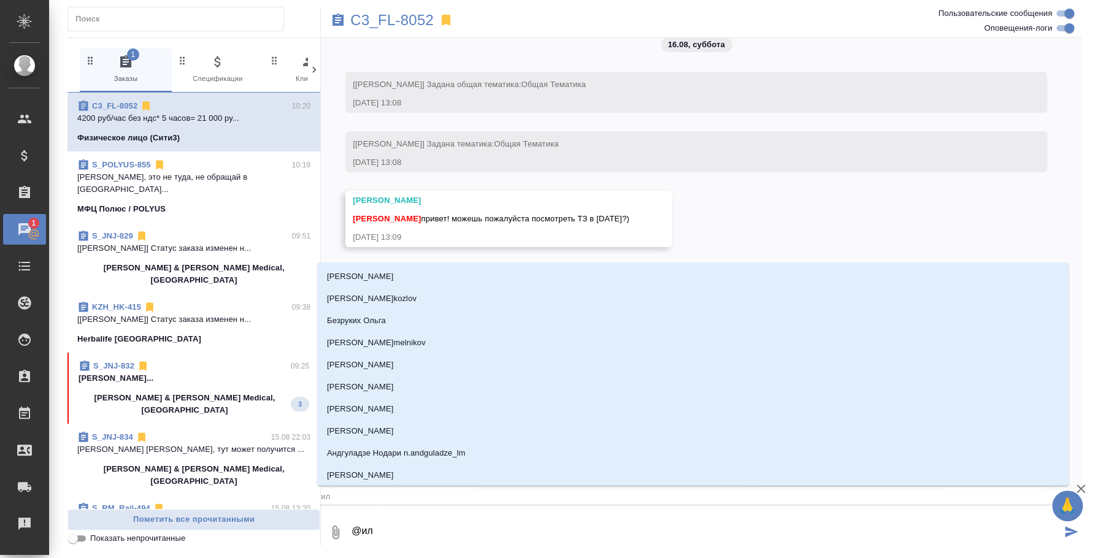
type input "иль"
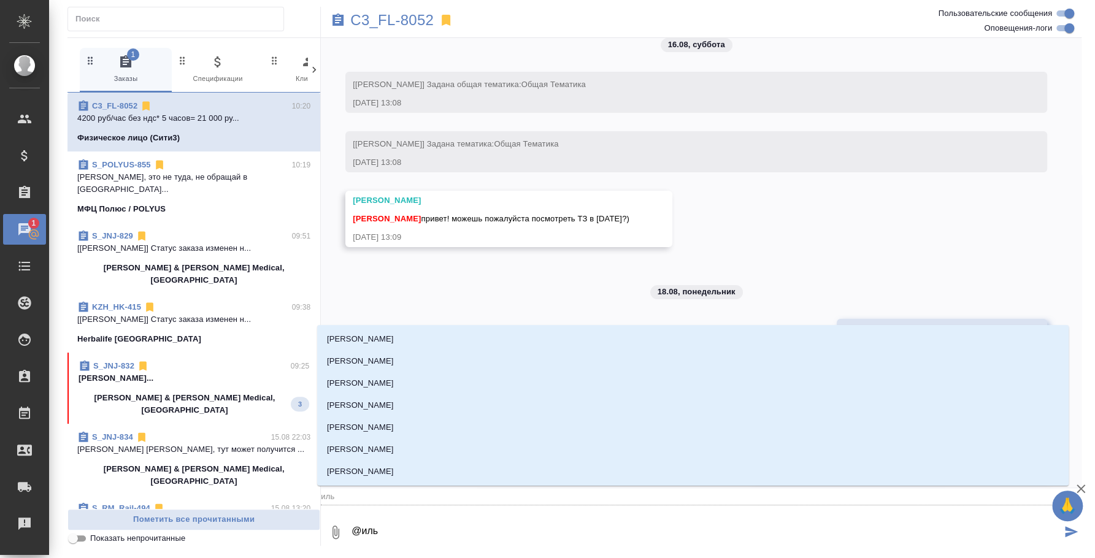
type textarea "@ильи"
type input "ильи"
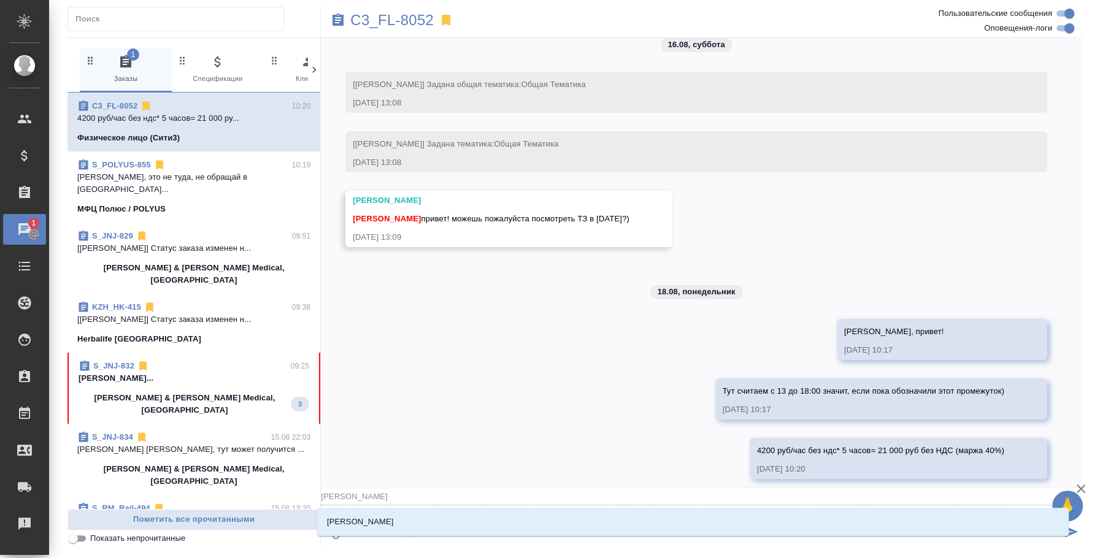
type textarea "@ильин"
type input "ильин"
click at [512, 512] on li "[PERSON_NAME]" at bounding box center [693, 522] width 752 height 22
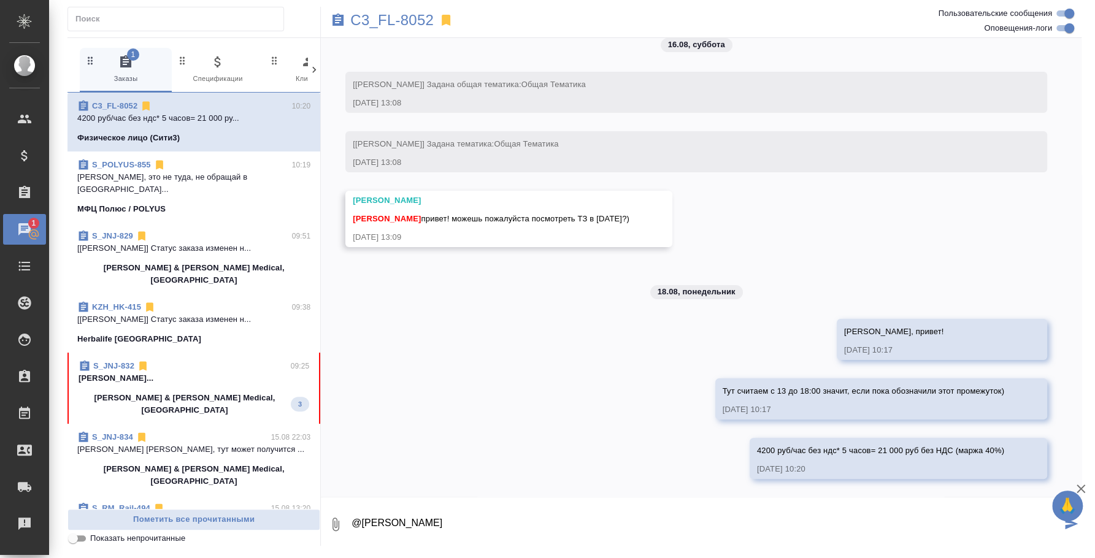
type textarea "@Ильина Екатерина"
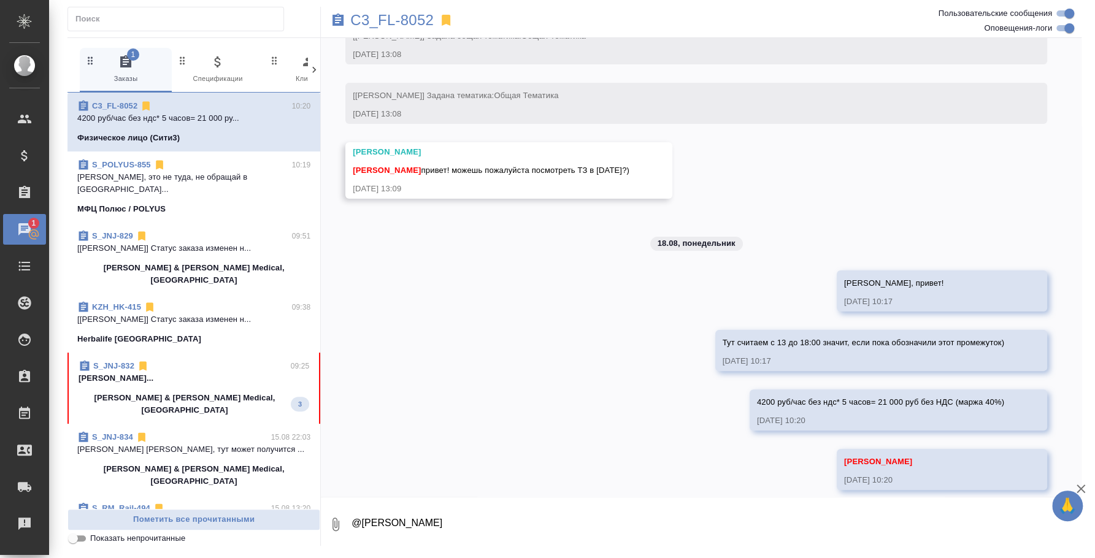
scroll to position [79, 0]
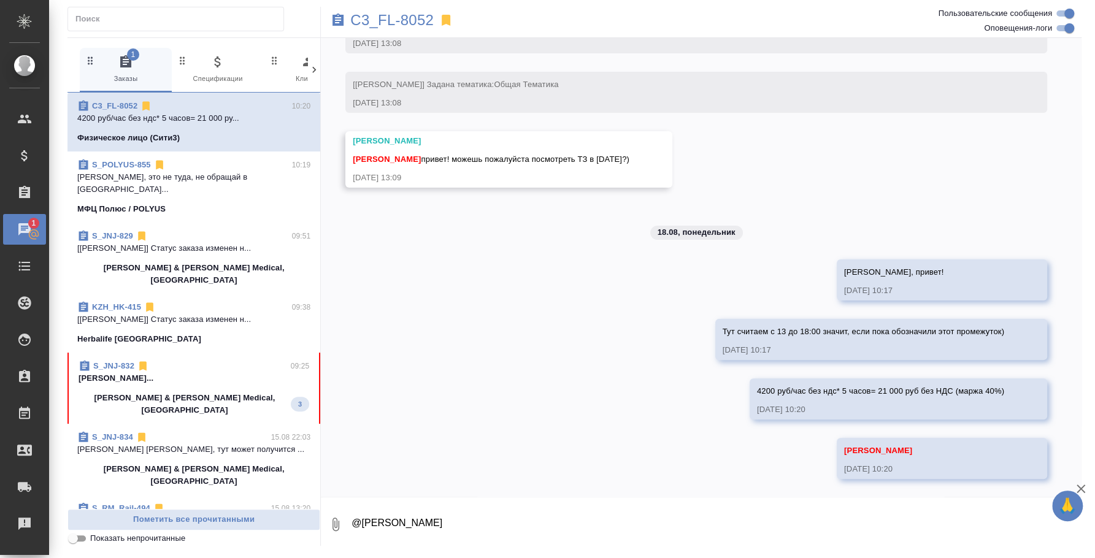
click at [193, 203] on div "МФЦ Полюс / POLYUS" at bounding box center [193, 209] width 233 height 12
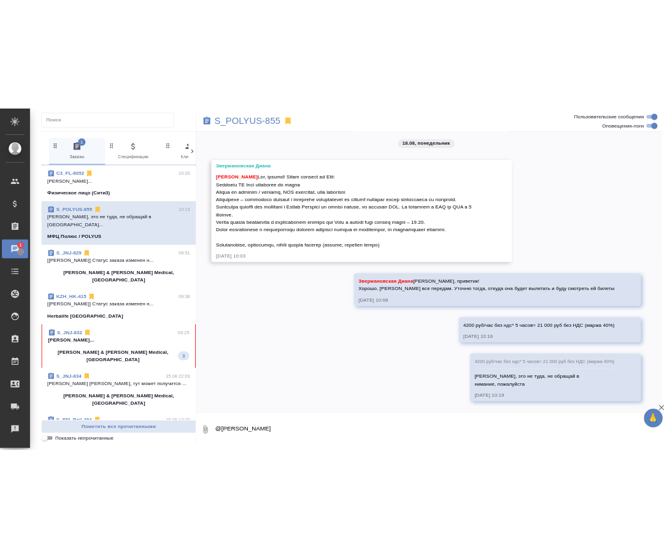
scroll to position [6035, 0]
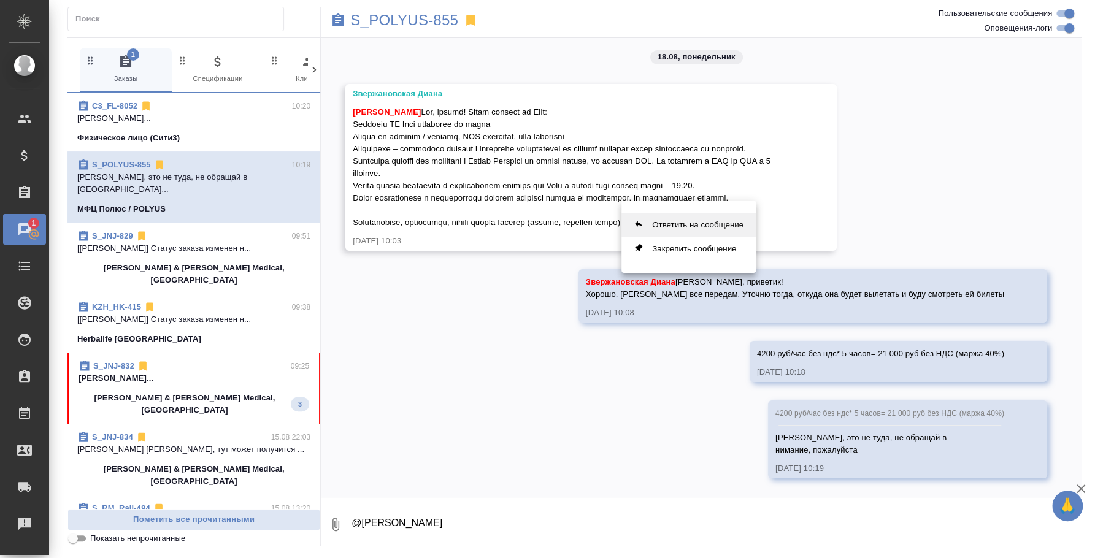
click at [713, 221] on button "Ответить на сообщение" at bounding box center [689, 225] width 134 height 24
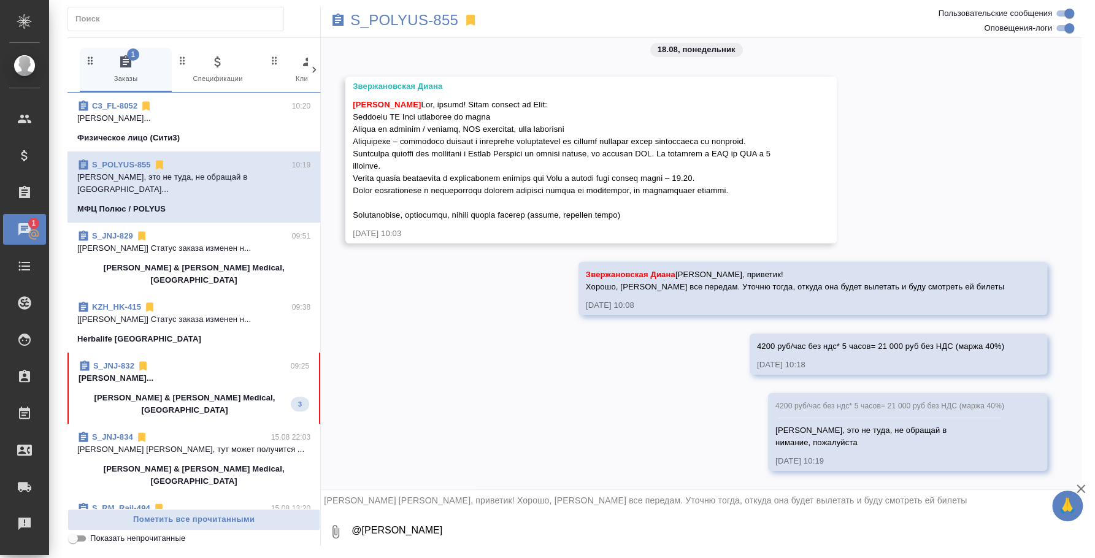
click at [414, 530] on textarea "@Ильина Екатерина" at bounding box center [715, 532] width 731 height 42
type textarea "F"
click at [680, 518] on textarea at bounding box center [715, 532] width 731 height 42
type textarea "F"
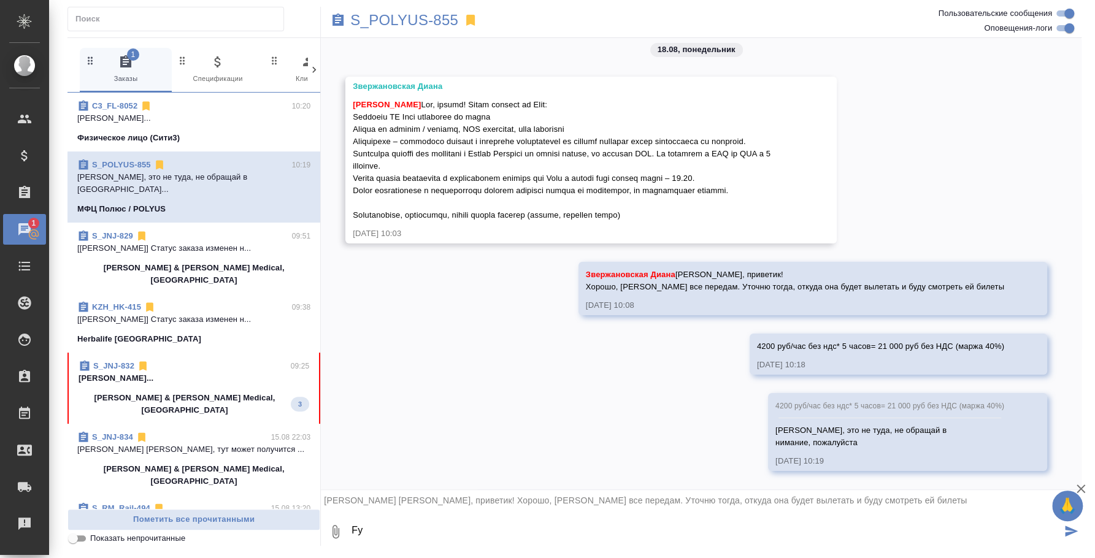
click at [437, 531] on textarea "Fy" at bounding box center [705, 532] width 711 height 42
type textarea "F"
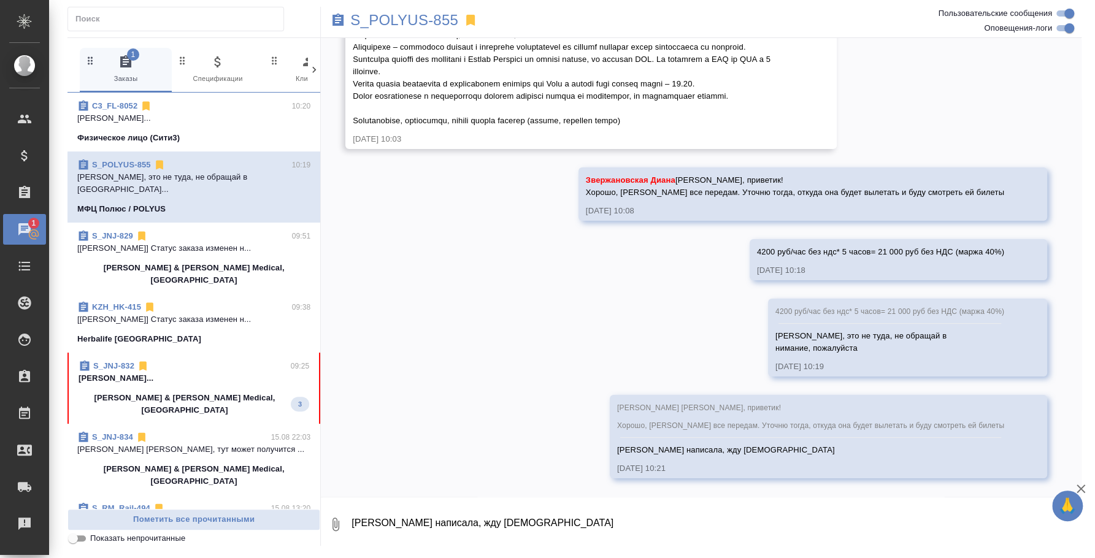
scroll to position [6138, 0]
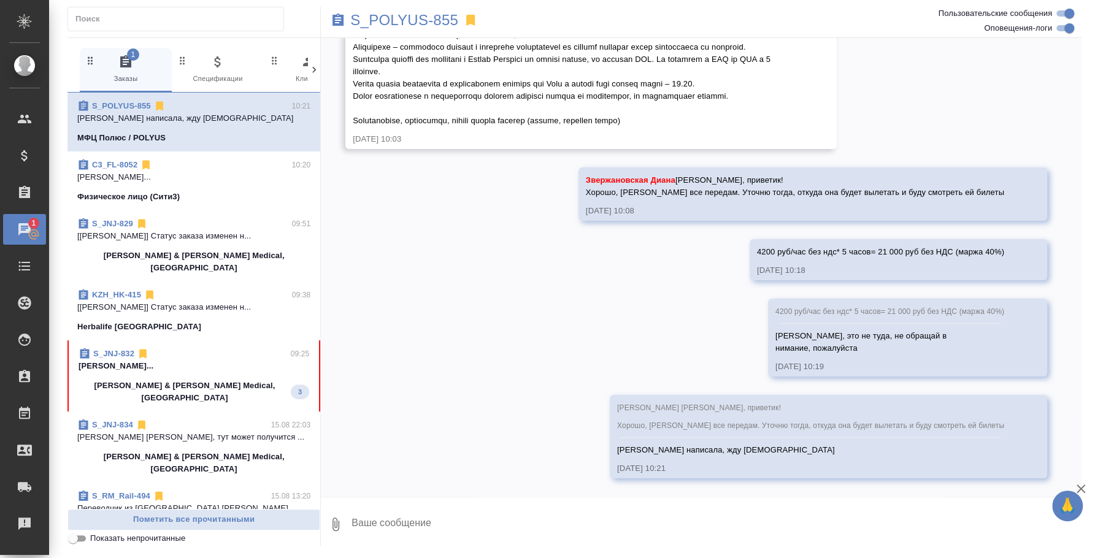
click at [172, 360] on p "Федотова Ирина..." at bounding box center [194, 366] width 231 height 12
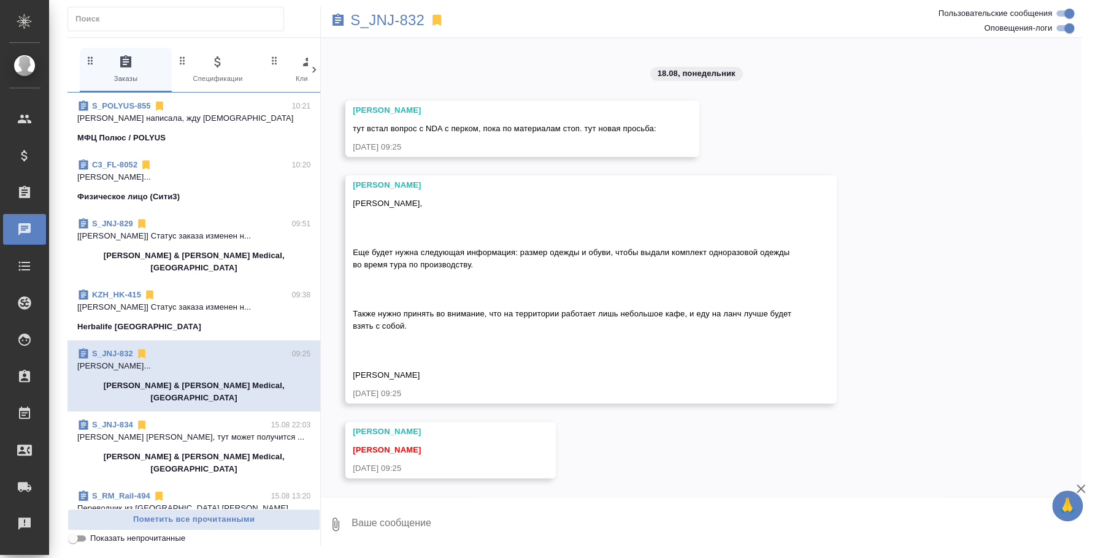
scroll to position [6450, 0]
click at [552, 512] on textarea at bounding box center [715, 525] width 731 height 42
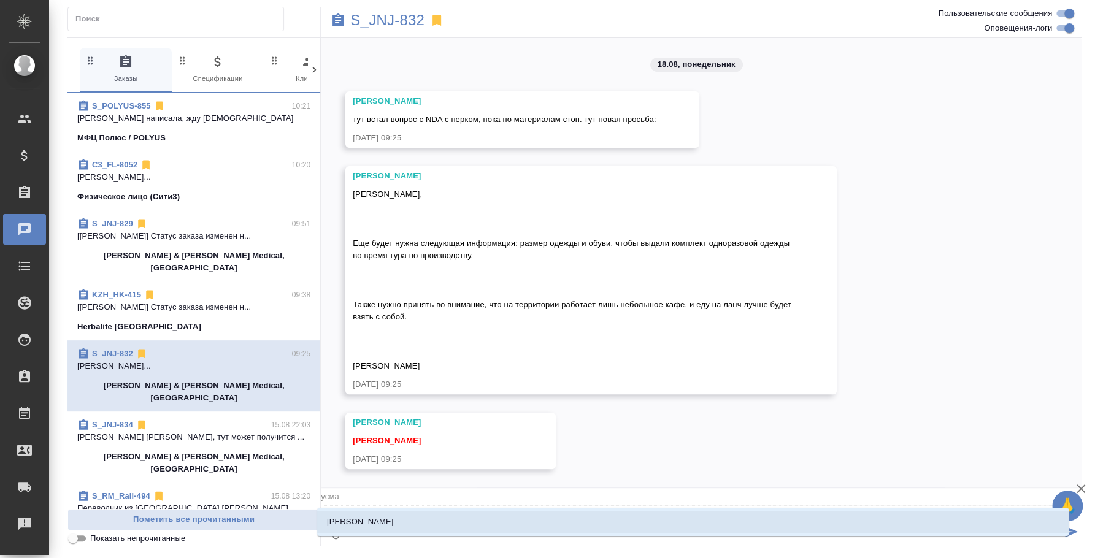
click at [552, 512] on li "Усманова Ольга" at bounding box center [693, 522] width 752 height 22
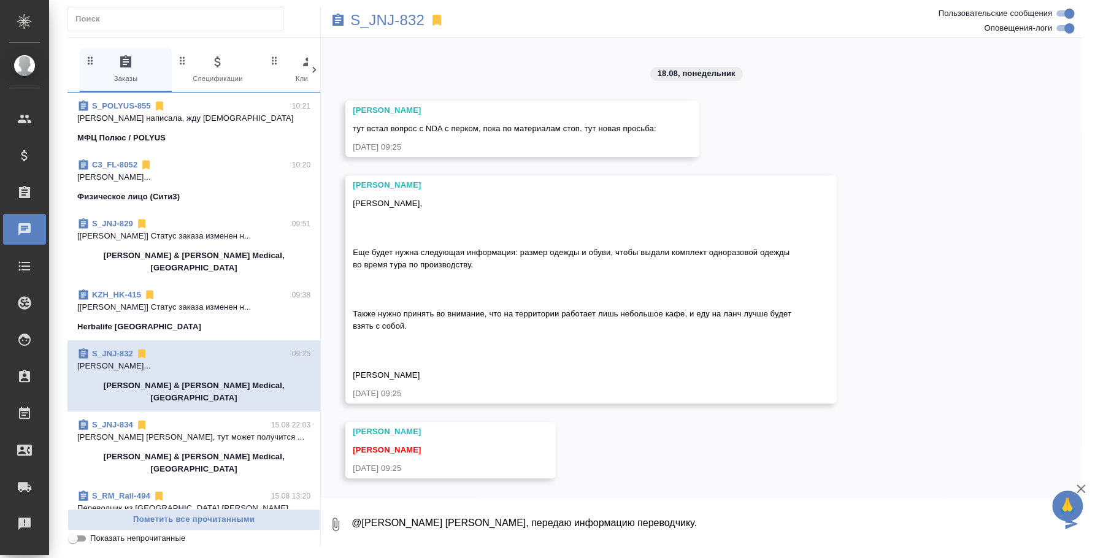
click at [656, 522] on textarea "@Усманова Ольга Оля, передаю информацию переводчику." at bounding box center [705, 525] width 711 height 42
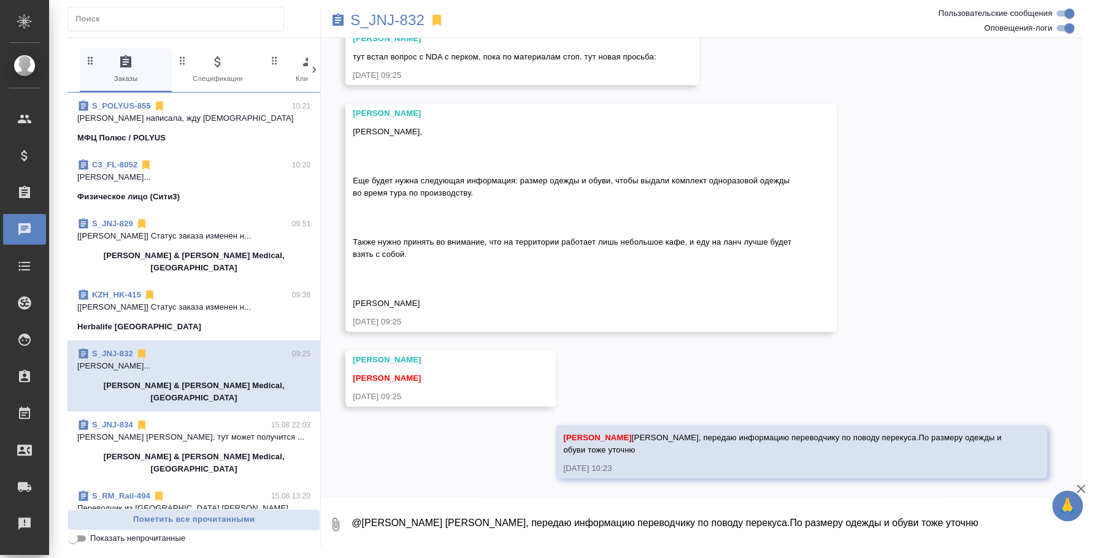
scroll to position [6521, 0]
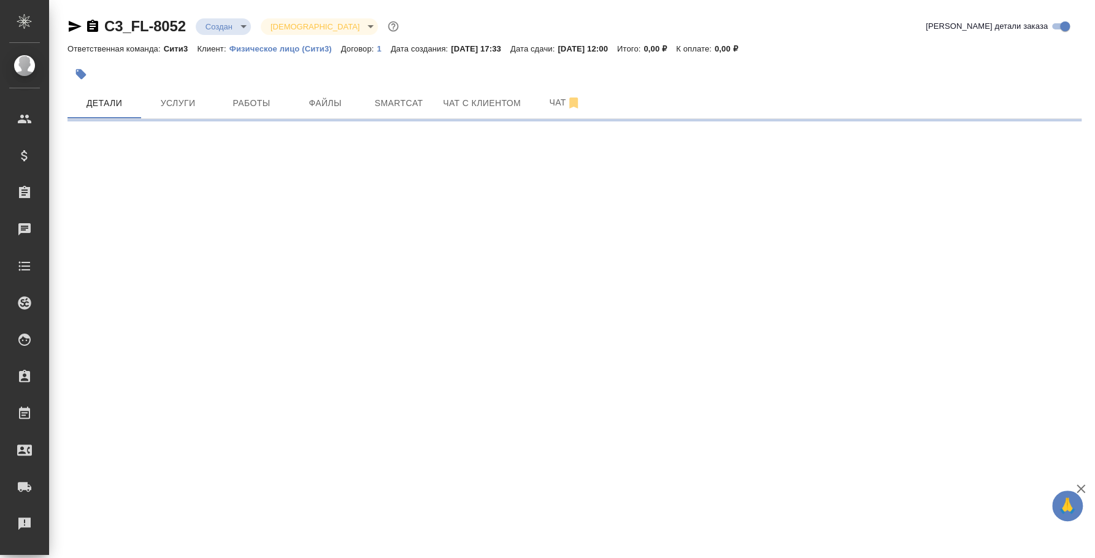
select select "RU"
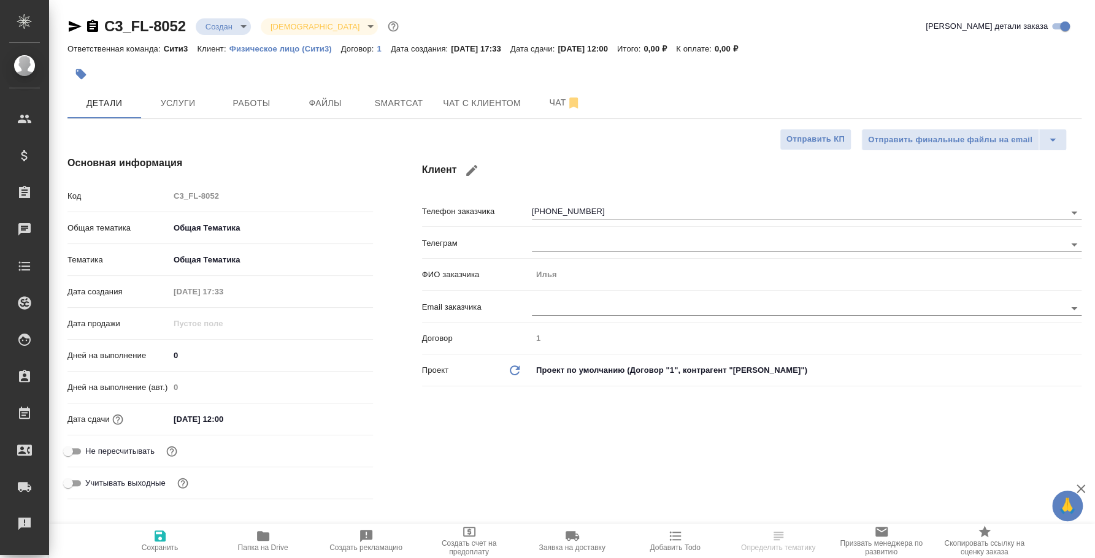
type textarea "x"
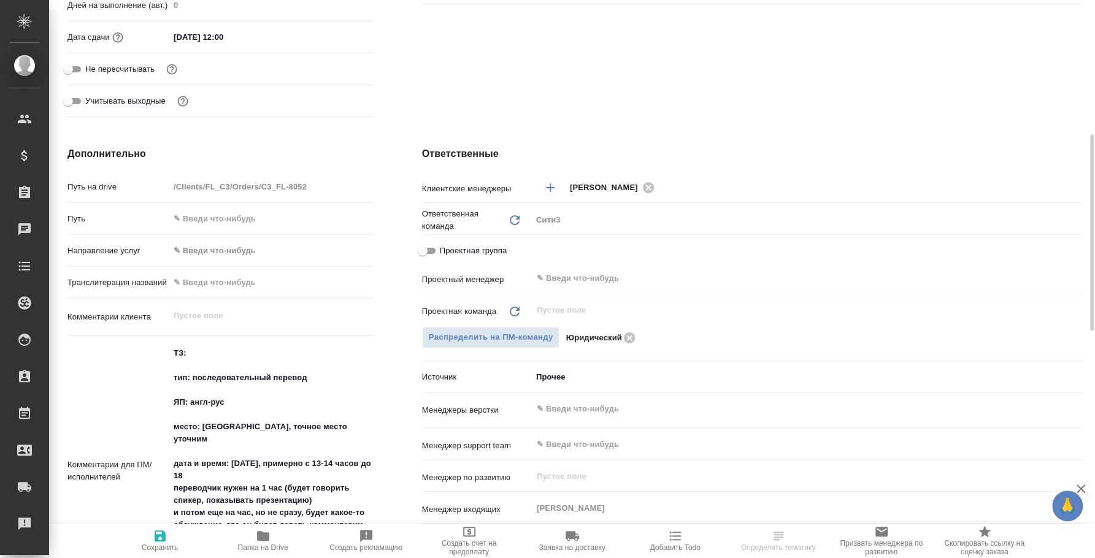
scroll to position [536, 0]
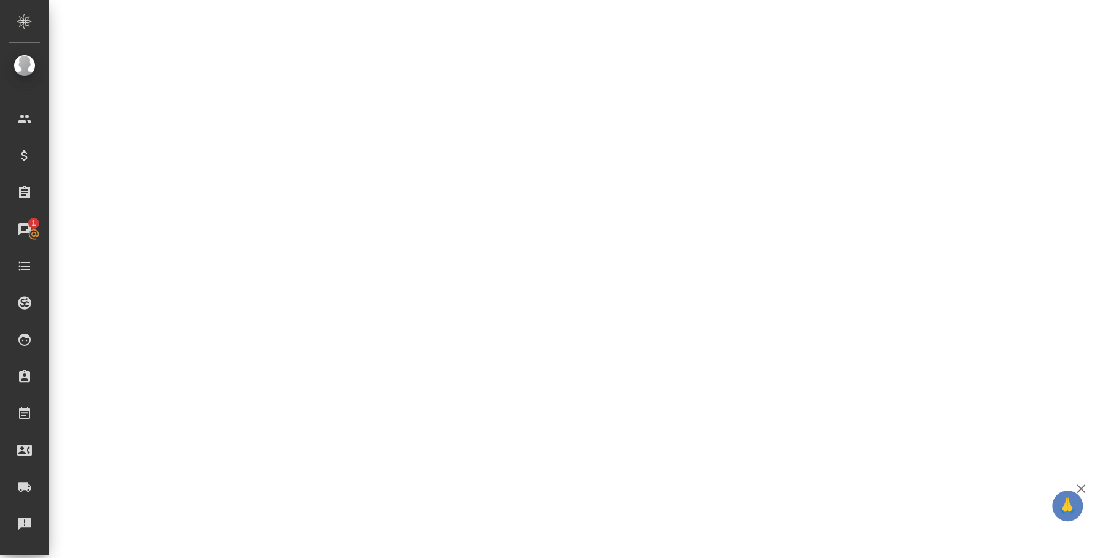
select select "RU"
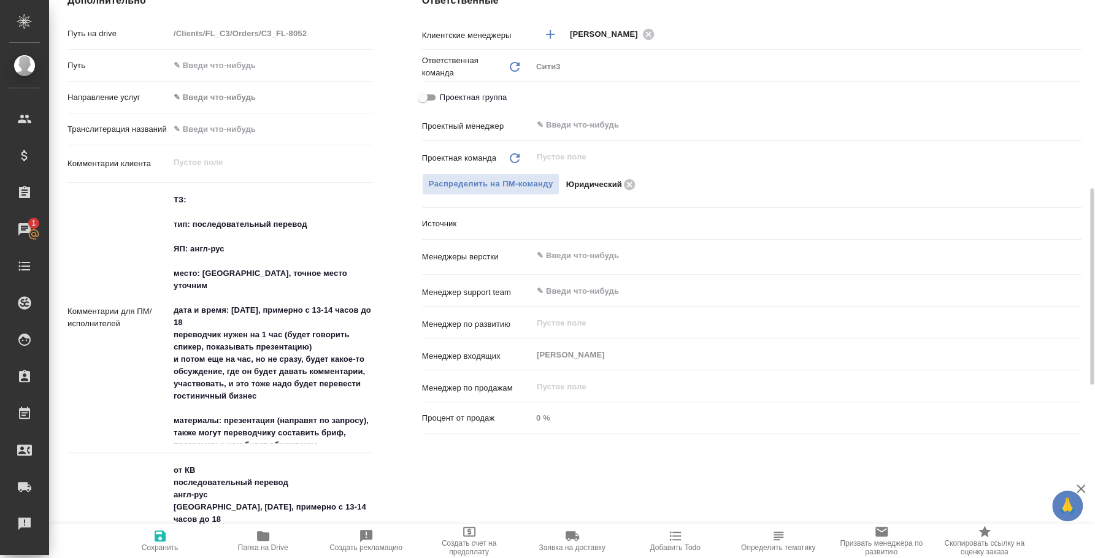
type textarea "x"
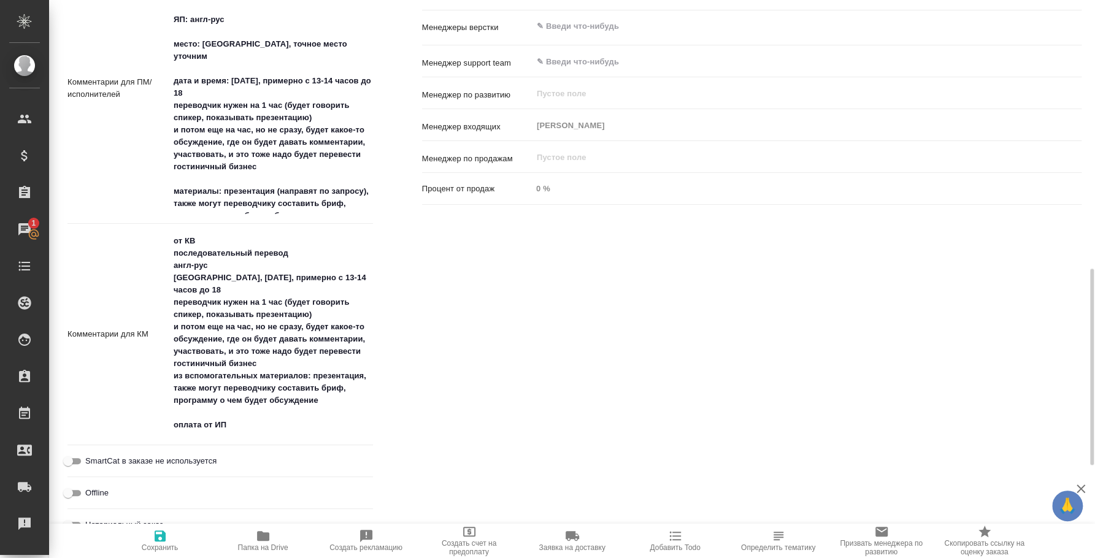
scroll to position [612, 0]
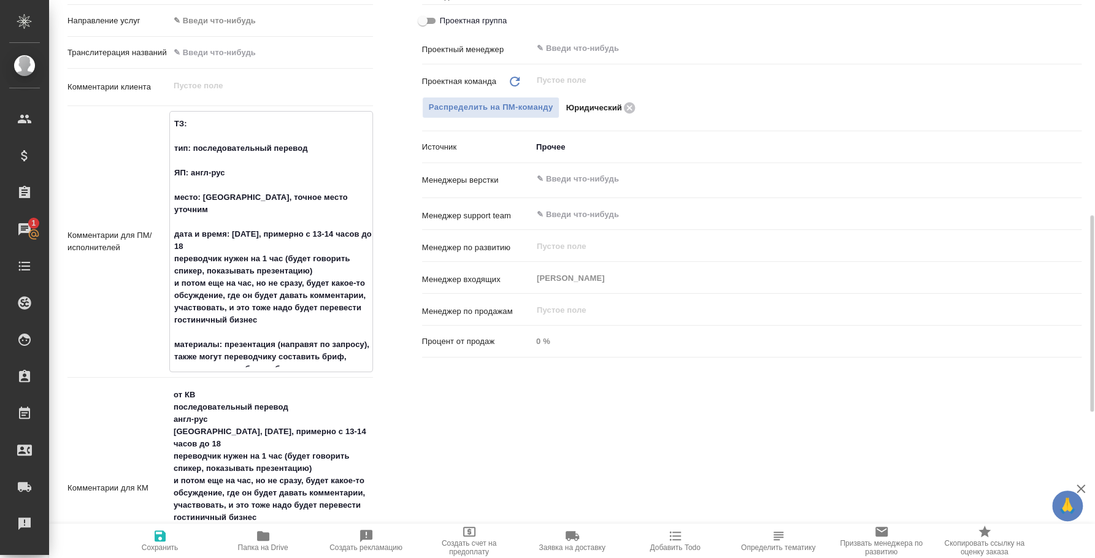
type textarea "x"
drag, startPoint x: 323, startPoint y: 351, endPoint x: 166, endPoint y: 211, distance: 209.9
click at [166, 211] on div "Комментарии для ПМ/исполнителей ТЗ: тип: последовательный перевод ЯП: англ-рус …" at bounding box center [220, 241] width 306 height 261
type textarea "x"
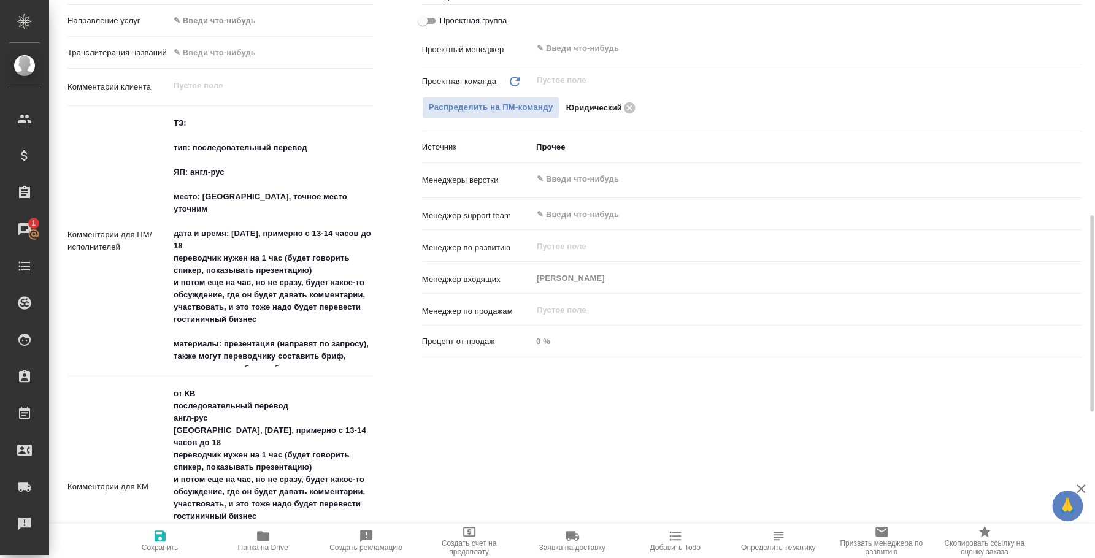
type textarea "x"
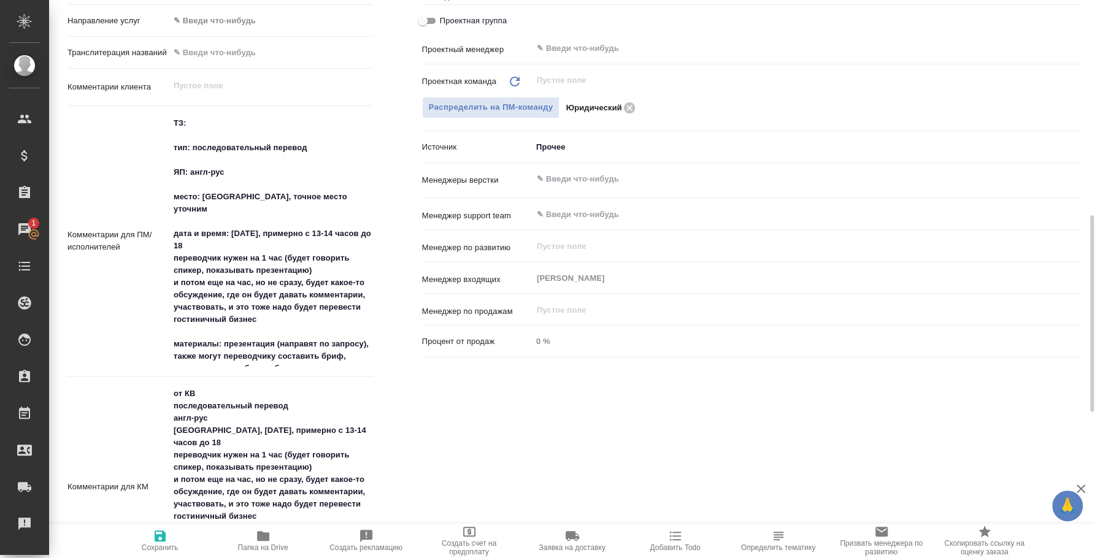
type textarea "x"
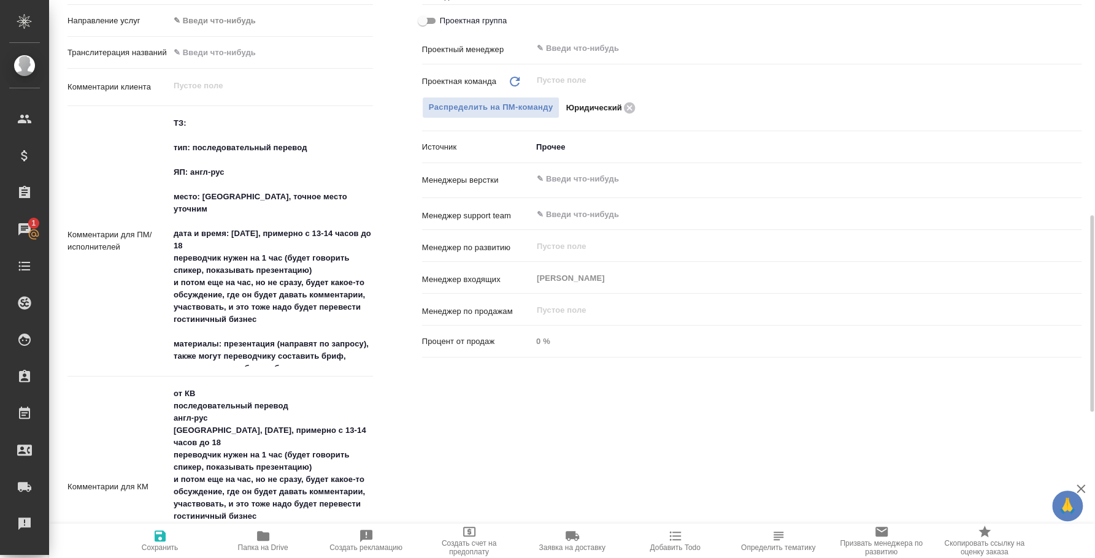
type textarea "x"
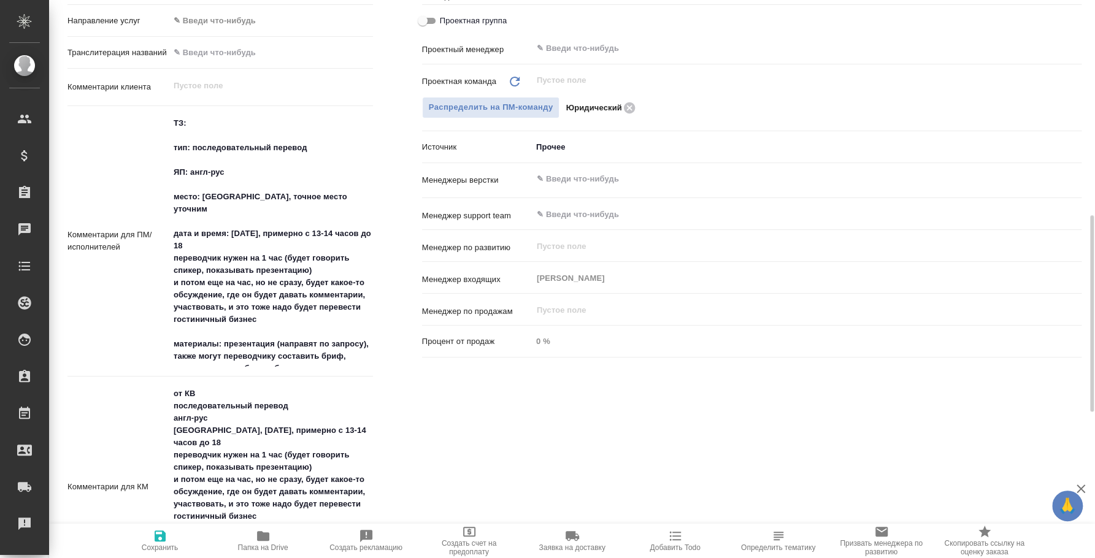
type textarea "x"
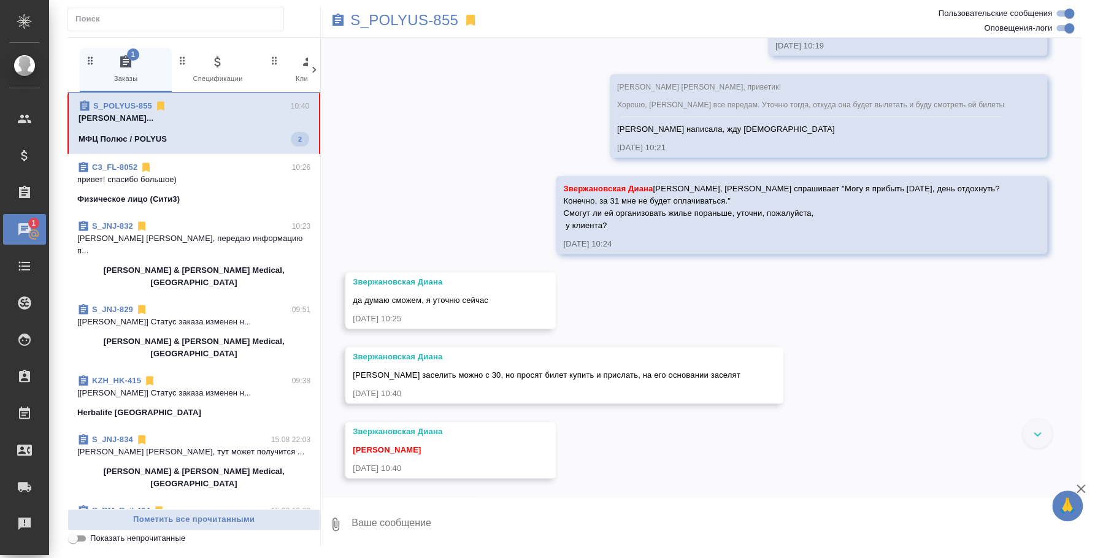
scroll to position [6459, 0]
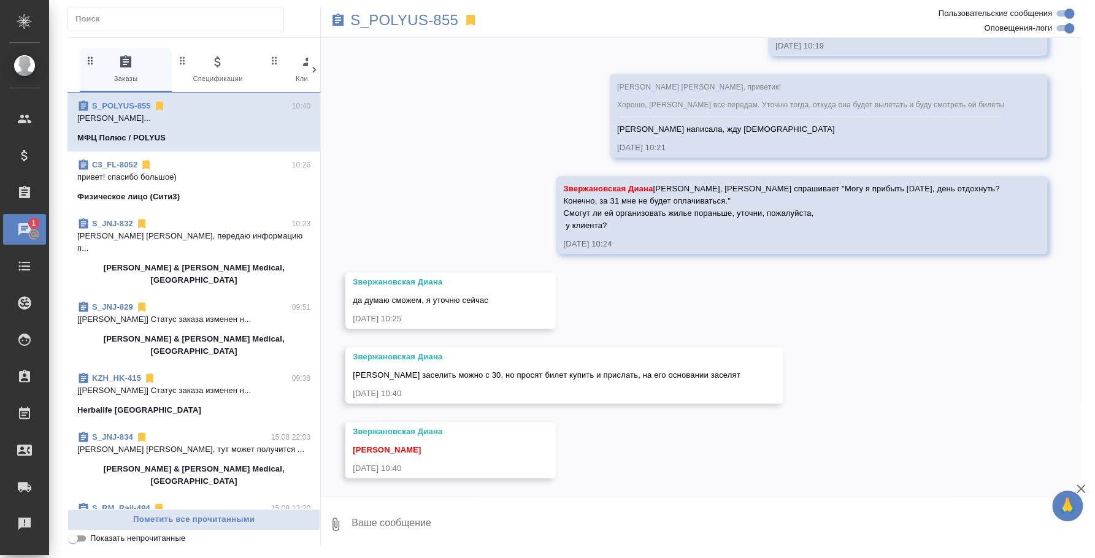
click at [623, 377] on span "[PERSON_NAME] заселить можно с 30, но просят билет купить и прислать, на его ос…" at bounding box center [547, 375] width 388 height 9
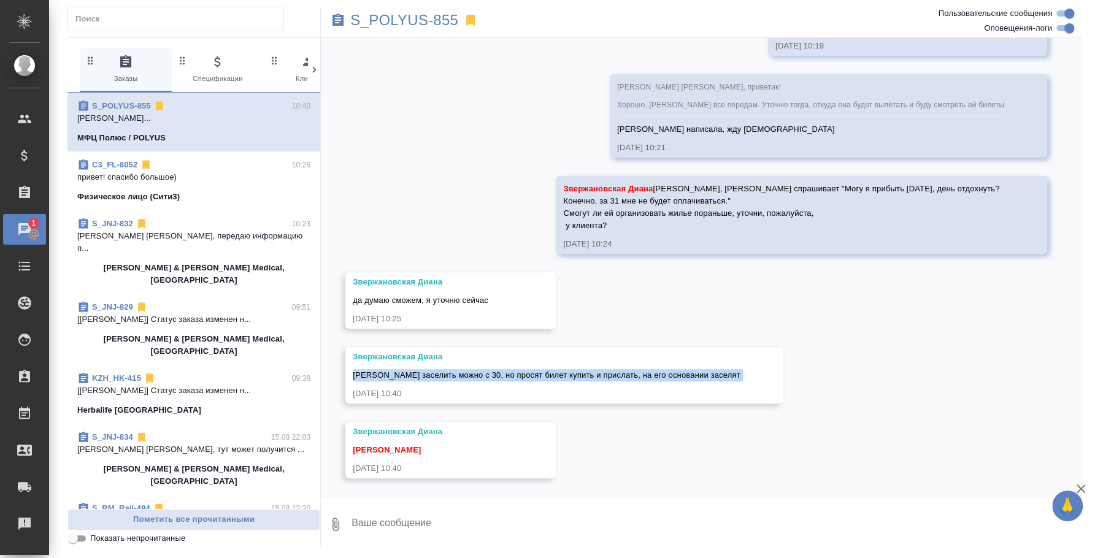
click at [467, 512] on textarea at bounding box center [715, 525] width 731 height 42
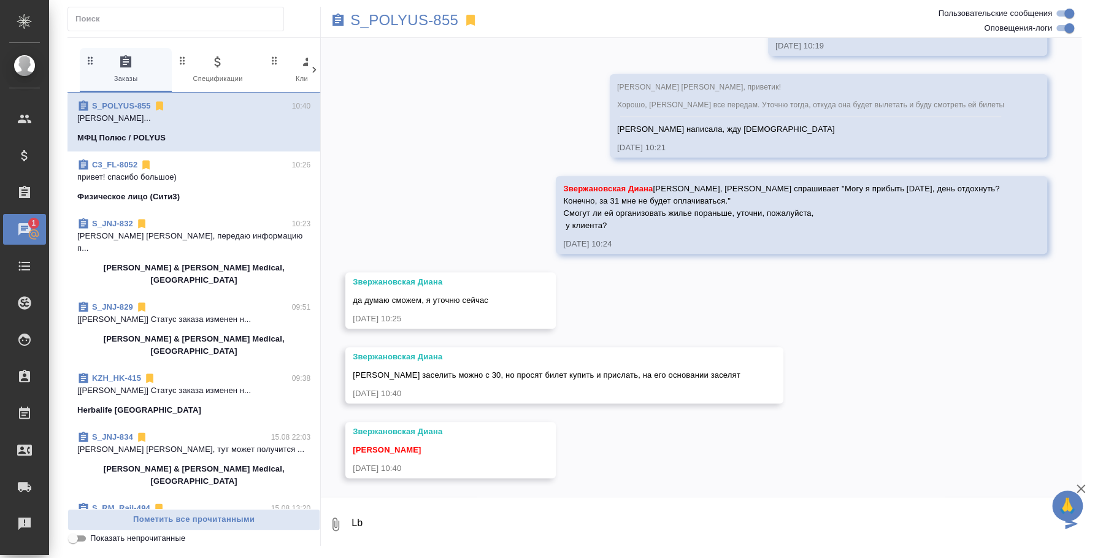
type textarea "L"
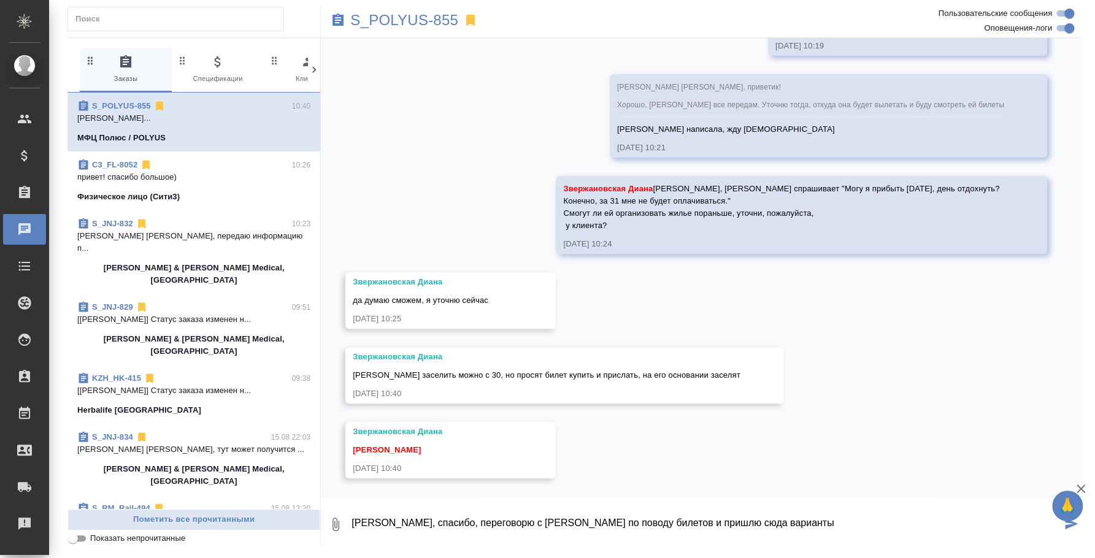
type textarea "[PERSON_NAME], спасибо, переговорю с [PERSON_NAME] по поводу билетов и пришлю с…"
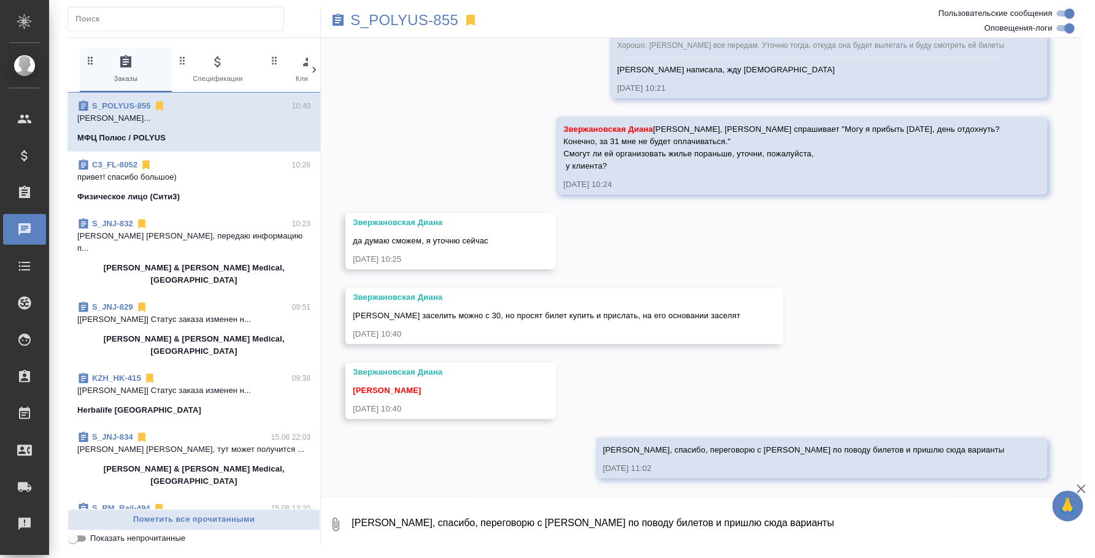
scroll to position [6519, 0]
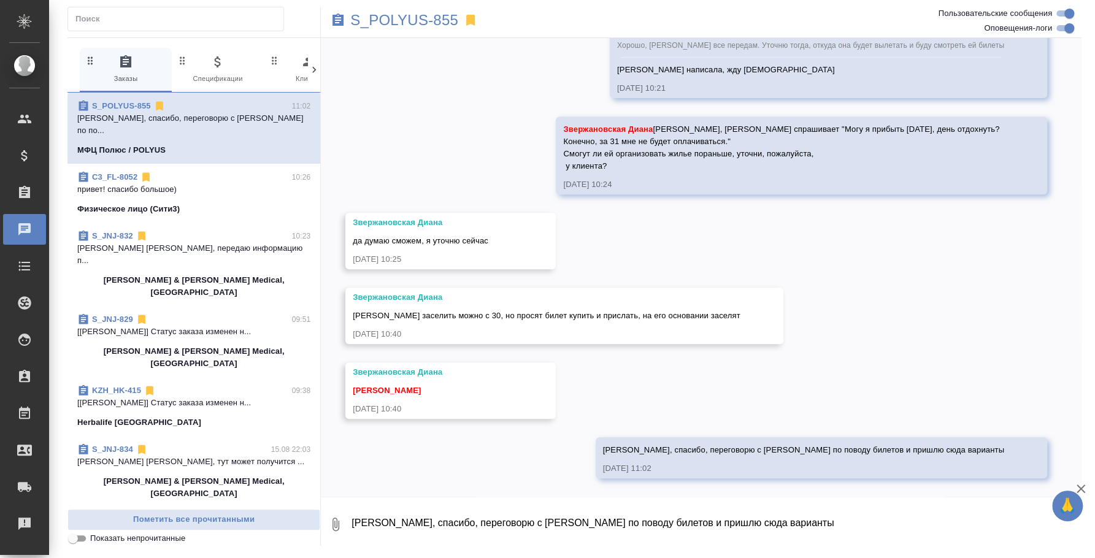
click at [596, 317] on span "[PERSON_NAME] заселить можно с 30, но просят билет купить и прислать, на его ос…" at bounding box center [547, 315] width 388 height 9
copy span "[PERSON_NAME] заселить можно с 30, но просят билет купить и прислать, на его ос…"
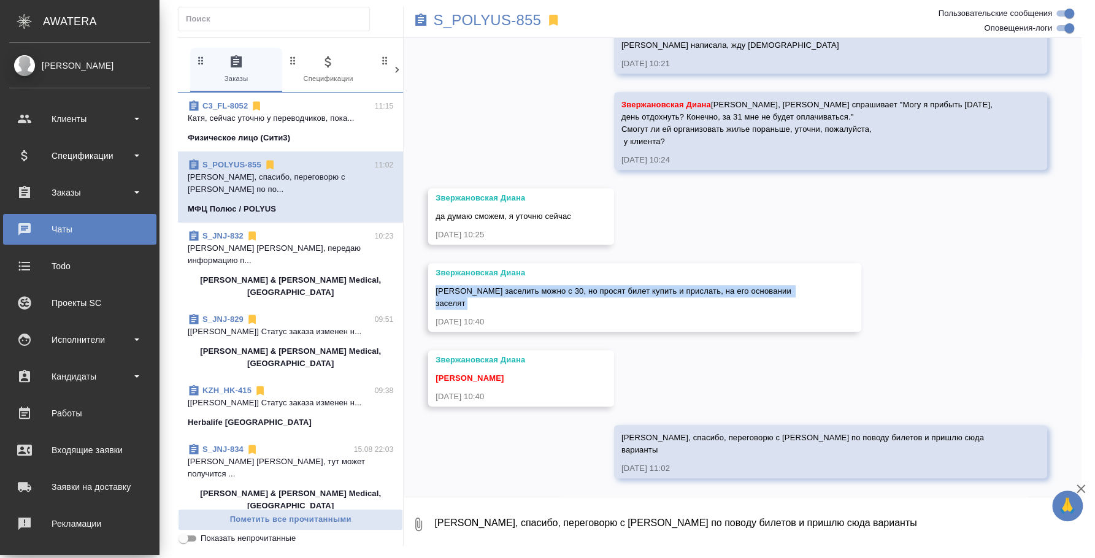
scroll to position [6703, 0]
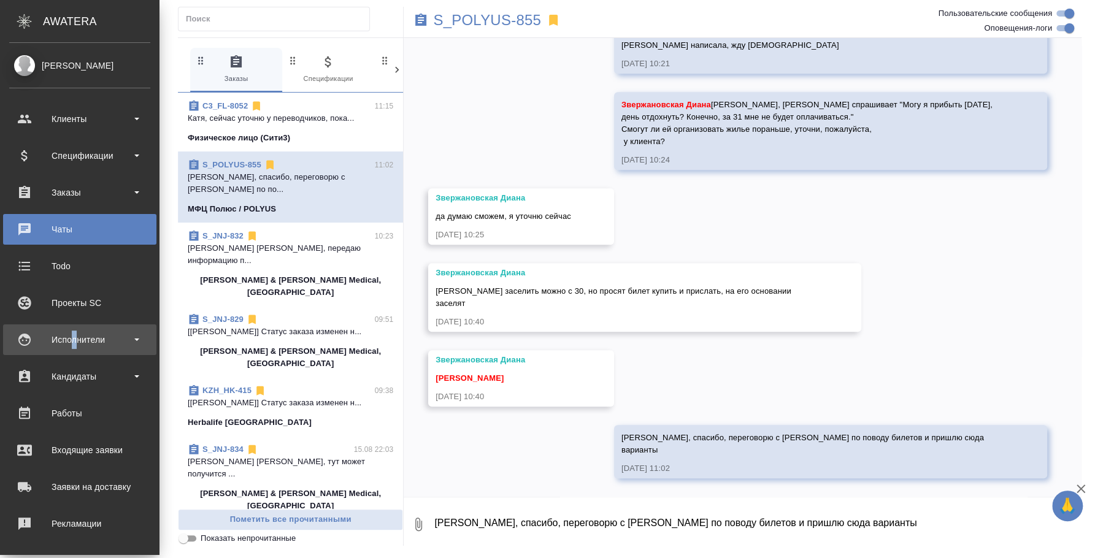
click at [75, 339] on div "Исполнители" at bounding box center [79, 340] width 141 height 18
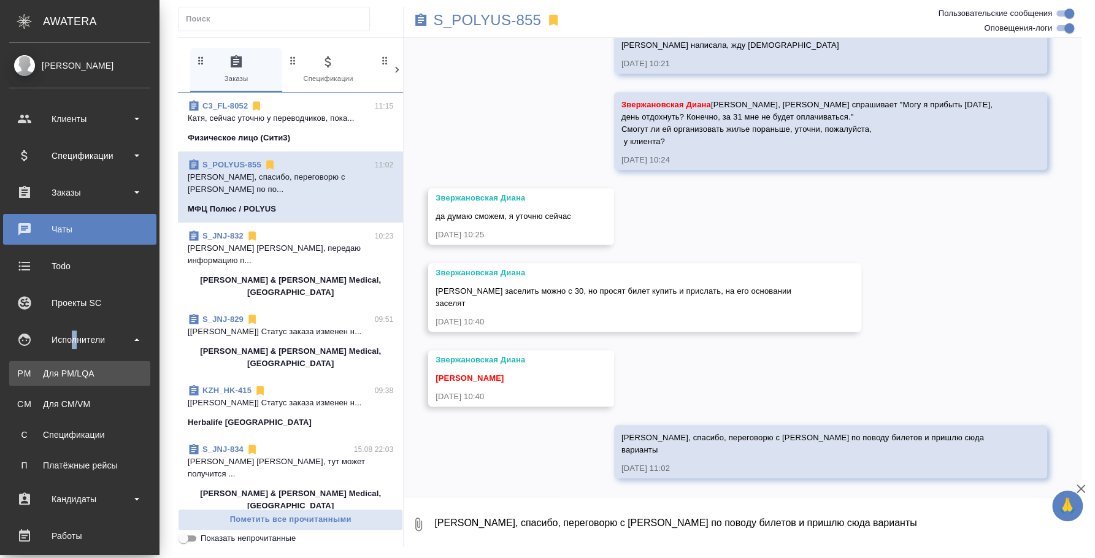
click at [84, 371] on div "Для PM/LQA" at bounding box center [79, 374] width 129 height 12
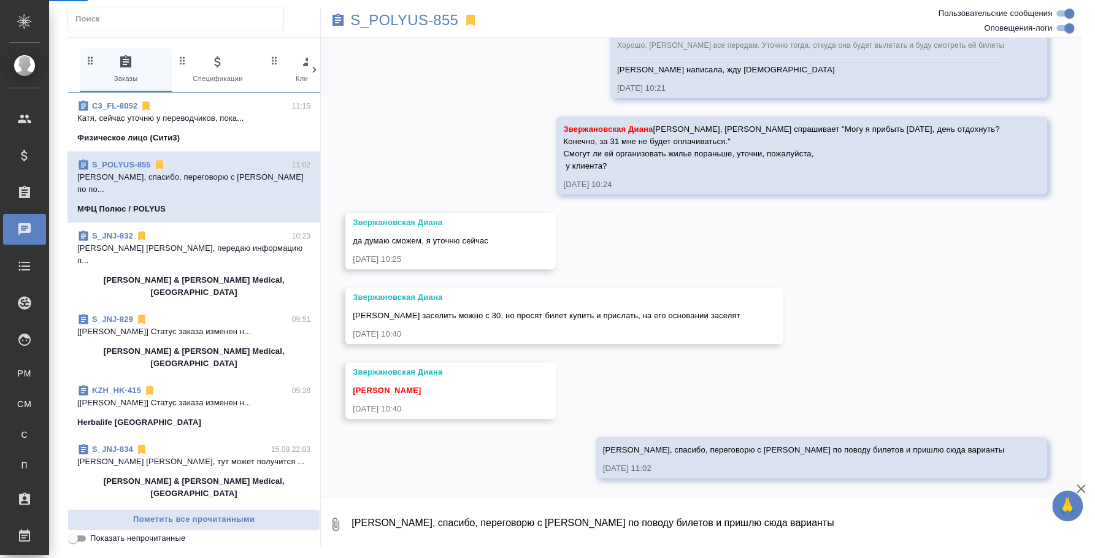
scroll to position [6519, 0]
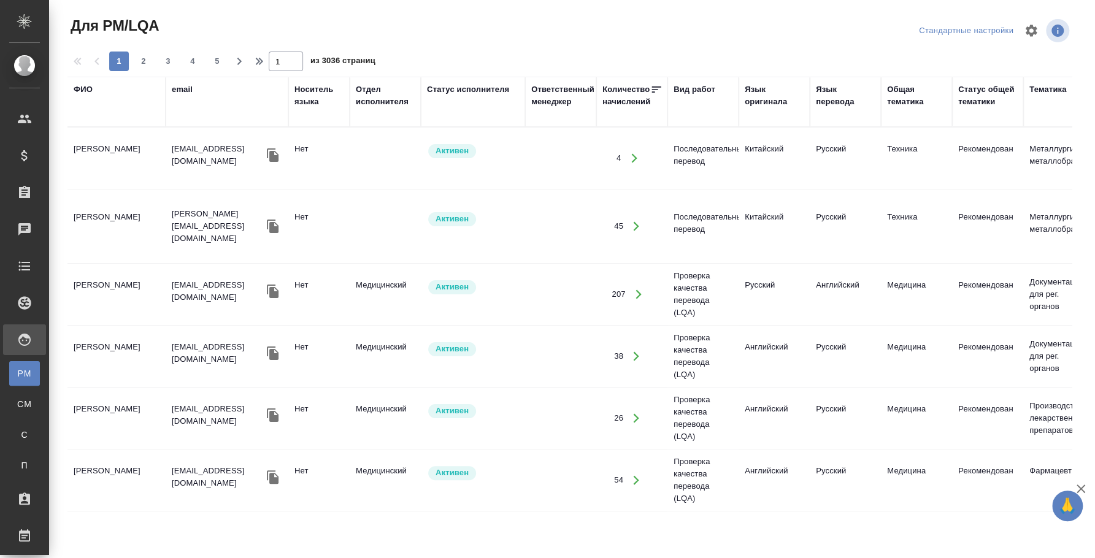
click at [82, 85] on div "ФИО" at bounding box center [83, 89] width 19 height 12
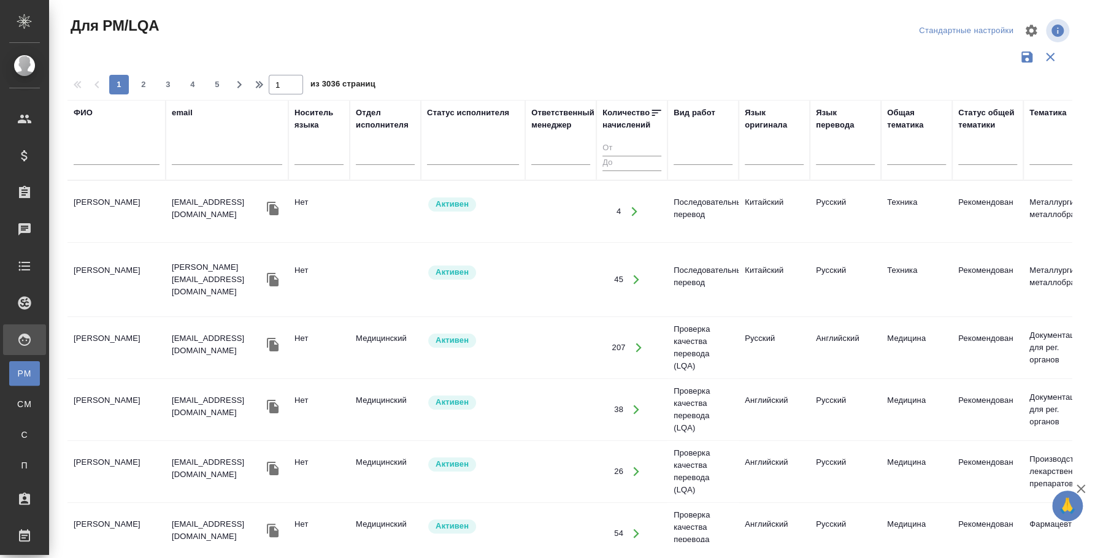
click at [105, 156] on input "text" at bounding box center [117, 157] width 86 height 15
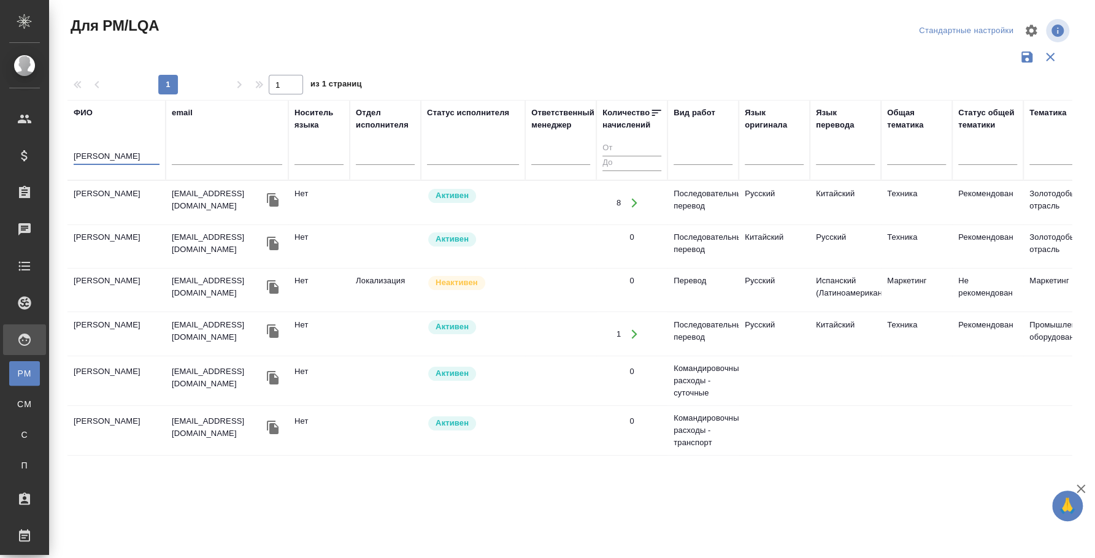
type input "[PERSON_NAME]"
click at [106, 194] on td "[PERSON_NAME]" at bounding box center [116, 203] width 98 height 43
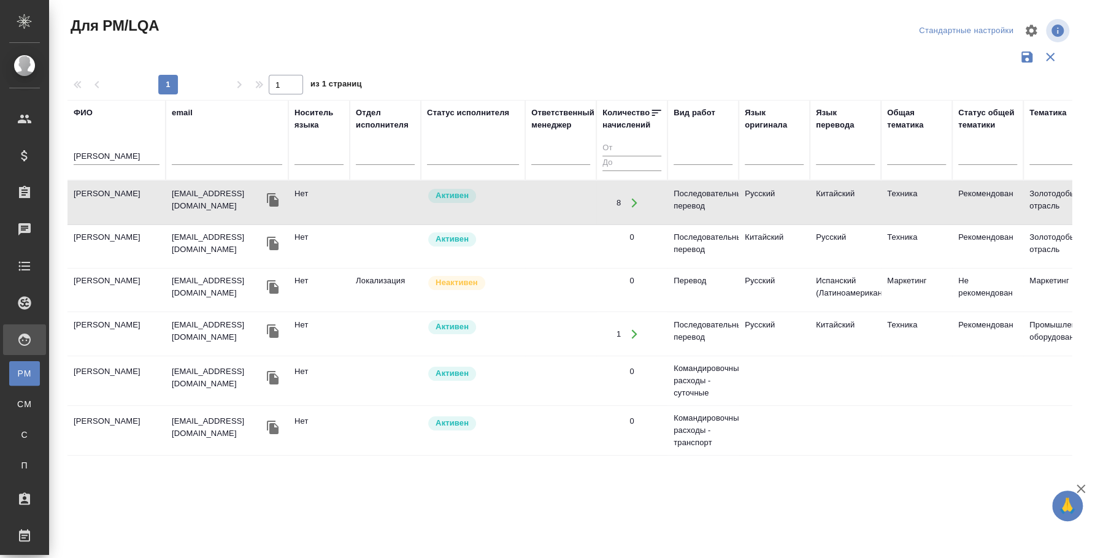
click at [120, 193] on td "[PERSON_NAME]" at bounding box center [116, 203] width 98 height 43
click at [121, 193] on td "[PERSON_NAME]" at bounding box center [116, 203] width 98 height 43
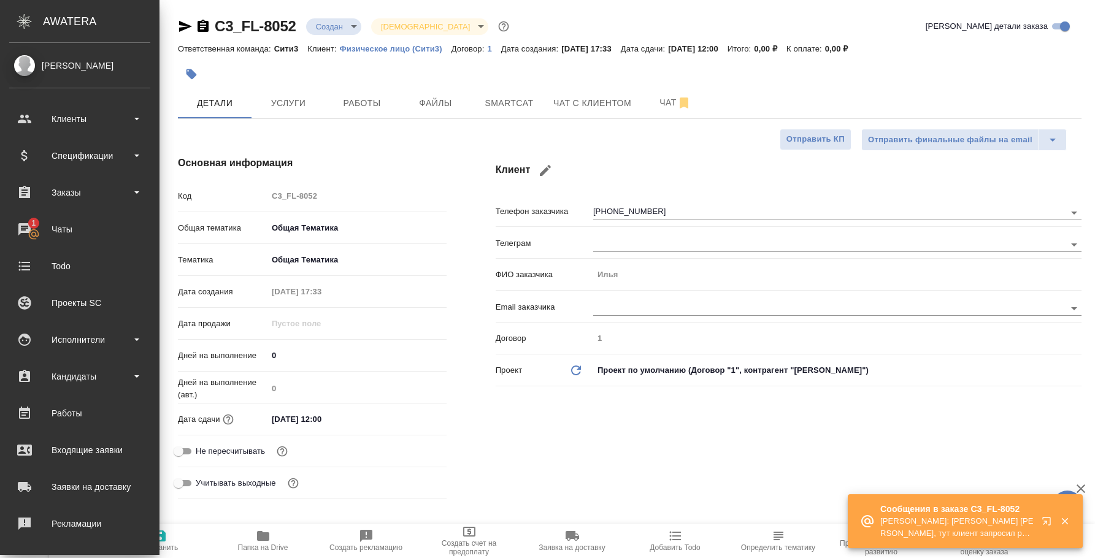
select select "RU"
click at [40, 231] on div "Чаты" at bounding box center [79, 229] width 141 height 18
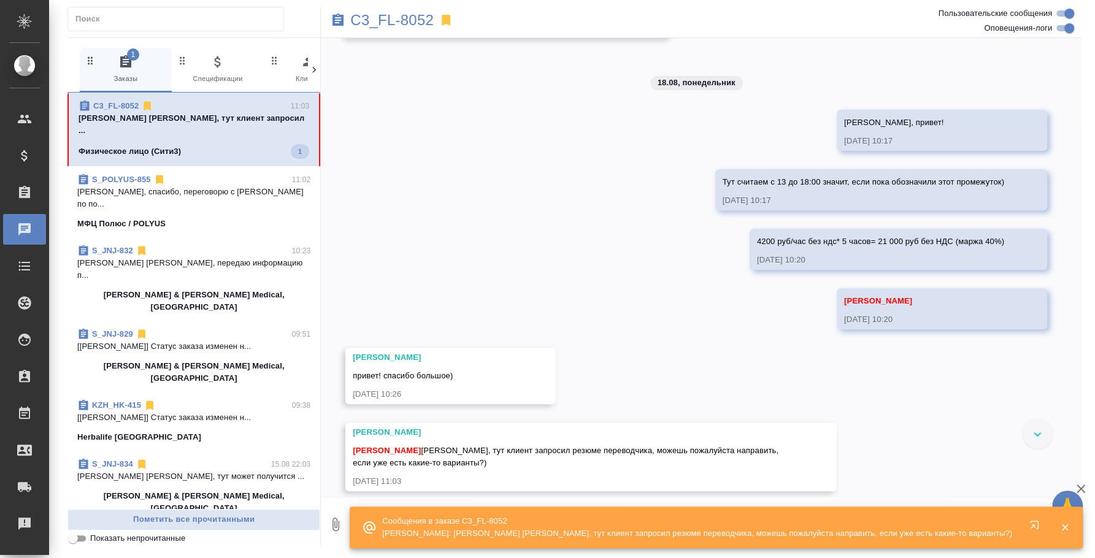
scroll to position [241, 0]
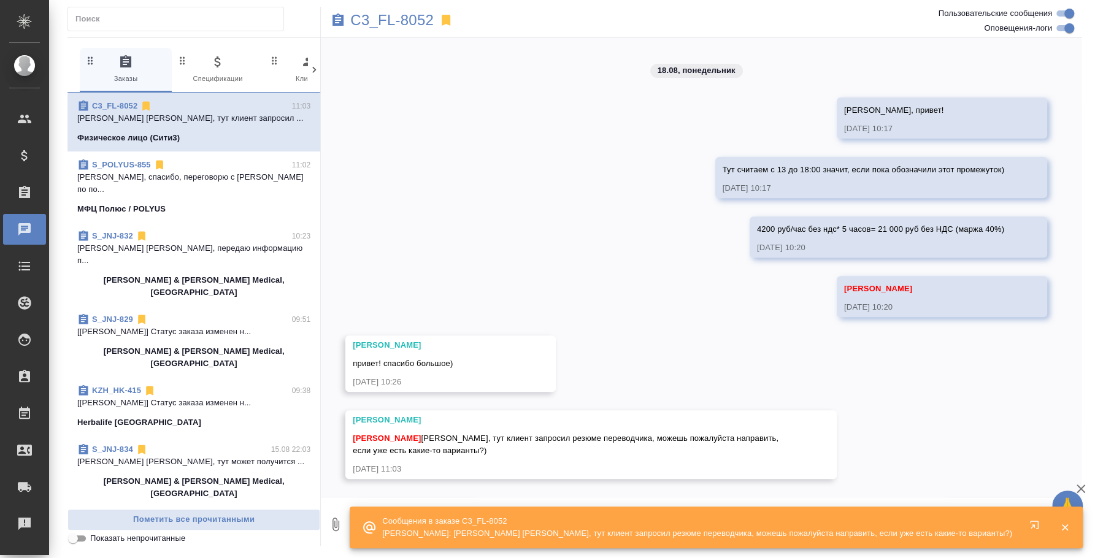
click at [976, 533] on p "[PERSON_NAME]: [PERSON_NAME] [PERSON_NAME], тут клиент запросил резюме переводч…" at bounding box center [697, 534] width 630 height 12
click at [1038, 521] on icon "button" at bounding box center [1037, 527] width 15 height 15
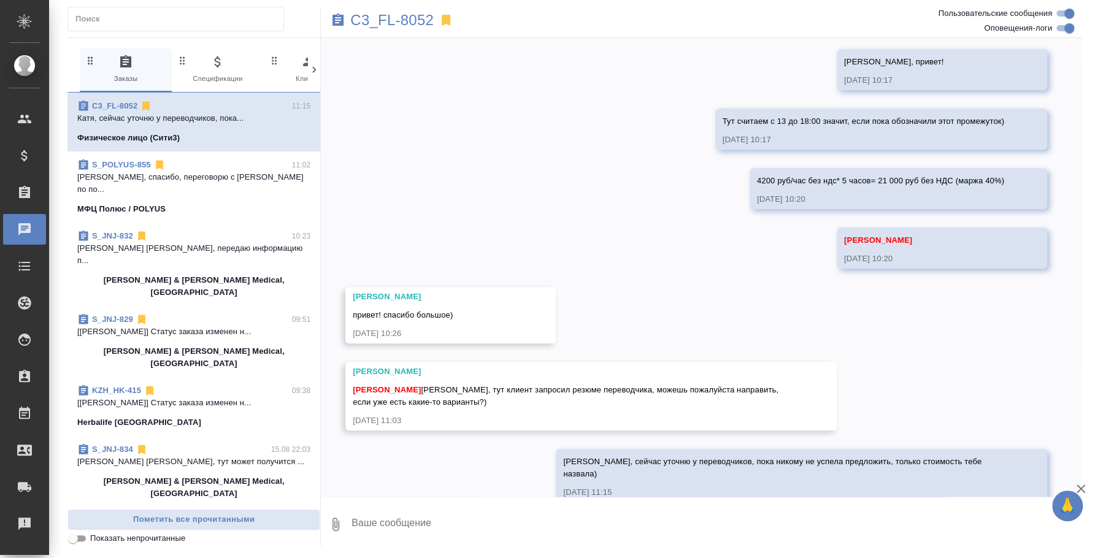
scroll to position [301, 0]
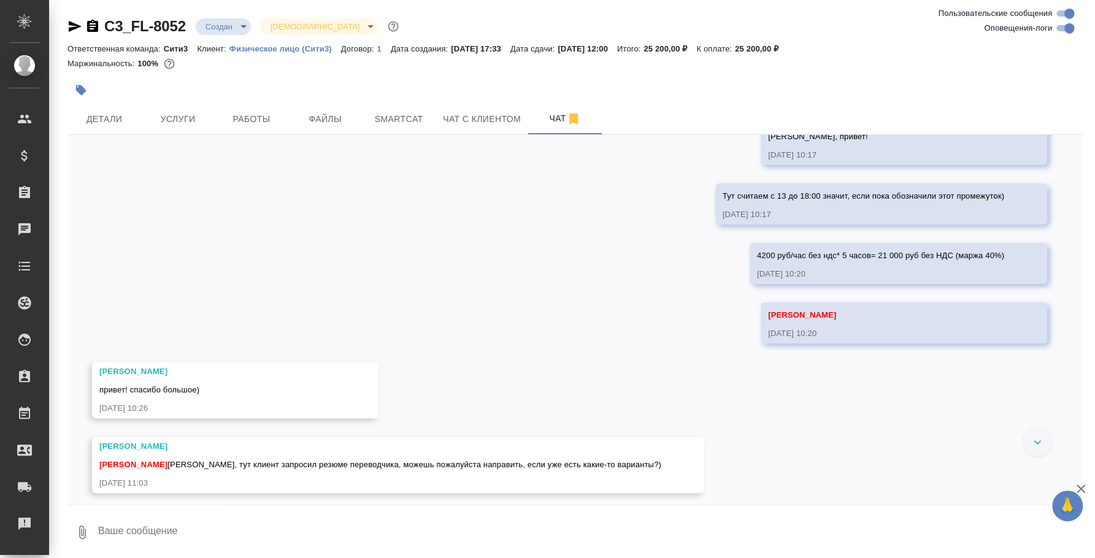
scroll to position [318, 0]
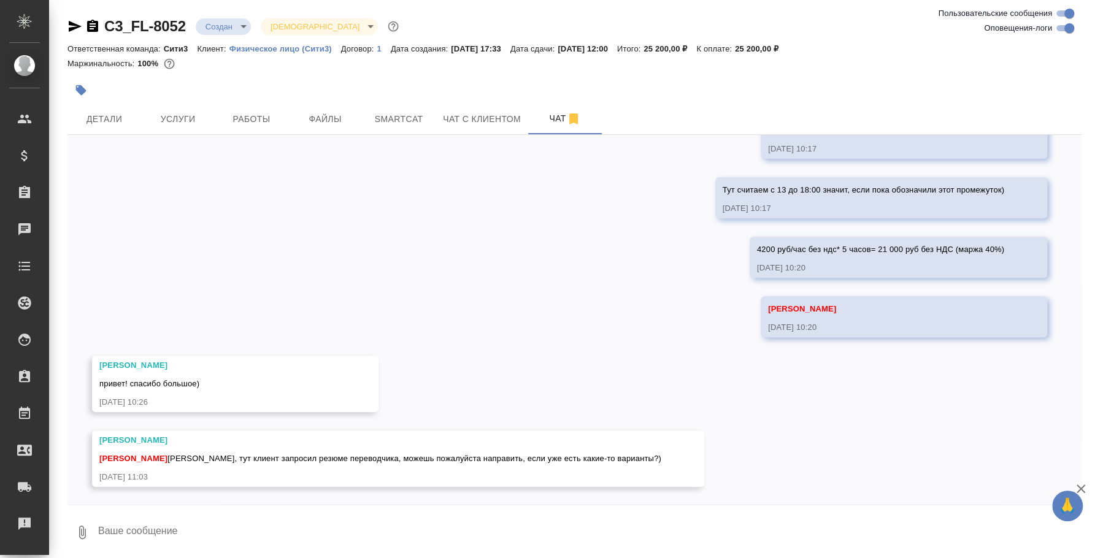
click at [552, 516] on textarea at bounding box center [589, 533] width 985 height 42
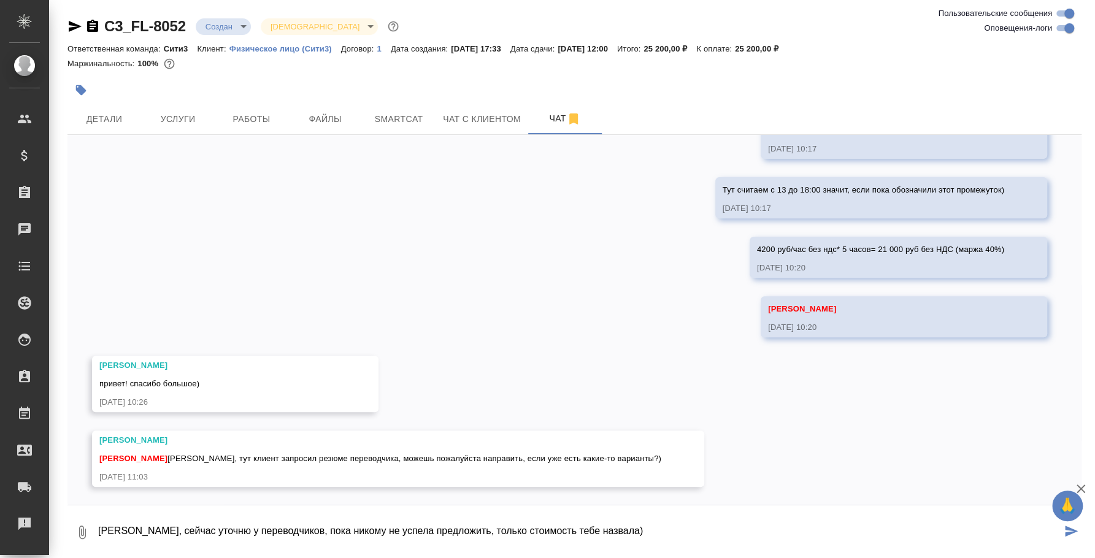
type textarea "[PERSON_NAME], сейчас уточню у переводчиков, пока никому не успела предложить, …"
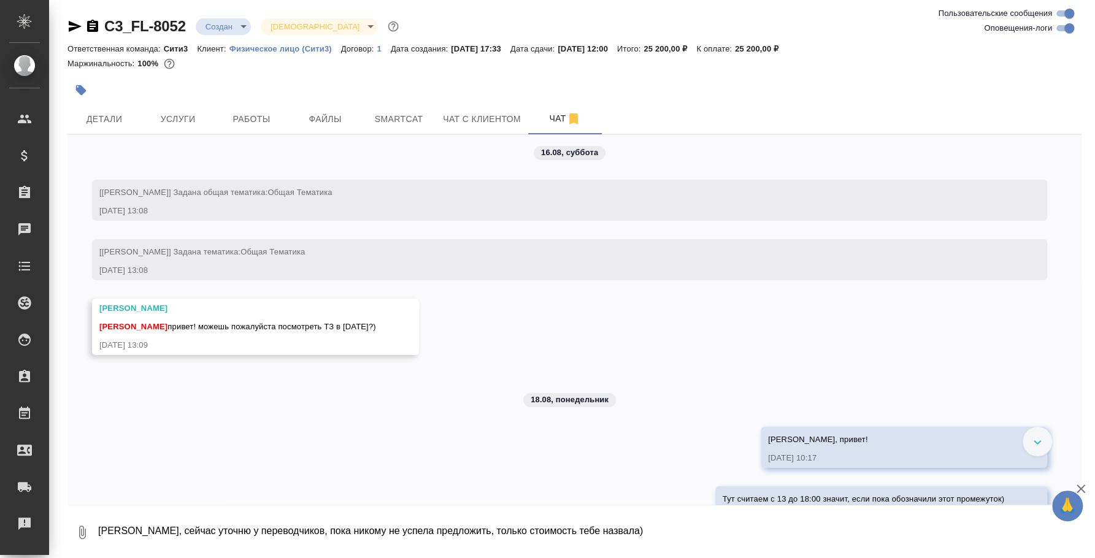
scroll to position [0, 0]
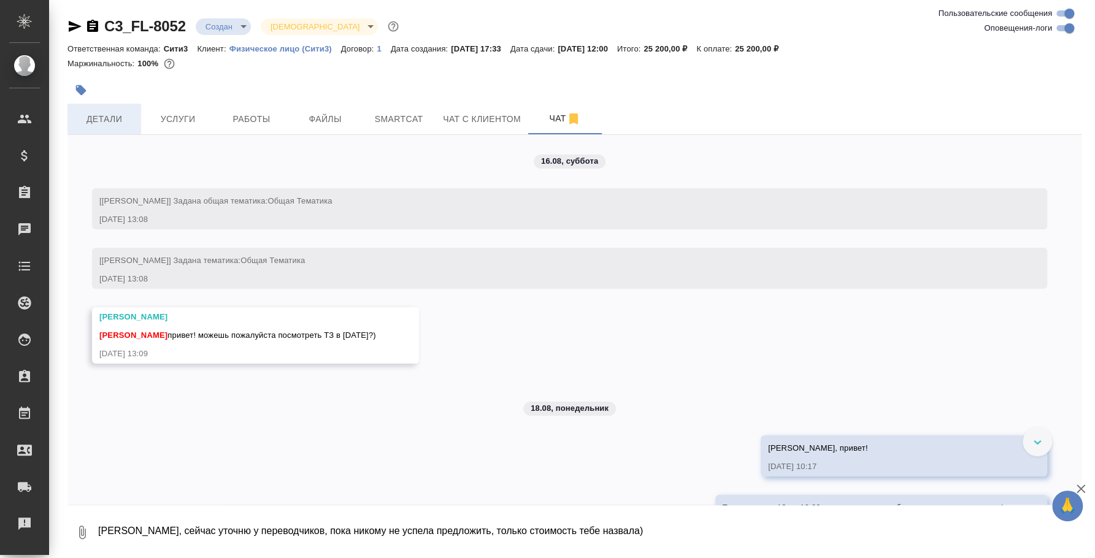
click at [139, 117] on button "Детали" at bounding box center [104, 119] width 74 height 31
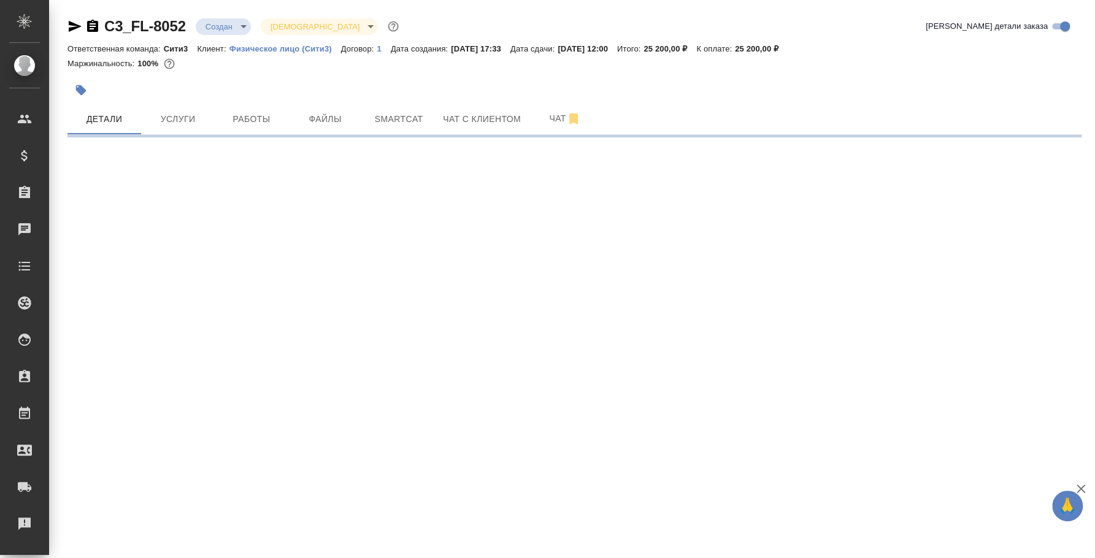
select select "RU"
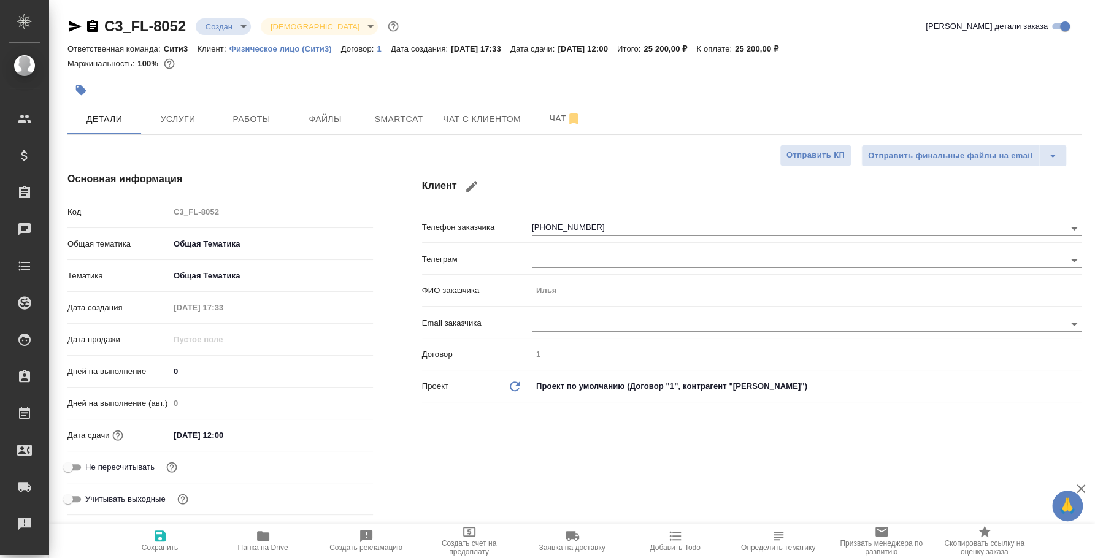
type textarea "x"
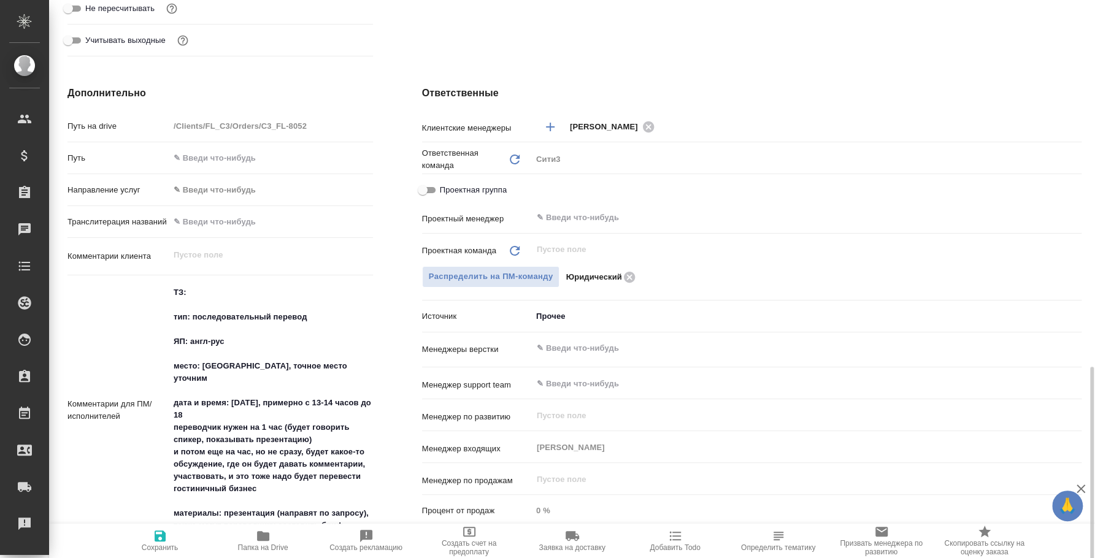
scroll to position [612, 0]
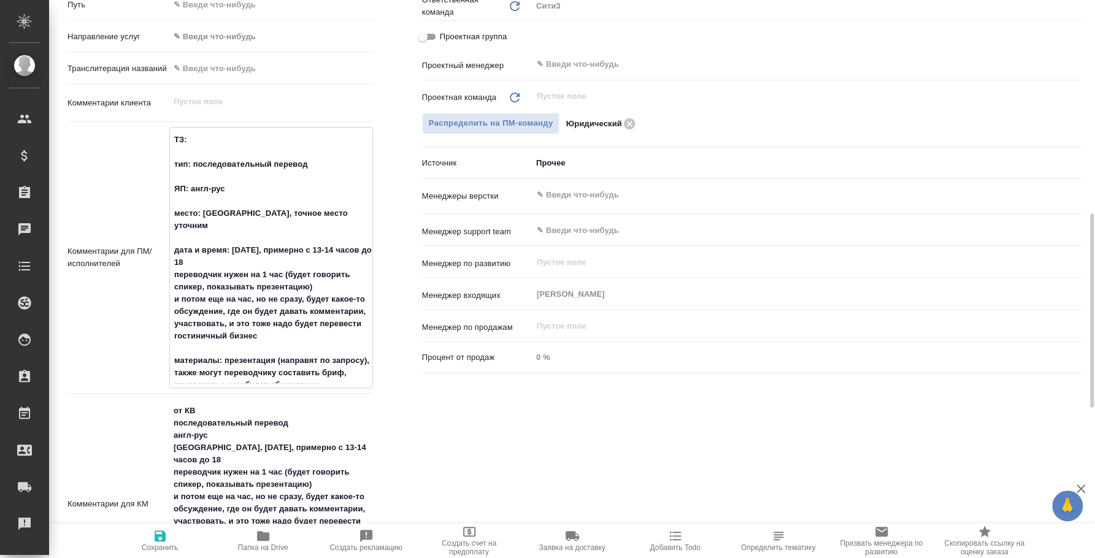
click at [172, 162] on textarea "ТЗ: тип: последовательный перевод ЯП: англ-рус место: [GEOGRAPHIC_DATA], точное…" at bounding box center [271, 256] width 202 height 254
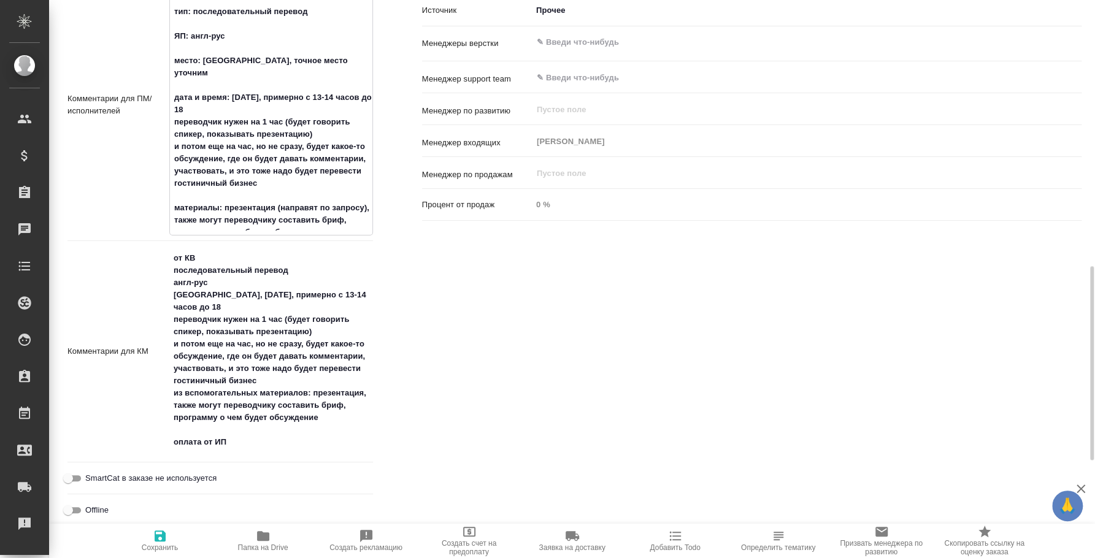
type textarea "x"
drag, startPoint x: 177, startPoint y: 268, endPoint x: 339, endPoint y: 425, distance: 226.1
click at [339, 425] on textarea "от КВ последовательный перевод англ-рус [GEOGRAPHIC_DATA], [DATE], примерно с 1…" at bounding box center [271, 349] width 202 height 205
type textarea "x"
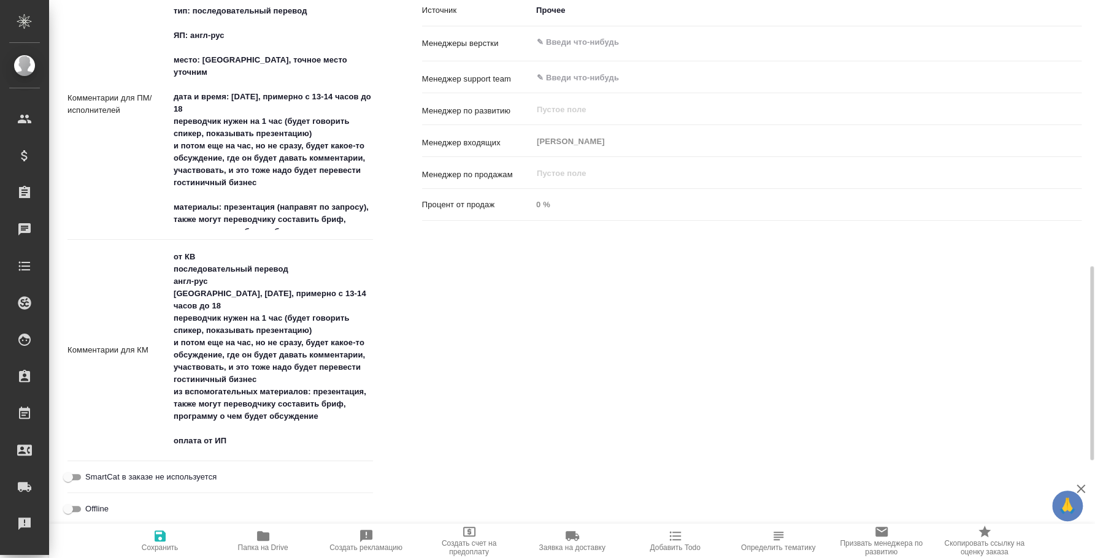
type textarea "x"
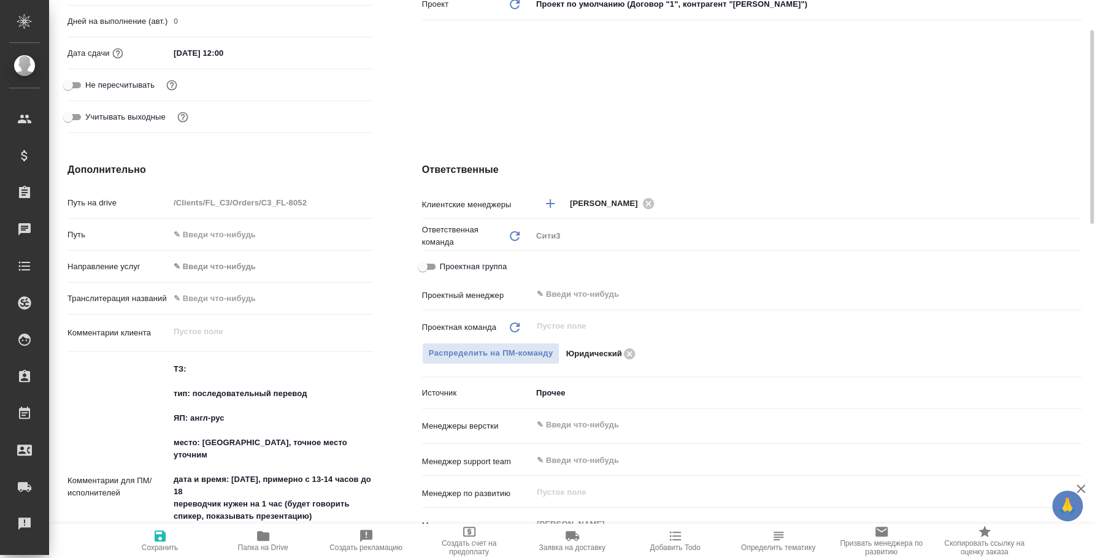
scroll to position [306, 0]
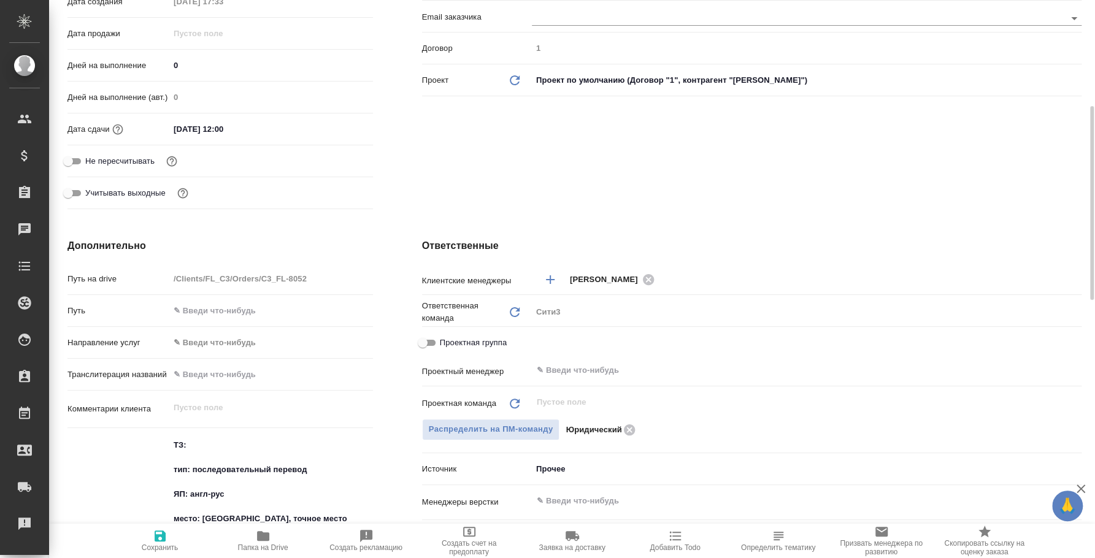
type textarea "x"
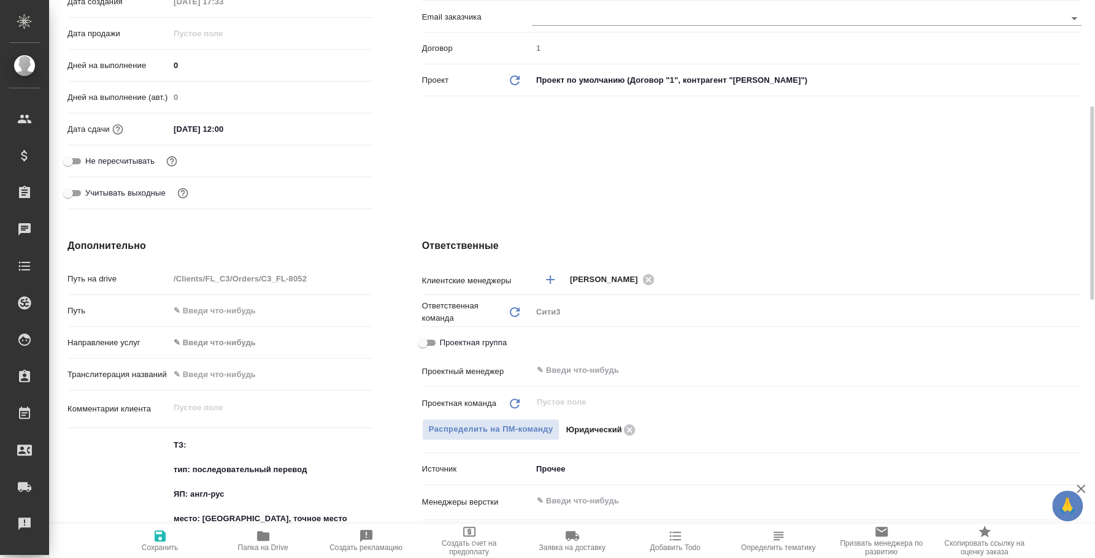
type textarea "x"
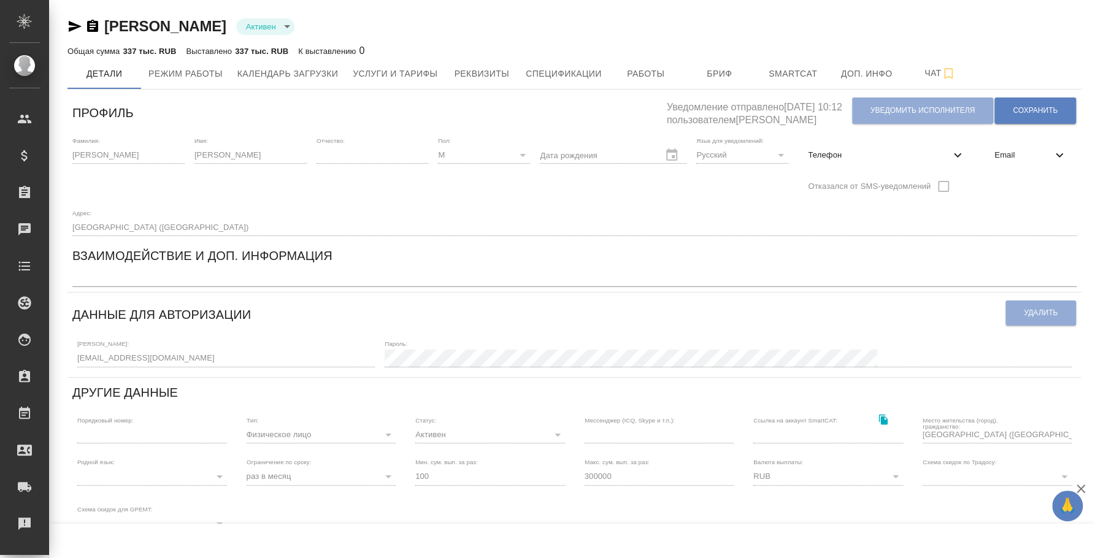
click at [76, 29] on icon "button" at bounding box center [74, 26] width 15 height 15
